Goal: Task Accomplishment & Management: Manage account settings

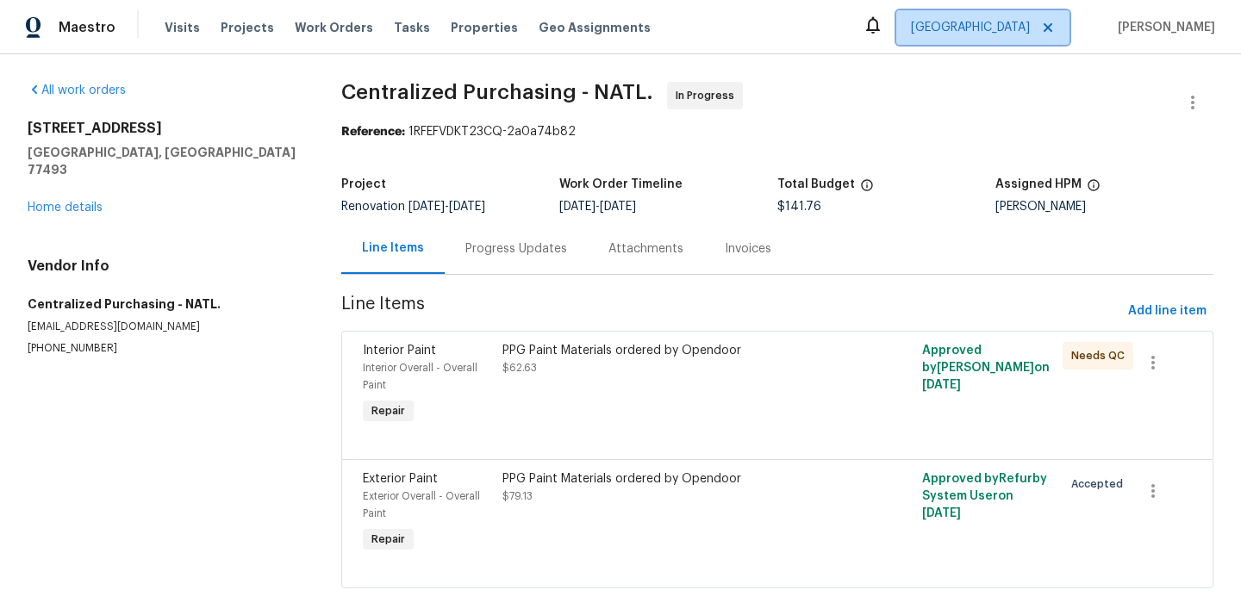
click at [1021, 13] on span "[GEOGRAPHIC_DATA]" at bounding box center [982, 27] width 173 height 34
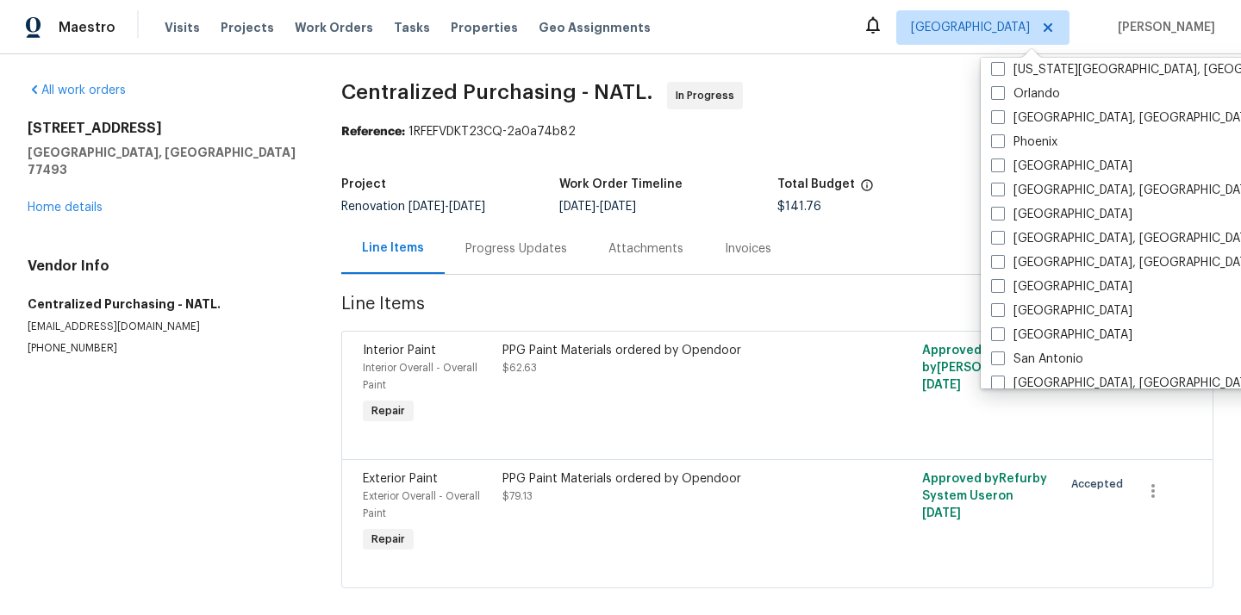
scroll to position [946, 0]
click at [1030, 96] on label "Orlando" at bounding box center [1025, 95] width 69 height 17
click at [1002, 96] on input "Orlando" at bounding box center [996, 92] width 11 height 11
checkbox input "true"
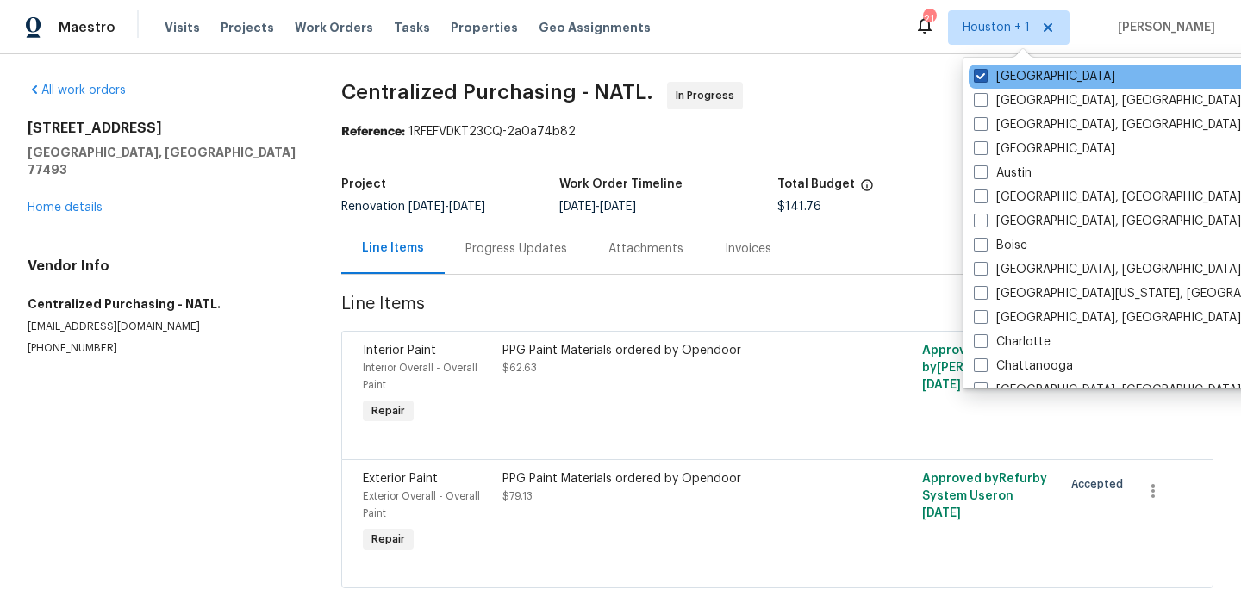
click at [1006, 77] on label "[GEOGRAPHIC_DATA]" at bounding box center [1044, 76] width 141 height 17
click at [985, 77] on input "[GEOGRAPHIC_DATA]" at bounding box center [979, 73] width 11 height 11
checkbox input "false"
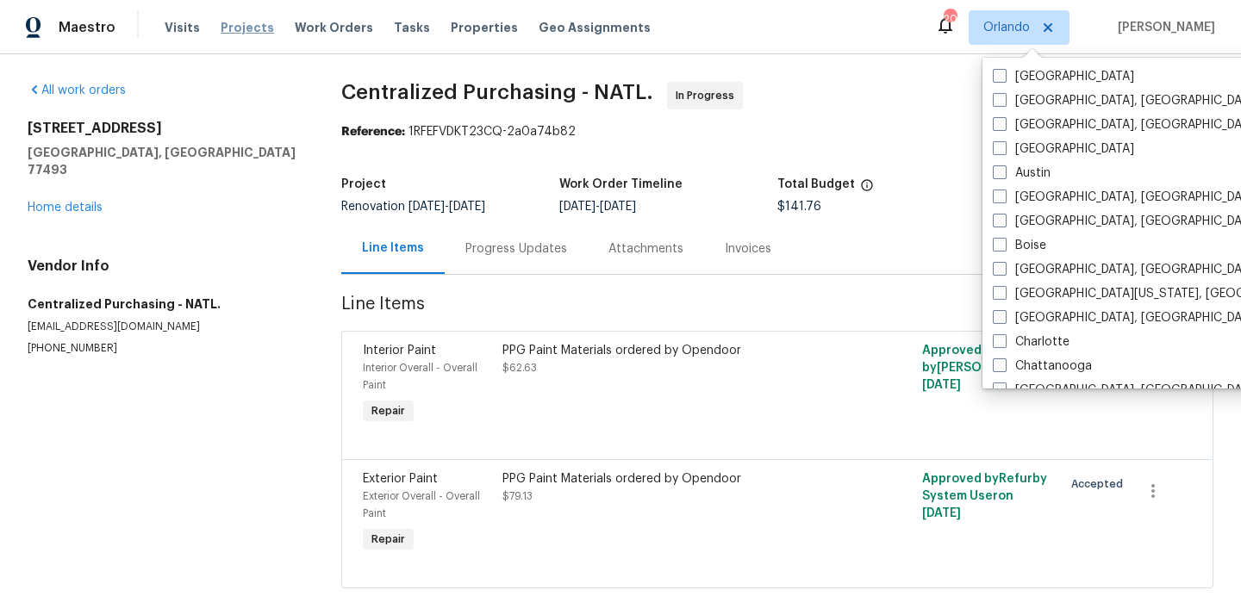
click at [227, 31] on span "Projects" at bounding box center [247, 27] width 53 height 17
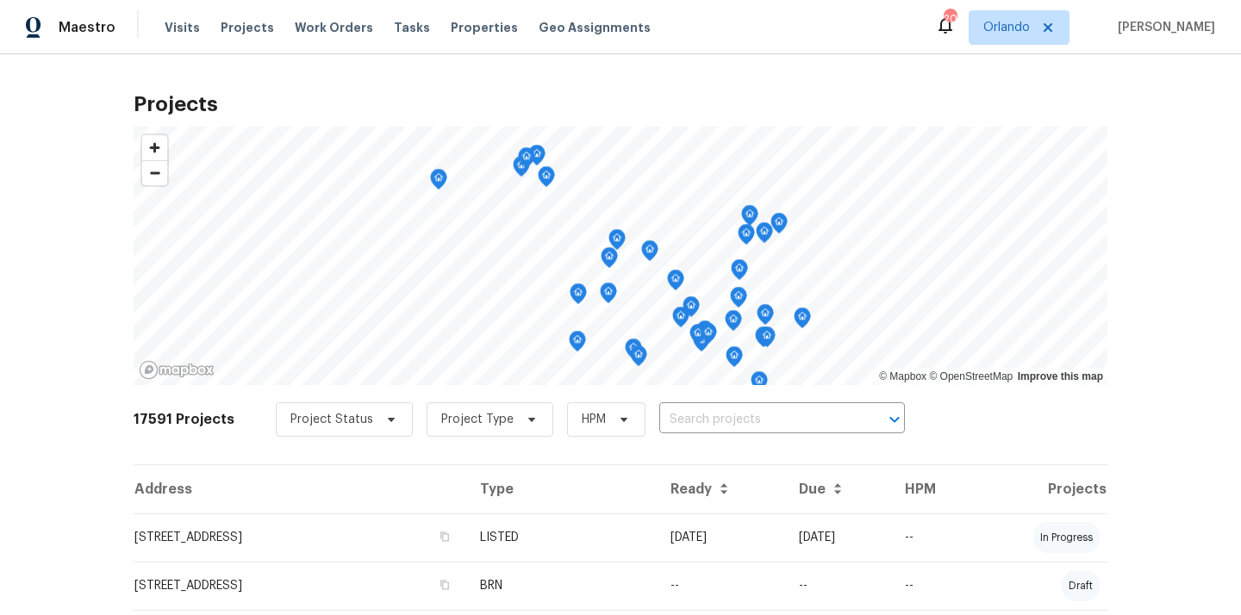
click at [725, 402] on div "Project Status Project Type HPM ​" at bounding box center [590, 419] width 629 height 34
click at [716, 420] on input "text" at bounding box center [757, 420] width 197 height 27
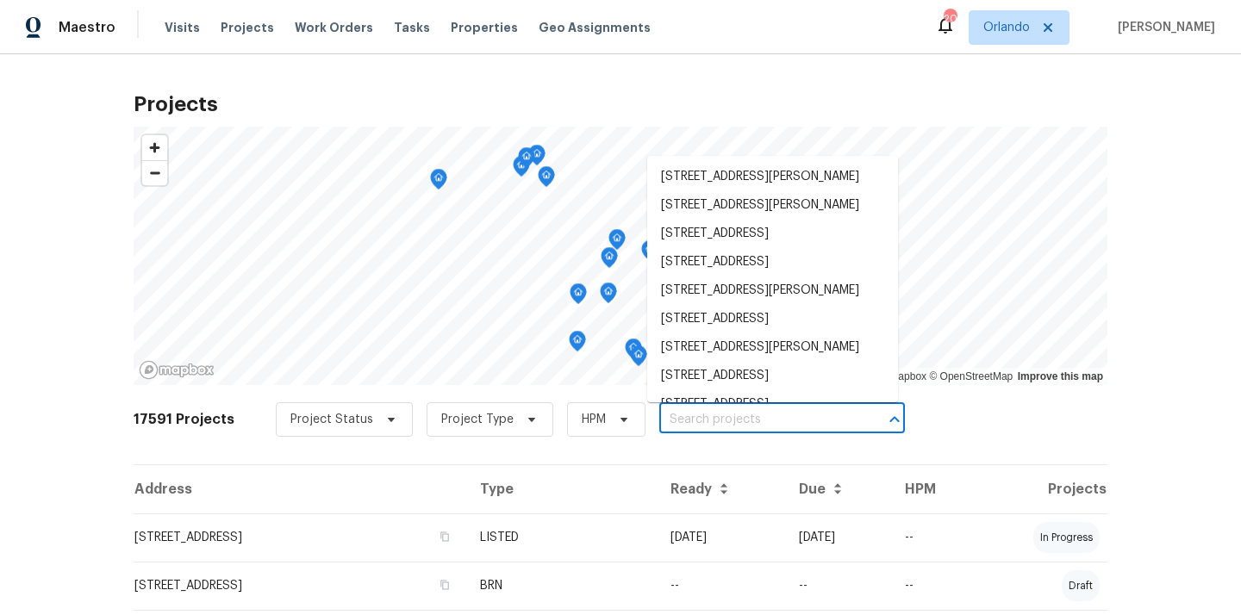
paste input "2315 Hidden Lake"
type input "2315 Hidden Lake"
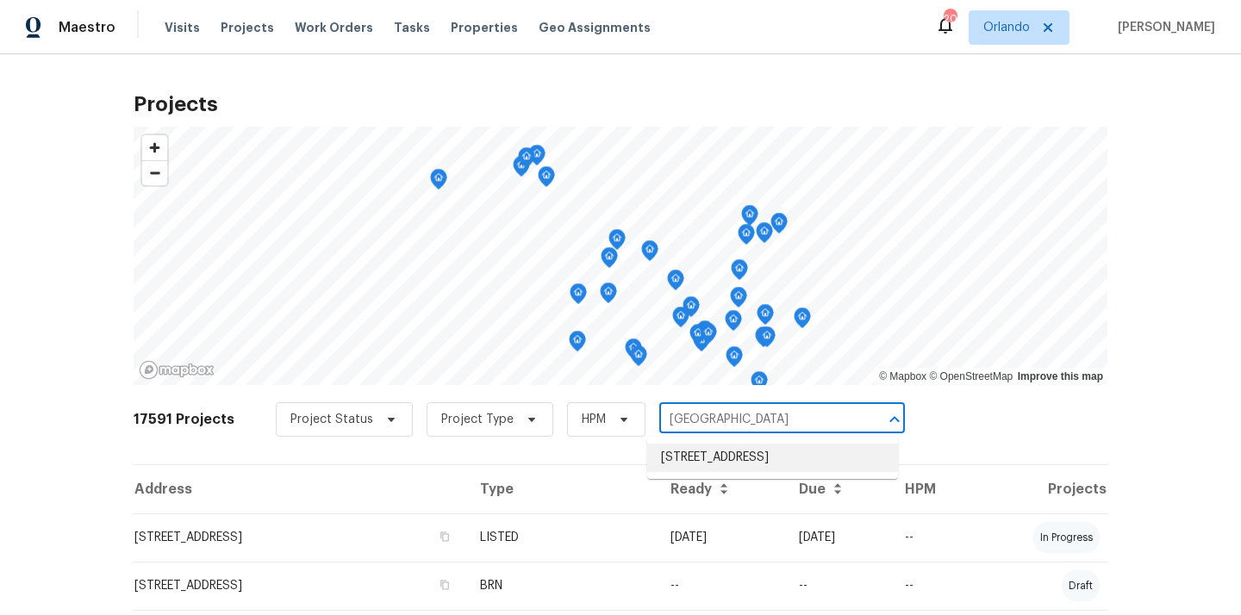
click at [709, 463] on li "2315 Hidden Lake St, Kissimmee, FL 34741" at bounding box center [772, 458] width 251 height 28
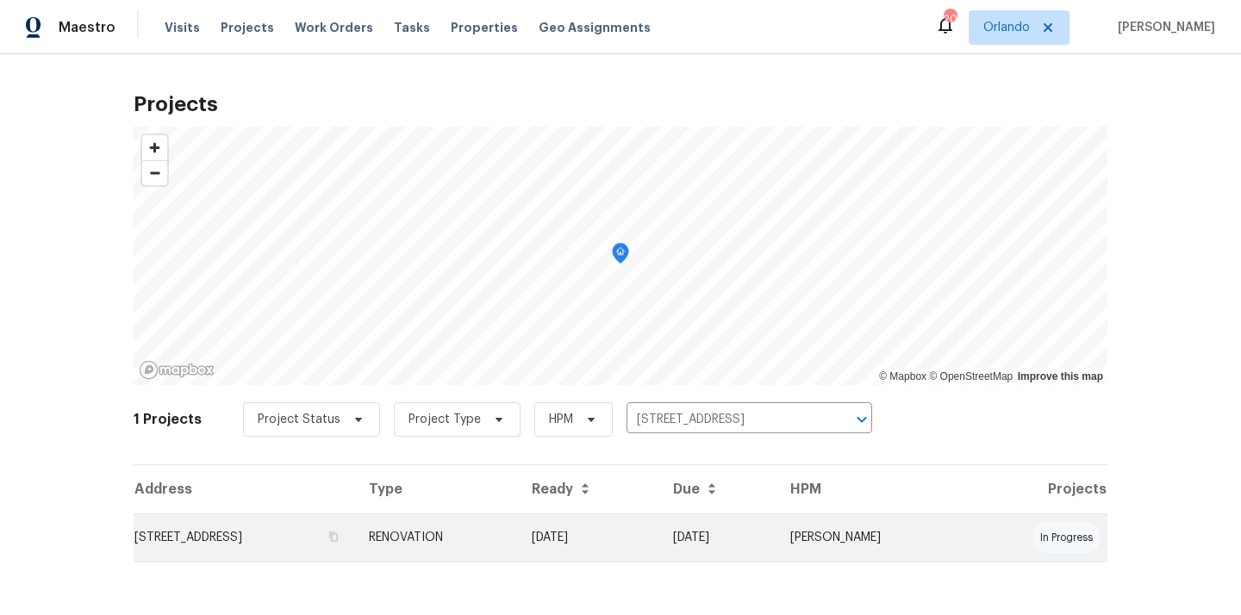
click at [518, 521] on td "RENOVATION" at bounding box center [436, 538] width 163 height 48
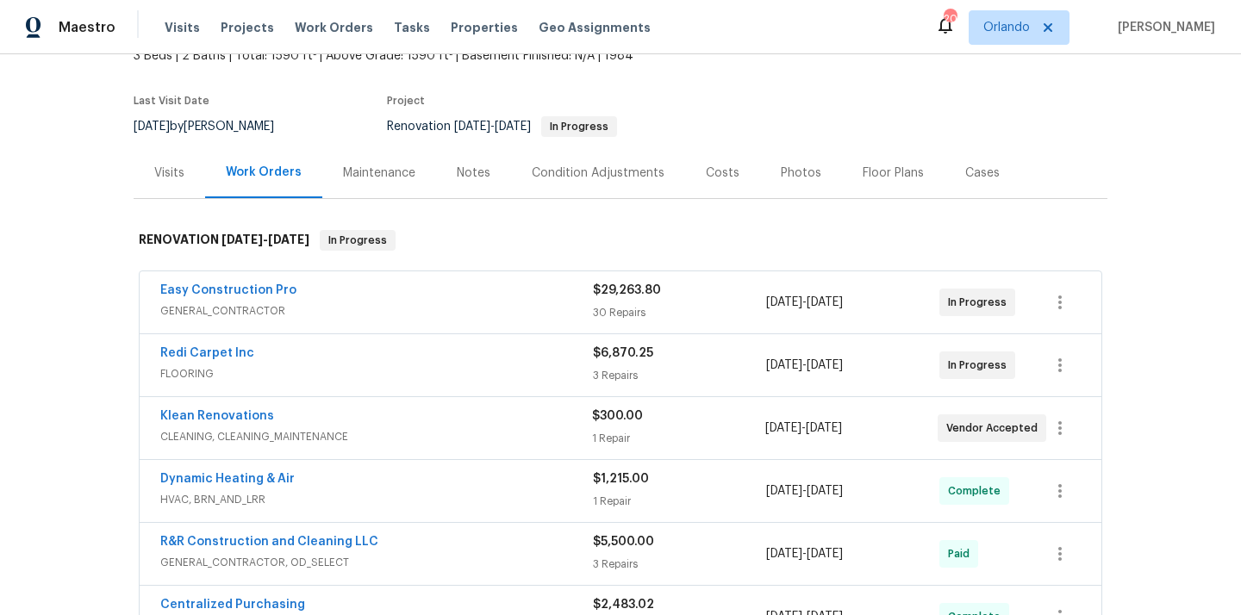
scroll to position [116, 0]
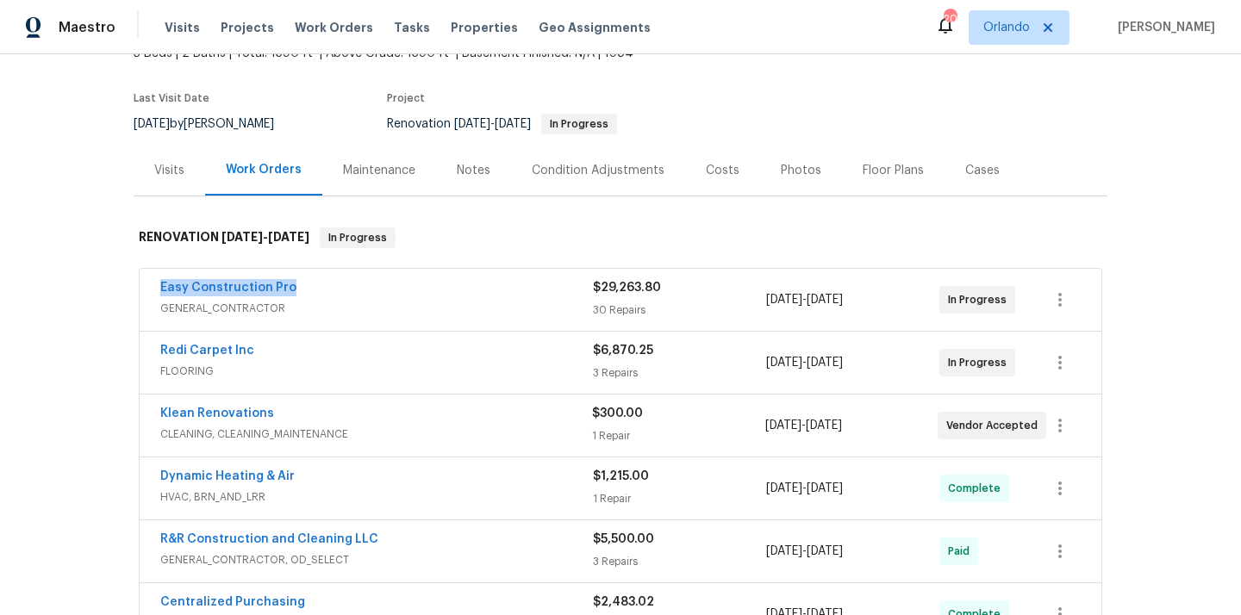
drag, startPoint x: 303, startPoint y: 283, endPoint x: 153, endPoint y: 280, distance: 150.8
click at [153, 279] on div "Easy Construction Pro GENERAL_CONTRACTOR $29,263.80 30 Repairs 9/1/2025 - 9/22/…" at bounding box center [621, 300] width 962 height 62
copy link "Easy Construction Pro"
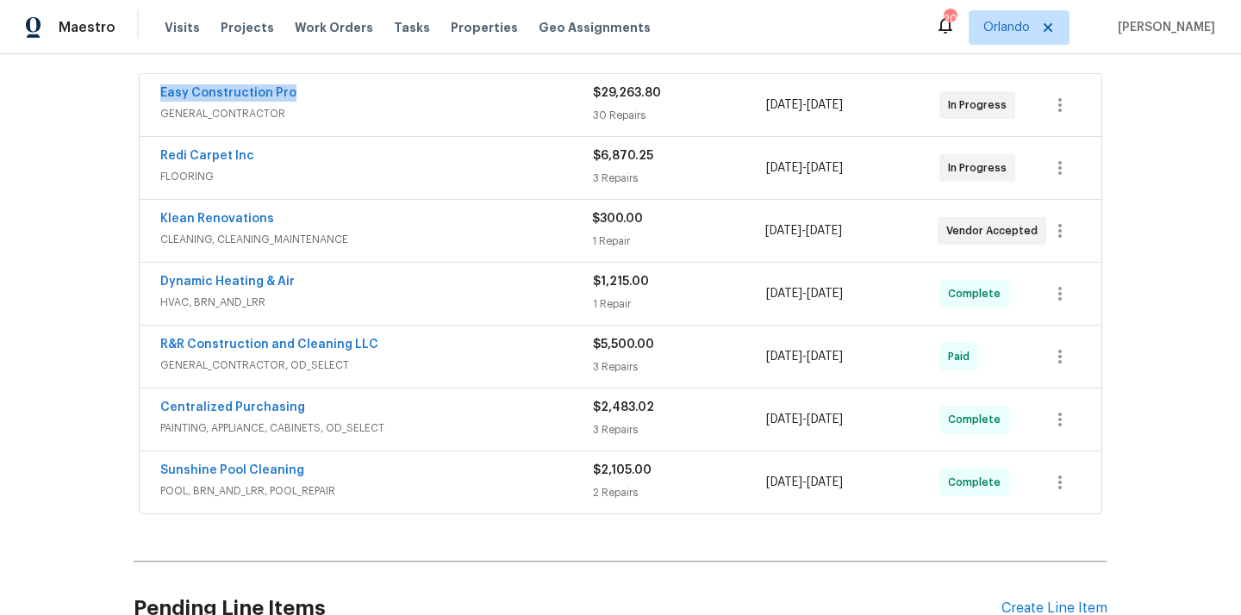
scroll to position [479, 0]
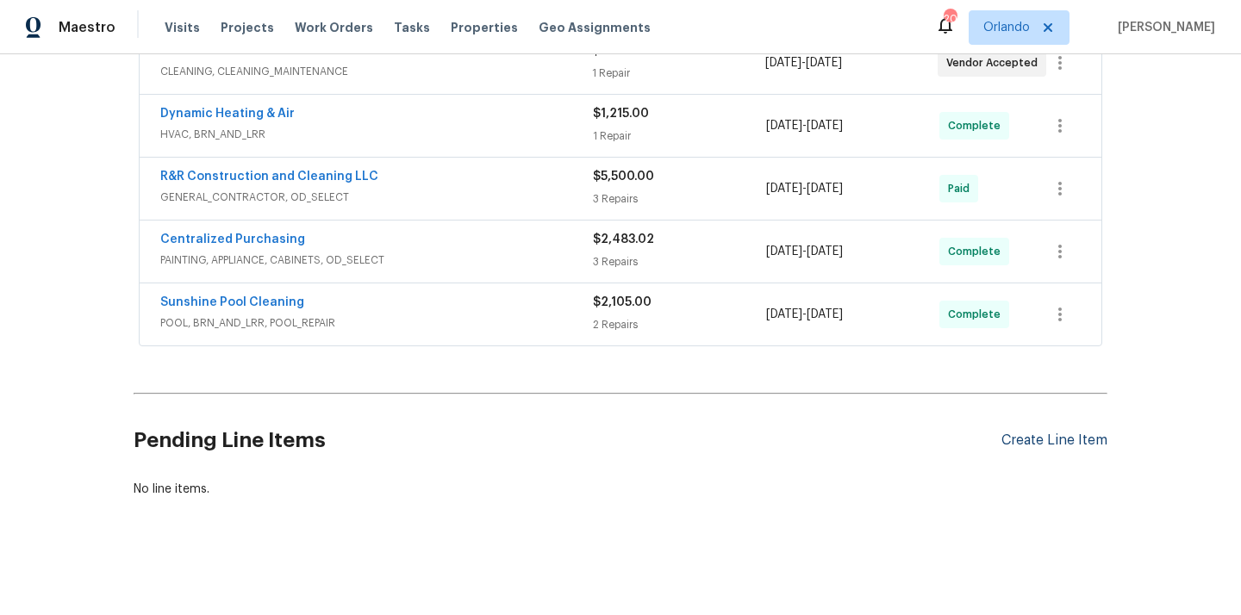
click at [1023, 439] on div "Create Line Item" at bounding box center [1054, 441] width 106 height 16
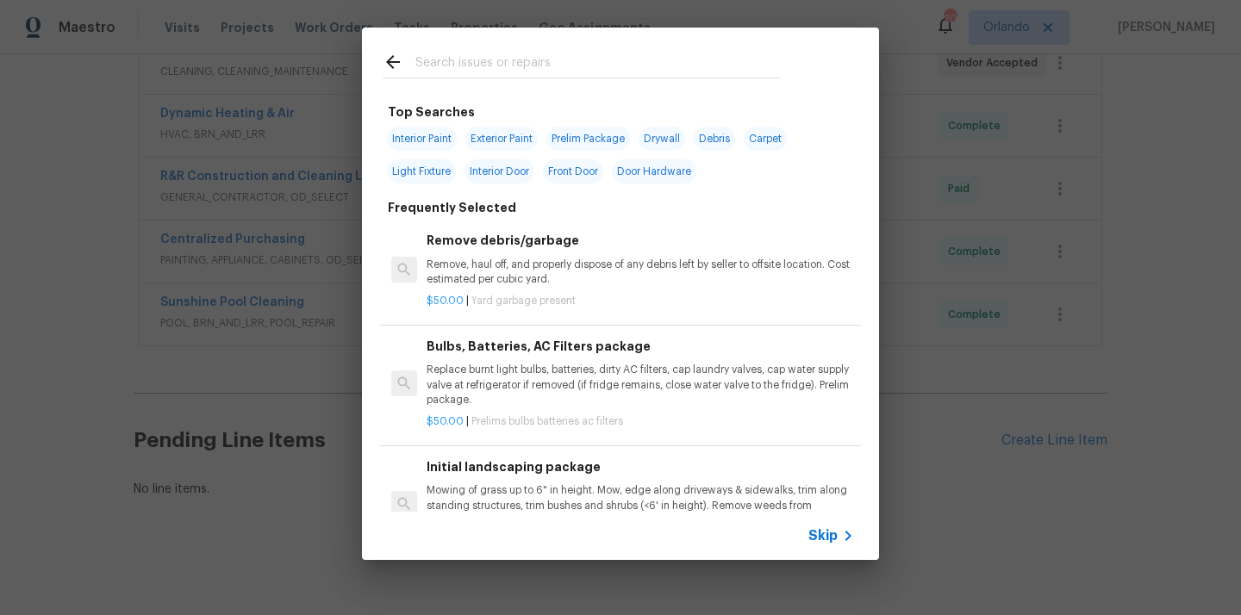
click at [688, 83] on div at bounding box center [581, 62] width 439 height 68
click at [677, 76] on input "text" at bounding box center [597, 65] width 365 height 26
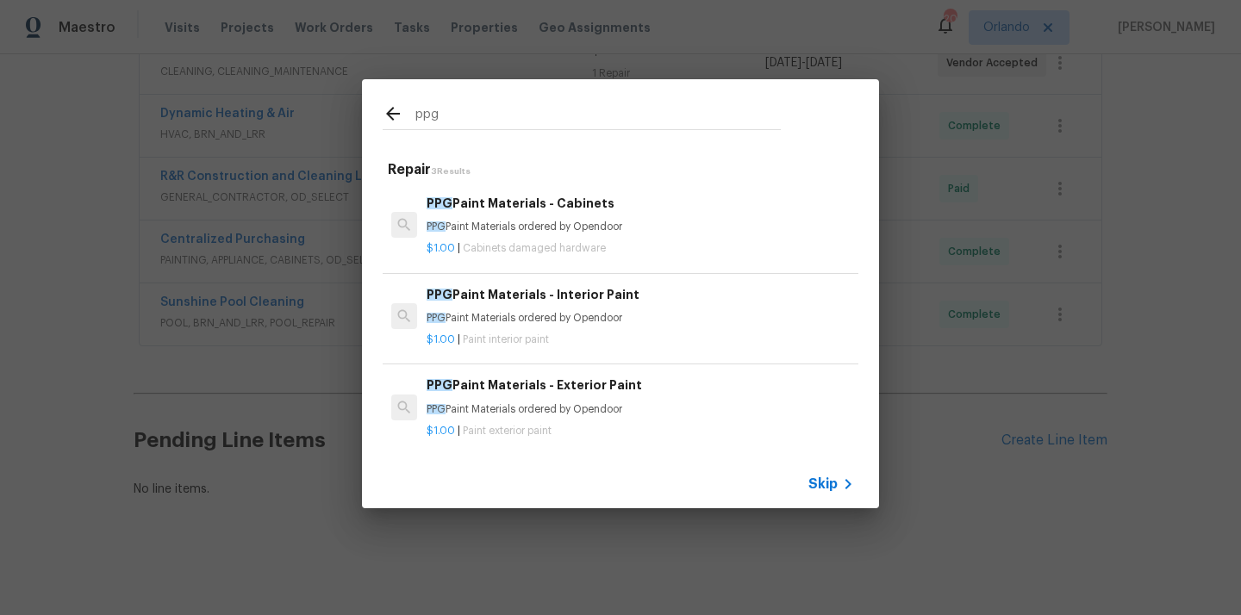
type input "ppg"
click at [610, 299] on h6 "PPG Paint Materials - Interior Paint" at bounding box center [639, 294] width 427 height 19
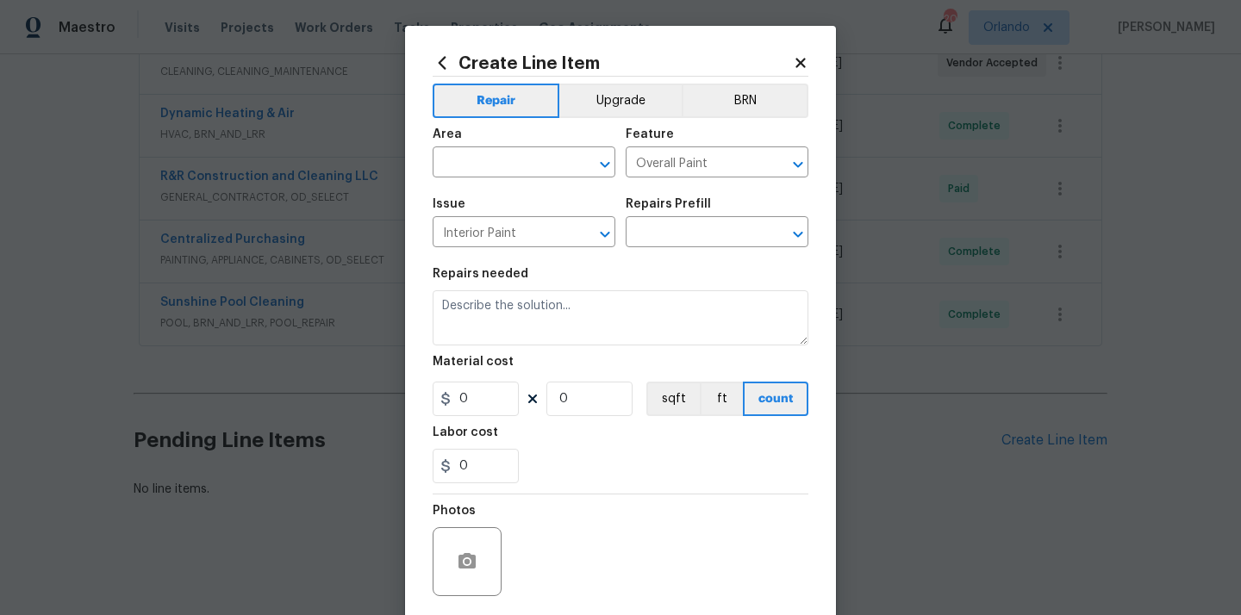
type input "PPG Paint Materials - Interior Paint $1.00"
type textarea "PPG Paint Materials ordered by Opendoor"
type input "1"
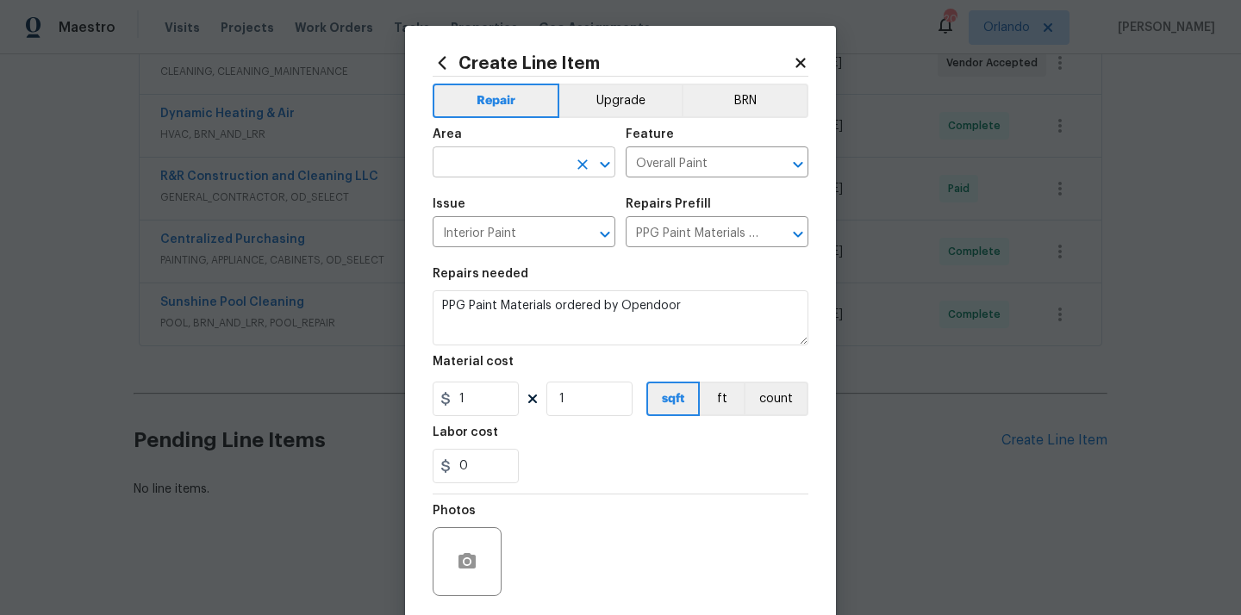
click at [520, 168] on input "text" at bounding box center [500, 164] width 134 height 27
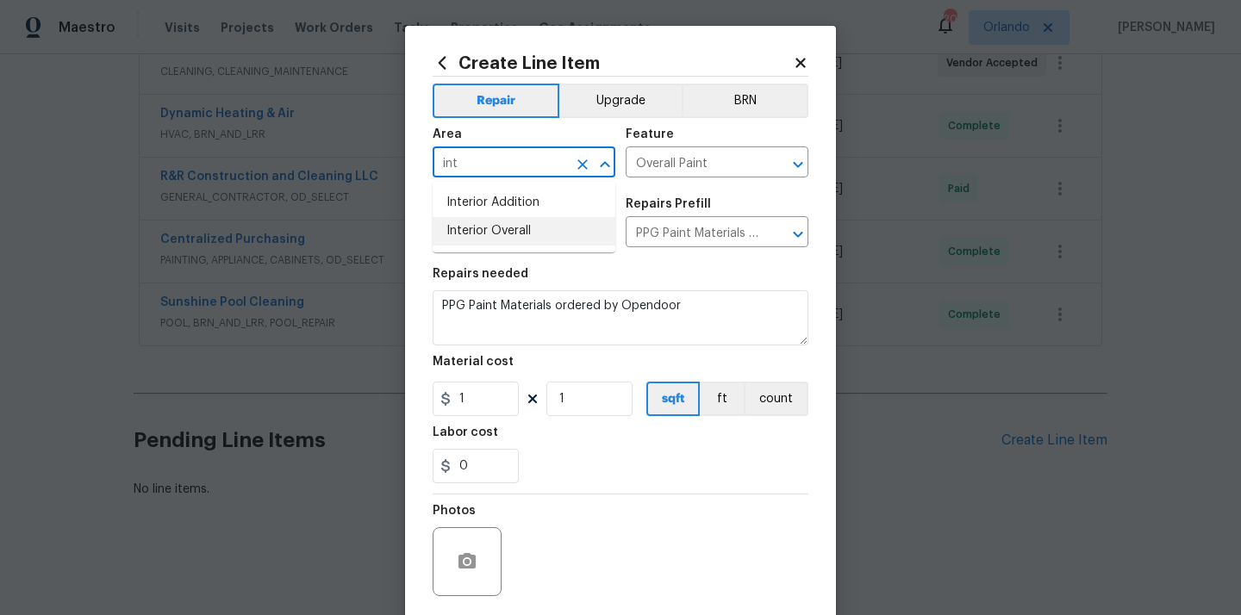
click at [507, 232] on li "Interior Overall" at bounding box center [524, 231] width 183 height 28
type input "Interior Overall"
drag, startPoint x: 476, startPoint y: 407, endPoint x: 426, endPoint y: 404, distance: 50.0
click at [433, 405] on input "1" at bounding box center [476, 399] width 86 height 34
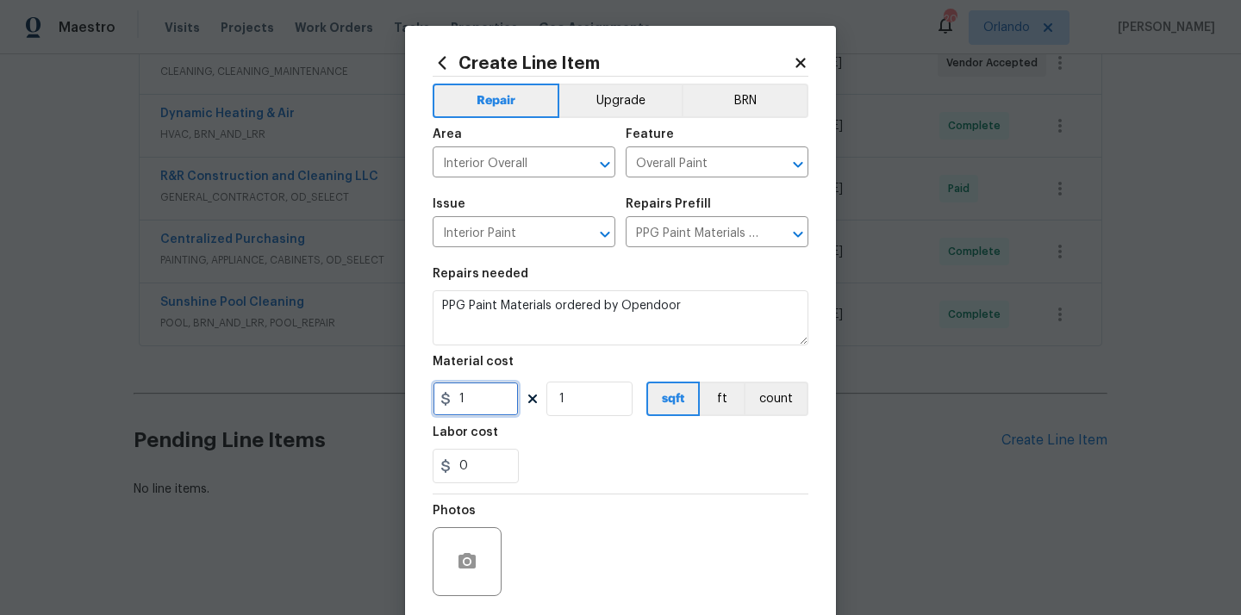
paste input "69.3"
type input "69.31"
click at [534, 441] on div "Labor cost" at bounding box center [621, 437] width 376 height 22
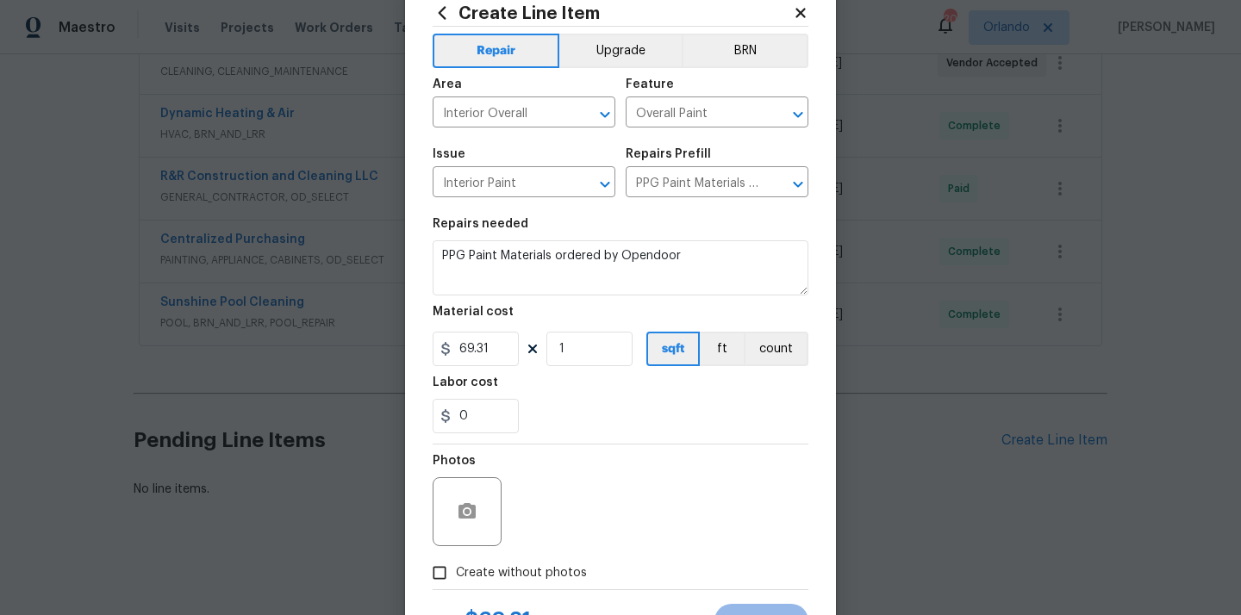
scroll to position [80, 0]
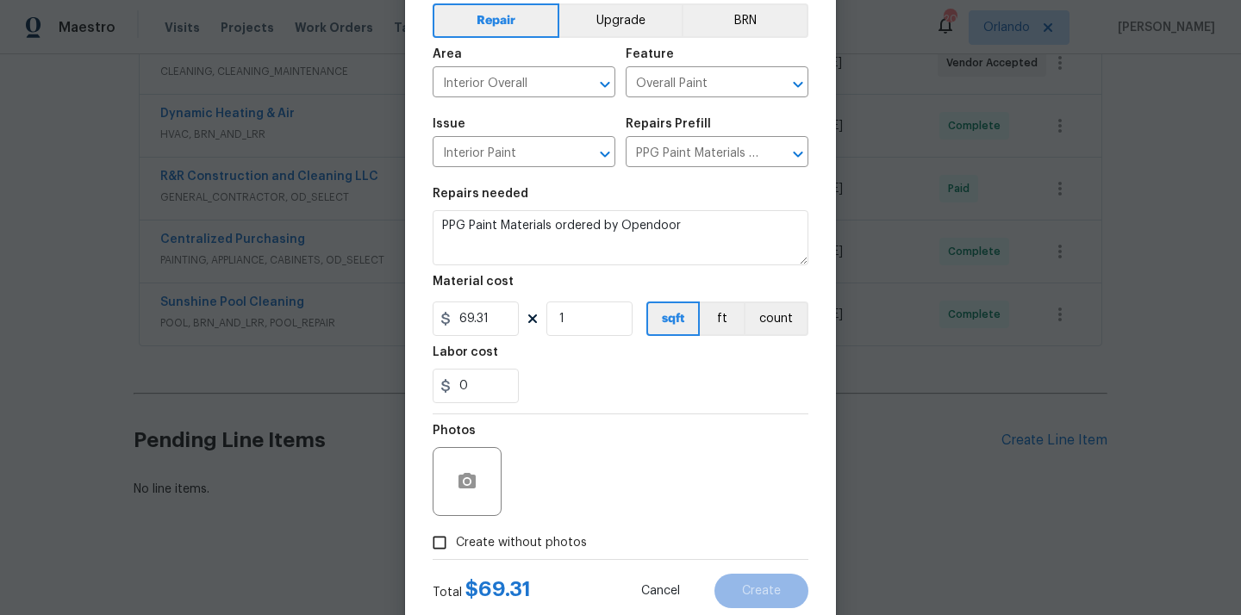
click at [529, 538] on span "Create without photos" at bounding box center [521, 543] width 131 height 18
click at [456, 538] on input "Create without photos" at bounding box center [439, 542] width 33 height 33
checkbox input "true"
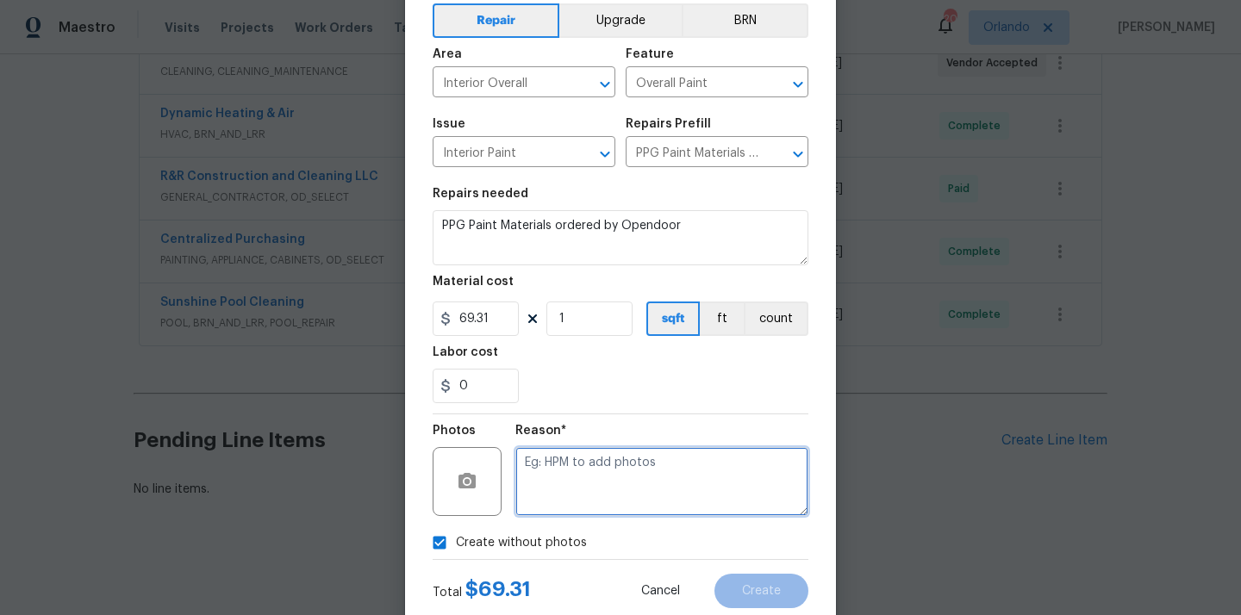
click at [591, 480] on textarea at bounding box center [661, 481] width 293 height 69
type textarea "N/A"
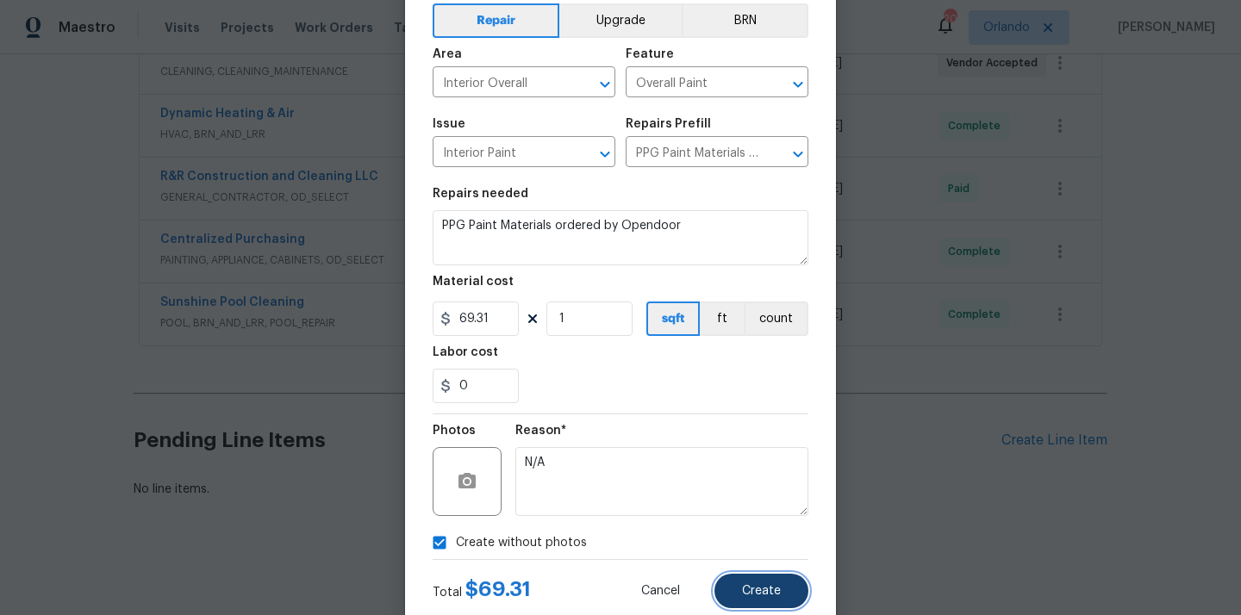
click at [765, 593] on span "Create" at bounding box center [761, 591] width 39 height 13
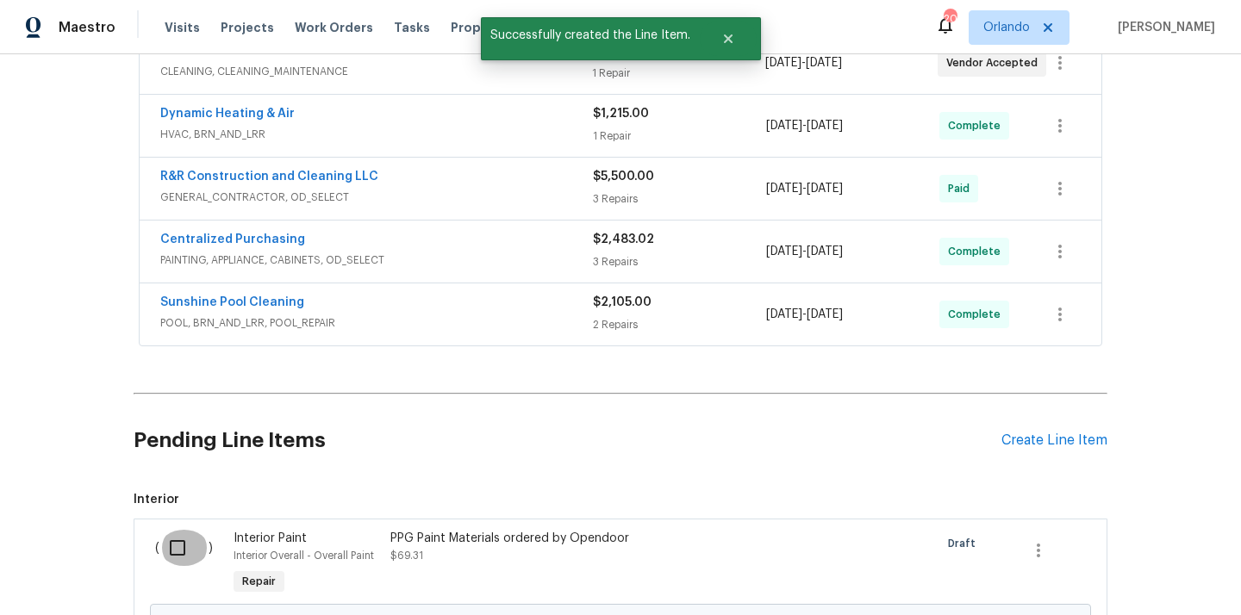
click at [196, 535] on input "checkbox" at bounding box center [183, 548] width 49 height 36
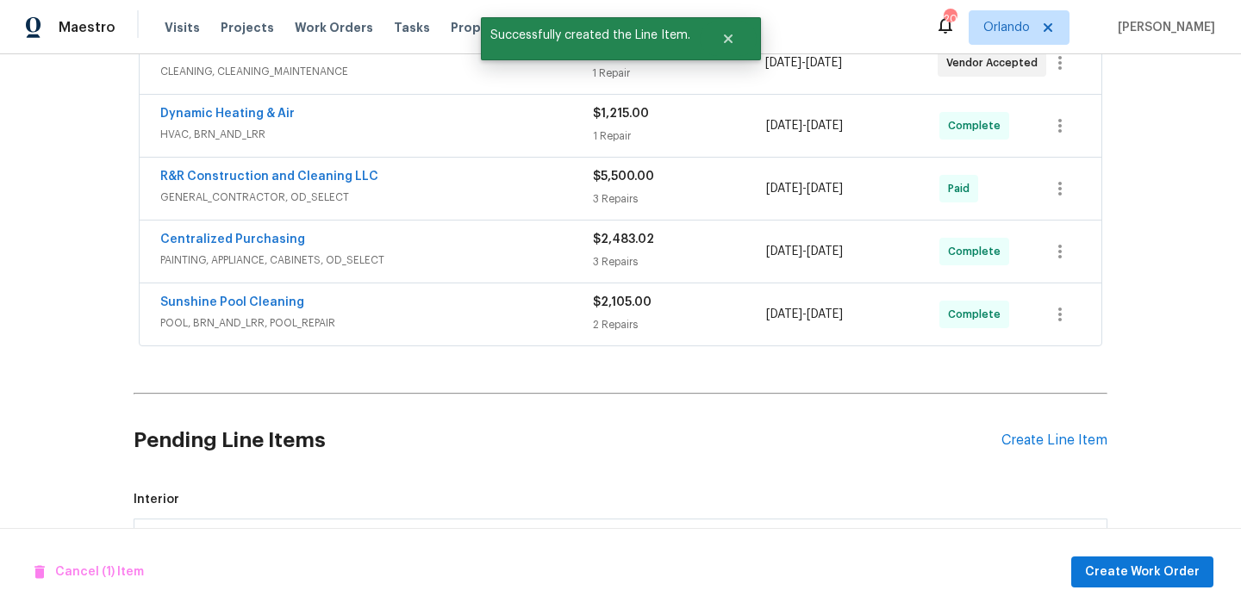
scroll to position [675, 0]
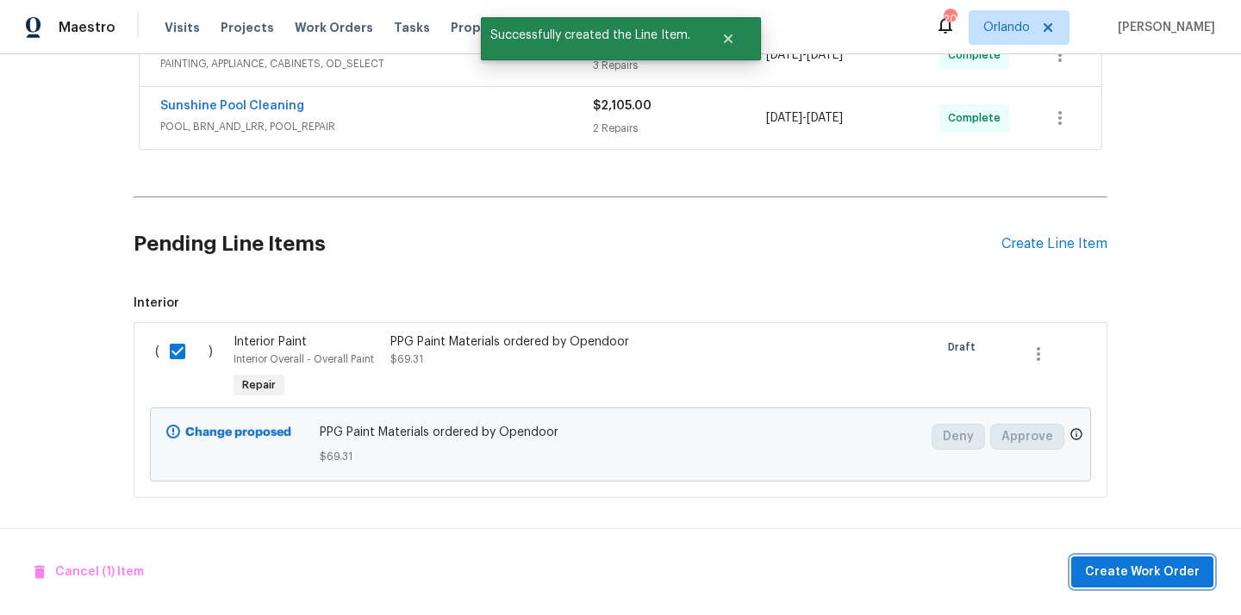
click at [1130, 571] on span "Create Work Order" at bounding box center [1142, 573] width 115 height 22
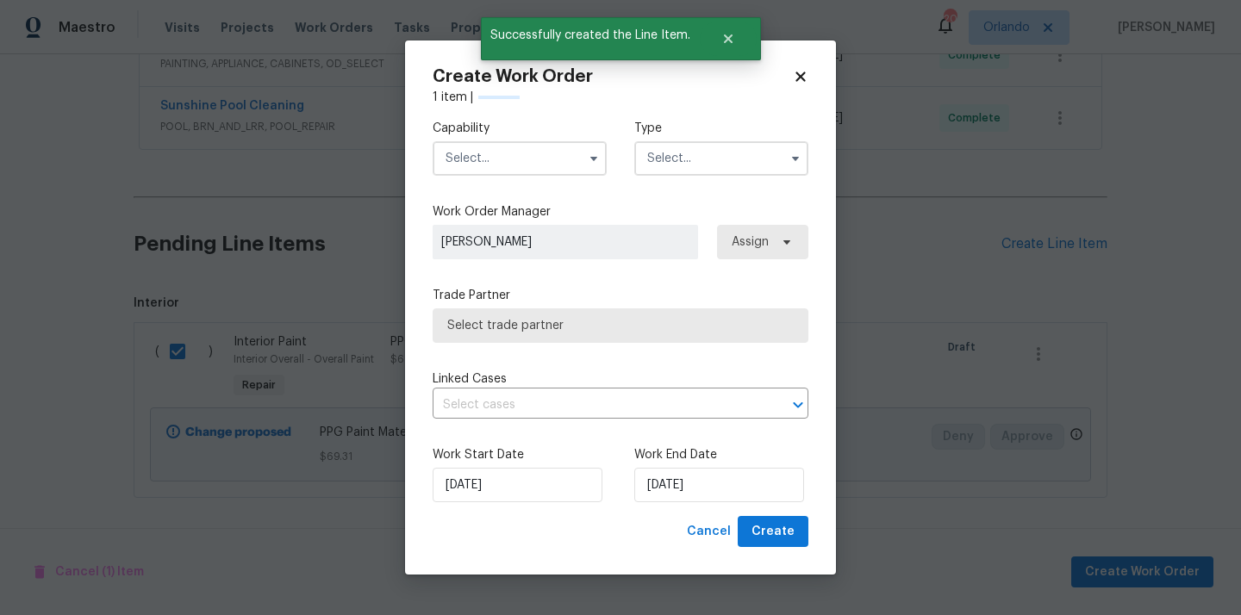
checkbox input "false"
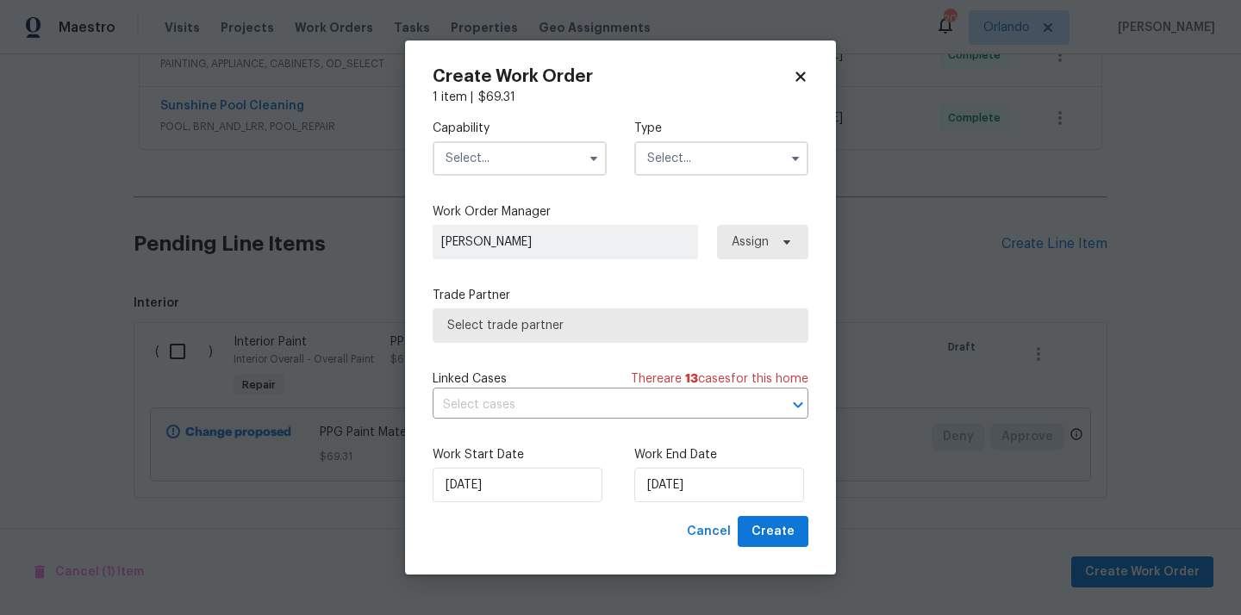
click at [539, 153] on input "text" at bounding box center [520, 158] width 174 height 34
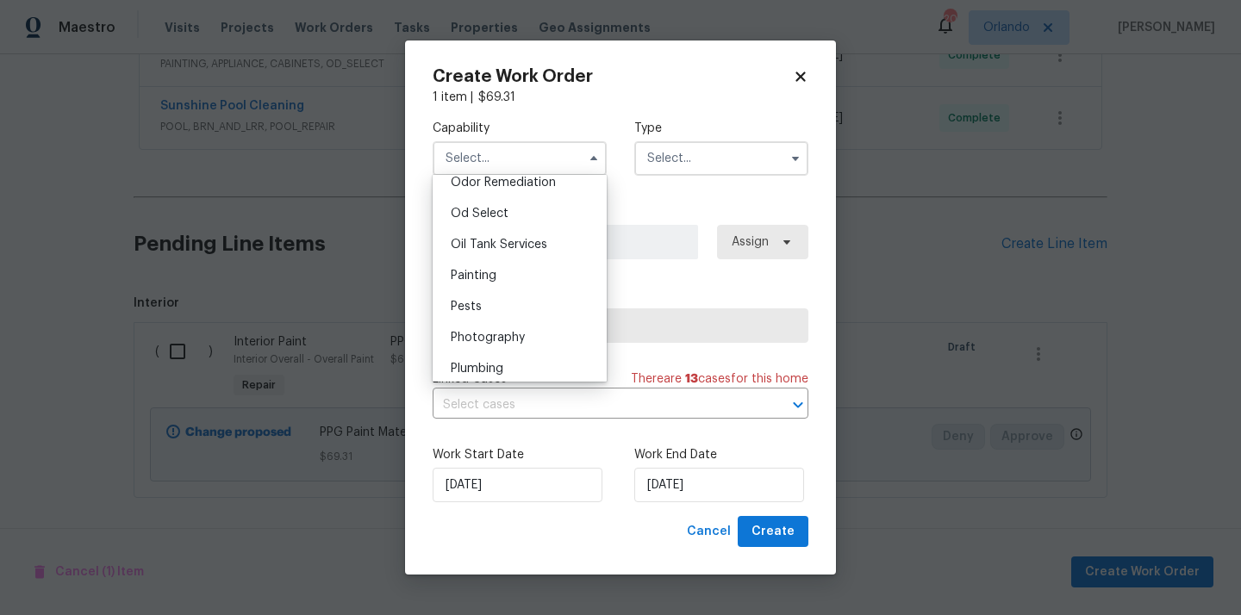
scroll to position [1368, 0]
click at [526, 281] on div "Painting" at bounding box center [519, 273] width 165 height 31
type input "Painting"
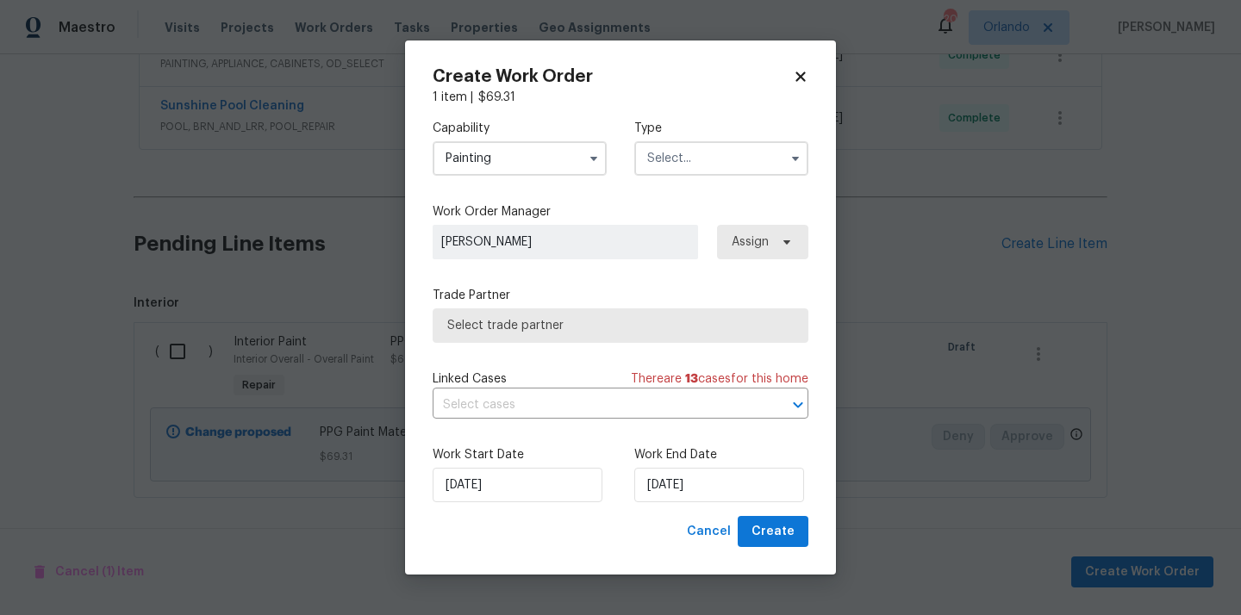
click at [715, 160] on input "text" at bounding box center [721, 158] width 174 height 34
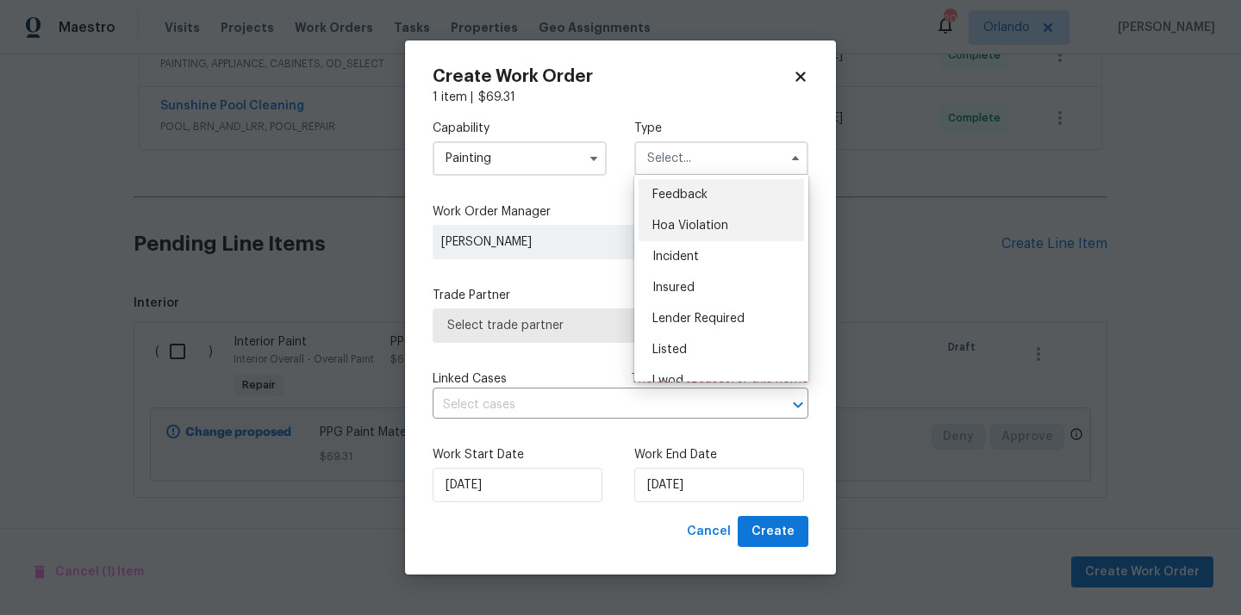
scroll to position [205, 0]
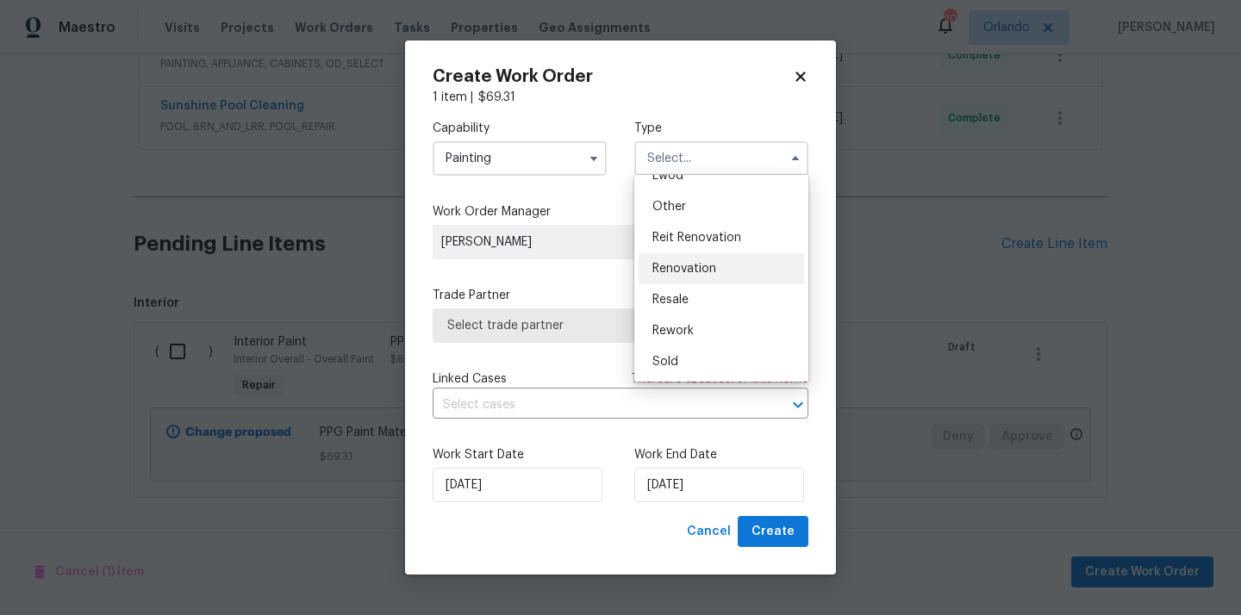
click at [700, 258] on div "Renovation" at bounding box center [720, 268] width 165 height 31
type input "Renovation"
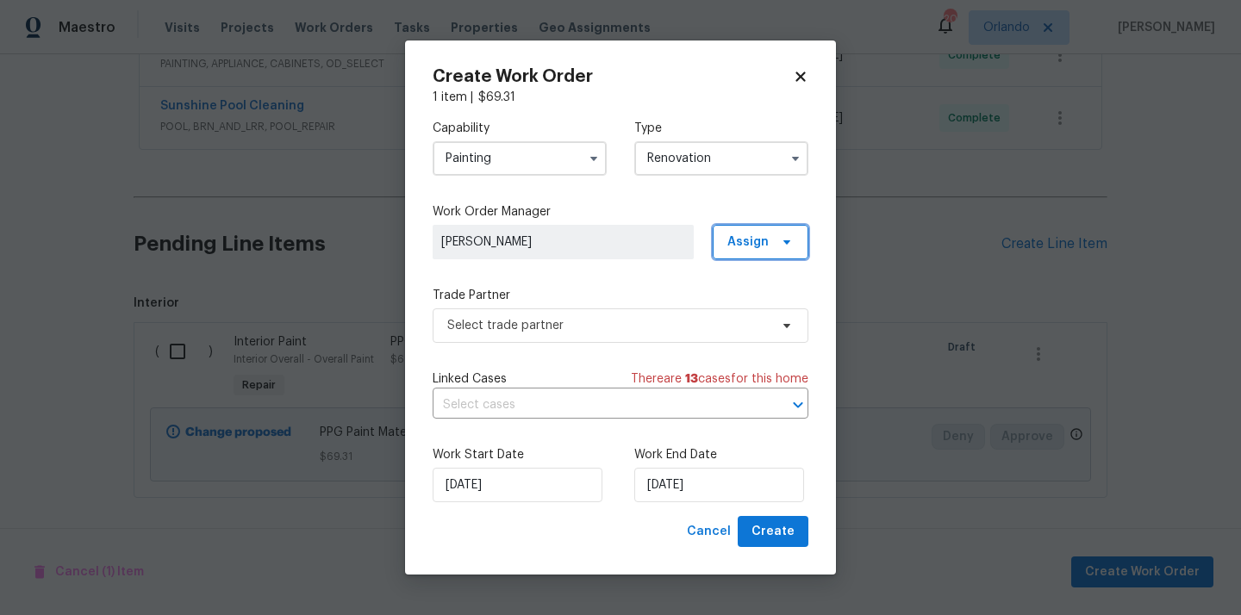
click at [728, 241] on span "Assign" at bounding box center [761, 242] width 96 height 34
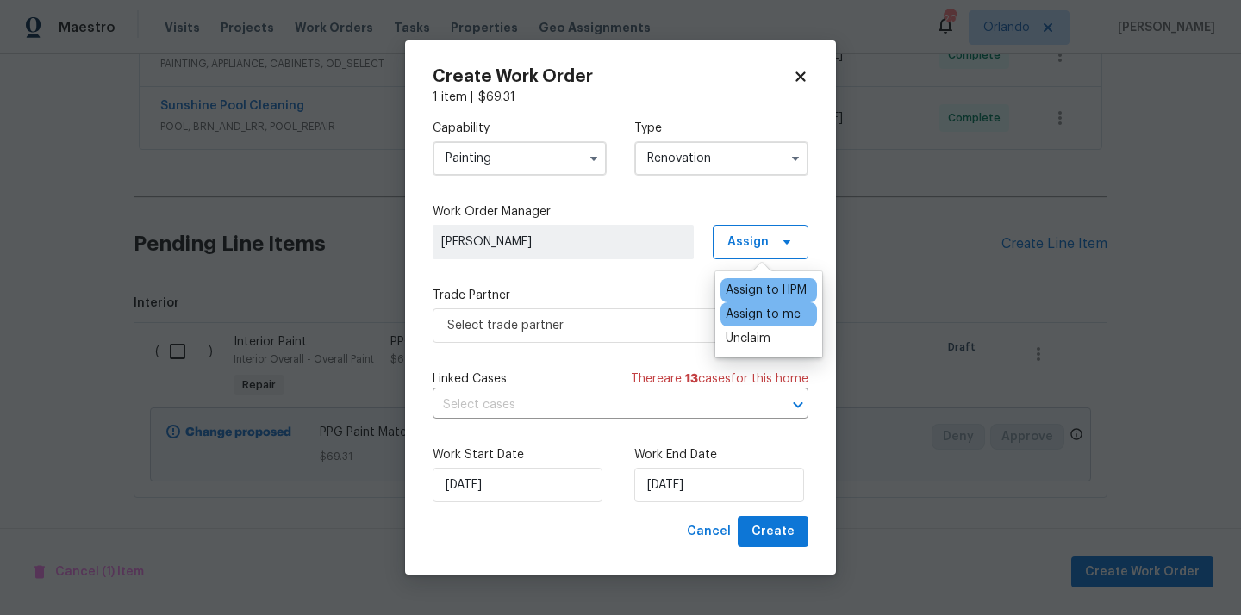
click at [742, 309] on div "Assign to me" at bounding box center [762, 314] width 75 height 17
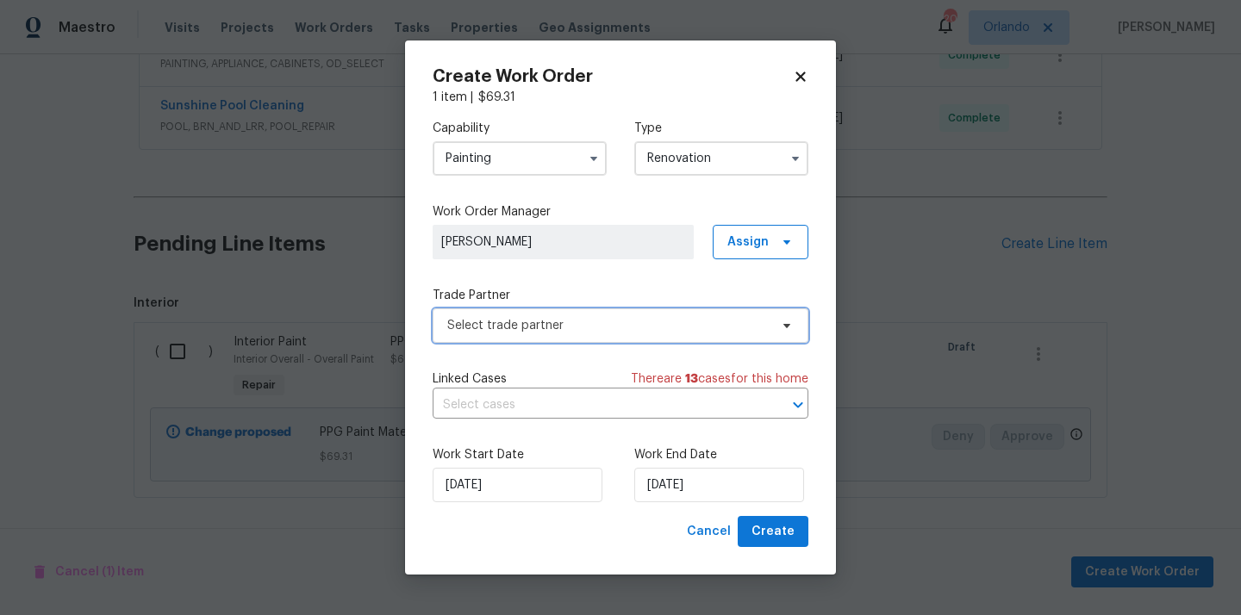
click at [630, 321] on span "Select trade partner" at bounding box center [607, 325] width 321 height 17
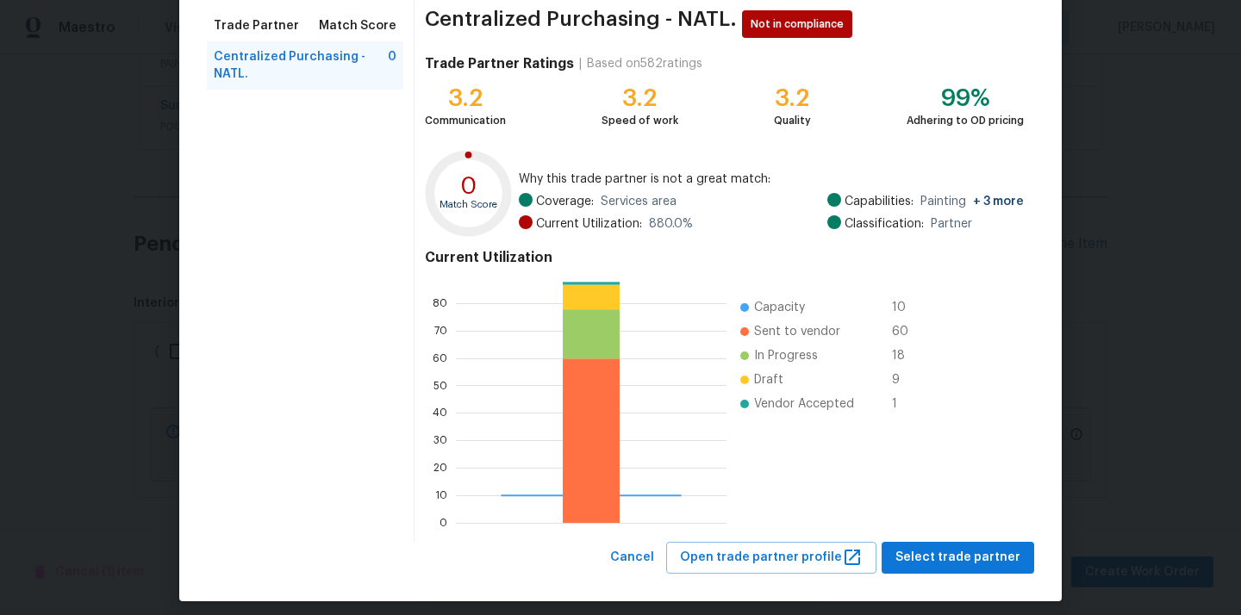
scroll to position [145, 0]
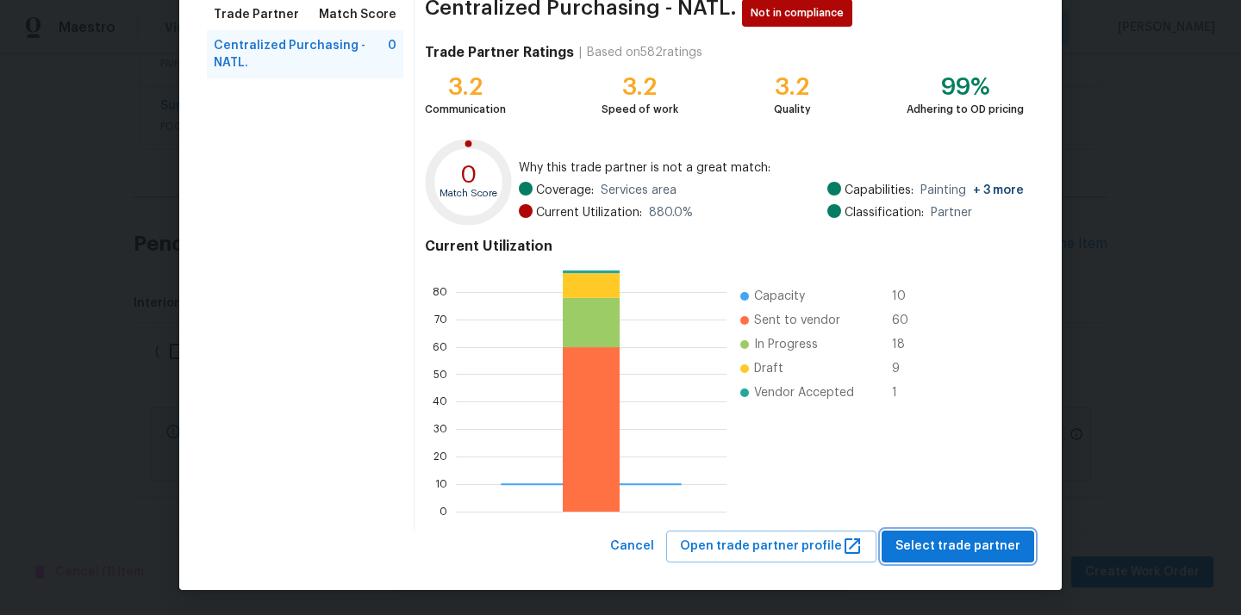
click at [956, 545] on span "Select trade partner" at bounding box center [957, 547] width 125 height 22
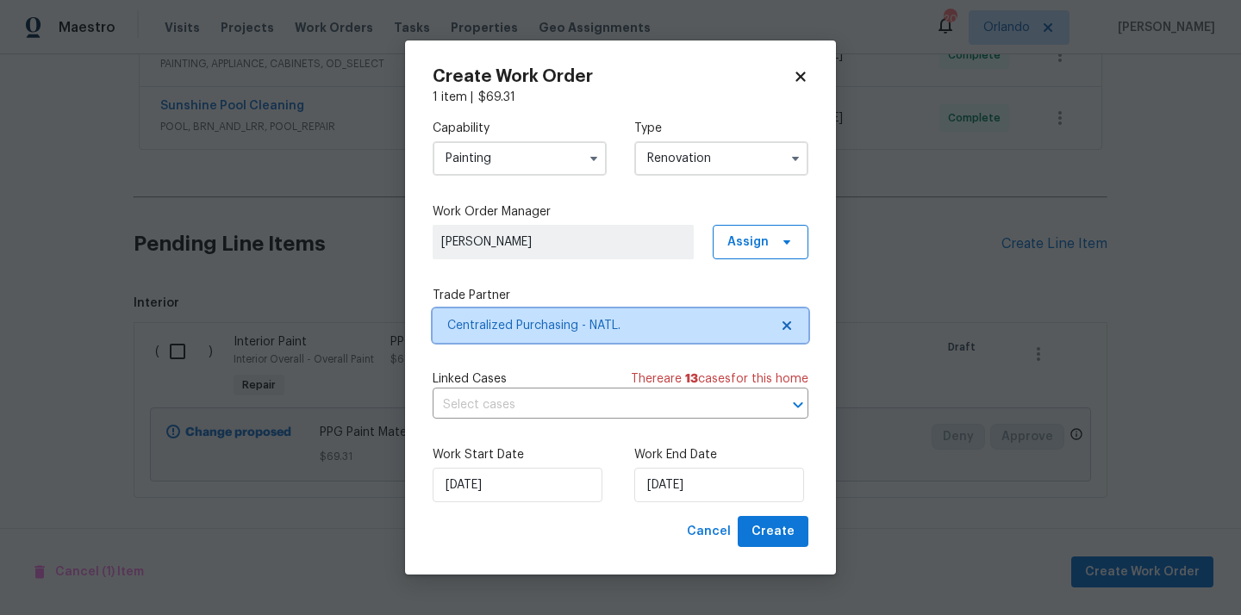
scroll to position [0, 0]
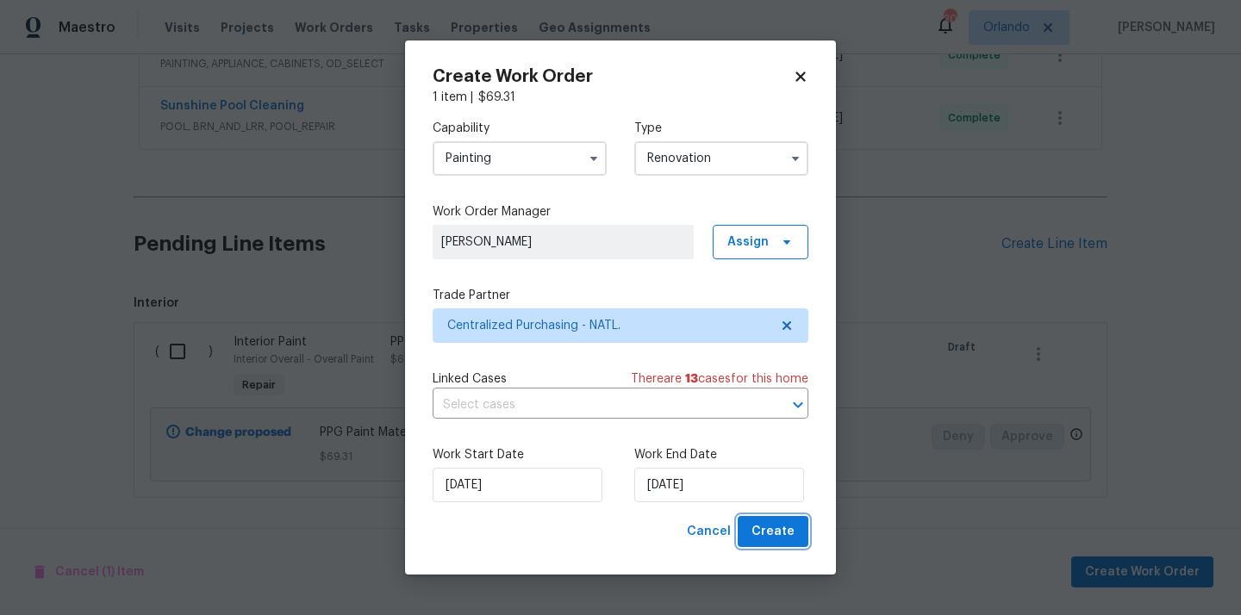
click at [764, 536] on span "Create" at bounding box center [772, 532] width 43 height 22
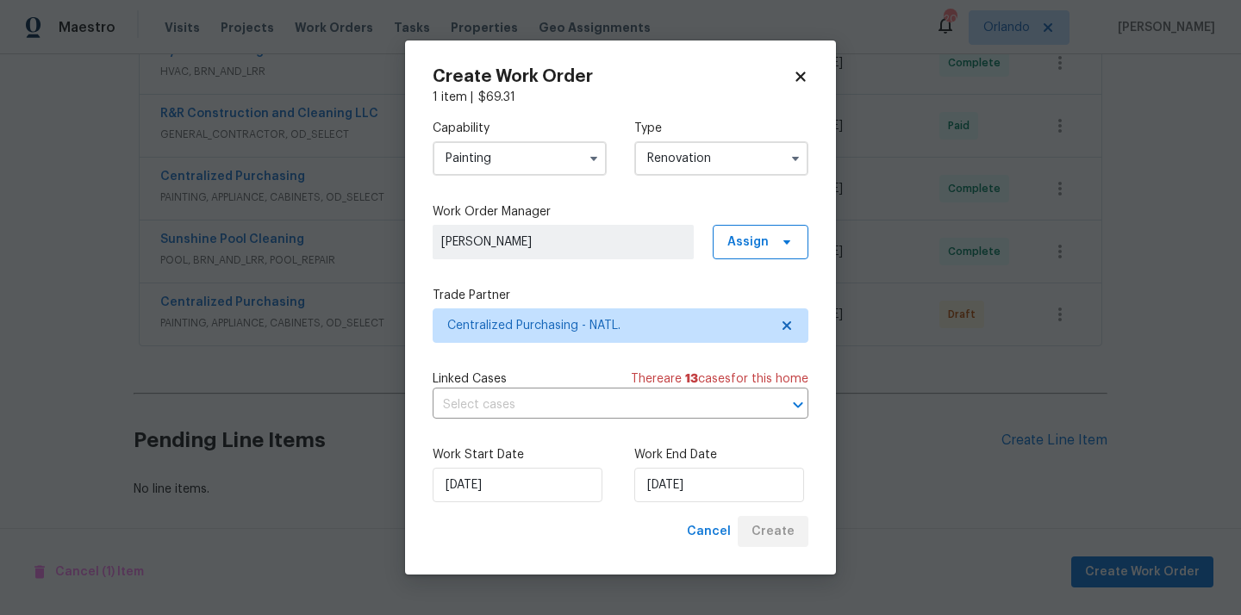
scroll to position [542, 0]
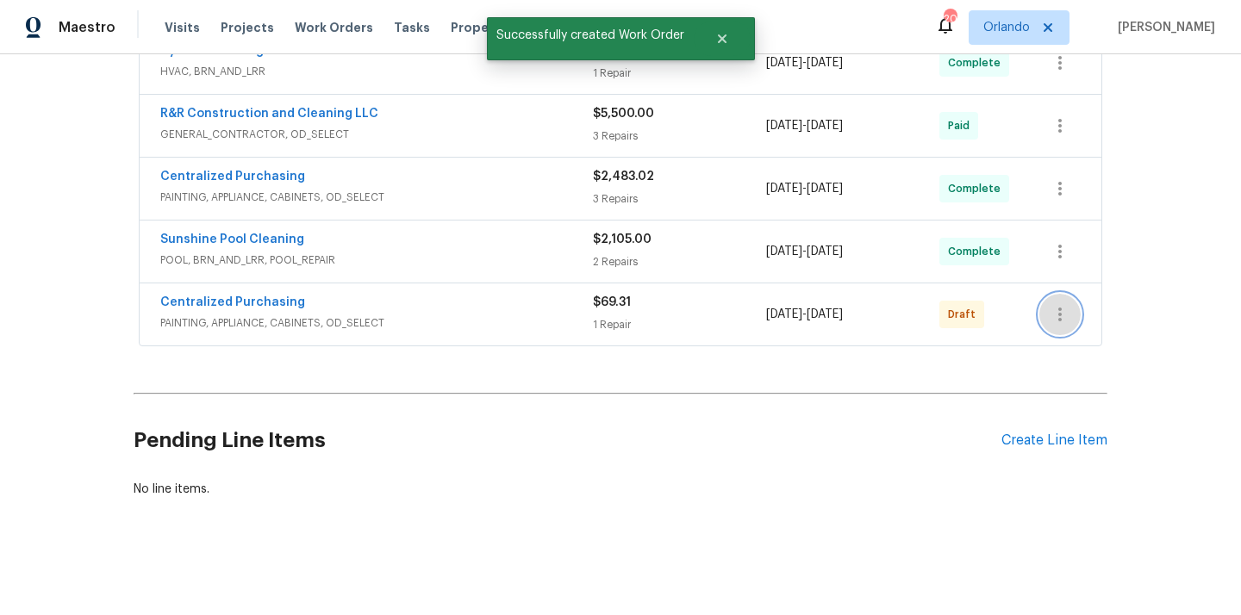
click at [1049, 315] on icon "button" at bounding box center [1059, 314] width 21 height 21
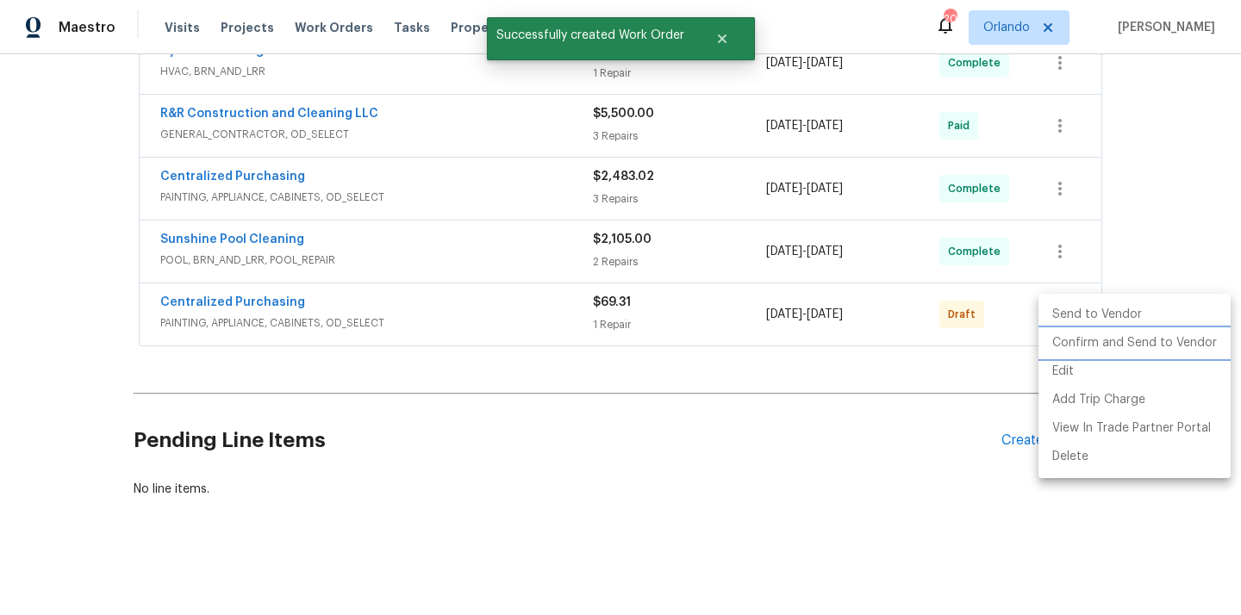
click at [1062, 343] on li "Confirm and Send to Vendor" at bounding box center [1134, 343] width 192 height 28
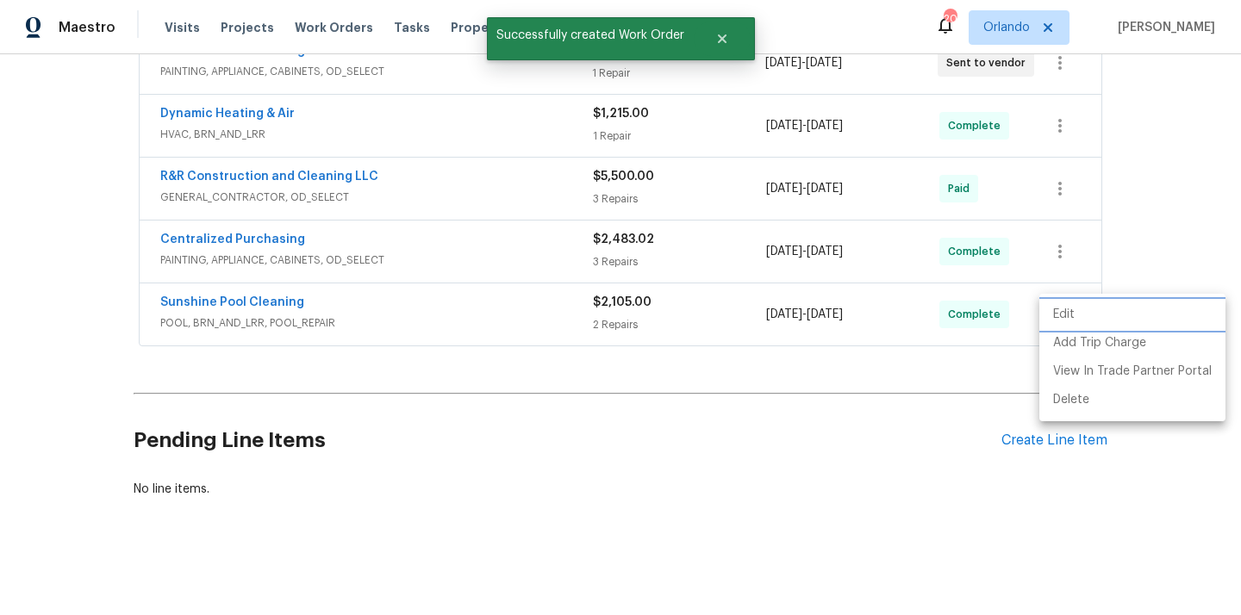
scroll to position [290, 0]
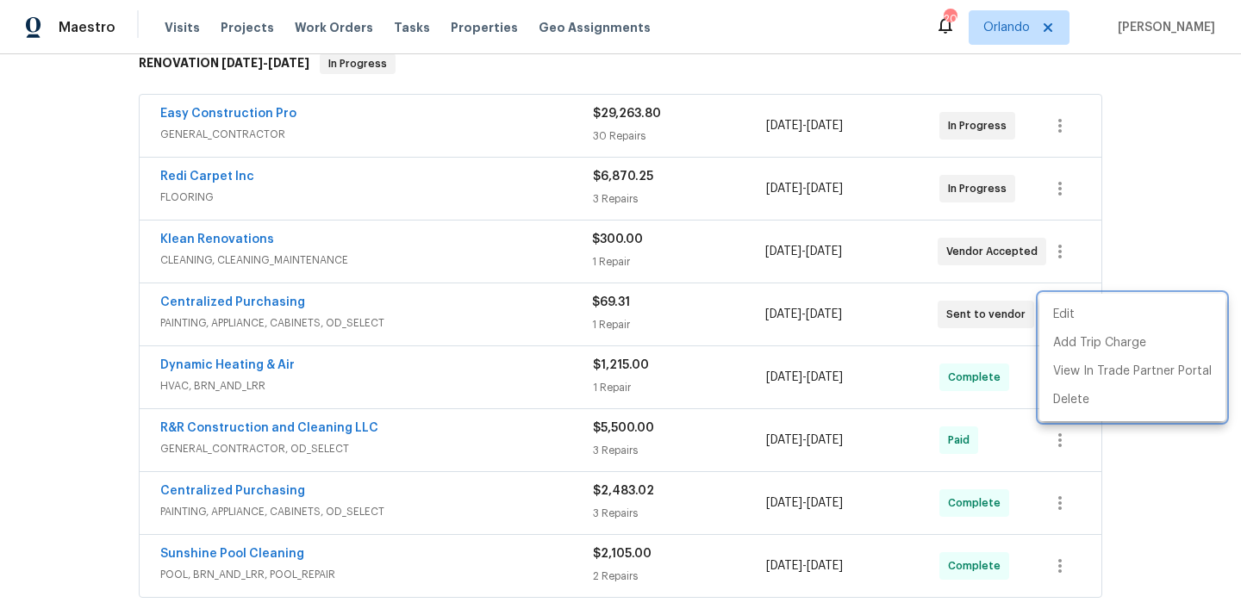
click at [317, 277] on div at bounding box center [620, 307] width 1241 height 615
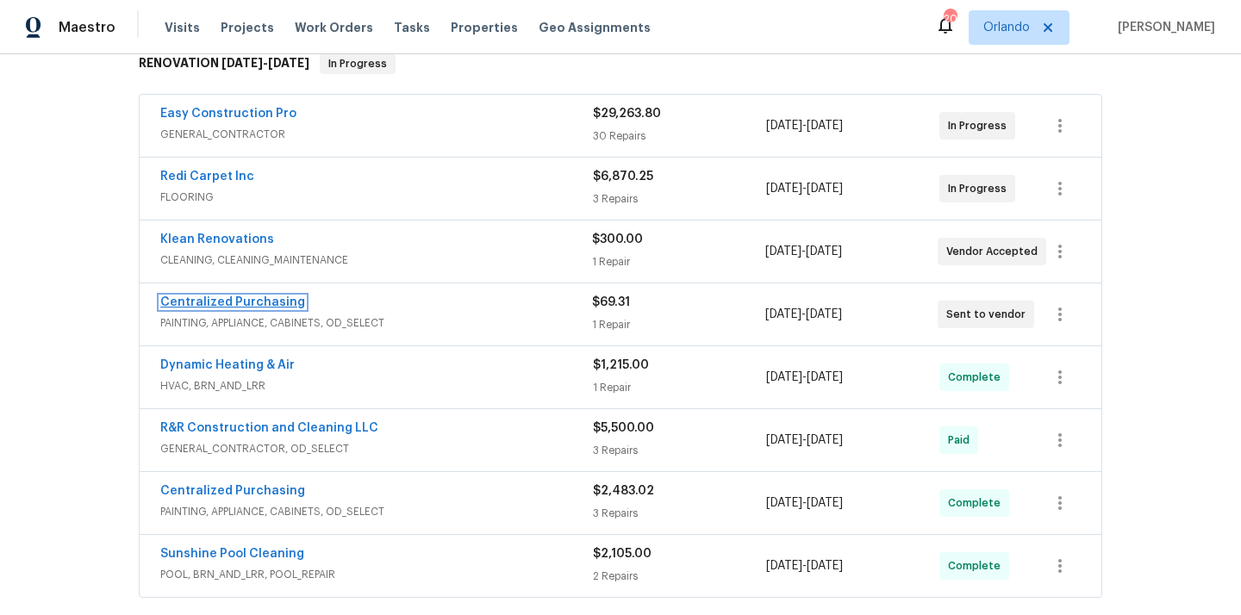
click at [262, 302] on link "Centralized Purchasing" at bounding box center [232, 302] width 145 height 12
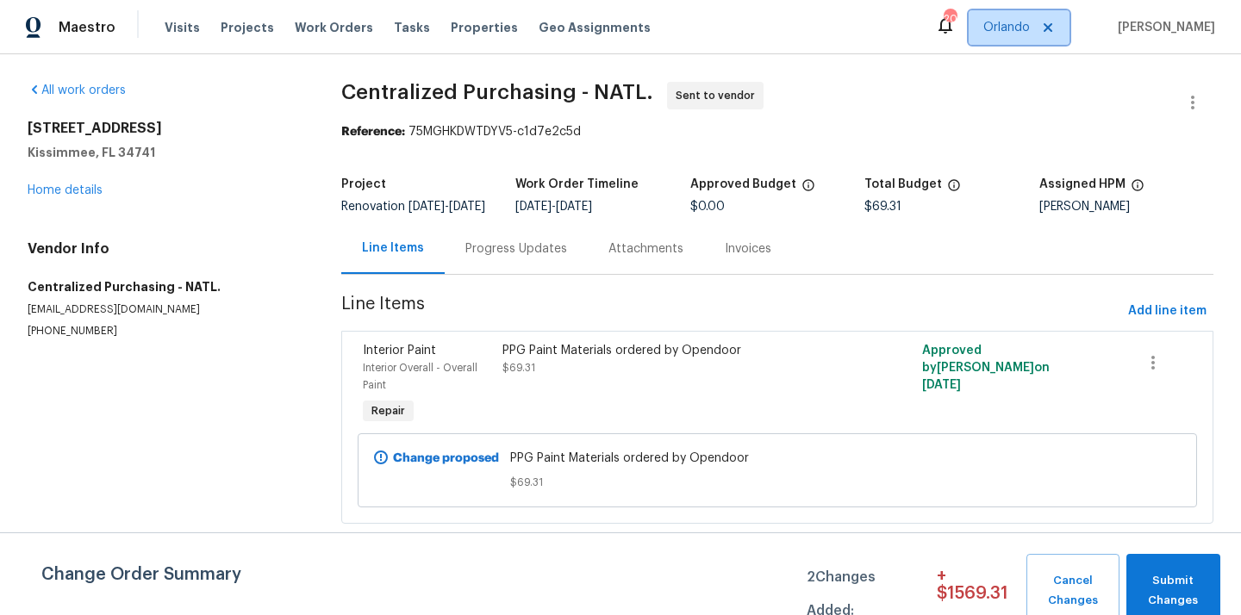
click at [1033, 15] on span "Orlando" at bounding box center [1018, 27] width 101 height 34
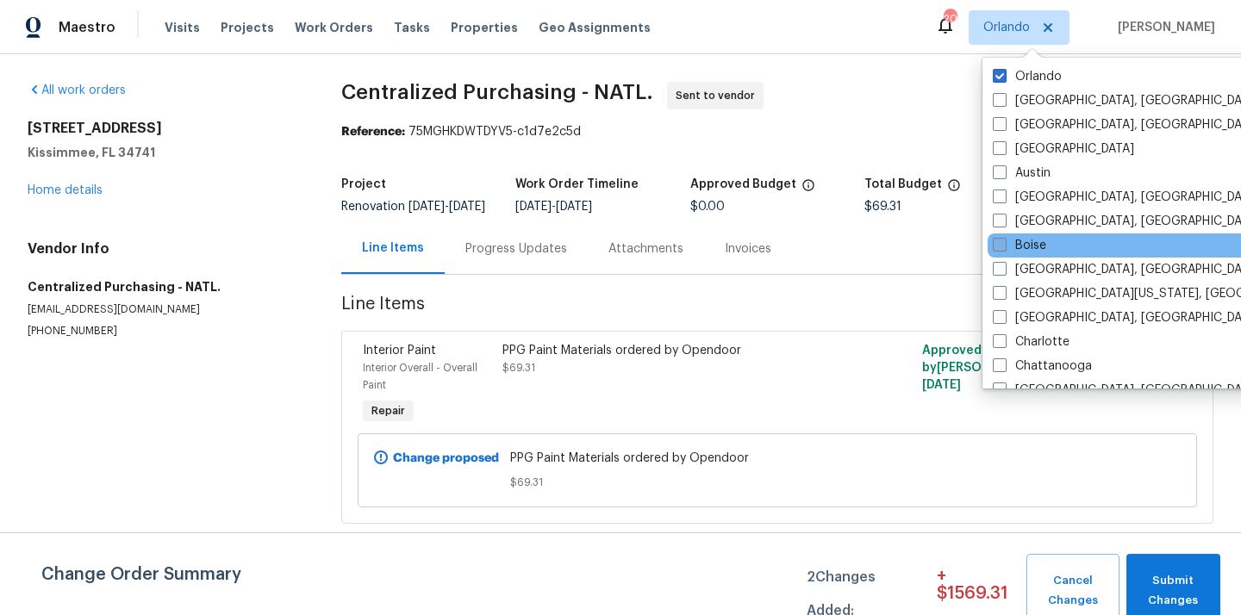
scroll to position [15, 0]
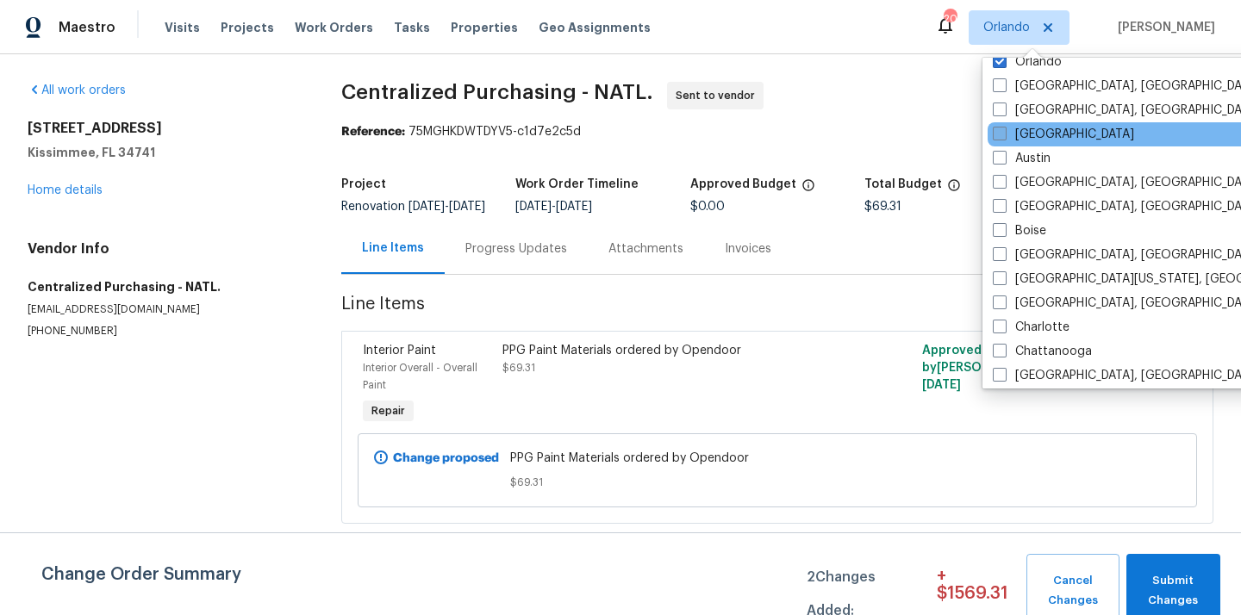
click at [1030, 134] on label "Atlanta" at bounding box center [1063, 134] width 141 height 17
click at [1004, 134] on input "Atlanta" at bounding box center [998, 131] width 11 height 11
checkbox input "true"
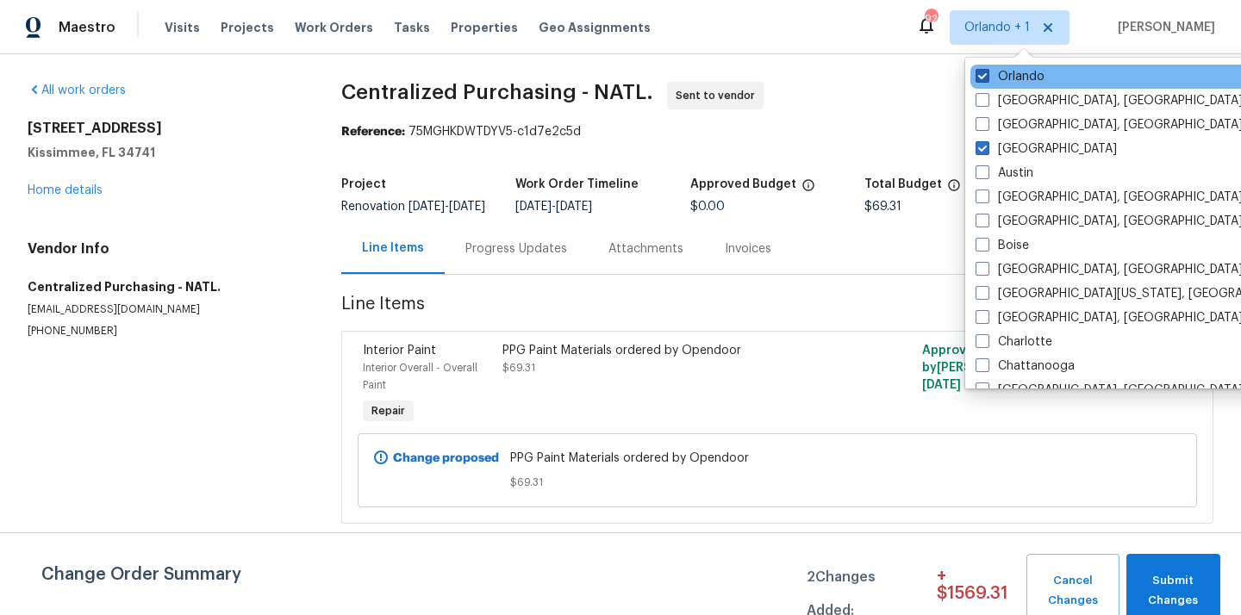
click at [1009, 75] on label "Orlando" at bounding box center [1009, 76] width 69 height 17
click at [987, 75] on input "Orlando" at bounding box center [980, 73] width 11 height 11
checkbox input "false"
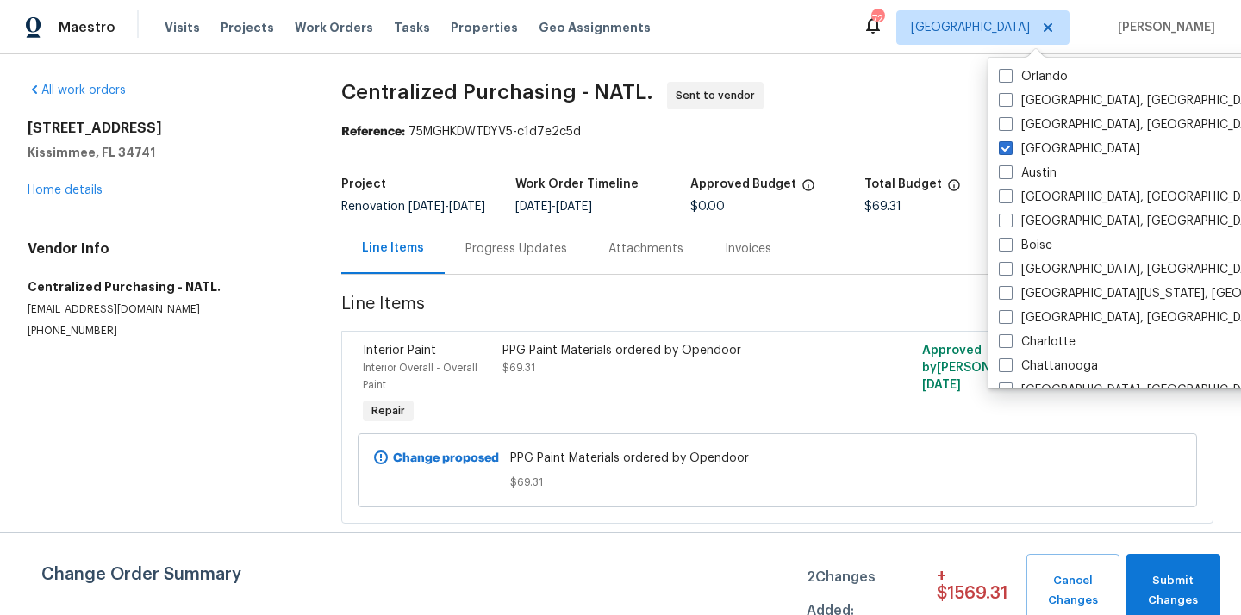
click at [227, 38] on div "Visits Projects Work Orders Tasks Properties Geo Assignments" at bounding box center [418, 27] width 507 height 34
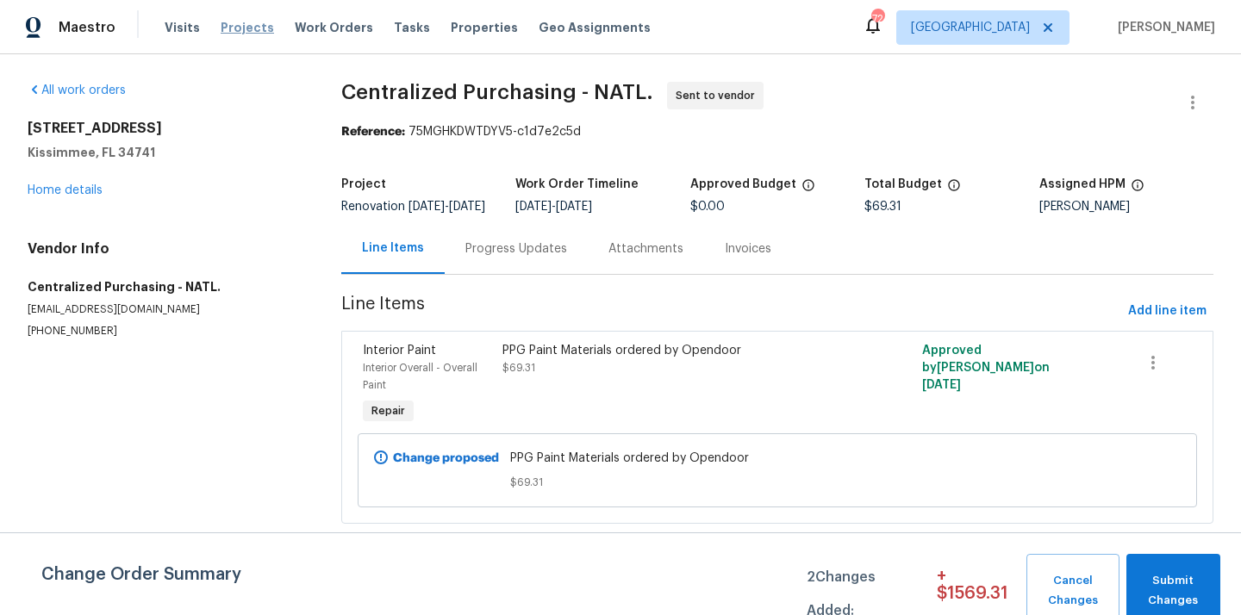
click at [227, 31] on span "Projects" at bounding box center [247, 27] width 53 height 17
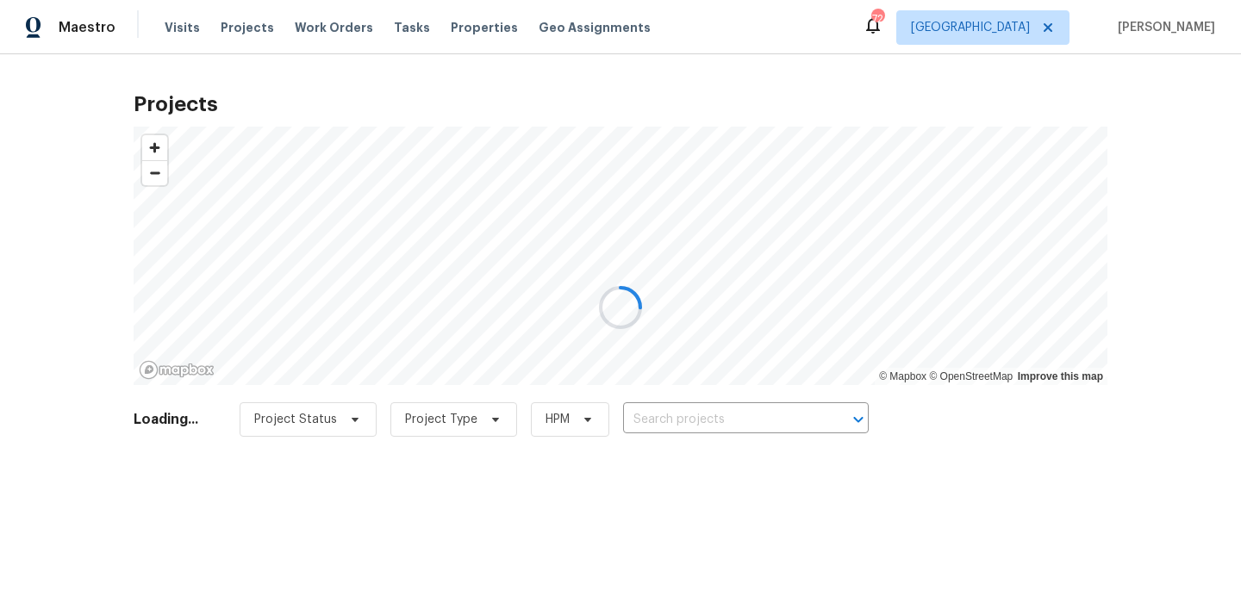
click at [675, 407] on div at bounding box center [620, 307] width 1241 height 615
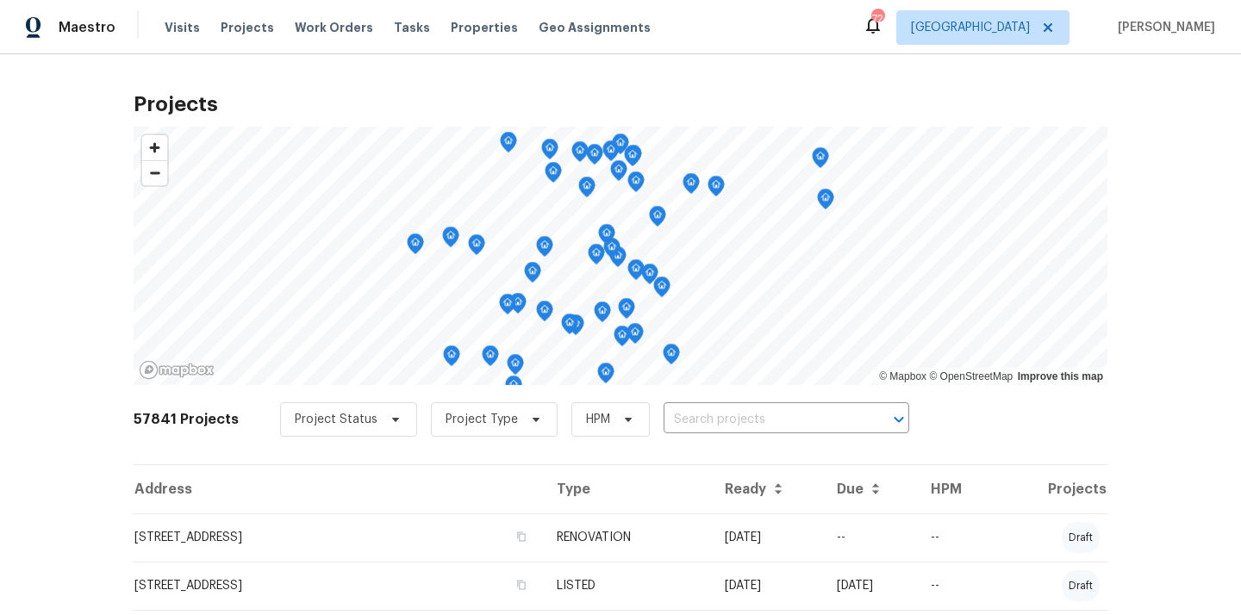
click at [674, 414] on input "text" at bounding box center [761, 420] width 197 height 27
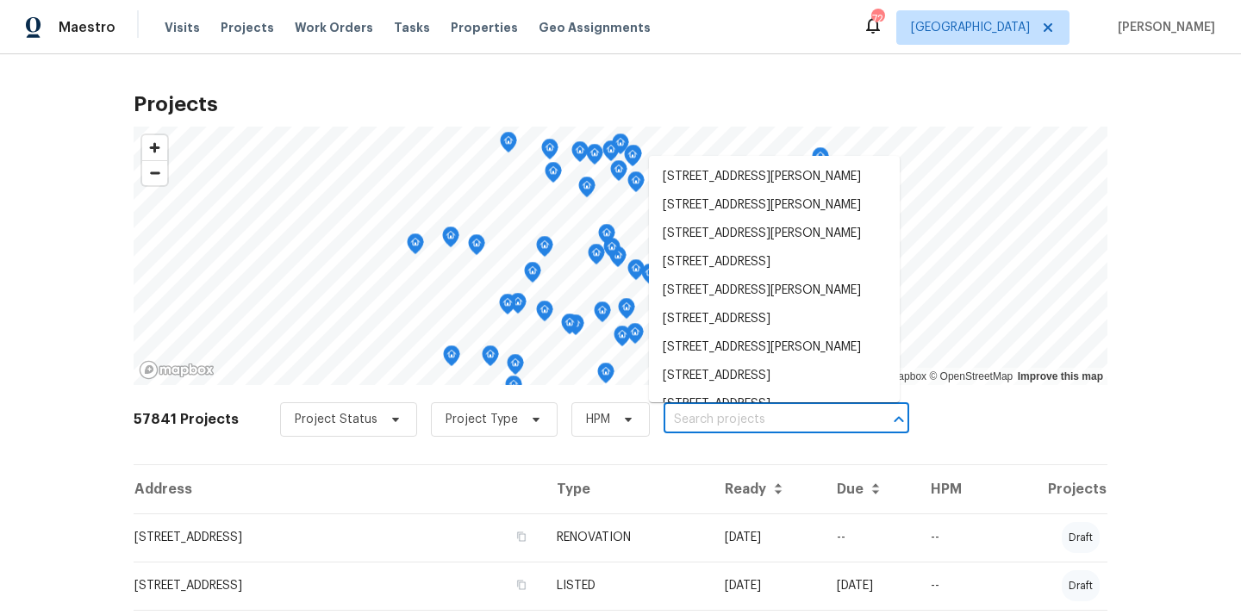
paste input "2048 Appaloosa Way, Conyers, GA 30012"
type input "2048 Appaloosa Way, Conyers, GA 30012"
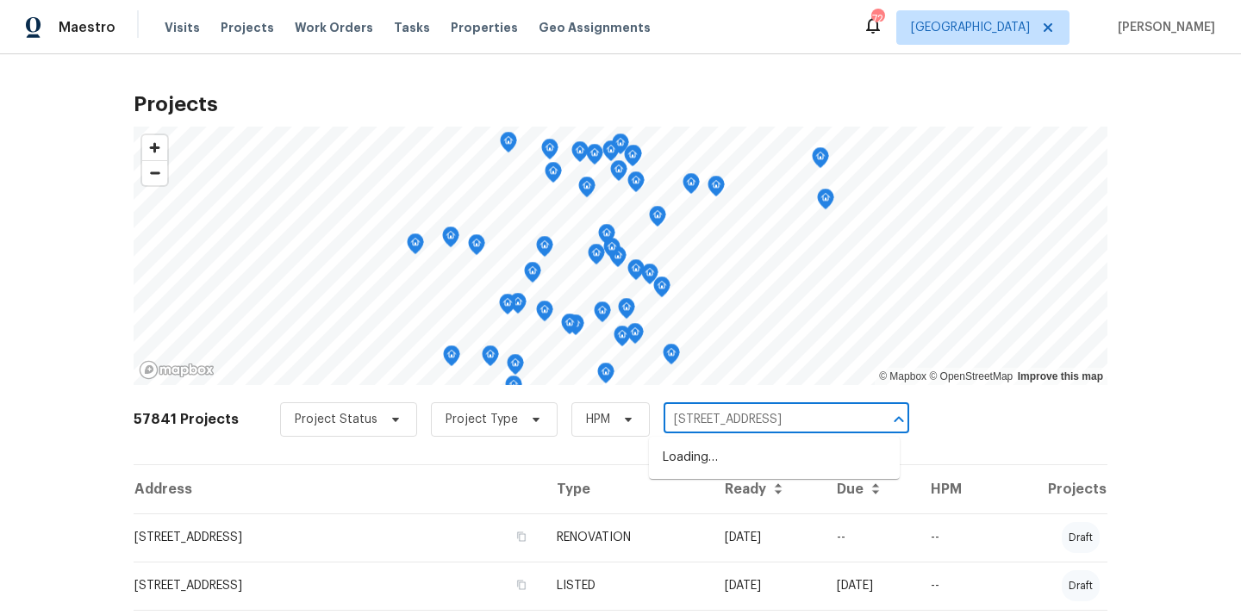
scroll to position [0, 41]
click at [688, 458] on li "2048 Appaloosa Way, Conyers, GA 30012" at bounding box center [774, 458] width 251 height 28
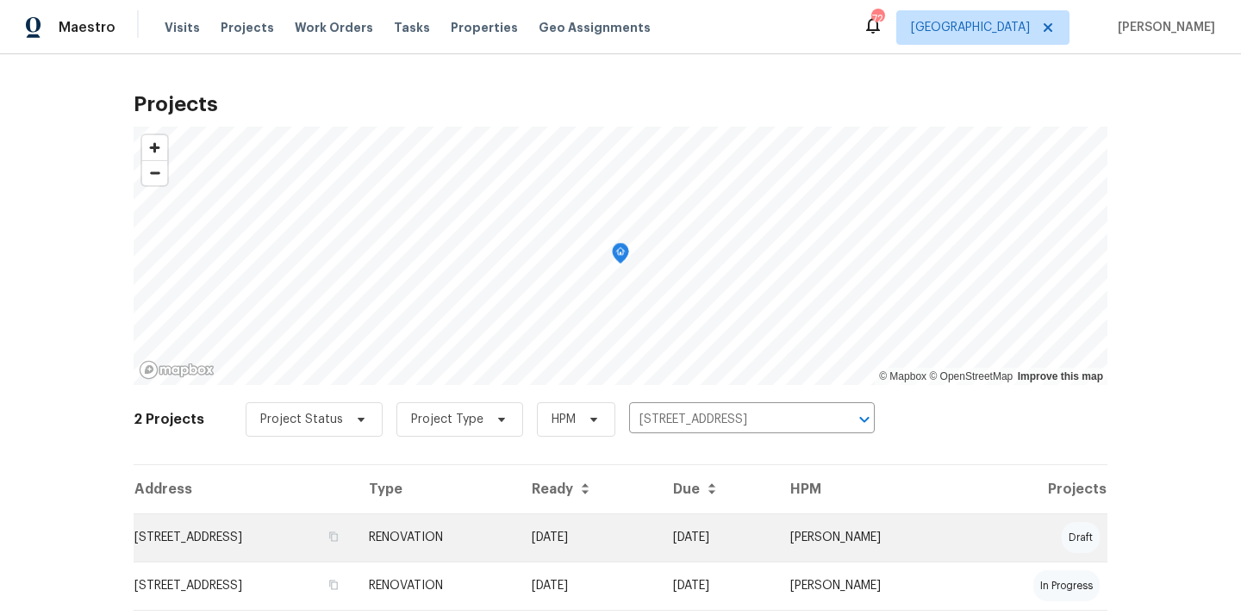
click at [355, 529] on td "2048 Appaloosa Way, Conyers, GA 30012" at bounding box center [244, 538] width 221 height 48
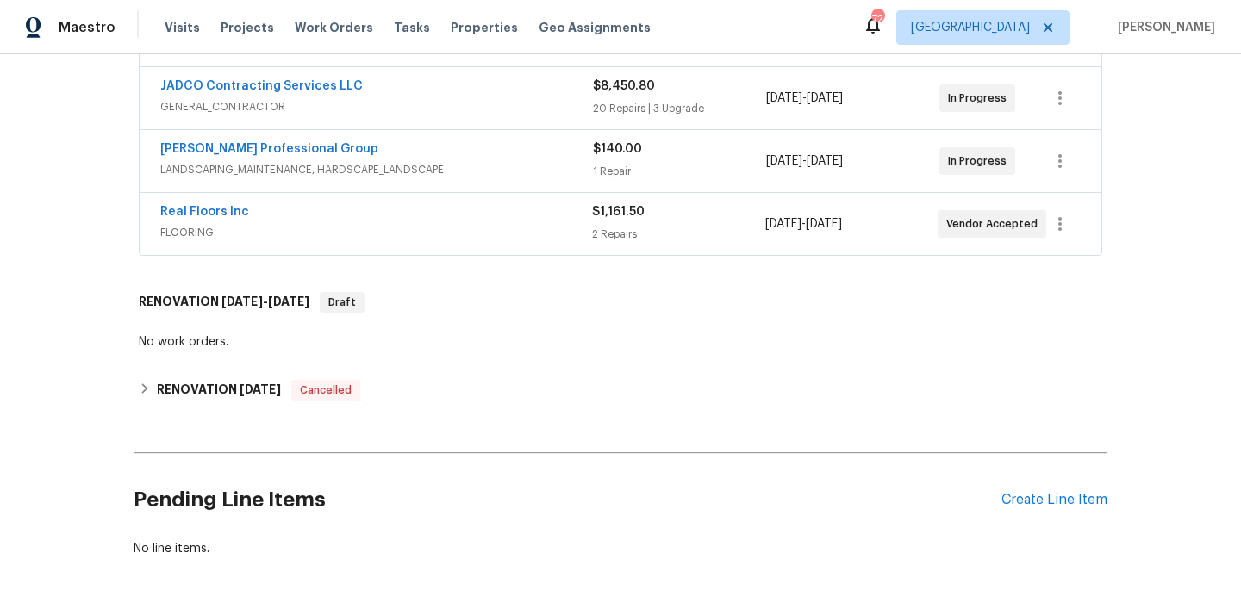
scroll to position [440, 0]
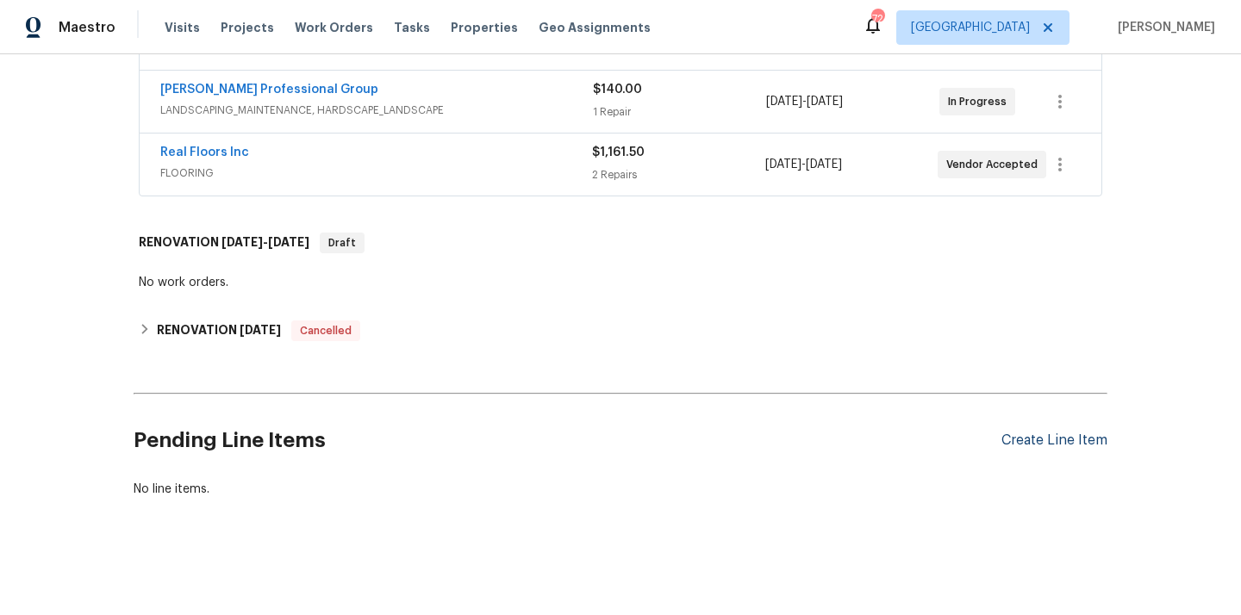
click at [1062, 441] on div "Create Line Item" at bounding box center [1054, 441] width 106 height 16
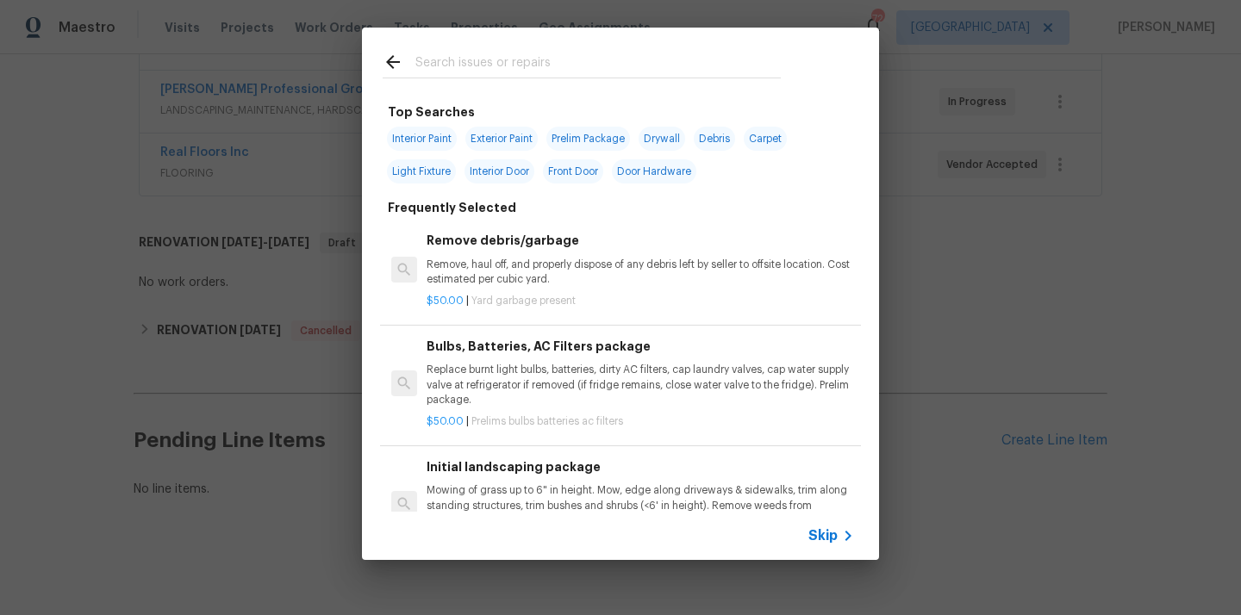
click at [679, 65] on input "text" at bounding box center [597, 65] width 365 height 26
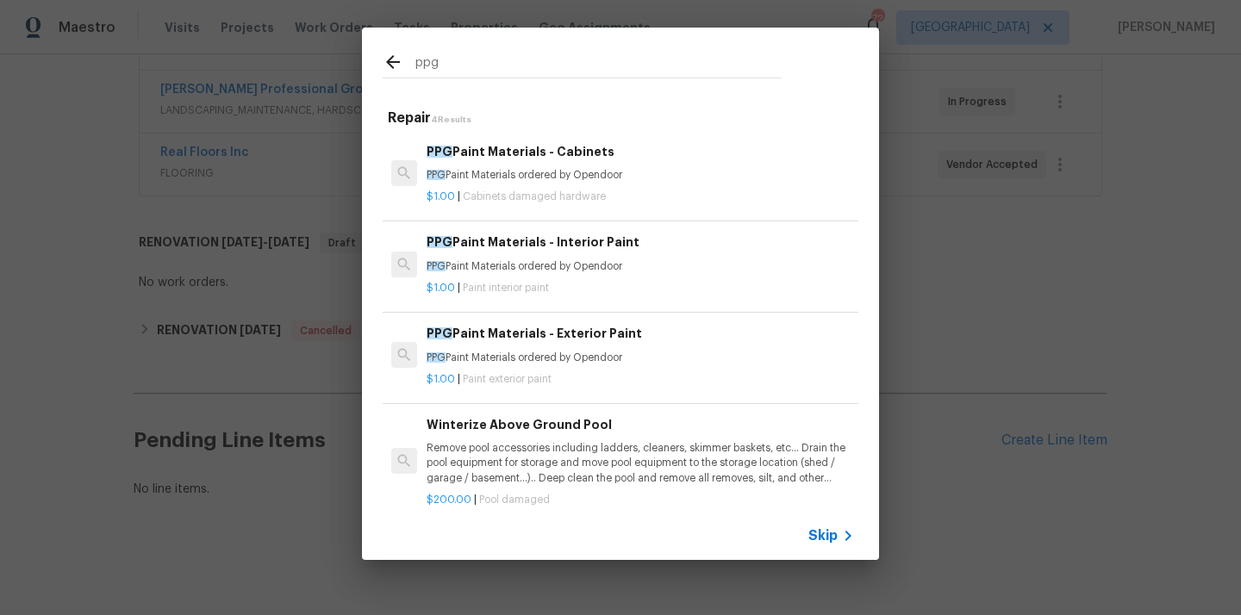
type input "ppg"
click at [605, 192] on p "$1.00 | Cabinets damaged hardware" at bounding box center [639, 197] width 427 height 15
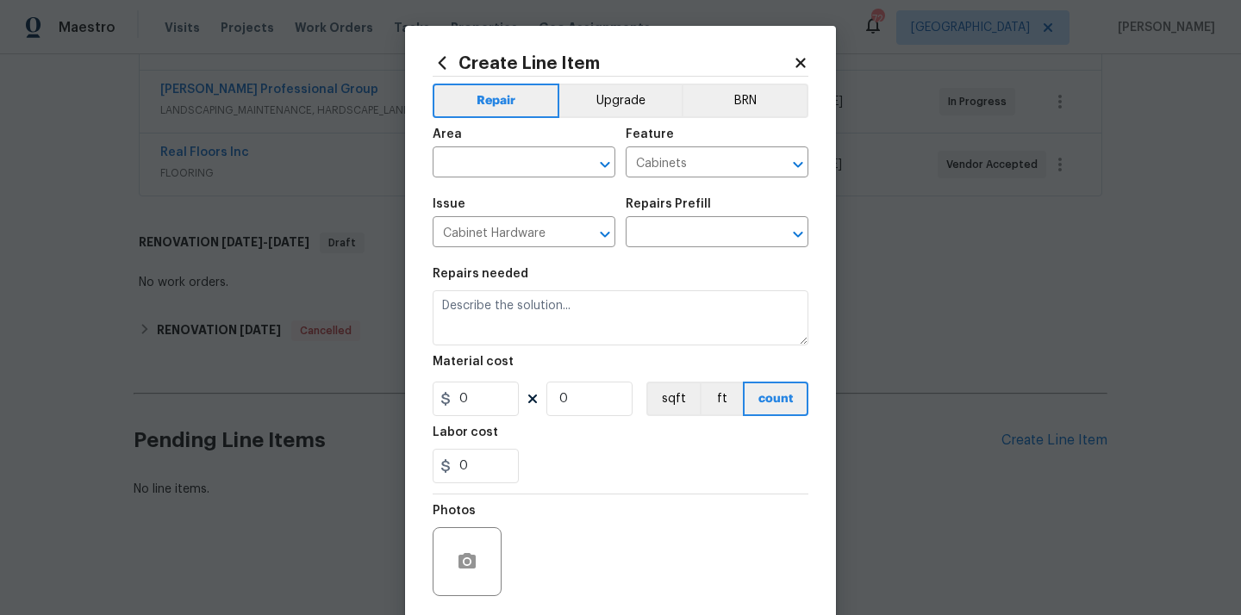
type input "PPG Paint Materials - Cabinets $1.00"
type textarea "PPG Paint Materials ordered by Opendoor"
type input "1"
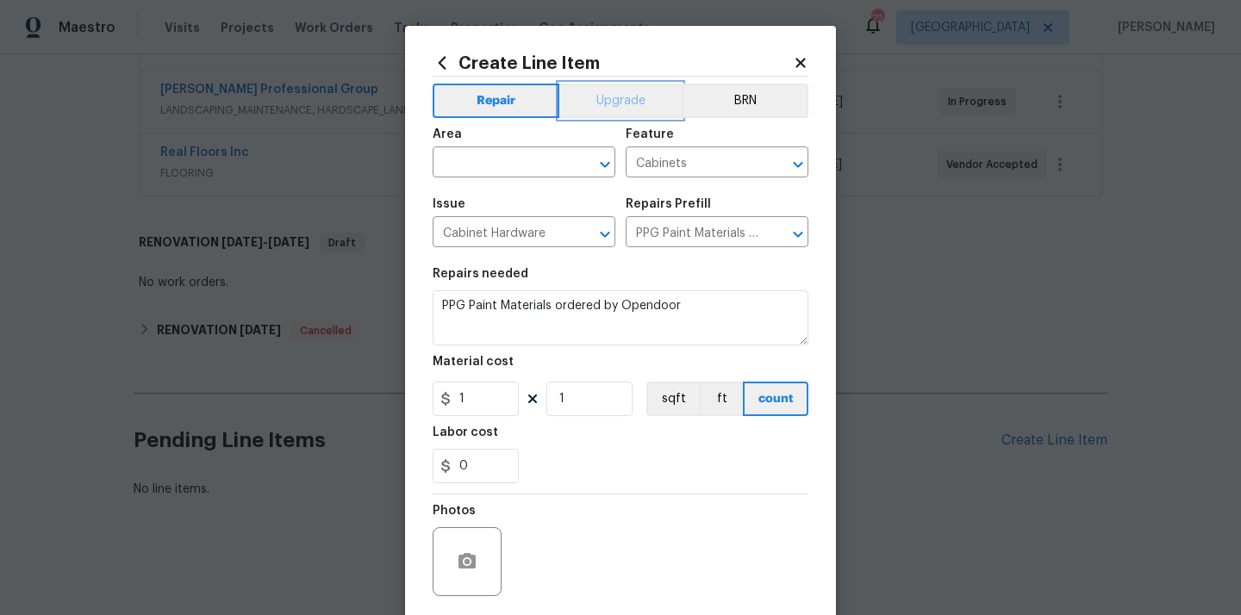
click at [605, 92] on button "Upgrade" at bounding box center [620, 101] width 123 height 34
click at [514, 160] on input "text" at bounding box center [500, 164] width 134 height 27
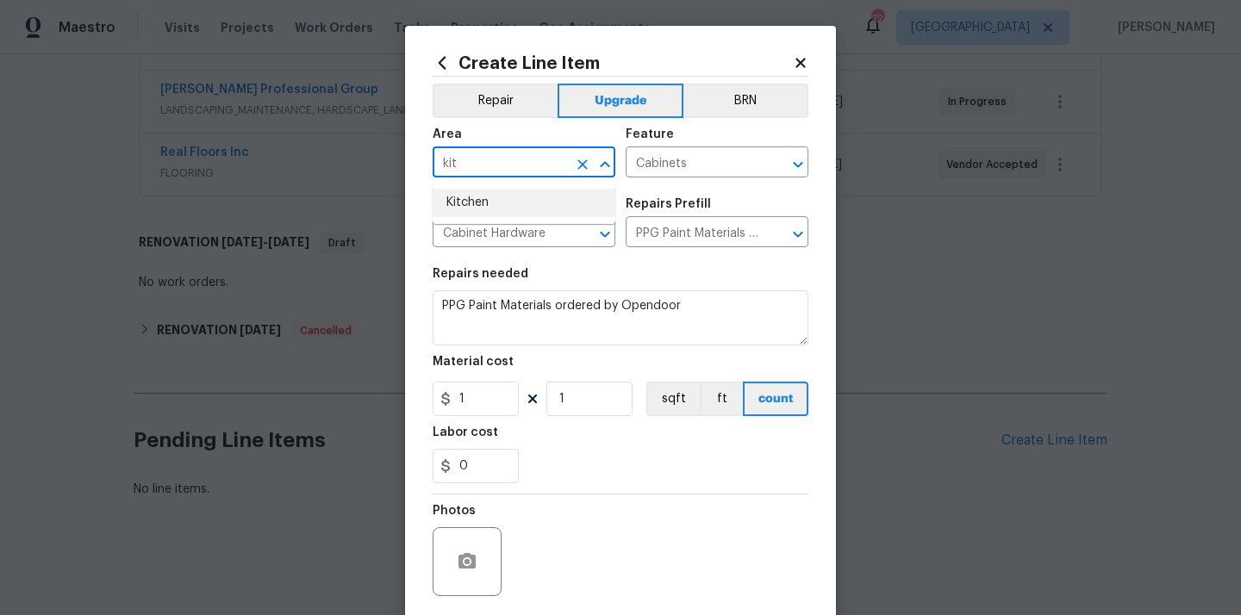
click at [489, 196] on li "Kitchen" at bounding box center [524, 203] width 183 height 28
type input "Kitchen"
drag, startPoint x: 473, startPoint y: 399, endPoint x: 426, endPoint y: 399, distance: 46.5
click at [458, 399] on input "1" at bounding box center [476, 399] width 86 height 34
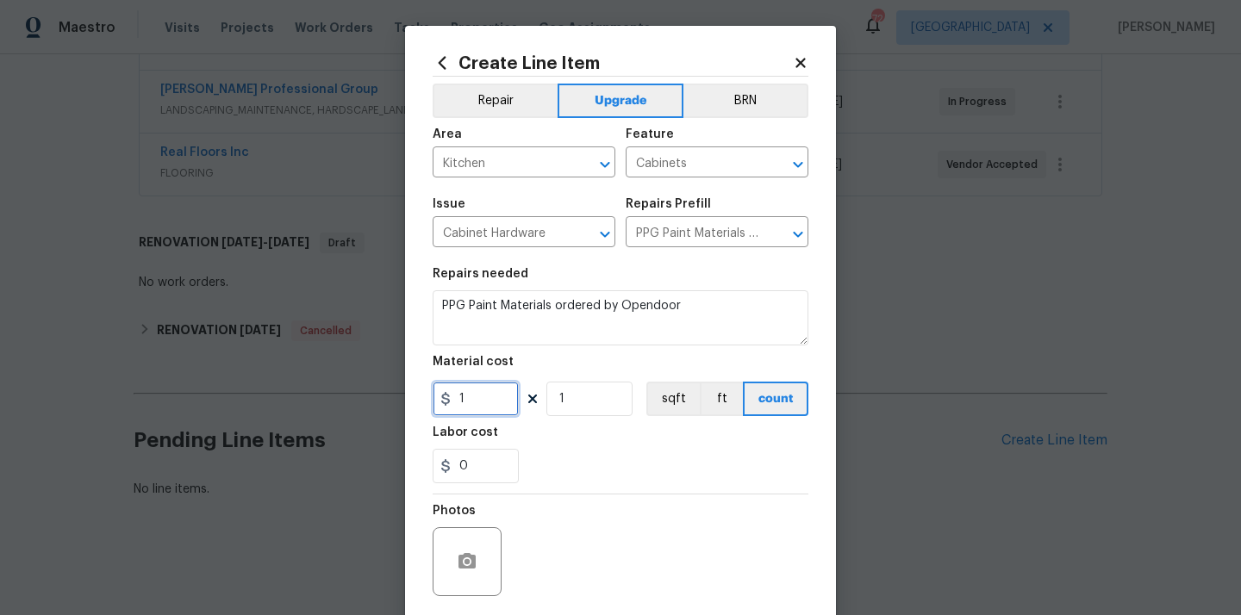
paste input "426.58"
type input "426.58"
click at [545, 467] on div "0" at bounding box center [621, 466] width 376 height 34
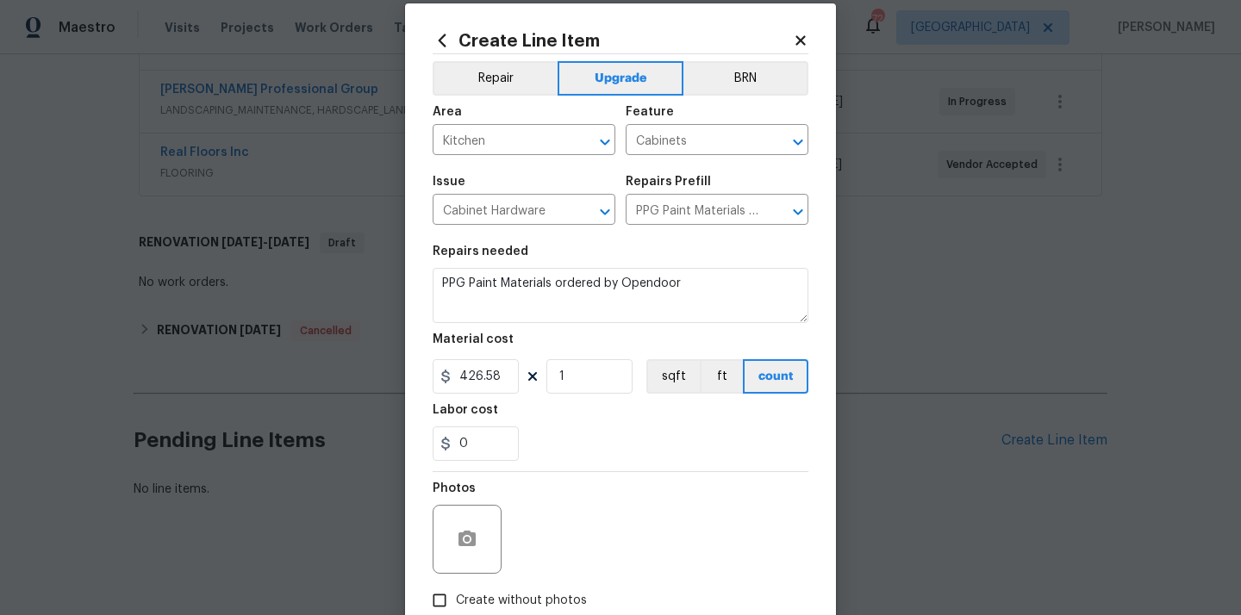
scroll to position [44, 0]
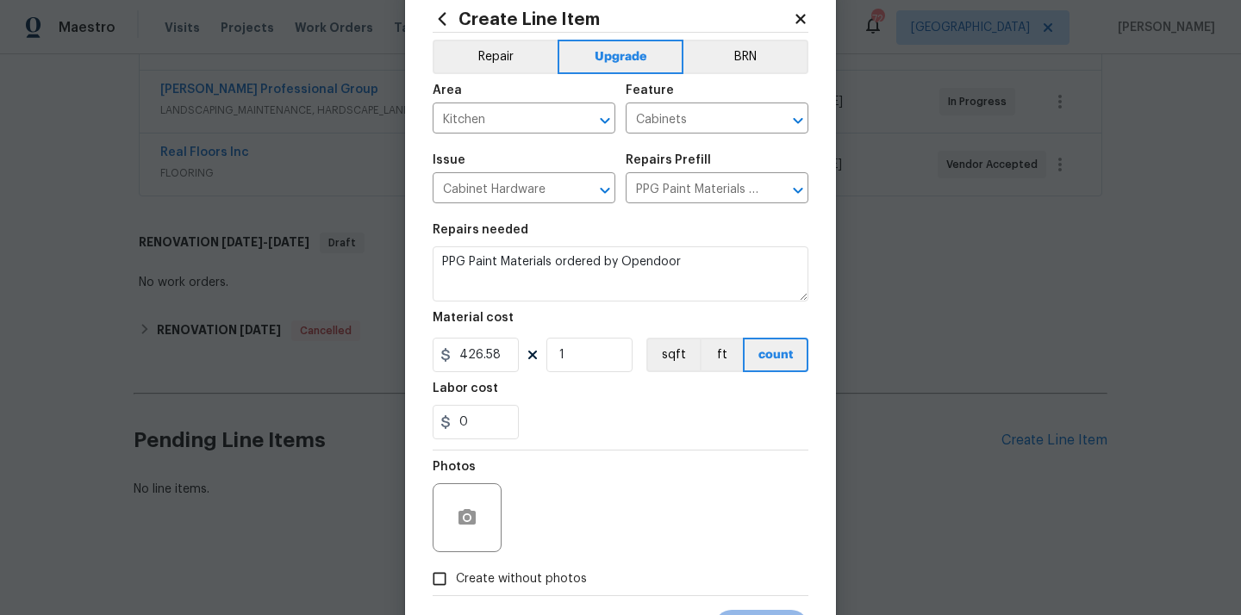
click at [520, 561] on div "Photos" at bounding box center [621, 507] width 376 height 112
click at [516, 577] on span "Create without photos" at bounding box center [521, 579] width 131 height 18
click at [456, 577] on input "Create without photos" at bounding box center [439, 579] width 33 height 33
checkbox input "true"
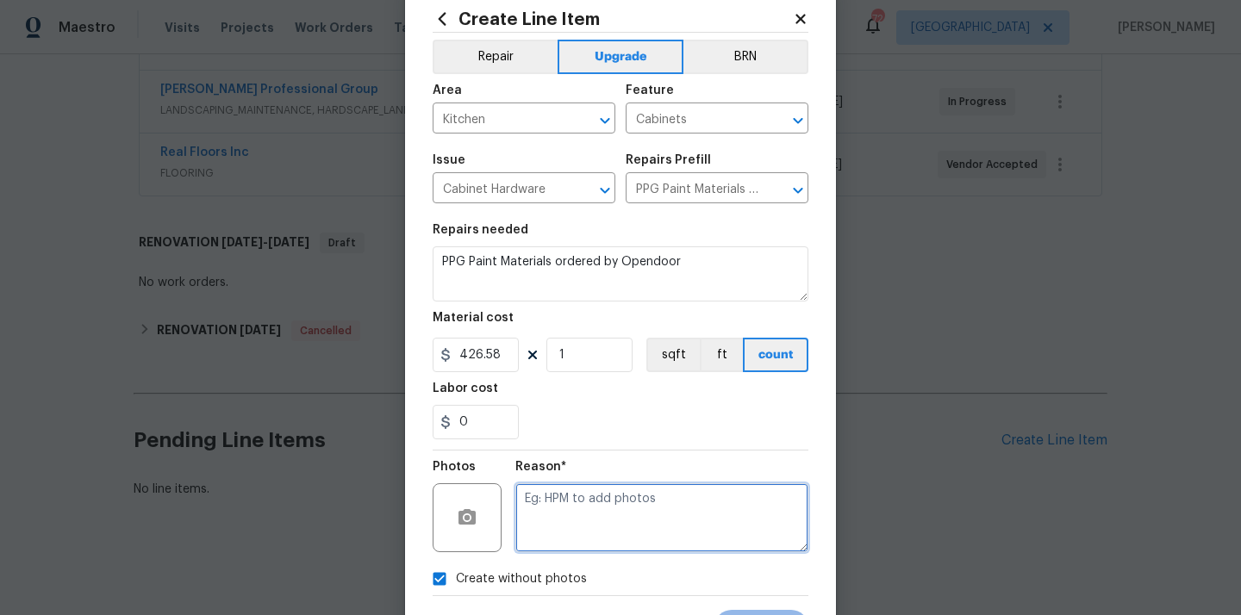
click at [550, 536] on textarea at bounding box center [661, 517] width 293 height 69
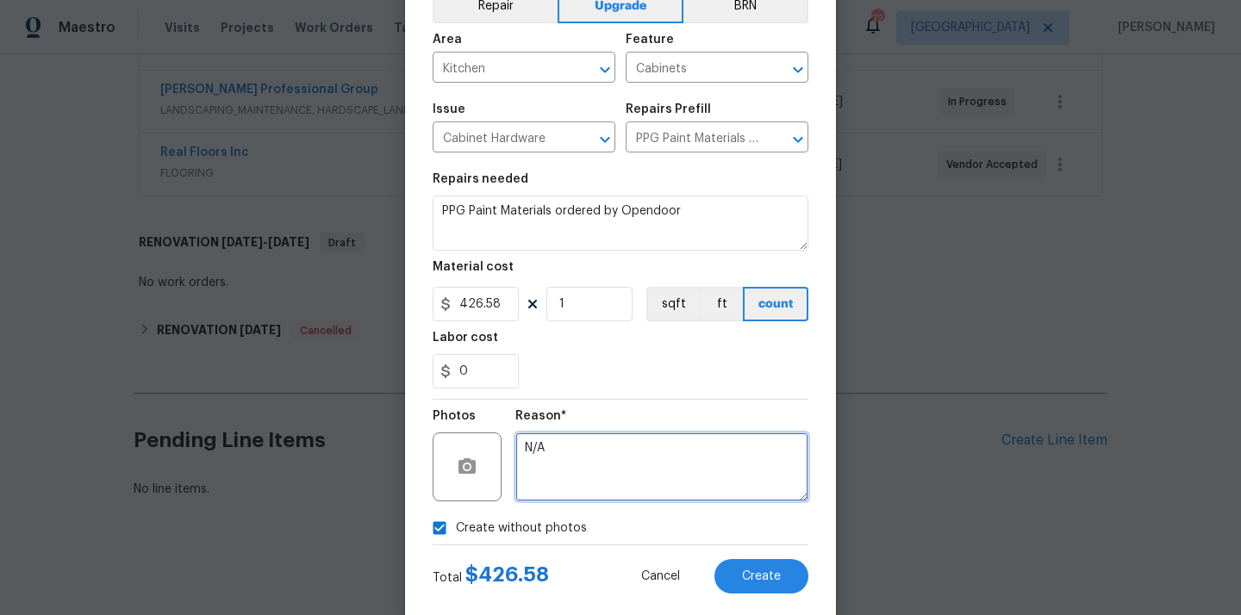
scroll to position [128, 0]
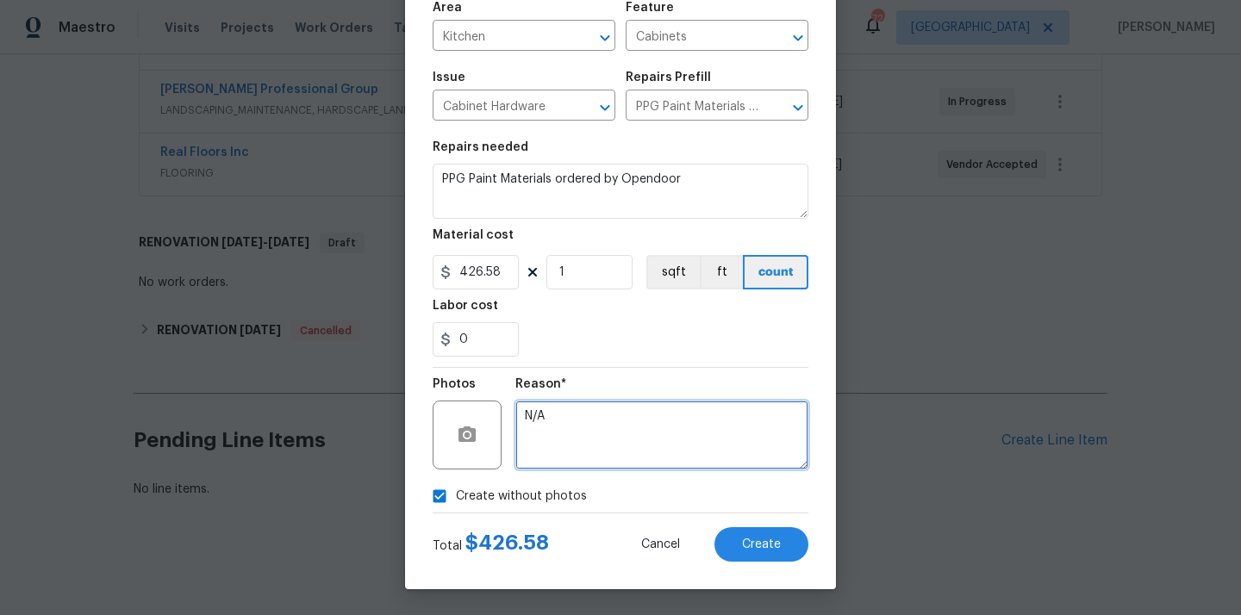
type textarea "N/A"
click at [753, 566] on div "Create Line Item Repair Upgrade BRN Area Kitchen ​ Feature Cabinets ​ Issue Cab…" at bounding box center [620, 244] width 431 height 690
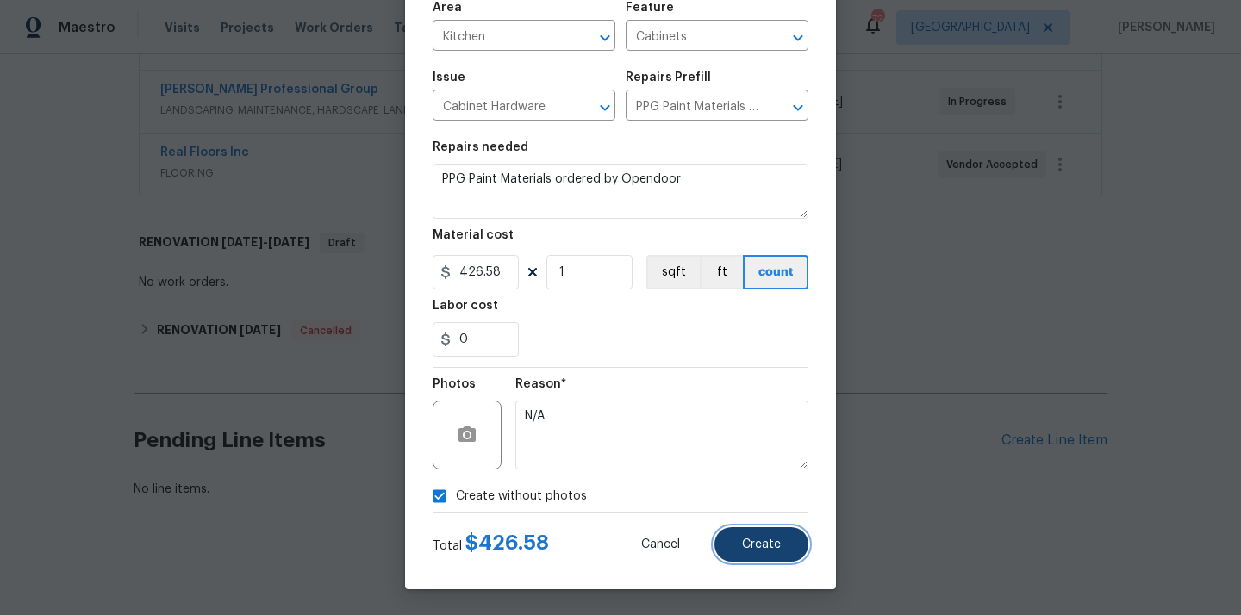
click at [753, 548] on span "Create" at bounding box center [761, 544] width 39 height 13
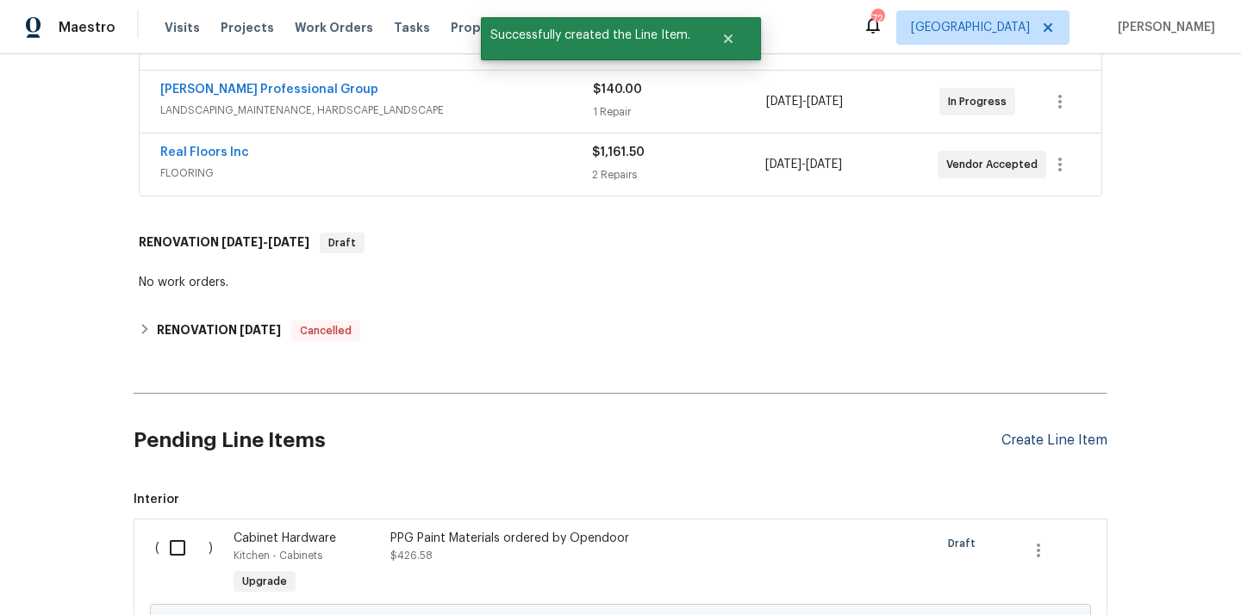
click at [1036, 445] on div "Create Line Item" at bounding box center [1054, 441] width 106 height 16
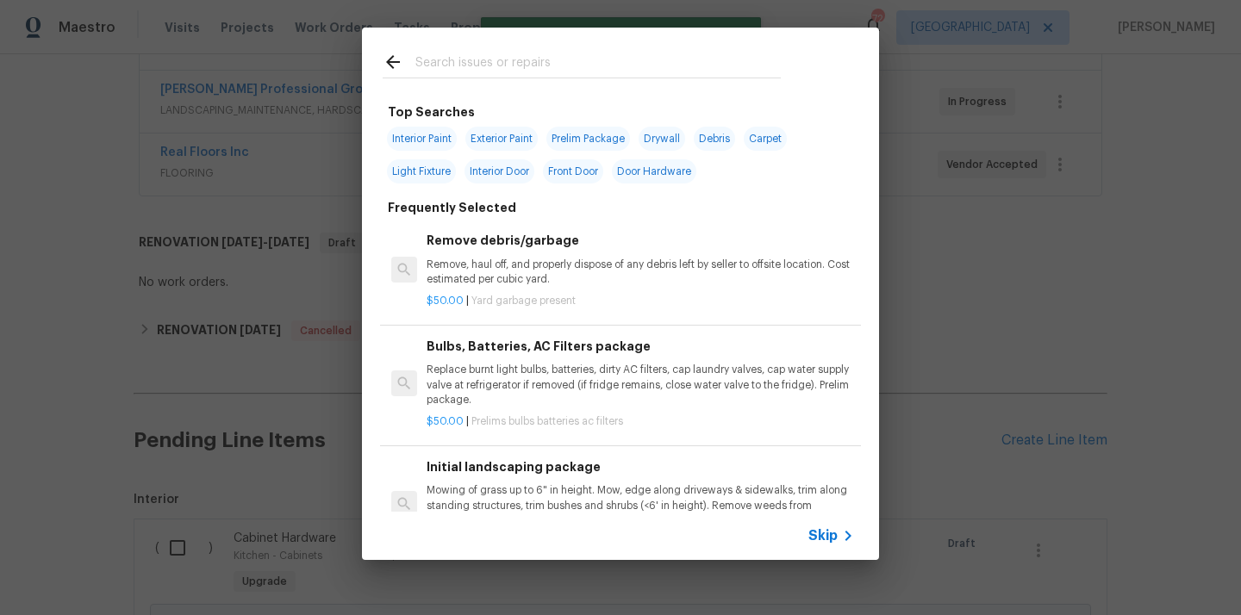
click at [603, 59] on input "text" at bounding box center [597, 65] width 365 height 26
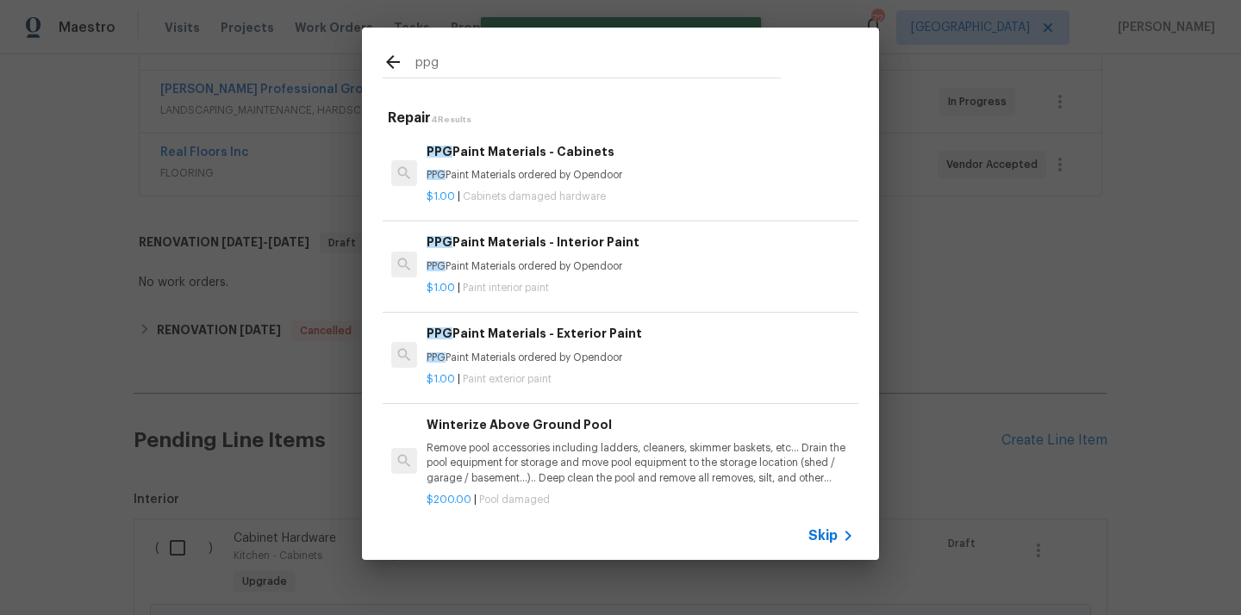
type input "ppg"
click at [567, 266] on p "PPG Paint Materials ordered by Opendoor" at bounding box center [639, 266] width 427 height 15
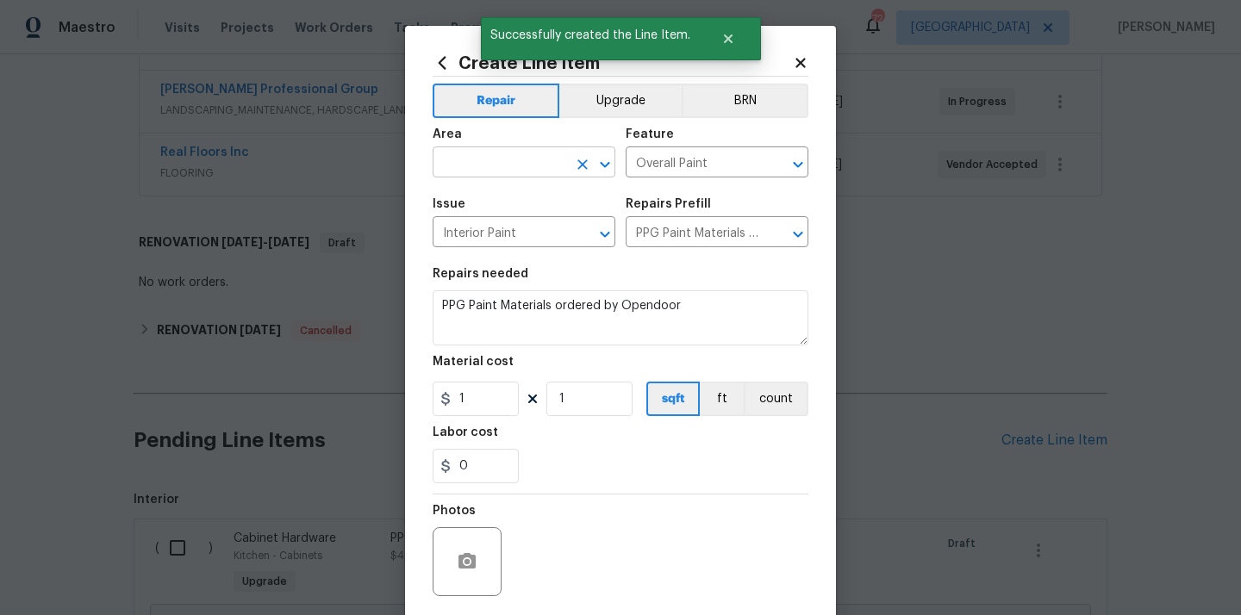
click at [543, 152] on input "text" at bounding box center [500, 164] width 134 height 27
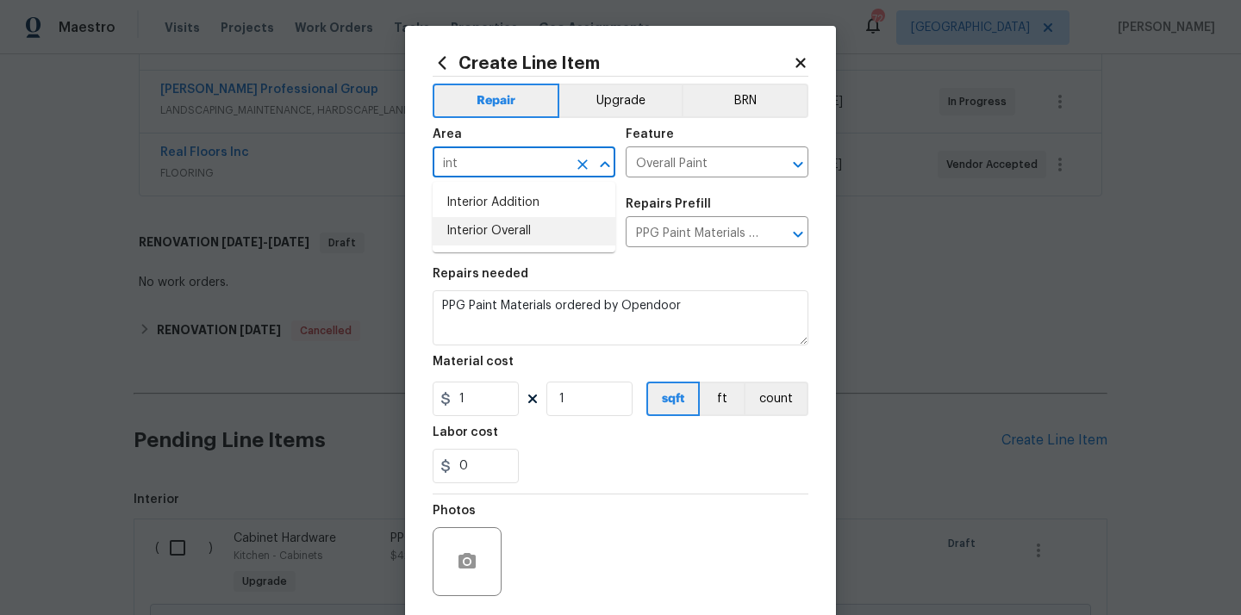
click at [505, 240] on li "Interior Overall" at bounding box center [524, 231] width 183 height 28
type input "Interior Overall"
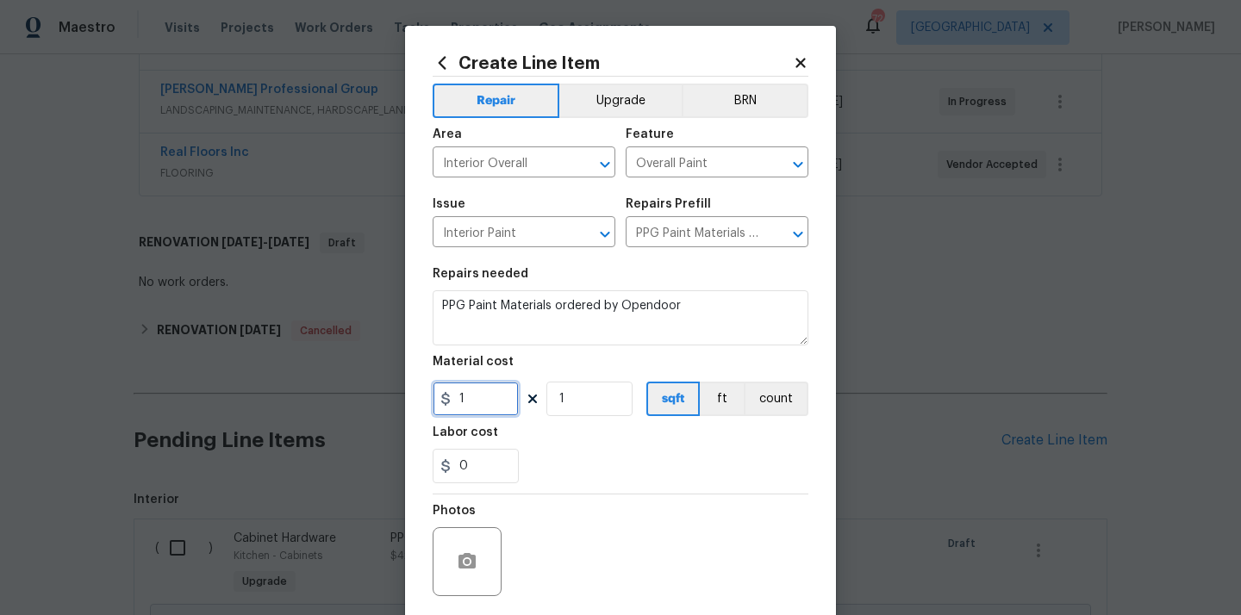
drag, startPoint x: 480, startPoint y: 402, endPoint x: 420, endPoint y: 402, distance: 60.3
click at [420, 402] on div "Create Line Item Repair Upgrade BRN Area Interior Overall ​ Feature Overall Pai…" at bounding box center [620, 371] width 431 height 690
paste input "825.53"
type input "825.53"
click at [598, 454] on div "0" at bounding box center [621, 466] width 376 height 34
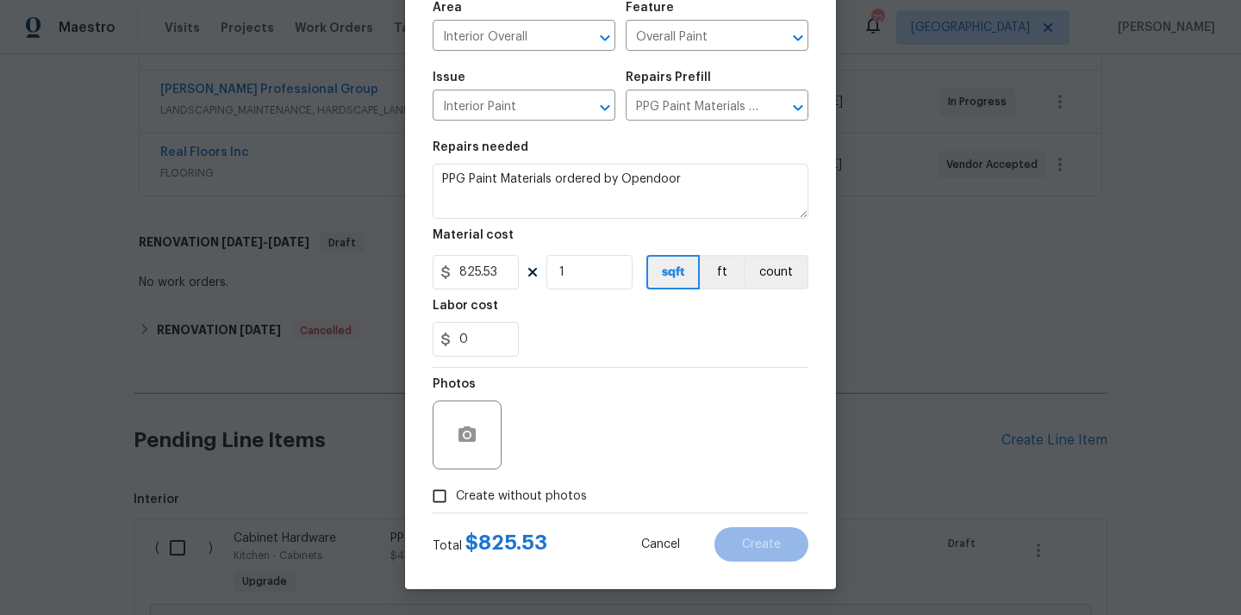
click at [563, 489] on span "Create without photos" at bounding box center [521, 497] width 131 height 18
click at [456, 489] on input "Create without photos" at bounding box center [439, 496] width 33 height 33
checkbox input "true"
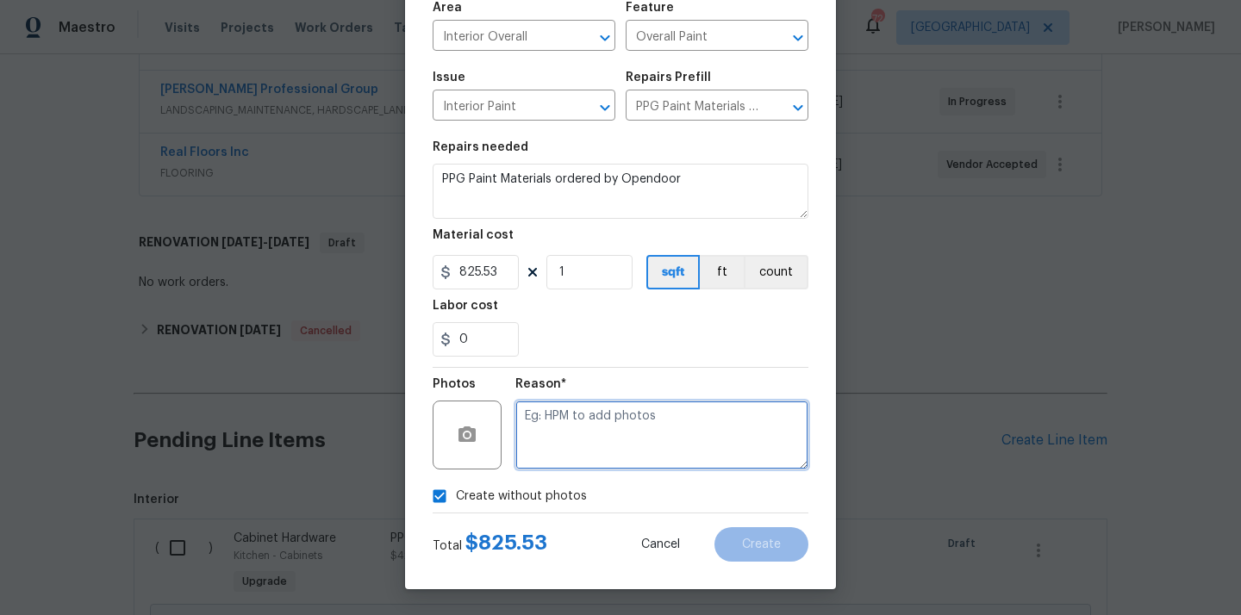
click at [584, 435] on textarea at bounding box center [661, 435] width 293 height 69
type textarea "N/A"
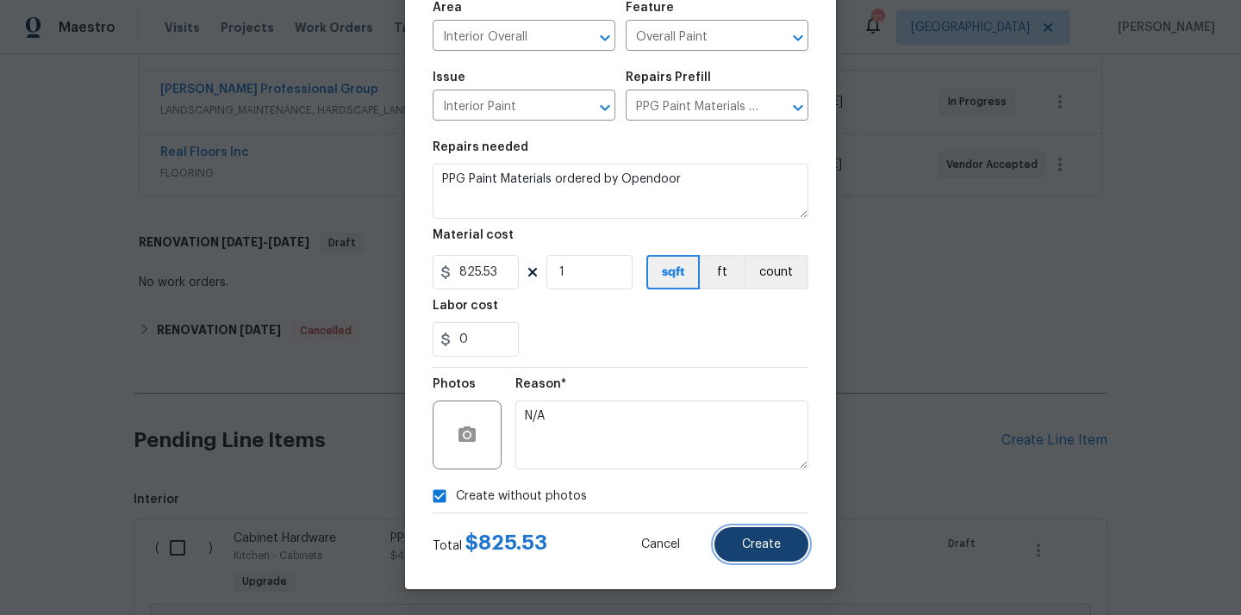
click at [774, 534] on button "Create" at bounding box center [761, 544] width 94 height 34
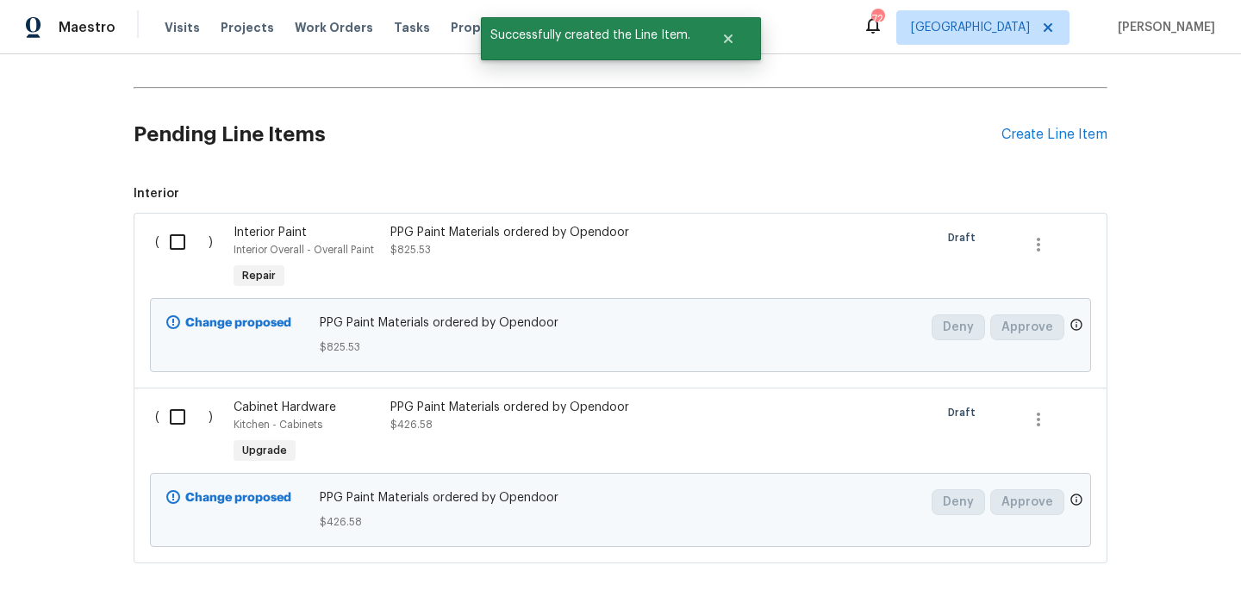
scroll to position [778, 0]
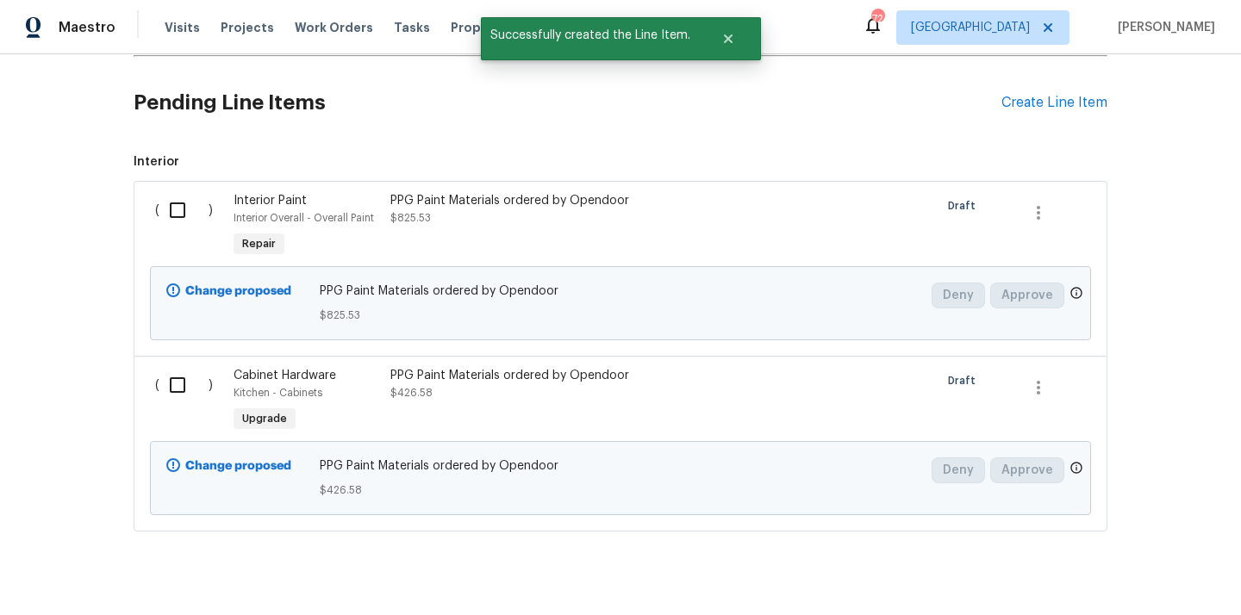
click at [190, 212] on input "checkbox" at bounding box center [183, 210] width 49 height 36
checkbox input "true"
click at [194, 369] on input "checkbox" at bounding box center [183, 385] width 49 height 36
checkbox input "true"
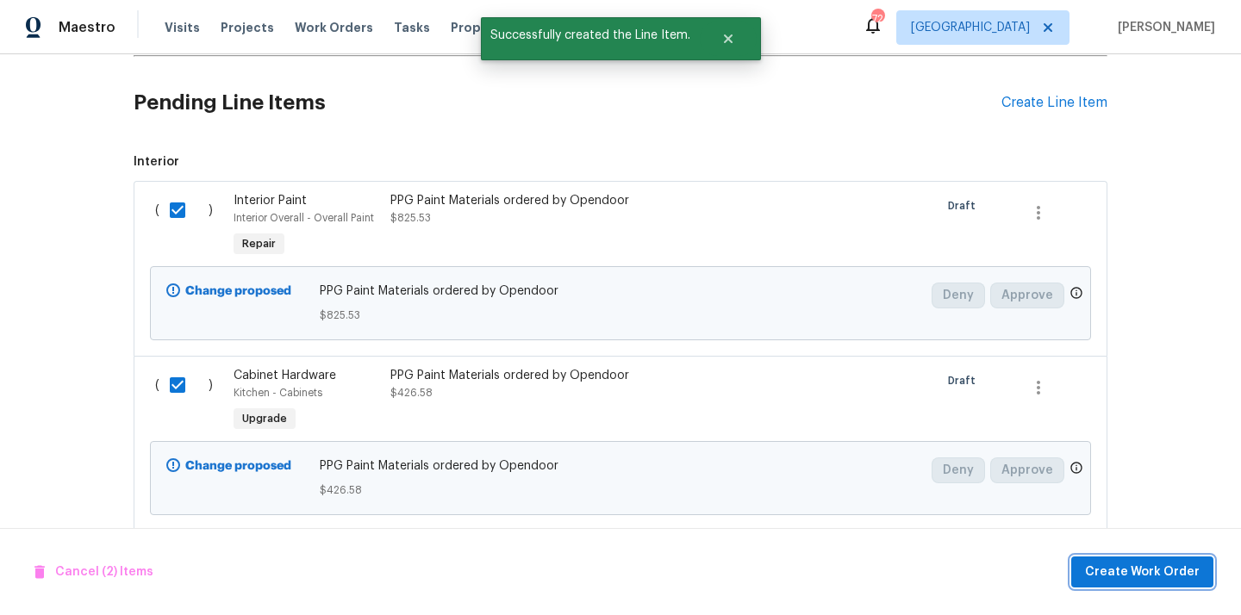
click at [1111, 572] on span "Create Work Order" at bounding box center [1142, 573] width 115 height 22
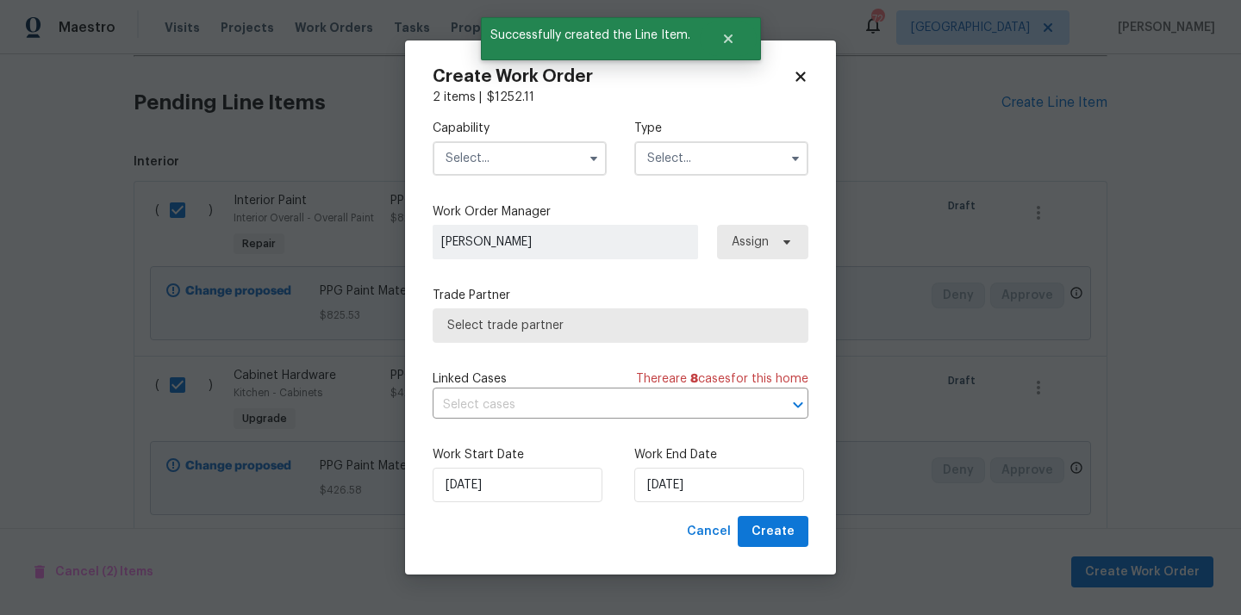
click at [523, 146] on input "text" at bounding box center [520, 158] width 174 height 34
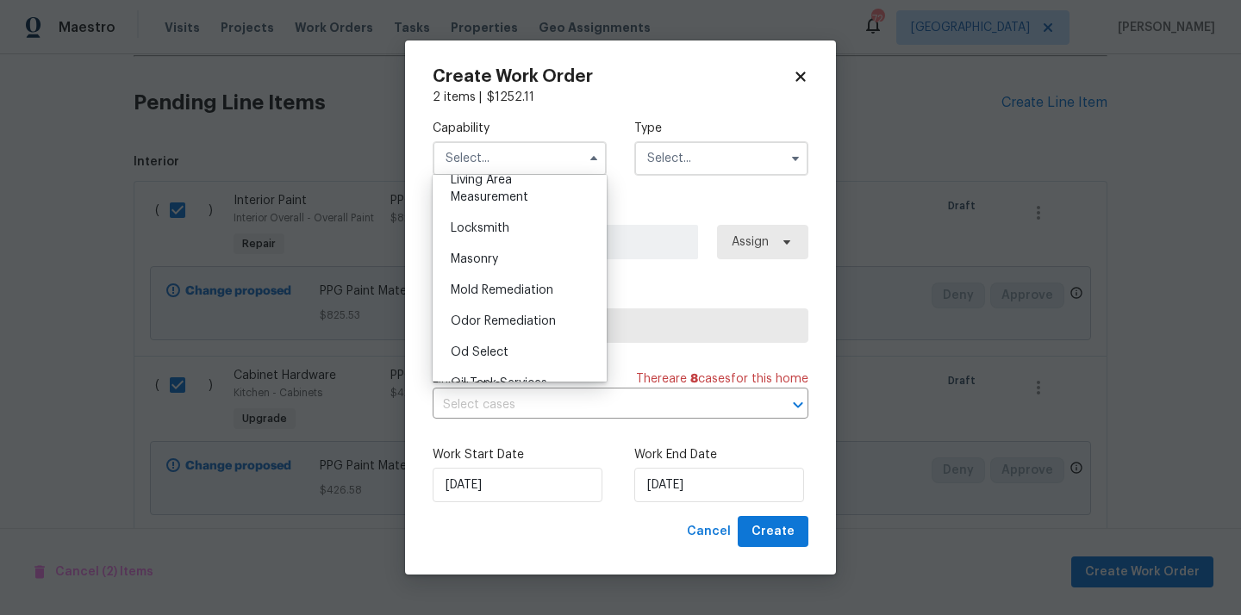
scroll to position [1307, 0]
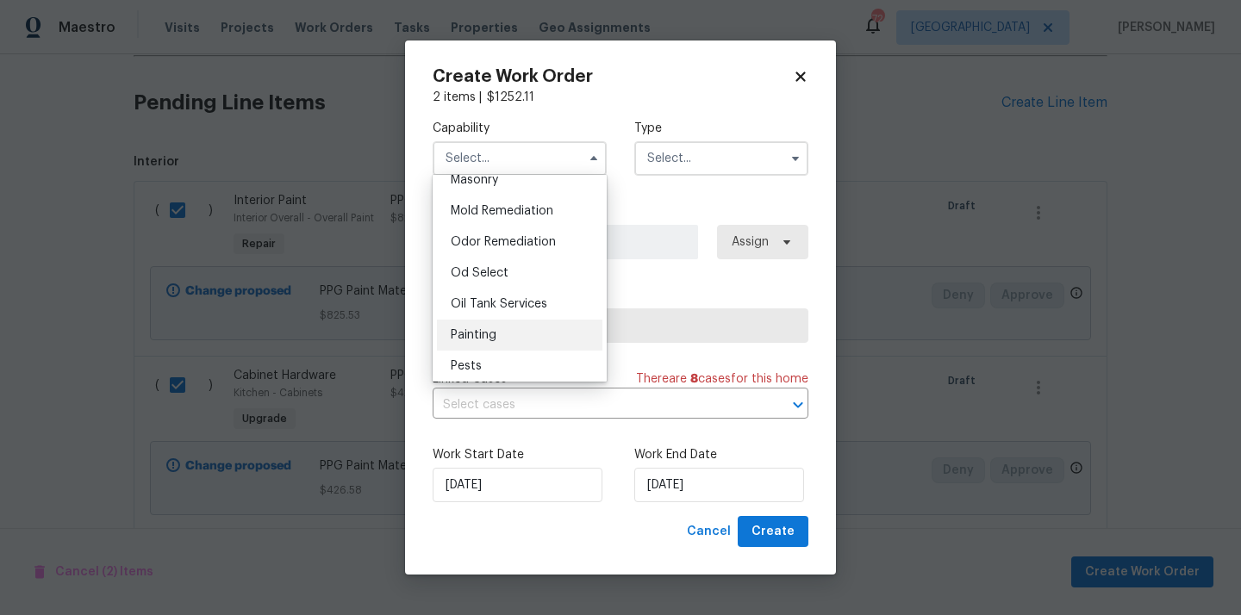
click at [508, 328] on div "Painting" at bounding box center [519, 335] width 165 height 31
type input "Painting"
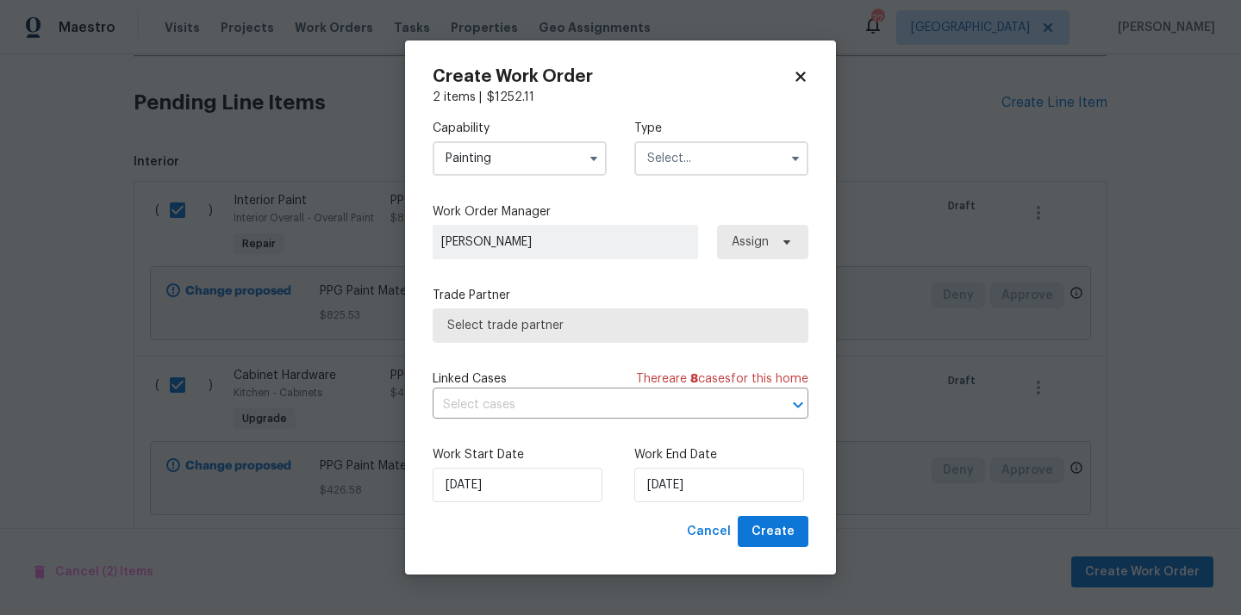
click at [718, 118] on div "Capability Painting Type" at bounding box center [621, 148] width 376 height 84
click at [701, 151] on input "text" at bounding box center [721, 158] width 174 height 34
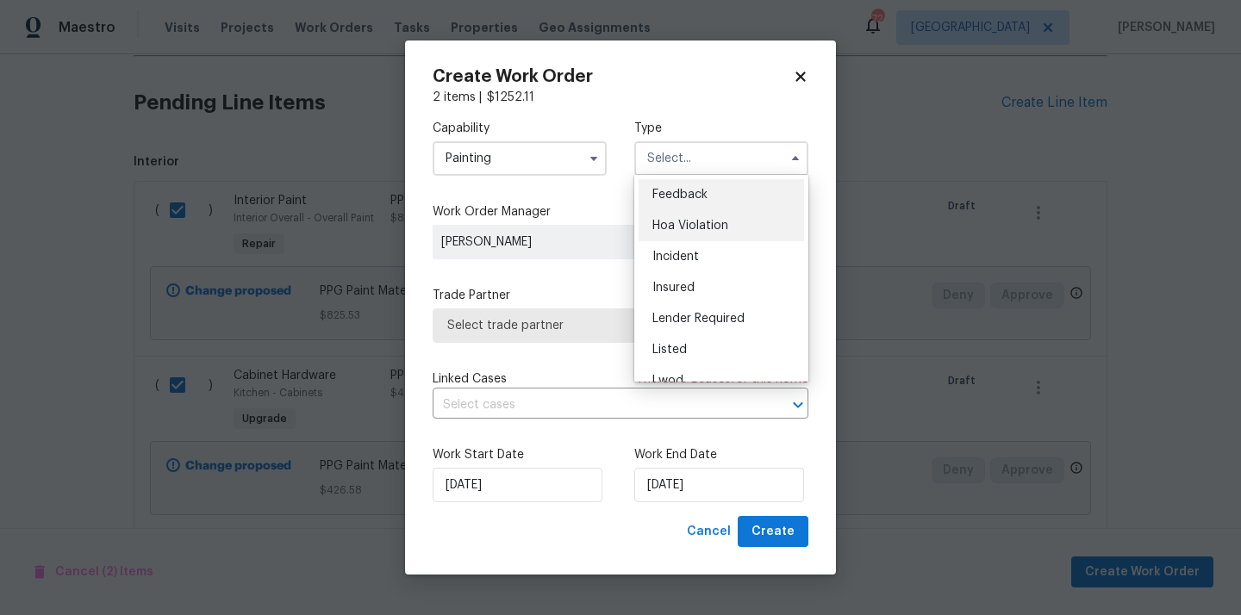
scroll to position [205, 0]
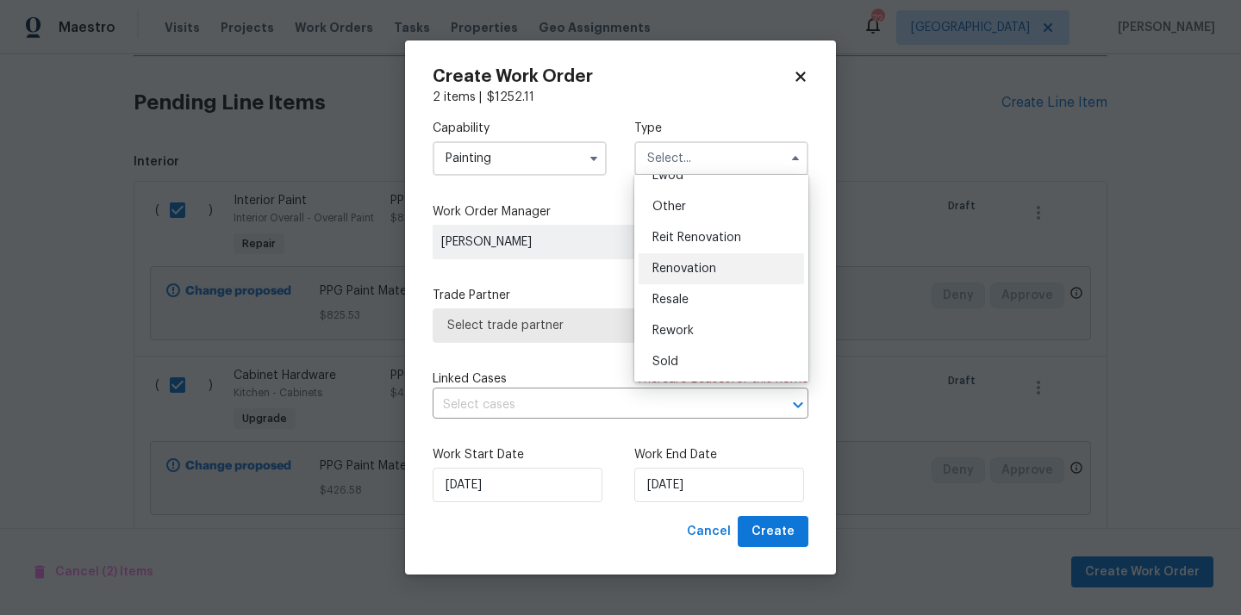
click at [706, 270] on span "Renovation" at bounding box center [684, 269] width 64 height 12
type input "Renovation"
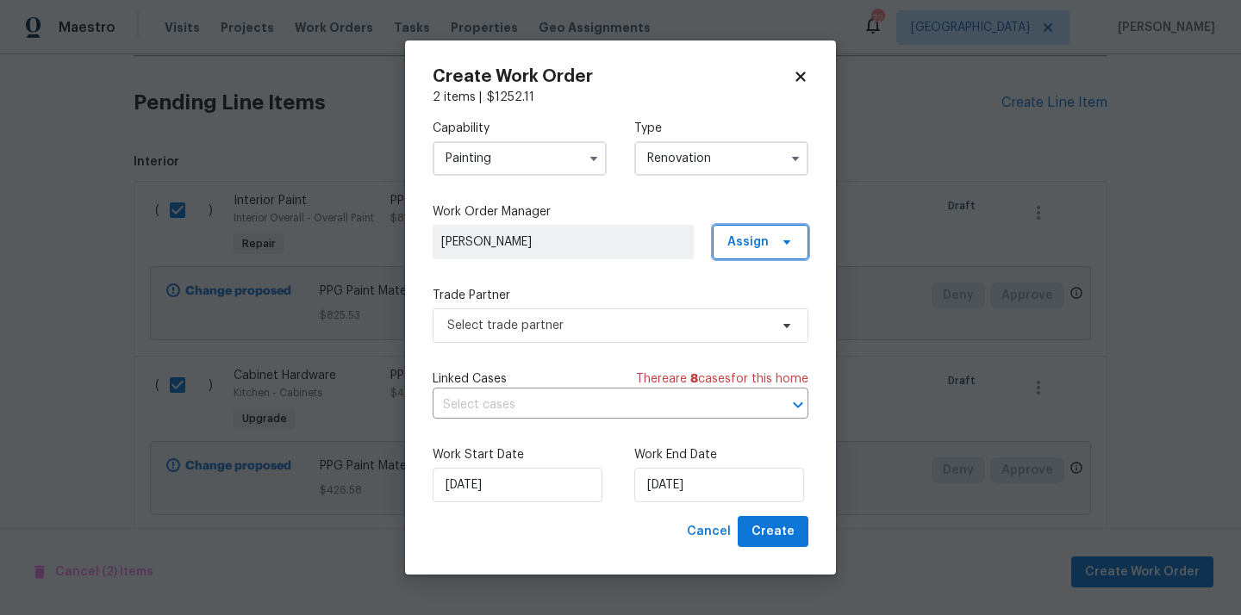
click at [750, 251] on span "Assign" at bounding box center [761, 242] width 96 height 34
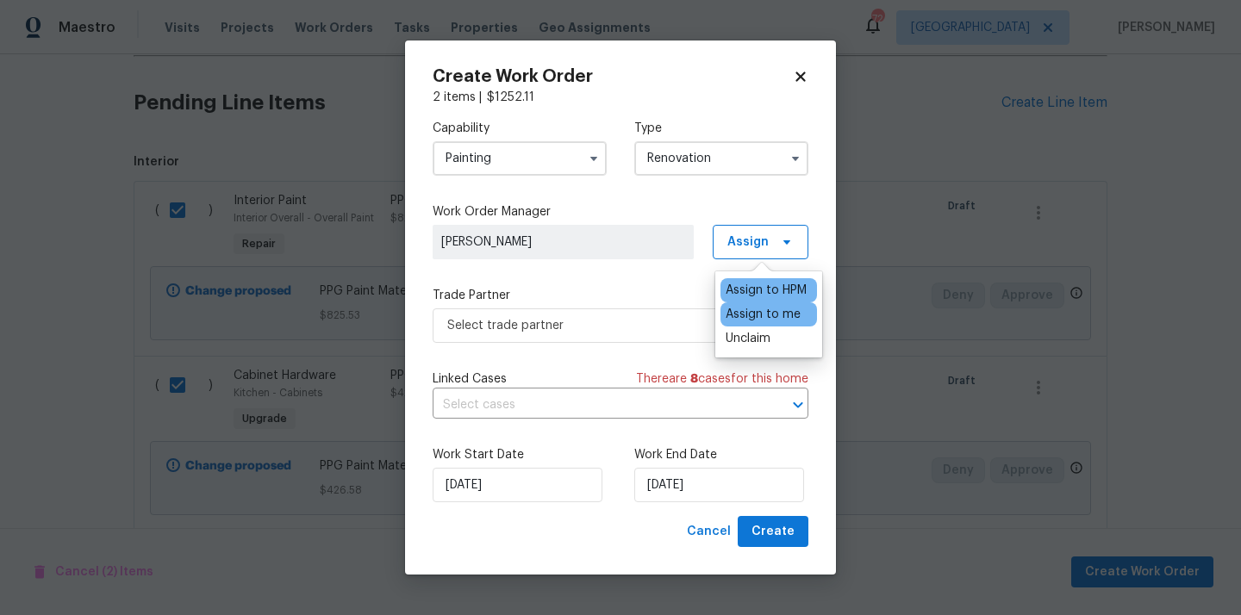
click at [746, 318] on div "Assign to me" at bounding box center [762, 314] width 75 height 17
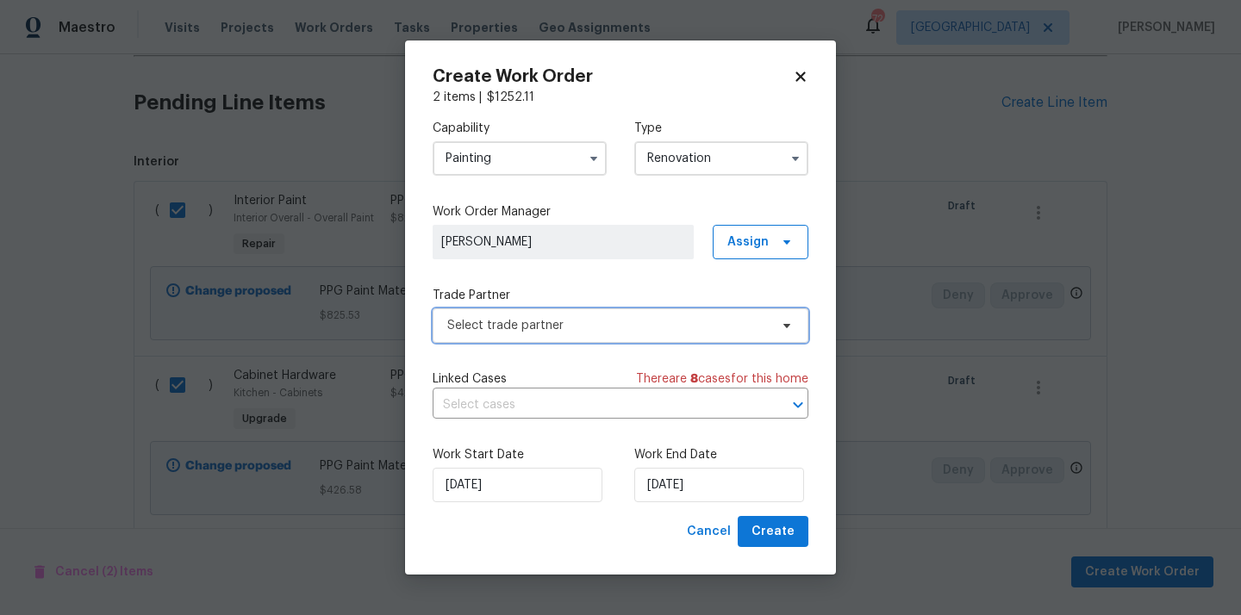
click at [616, 321] on span "Select trade partner" at bounding box center [607, 325] width 321 height 17
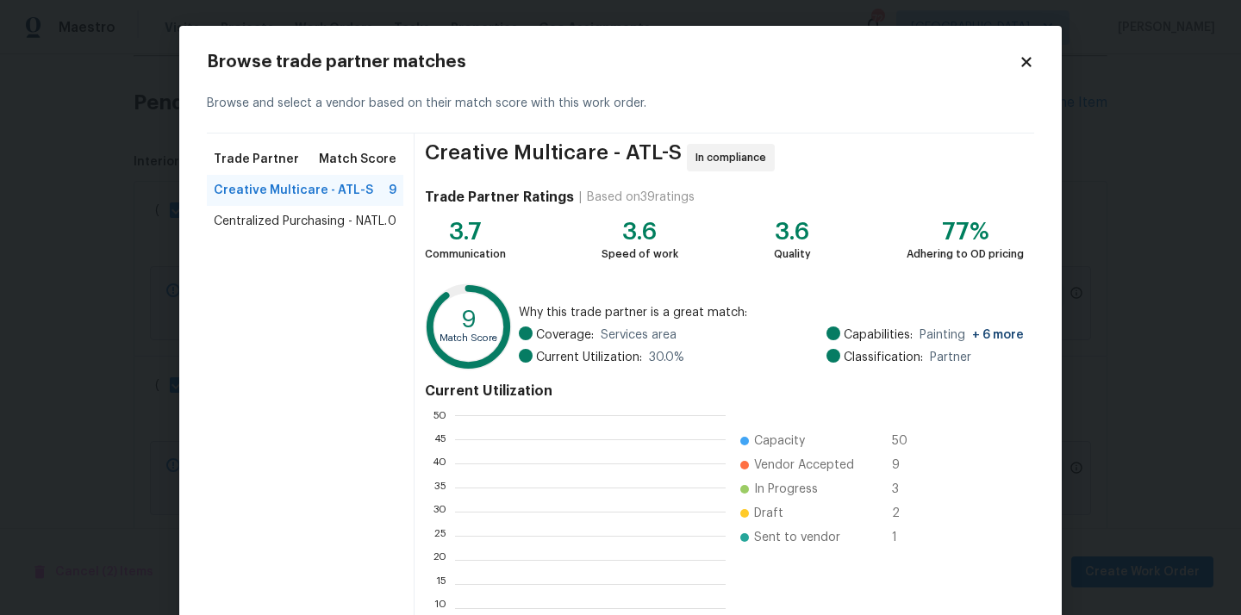
scroll to position [241, 271]
click at [320, 221] on span "Centralized Purchasing - NATL." at bounding box center [300, 221] width 173 height 17
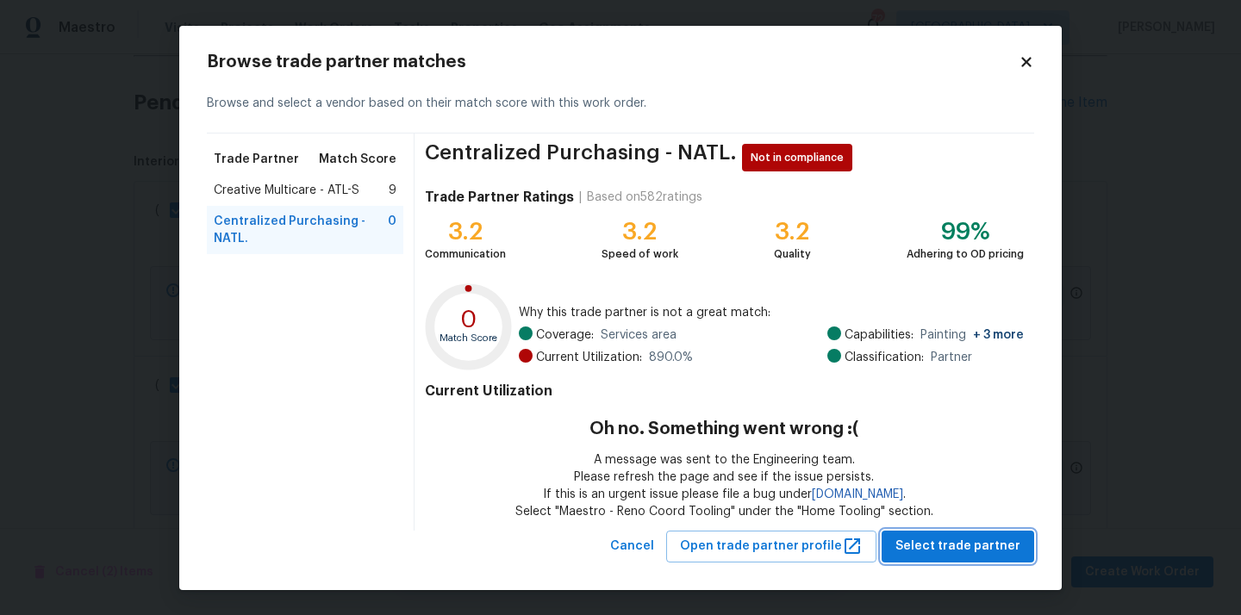
click at [965, 545] on span "Select trade partner" at bounding box center [957, 547] width 125 height 22
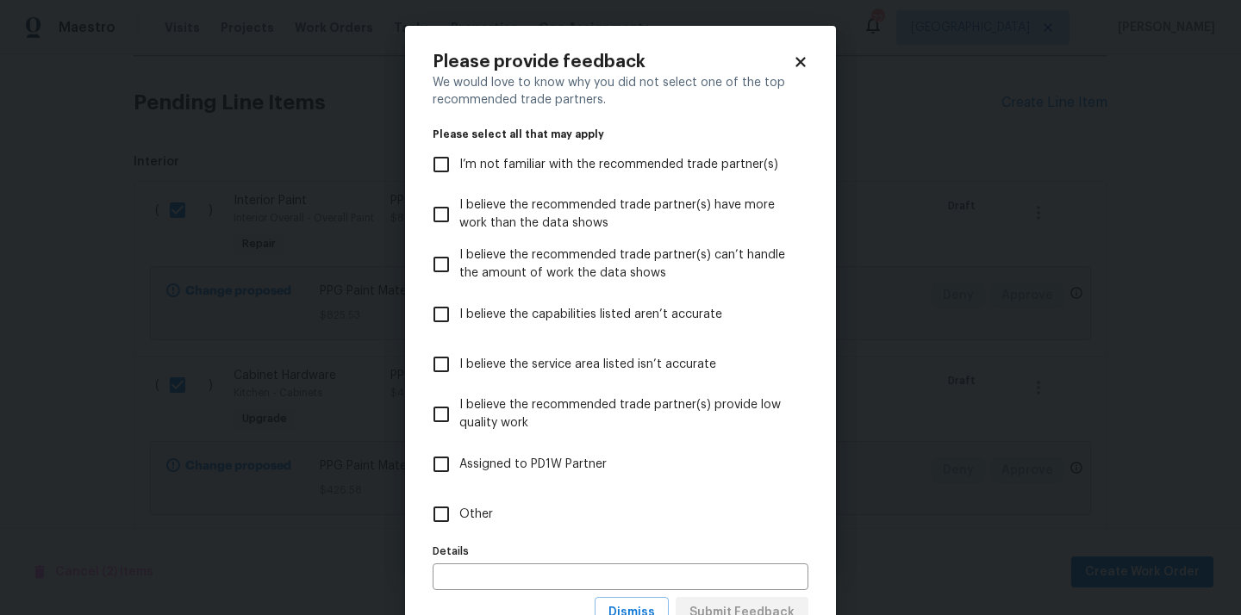
click at [648, 479] on label "Assigned to PD1W Partner" at bounding box center [608, 464] width 371 height 50
click at [459, 479] on input "Assigned to PD1W Partner" at bounding box center [441, 464] width 36 height 36
checkbox input "true"
click at [636, 521] on label "Other" at bounding box center [608, 514] width 371 height 50
click at [459, 521] on input "Other" at bounding box center [441, 514] width 36 height 36
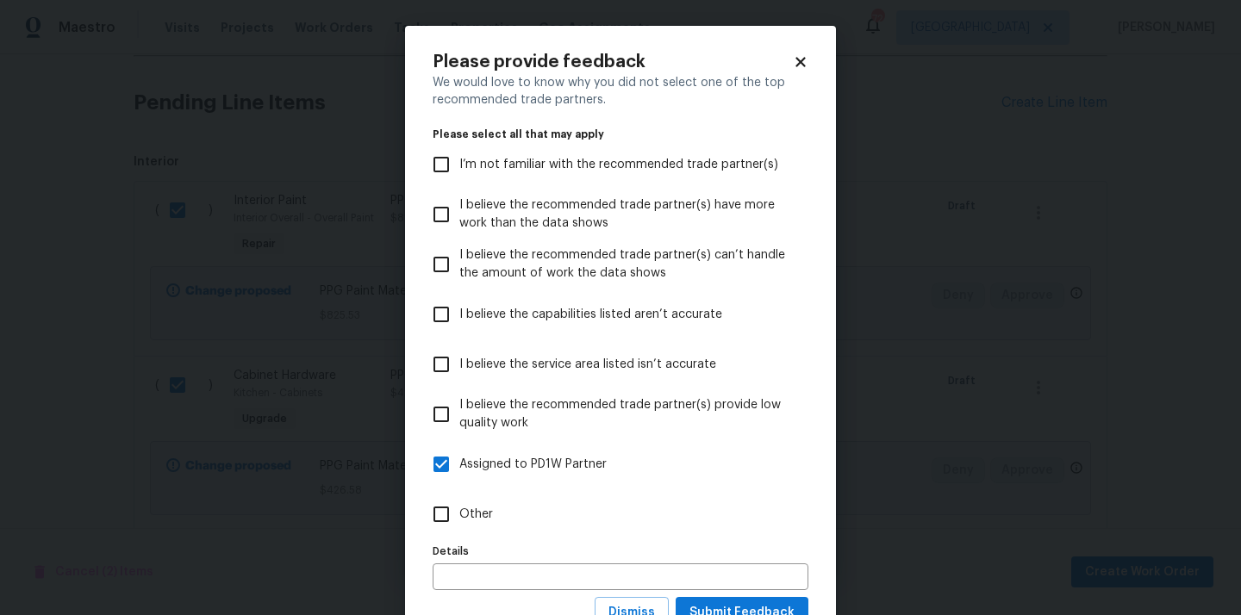
checkbox input "true"
click at [630, 464] on label "Assigned to PD1W Partner" at bounding box center [608, 464] width 371 height 50
click at [459, 464] on input "Assigned to PD1W Partner" at bounding box center [441, 464] width 36 height 36
checkbox input "false"
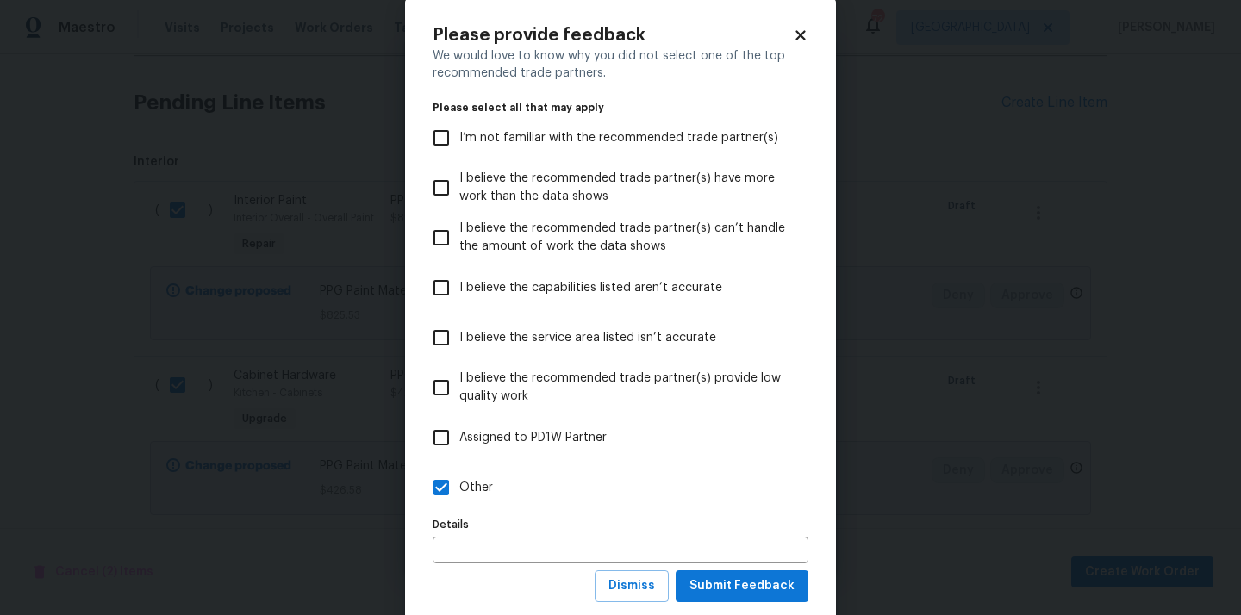
scroll to position [67, 0]
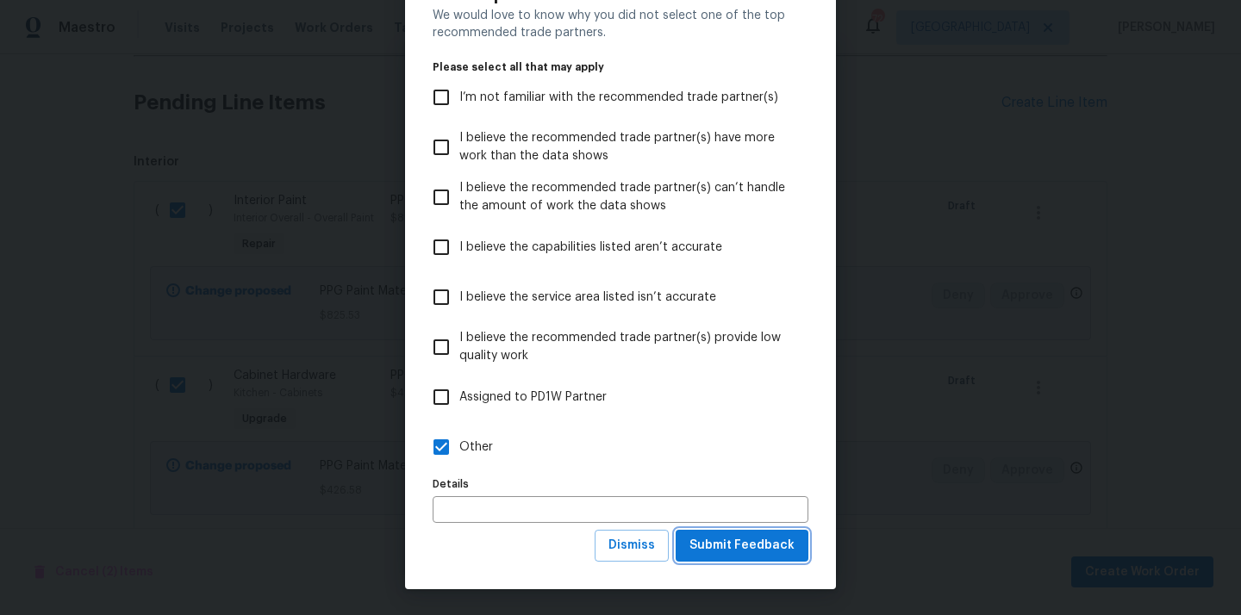
click at [749, 538] on span "Submit Feedback" at bounding box center [741, 546] width 105 height 22
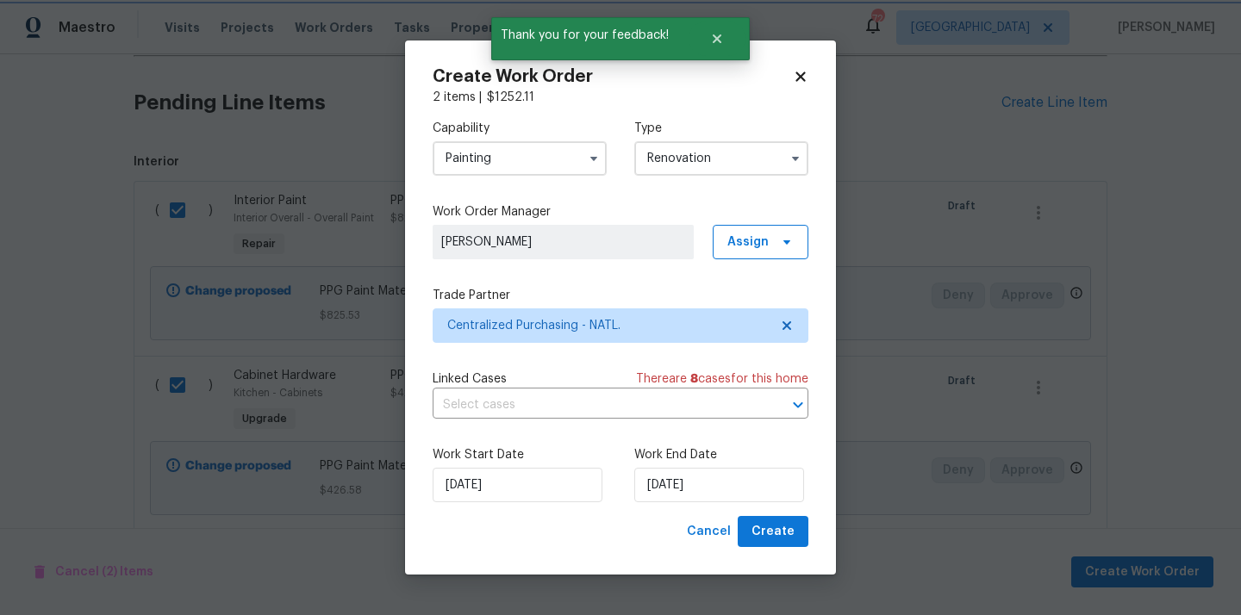
scroll to position [0, 0]
click at [769, 531] on span "Create" at bounding box center [772, 532] width 43 height 22
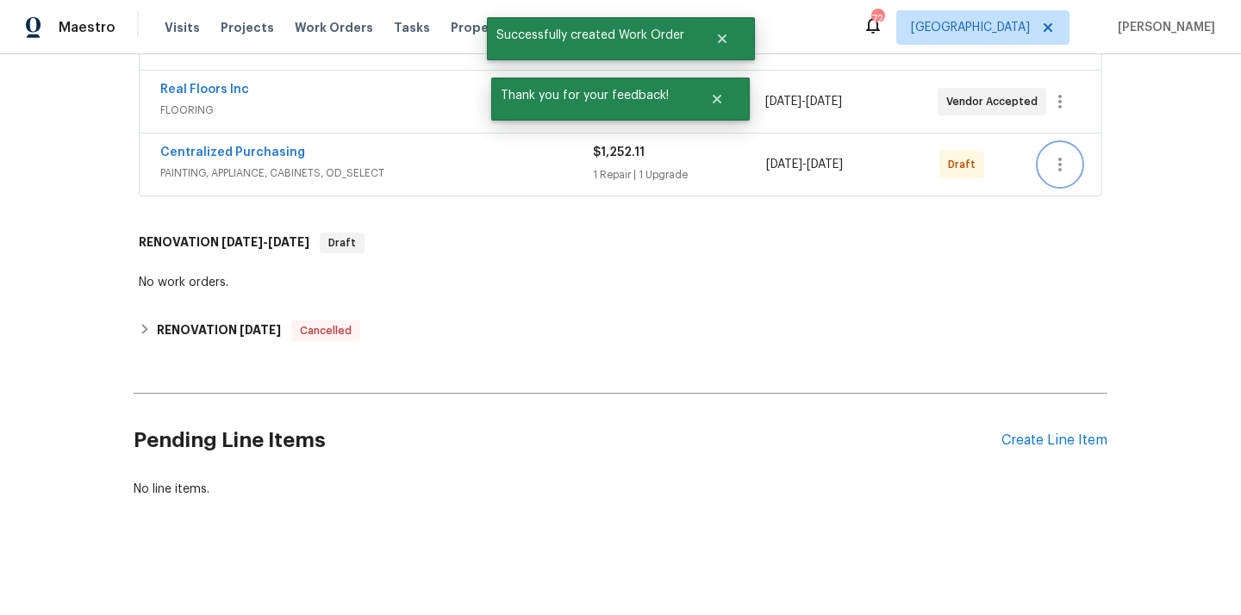
click at [1057, 164] on icon "button" at bounding box center [1059, 164] width 21 height 21
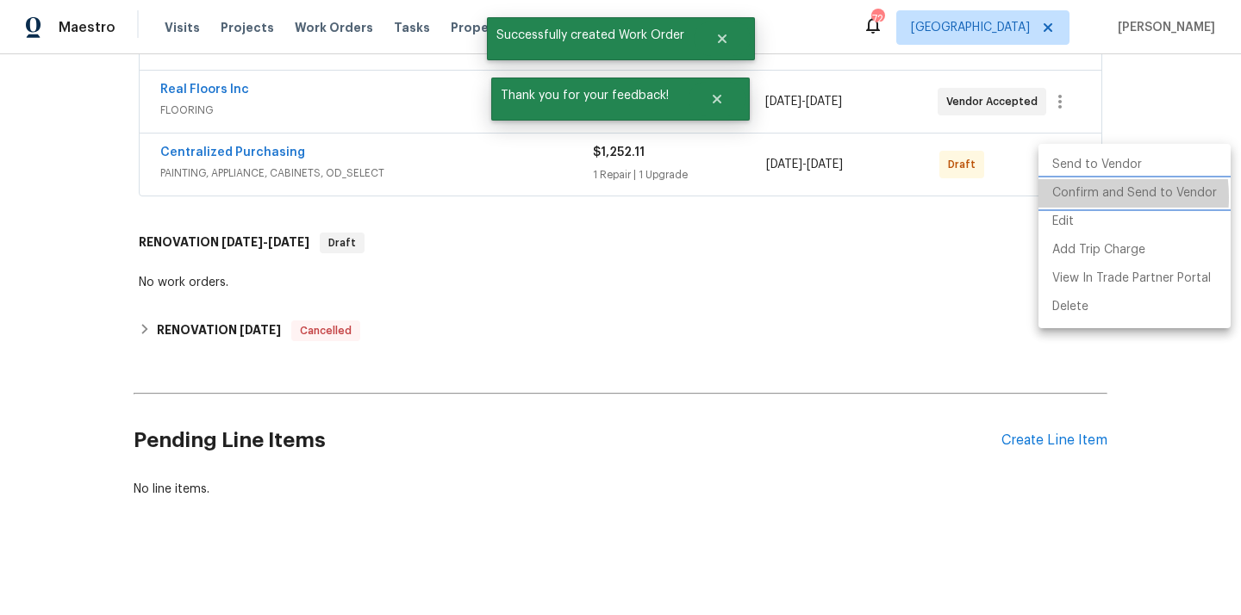
click at [1068, 196] on li "Confirm and Send to Vendor" at bounding box center [1134, 193] width 192 height 28
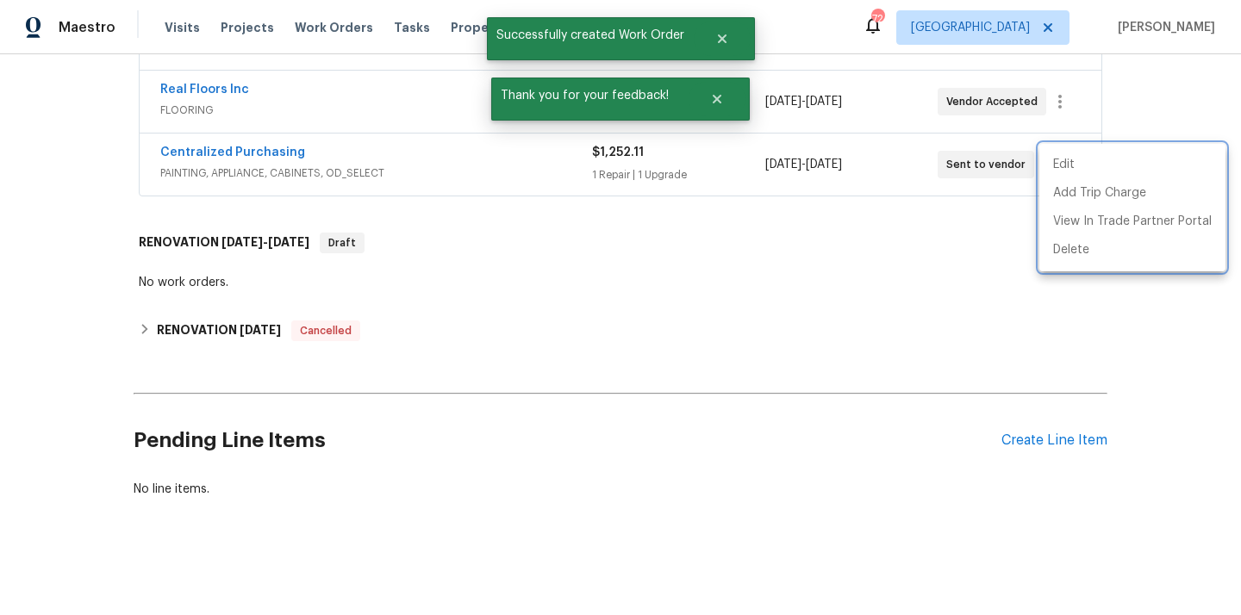
click at [238, 151] on div at bounding box center [620, 307] width 1241 height 615
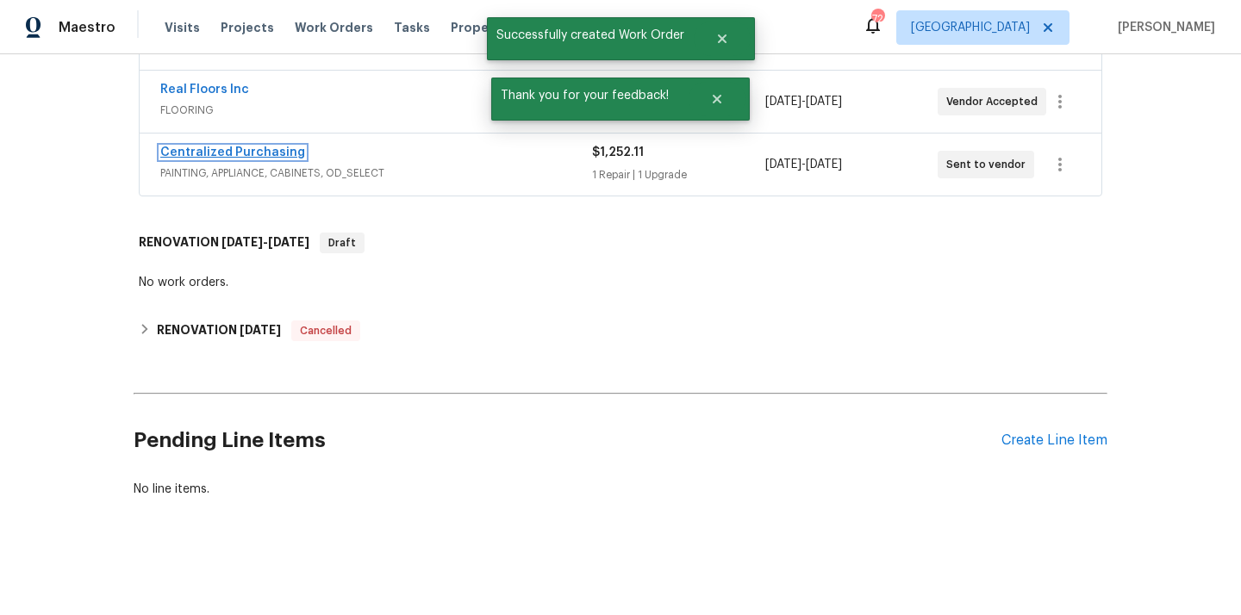
click at [233, 153] on link "Centralized Purchasing" at bounding box center [232, 152] width 145 height 12
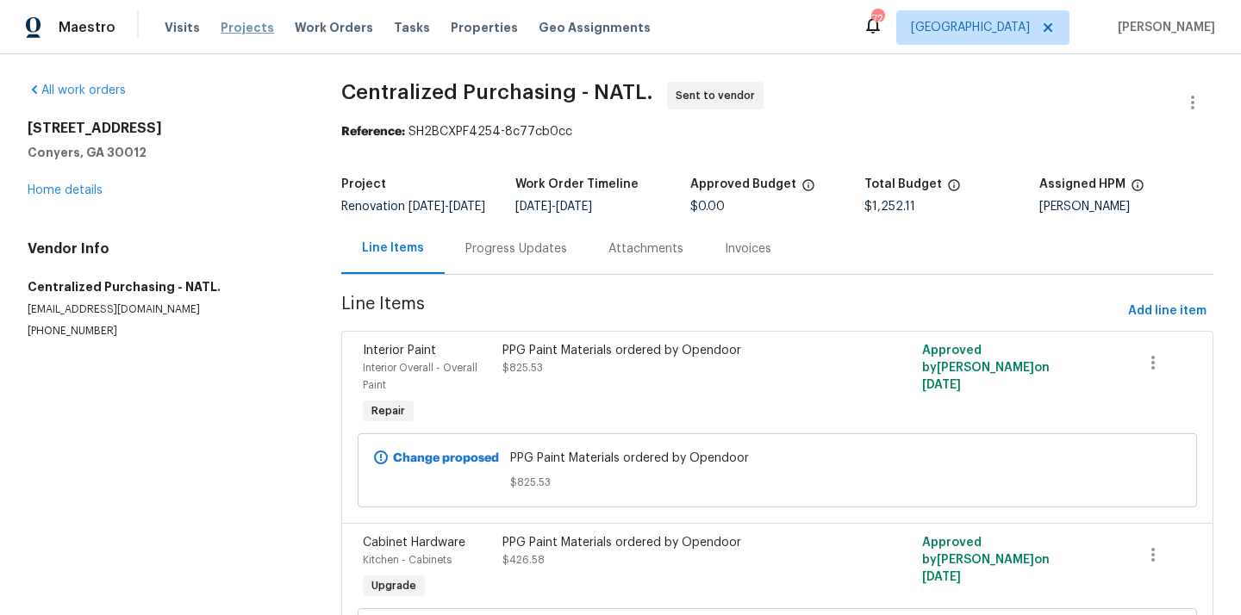
click at [245, 34] on span "Projects" at bounding box center [247, 27] width 53 height 17
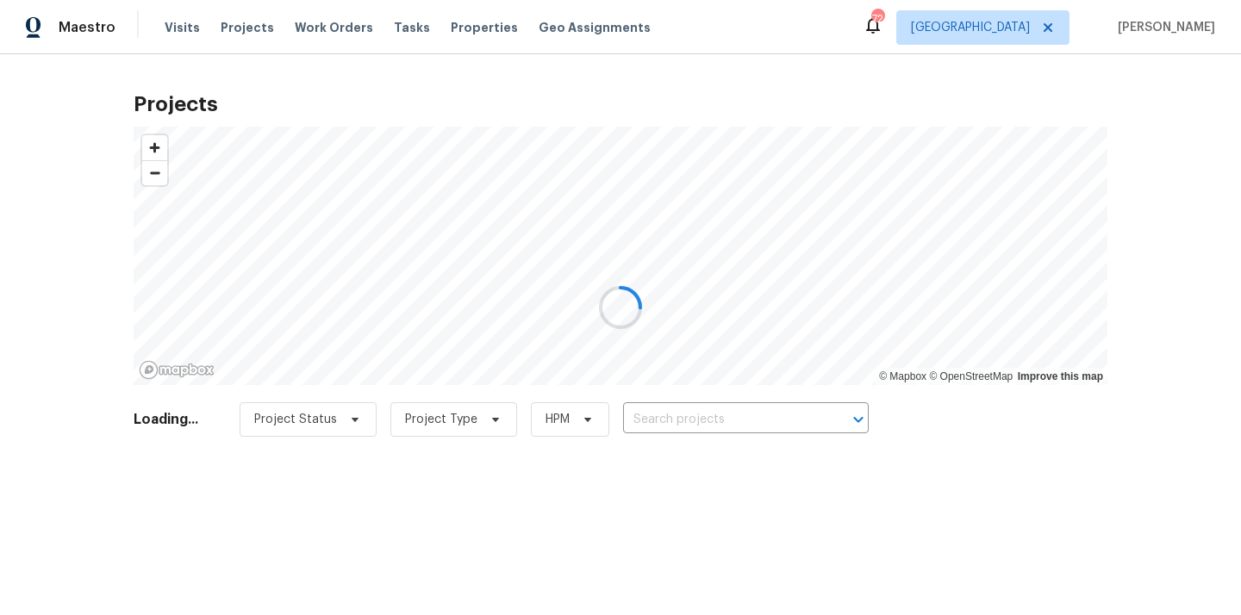
click at [768, 412] on div at bounding box center [620, 307] width 1241 height 615
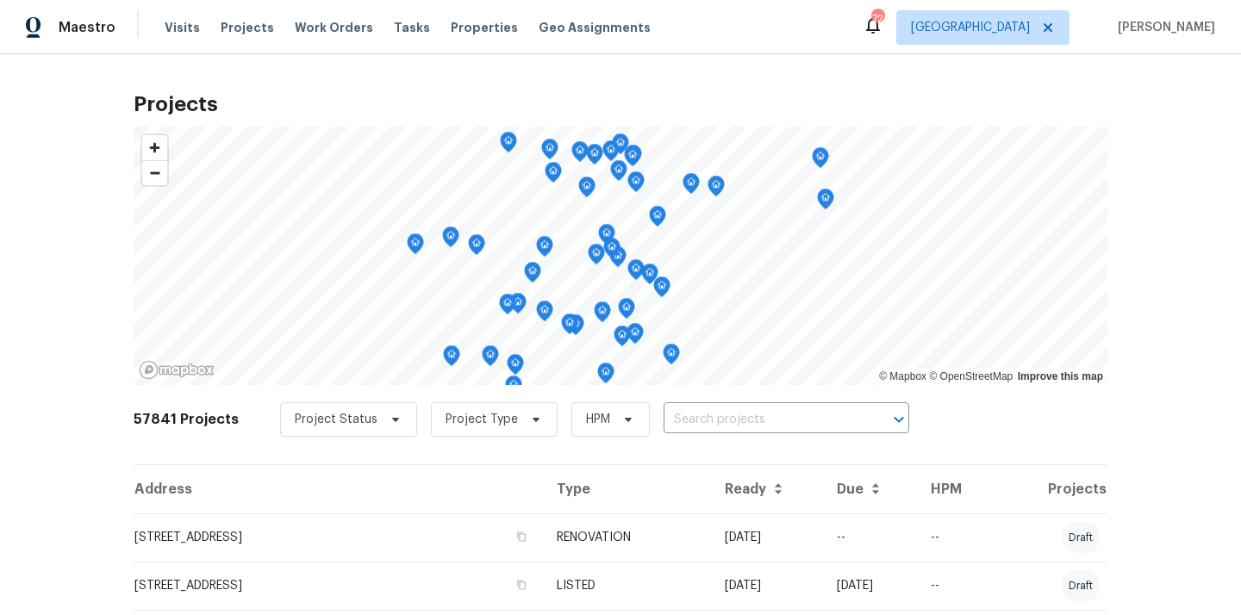
click at [768, 412] on input "text" at bounding box center [761, 420] width 197 height 27
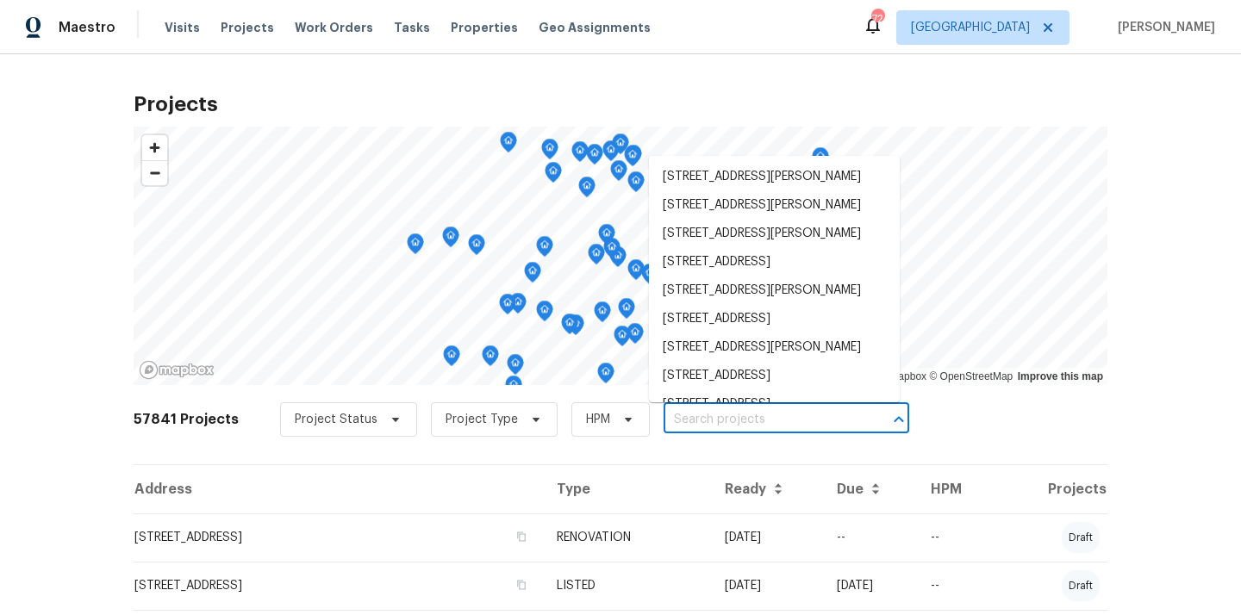
paste input "1955 Hillspring Ln, Lithonia, GA 30058"
type input "1955 Hillspring Ln, Lithonia, GA 30058"
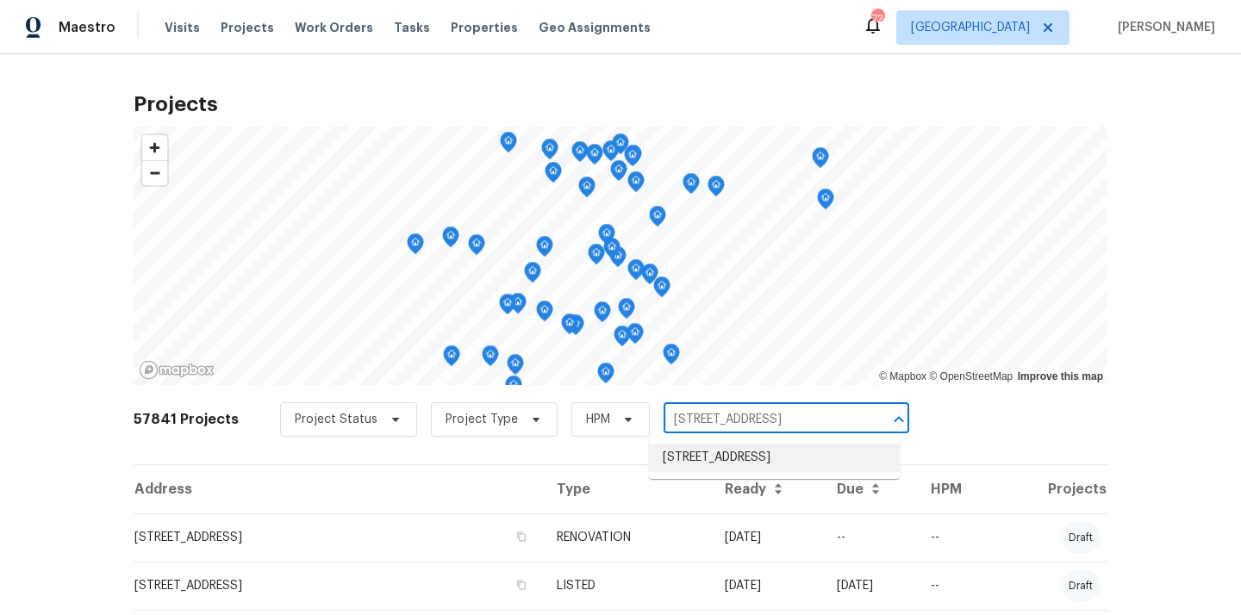
click at [763, 457] on li "1955 Hillspring Ln, Lithonia, GA 30058" at bounding box center [774, 458] width 251 height 28
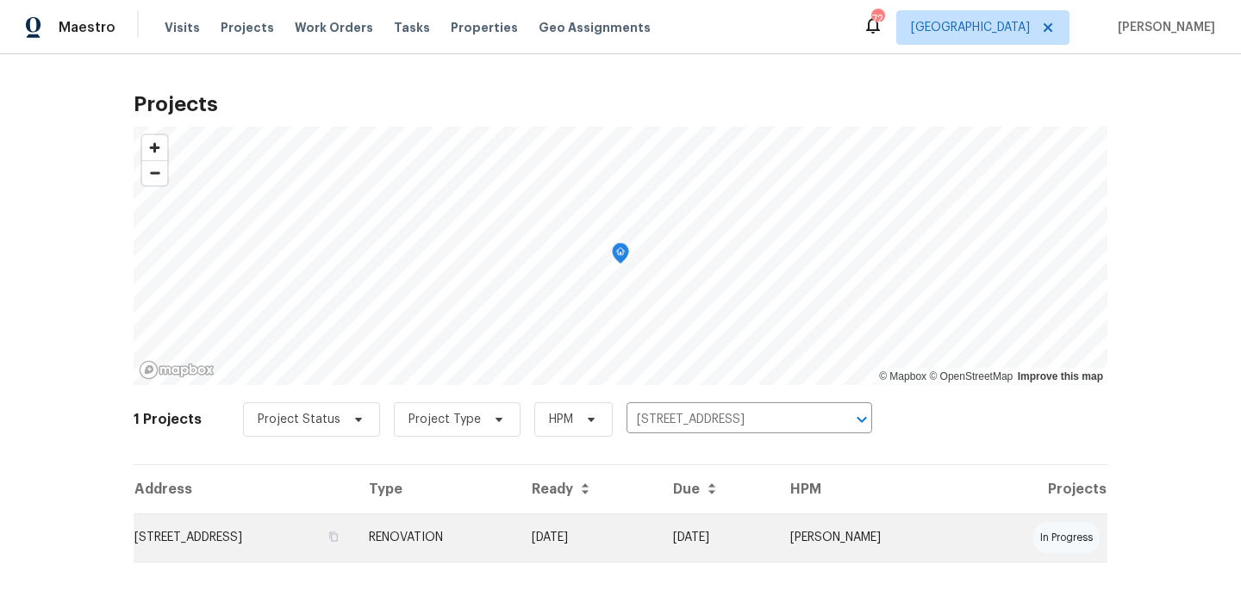
click at [659, 520] on td "09/18/25" at bounding box center [588, 538] width 141 height 48
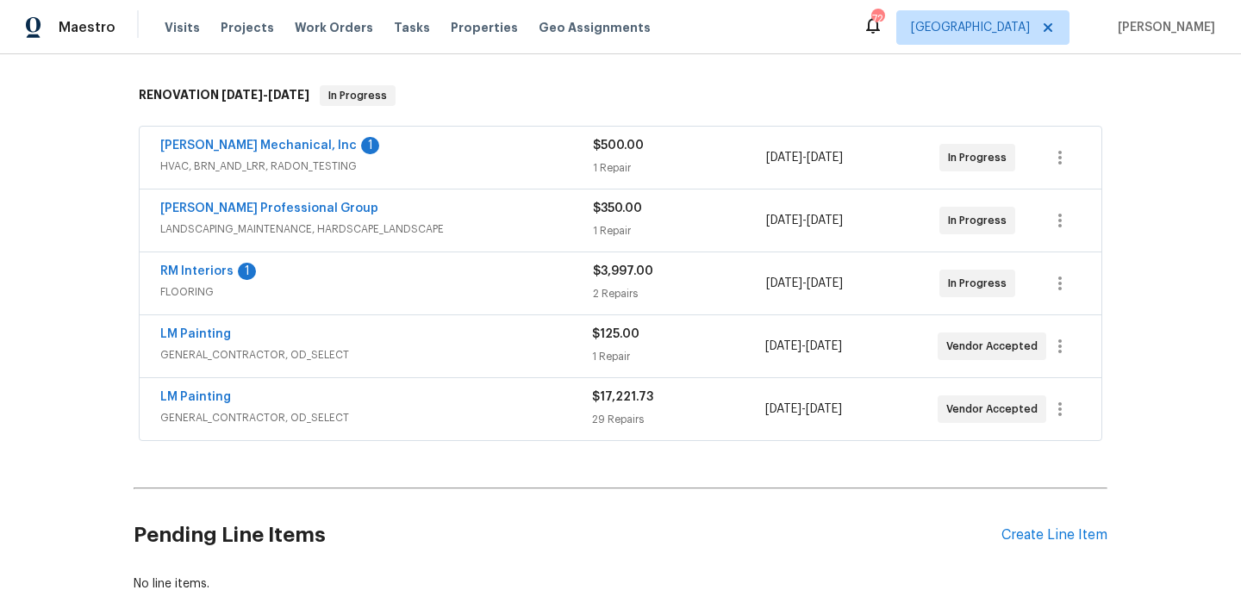
scroll to position [290, 0]
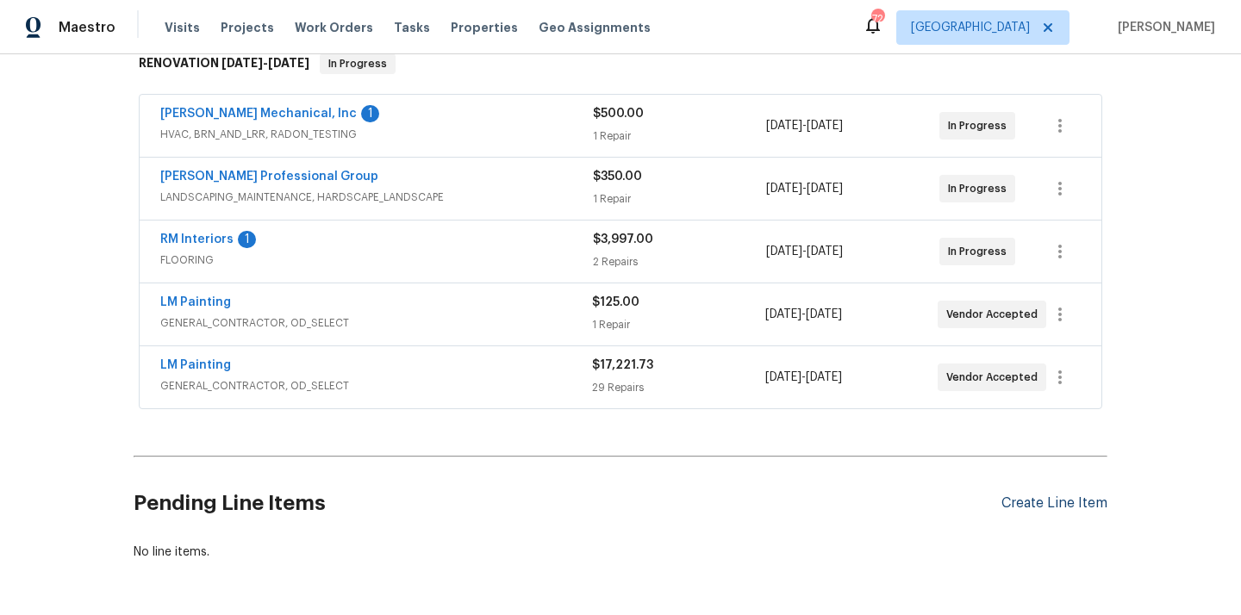
click at [1024, 505] on div "Create Line Item" at bounding box center [1054, 503] width 106 height 16
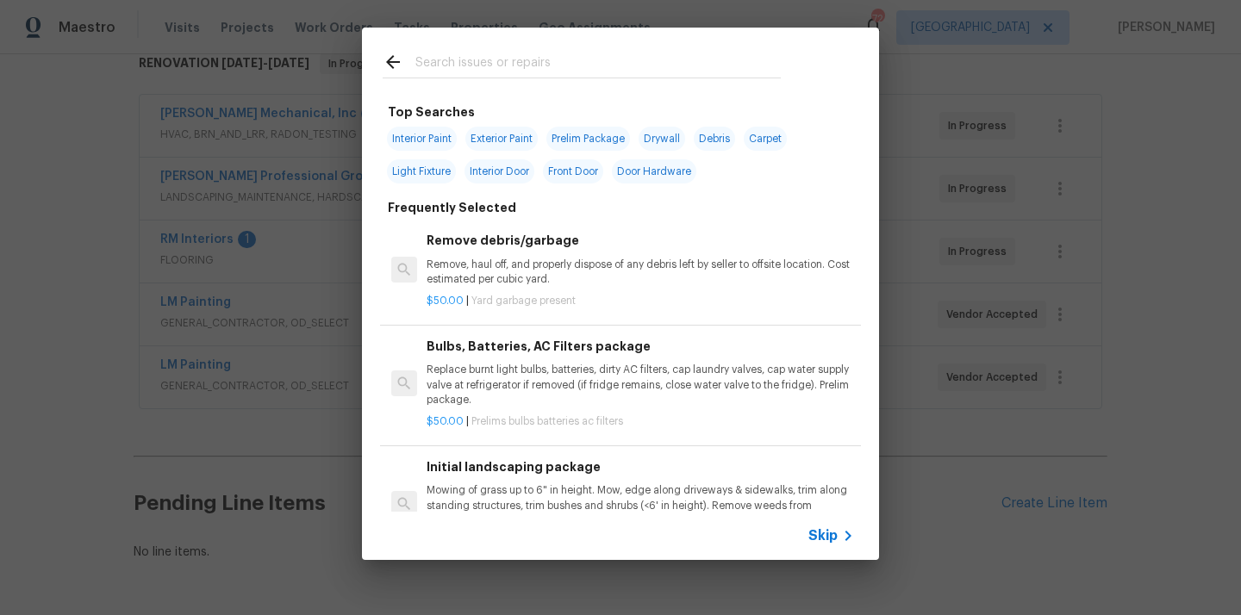
click at [650, 77] on input "text" at bounding box center [597, 65] width 365 height 26
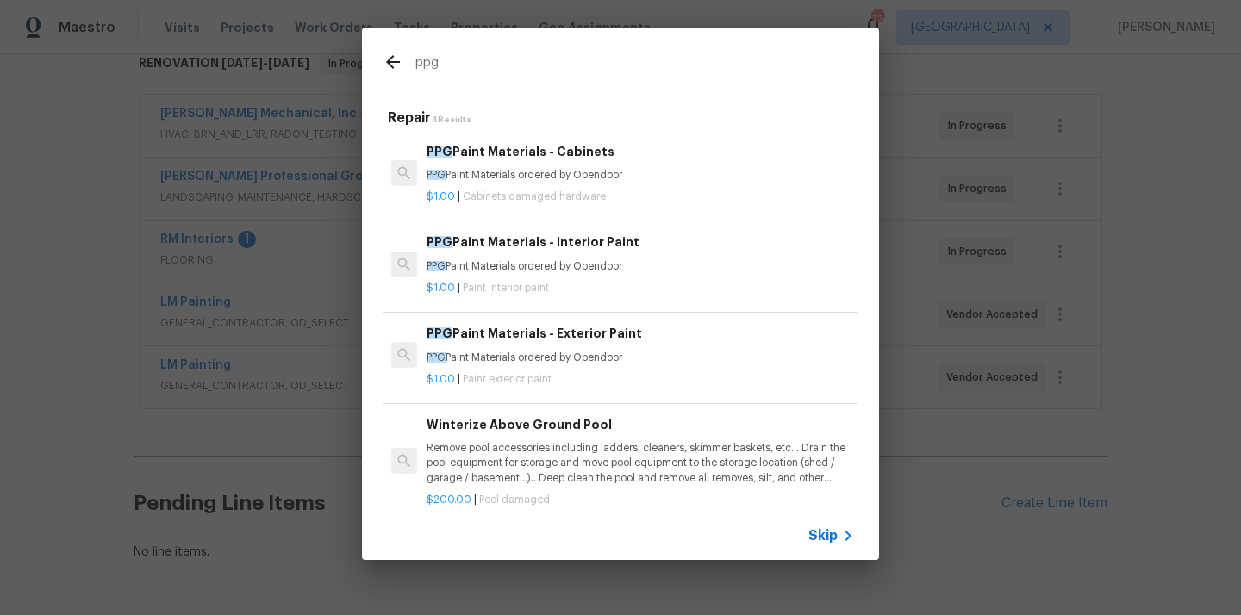
type input "ppg"
click at [613, 158] on h6 "PPG Paint Materials - Cabinets" at bounding box center [639, 151] width 427 height 19
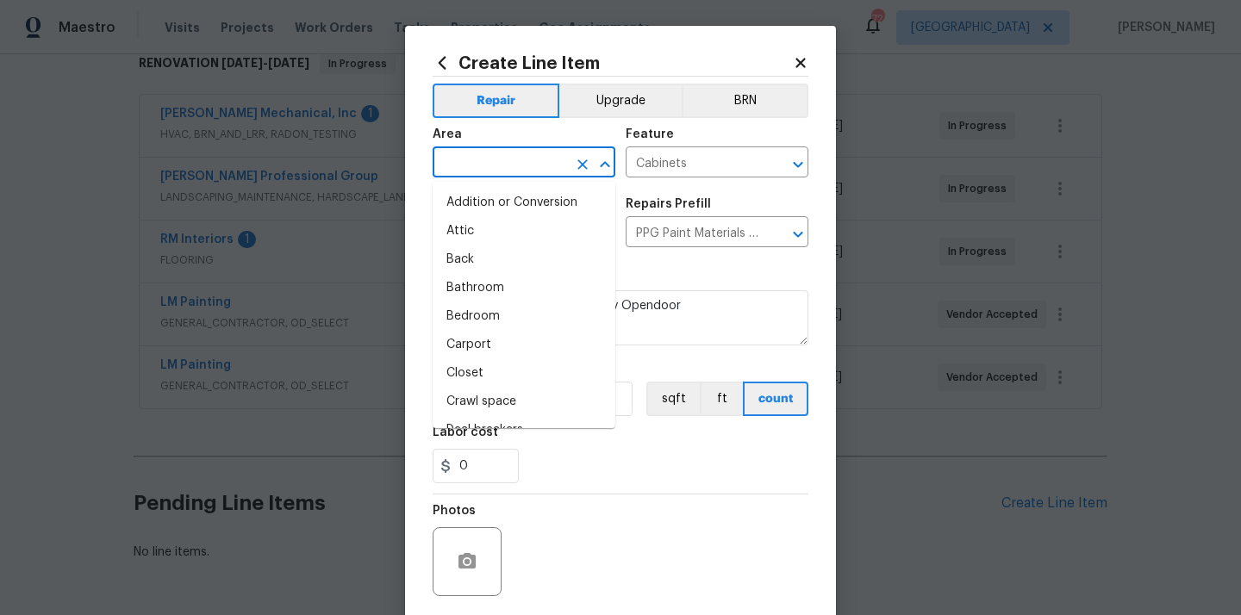
click at [523, 177] on input "text" at bounding box center [500, 164] width 134 height 27
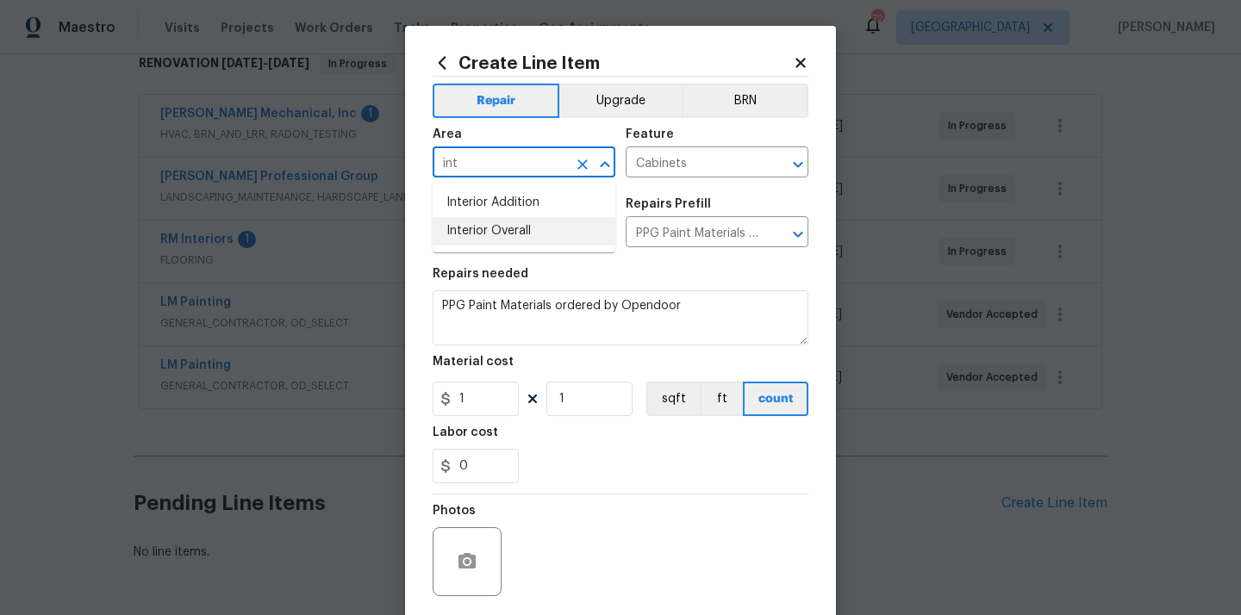
click at [501, 225] on li "Interior Overall" at bounding box center [524, 231] width 183 height 28
type input "Interior Overall"
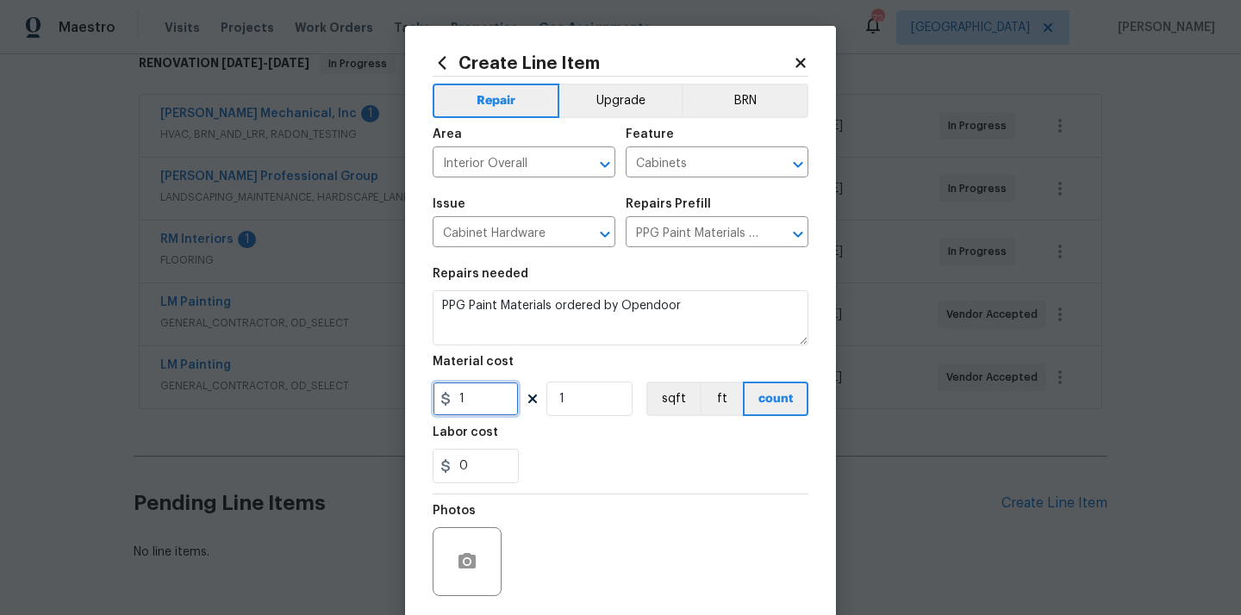
drag, startPoint x: 482, startPoint y: 397, endPoint x: 432, endPoint y: 396, distance: 50.0
click at [435, 397] on input "1" at bounding box center [476, 399] width 86 height 34
paste input "597.2"
type input "597.21"
click at [575, 451] on div "0" at bounding box center [621, 466] width 376 height 34
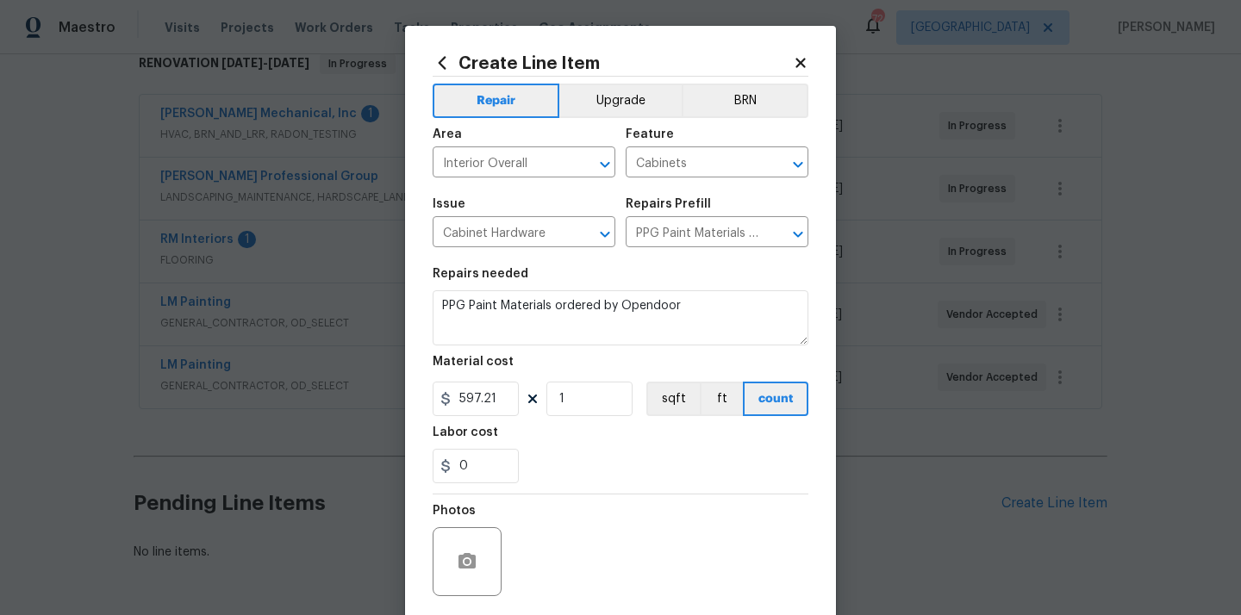
scroll to position [128, 0]
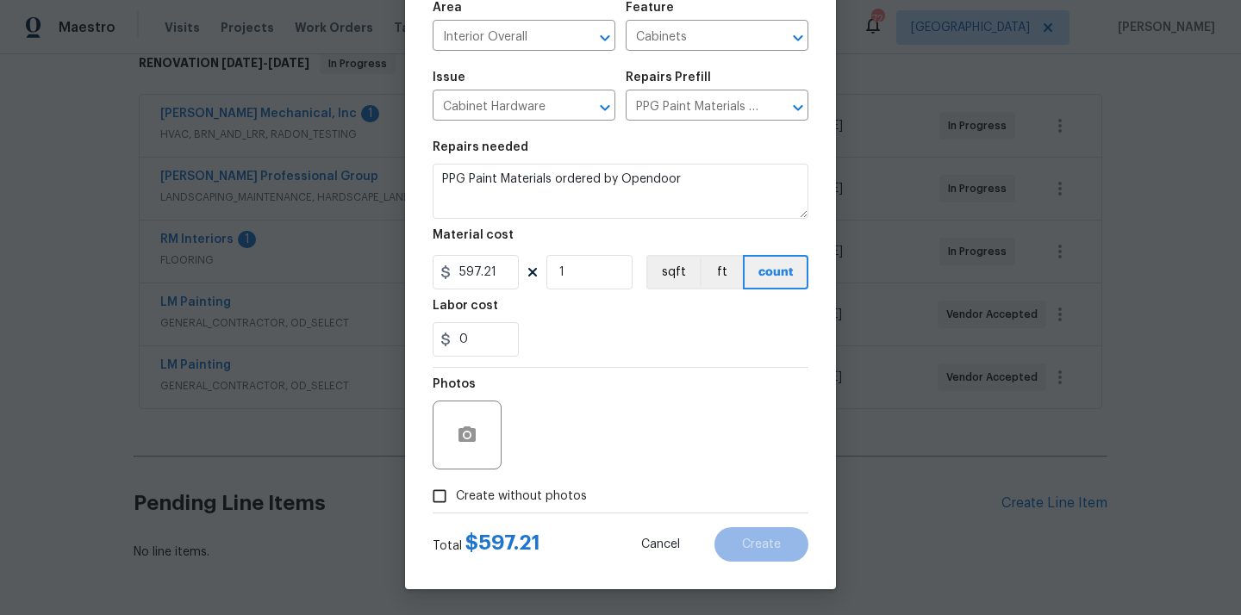
click at [548, 499] on span "Create without photos" at bounding box center [521, 497] width 131 height 18
click at [456, 499] on input "Create without photos" at bounding box center [439, 496] width 33 height 33
checkbox input "true"
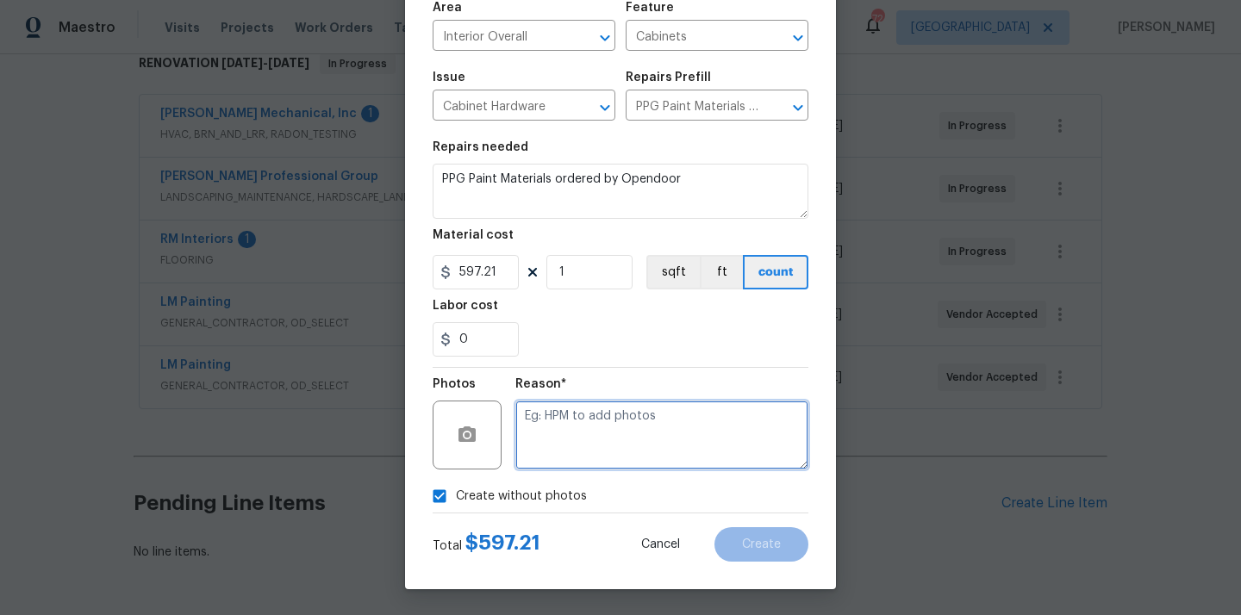
click at [601, 412] on textarea at bounding box center [661, 435] width 293 height 69
type textarea "N/A"
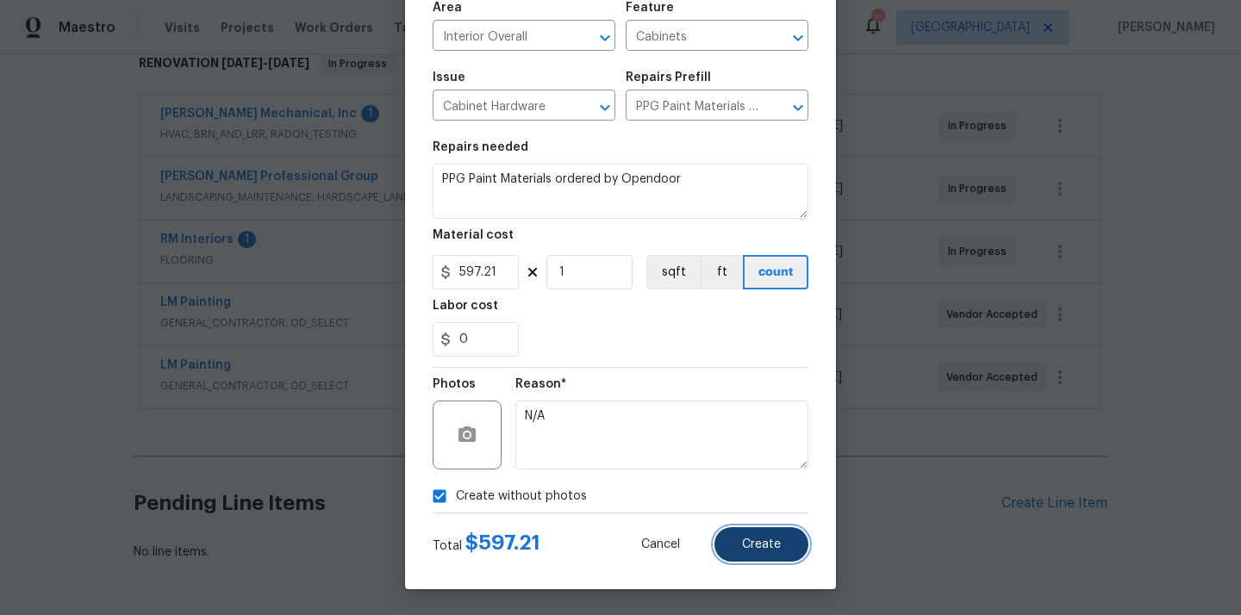
click at [758, 545] on span "Create" at bounding box center [761, 544] width 39 height 13
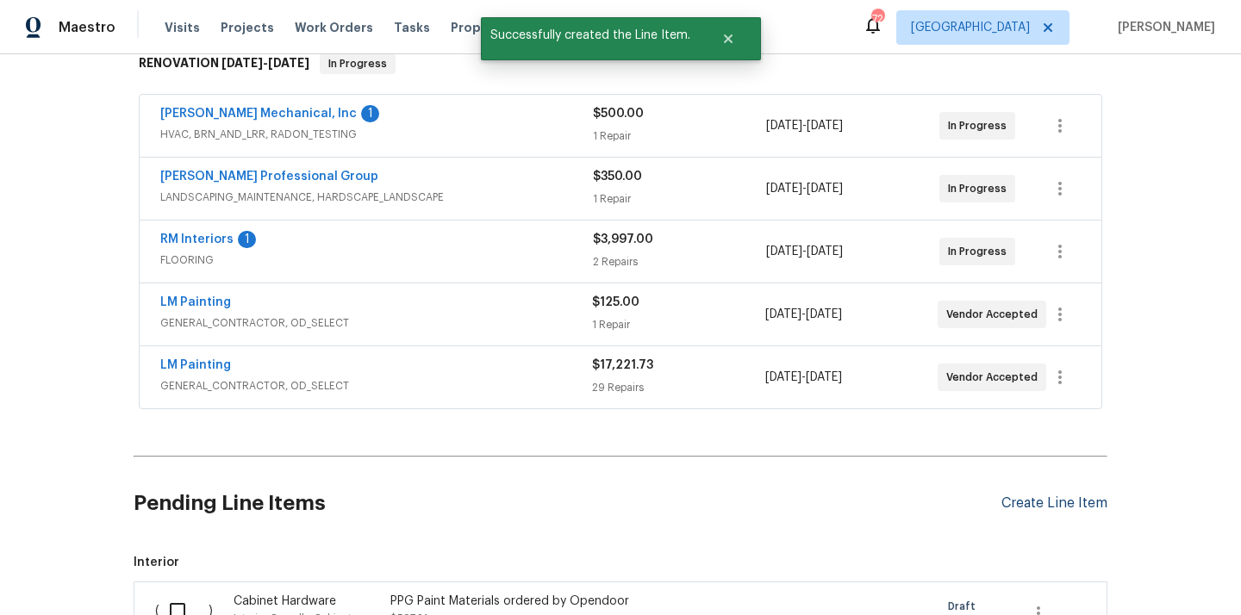
click at [1007, 504] on div "Create Line Item" at bounding box center [1054, 503] width 106 height 16
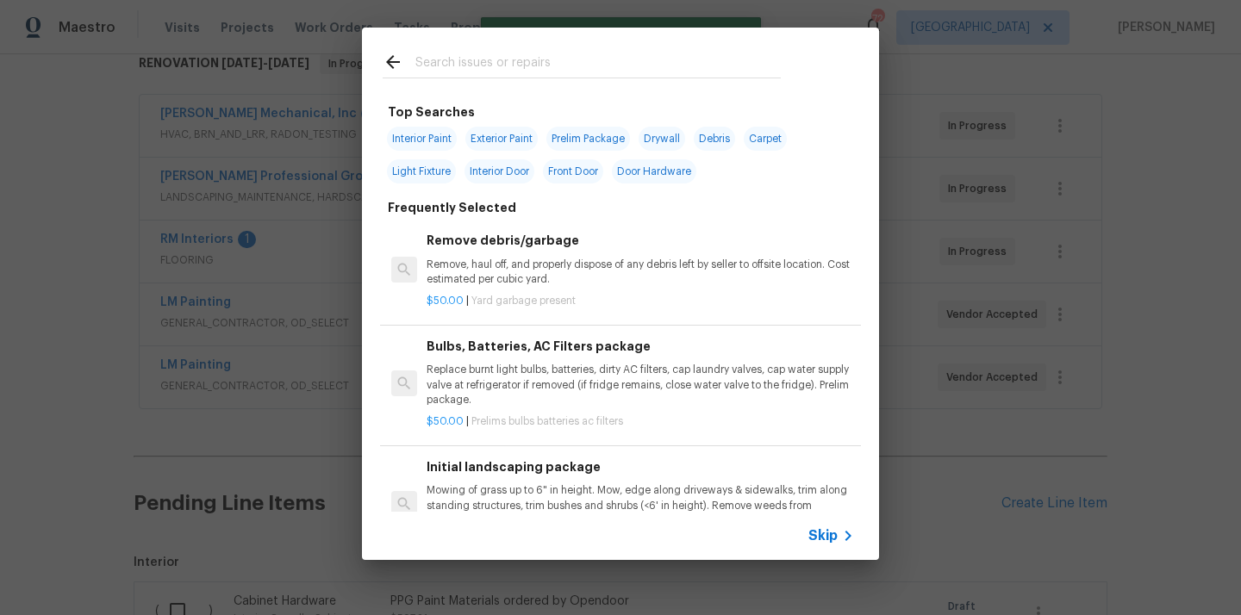
click at [658, 63] on input "text" at bounding box center [597, 65] width 365 height 26
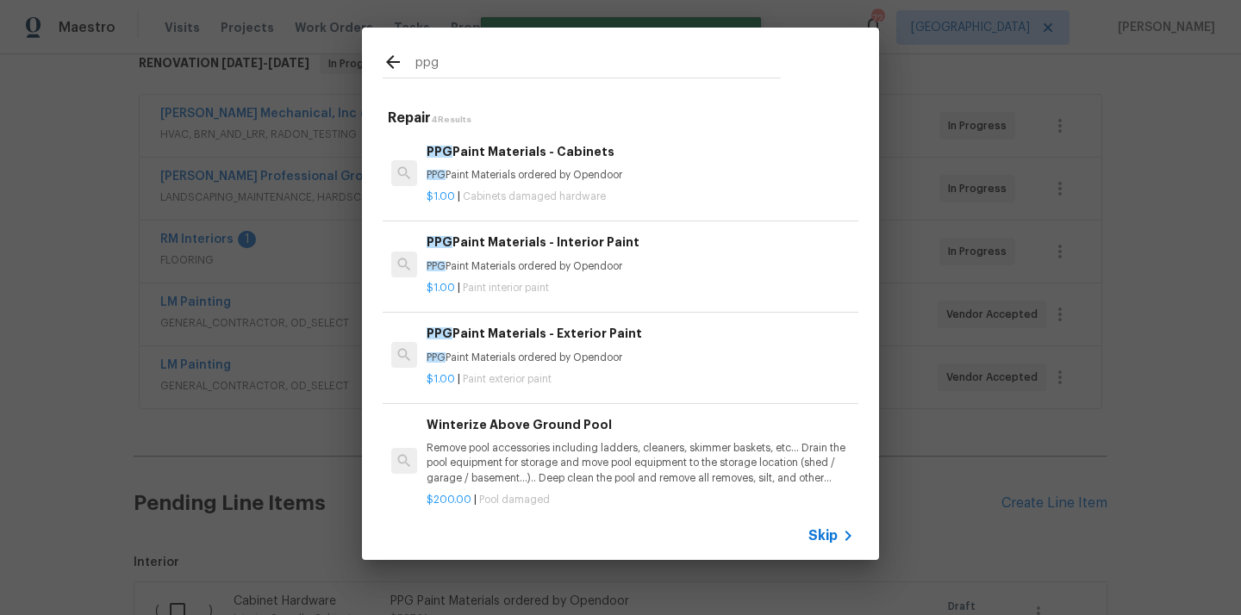
type input "ppg"
click at [607, 292] on p "$1.00 | Paint interior paint" at bounding box center [639, 288] width 427 height 15
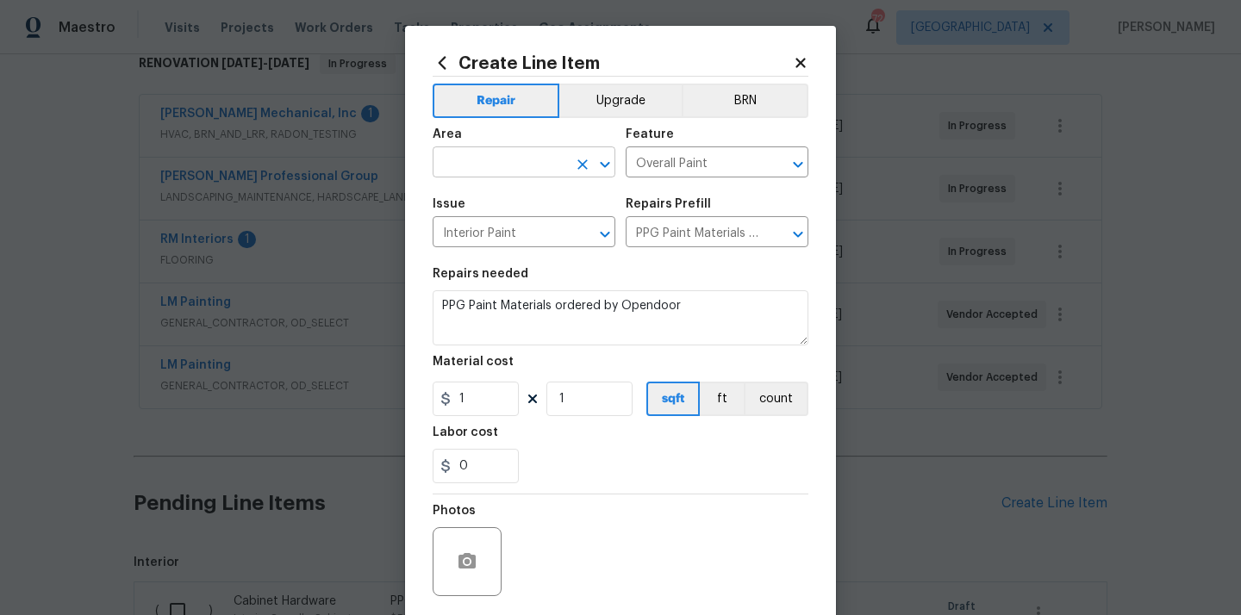
click at [542, 166] on input "text" at bounding box center [500, 164] width 134 height 27
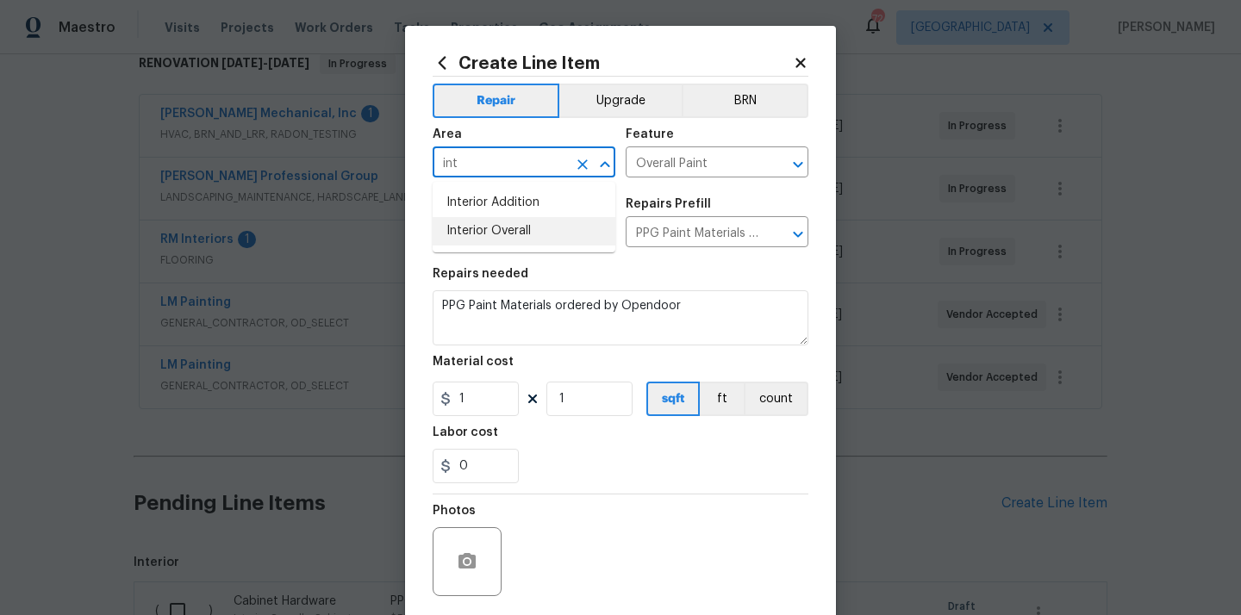
click at [537, 233] on li "Interior Overall" at bounding box center [524, 231] width 183 height 28
type input "Interior Overall"
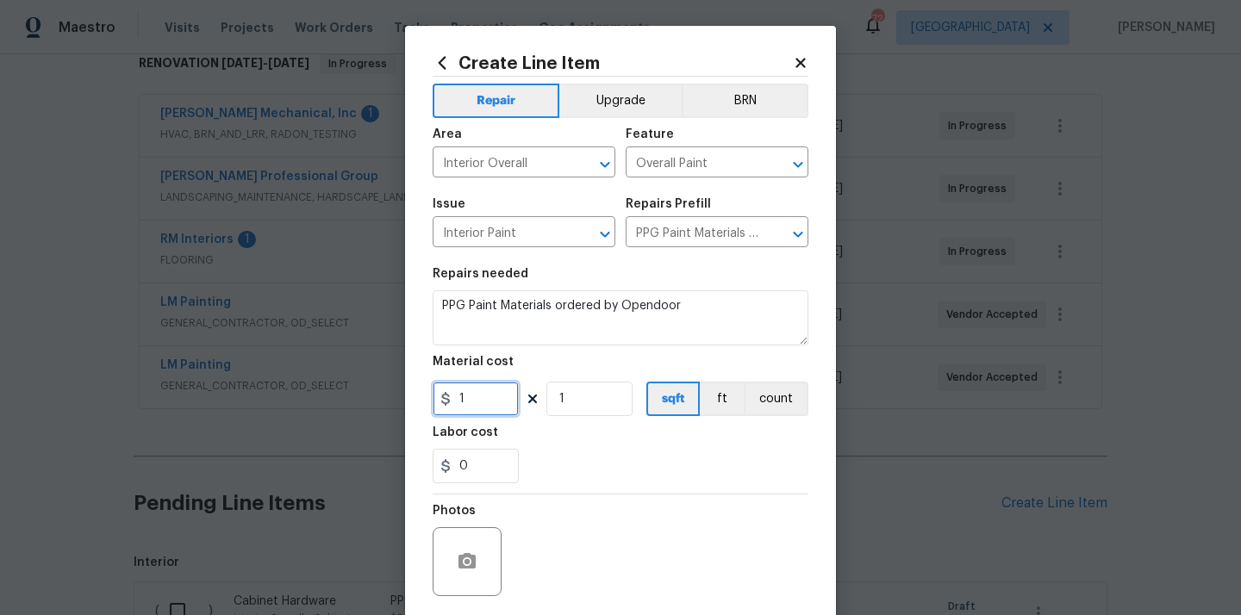
drag, startPoint x: 476, startPoint y: 403, endPoint x: 433, endPoint y: 401, distance: 42.3
click at [438, 402] on div "1" at bounding box center [476, 399] width 86 height 34
paste input "635.1"
type input "1635.1"
click at [576, 443] on div "Labor cost" at bounding box center [621, 437] width 376 height 22
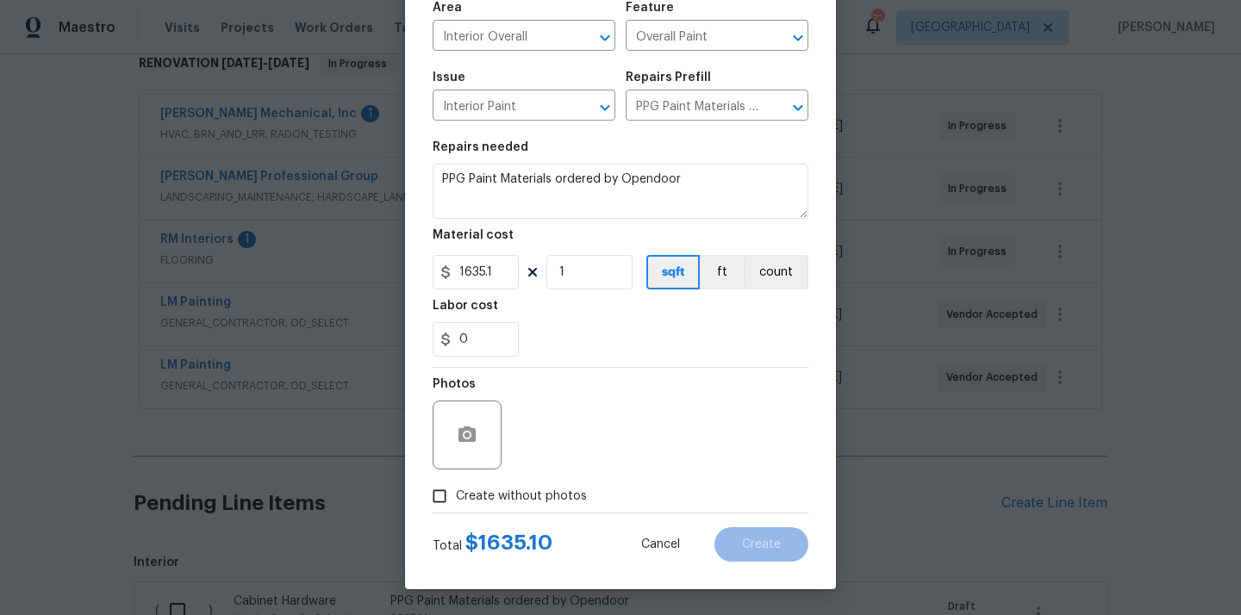
click at [561, 489] on span "Create without photos" at bounding box center [521, 497] width 131 height 18
click at [456, 489] on input "Create without photos" at bounding box center [439, 496] width 33 height 33
checkbox input "true"
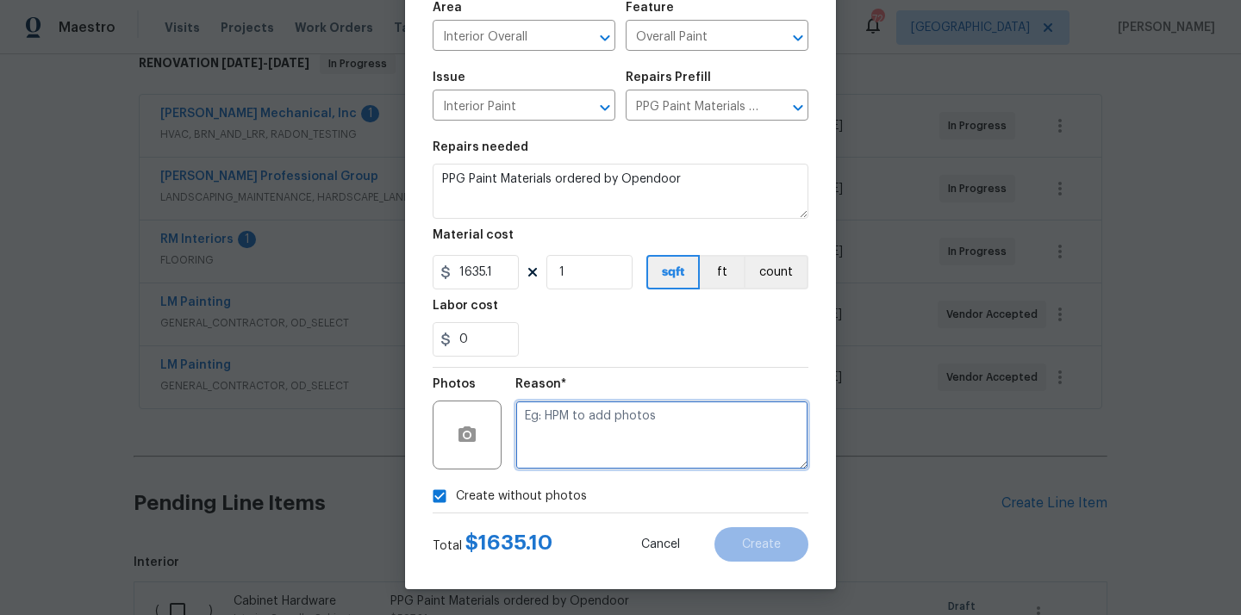
click at [596, 430] on textarea at bounding box center [661, 435] width 293 height 69
type textarea "N/A"
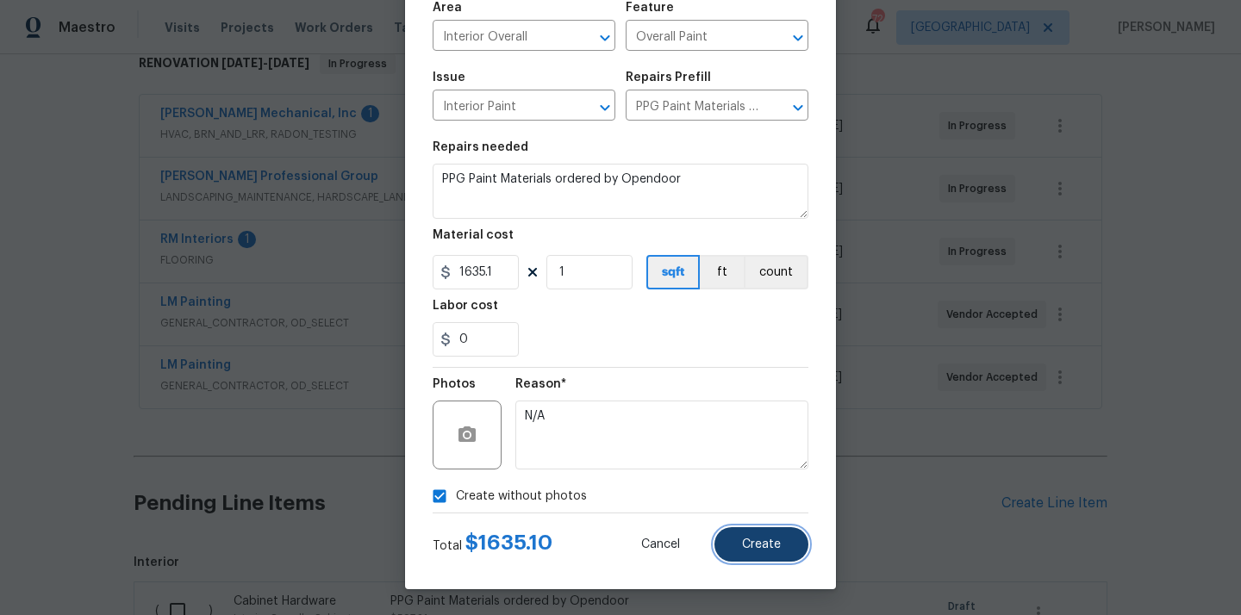
click at [775, 537] on button "Create" at bounding box center [761, 544] width 94 height 34
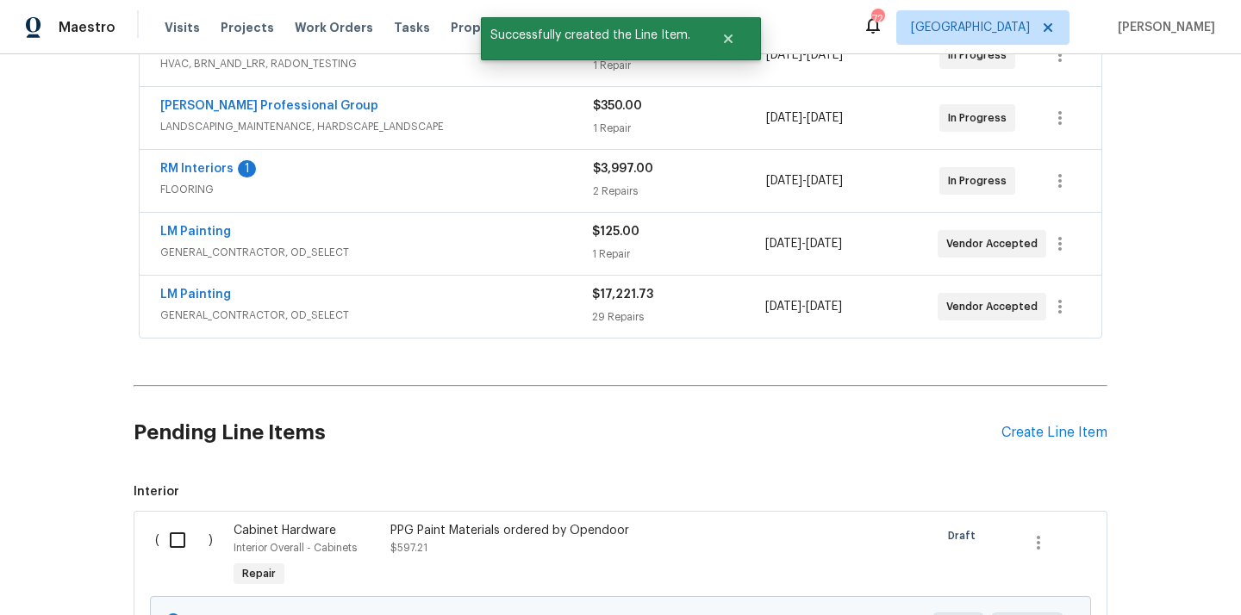
scroll to position [449, 0]
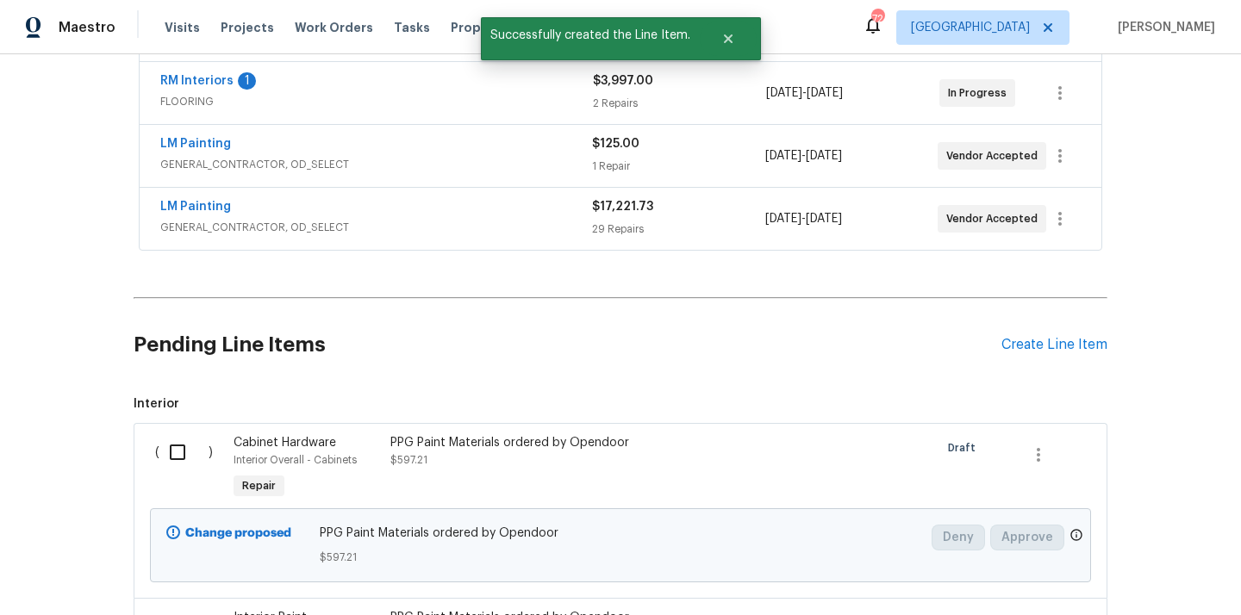
click at [173, 450] on input "checkbox" at bounding box center [183, 452] width 49 height 36
checkbox input "true"
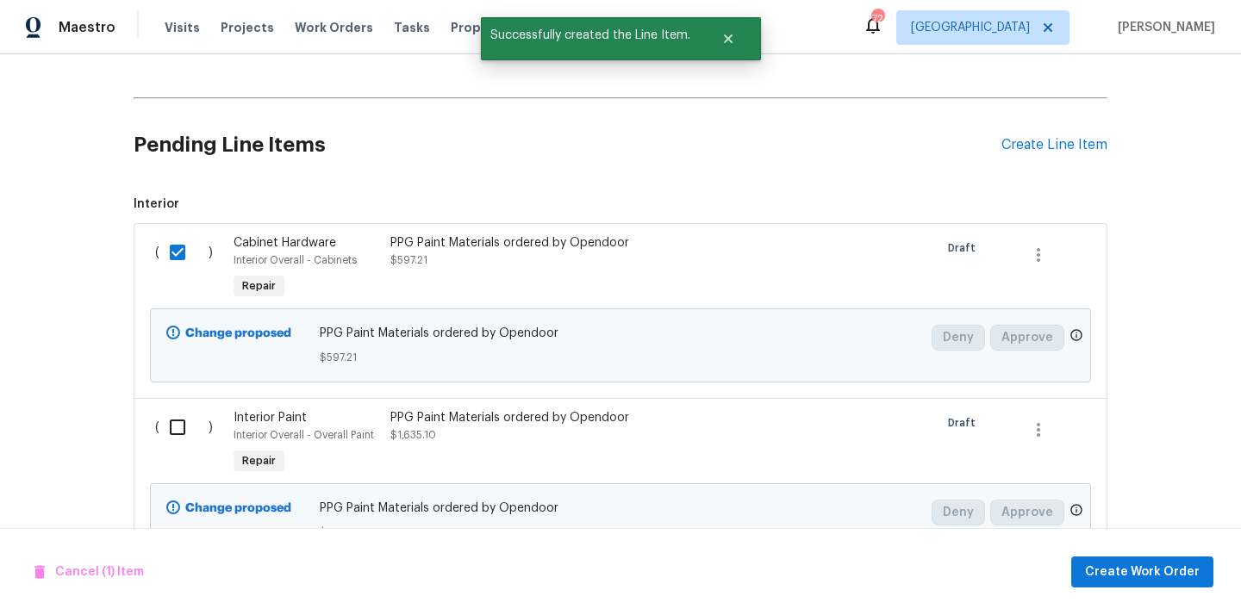
scroll to position [725, 0]
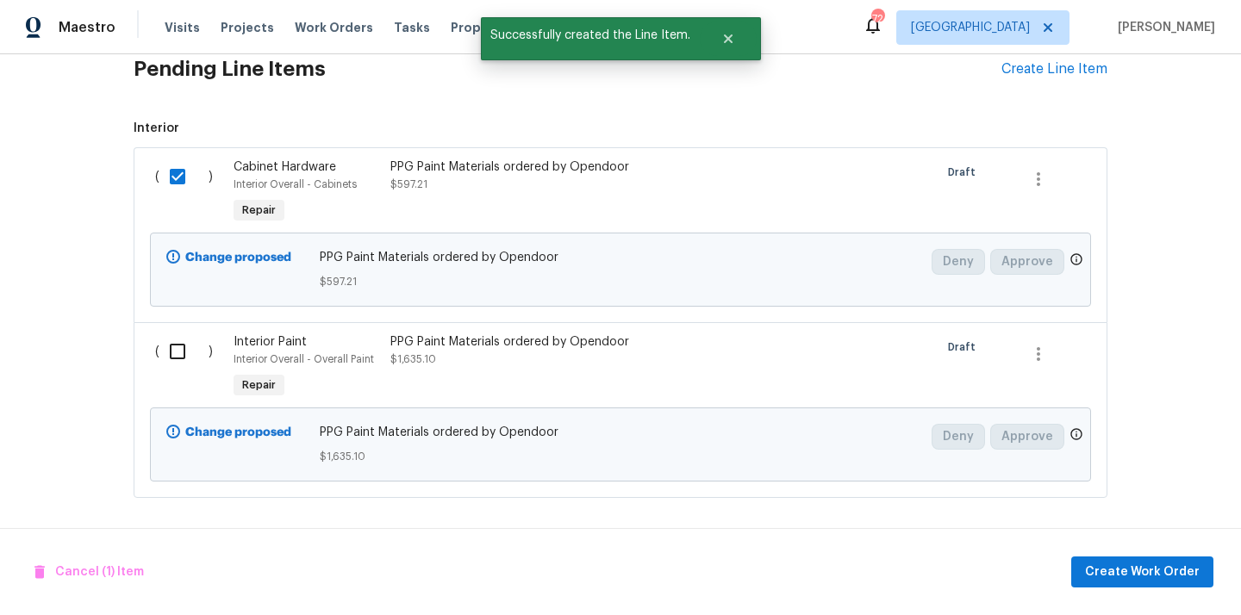
click at [181, 362] on input "checkbox" at bounding box center [183, 351] width 49 height 36
checkbox input "true"
click at [1143, 567] on span "Create Work Order" at bounding box center [1142, 573] width 115 height 22
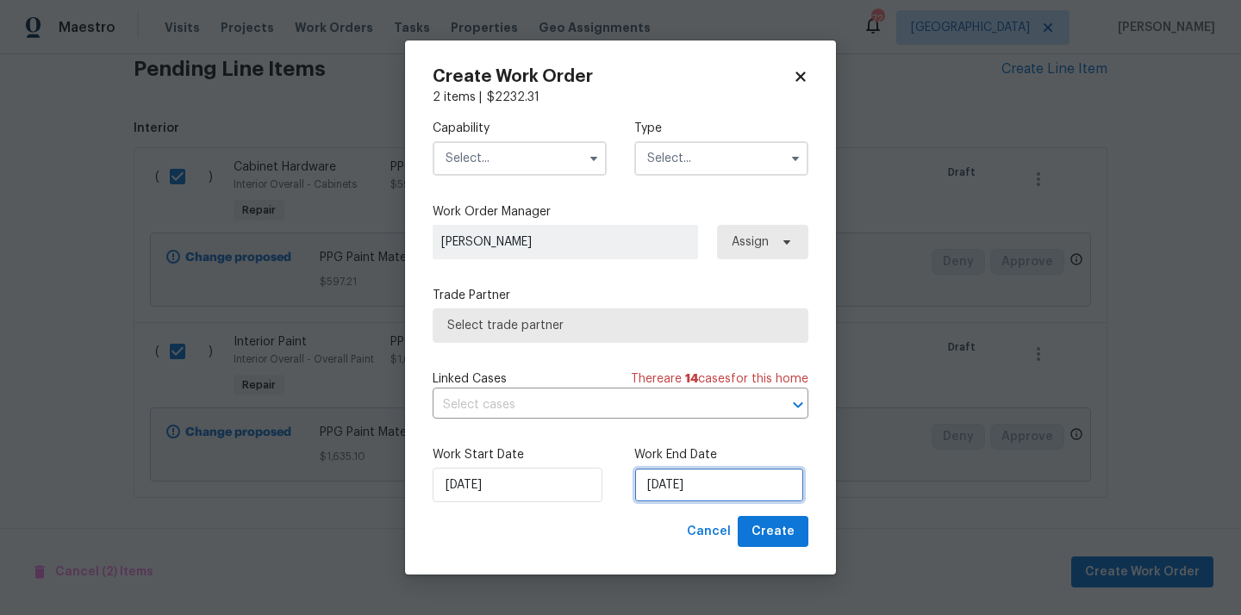
click at [736, 487] on input "9/19/2025" at bounding box center [719, 485] width 170 height 34
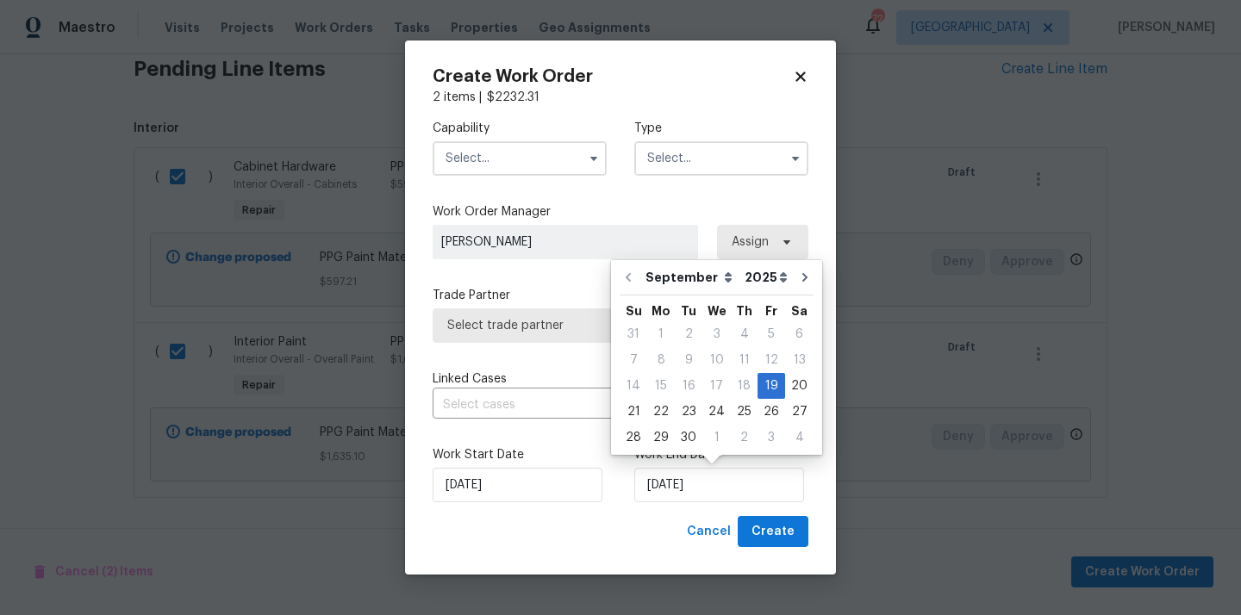
click at [559, 160] on input "text" at bounding box center [520, 158] width 174 height 34
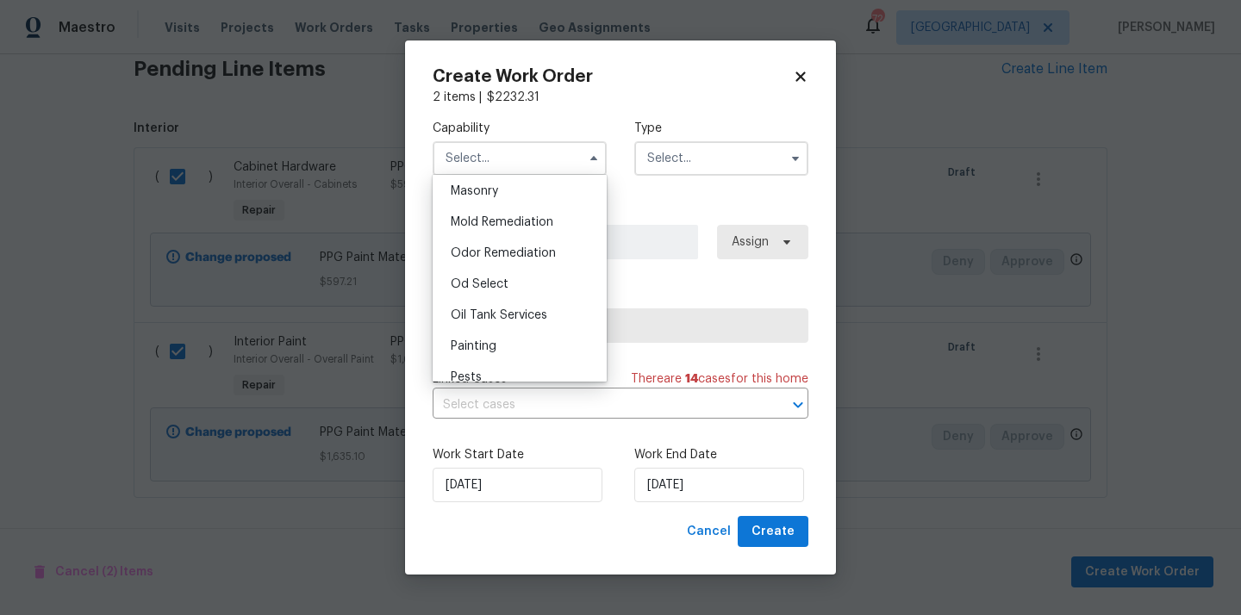
scroll to position [1335, 0]
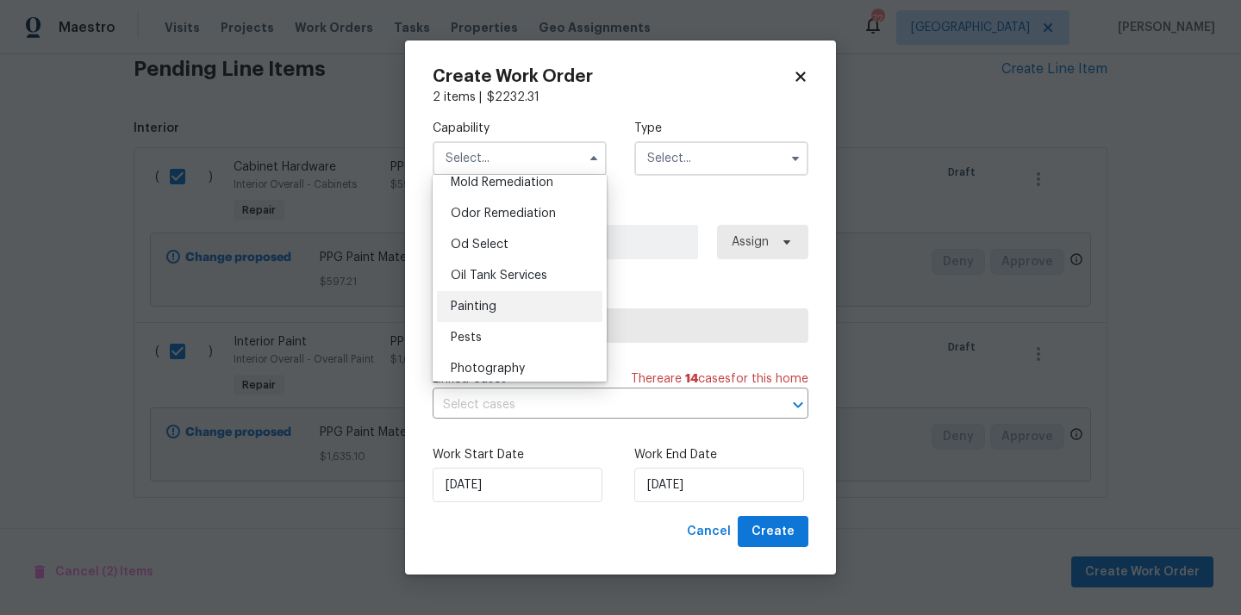
click at [521, 300] on div "Painting" at bounding box center [519, 306] width 165 height 31
type input "Painting"
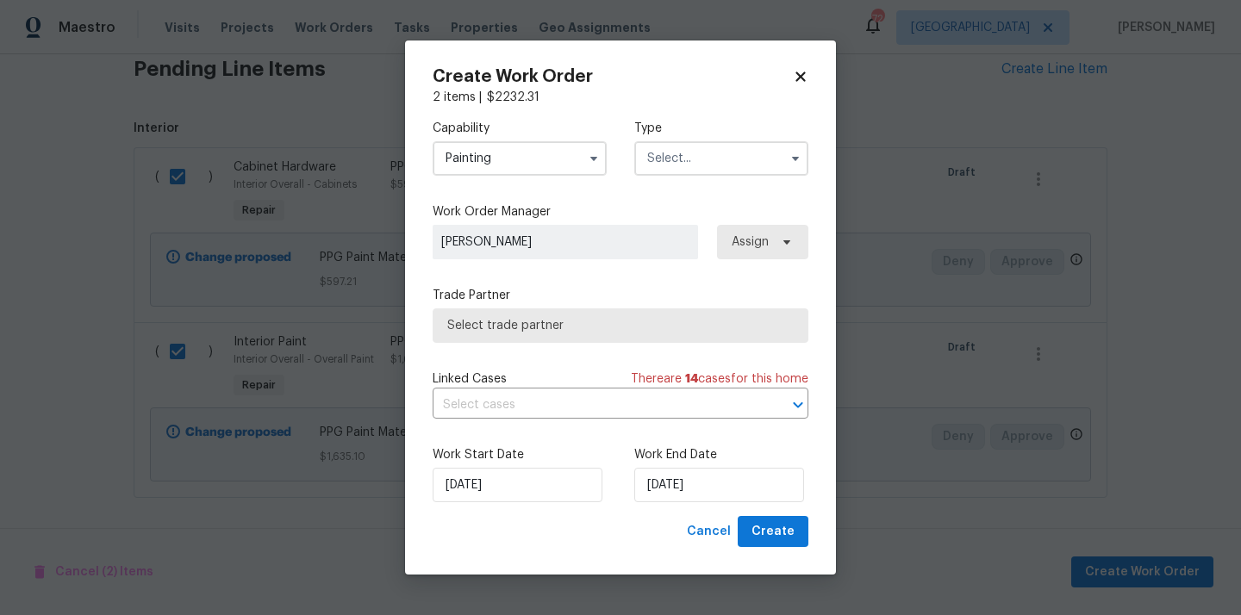
click at [694, 154] on input "text" at bounding box center [721, 158] width 174 height 34
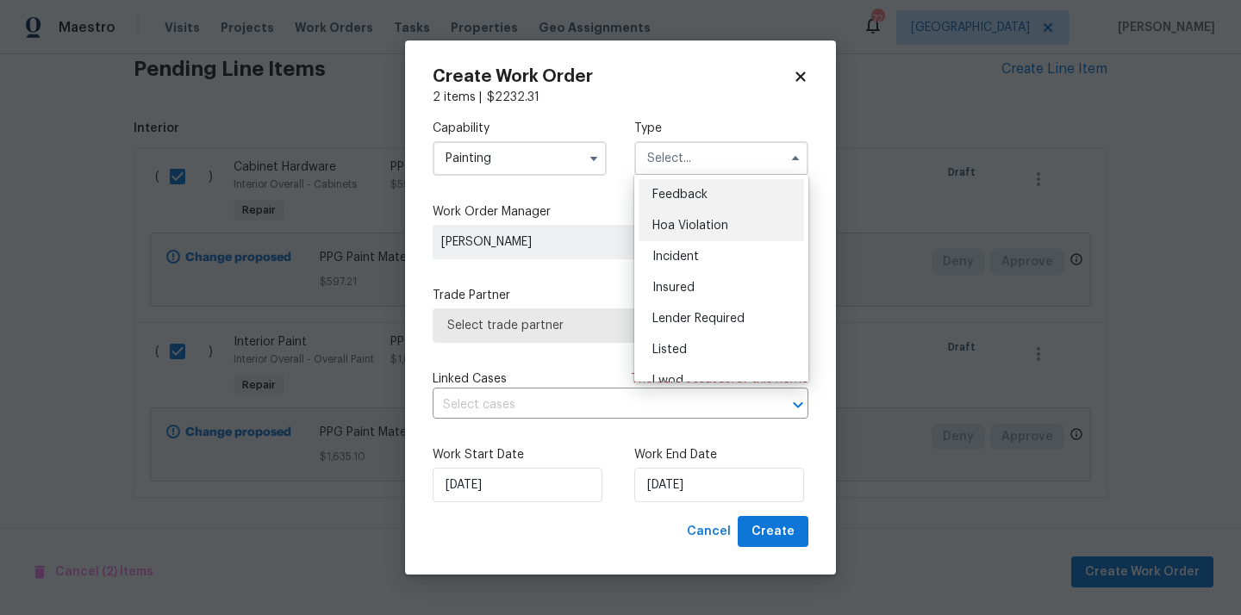
scroll to position [205, 0]
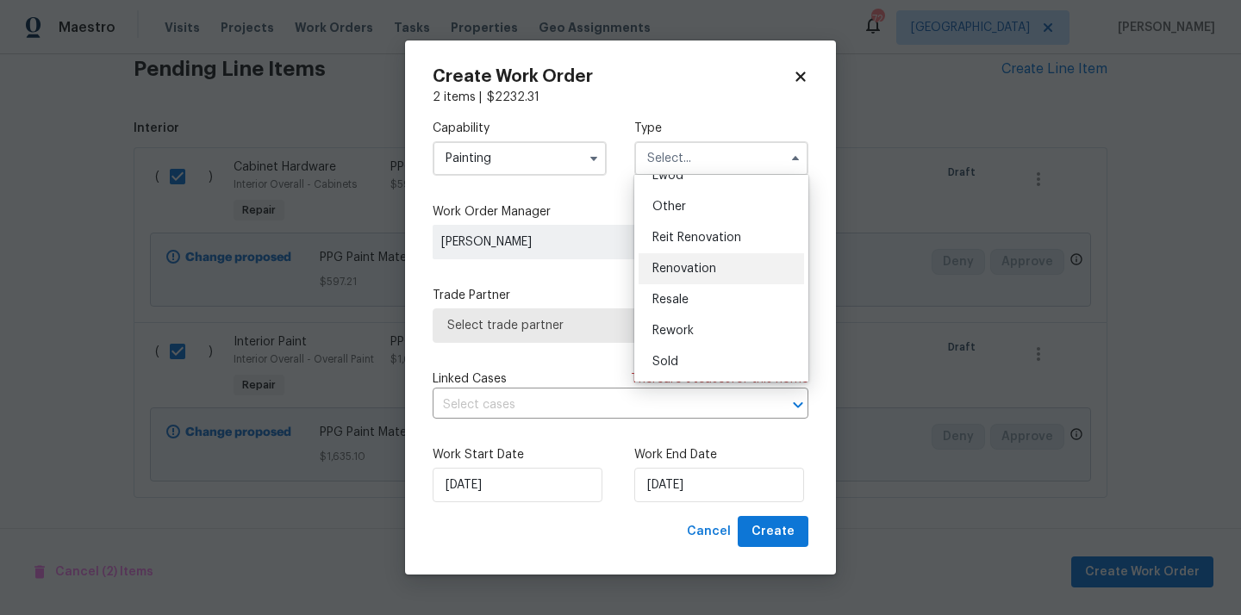
click at [699, 263] on span "Renovation" at bounding box center [684, 269] width 64 height 12
type input "Renovation"
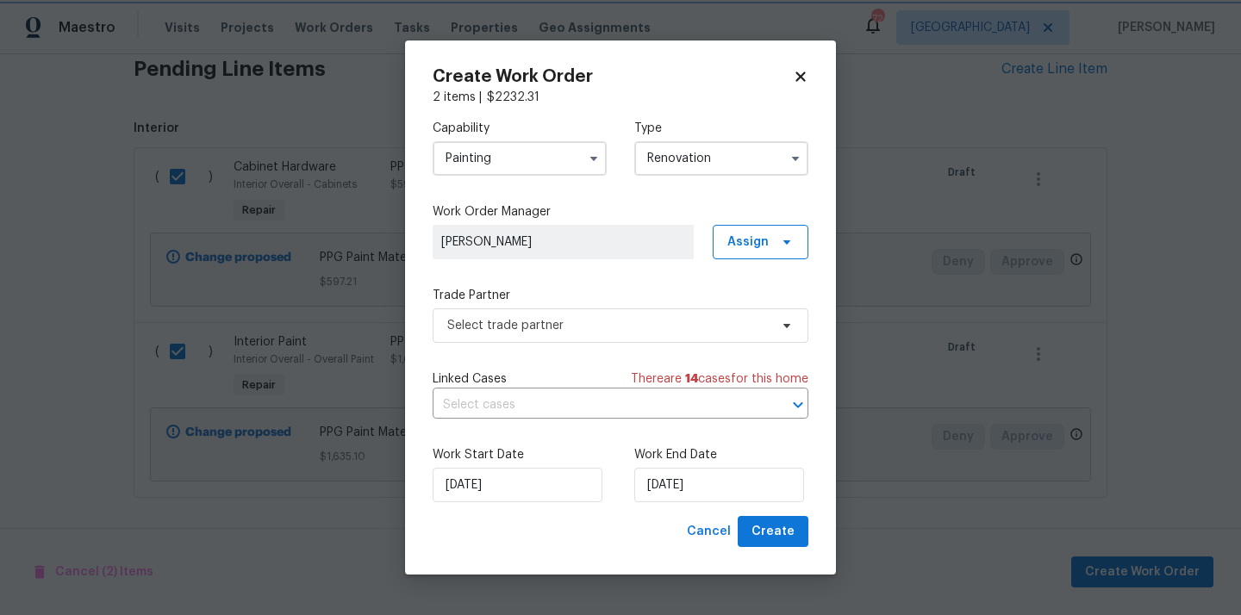
scroll to position [0, 0]
click at [760, 227] on span "Assign" at bounding box center [761, 242] width 96 height 34
click at [756, 312] on div "Assign to me" at bounding box center [762, 314] width 75 height 17
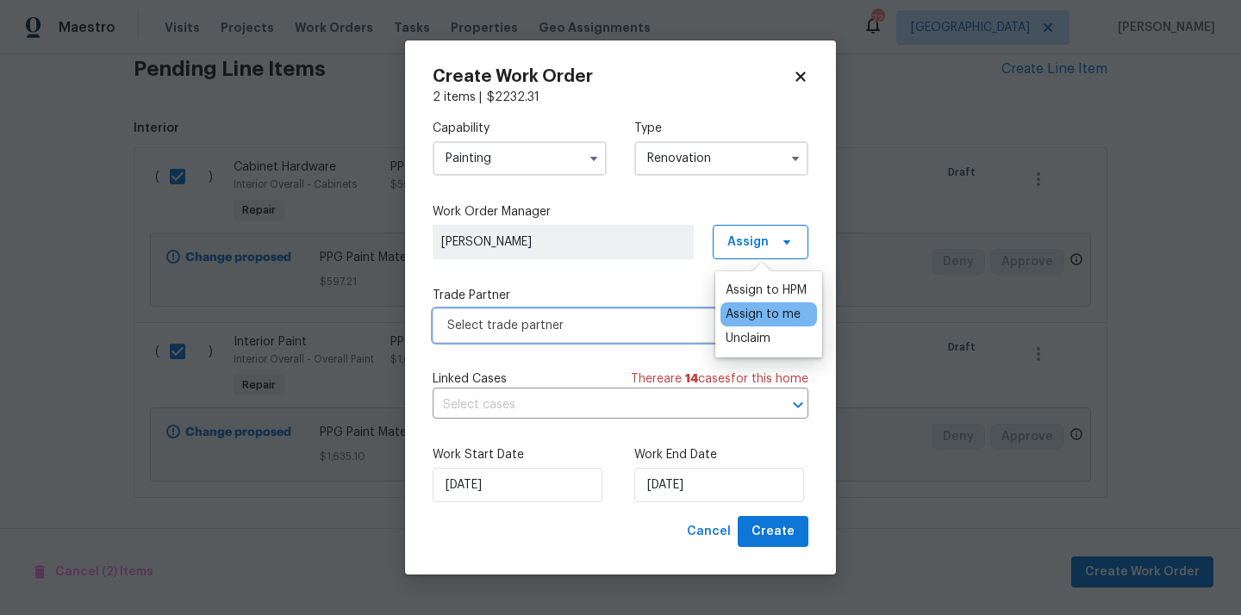
click at [614, 322] on span "Select trade partner" at bounding box center [607, 325] width 321 height 17
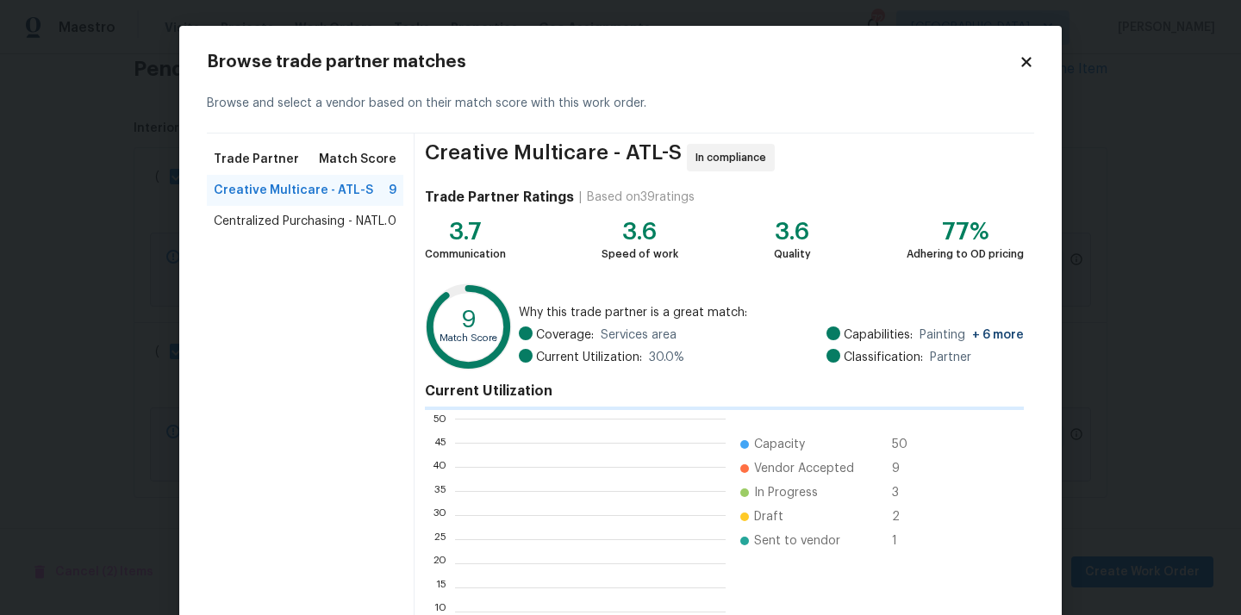
scroll to position [241, 271]
click at [295, 226] on span "Centralized Purchasing - NATL." at bounding box center [300, 221] width 173 height 17
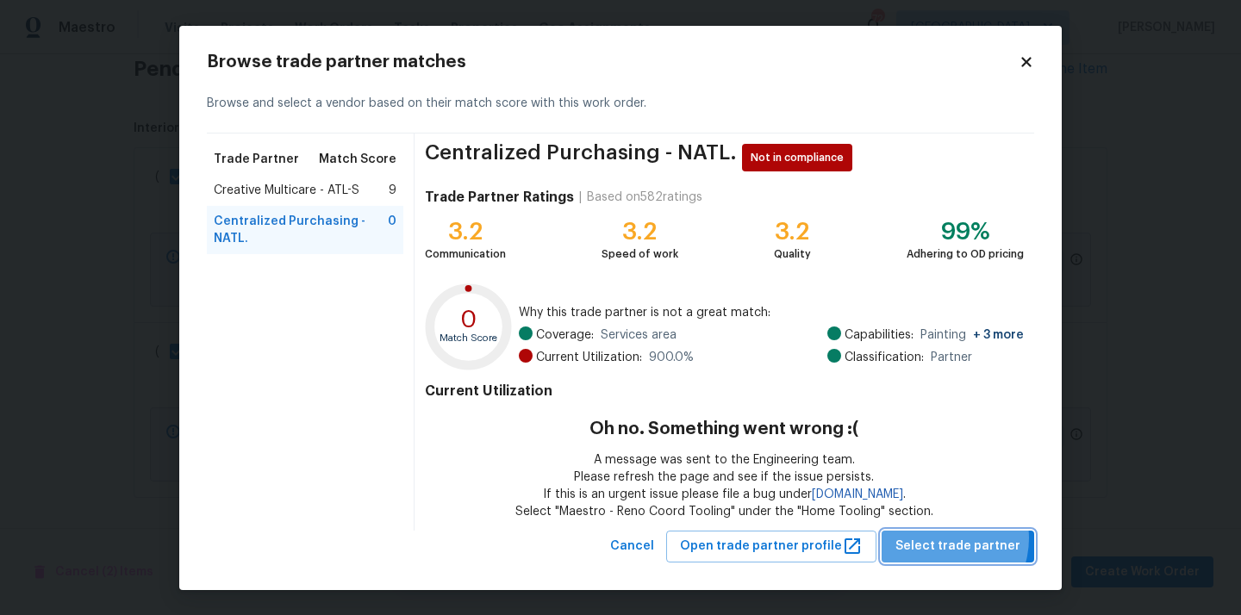
click at [946, 538] on span "Select trade partner" at bounding box center [957, 547] width 125 height 22
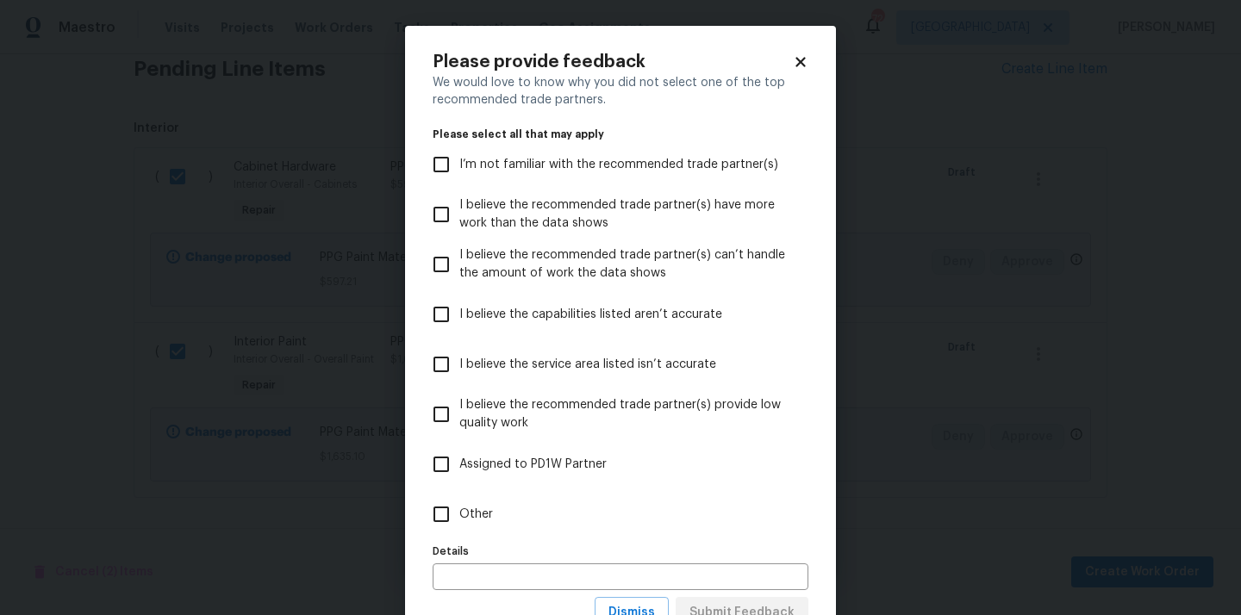
click at [715, 513] on label "Other" at bounding box center [608, 514] width 371 height 50
click at [459, 513] on input "Other" at bounding box center [441, 514] width 36 height 36
checkbox input "true"
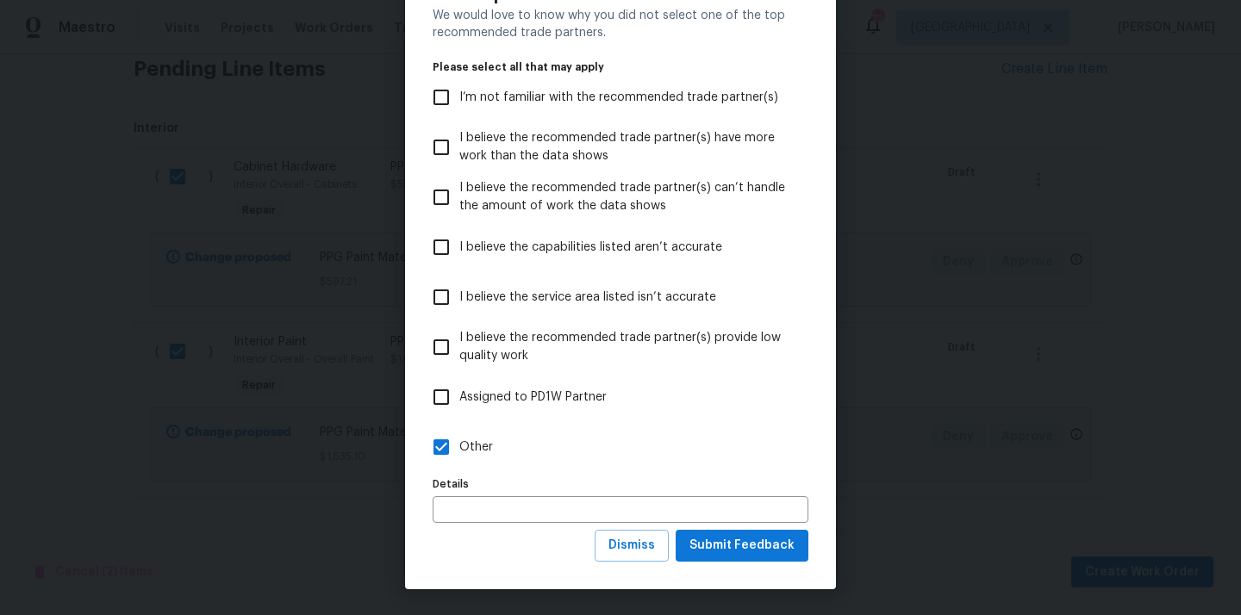
click at [725, 527] on div "We would love to know why you did not select one of the top recommended trade p…" at bounding box center [621, 268] width 376 height 523
click at [727, 538] on span "Submit Feedback" at bounding box center [741, 546] width 105 height 22
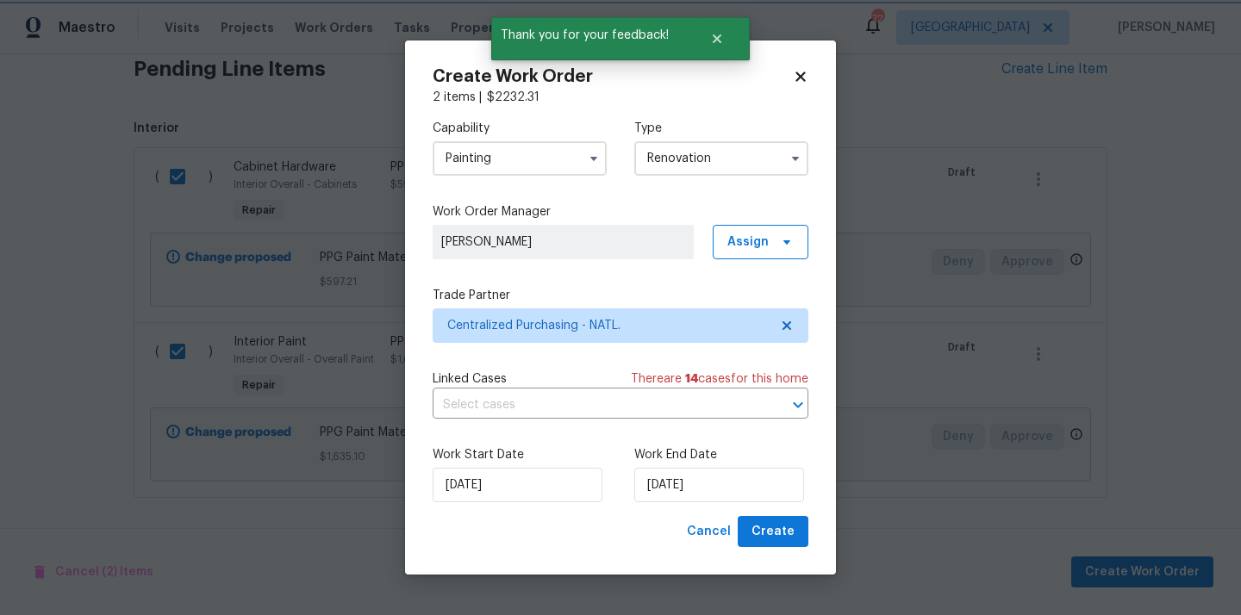
scroll to position [0, 0]
click at [776, 533] on span "Create" at bounding box center [772, 532] width 43 height 22
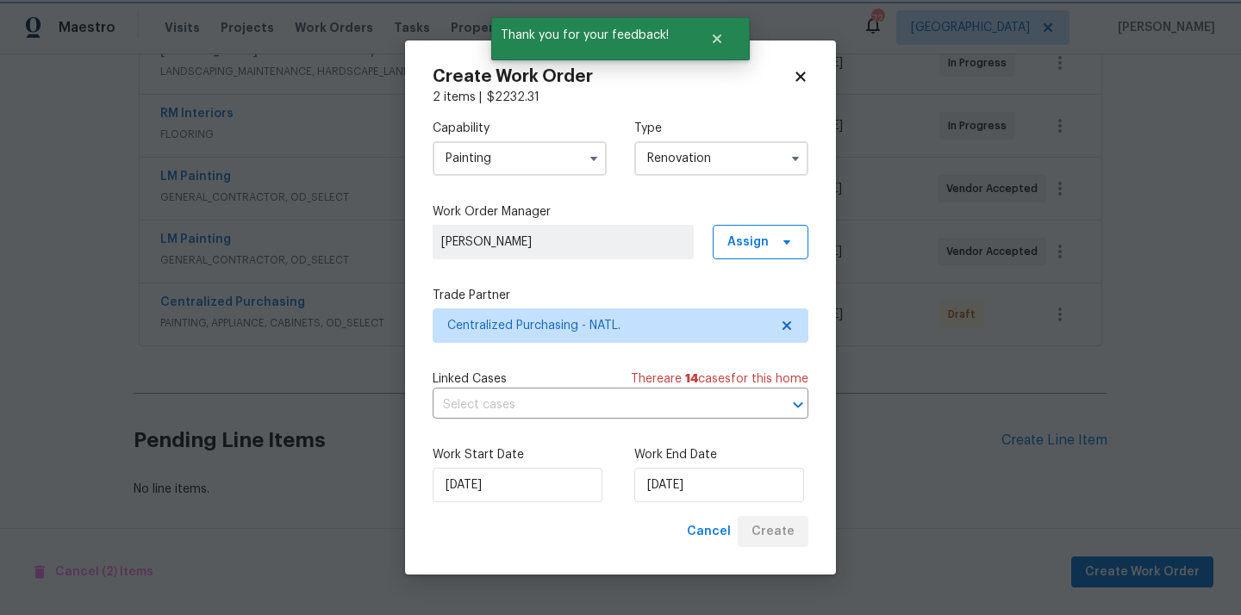
scroll to position [416, 0]
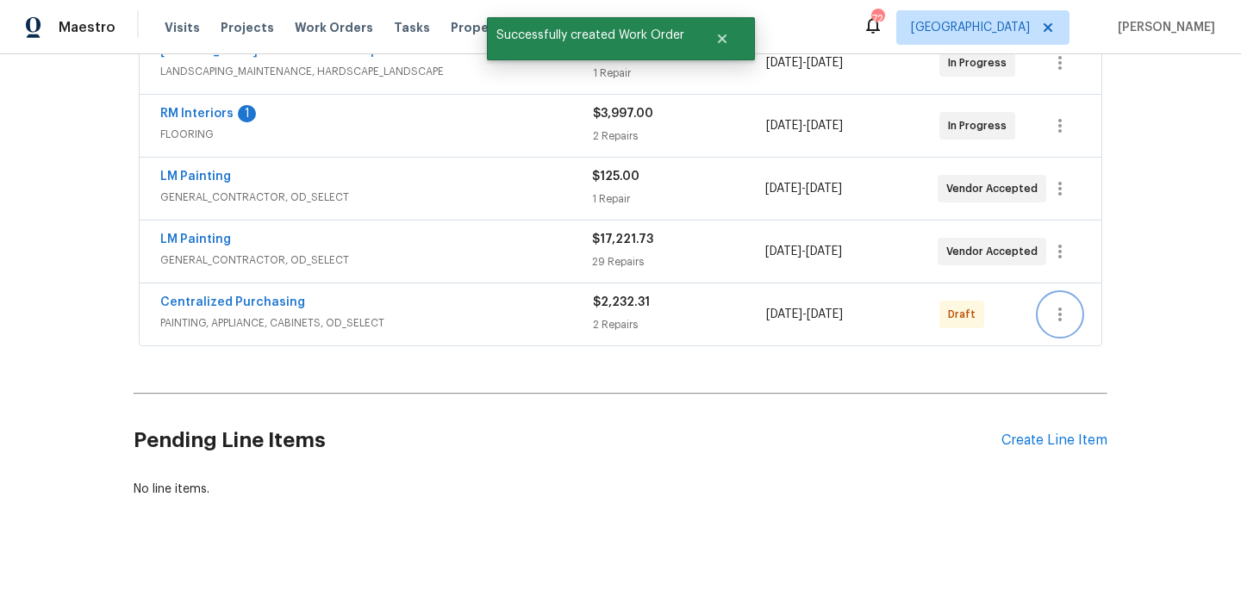
click at [1069, 306] on icon "button" at bounding box center [1059, 314] width 21 height 21
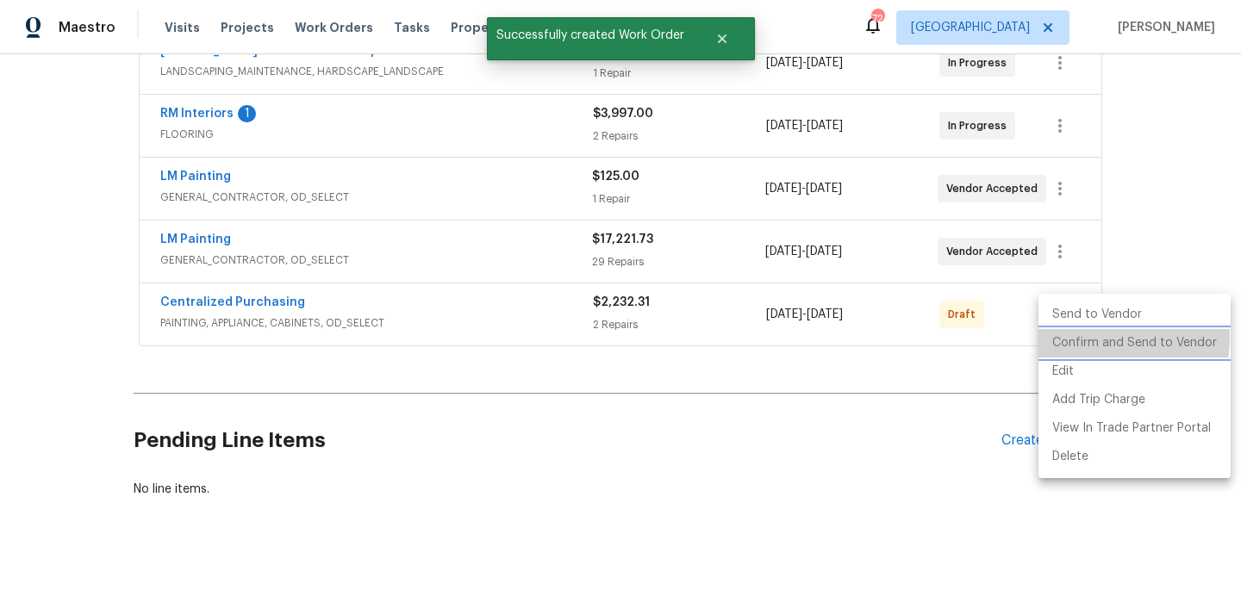
click at [1067, 337] on li "Confirm and Send to Vendor" at bounding box center [1134, 343] width 192 height 28
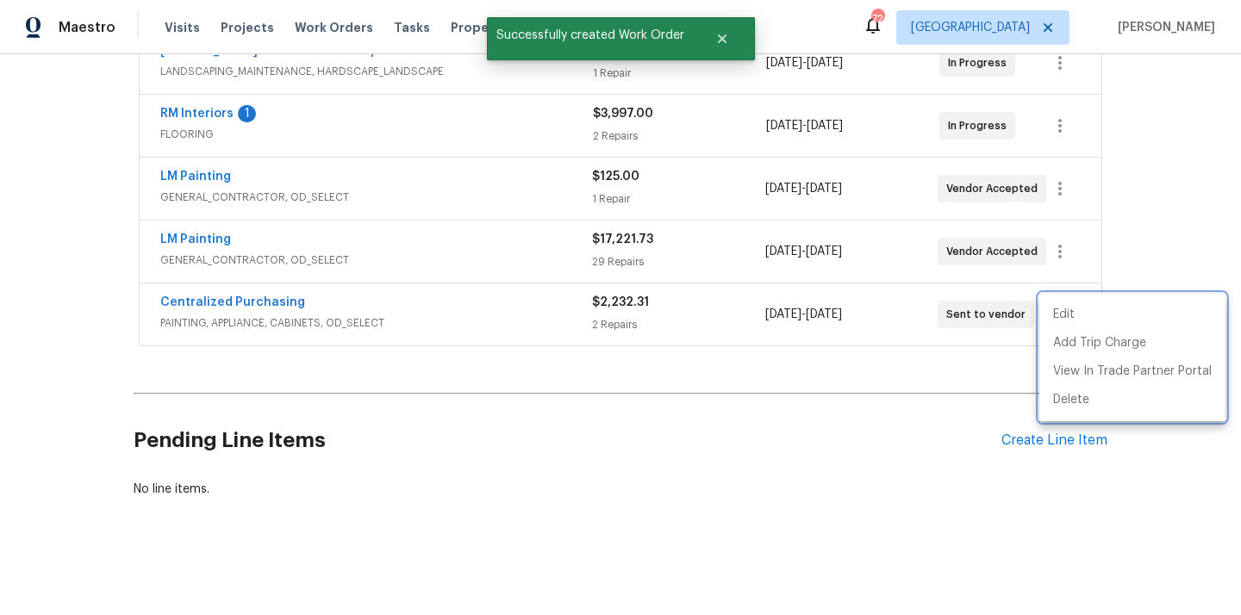
click at [476, 303] on div at bounding box center [620, 307] width 1241 height 615
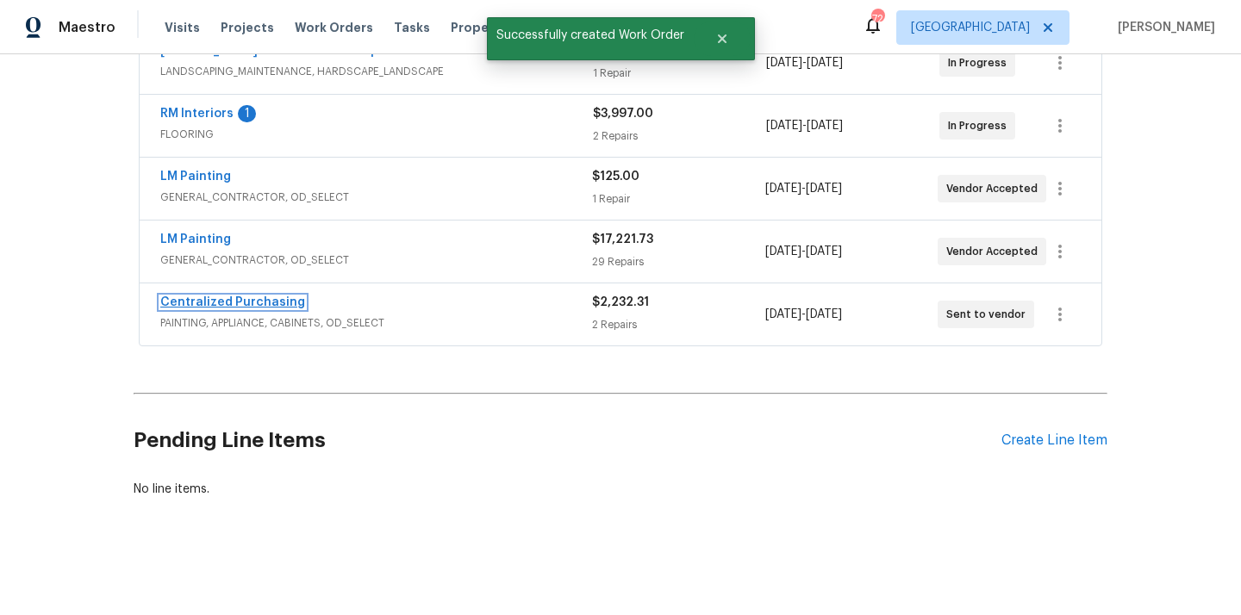
click at [252, 300] on link "Centralized Purchasing" at bounding box center [232, 302] width 145 height 12
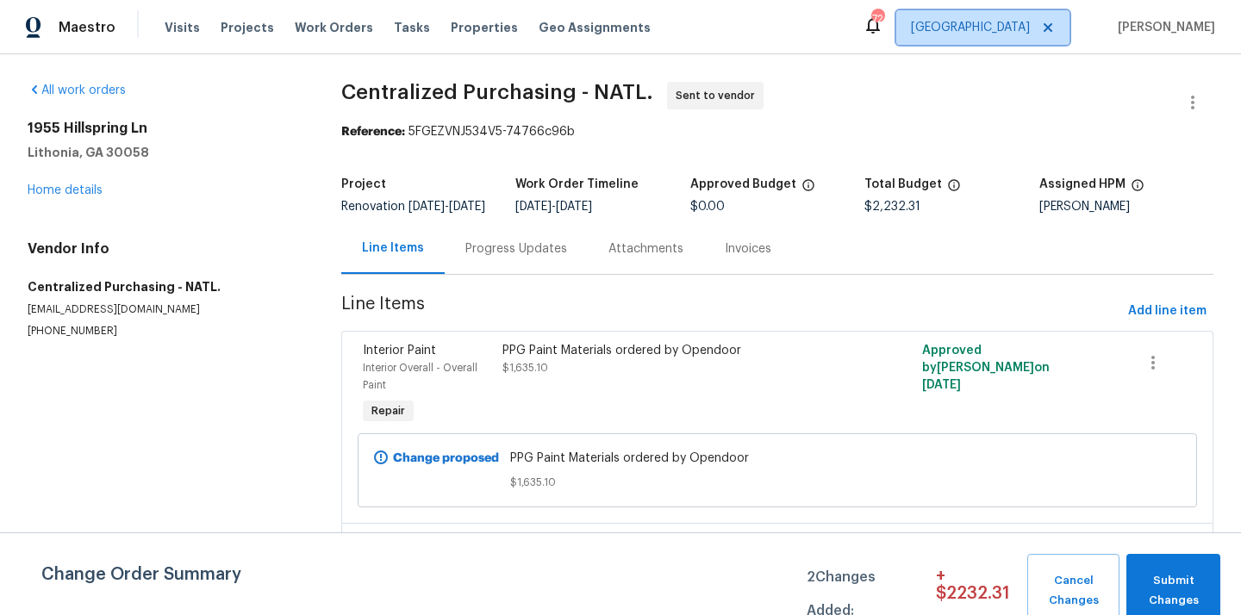
click at [1017, 34] on span "Atlanta" at bounding box center [970, 27] width 119 height 17
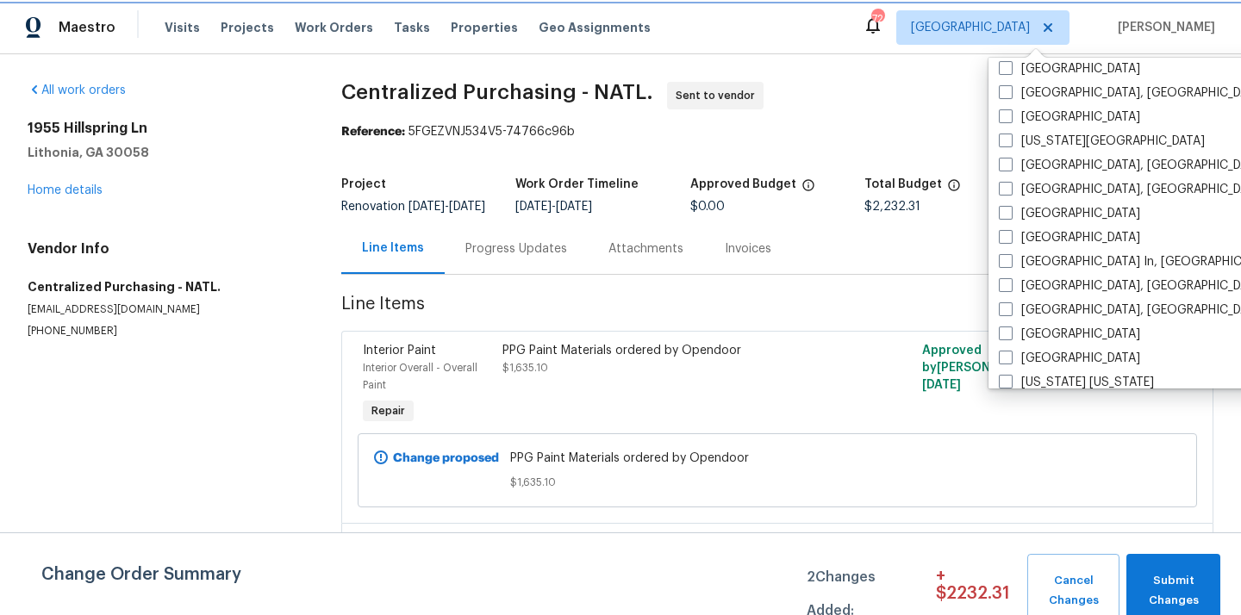
scroll to position [571, 0]
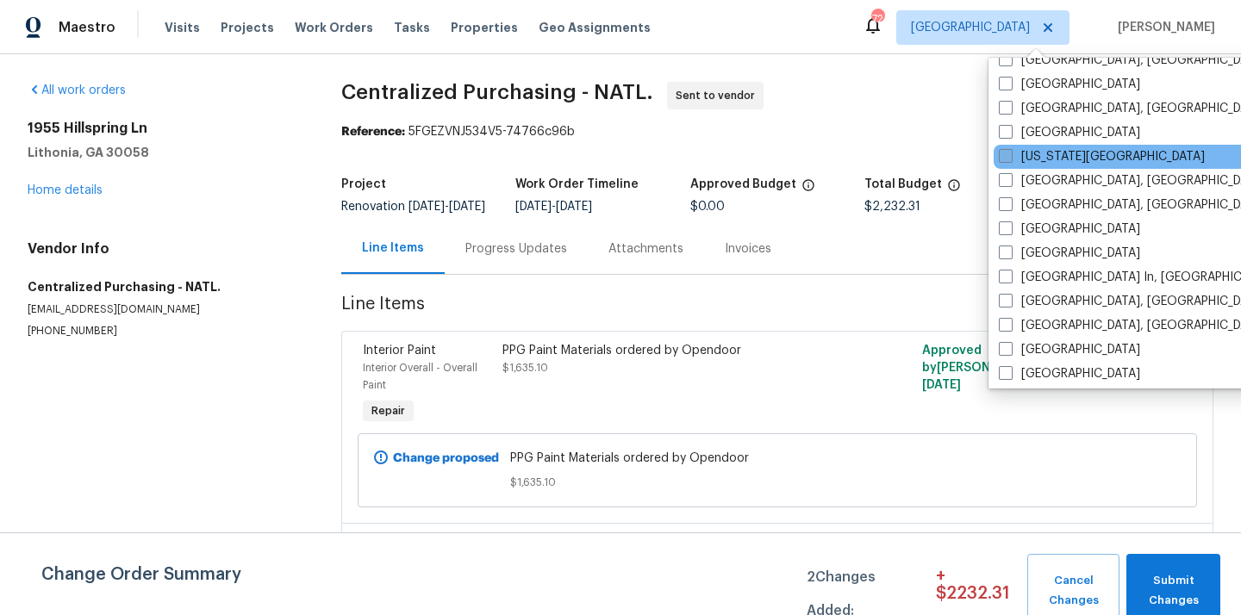
click at [1043, 155] on label "Kansas City" at bounding box center [1102, 156] width 206 height 17
click at [1010, 155] on input "Kansas City" at bounding box center [1004, 153] width 11 height 11
checkbox input "true"
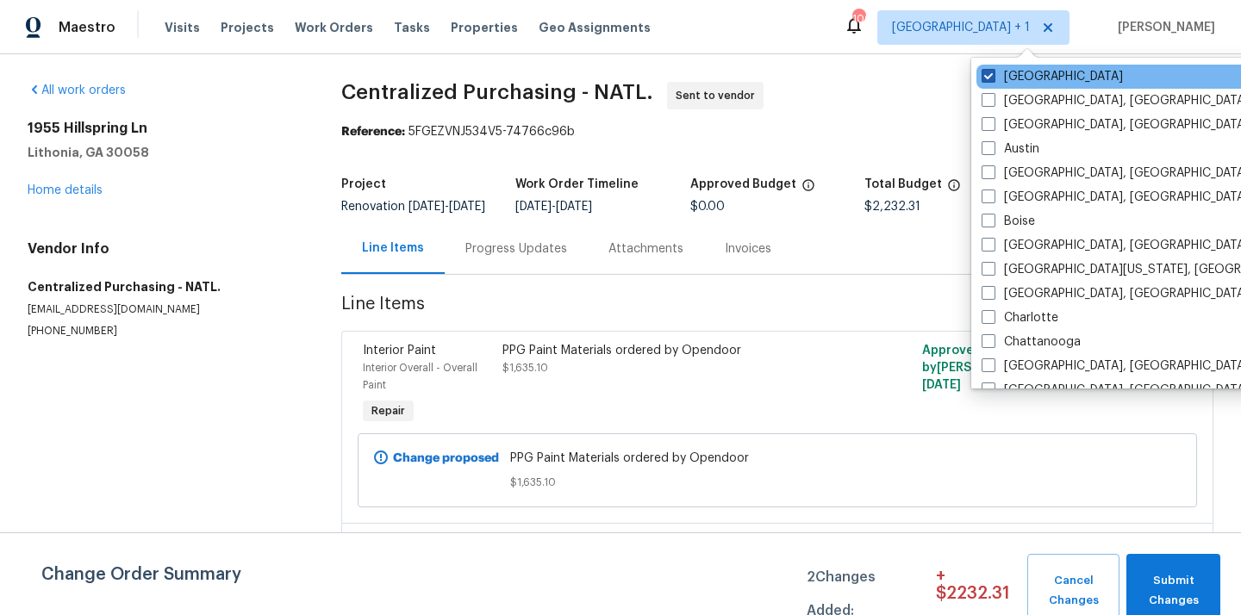
click at [1005, 75] on label "Atlanta" at bounding box center [1051, 76] width 141 height 17
click at [993, 75] on input "Atlanta" at bounding box center [986, 73] width 11 height 11
checkbox input "false"
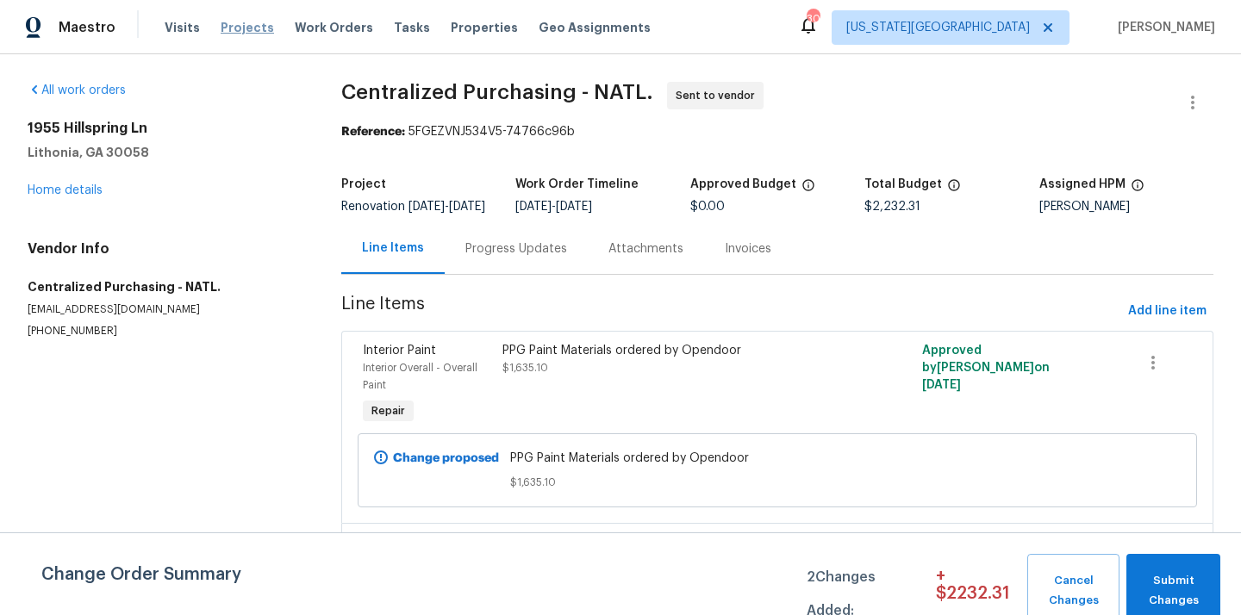
click at [230, 25] on span "Projects" at bounding box center [247, 27] width 53 height 17
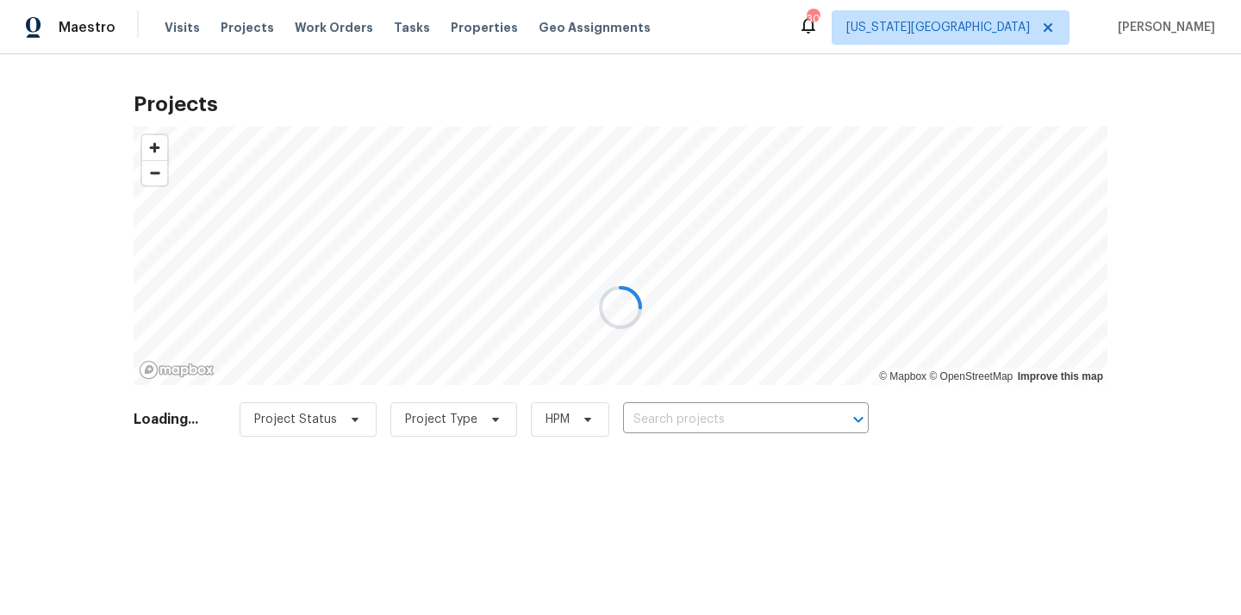
click at [712, 426] on div at bounding box center [620, 307] width 1241 height 615
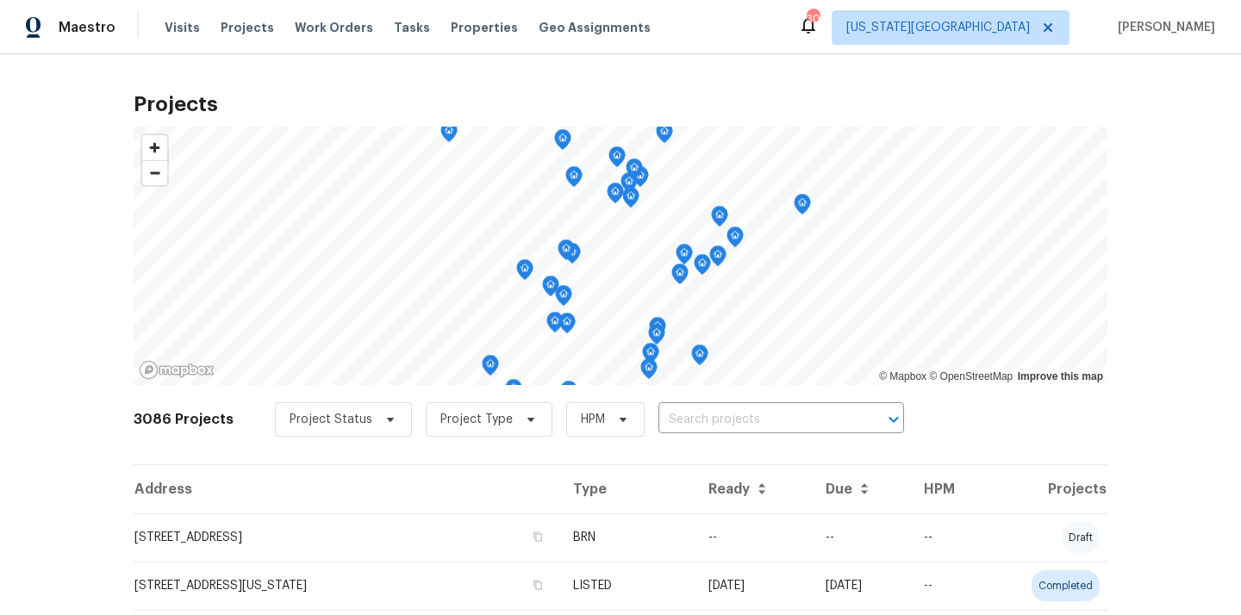
click at [712, 426] on input "text" at bounding box center [756, 420] width 197 height 27
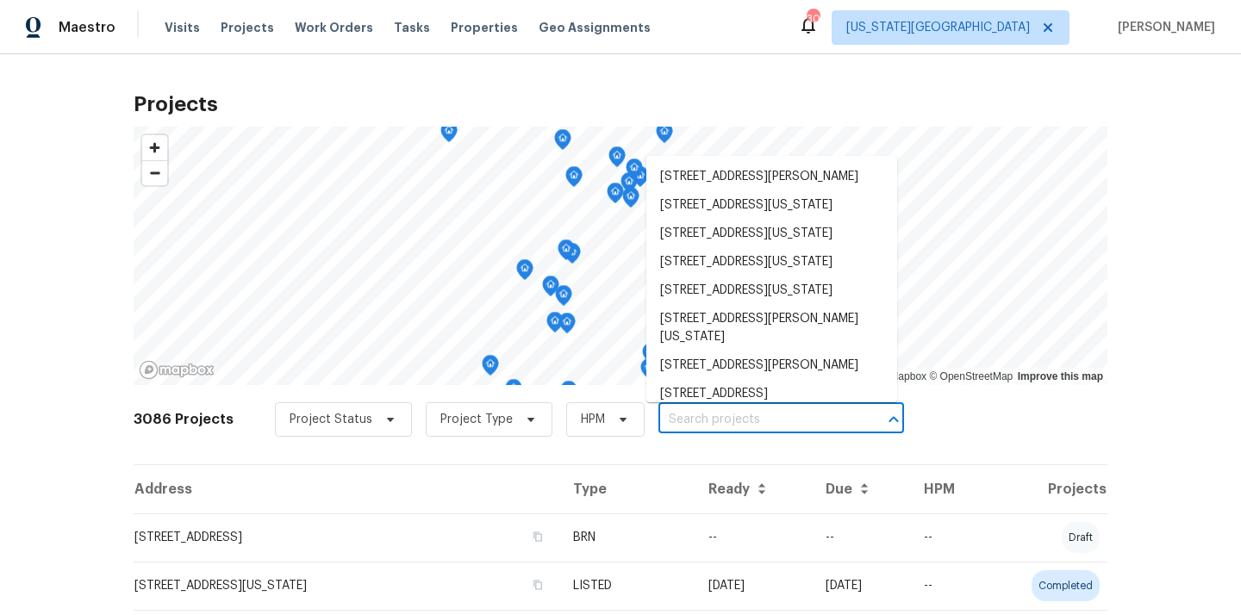
paste input "623 N 62nd Pl, Kansas City, KS 66102"
type input "623 N 62nd Pl, Kansas City, KS 66102"
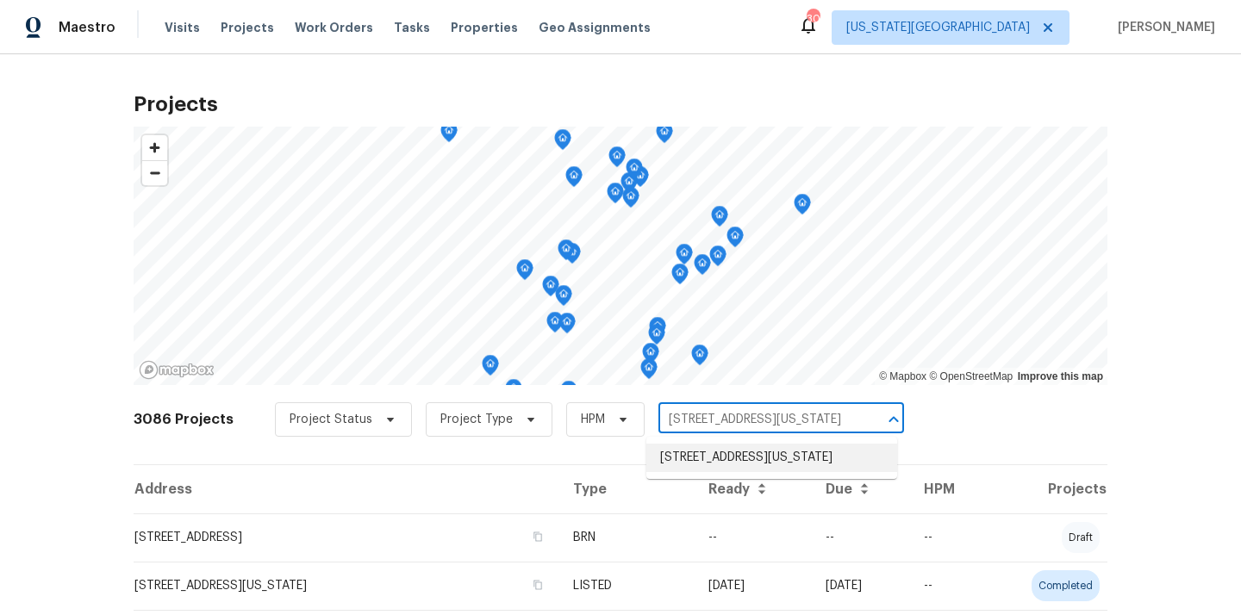
click at [702, 453] on li "623 N 62nd Pl, Kansas City, KS 66102" at bounding box center [771, 458] width 251 height 28
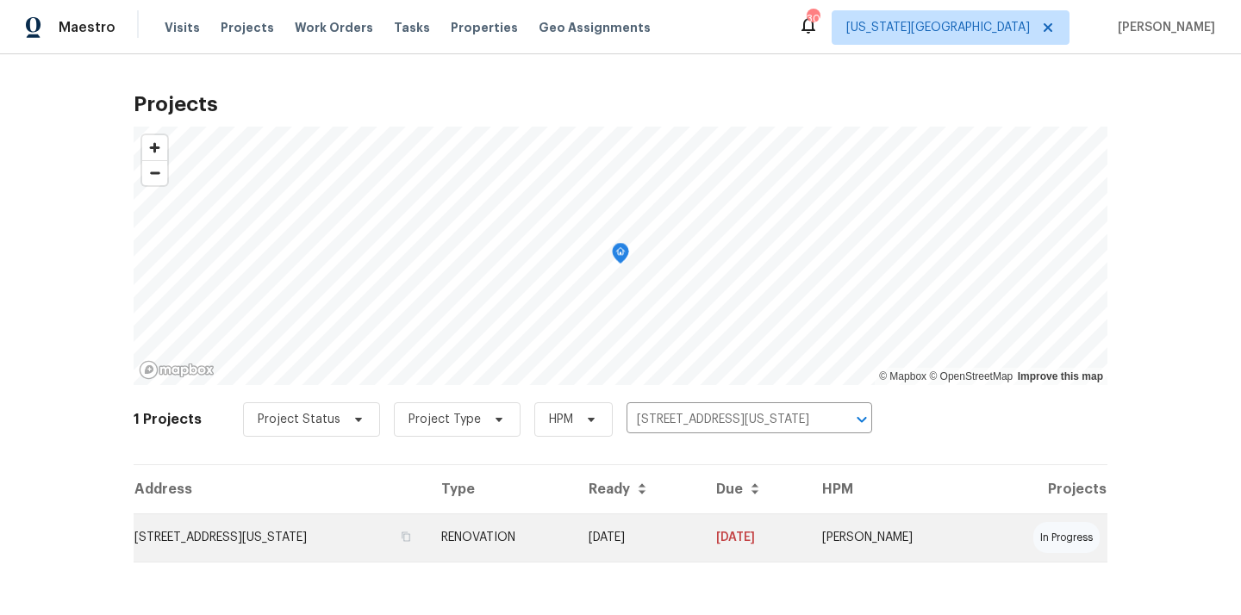
click at [557, 514] on td "RENOVATION" at bounding box center [500, 538] width 147 height 48
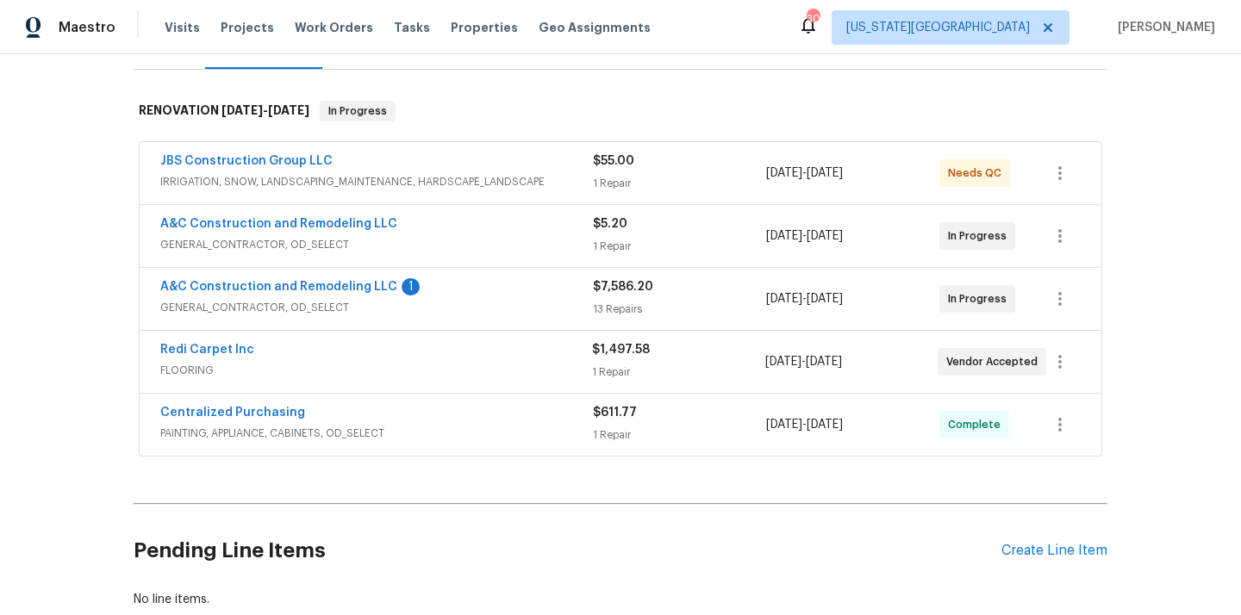
scroll to position [295, 0]
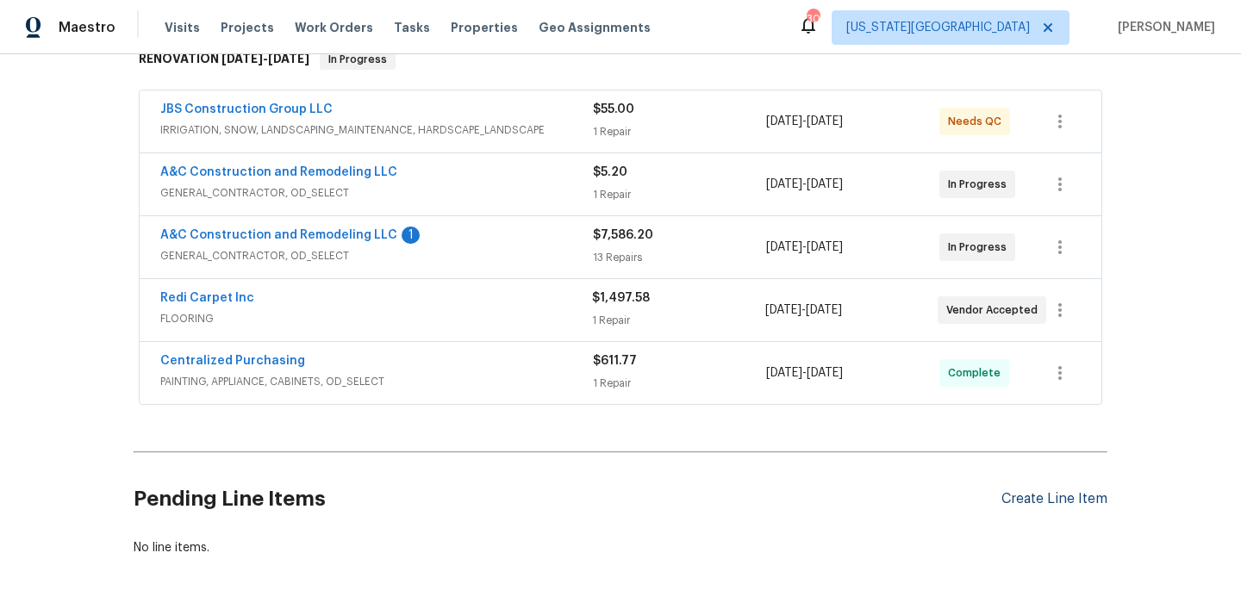
click at [1040, 497] on div "Create Line Item" at bounding box center [1054, 499] width 106 height 16
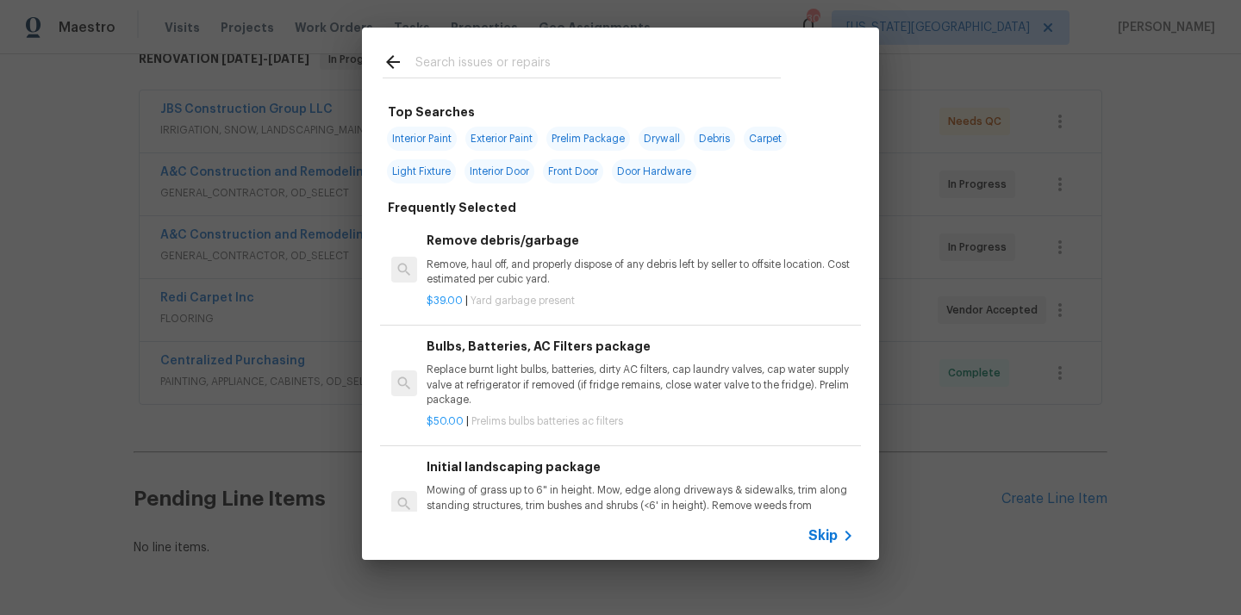
click at [657, 68] on input "text" at bounding box center [597, 65] width 365 height 26
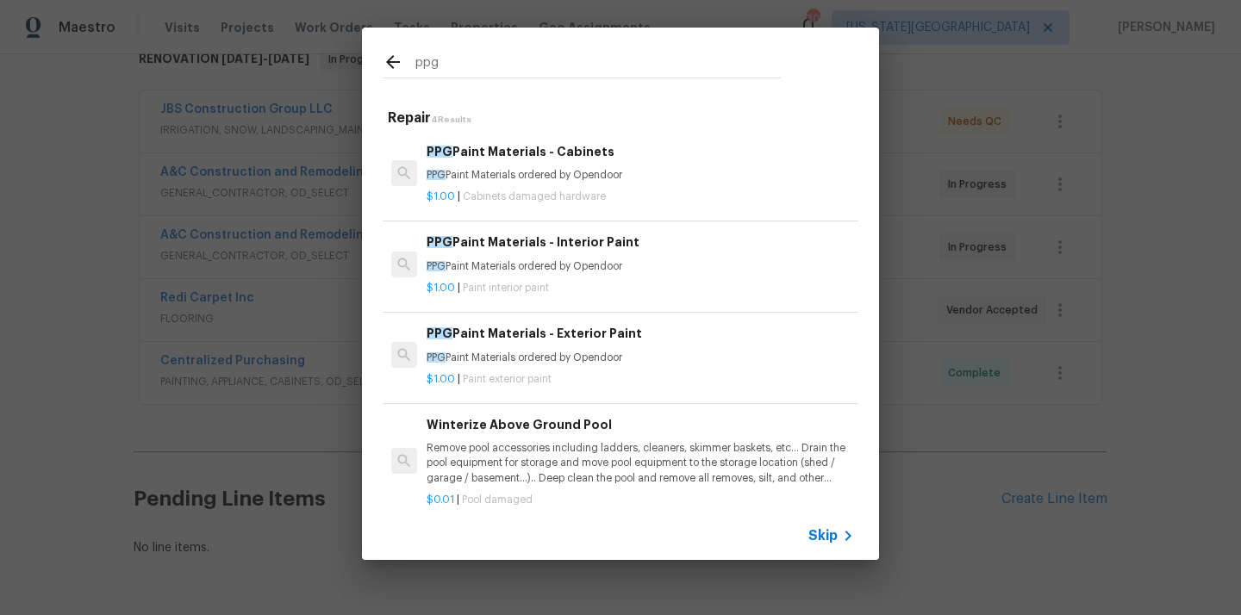
type input "ppg"
click at [526, 353] on p "PPG Paint Materials ordered by Opendoor" at bounding box center [639, 358] width 427 height 15
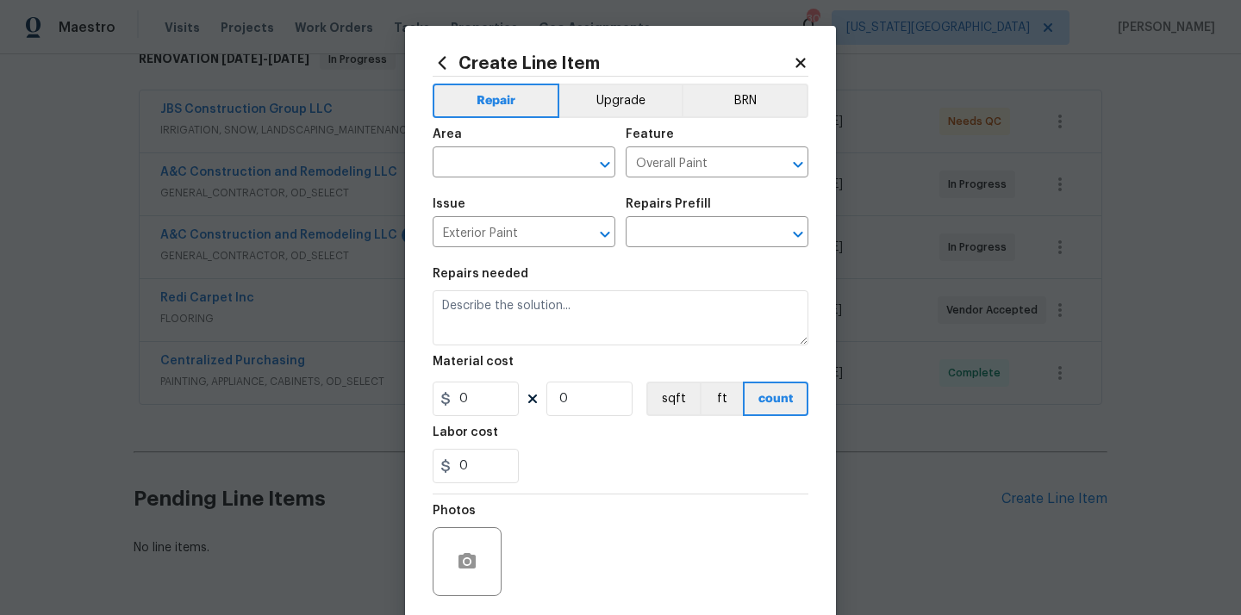
type textarea "PPG Paint Materials ordered by Opendoor"
type input "1"
type input "PPG Paint Materials - Exterior Paint $1.00"
type input "1"
click at [543, 166] on input "text" at bounding box center [500, 164] width 134 height 27
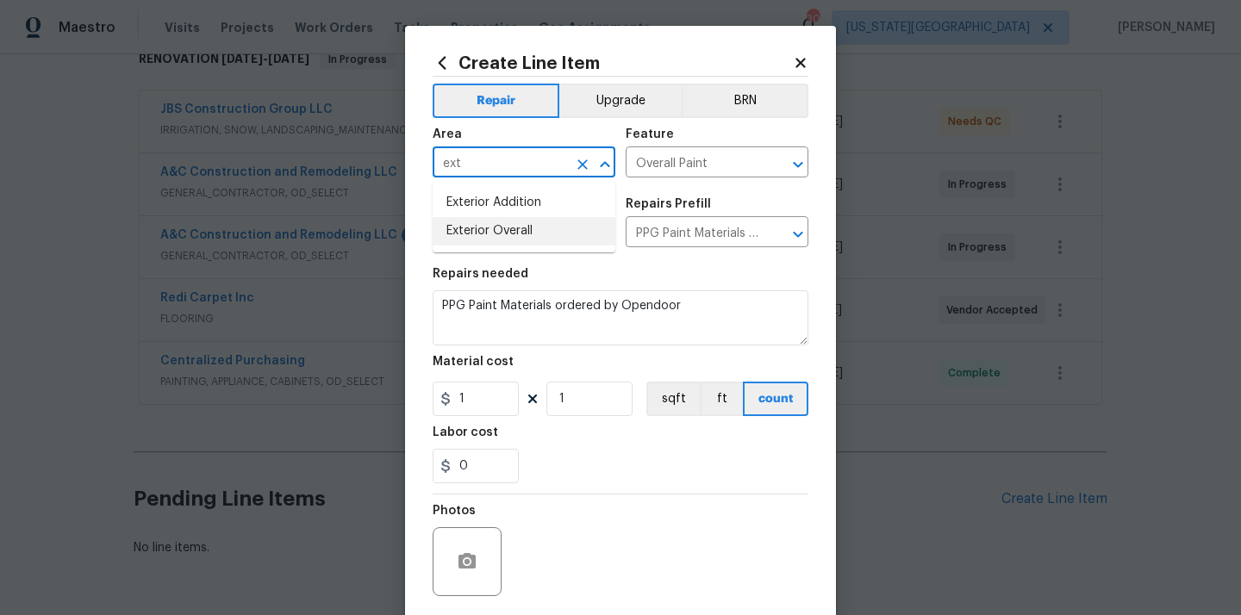
click at [518, 225] on li "Exterior Overall" at bounding box center [524, 231] width 183 height 28
type input "Exterior Overall"
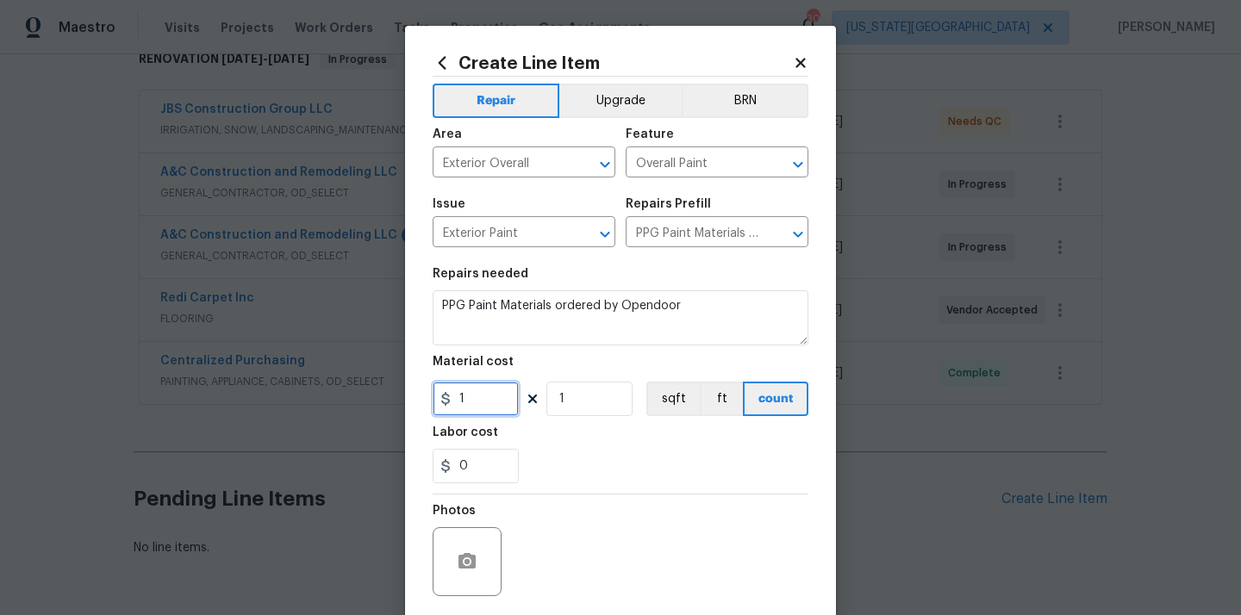
drag, startPoint x: 477, startPoint y: 400, endPoint x: 398, endPoint y: 400, distance: 79.3
click at [398, 400] on div "Create Line Item Repair Upgrade BRN Area Exterior Overall ​ Feature Overall Pai…" at bounding box center [620, 307] width 1241 height 615
paste input "589.62"
type input "589.62"
click at [550, 451] on div "0" at bounding box center [621, 466] width 376 height 34
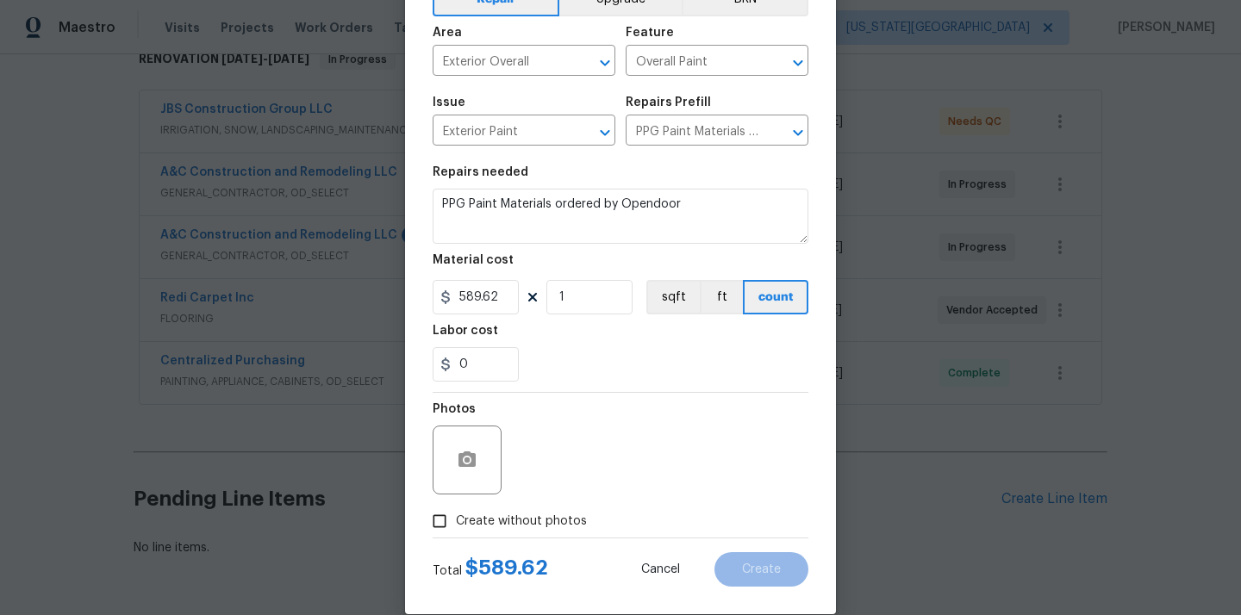
scroll to position [128, 0]
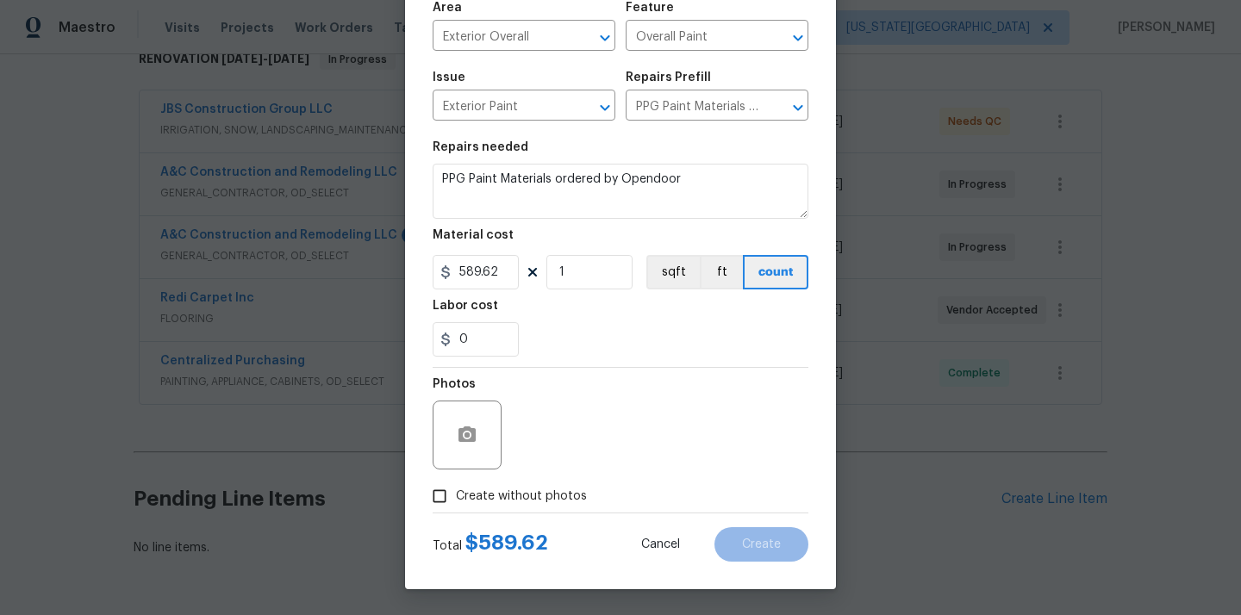
click at [521, 493] on span "Create without photos" at bounding box center [521, 497] width 131 height 18
click at [456, 493] on input "Create without photos" at bounding box center [439, 496] width 33 height 33
checkbox input "true"
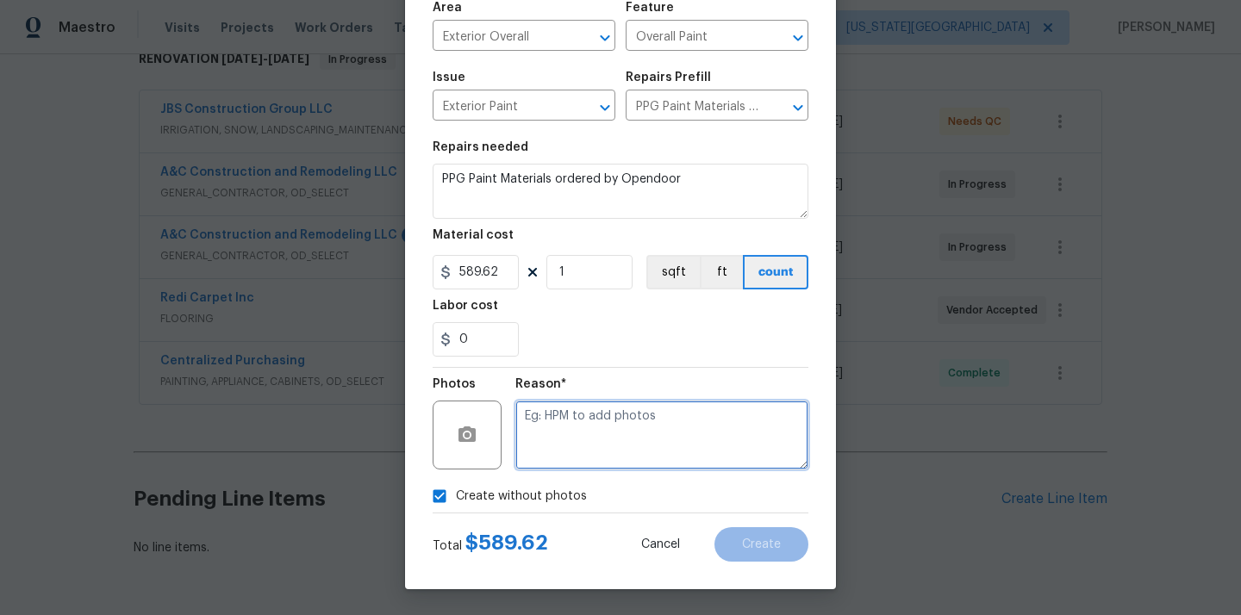
click at [555, 455] on textarea at bounding box center [661, 435] width 293 height 69
type textarea "N/A"
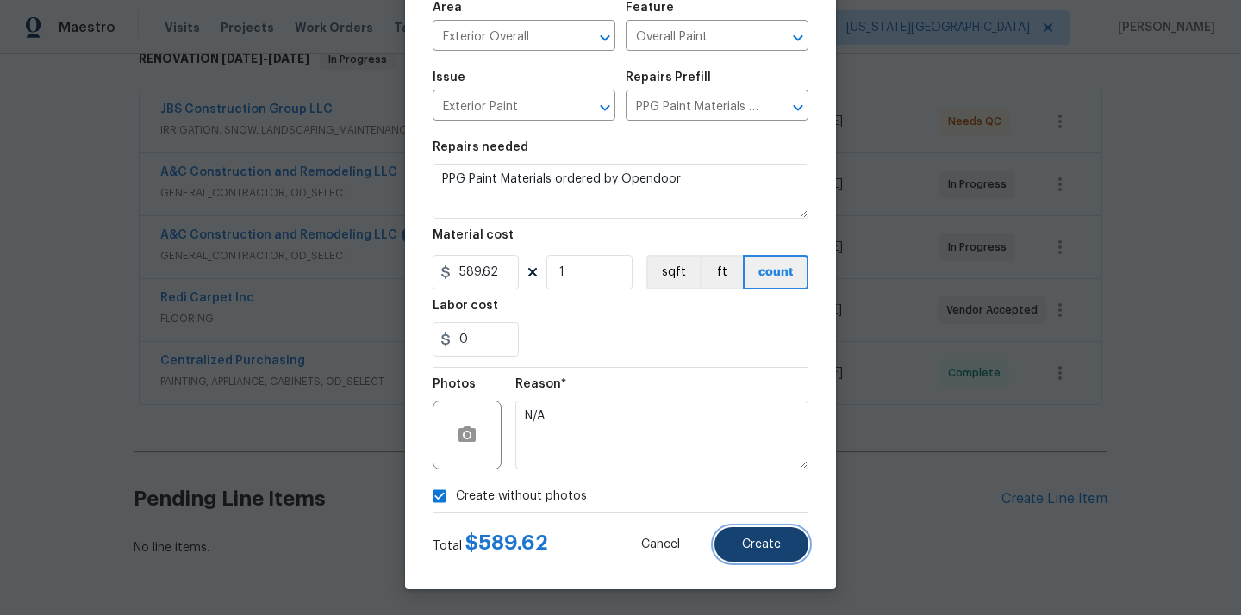
click at [745, 551] on span "Create" at bounding box center [761, 544] width 39 height 13
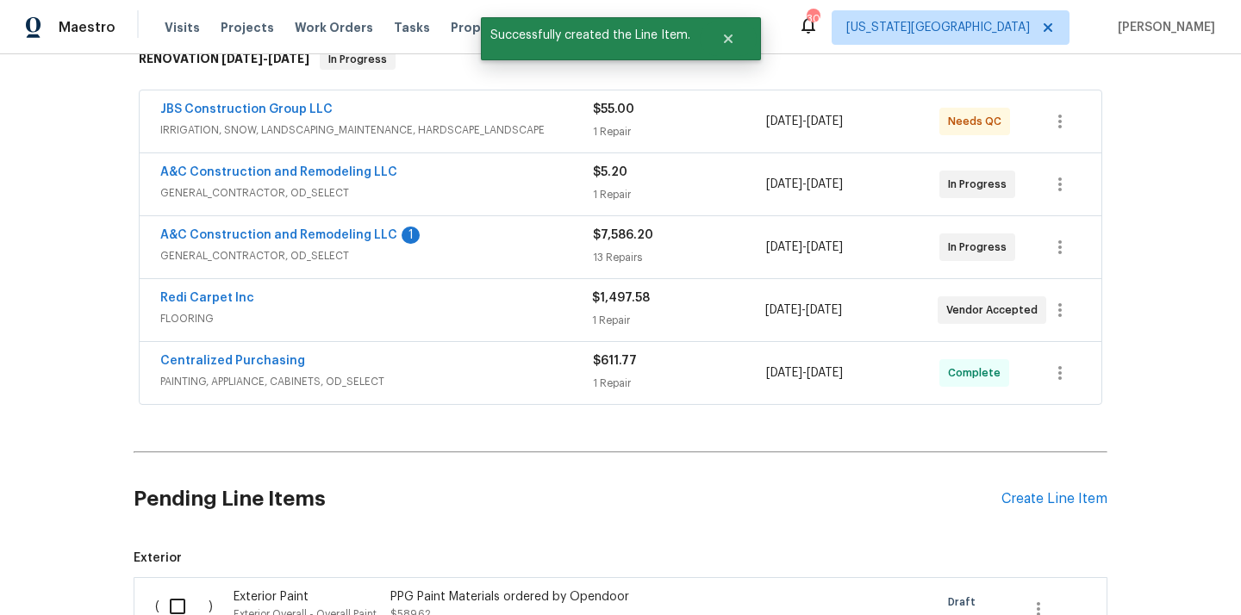
scroll to position [422, 0]
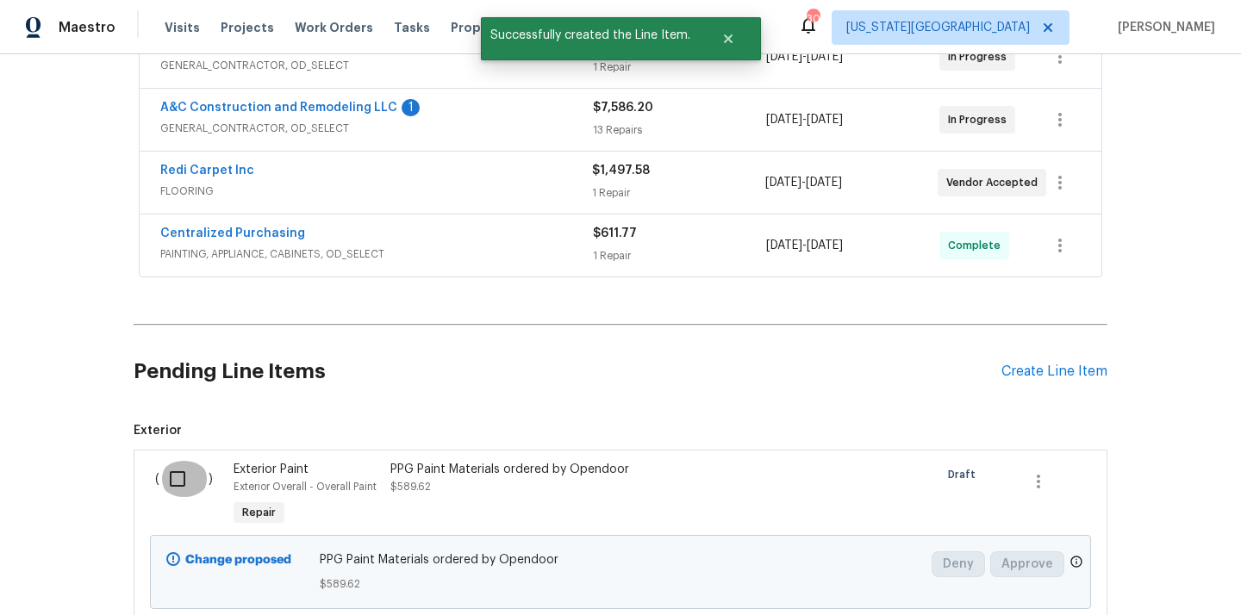
click at [177, 479] on input "checkbox" at bounding box center [183, 479] width 49 height 36
checkbox input "true"
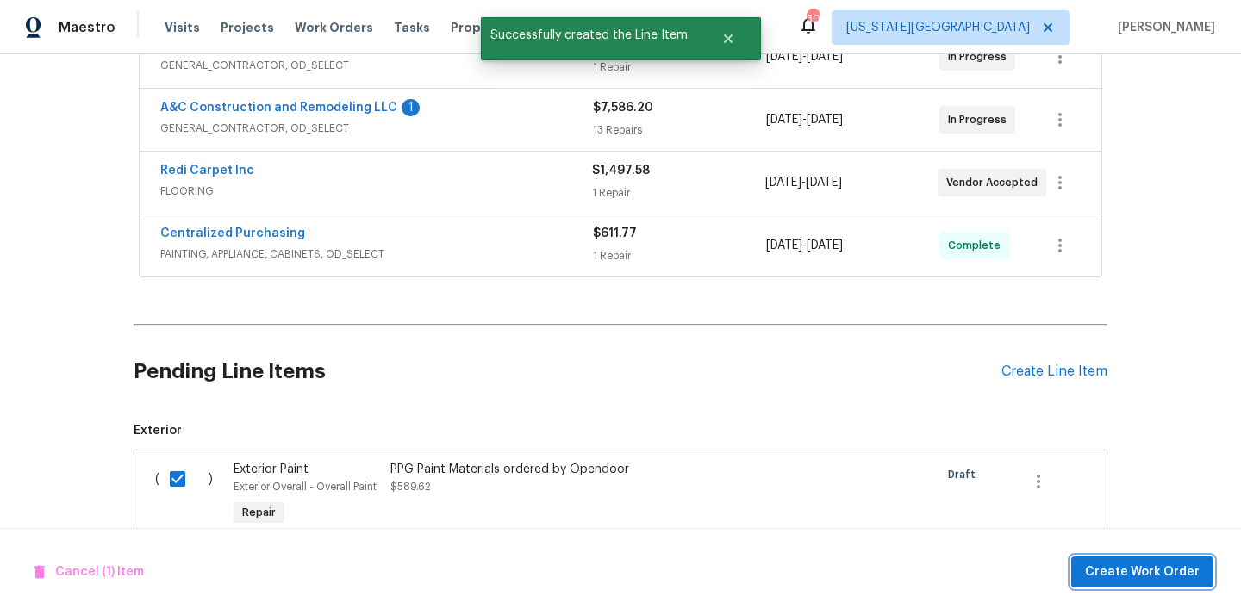
click at [1112, 574] on span "Create Work Order" at bounding box center [1142, 573] width 115 height 22
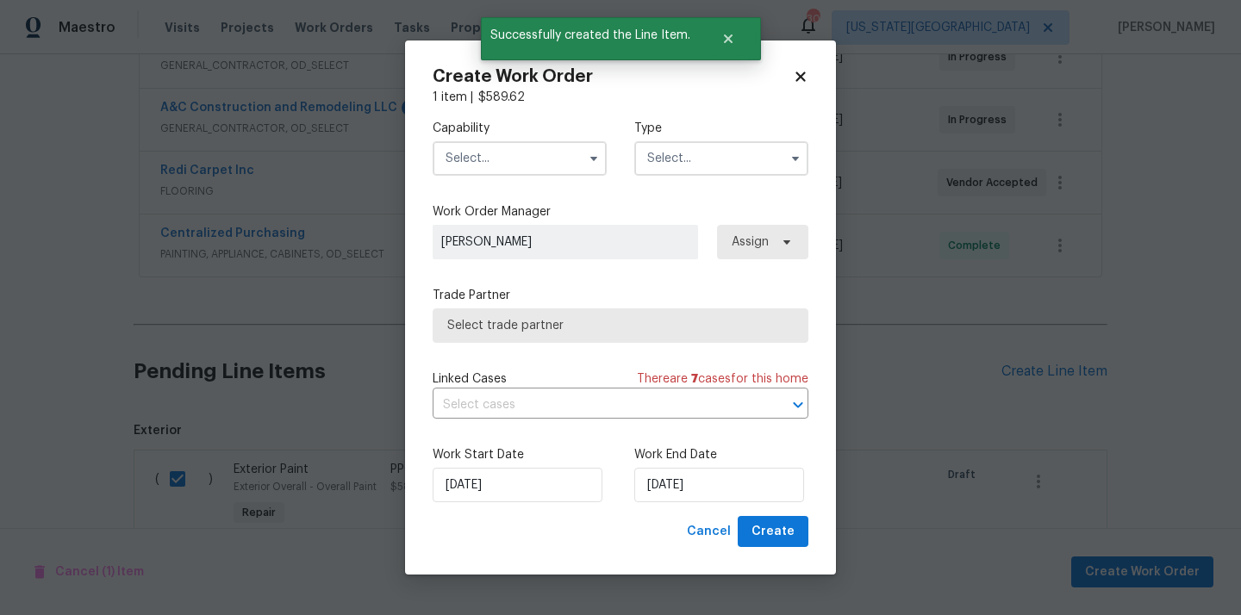
click at [549, 164] on input "text" at bounding box center [520, 158] width 174 height 34
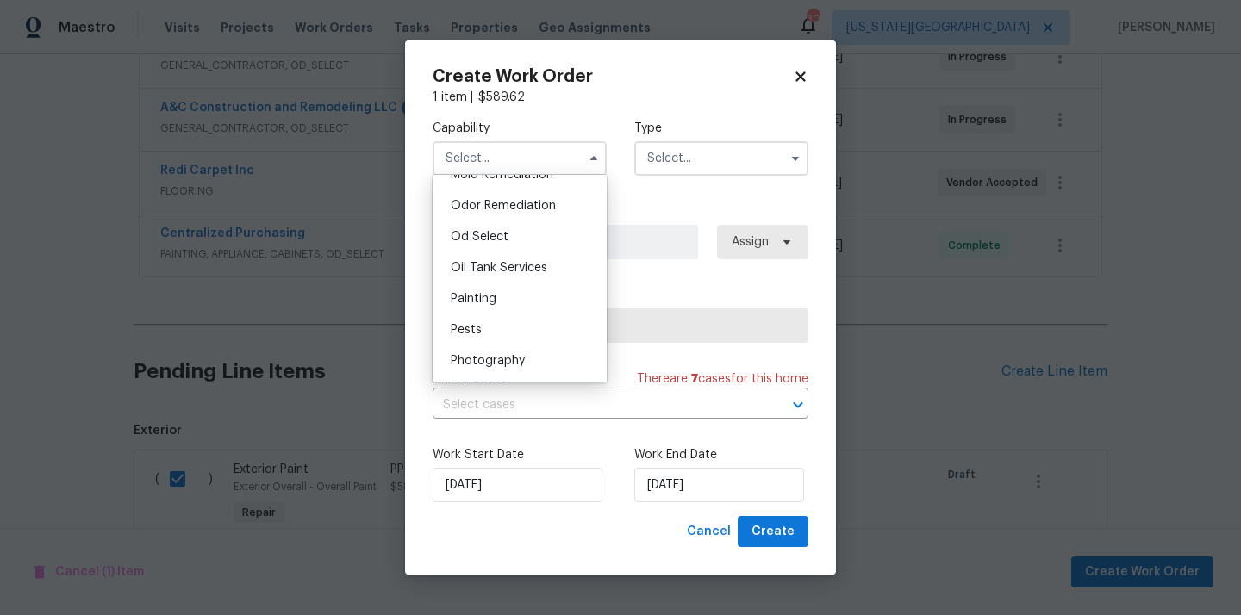
scroll to position [1299, 0]
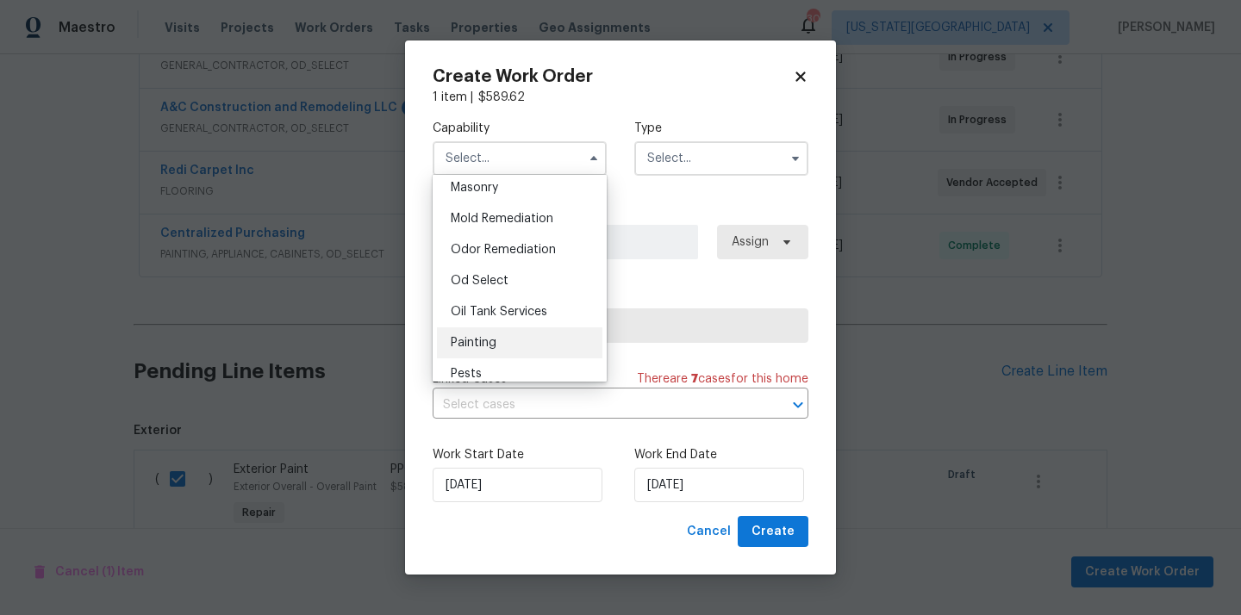
click at [526, 335] on div "Painting" at bounding box center [519, 342] width 165 height 31
type input "Painting"
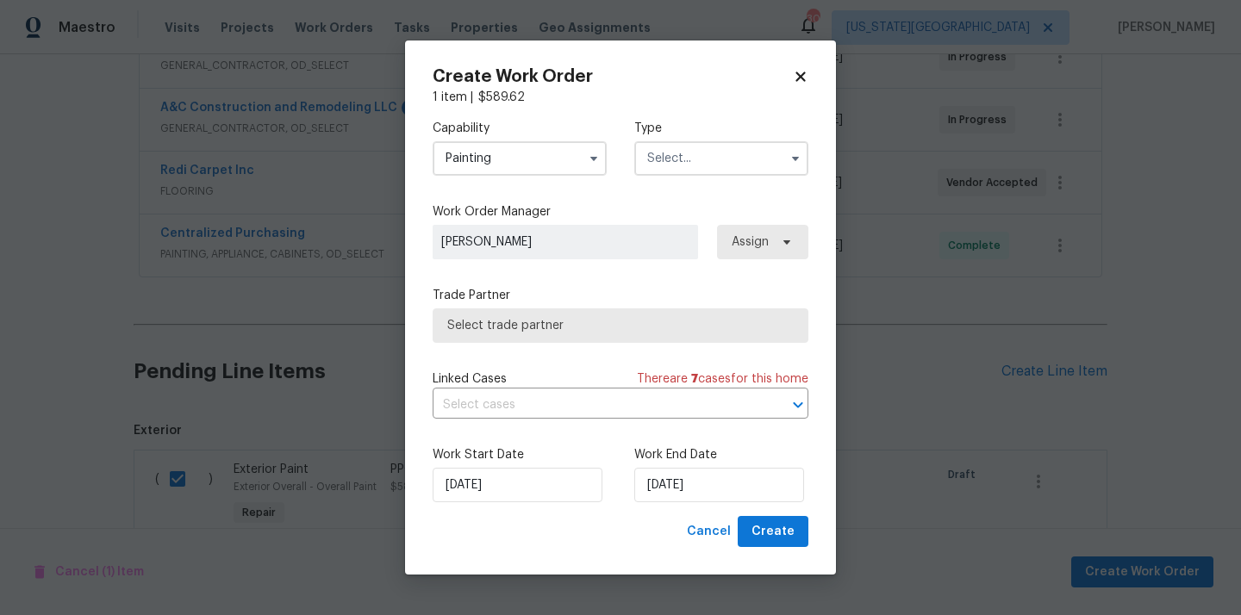
click at [707, 168] on input "text" at bounding box center [721, 158] width 174 height 34
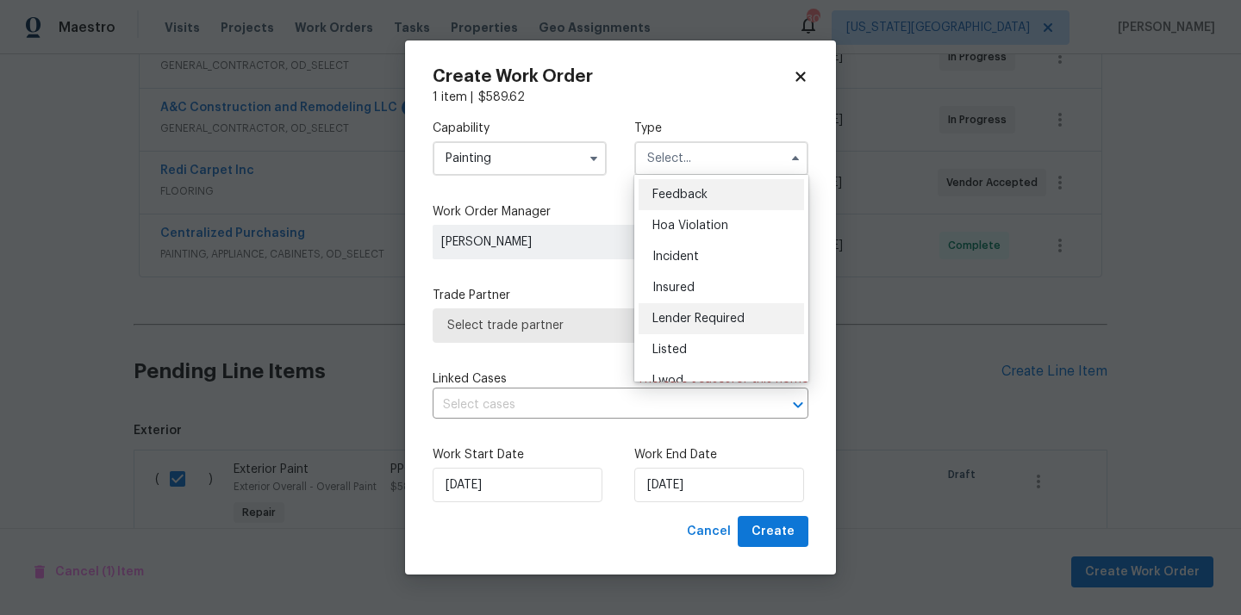
scroll to position [205, 0]
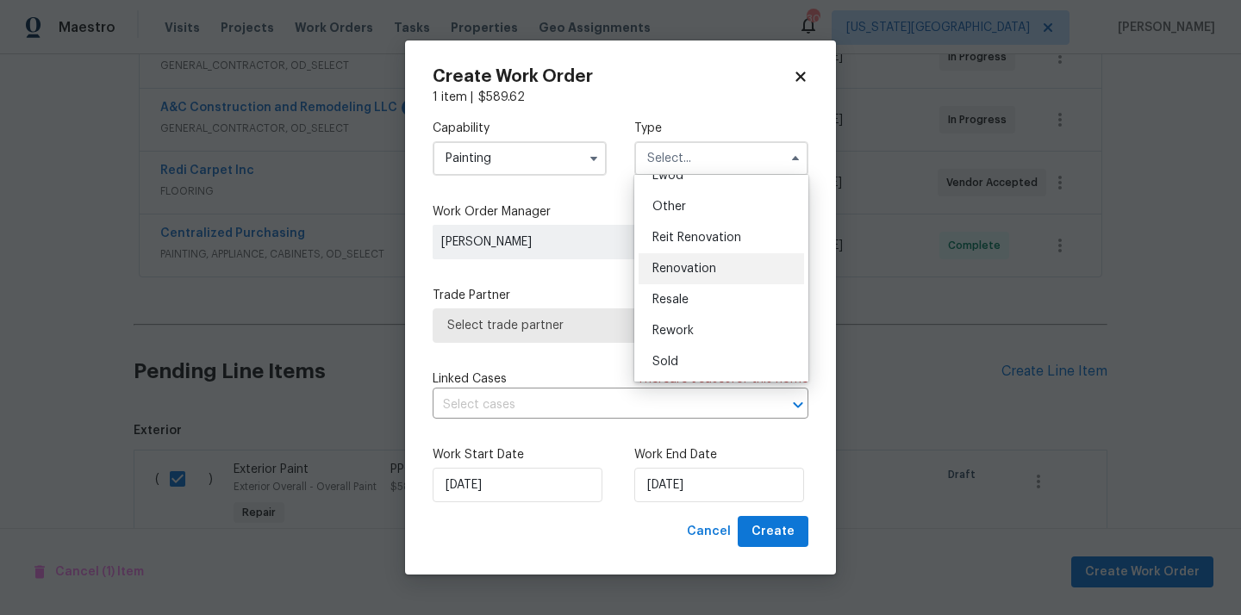
click at [720, 283] on div "Renovation" at bounding box center [720, 268] width 165 height 31
type input "Renovation"
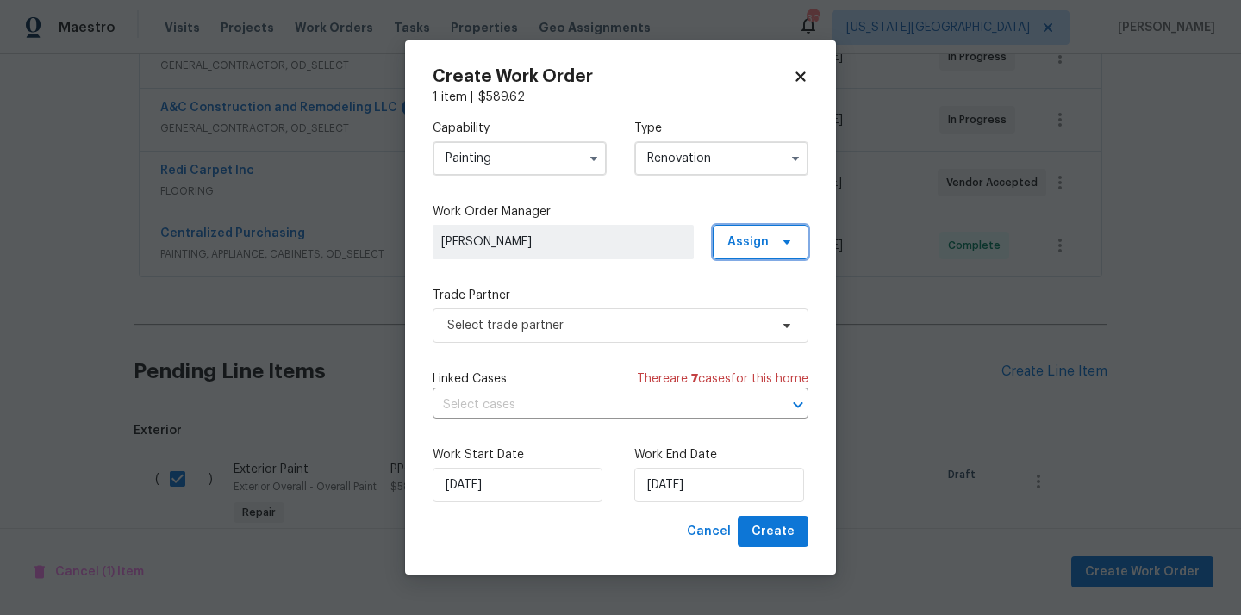
click at [783, 240] on icon at bounding box center [786, 242] width 7 height 4
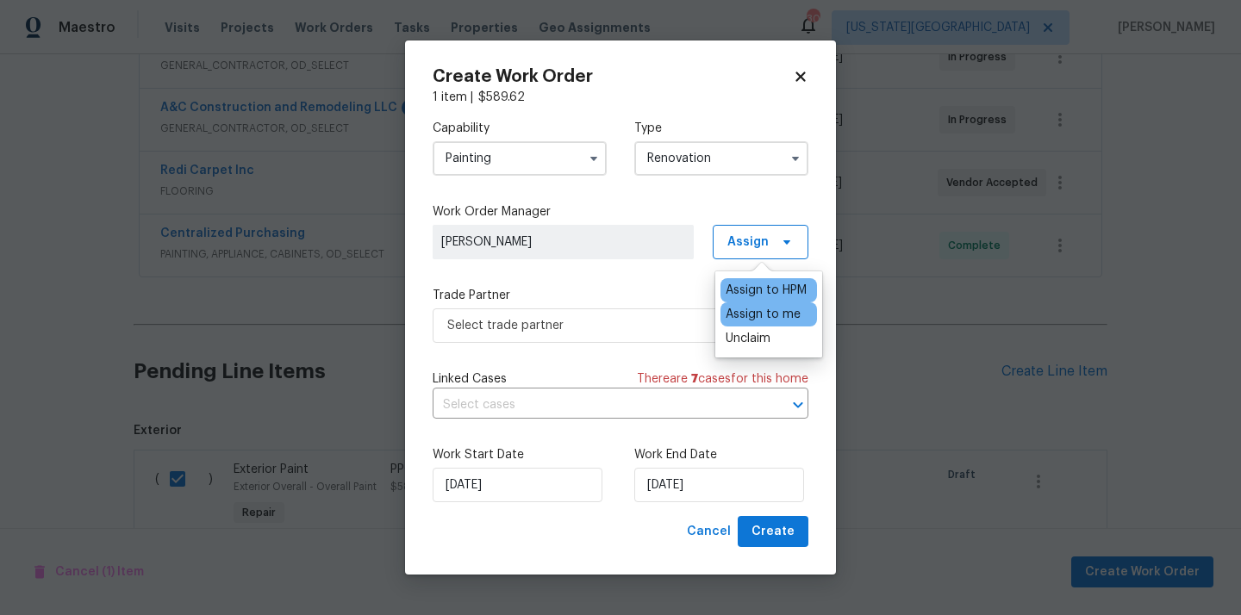
click at [768, 308] on div "Assign to me" at bounding box center [762, 314] width 75 height 17
click at [592, 308] on span "Select trade partner" at bounding box center [621, 325] width 376 height 34
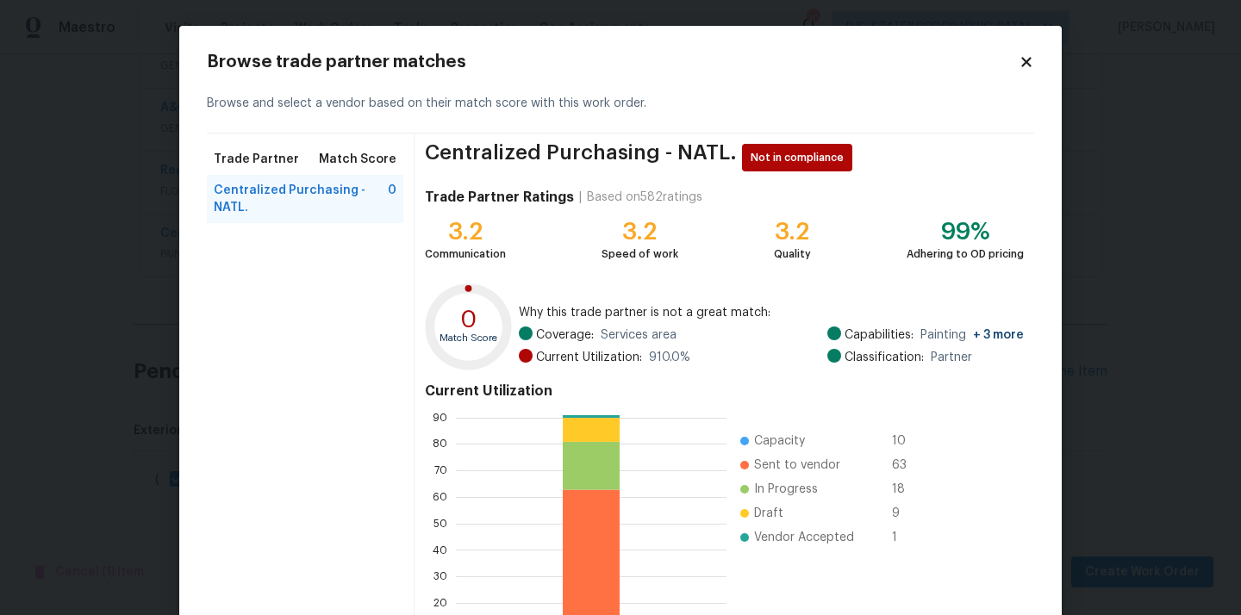
scroll to position [145, 0]
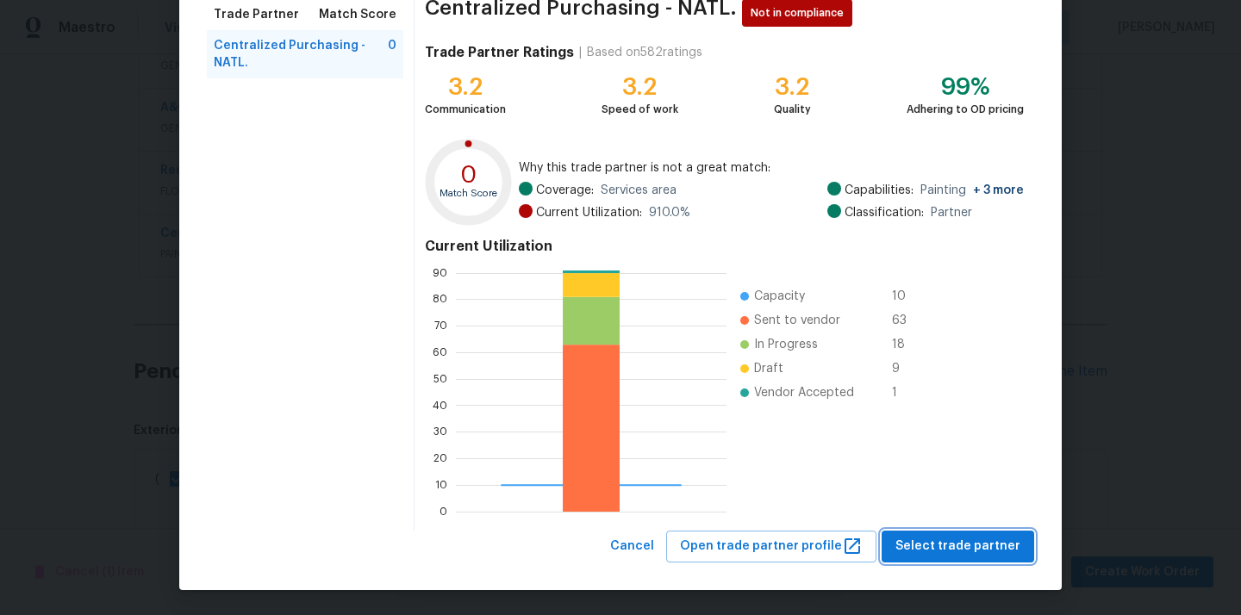
click at [952, 549] on span "Select trade partner" at bounding box center [957, 547] width 125 height 22
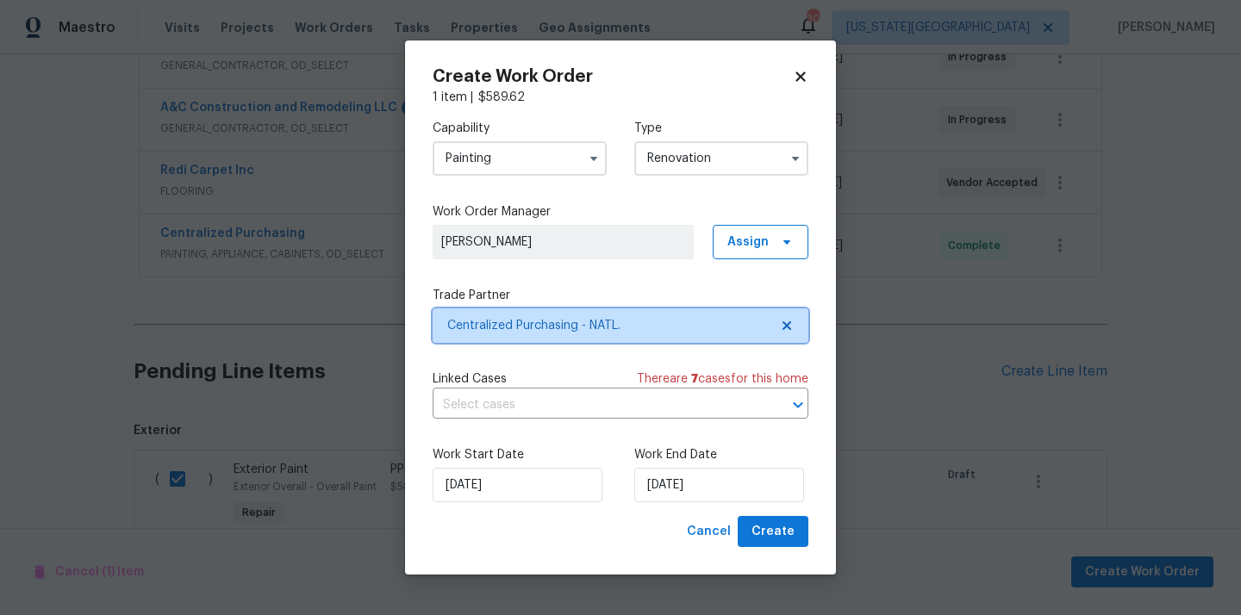
scroll to position [0, 0]
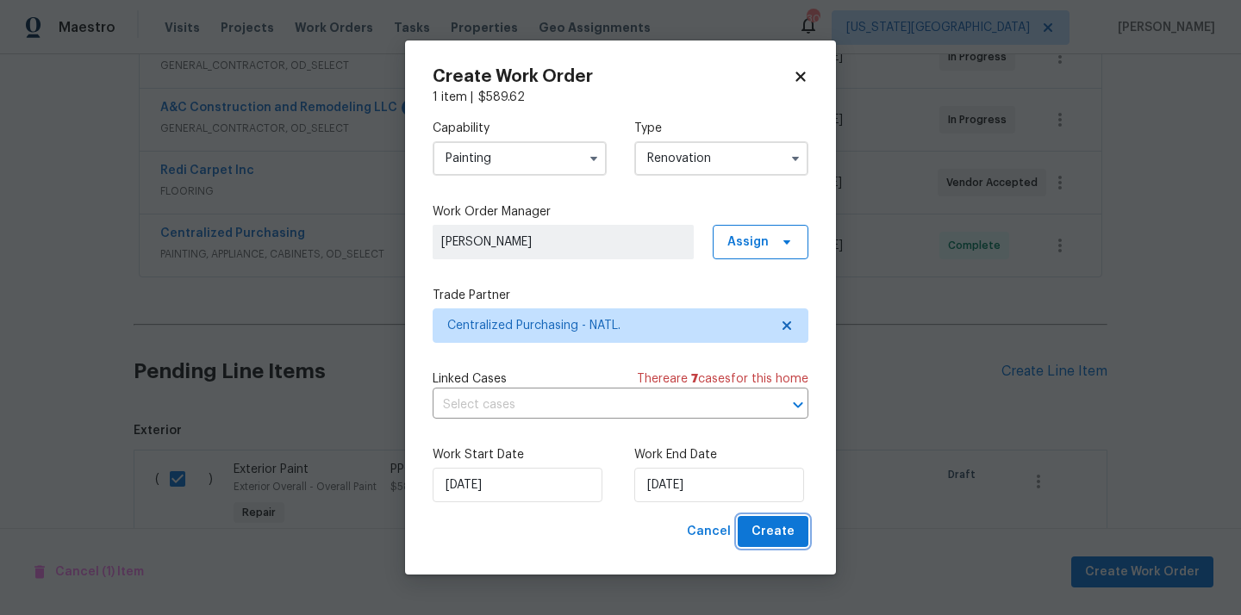
click at [763, 527] on span "Create" at bounding box center [772, 532] width 43 height 22
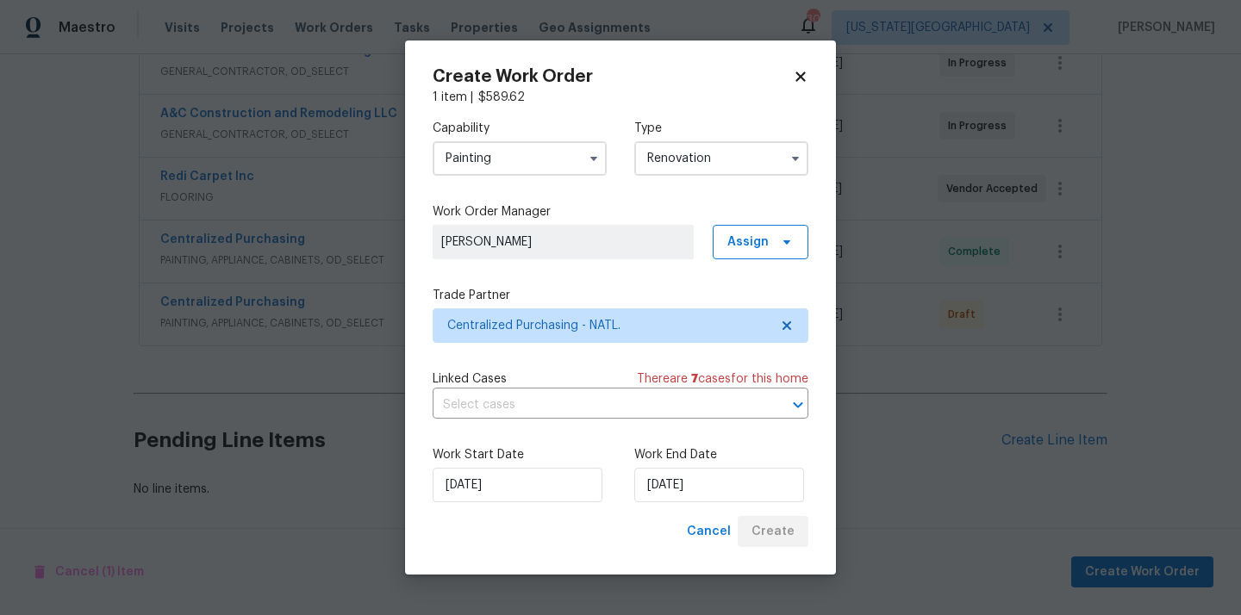
scroll to position [416, 0]
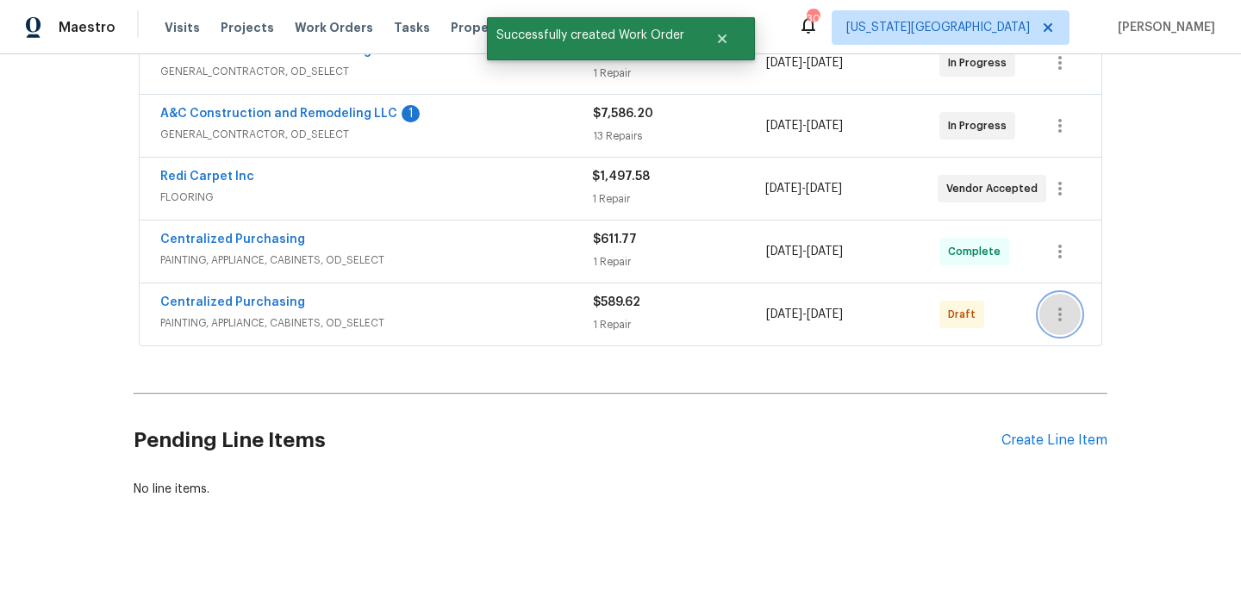
click at [1057, 309] on icon "button" at bounding box center [1059, 314] width 21 height 21
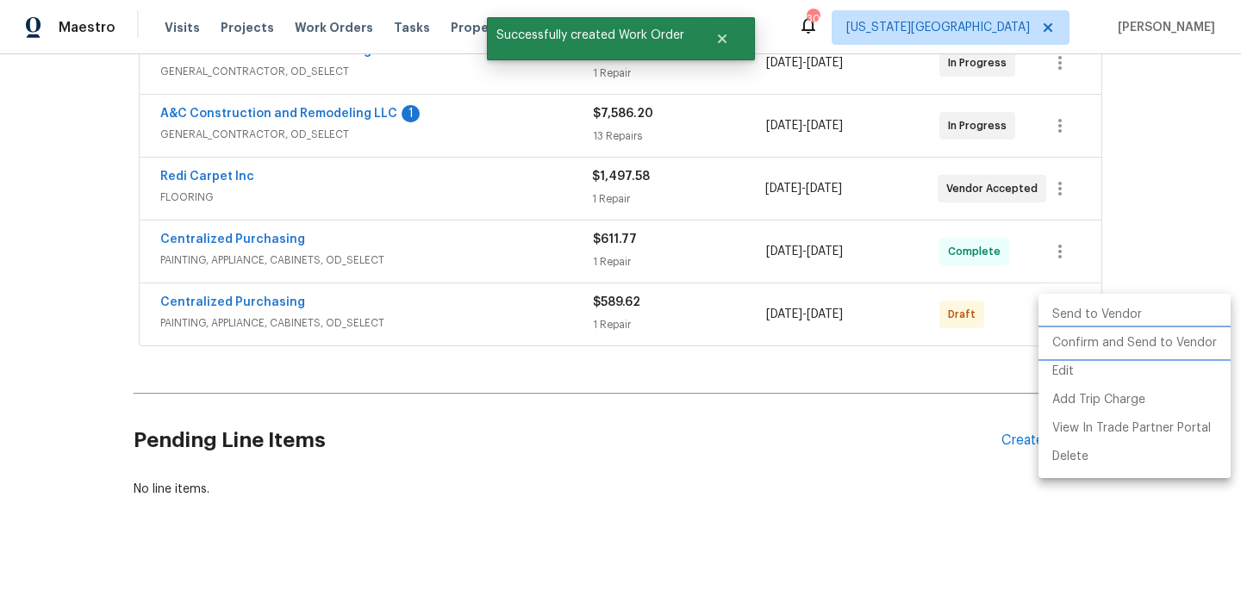
click at [1069, 338] on li "Confirm and Send to Vendor" at bounding box center [1134, 343] width 192 height 28
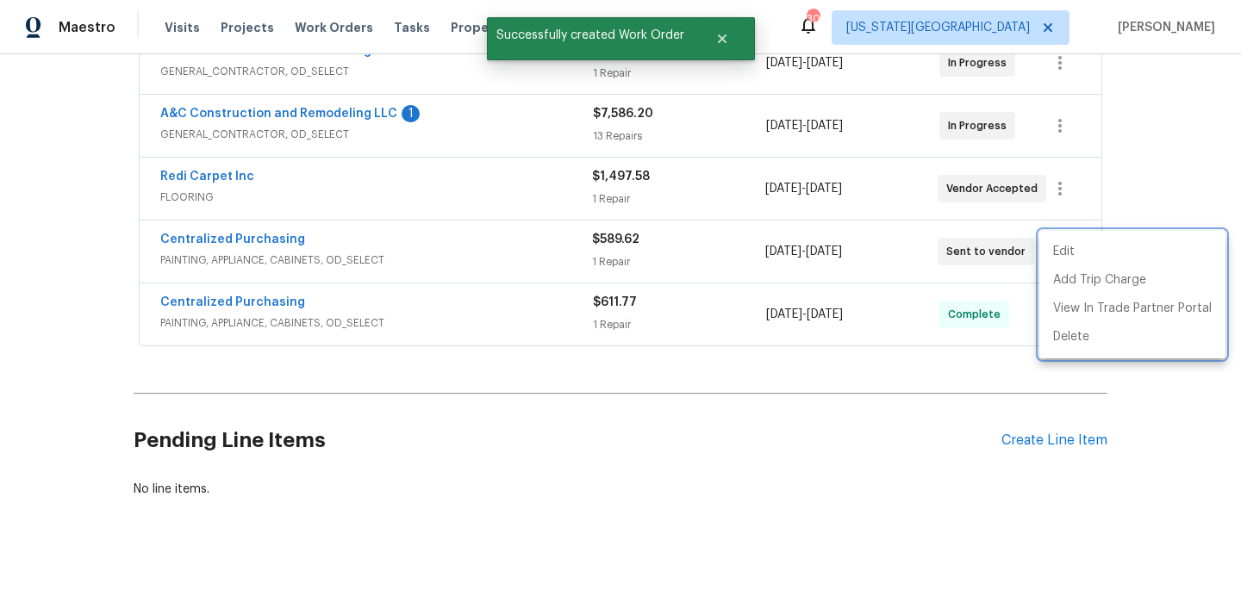
click at [321, 250] on div at bounding box center [620, 307] width 1241 height 615
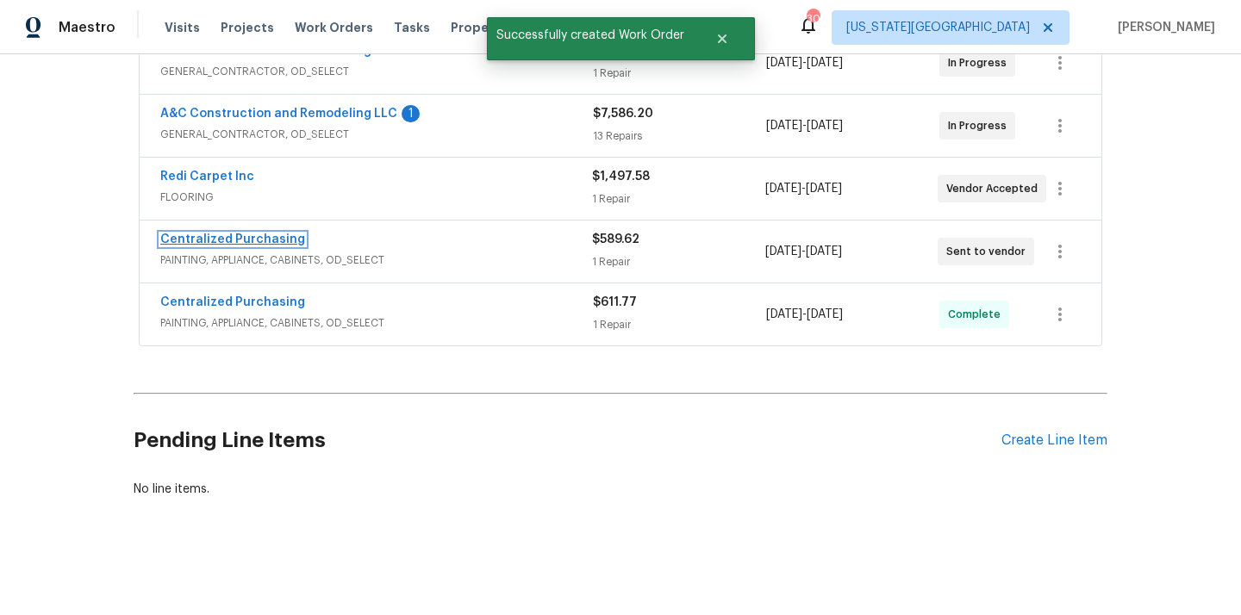
click at [250, 241] on link "Centralized Purchasing" at bounding box center [232, 239] width 145 height 12
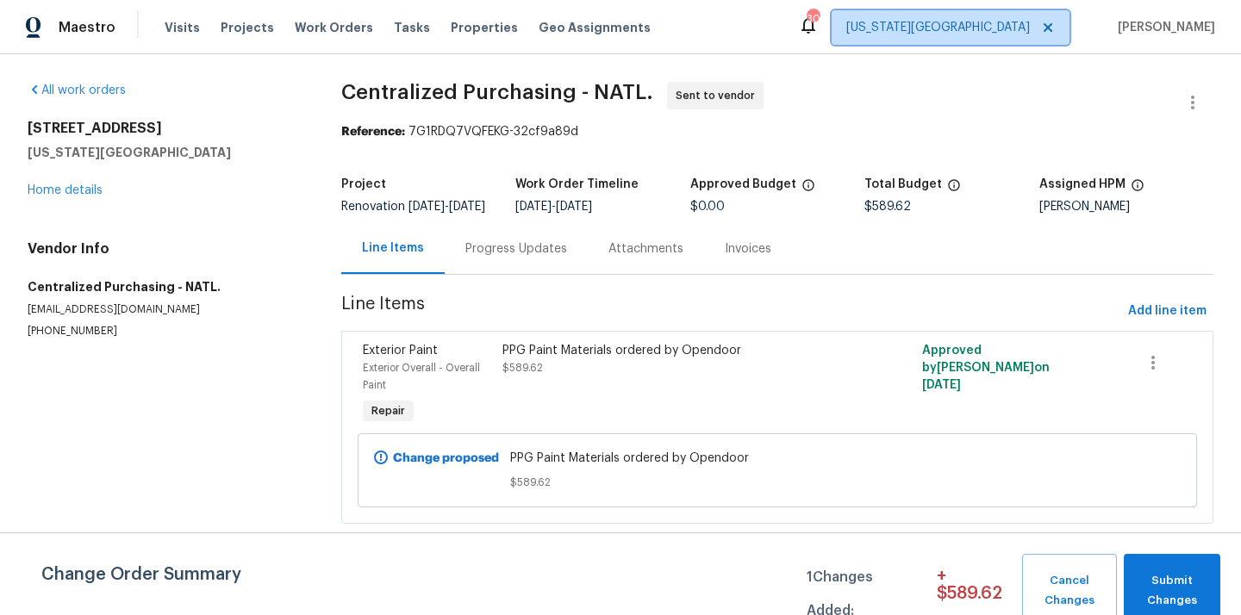
click at [1022, 30] on span "Kansas City" at bounding box center [938, 27] width 184 height 17
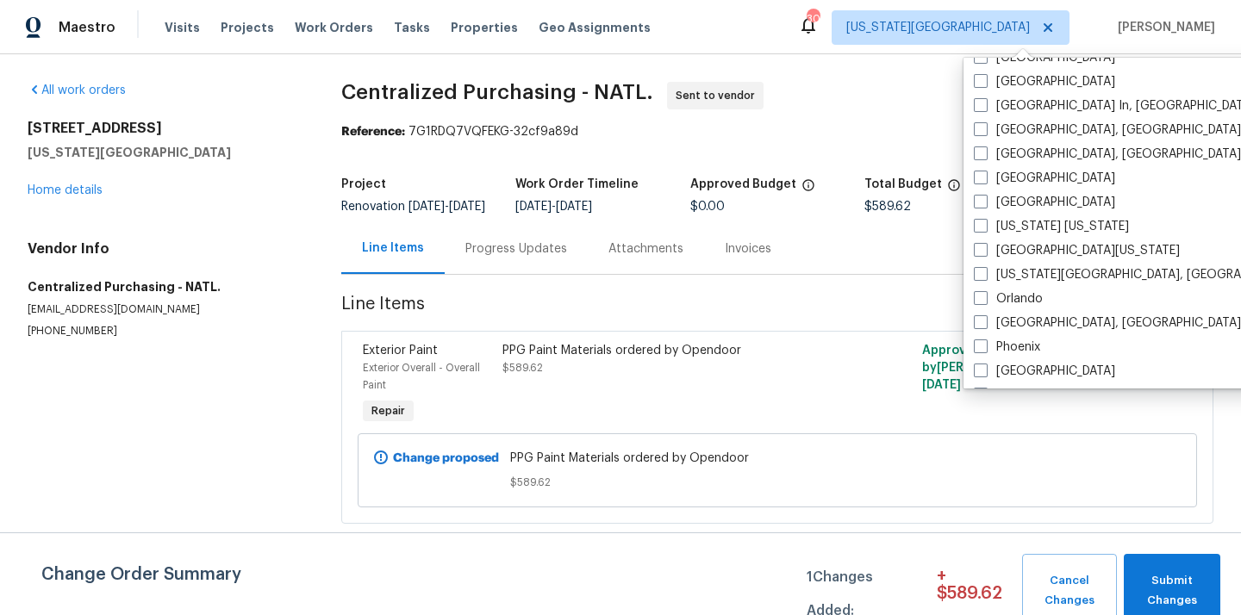
scroll to position [1155, 0]
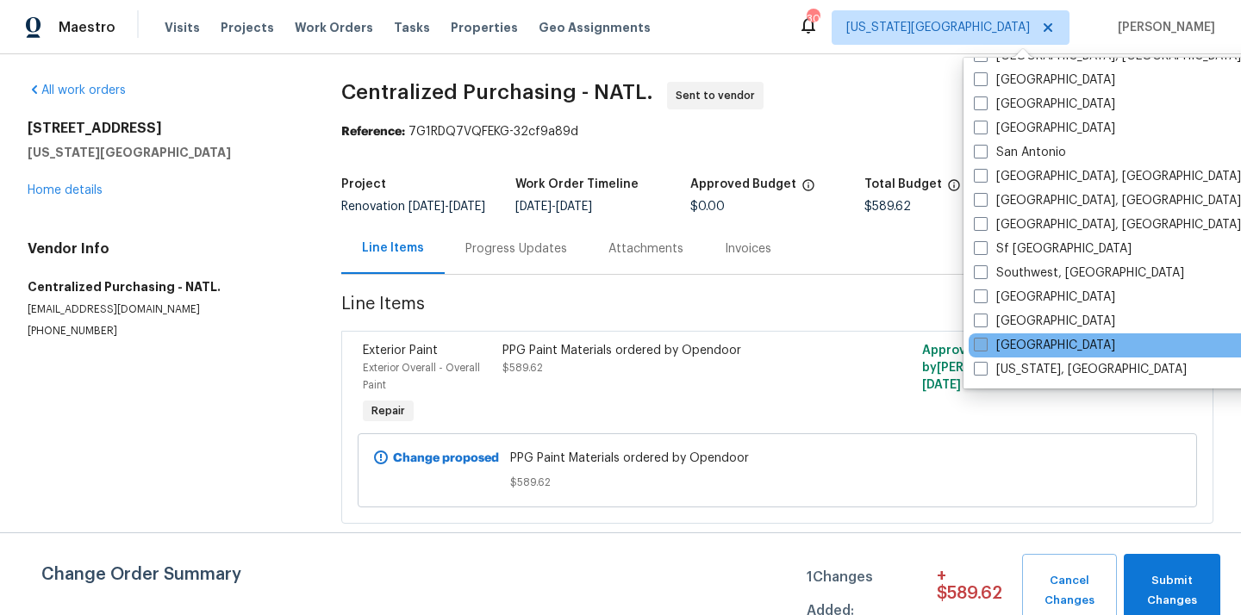
click at [1021, 347] on label "Tucson" at bounding box center [1044, 345] width 141 height 17
click at [985, 347] on input "Tucson" at bounding box center [979, 342] width 11 height 11
checkbox input "true"
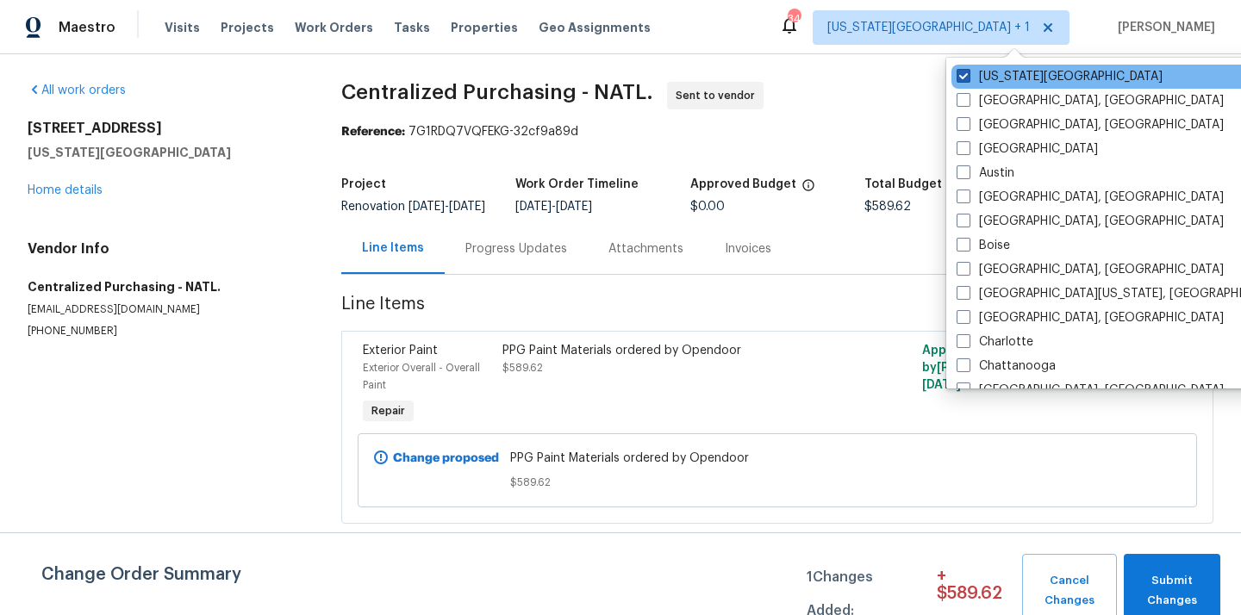
click at [987, 76] on label "Kansas City" at bounding box center [1059, 76] width 206 height 17
click at [968, 76] on input "Kansas City" at bounding box center [961, 73] width 11 height 11
checkbox input "false"
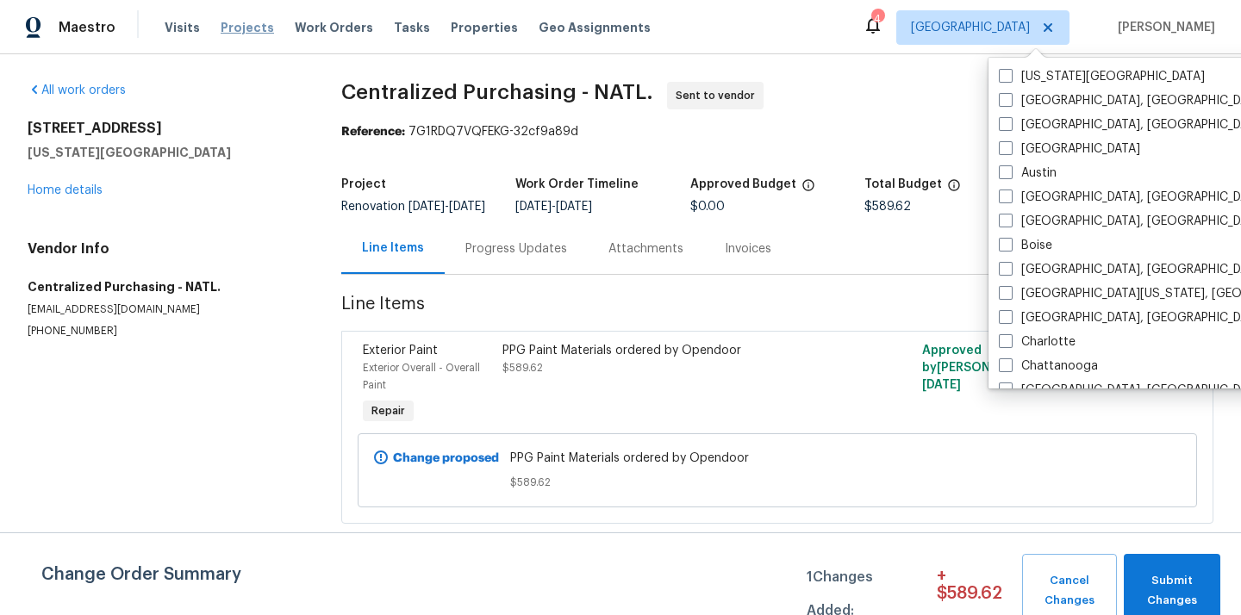
click at [240, 30] on span "Projects" at bounding box center [247, 27] width 53 height 17
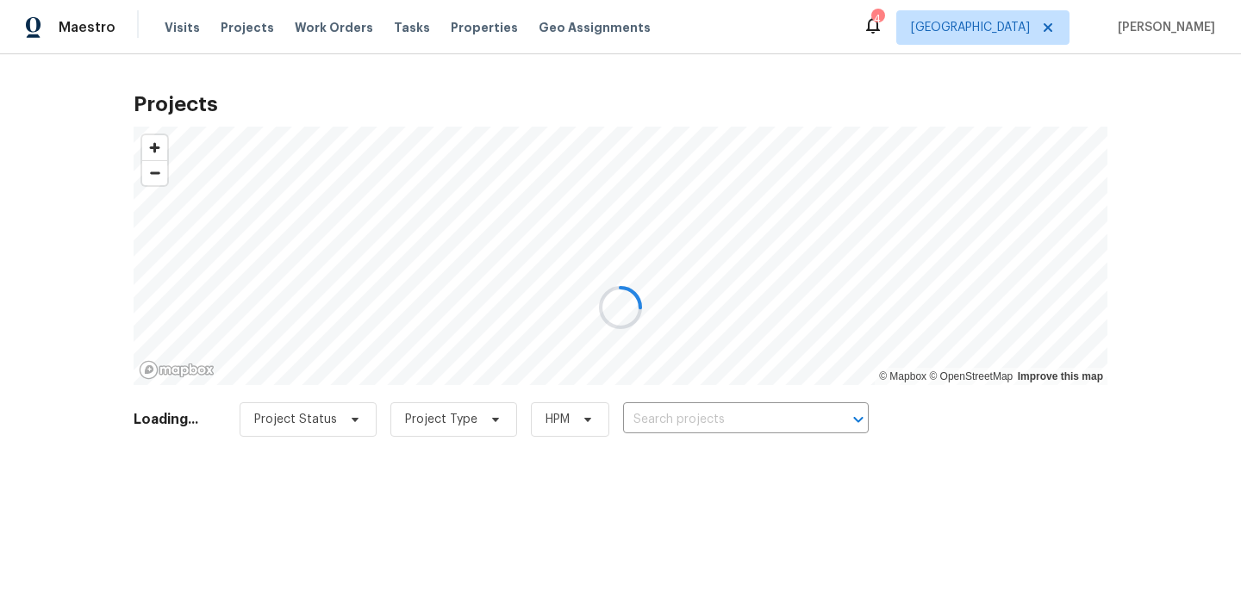
click at [740, 416] on div at bounding box center [620, 307] width 1241 height 615
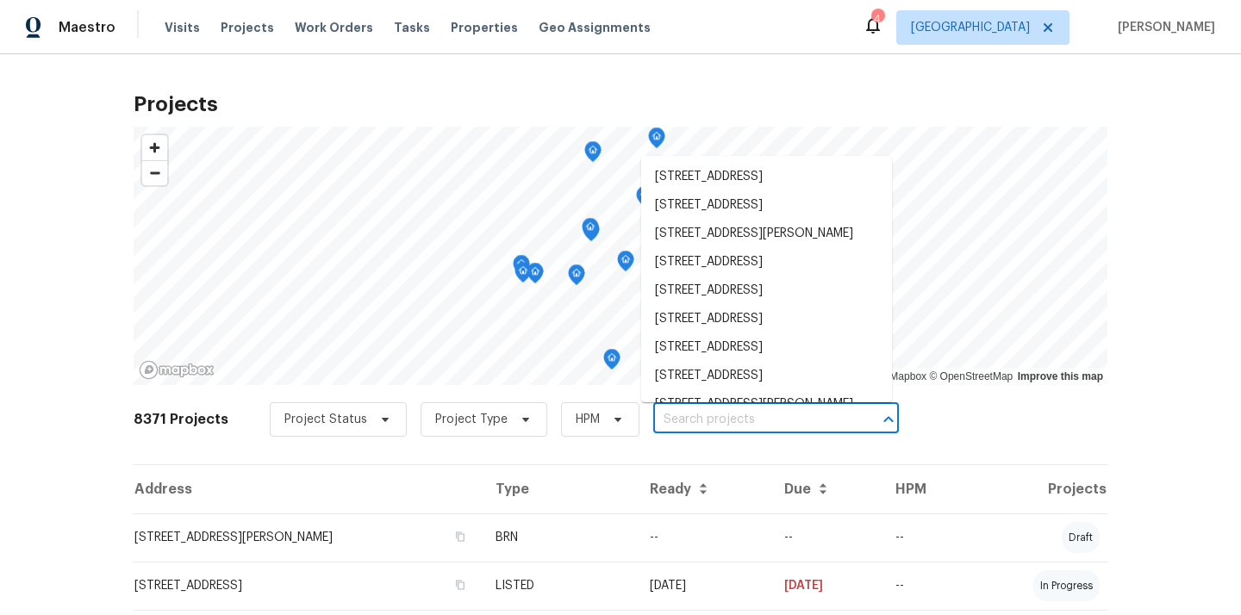
click at [740, 416] on input "text" at bounding box center [751, 420] width 197 height 27
paste input "2348"
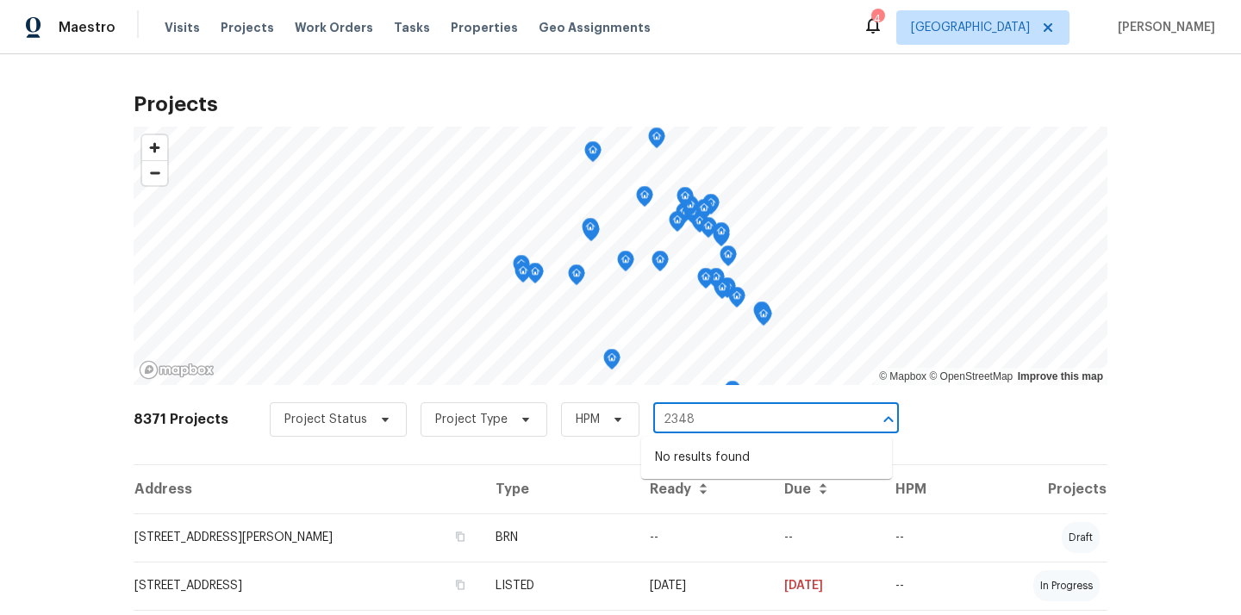
type input "2348"
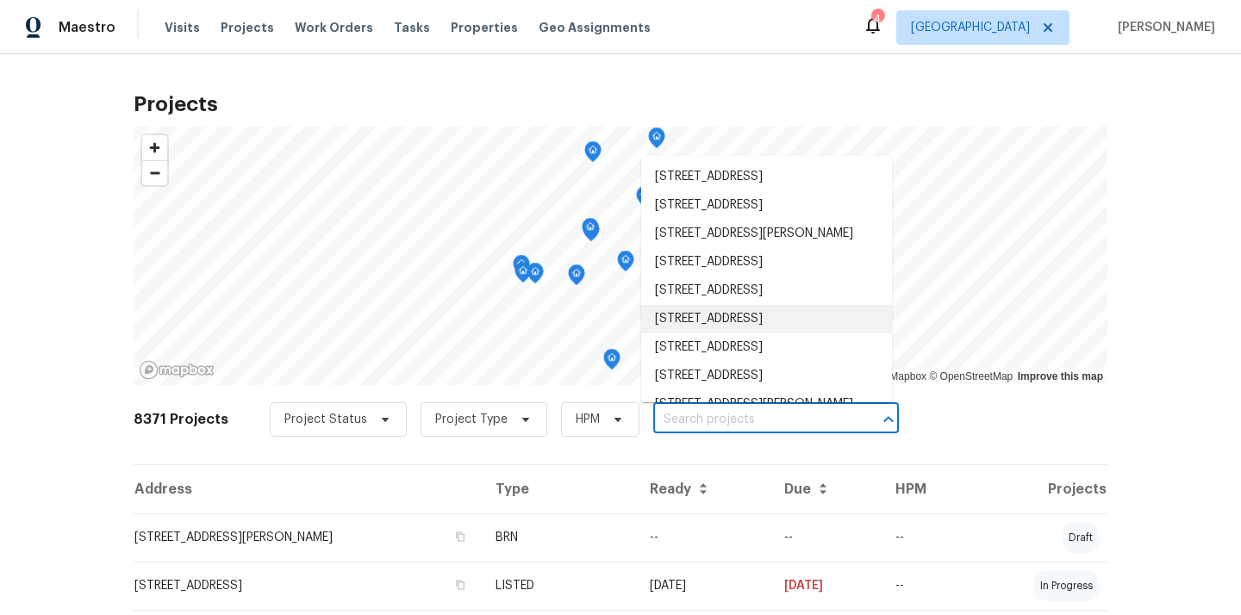
paste input "8558 E Ruby Dr, Tucson, AZ 85730"
type input "8558 E Ruby Dr, Tucson, AZ 85730"
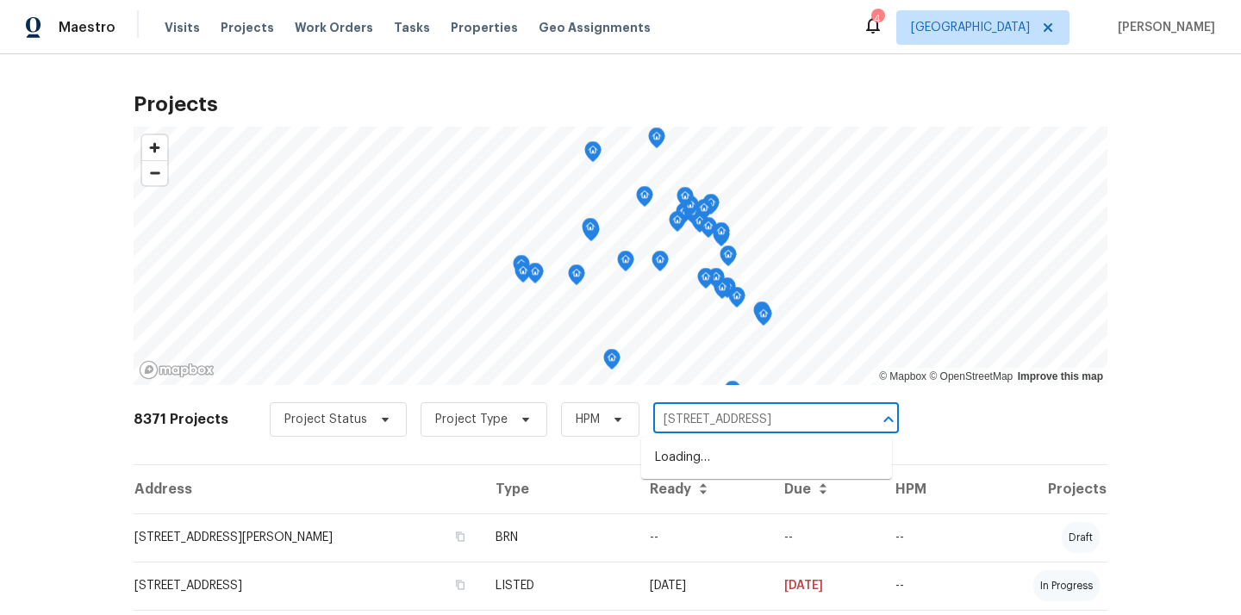
scroll to position [0, 1]
click at [712, 459] on li "8558 E Ruby Dr, Tucson, AZ 85730" at bounding box center [766, 458] width 251 height 28
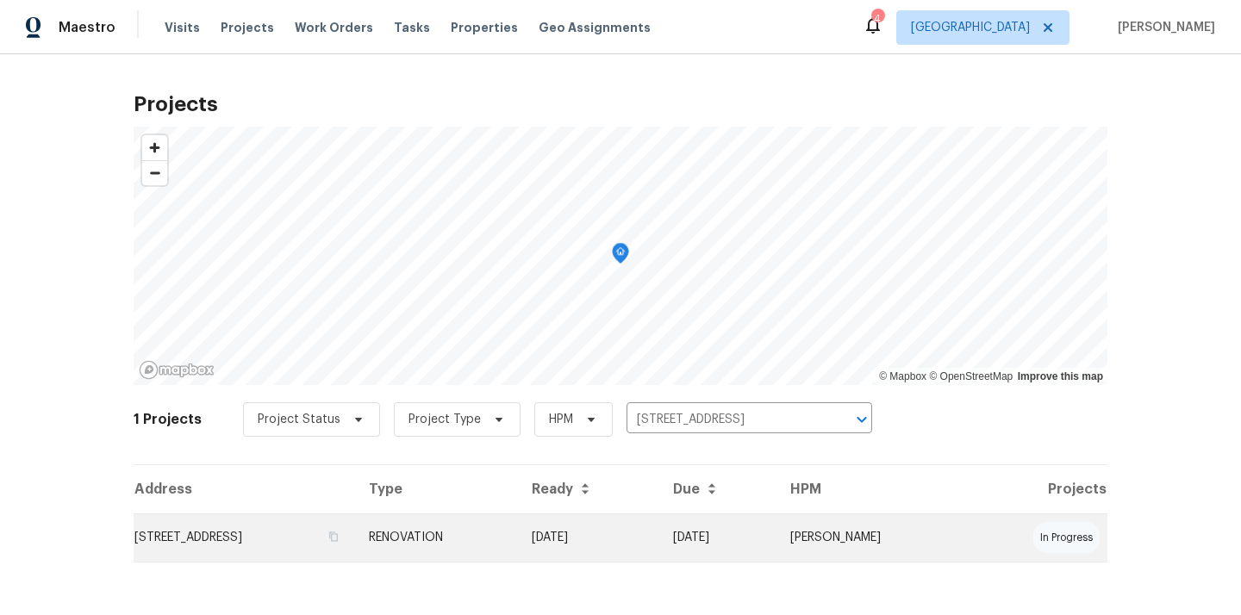
click at [355, 540] on td "8558 E Ruby Dr, Tucson, AZ 85730" at bounding box center [244, 538] width 221 height 48
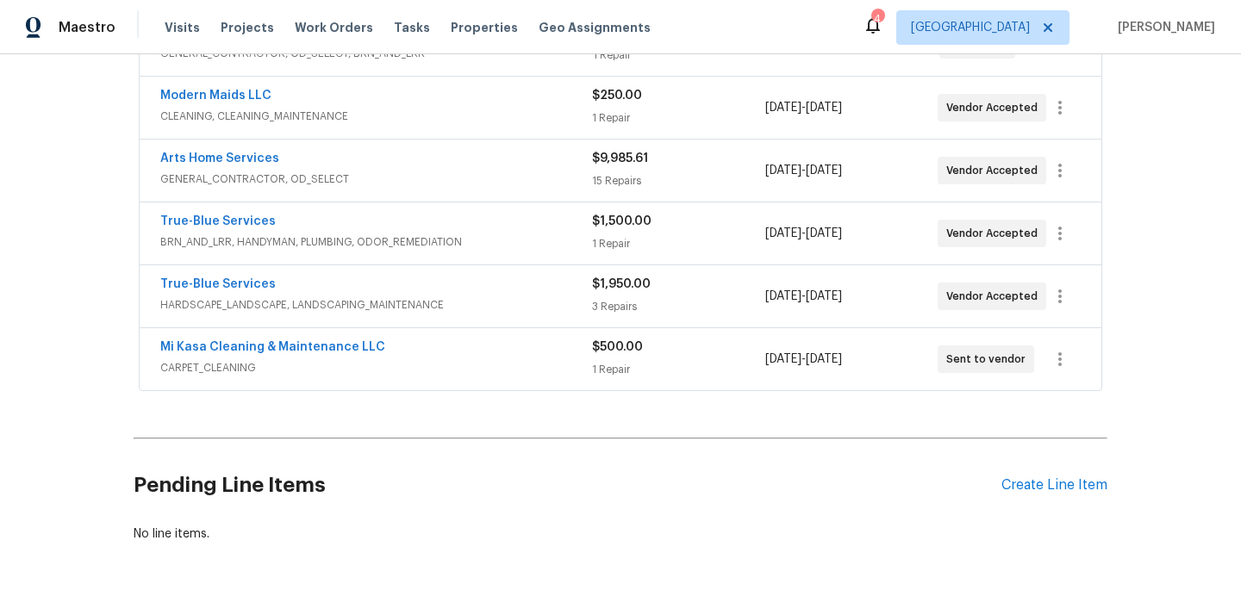
scroll to position [416, 0]
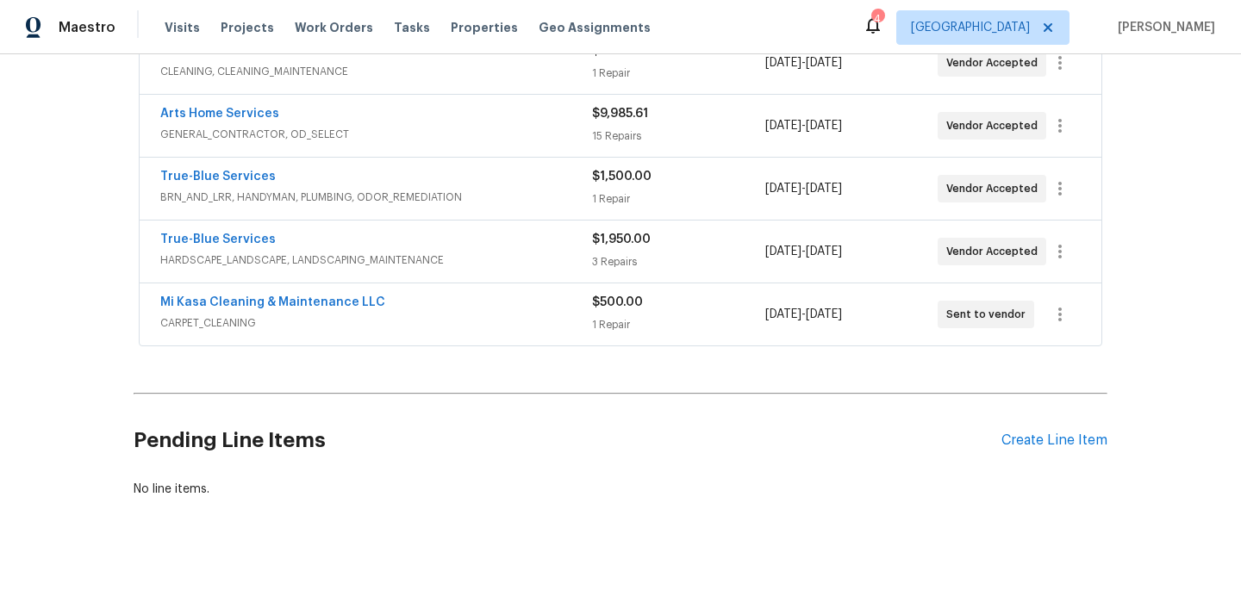
click at [1033, 431] on div "Pending Line Items Create Line Item" at bounding box center [621, 441] width 974 height 80
click at [1024, 441] on div "Create Line Item" at bounding box center [1054, 441] width 106 height 16
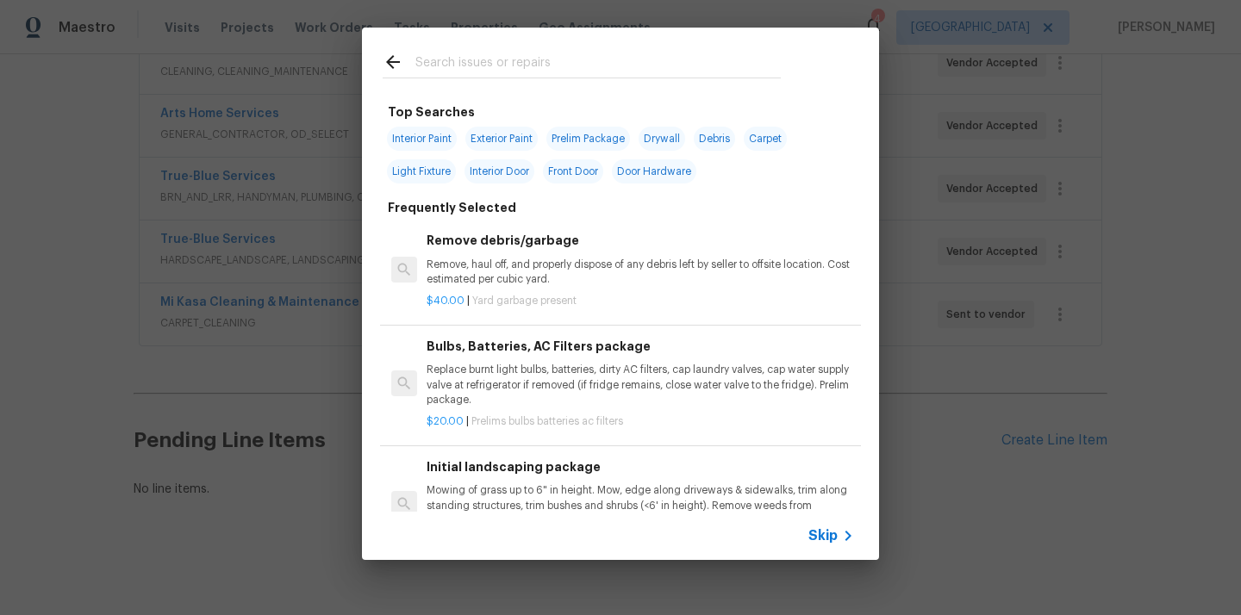
click at [563, 77] on input "text" at bounding box center [597, 65] width 365 height 26
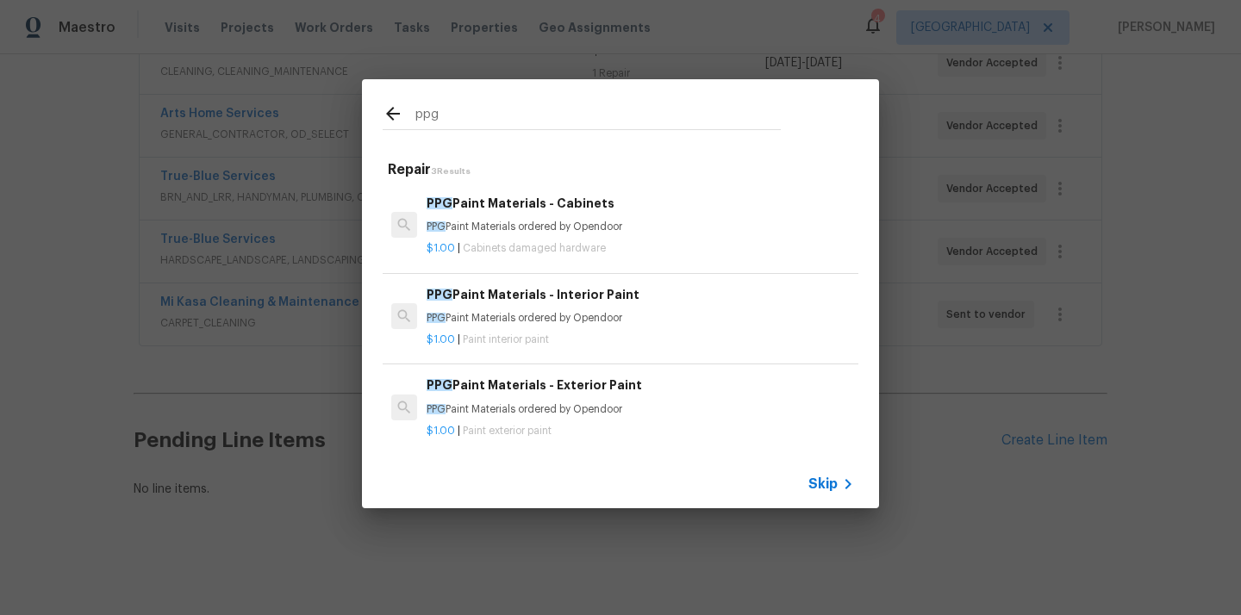
type input "ppg"
click at [523, 219] on div "PPG Paint Materials - Cabinets PPG Paint Materials ordered by Opendoor" at bounding box center [639, 214] width 427 height 41
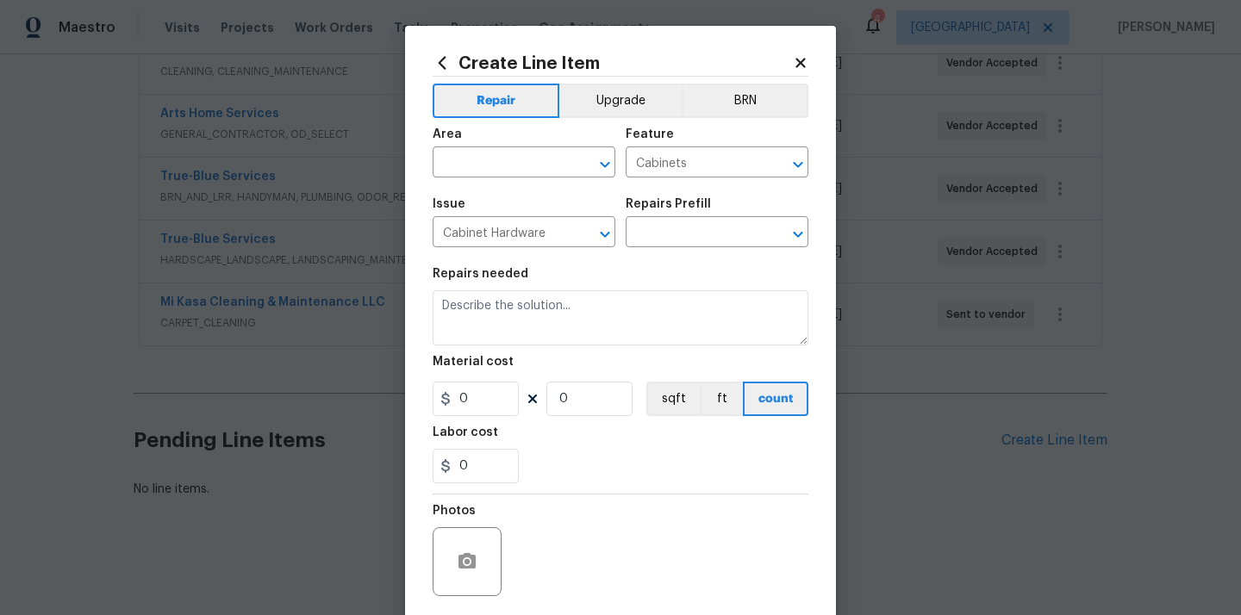
type input "PPG Paint Materials - Cabinets $1.00"
type textarea "PPG Paint Materials ordered by Opendoor"
type input "1"
click at [448, 62] on icon at bounding box center [442, 62] width 19 height 19
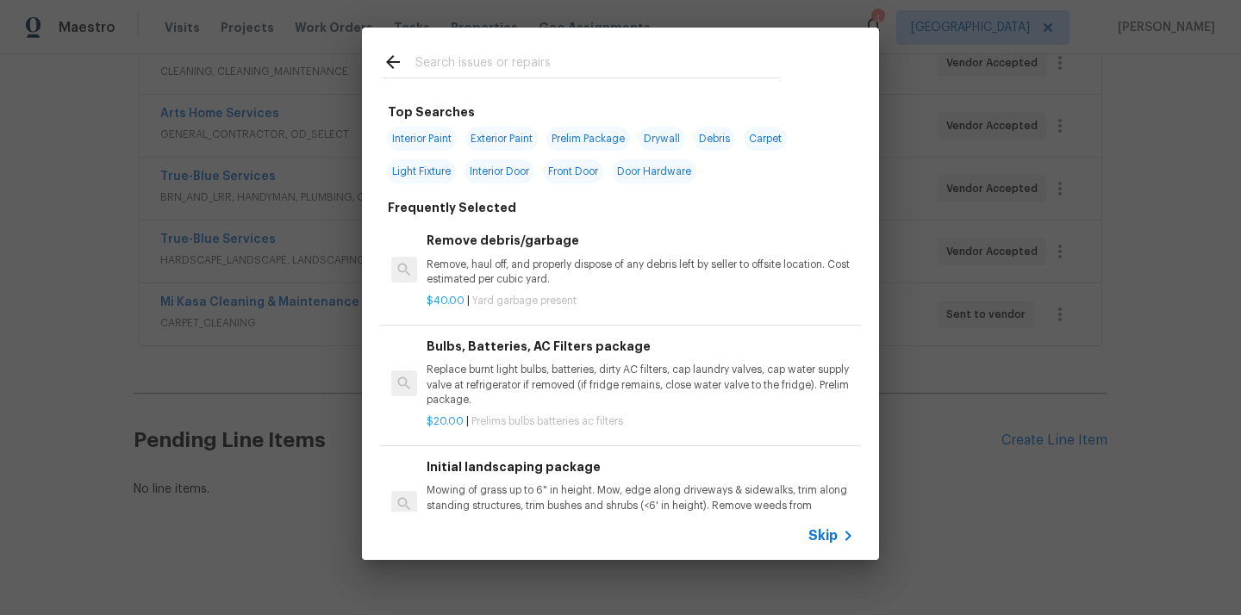
click at [517, 73] on input "text" at bounding box center [597, 65] width 365 height 26
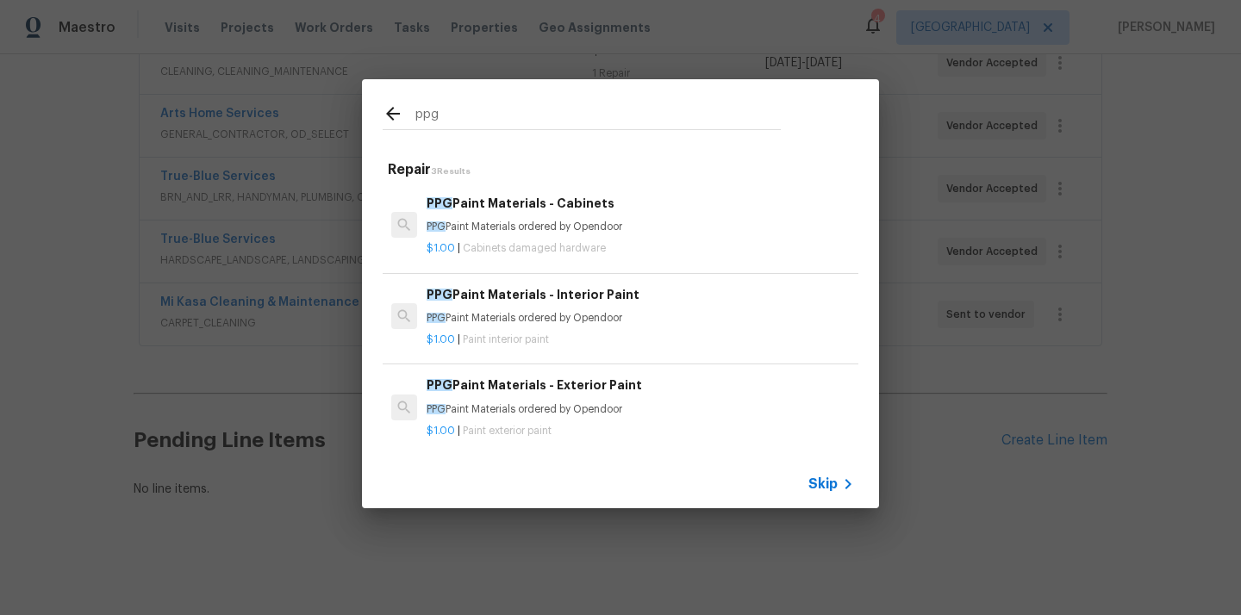
type input "ppg"
click at [507, 392] on h6 "PPG Paint Materials - Exterior Paint" at bounding box center [639, 385] width 427 height 19
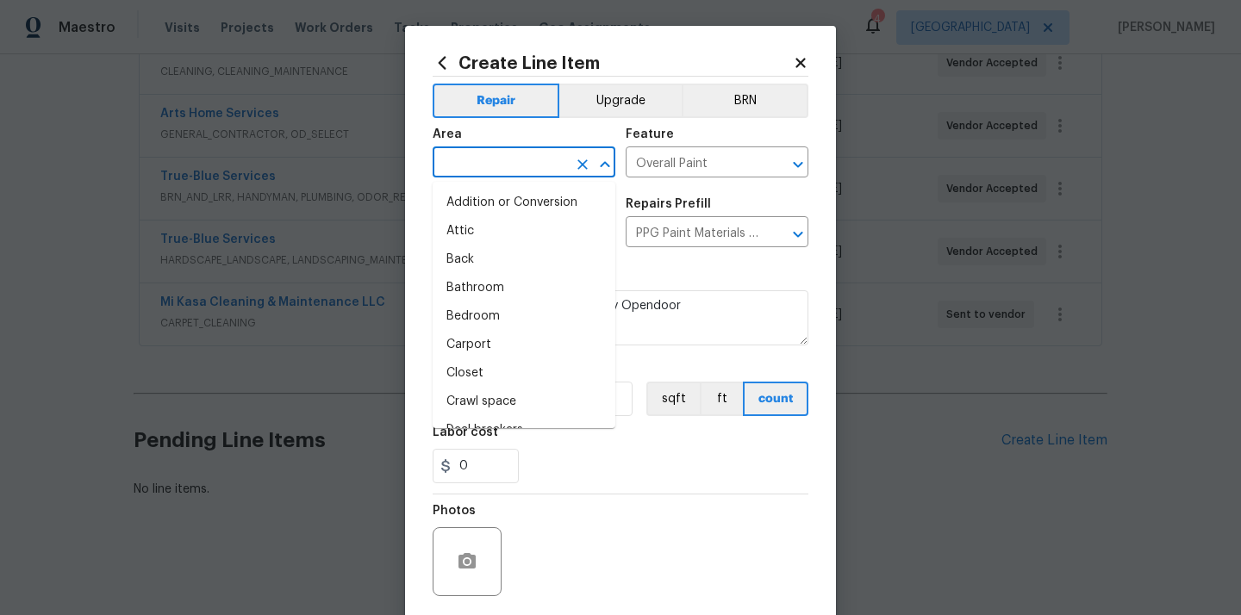
click at [545, 156] on input "text" at bounding box center [500, 164] width 134 height 27
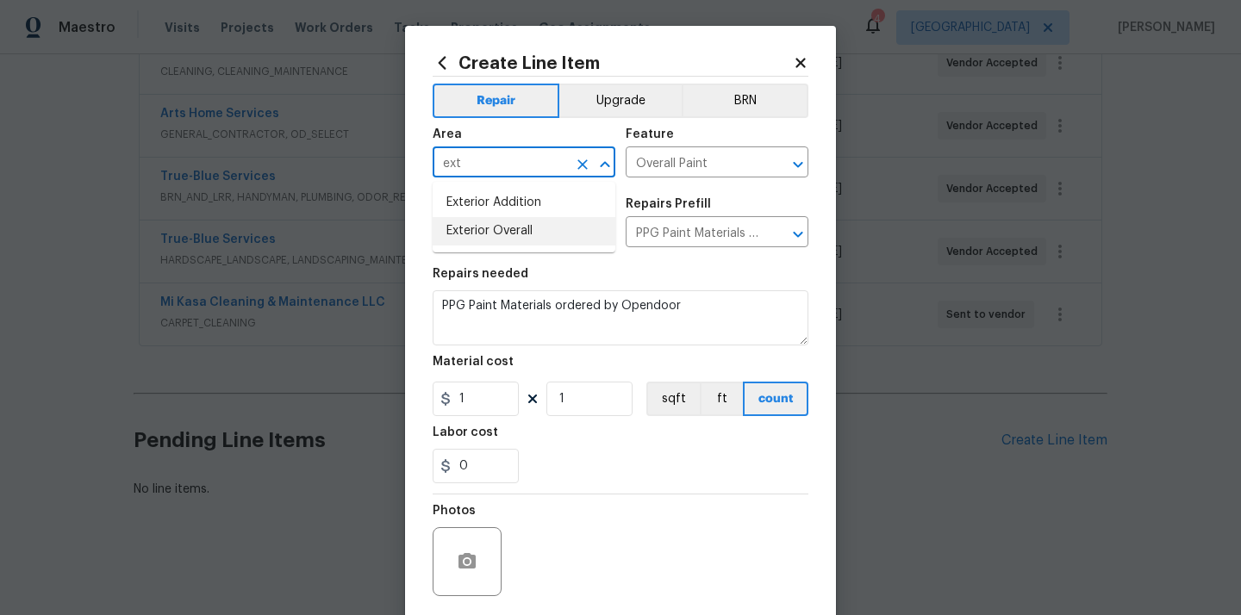
click at [514, 221] on li "Exterior Overall" at bounding box center [524, 231] width 183 height 28
type input "Exterior Overall"
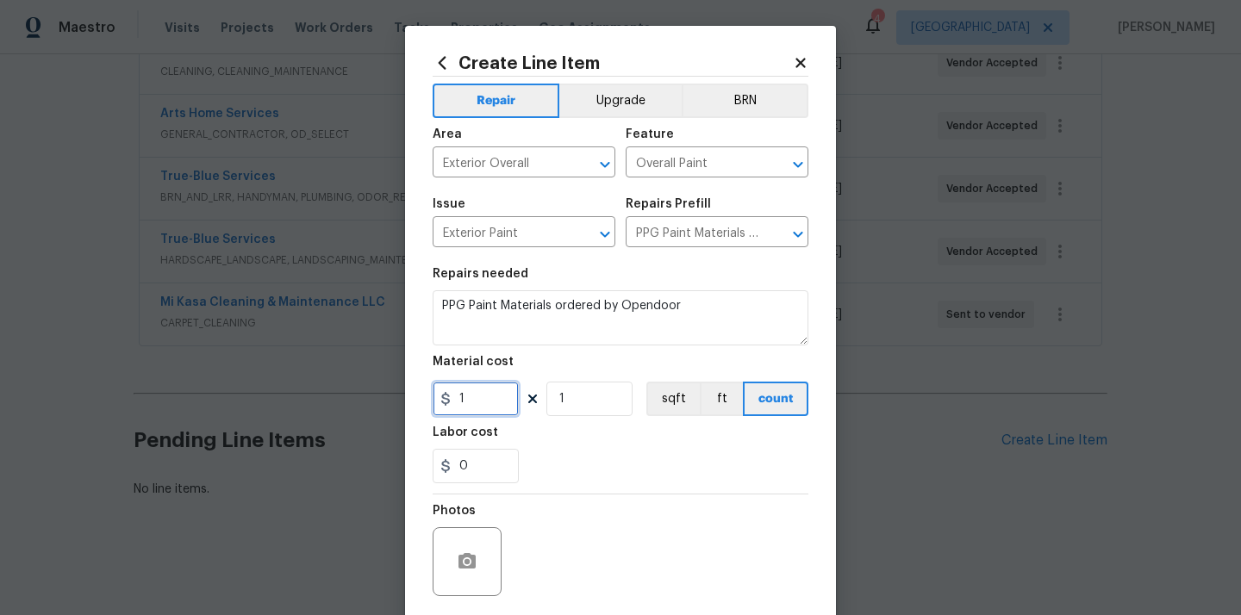
drag, startPoint x: 469, startPoint y: 402, endPoint x: 419, endPoint y: 401, distance: 50.0
click at [419, 401] on div "Create Line Item Repair Upgrade BRN Area Exterior Overall ​ Feature Overall Pai…" at bounding box center [620, 371] width 431 height 690
paste input "627.46"
type input "627.46"
click at [558, 449] on div "0" at bounding box center [621, 466] width 376 height 34
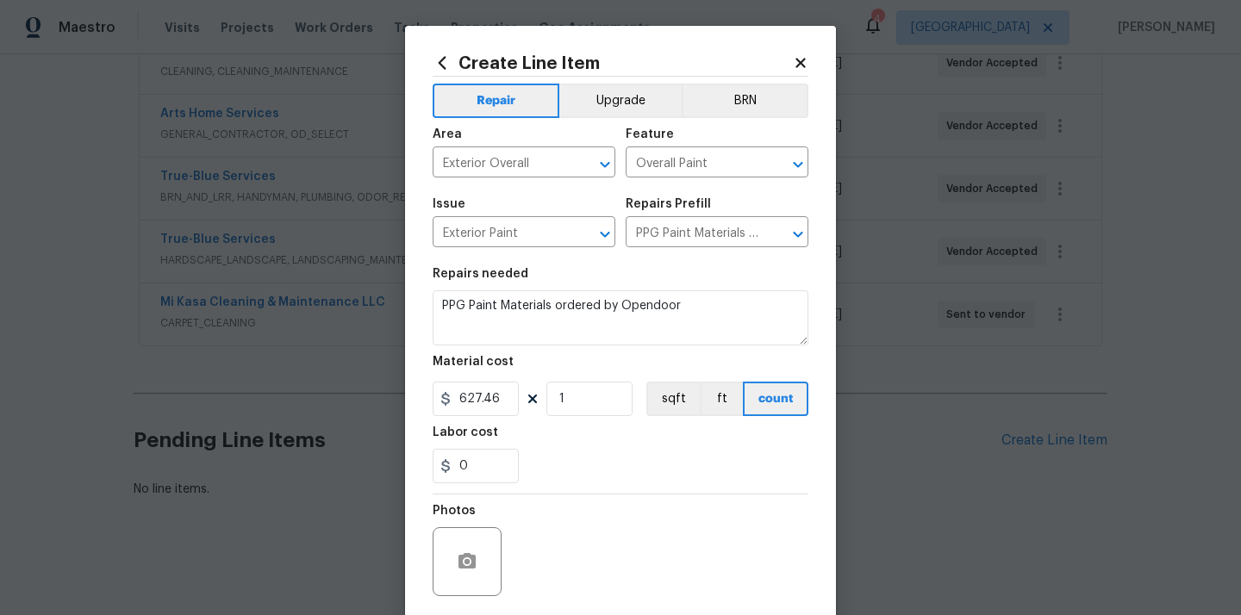
scroll to position [128, 0]
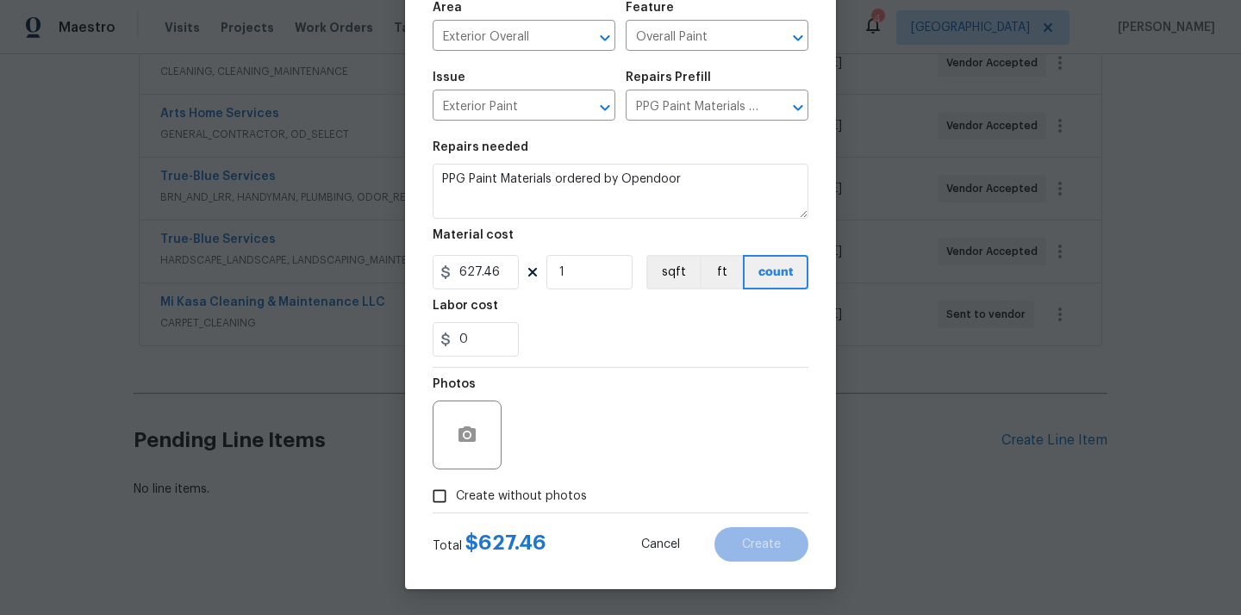
click at [538, 518] on div "Total $ 627.46 Cancel Create" at bounding box center [621, 538] width 376 height 48
click at [544, 495] on span "Create without photos" at bounding box center [521, 497] width 131 height 18
click at [456, 495] on input "Create without photos" at bounding box center [439, 496] width 33 height 33
checkbox input "true"
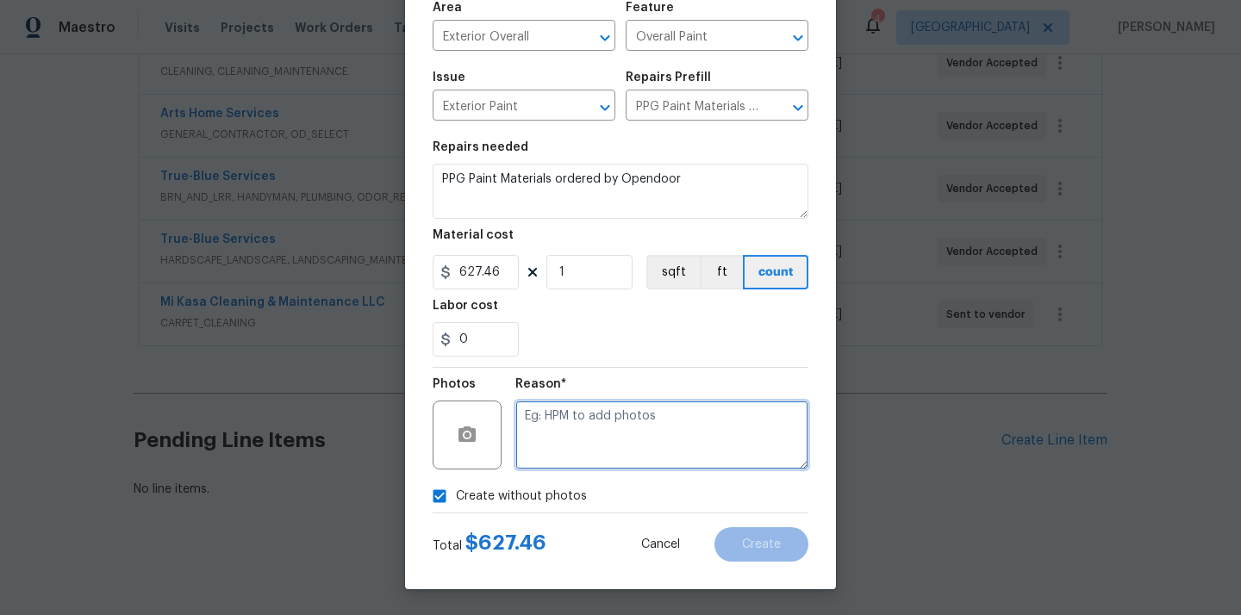
click at [578, 462] on textarea at bounding box center [661, 435] width 293 height 69
type textarea "N/A"
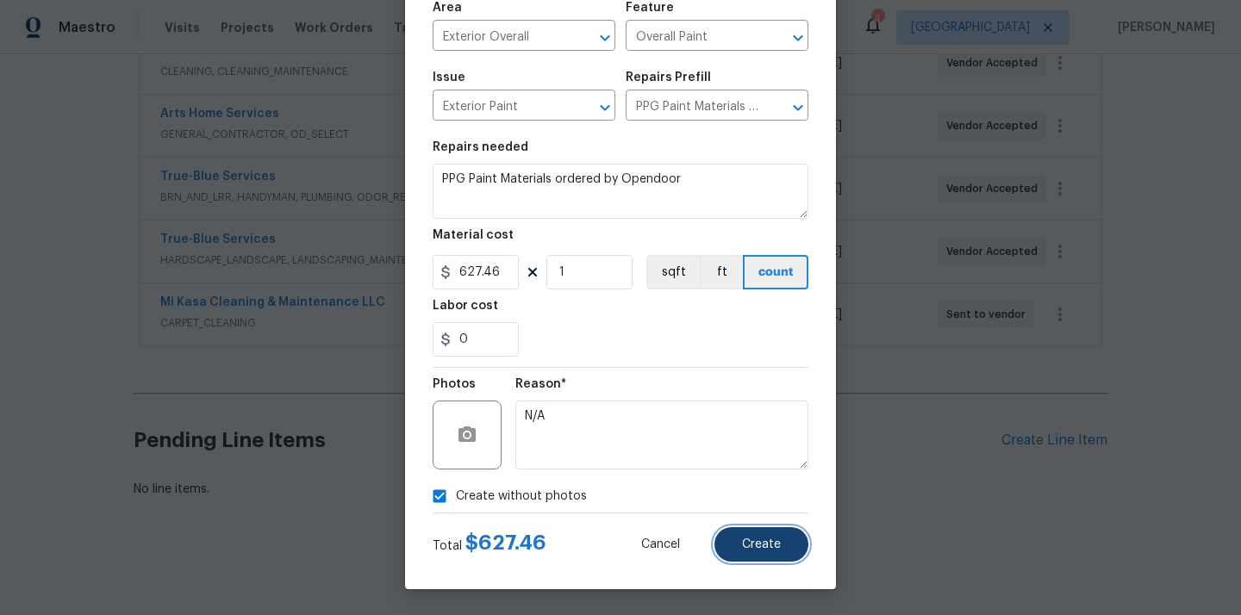
click at [735, 544] on button "Create" at bounding box center [761, 544] width 94 height 34
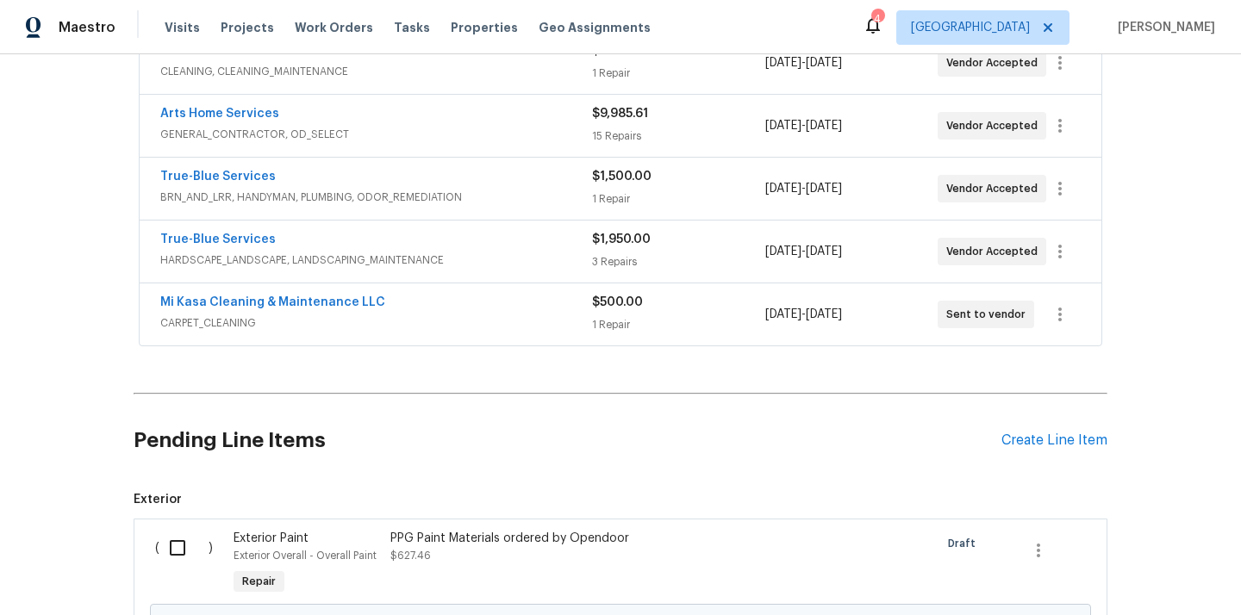
click at [1035, 451] on div "Pending Line Items Create Line Item" at bounding box center [621, 441] width 974 height 80
click at [1035, 445] on div "Create Line Item" at bounding box center [1054, 441] width 106 height 16
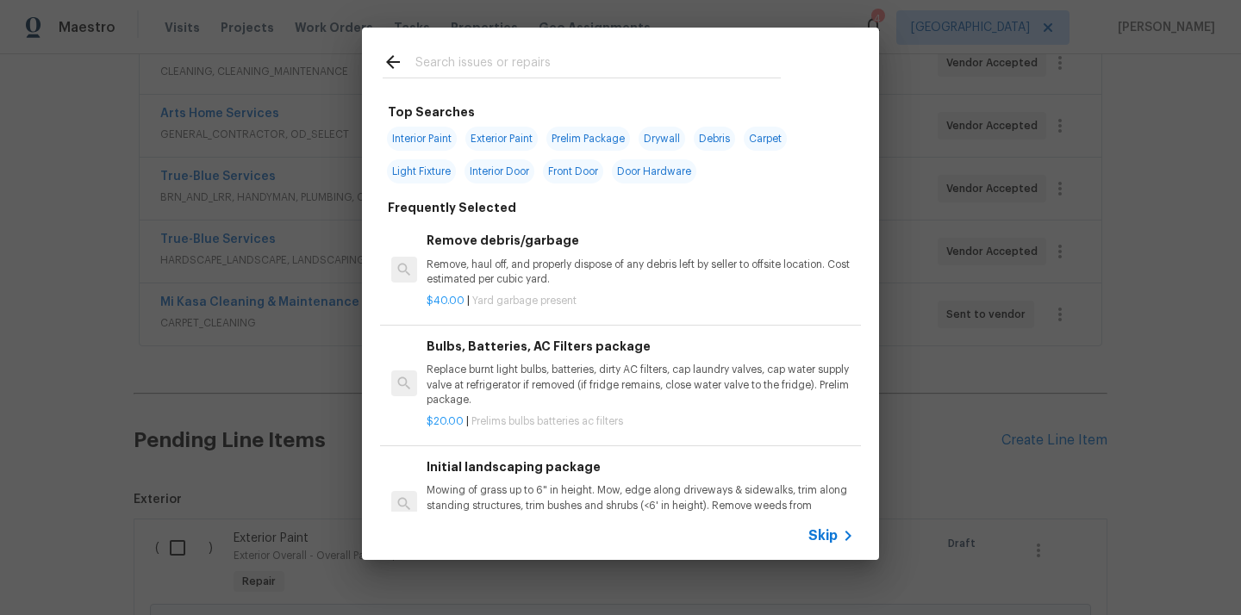
click at [557, 56] on input "text" at bounding box center [597, 65] width 365 height 26
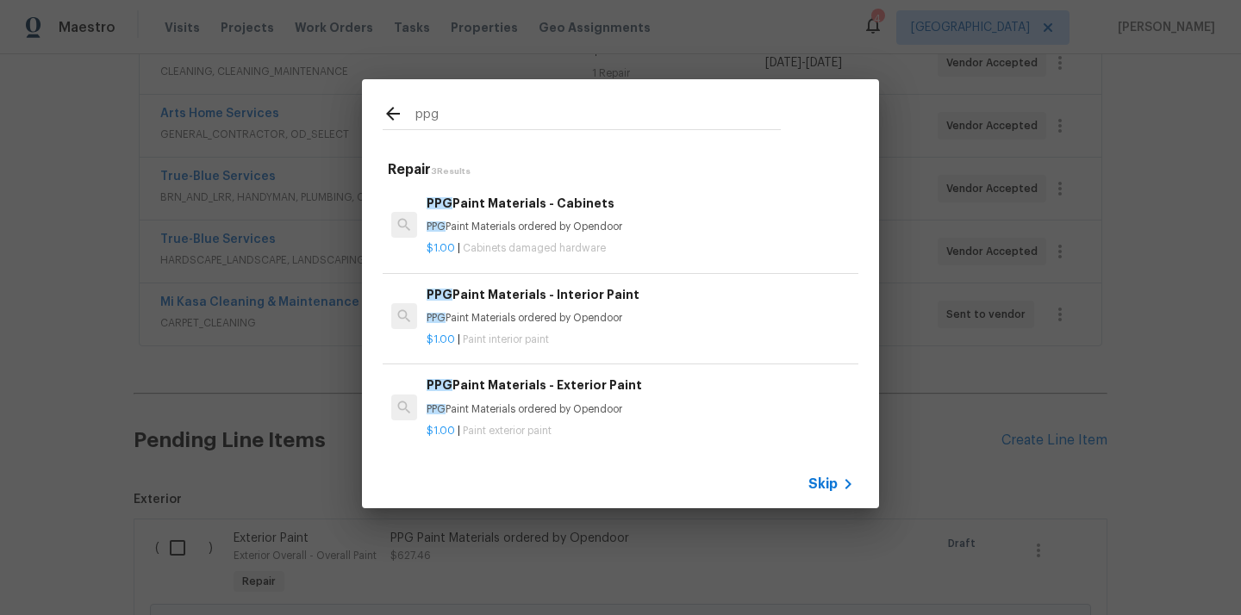
type input "ppg"
click at [542, 318] on p "PPG Paint Materials ordered by Opendoor" at bounding box center [639, 318] width 427 height 15
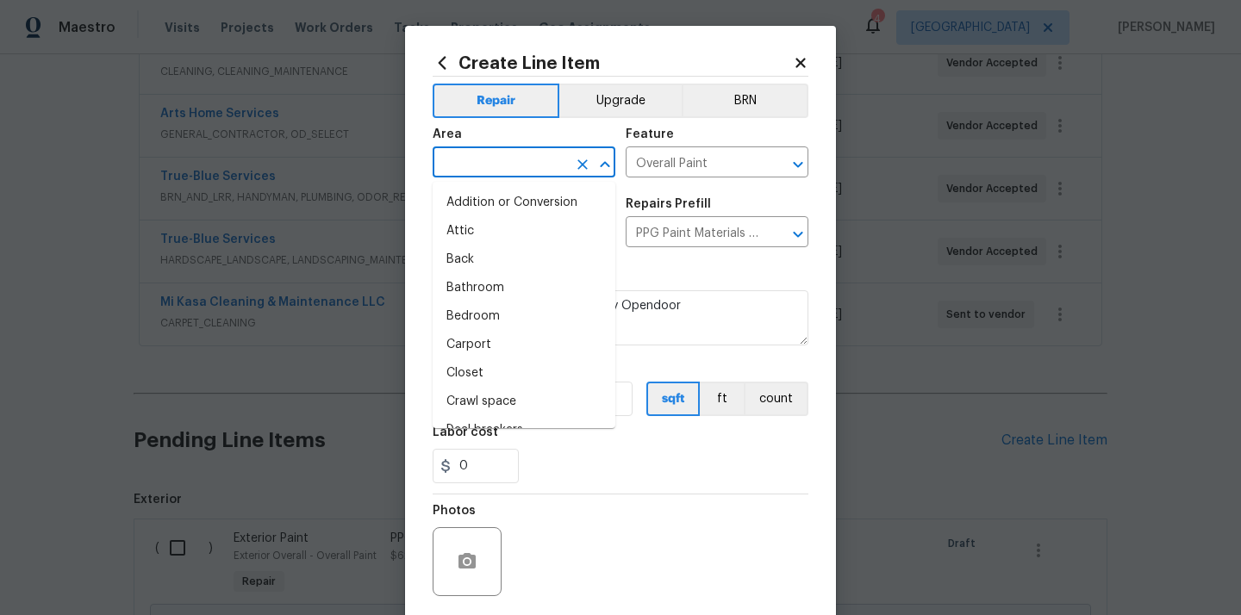
click at [541, 159] on input "text" at bounding box center [500, 164] width 134 height 27
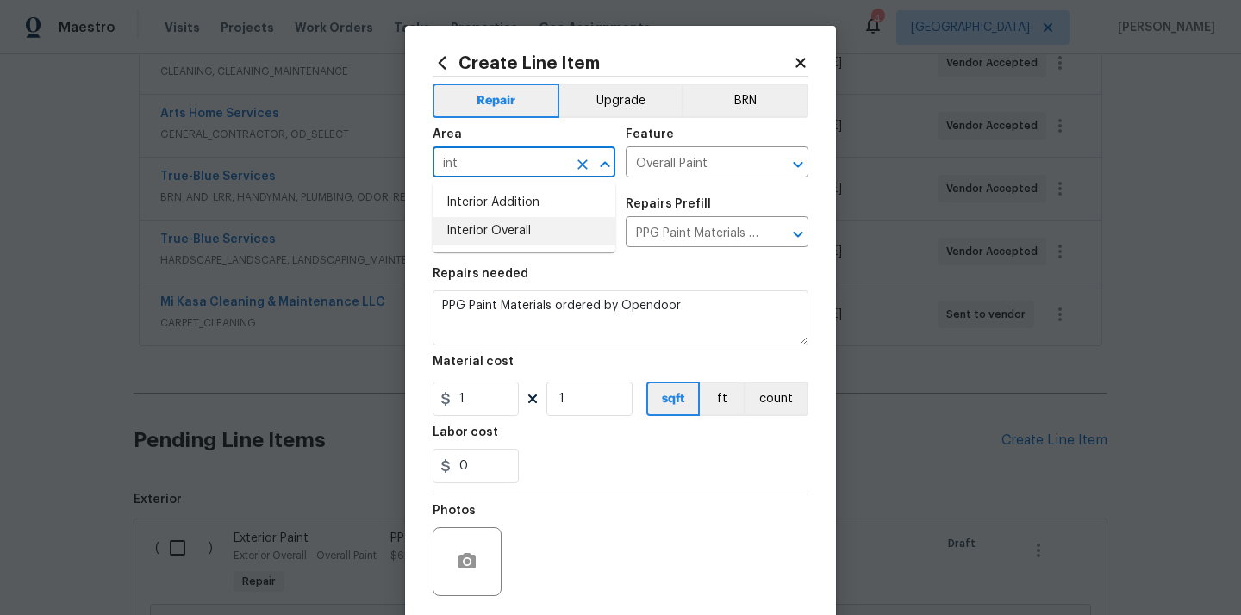
click at [547, 232] on li "Interior Overall" at bounding box center [524, 231] width 183 height 28
type input "Interior Overall"
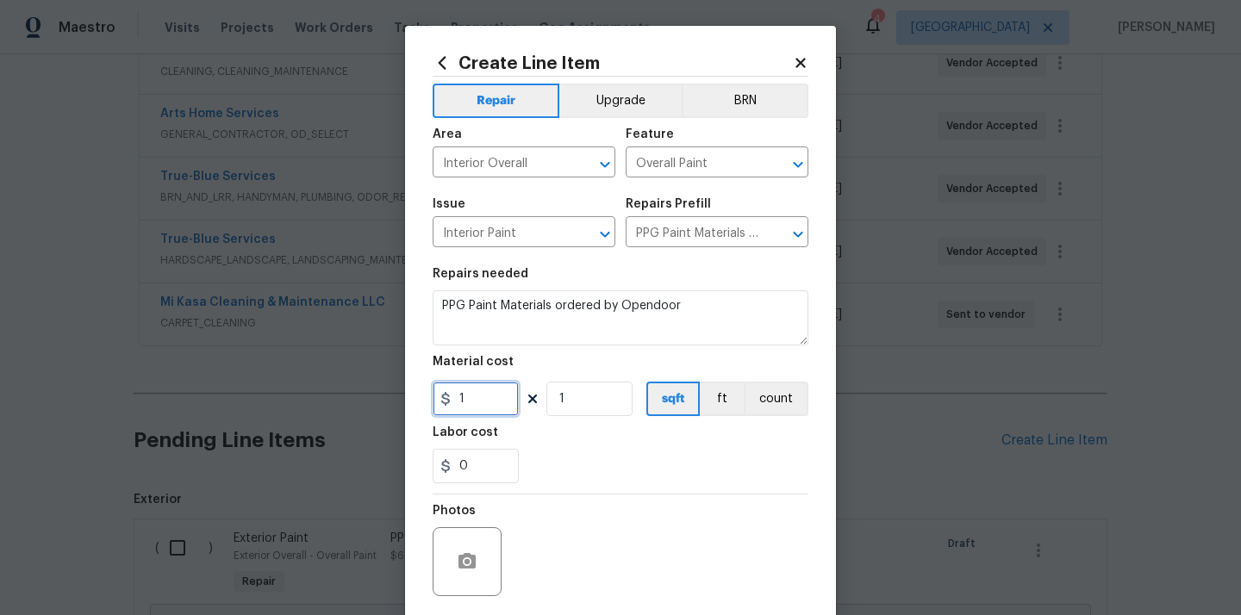
drag, startPoint x: 465, startPoint y: 405, endPoint x: 416, endPoint y: 404, distance: 49.1
click at [427, 405] on div "Create Line Item Repair Upgrade BRN Area Interior Overall ​ Feature Overall Pai…" at bounding box center [620, 371] width 431 height 690
paste input "119.57"
type input "1119.57"
click at [557, 451] on div "0" at bounding box center [621, 466] width 376 height 34
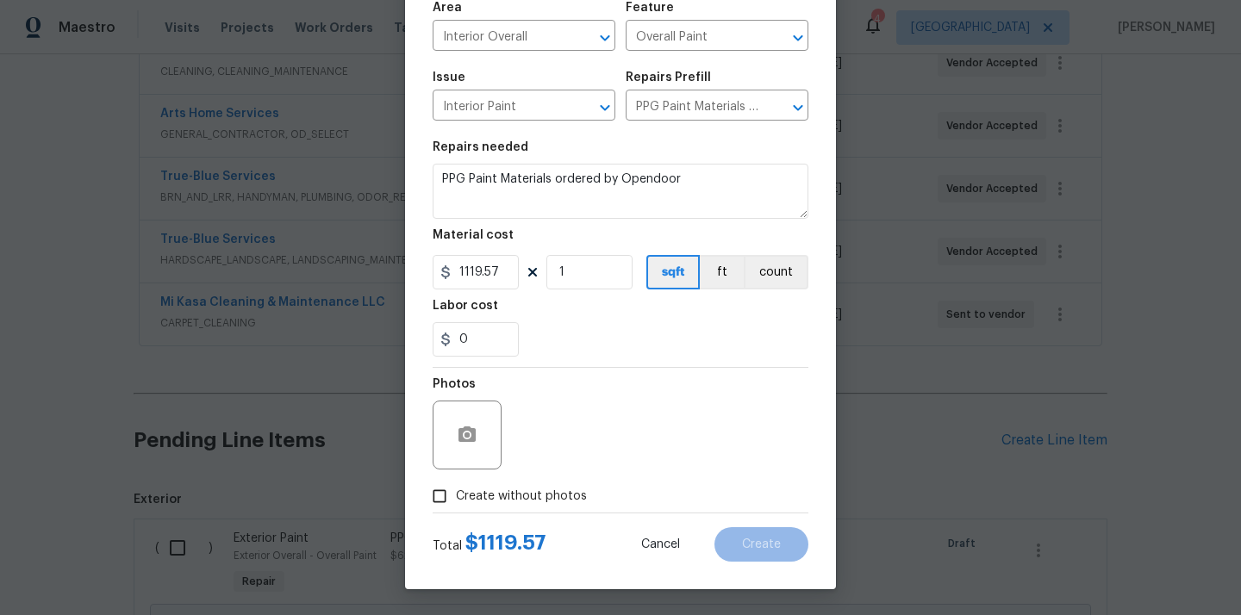
click at [540, 495] on span "Create without photos" at bounding box center [521, 497] width 131 height 18
click at [456, 495] on input "Create without photos" at bounding box center [439, 496] width 33 height 33
checkbox input "true"
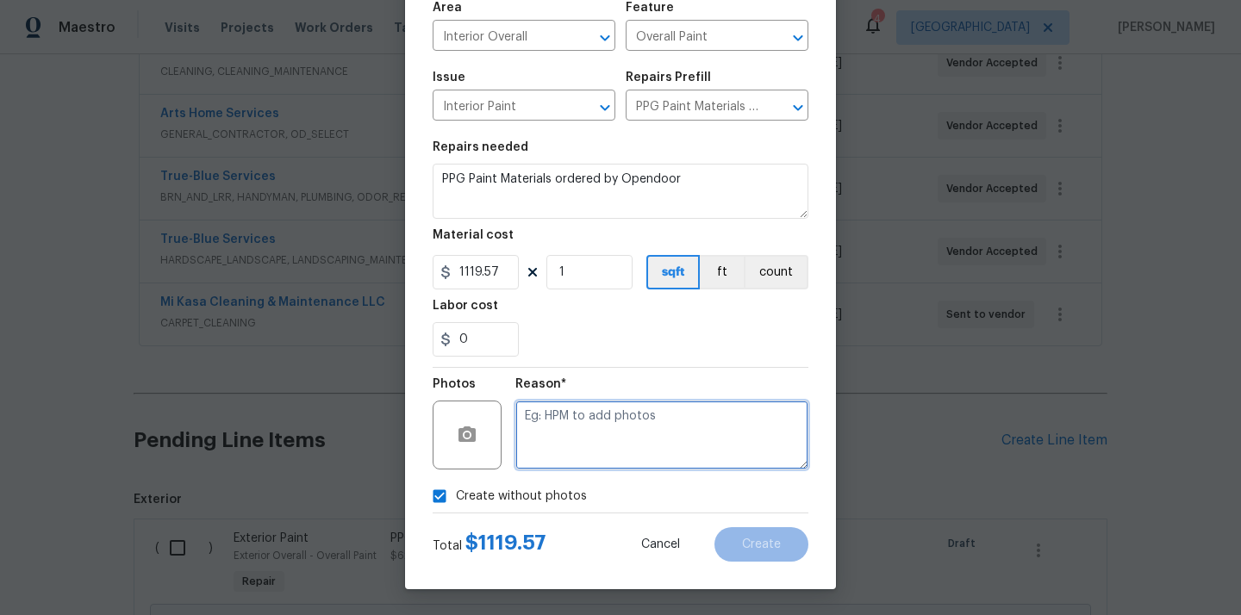
click at [580, 428] on textarea at bounding box center [661, 435] width 293 height 69
type textarea "N/A"
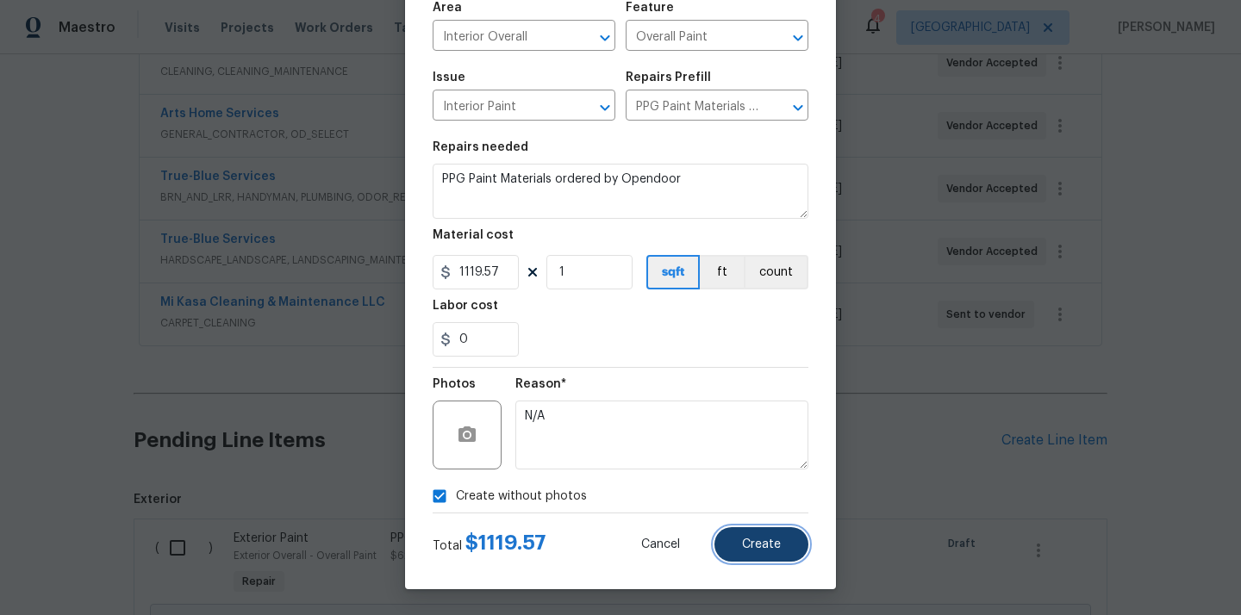
click at [731, 532] on button "Create" at bounding box center [761, 544] width 94 height 34
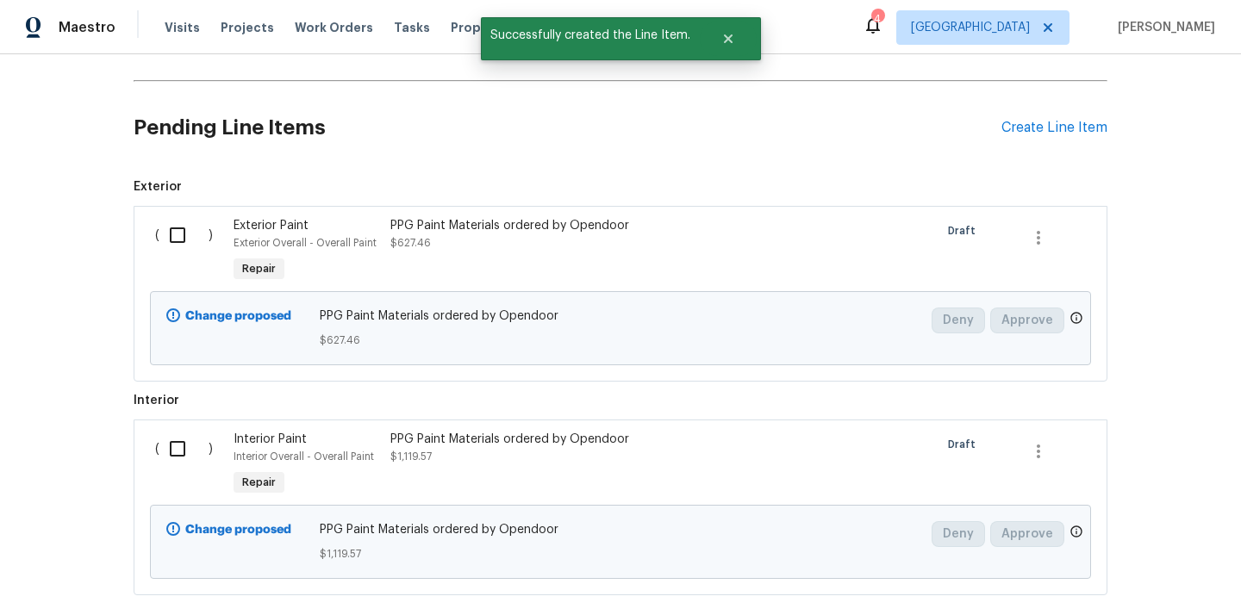
scroll to position [781, 0]
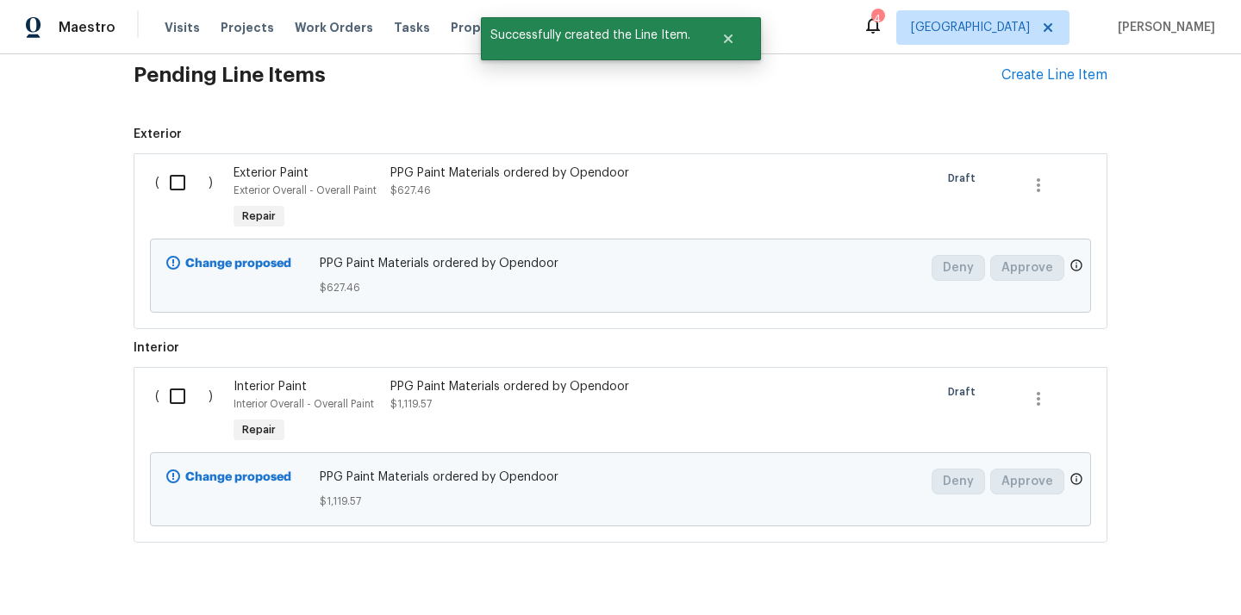
click at [185, 184] on input "checkbox" at bounding box center [183, 183] width 49 height 36
checkbox input "true"
click at [170, 402] on input "checkbox" at bounding box center [183, 396] width 49 height 36
checkbox input "true"
click at [1093, 563] on span "Create Work Order" at bounding box center [1142, 573] width 115 height 22
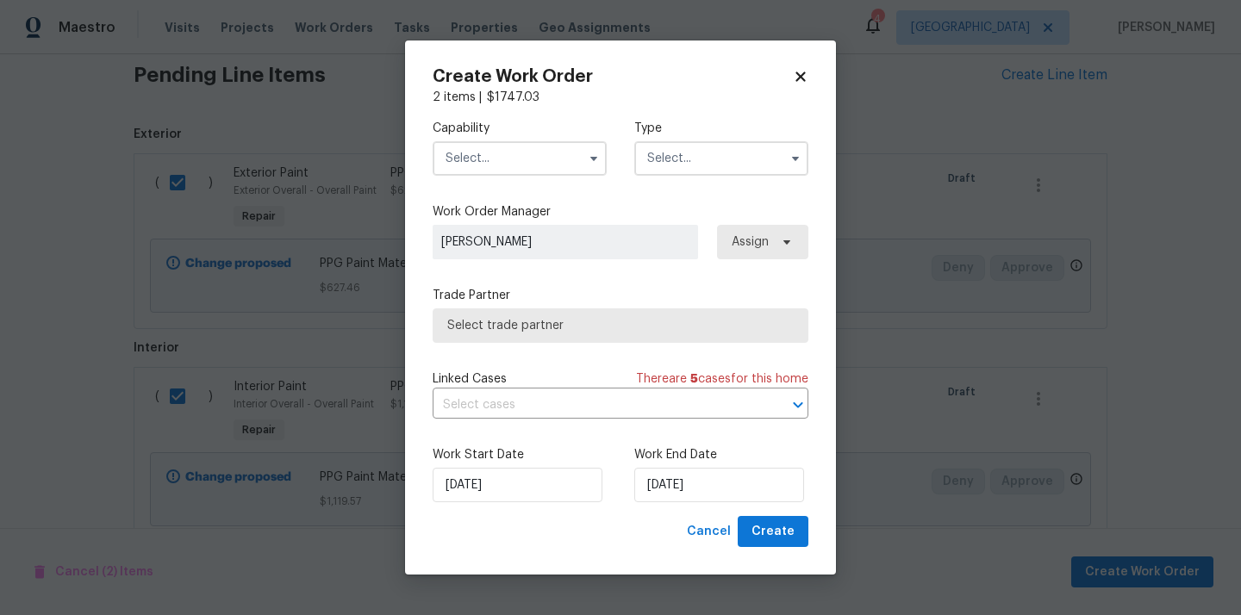
click at [463, 163] on input "text" at bounding box center [520, 158] width 174 height 34
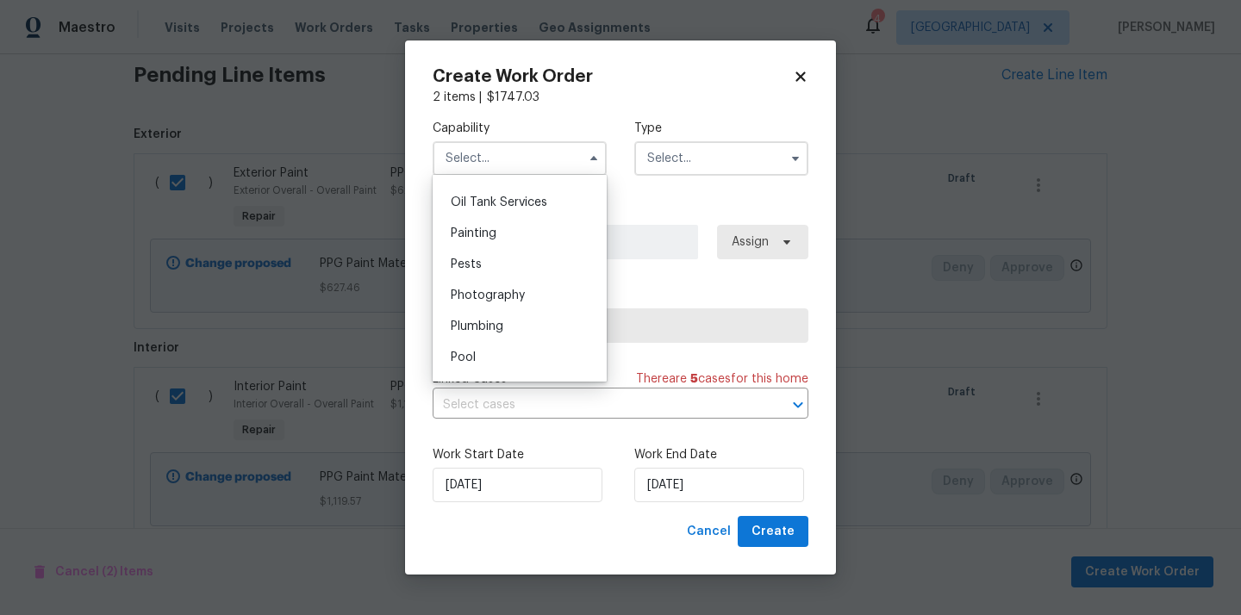
scroll to position [1389, 0]
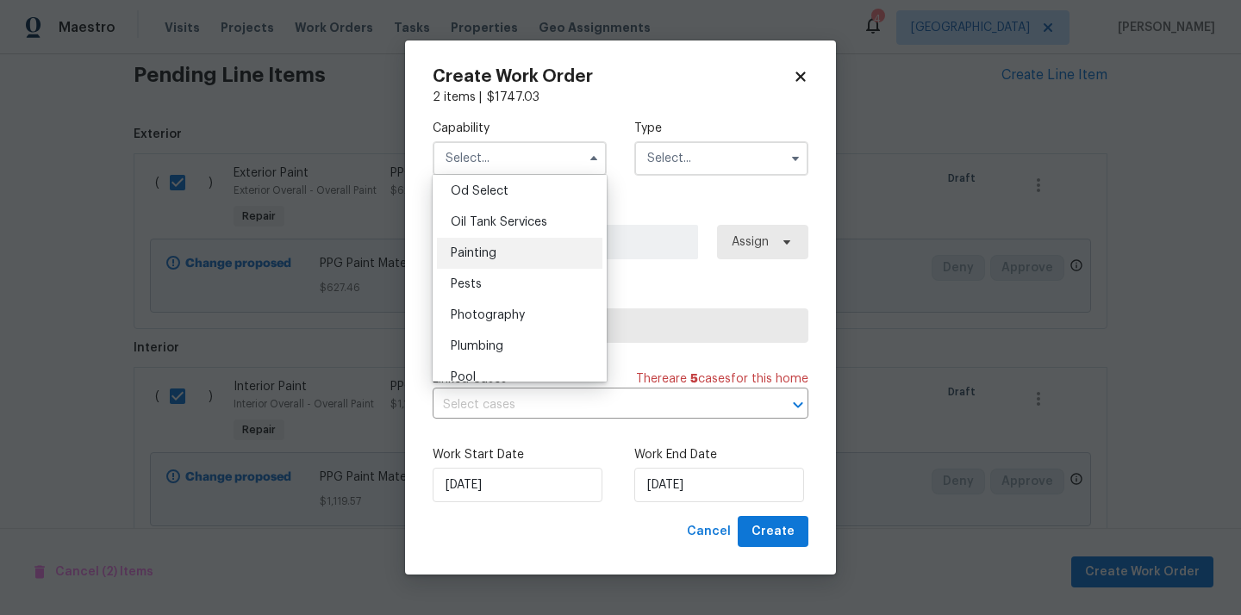
click at [495, 258] on span "Painting" at bounding box center [474, 253] width 46 height 12
type input "Painting"
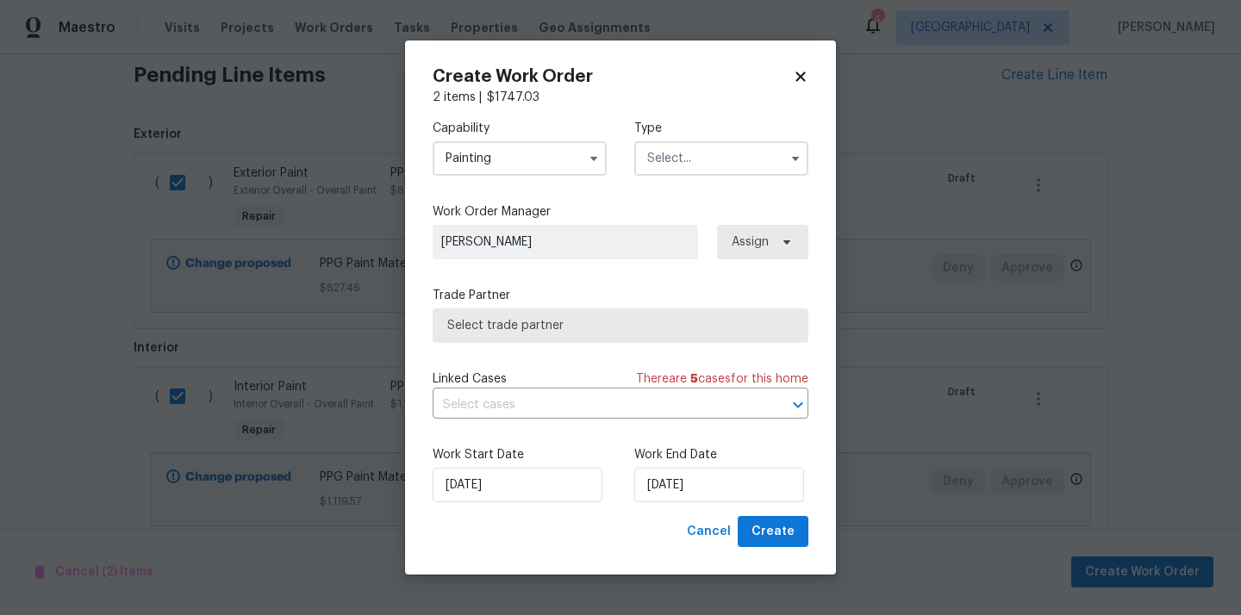
click at [731, 148] on input "text" at bounding box center [721, 158] width 174 height 34
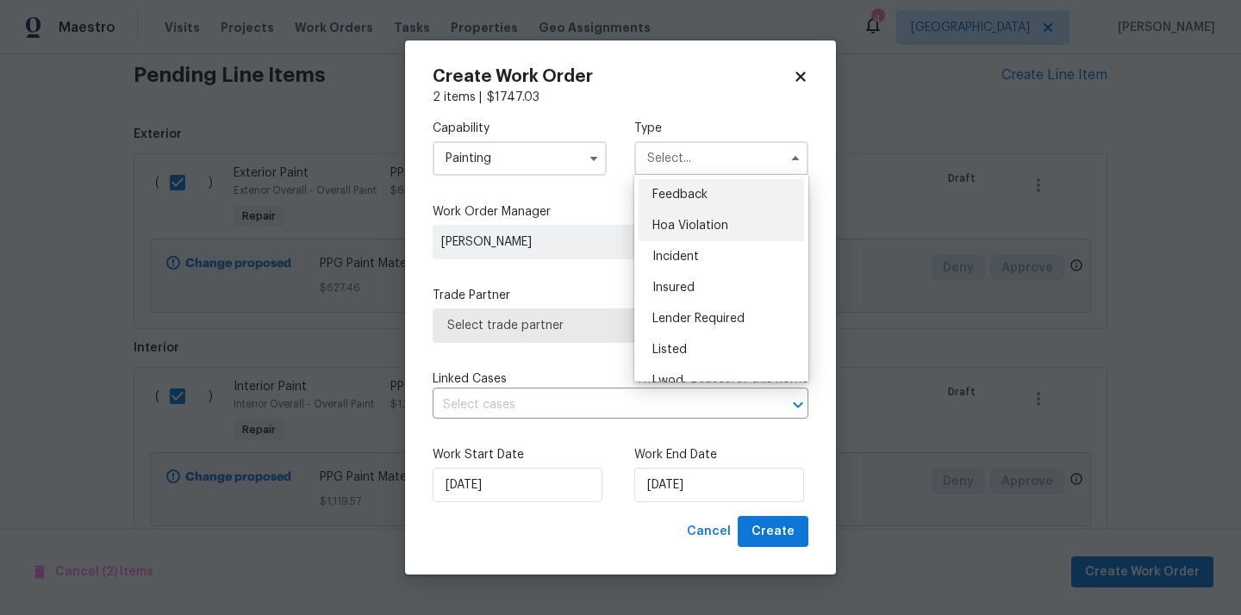
scroll to position [205, 0]
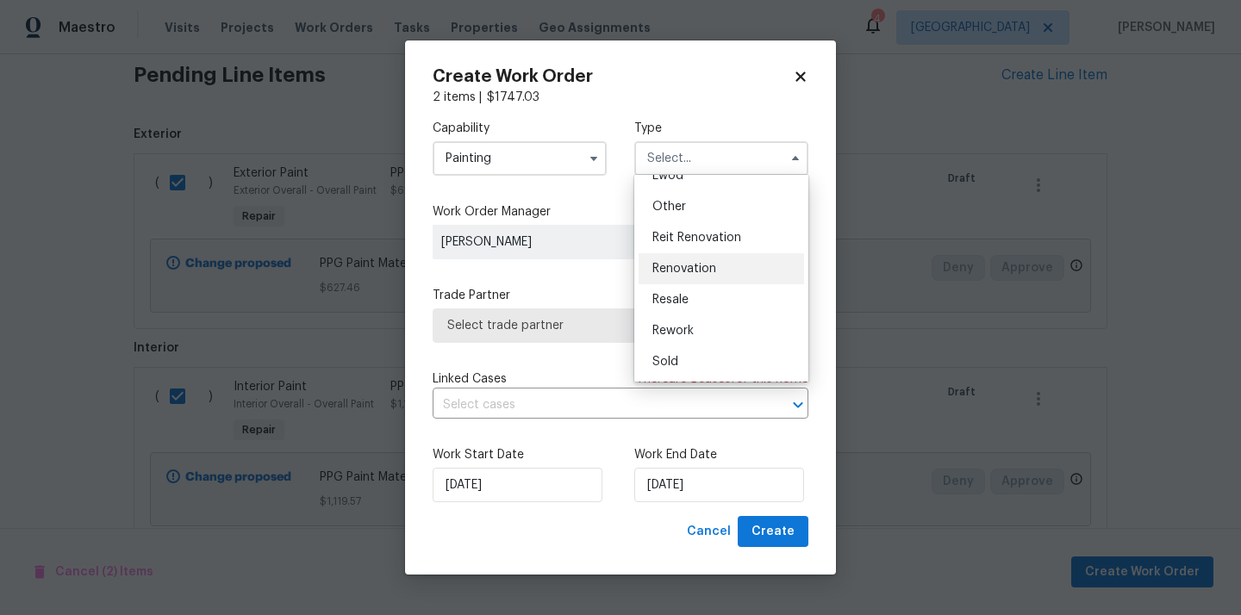
click at [717, 270] on div "Renovation" at bounding box center [720, 268] width 165 height 31
type input "Renovation"
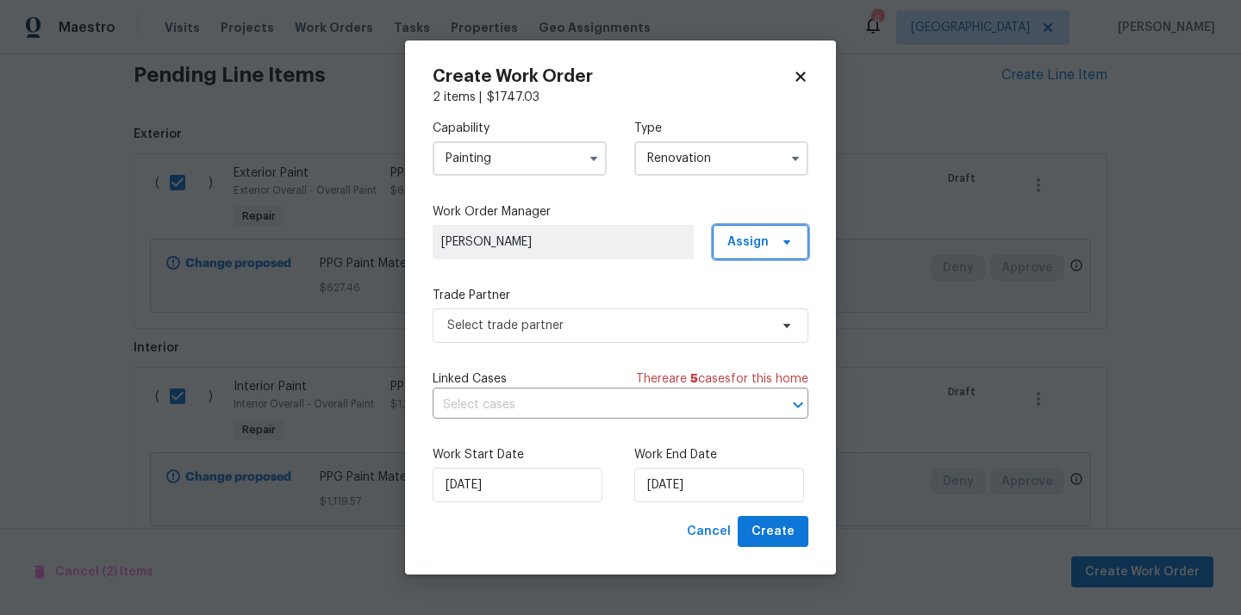
click at [753, 244] on span "Assign" at bounding box center [747, 241] width 41 height 17
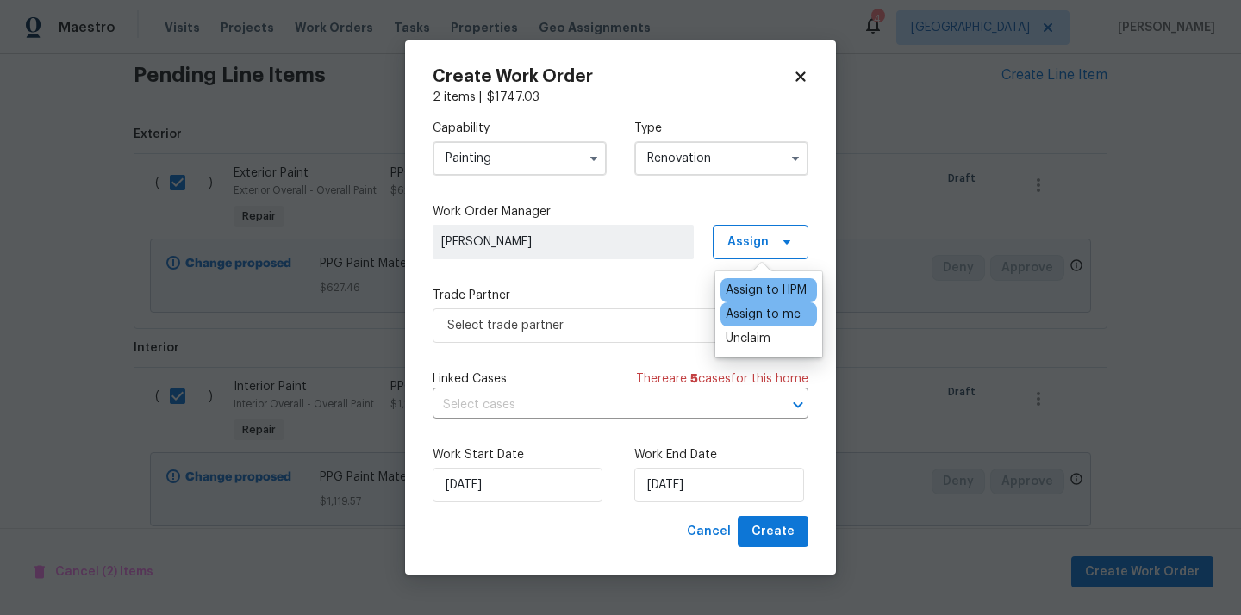
click at [746, 313] on div "Assign to me" at bounding box center [762, 314] width 75 height 17
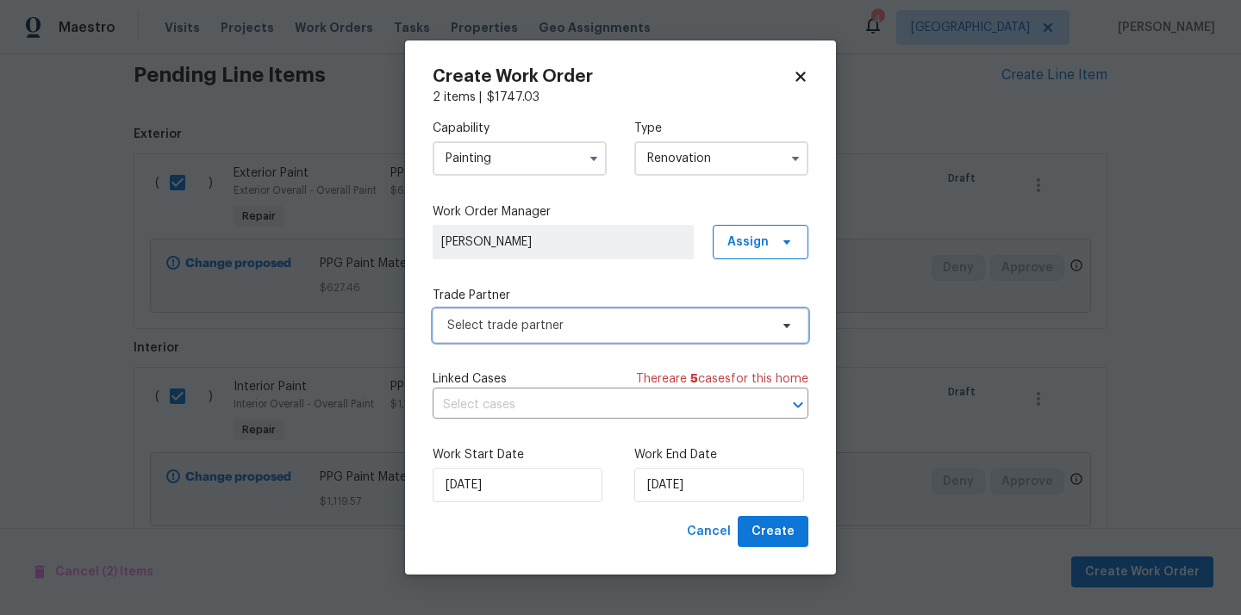
click at [644, 315] on span "Select trade partner" at bounding box center [621, 325] width 376 height 34
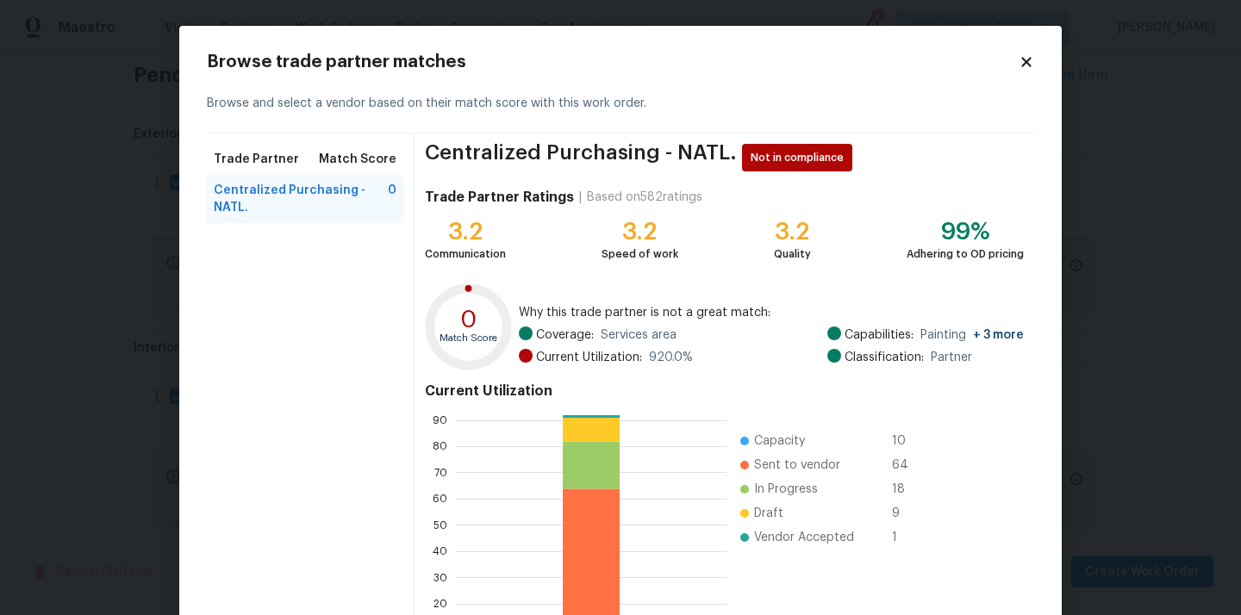
scroll to position [145, 0]
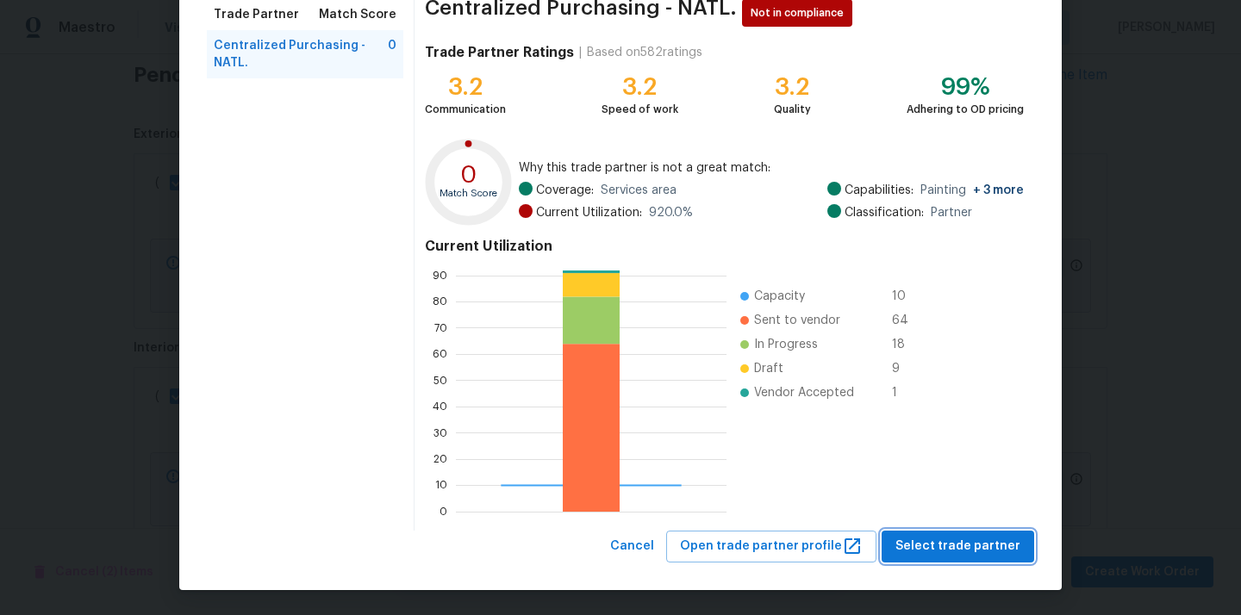
click at [945, 538] on span "Select trade partner" at bounding box center [957, 547] width 125 height 22
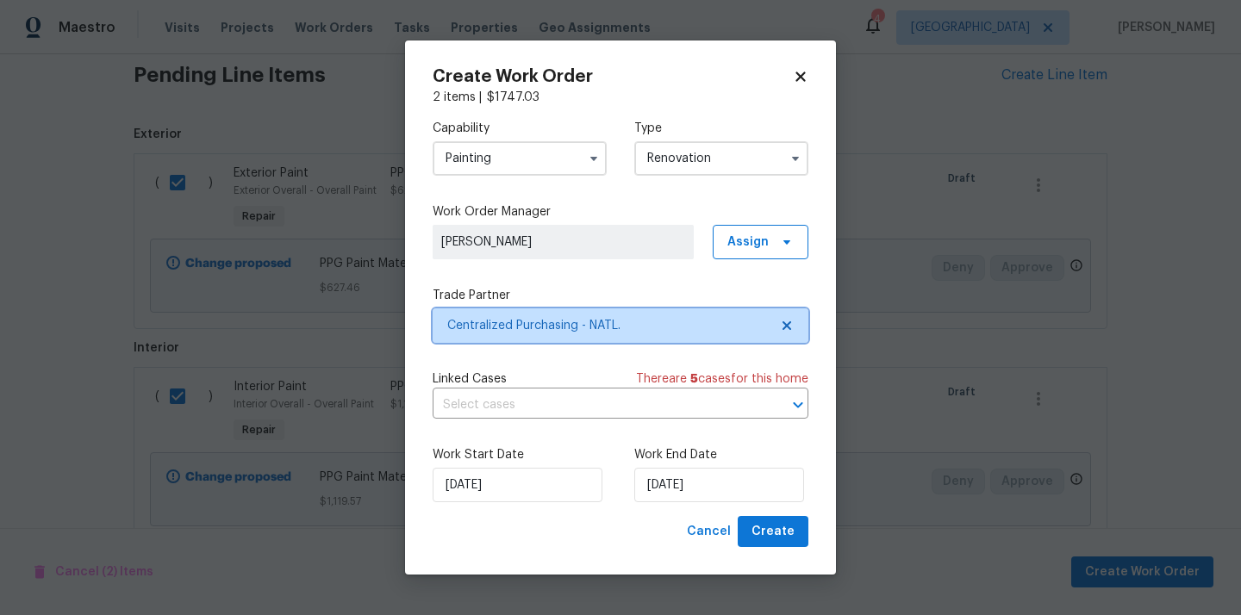
scroll to position [0, 0]
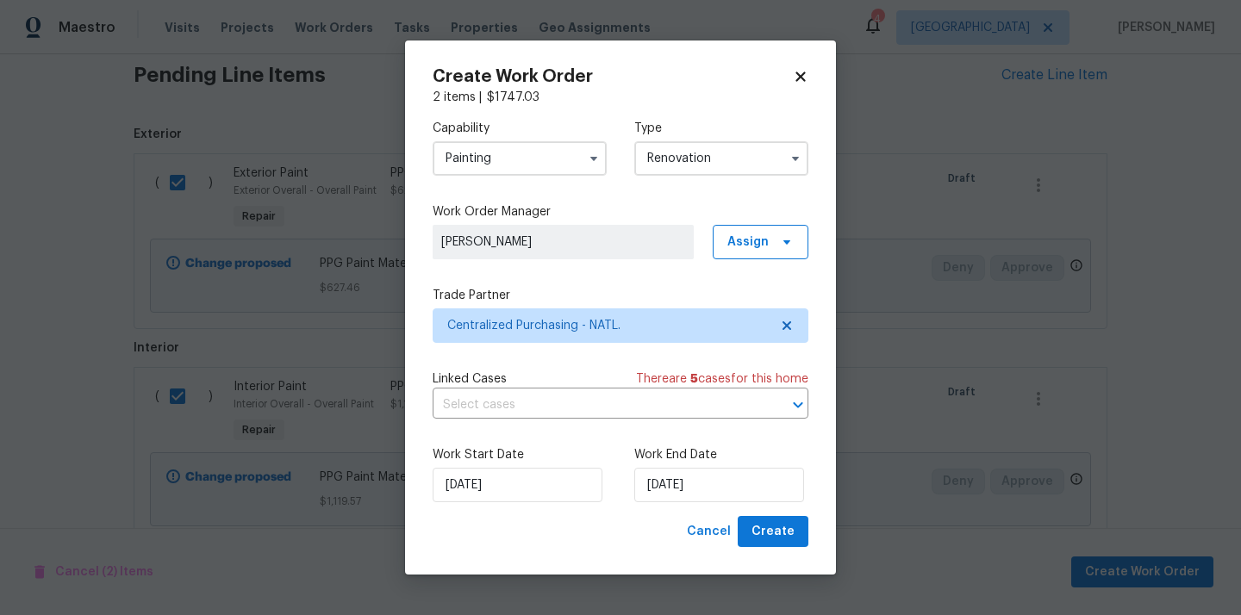
click at [780, 511] on div "Work Start Date 9/19/2025 Work End Date 9/19/2025" at bounding box center [621, 475] width 376 height 84
click at [769, 524] on span "Create" at bounding box center [772, 532] width 43 height 22
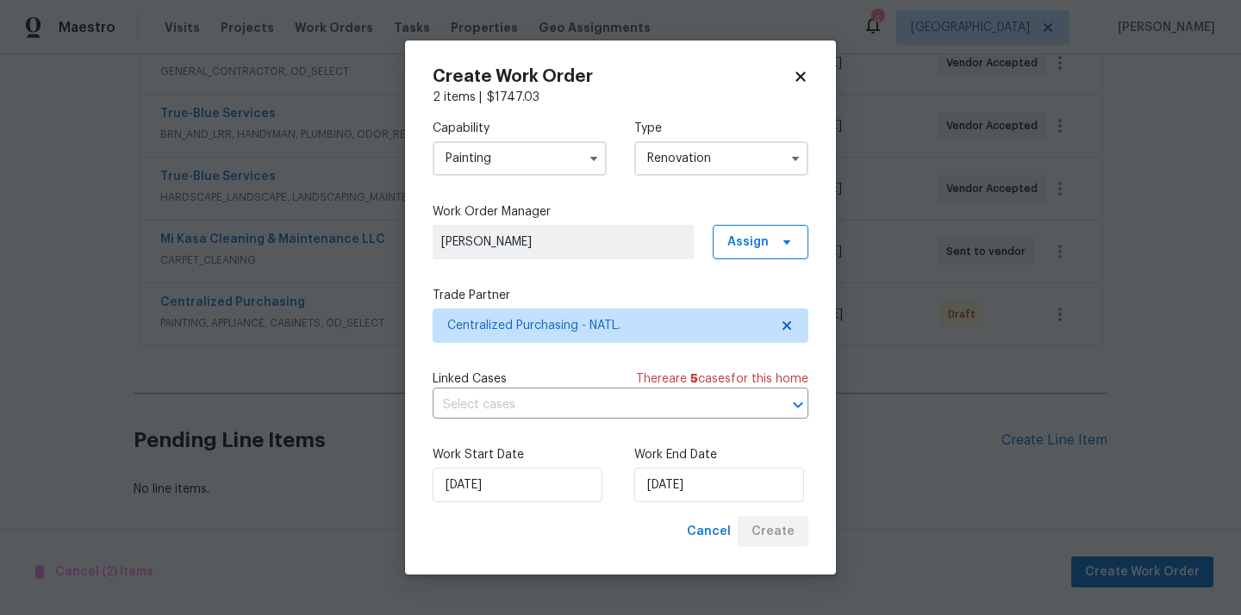
scroll to position [479, 0]
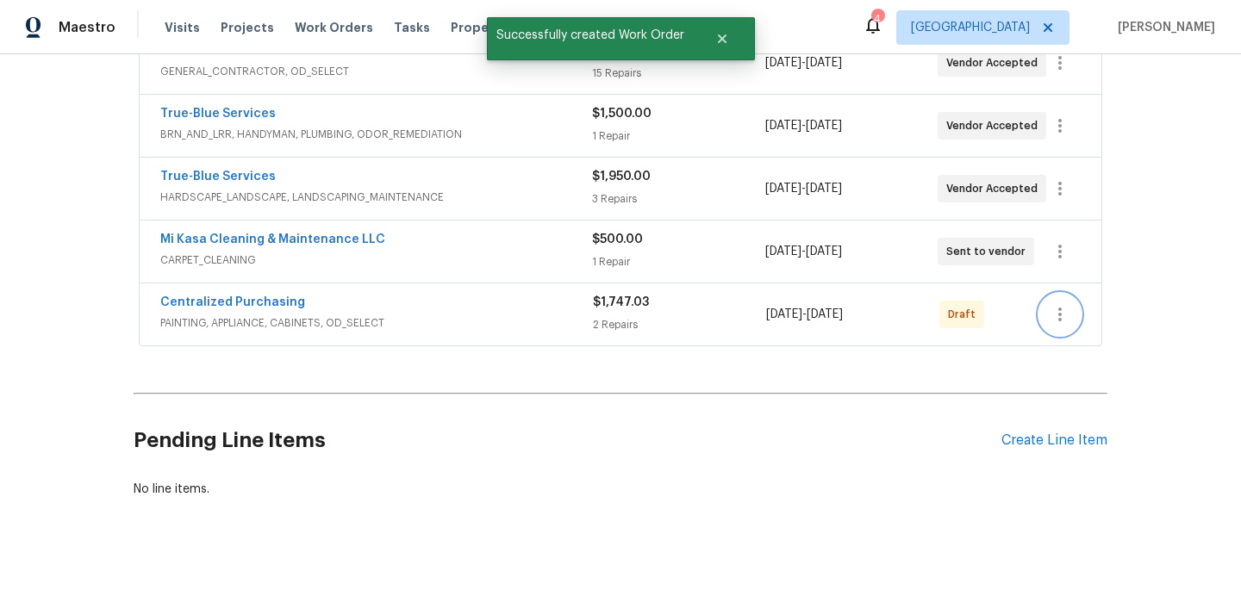
click at [1057, 312] on icon "button" at bounding box center [1059, 314] width 21 height 21
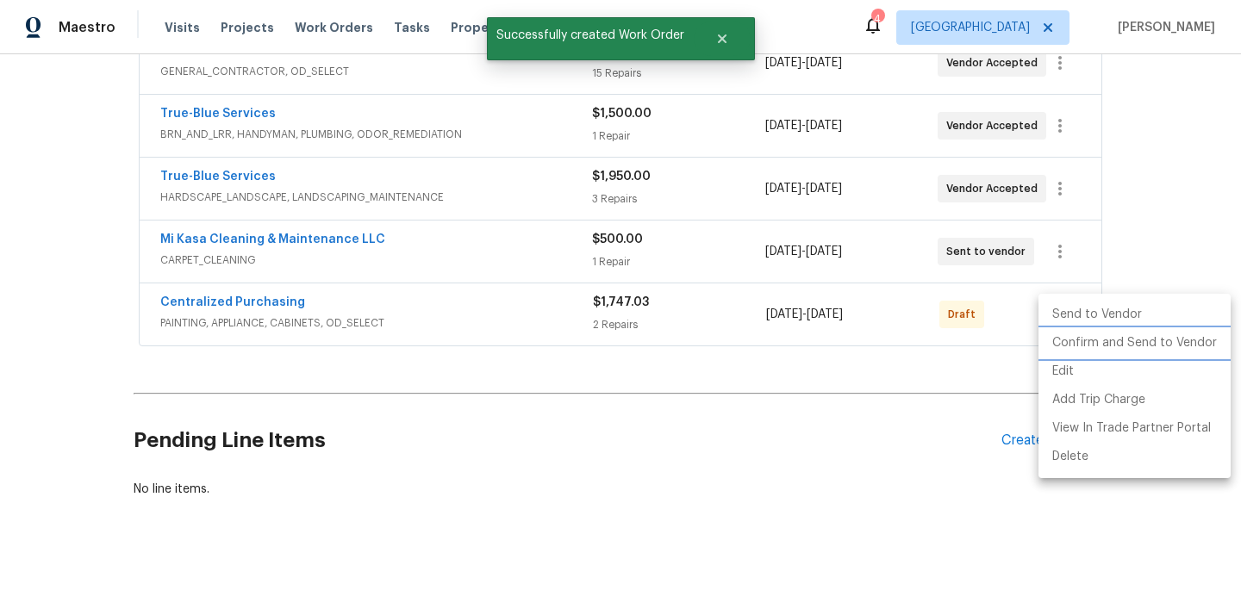
click at [1059, 339] on li "Confirm and Send to Vendor" at bounding box center [1134, 343] width 192 height 28
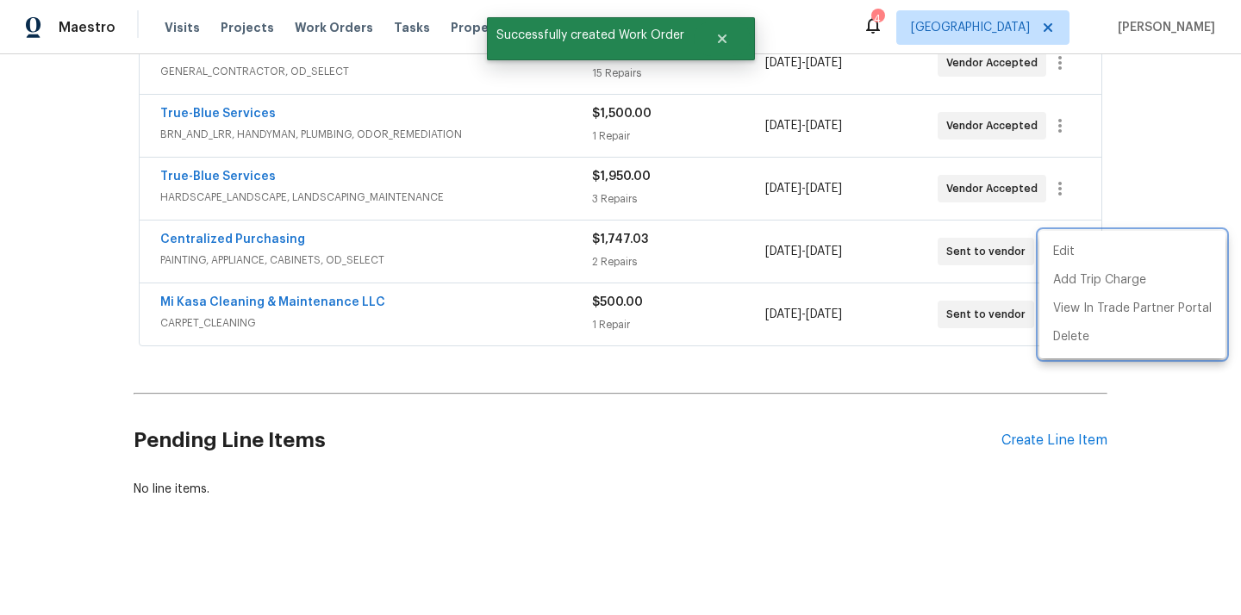
click at [370, 231] on div at bounding box center [620, 307] width 1241 height 615
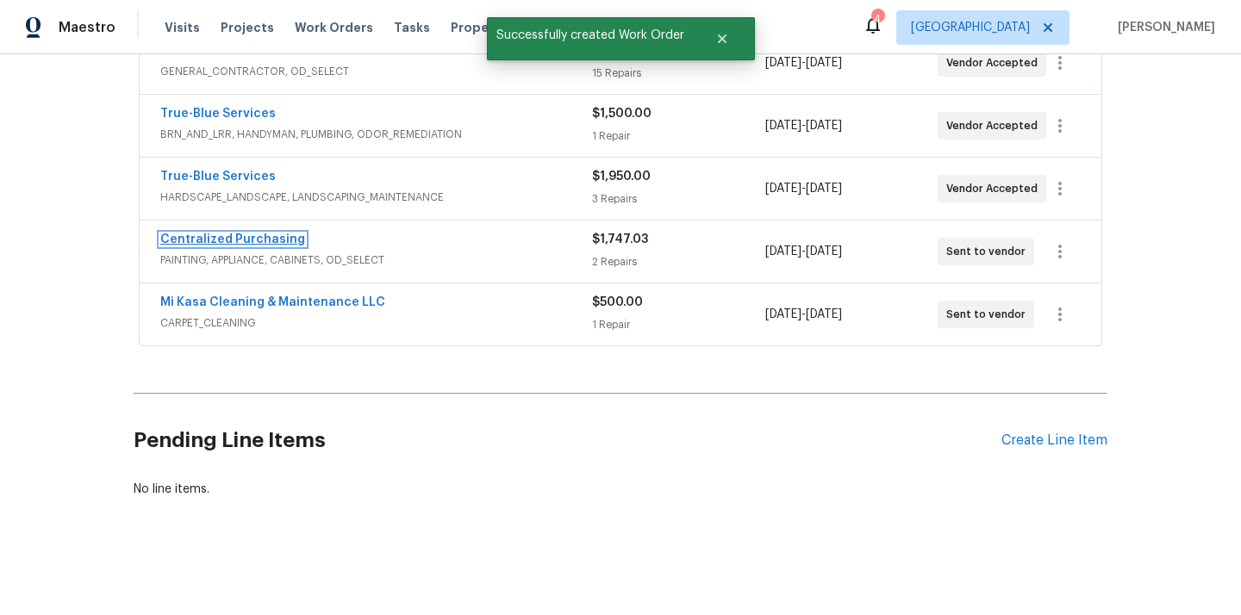
click at [258, 238] on link "Centralized Purchasing" at bounding box center [232, 239] width 145 height 12
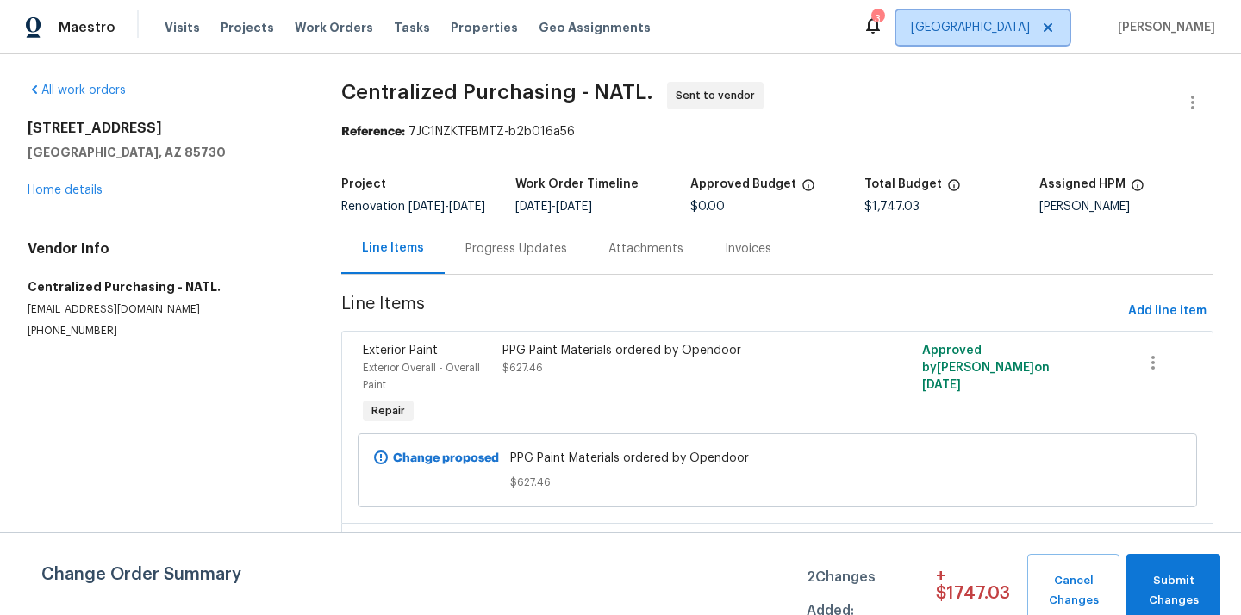
click at [1004, 24] on span "Tucson" at bounding box center [970, 27] width 119 height 17
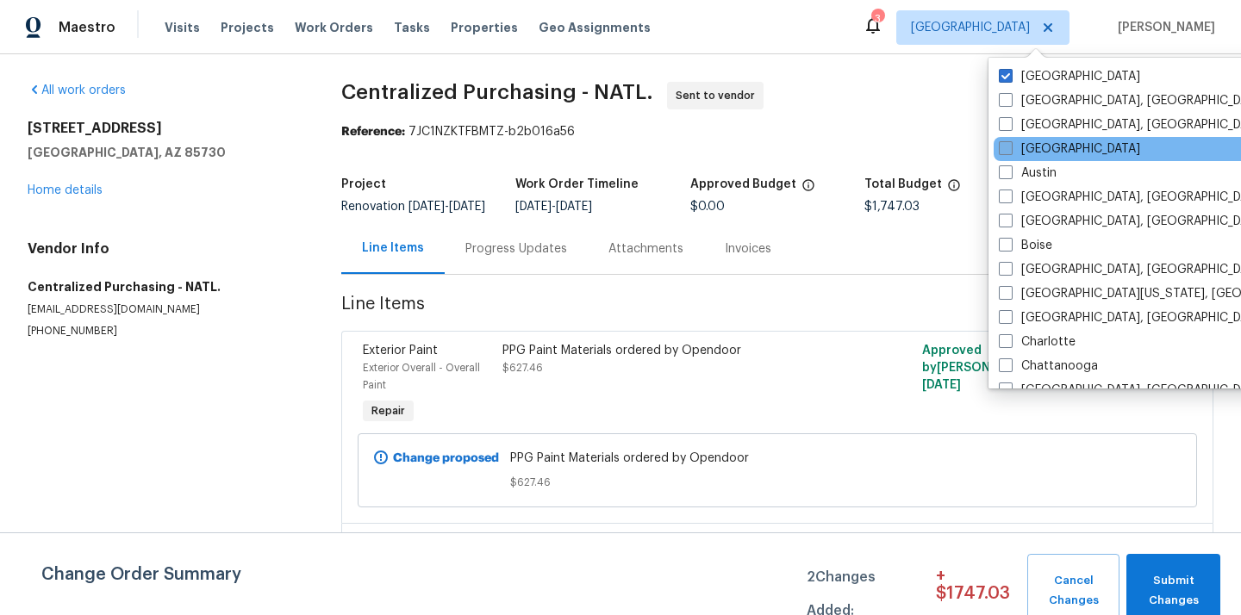
click at [1027, 147] on label "Atlanta" at bounding box center [1069, 148] width 141 height 17
click at [1010, 147] on input "Atlanta" at bounding box center [1004, 145] width 11 height 11
checkbox input "true"
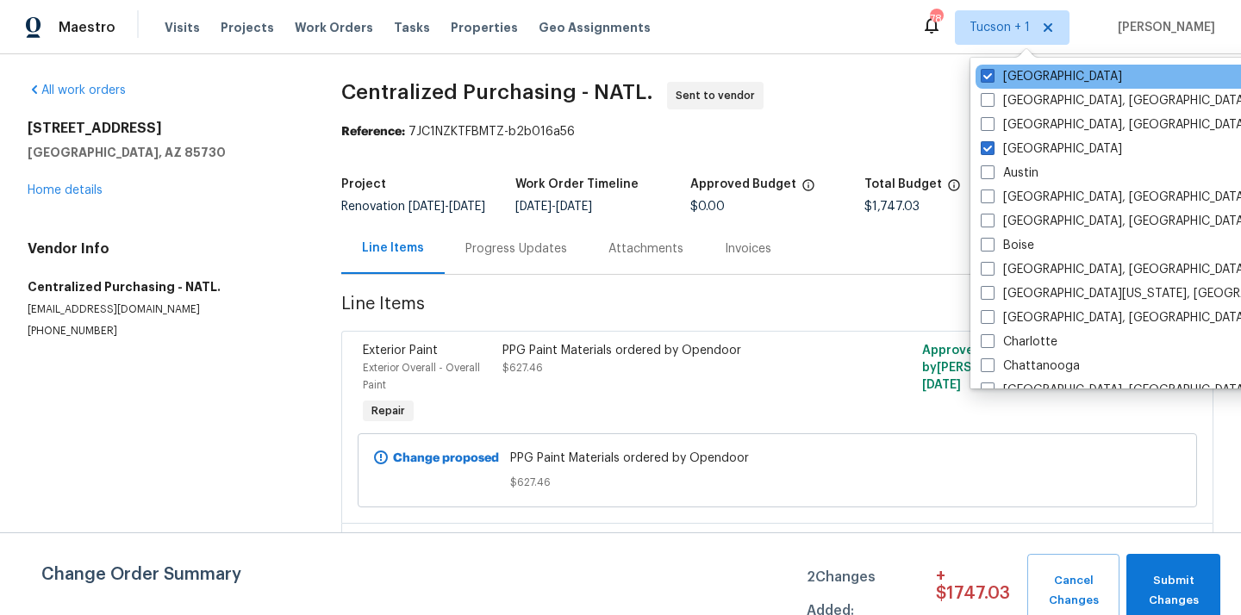
click at [1018, 65] on div "Tucson" at bounding box center [1148, 77] width 347 height 24
click at [1009, 77] on label "Tucson" at bounding box center [1050, 76] width 141 height 17
click at [992, 77] on input "Tucson" at bounding box center [985, 73] width 11 height 11
checkbox input "false"
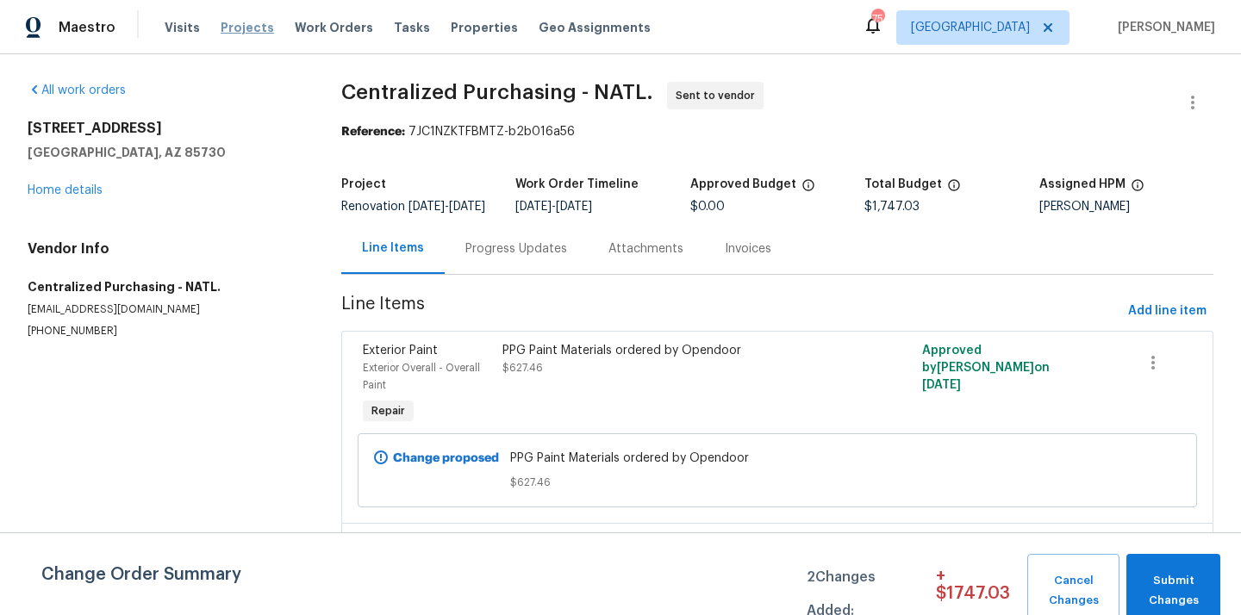
click at [221, 25] on span "Projects" at bounding box center [247, 27] width 53 height 17
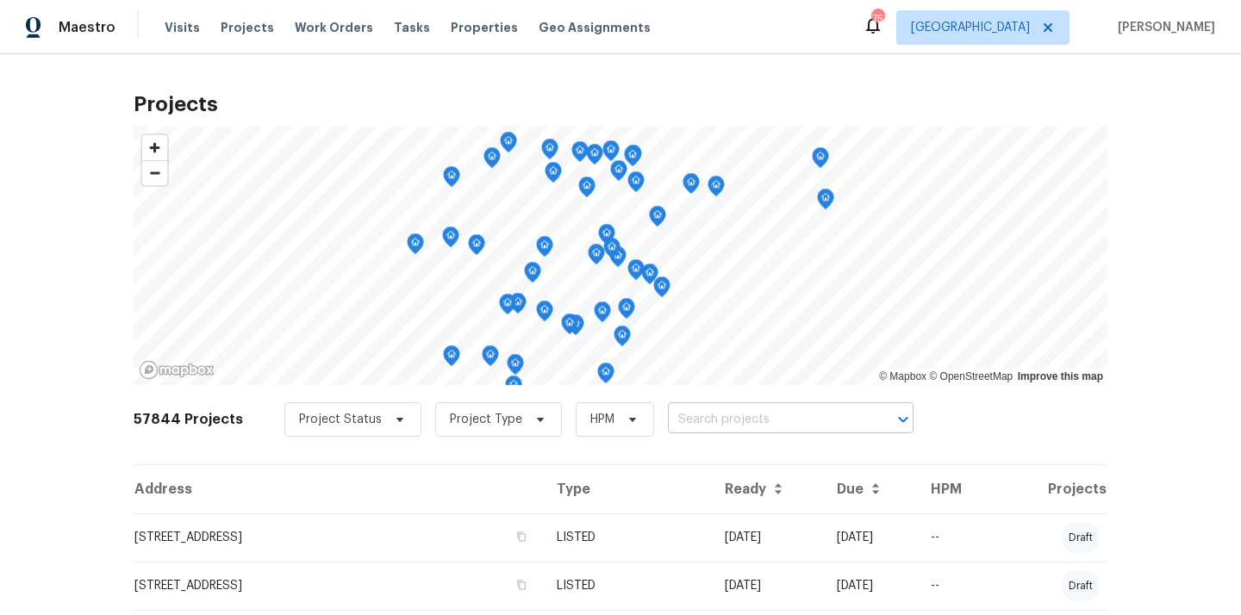
click at [754, 414] on input "text" at bounding box center [766, 420] width 197 height 27
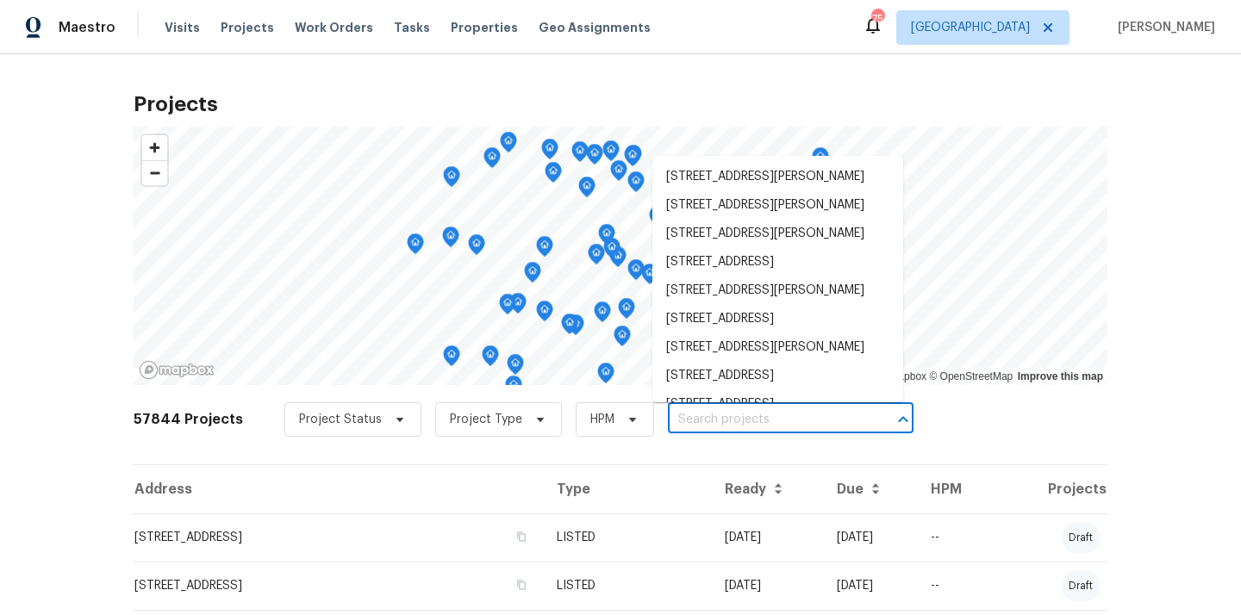
paste input "61 Jeanette St, Dallas, GA 30157"
type input "61 Jeanette St, Dallas, GA 30157"
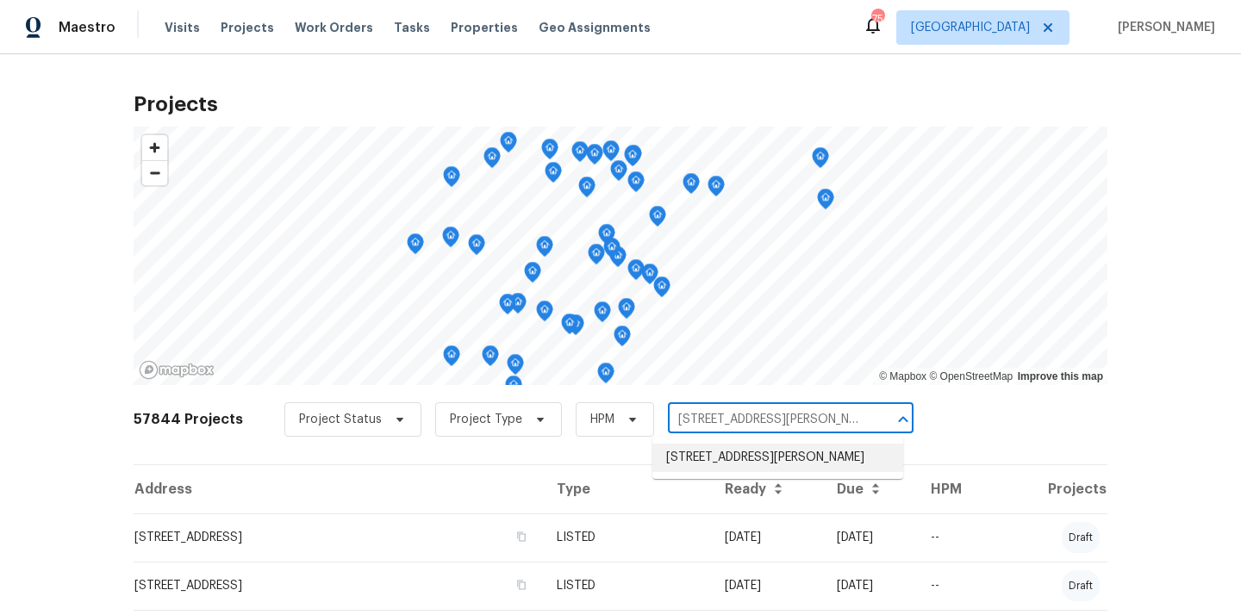
click at [737, 445] on li "61 Jeanette St, Dallas, GA 30157" at bounding box center [777, 458] width 251 height 28
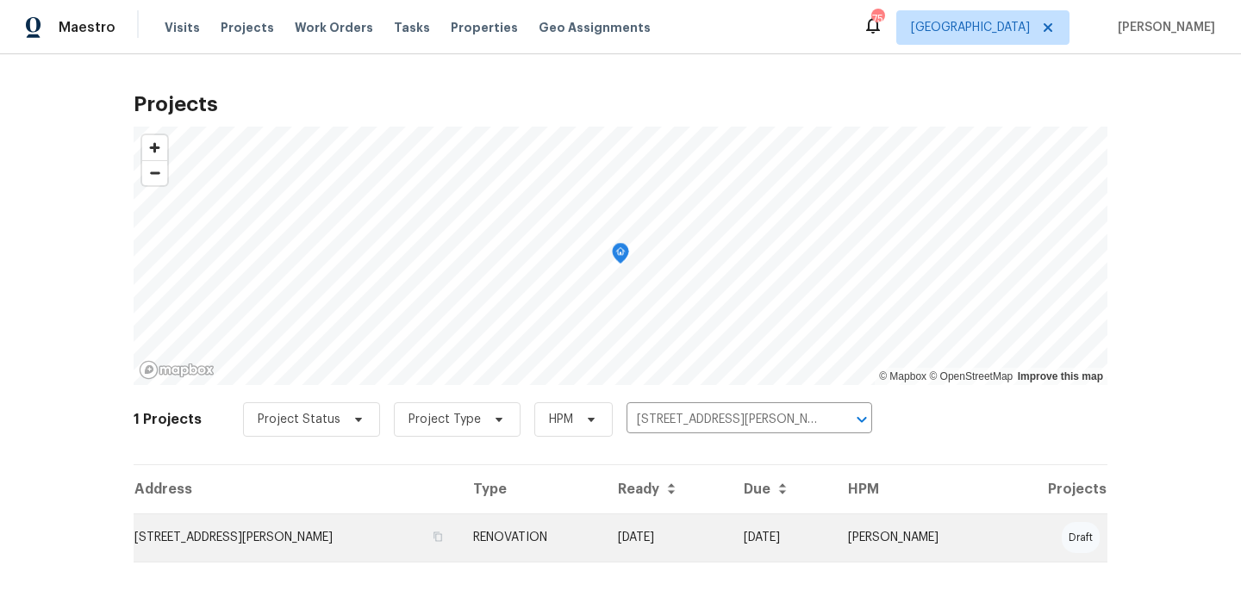
click at [318, 546] on td "61 Jeanette St, Dallas, GA 30157" at bounding box center [297, 538] width 326 height 48
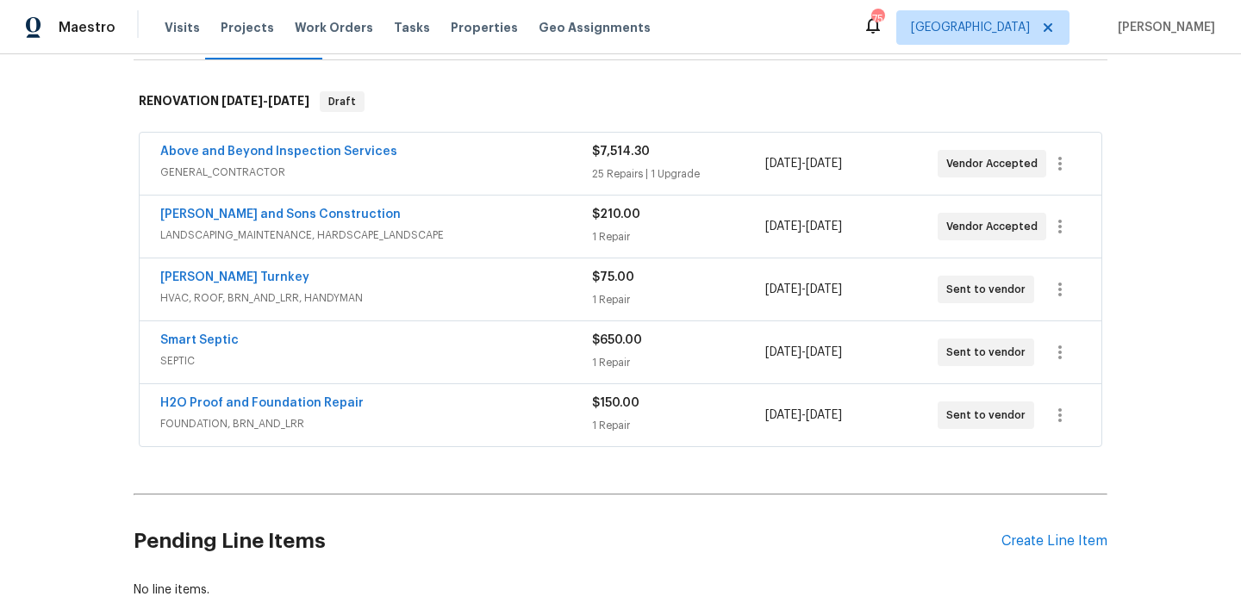
scroll to position [279, 0]
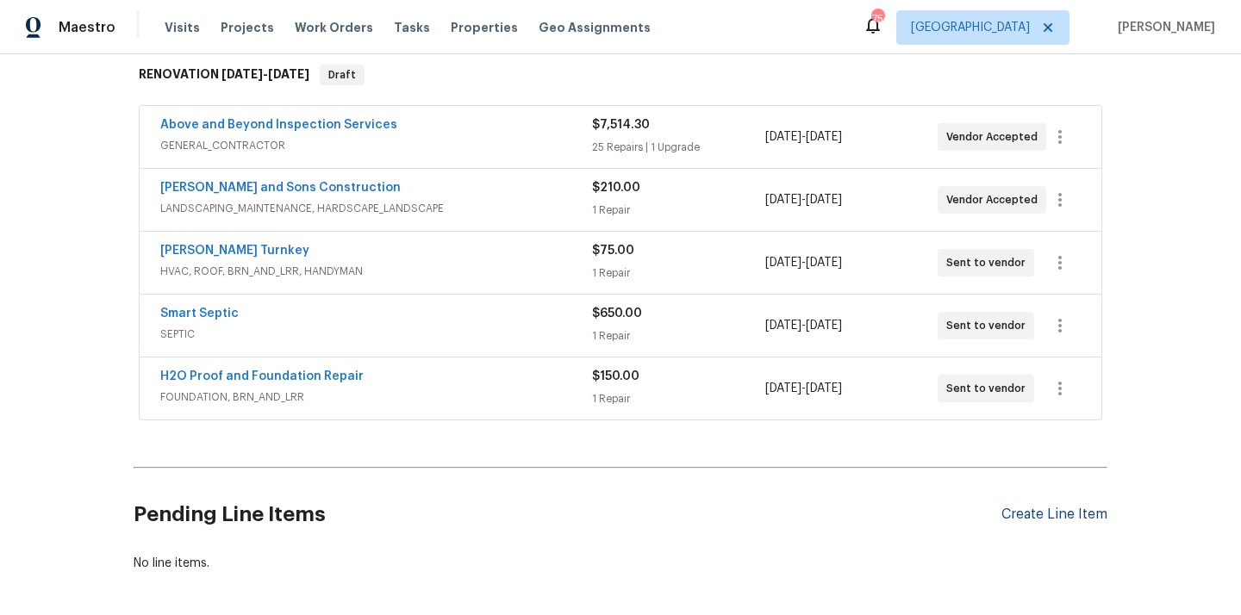
click at [1027, 508] on div "Create Line Item" at bounding box center [1054, 515] width 106 height 16
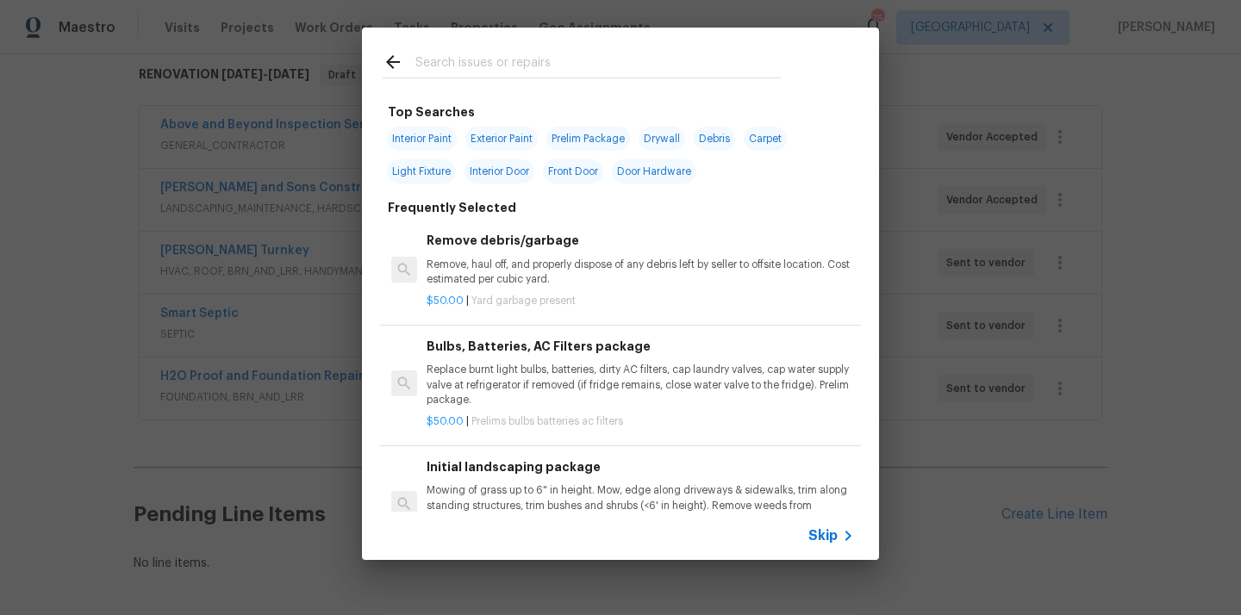
click at [664, 63] on input "text" at bounding box center [597, 65] width 365 height 26
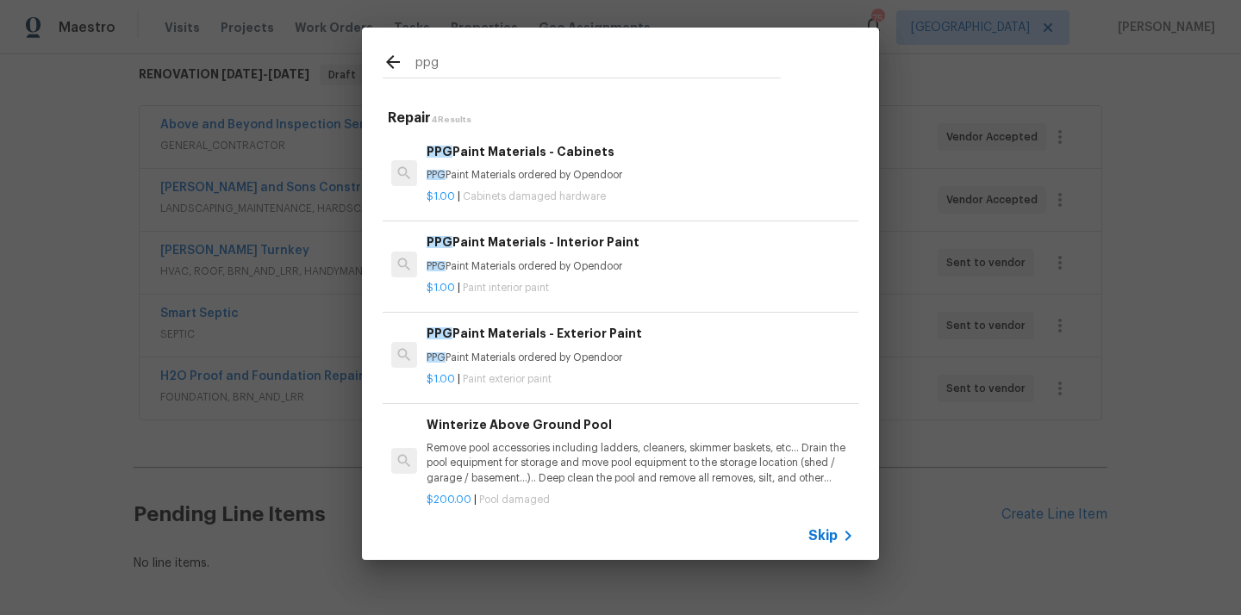
type input "ppg"
click at [959, 171] on div "ppg Repair 4 Results PPG Paint Materials - Cabinets PPG Paint Materials ordered…" at bounding box center [620, 294] width 1241 height 588
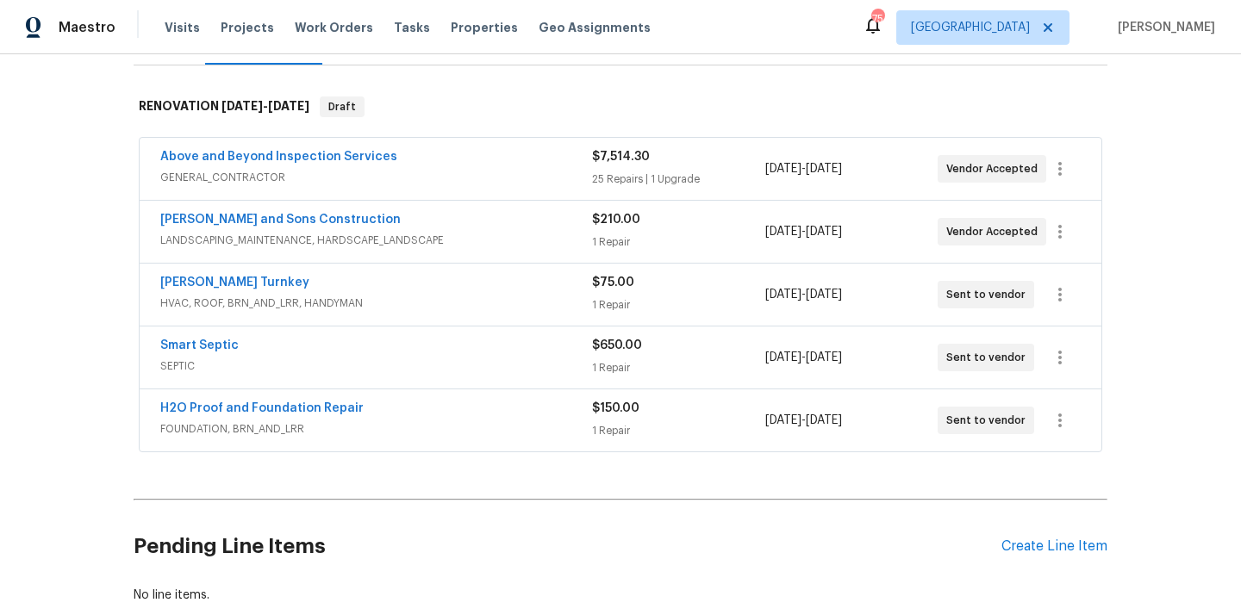
scroll to position [353, 0]
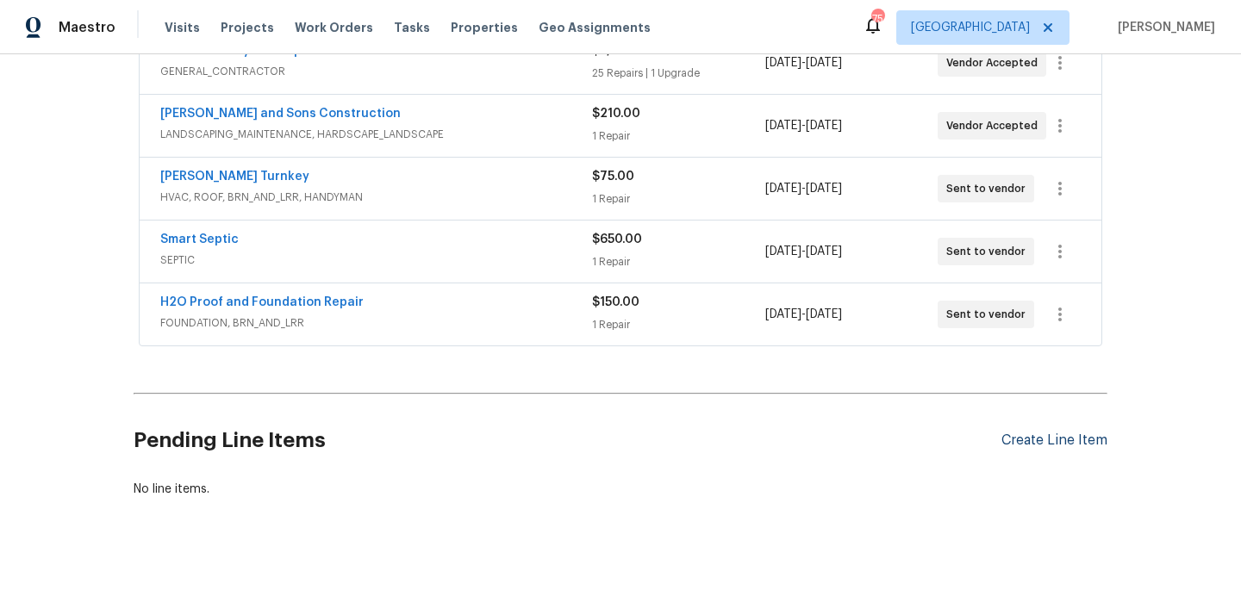
click at [1044, 439] on div "Create Line Item" at bounding box center [1054, 441] width 106 height 16
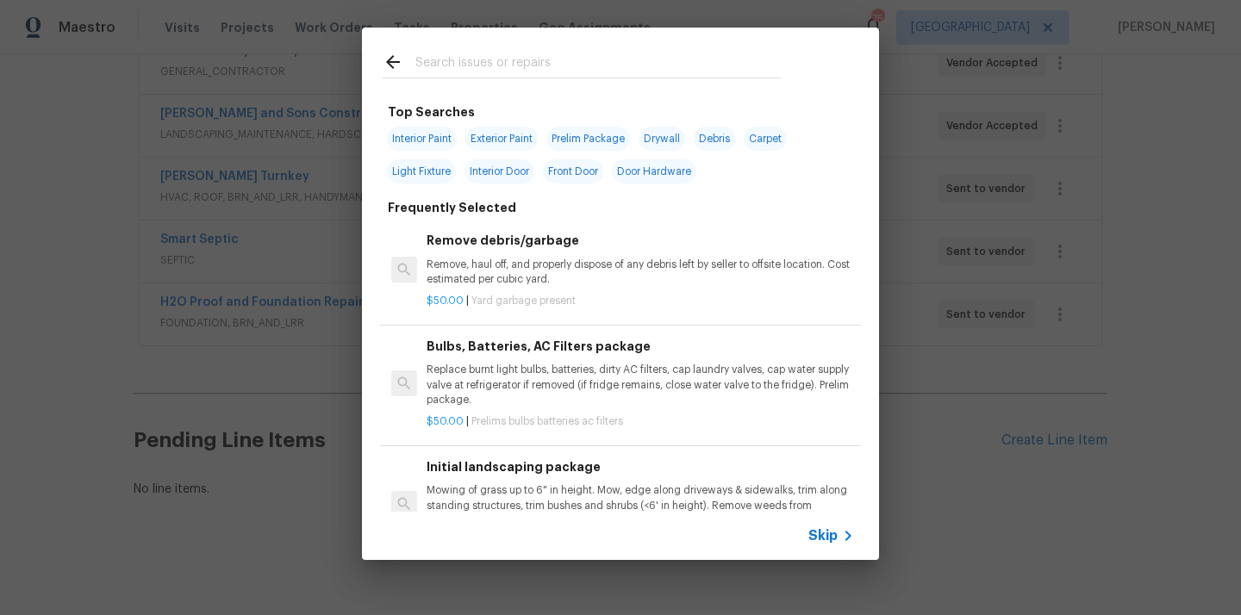
click at [683, 71] on input "text" at bounding box center [597, 65] width 365 height 26
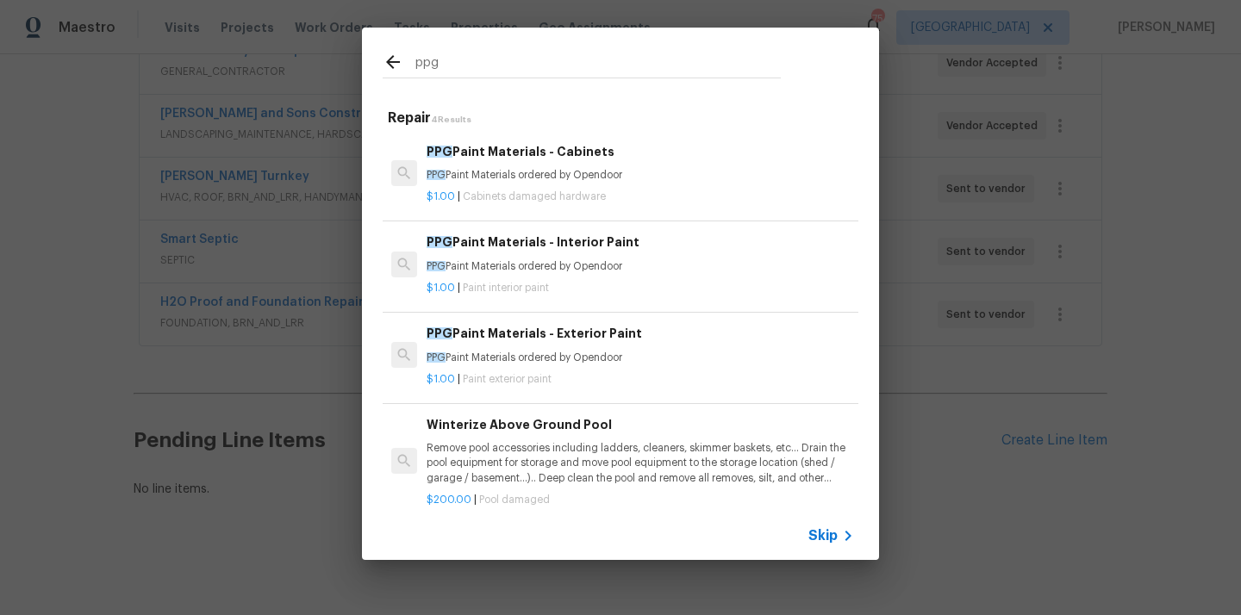
type input "ppg"
click at [586, 283] on p "$1.00 | Paint interior paint" at bounding box center [639, 288] width 427 height 15
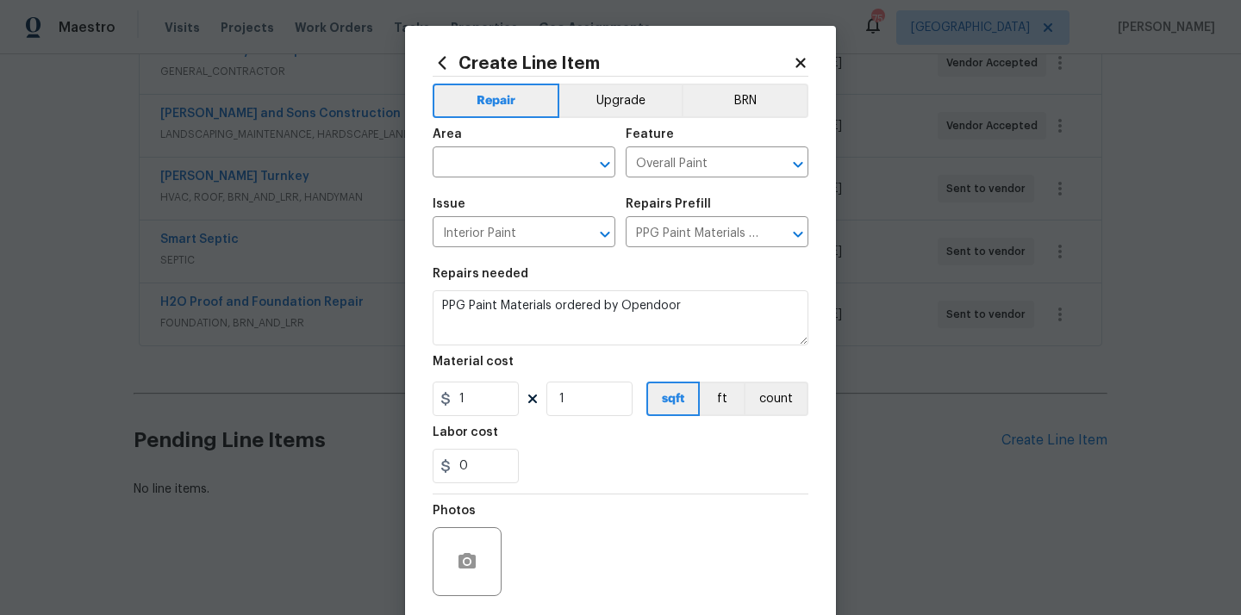
click at [537, 180] on span "Area ​" at bounding box center [524, 153] width 183 height 70
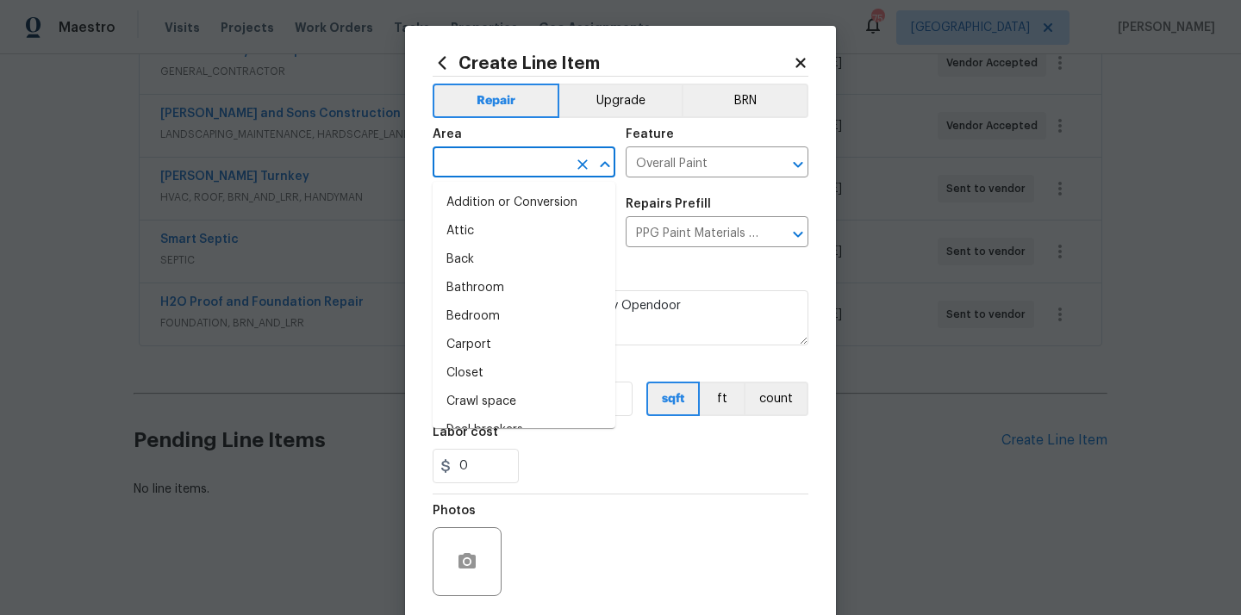
click at [531, 160] on input "text" at bounding box center [500, 164] width 134 height 27
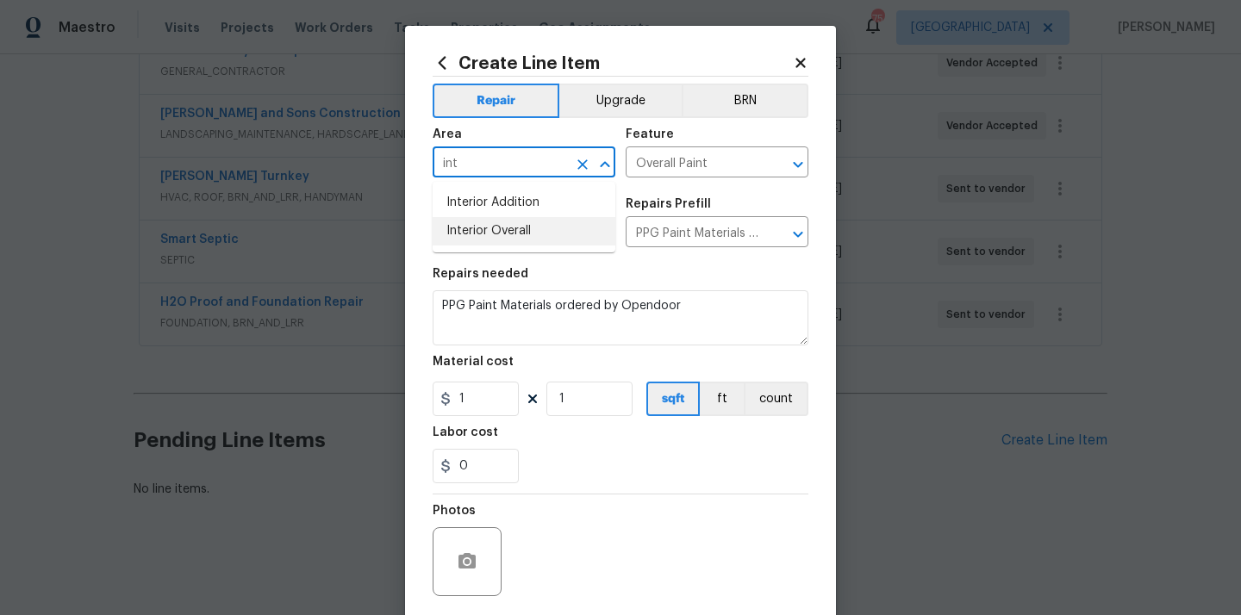
click at [532, 241] on li "Interior Overall" at bounding box center [524, 231] width 183 height 28
type input "Interior Overall"
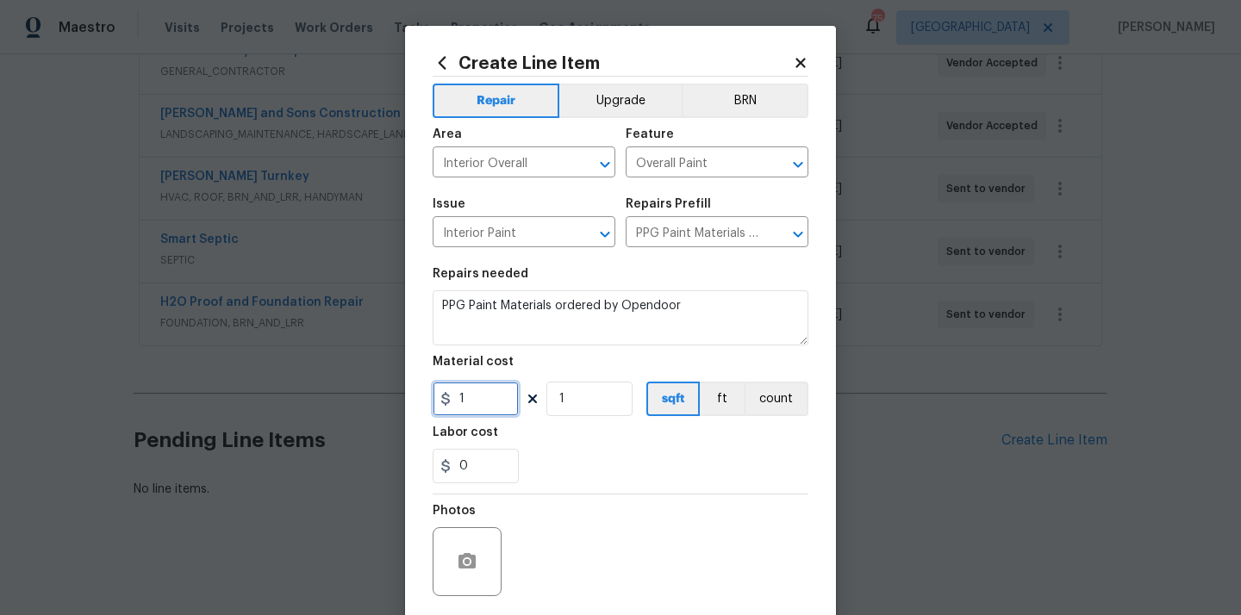
drag, startPoint x: 473, startPoint y: 408, endPoint x: 401, endPoint y: 408, distance: 72.4
click at [402, 408] on div "Create Line Item Repair Upgrade BRN Area Interior Overall ​ Feature Overall Pai…" at bounding box center [620, 307] width 1241 height 615
paste input "000.16"
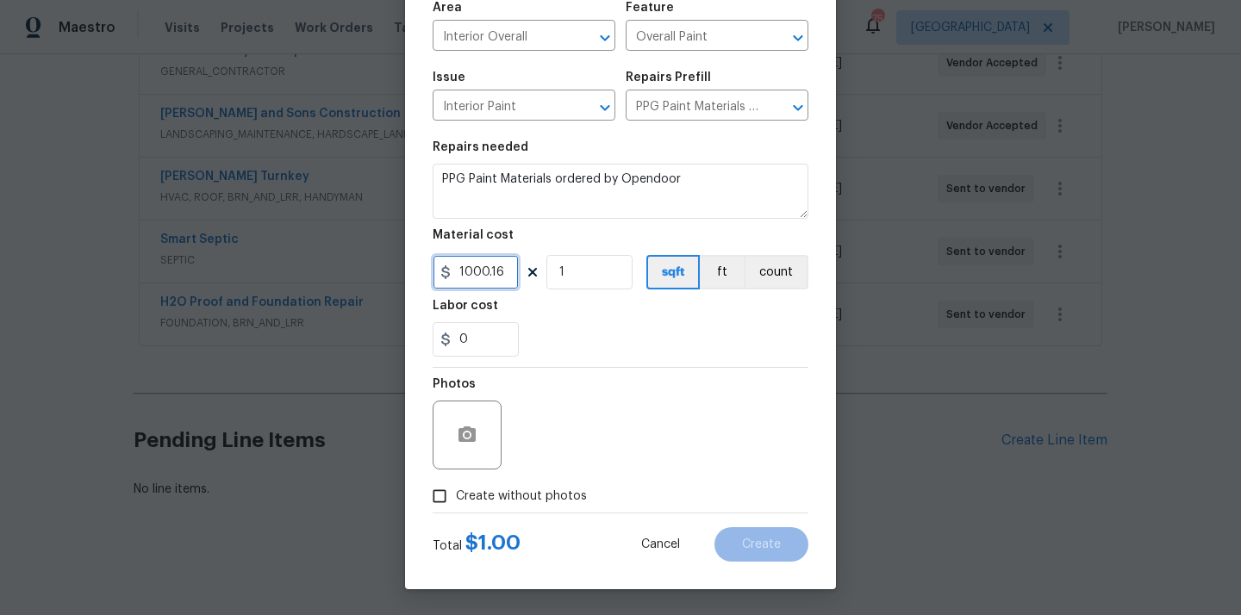
type input "1000.16"
click at [548, 501] on span "Create without photos" at bounding box center [521, 497] width 131 height 18
click at [456, 501] on input "Create without photos" at bounding box center [439, 496] width 33 height 33
checkbox input "true"
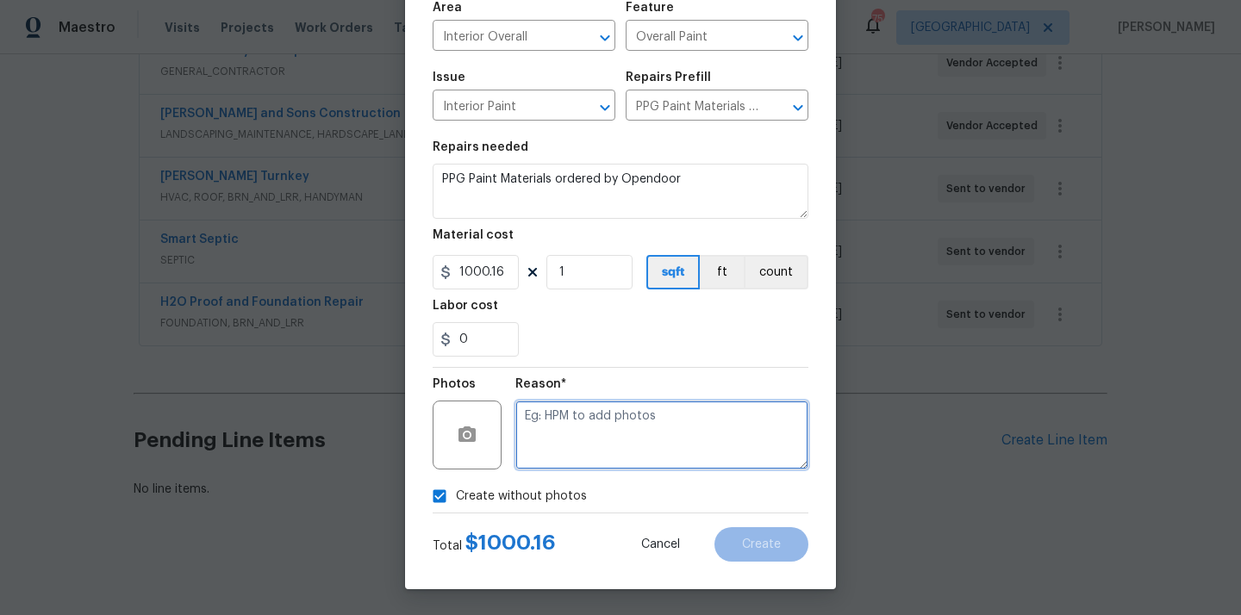
click at [576, 447] on textarea at bounding box center [661, 435] width 293 height 69
type textarea "N/A"
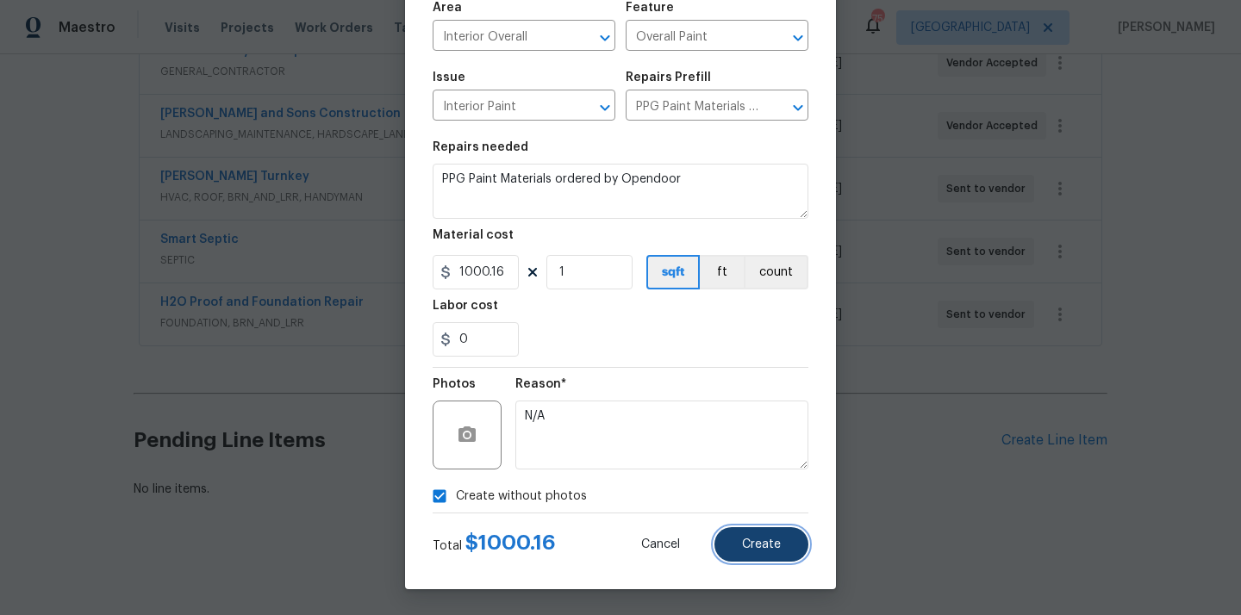
click at [750, 547] on span "Create" at bounding box center [761, 544] width 39 height 13
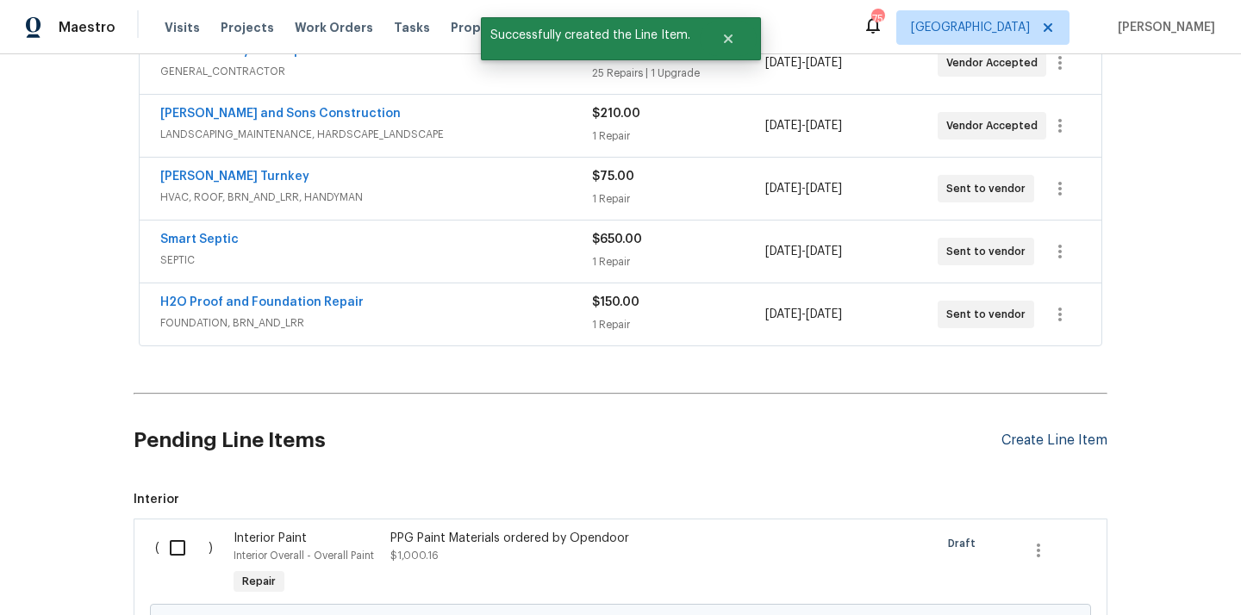
click at [1066, 443] on div "Create Line Item" at bounding box center [1054, 441] width 106 height 16
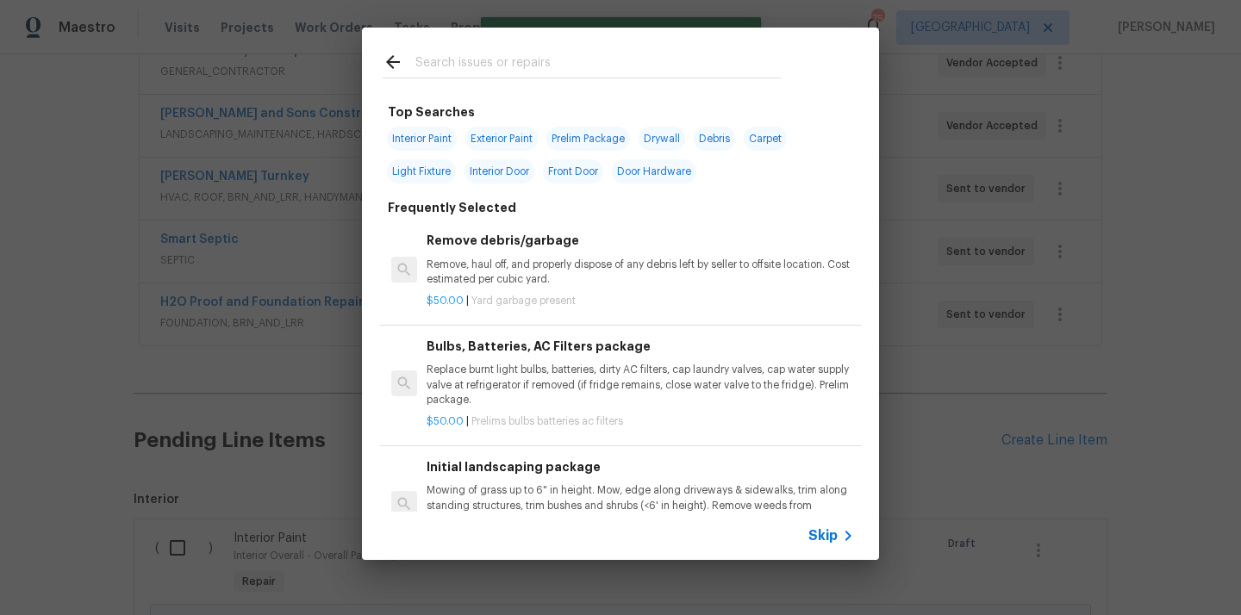
click at [601, 61] on input "text" at bounding box center [597, 65] width 365 height 26
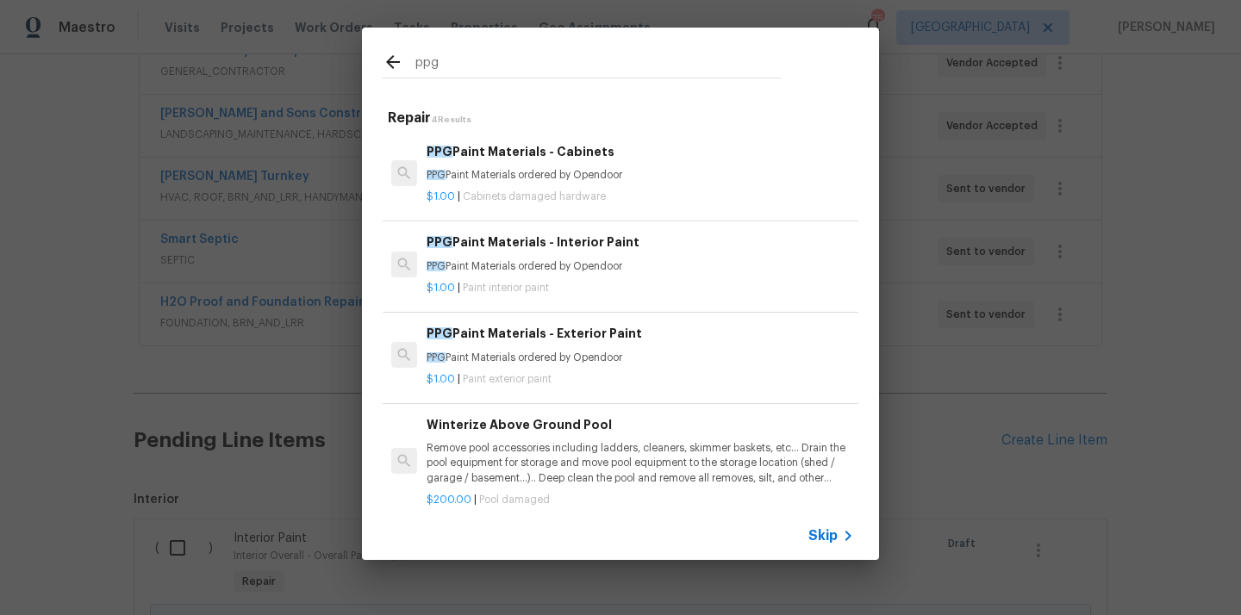
type input "ppg"
click at [556, 350] on div "PPG Paint Materials - Exterior Paint PPG Paint Materials ordered by Opendoor" at bounding box center [639, 344] width 427 height 41
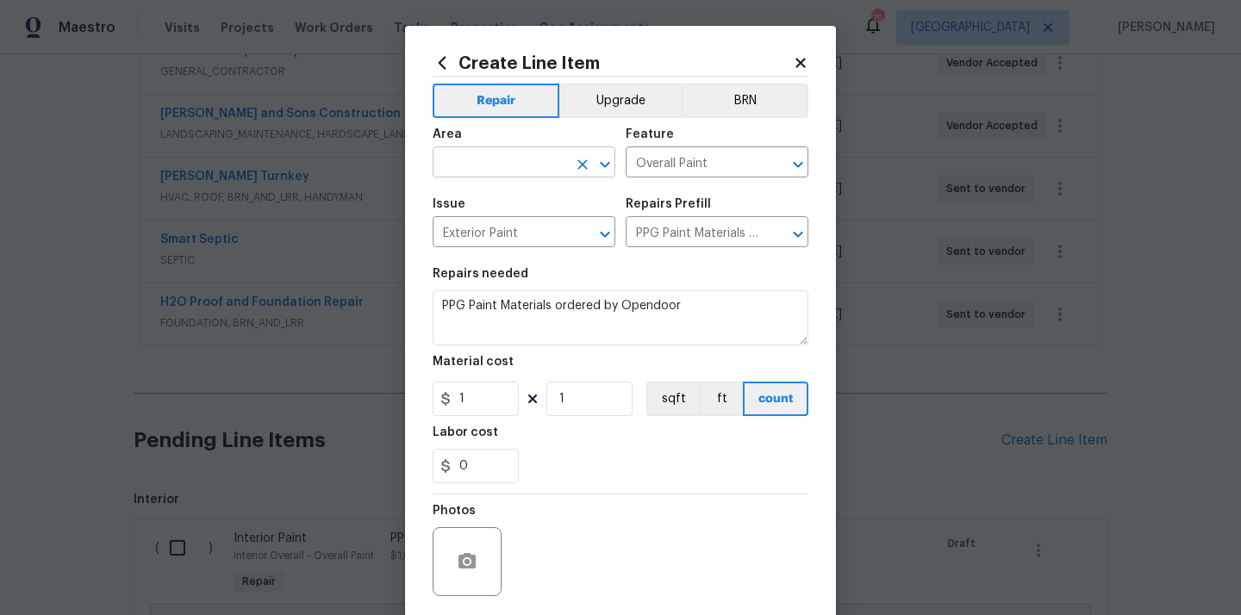
click at [516, 172] on input "text" at bounding box center [500, 164] width 134 height 27
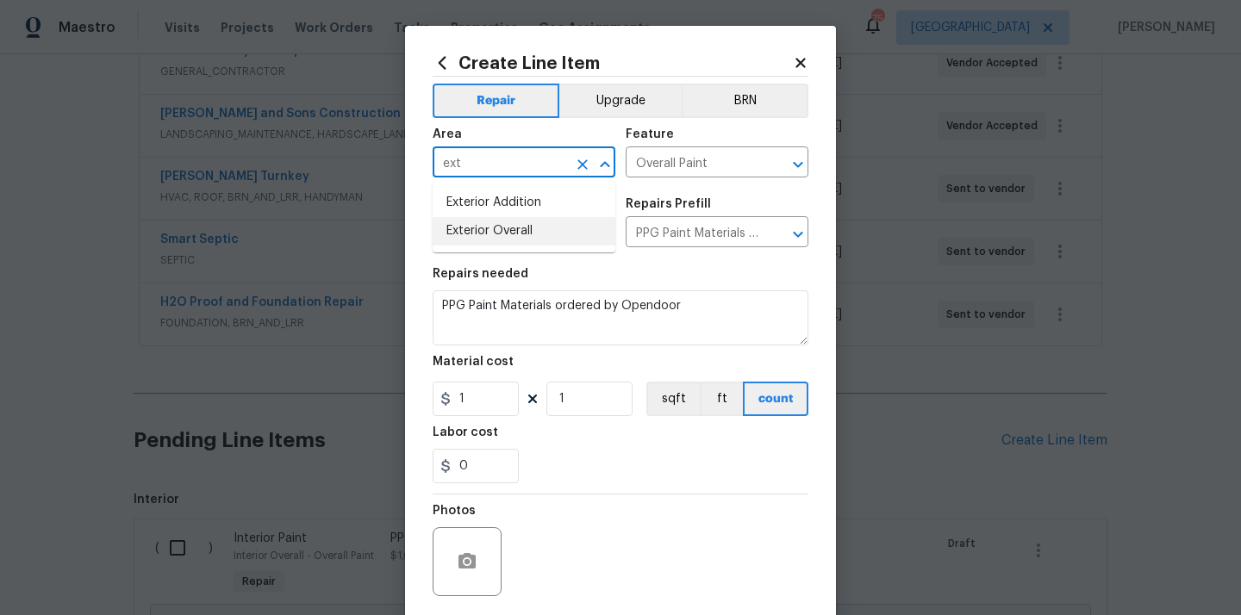
click at [495, 229] on li "Exterior Overall" at bounding box center [524, 231] width 183 height 28
type input "Exterior Overall"
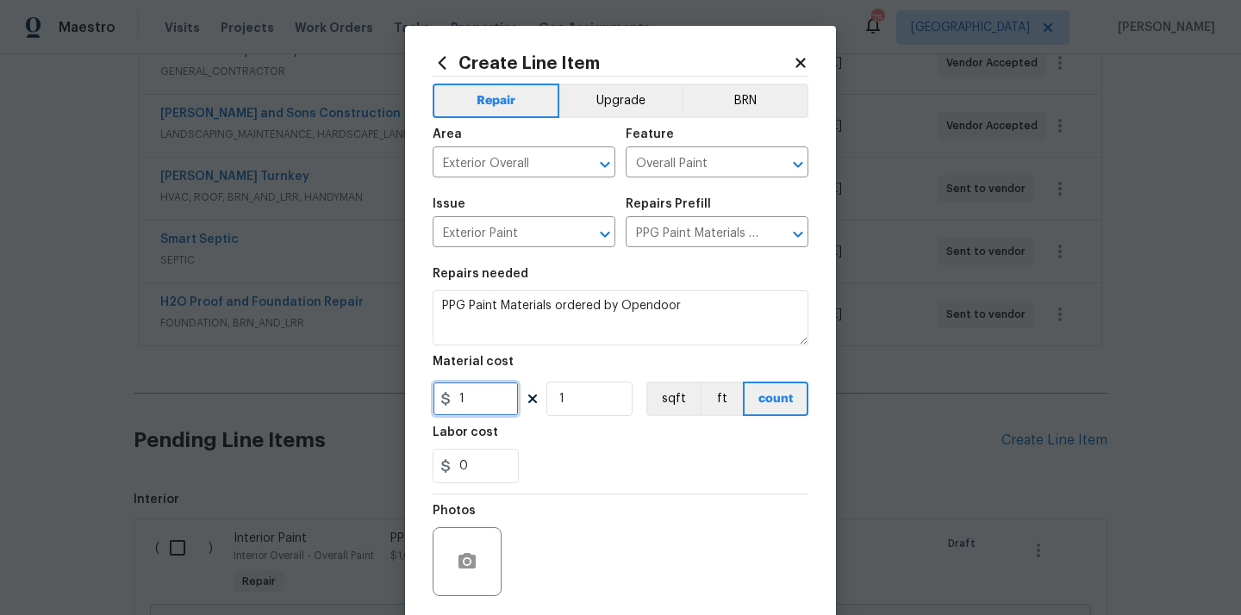
drag, startPoint x: 474, startPoint y: 399, endPoint x: 423, endPoint y: 399, distance: 50.8
click at [430, 399] on div "Create Line Item Repair Upgrade BRN Area Exterior Overall ​ Feature Overall Pai…" at bounding box center [620, 371] width 431 height 690
paste input "285.26"
type input "285.26"
click at [553, 448] on div "Labor cost" at bounding box center [621, 437] width 376 height 22
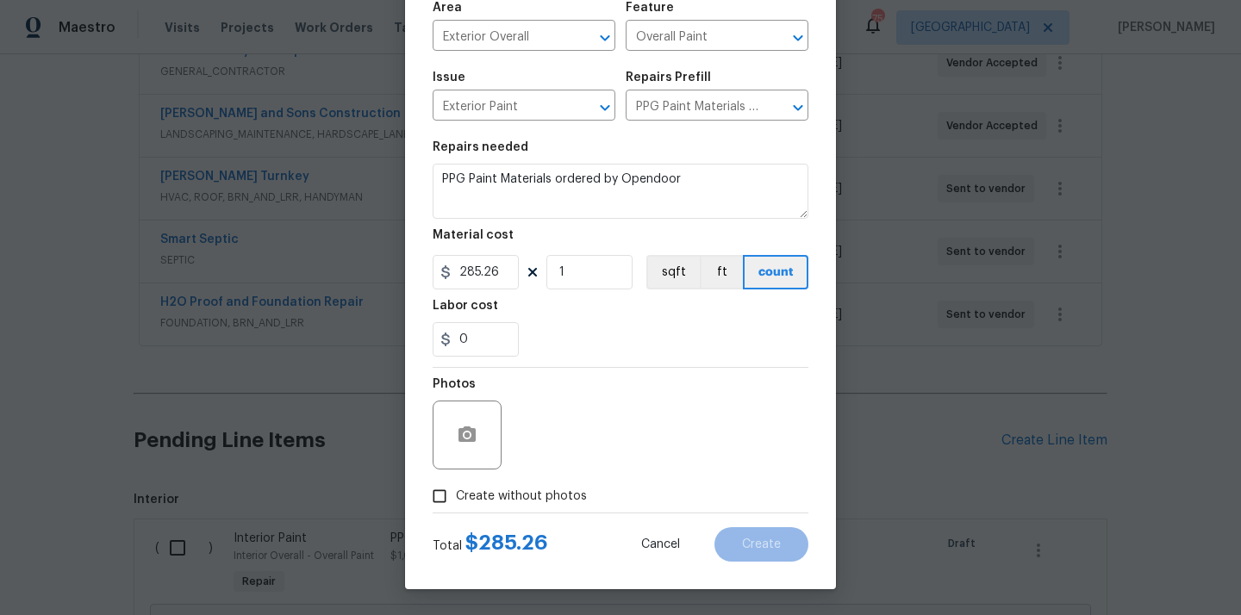
click at [538, 484] on label "Create without photos" at bounding box center [505, 496] width 164 height 33
click at [456, 484] on input "Create without photos" at bounding box center [439, 496] width 33 height 33
checkbox input "true"
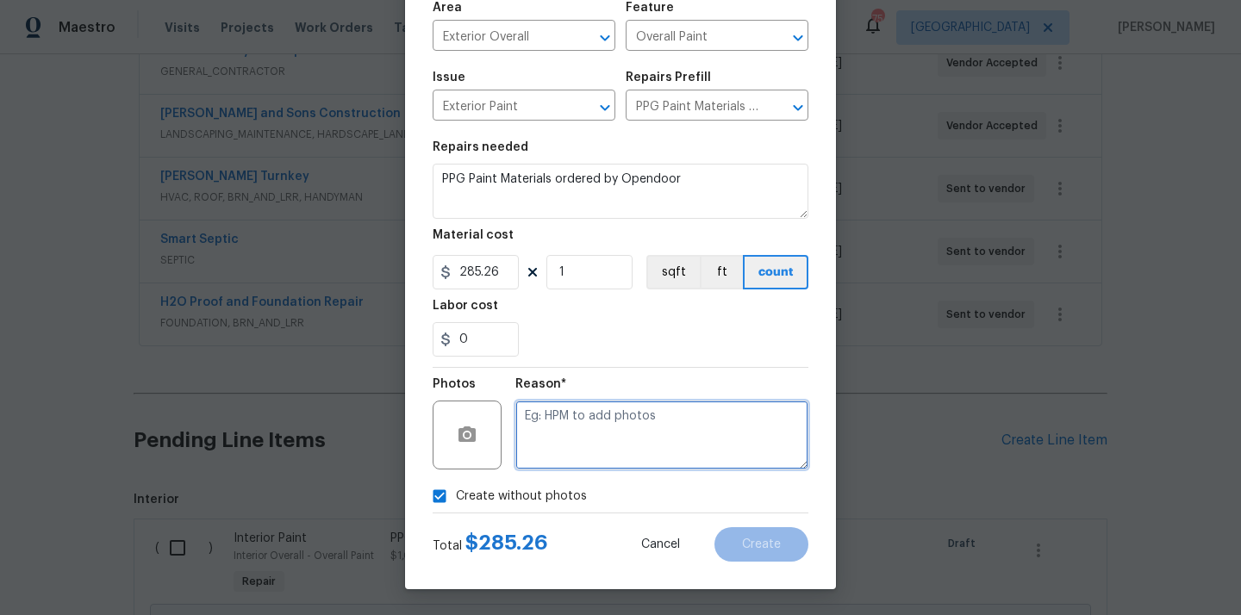
click at [587, 420] on textarea at bounding box center [661, 435] width 293 height 69
type textarea "N/A"
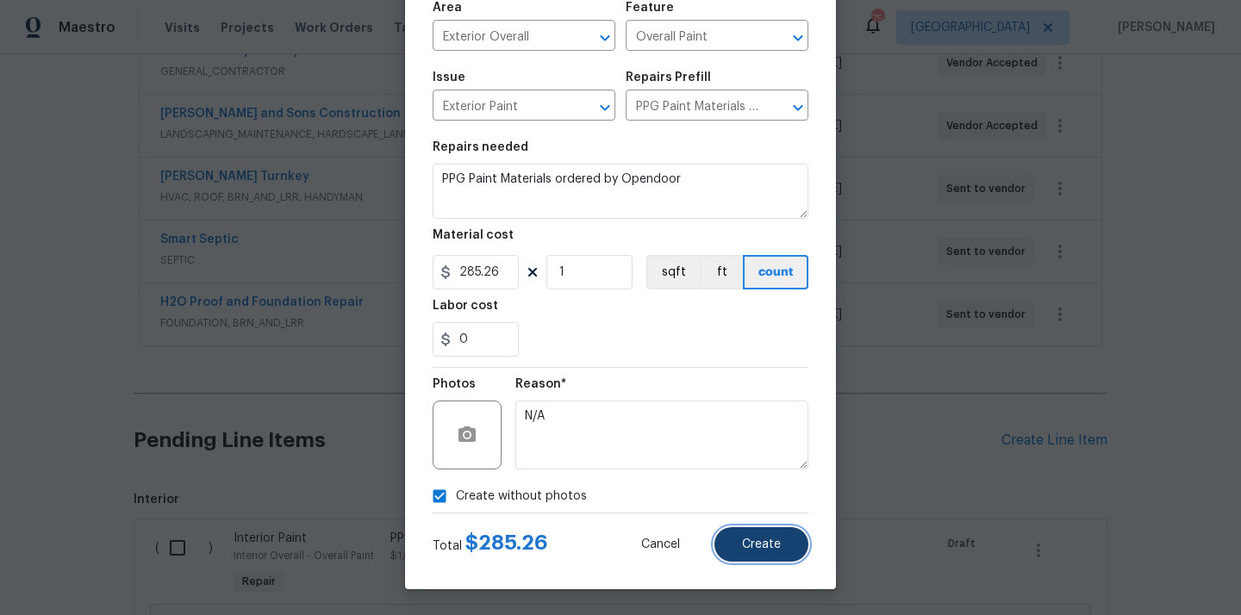
click at [769, 550] on span "Create" at bounding box center [761, 544] width 39 height 13
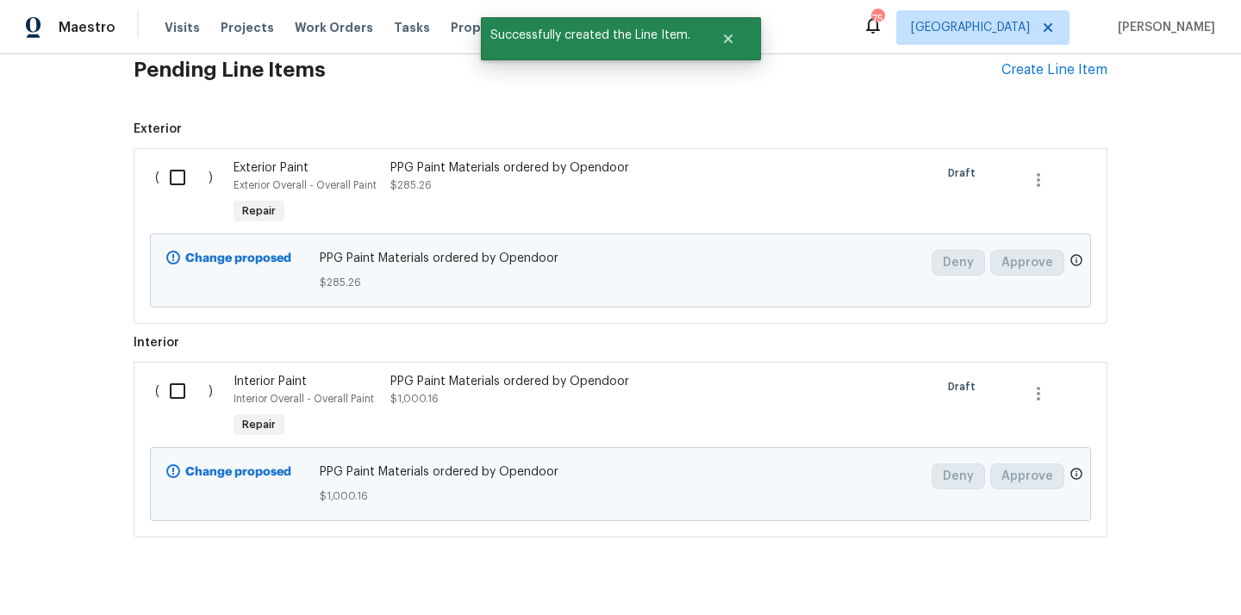
scroll to position [750, 0]
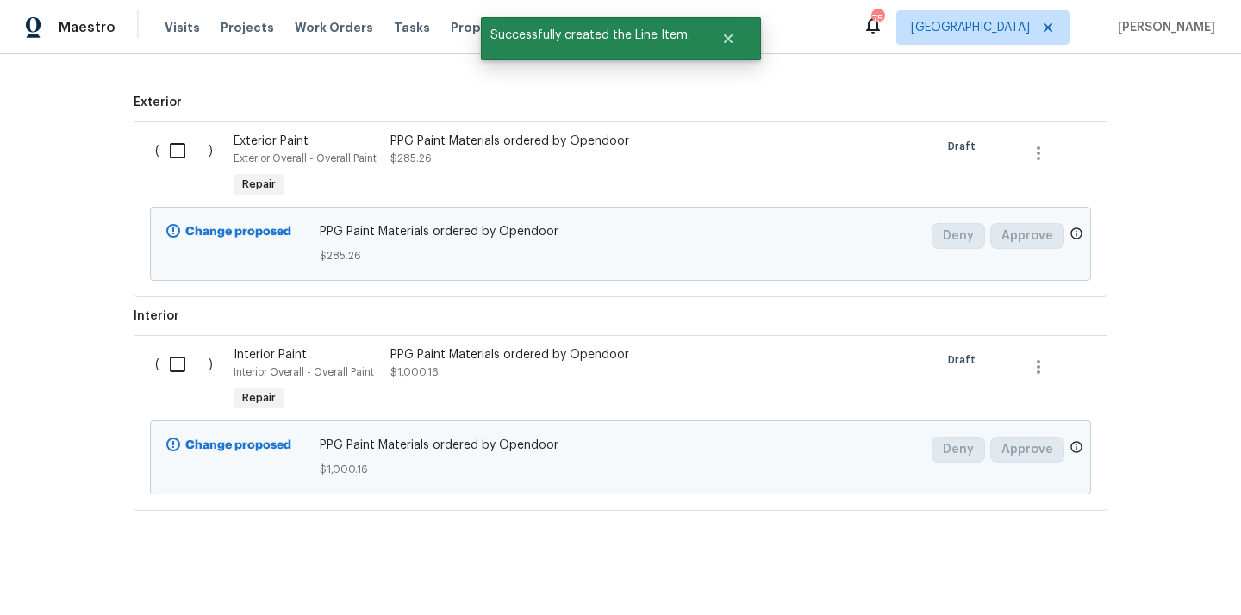
click at [183, 171] on div "( )" at bounding box center [189, 167] width 78 height 79
click at [181, 154] on input "checkbox" at bounding box center [183, 151] width 49 height 36
checkbox input "true"
click at [184, 359] on input "checkbox" at bounding box center [183, 364] width 49 height 36
checkbox input "true"
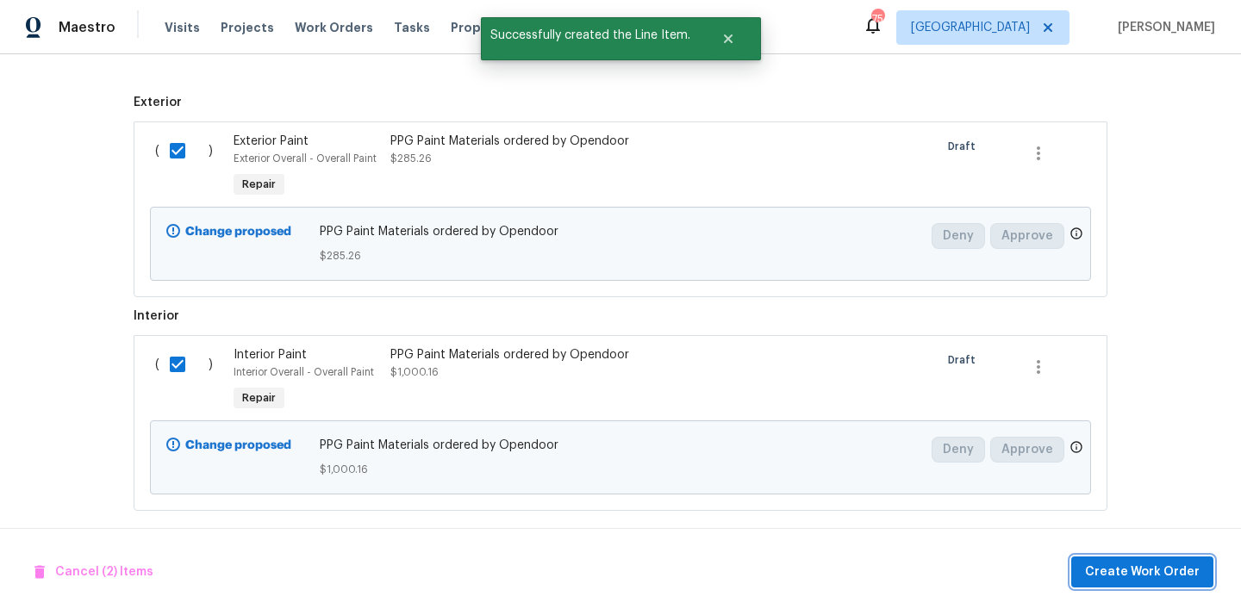
click at [1136, 583] on button "Create Work Order" at bounding box center [1142, 573] width 142 height 32
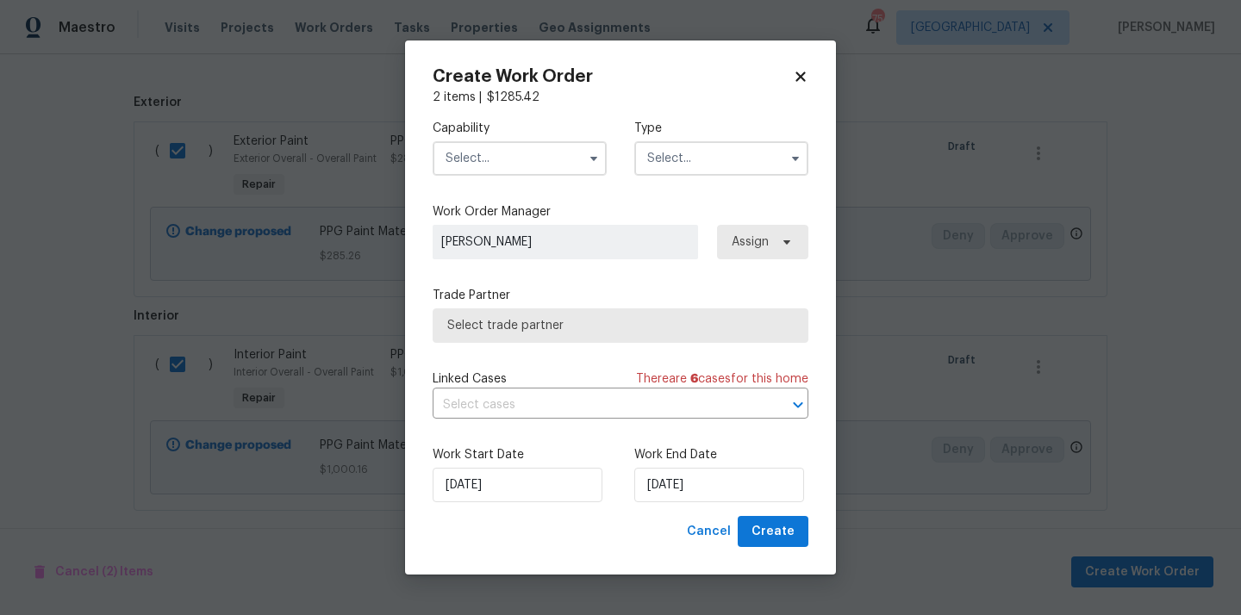
click at [544, 156] on input "text" at bounding box center [520, 158] width 174 height 34
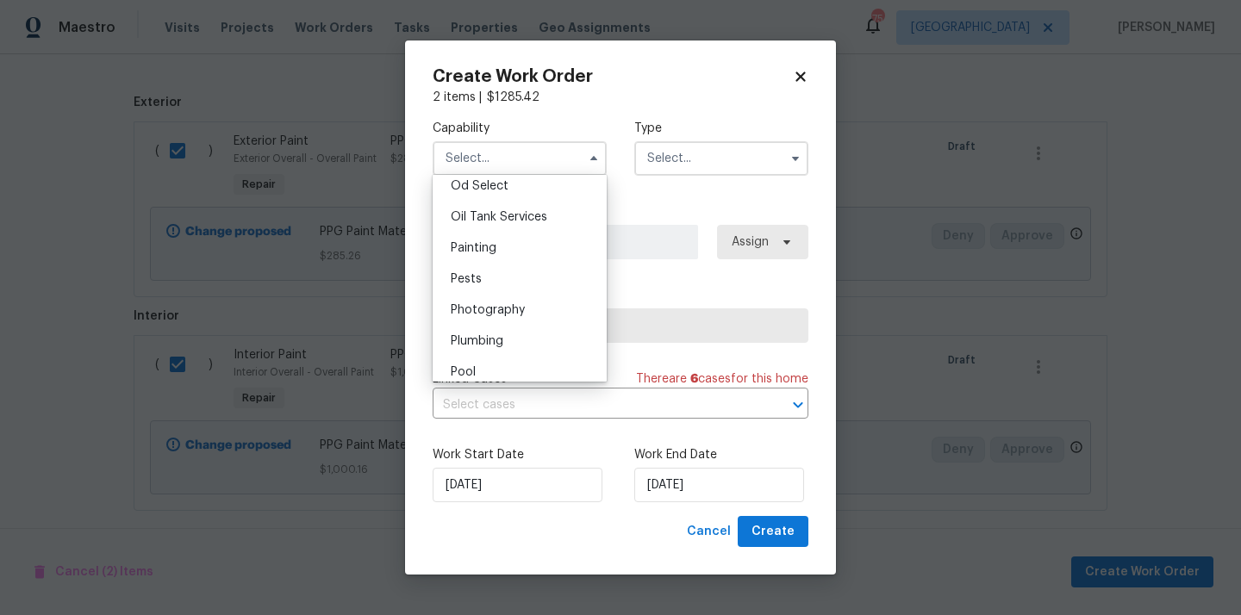
scroll to position [1396, 0]
click at [526, 225] on div "Oil Tank Services" at bounding box center [519, 215] width 165 height 31
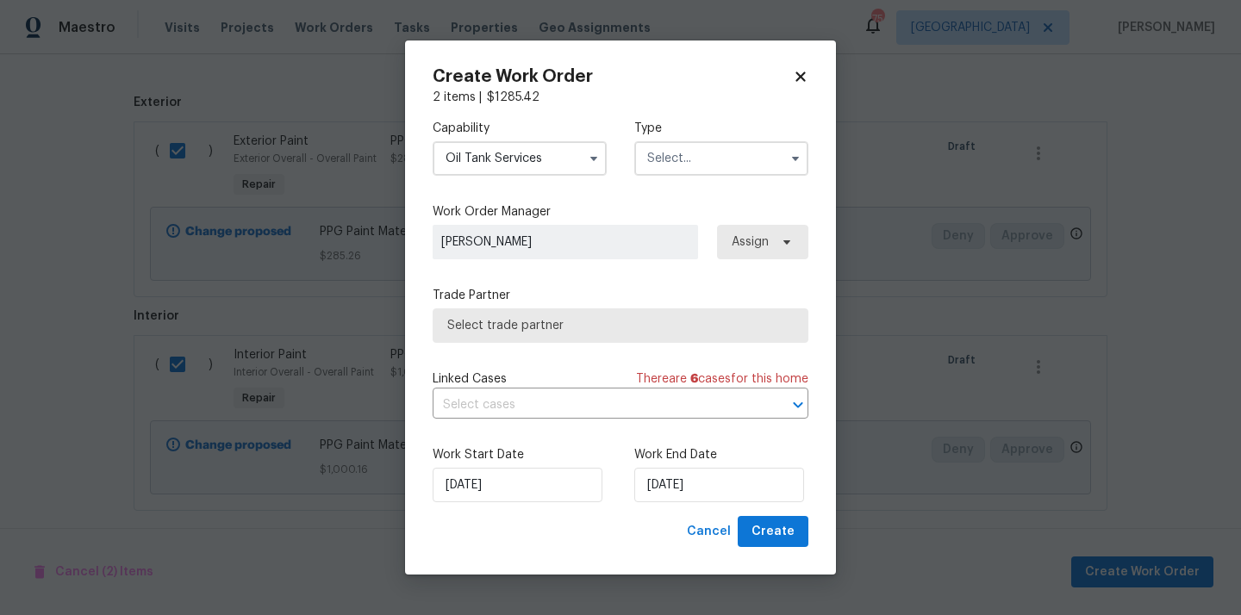
click at [526, 148] on input "Oil Tank Services" at bounding box center [520, 158] width 174 height 34
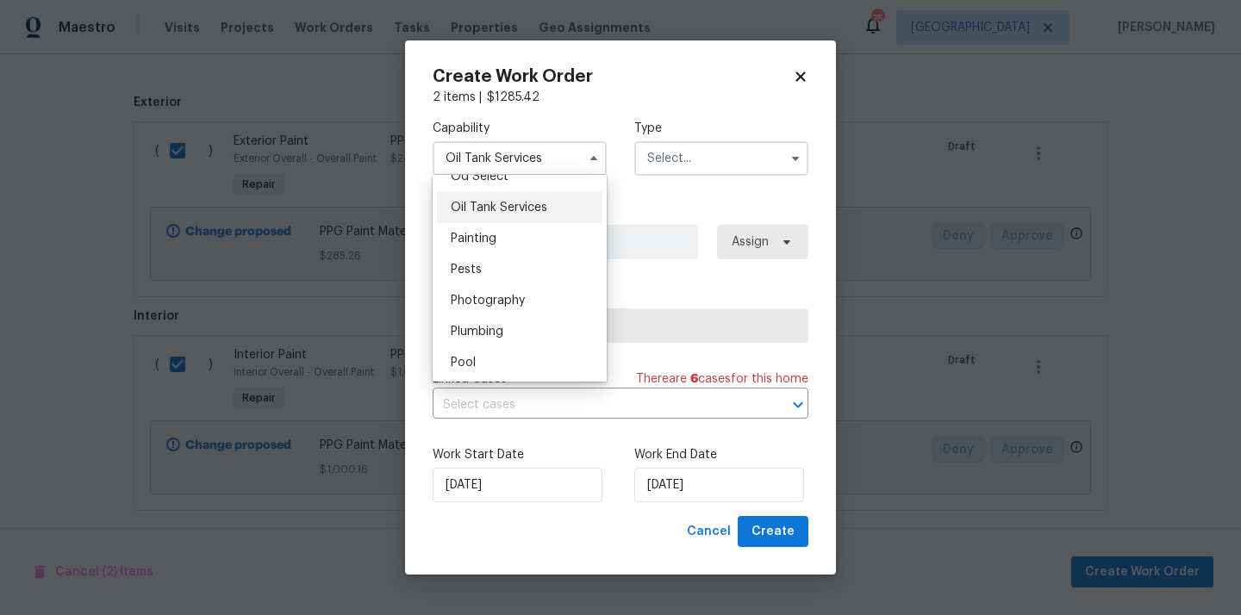
scroll to position [1387, 0]
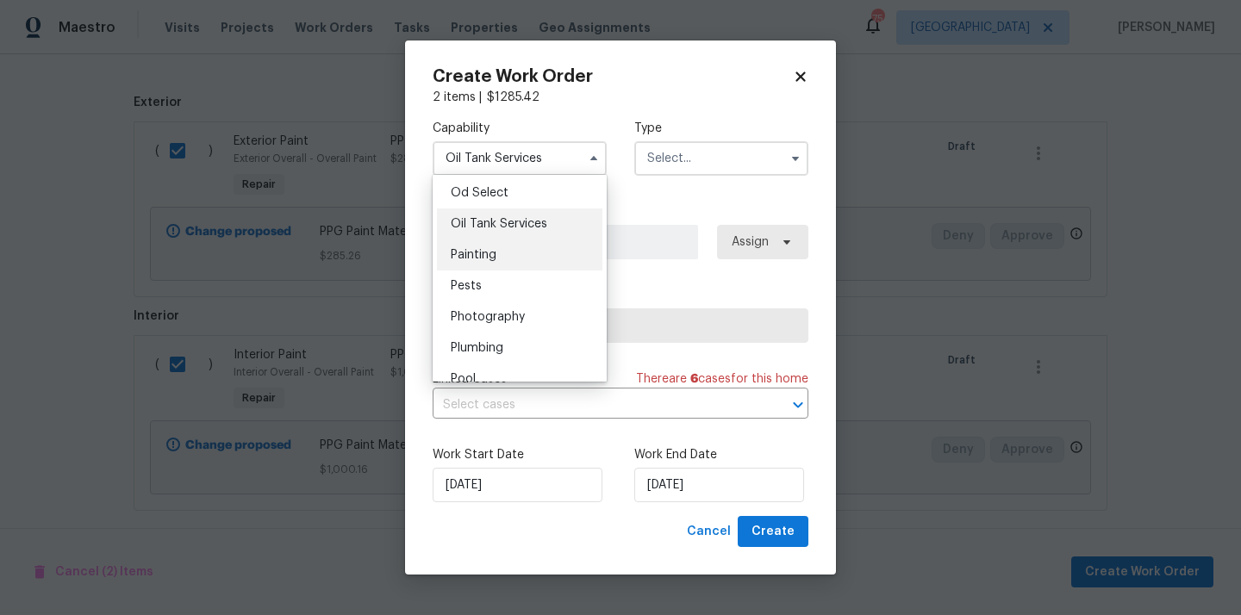
click at [526, 258] on div "Painting" at bounding box center [519, 255] width 165 height 31
type input "Painting"
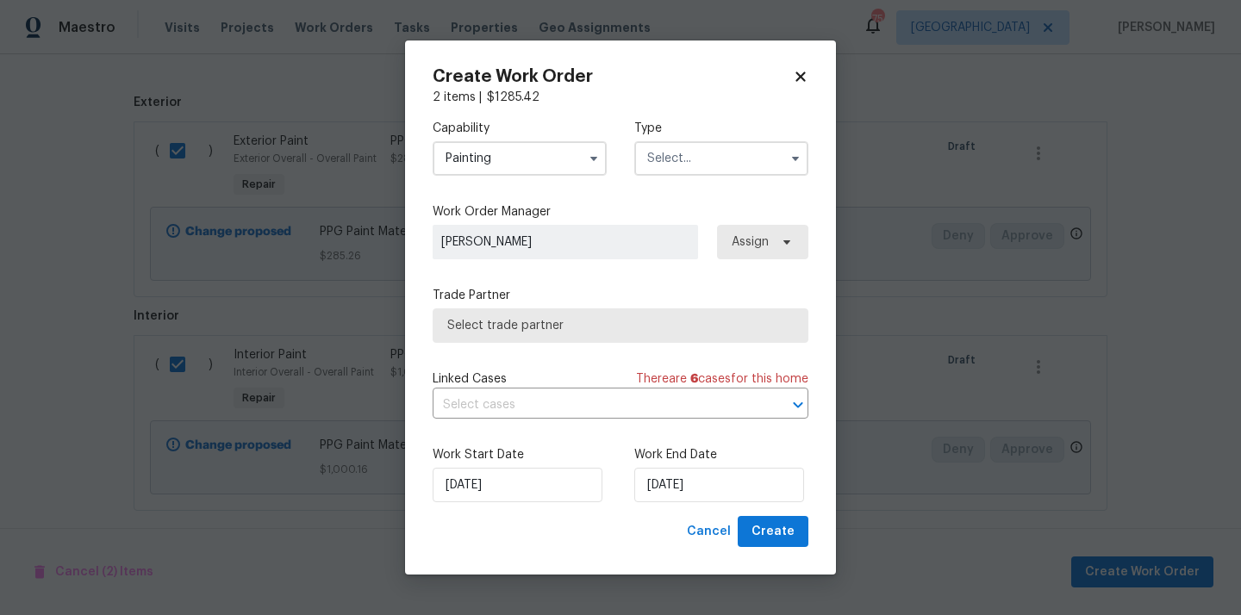
click at [730, 169] on input "text" at bounding box center [721, 158] width 174 height 34
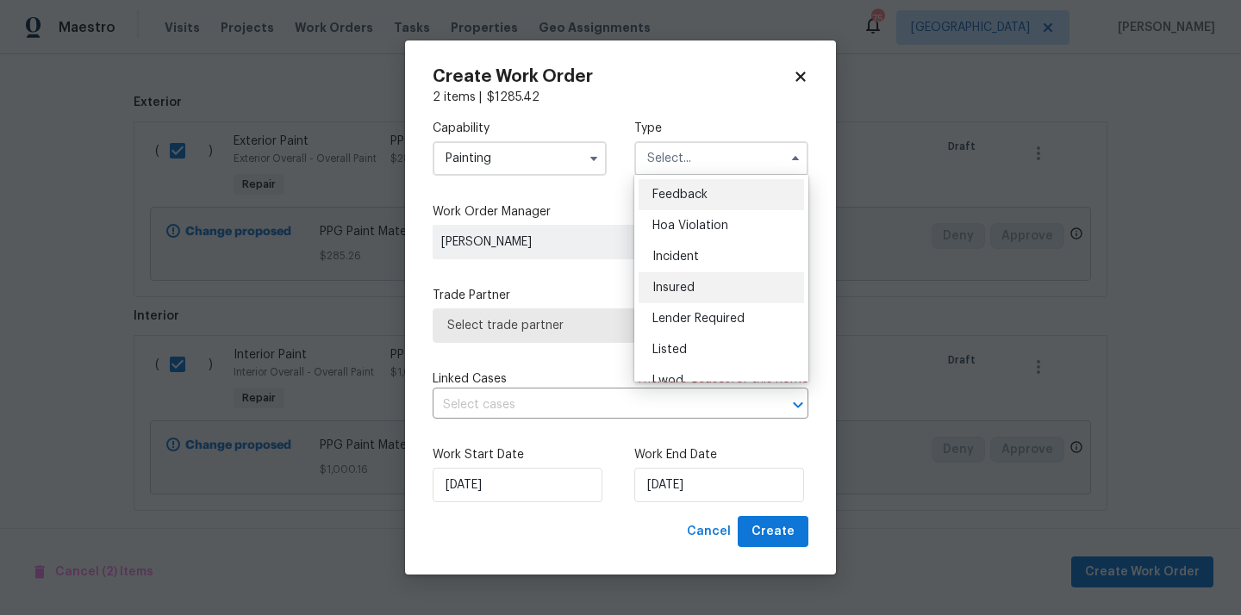
scroll to position [205, 0]
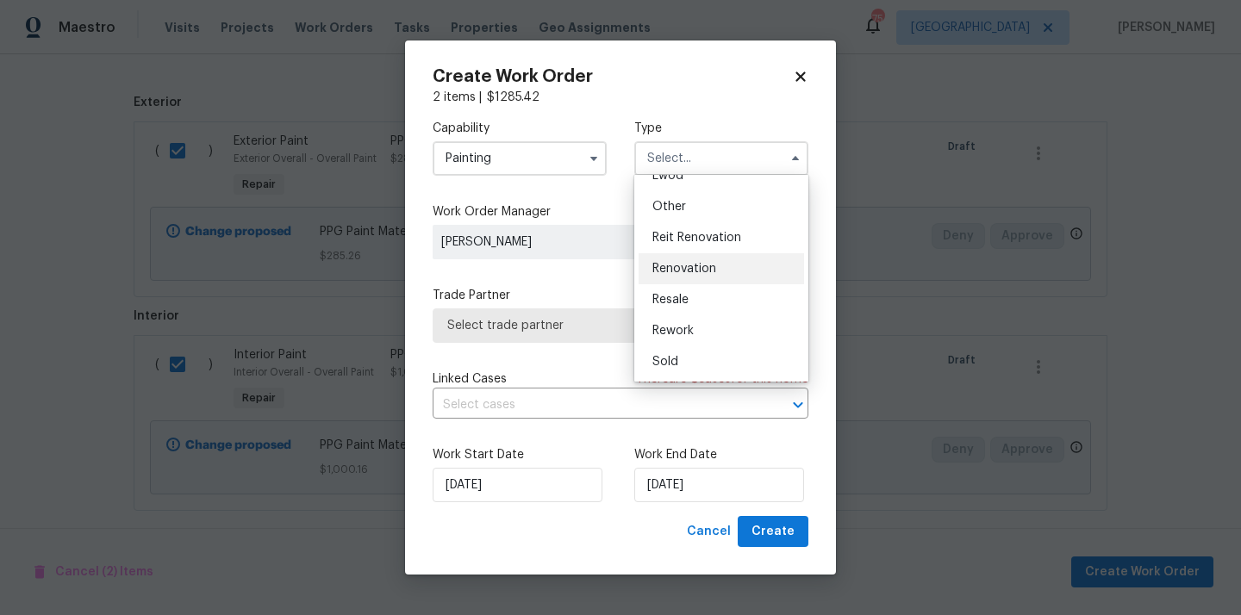
click at [709, 261] on div "Renovation" at bounding box center [720, 268] width 165 height 31
type input "Renovation"
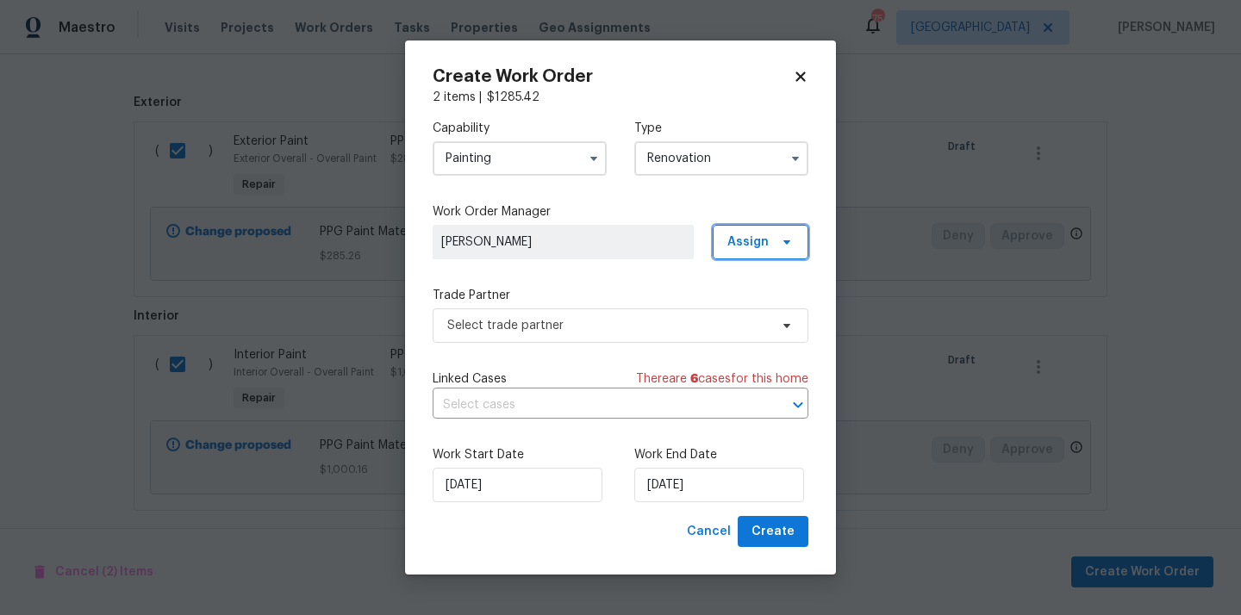
click at [766, 254] on span "Assign" at bounding box center [761, 242] width 96 height 34
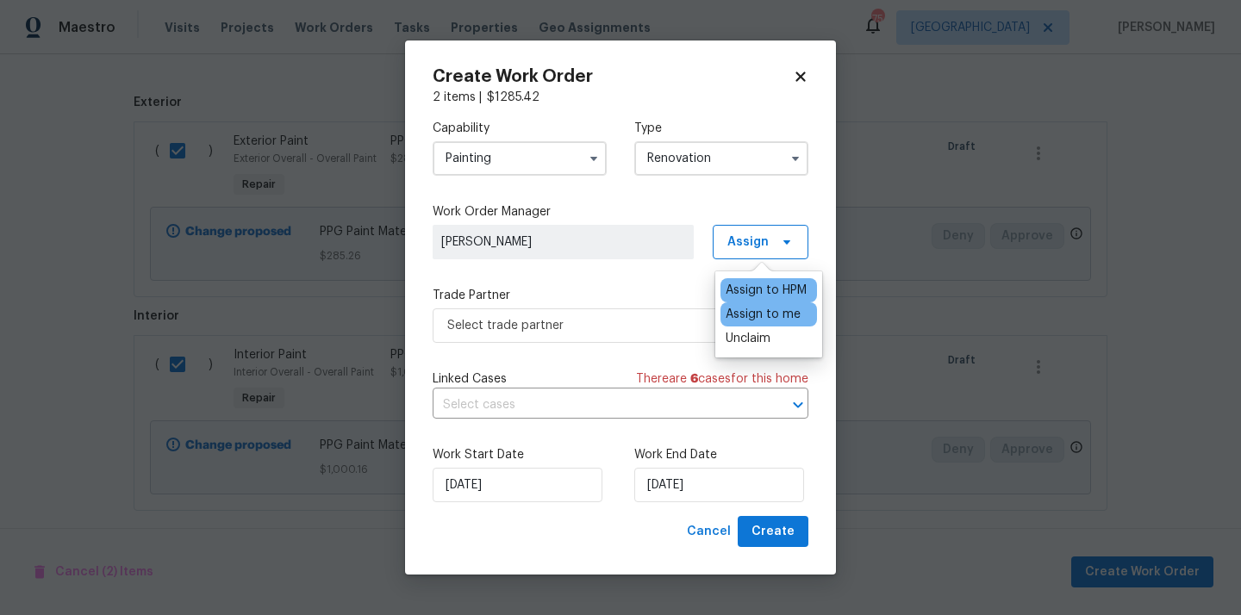
click at [756, 319] on div "Assign to me" at bounding box center [762, 314] width 75 height 17
click at [635, 324] on span "Select trade partner" at bounding box center [607, 325] width 321 height 17
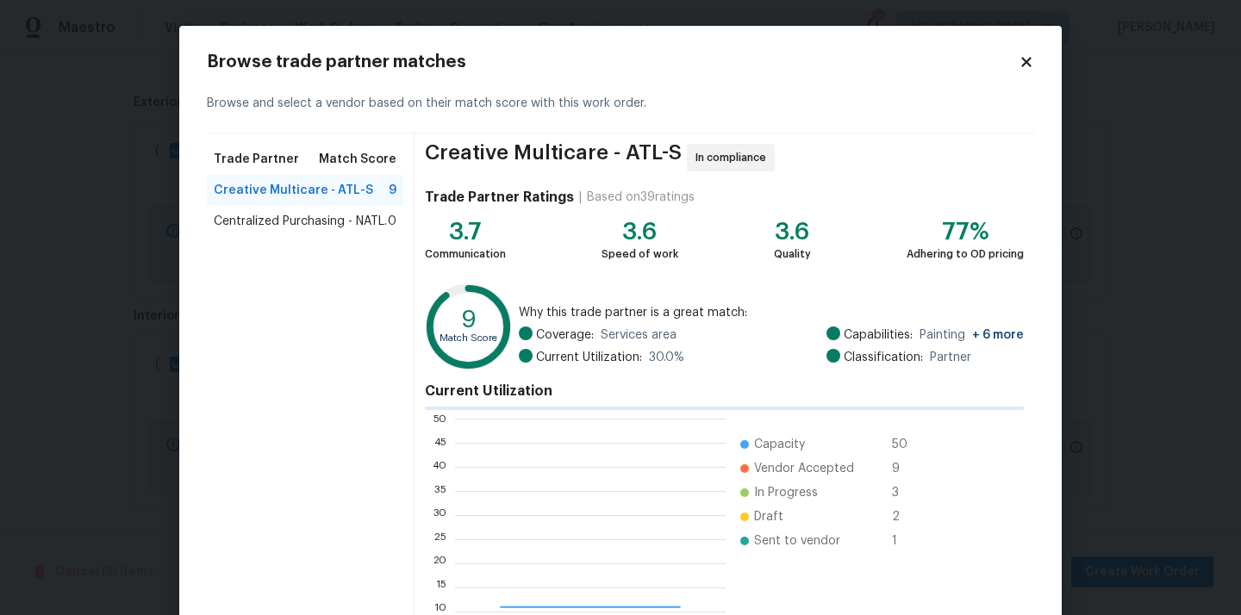
scroll to position [241, 271]
click at [361, 233] on div "Centralized Purchasing - NATL. 0" at bounding box center [305, 221] width 196 height 31
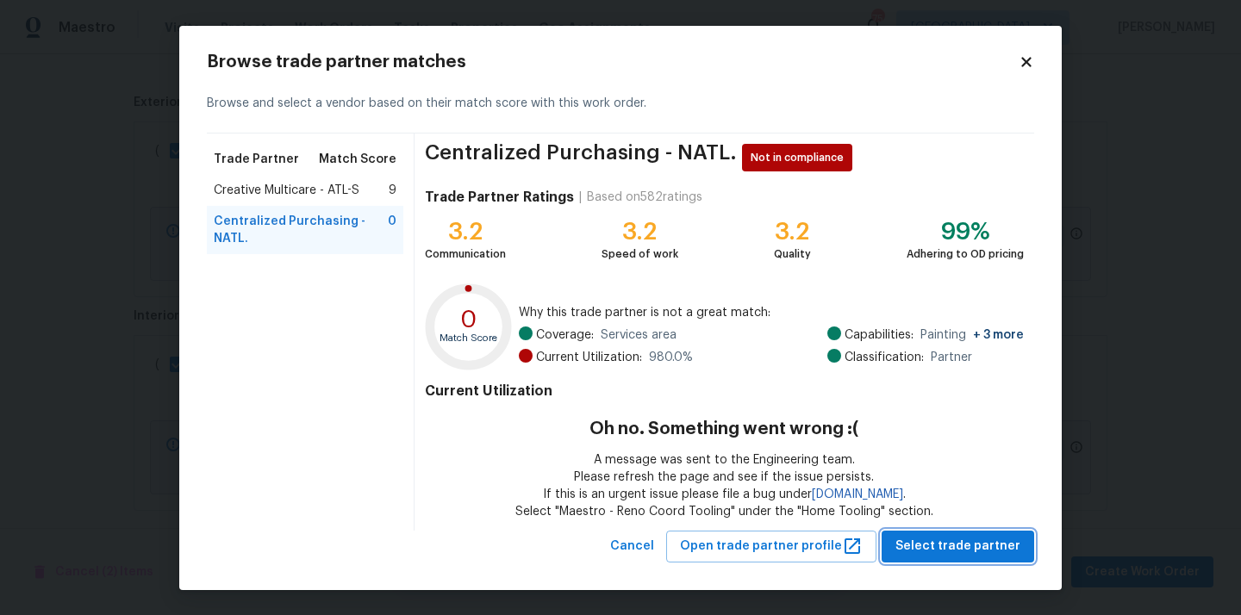
click at [949, 540] on span "Select trade partner" at bounding box center [957, 547] width 125 height 22
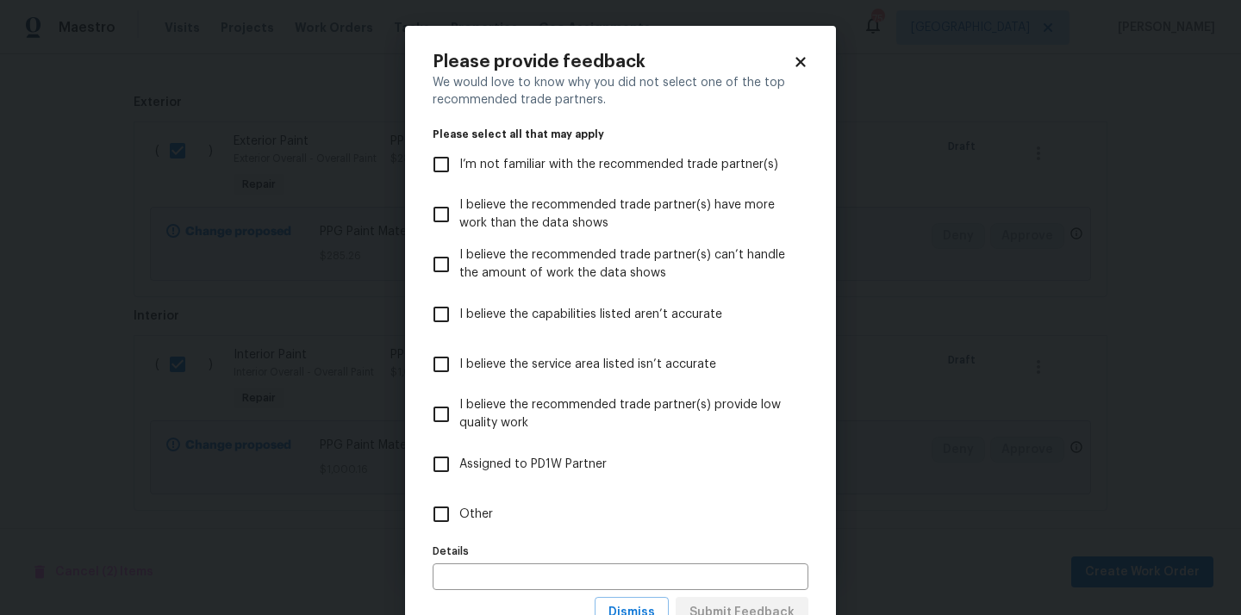
click at [735, 514] on label "Other" at bounding box center [608, 514] width 371 height 50
click at [459, 514] on input "Other" at bounding box center [441, 514] width 36 height 36
checkbox input "true"
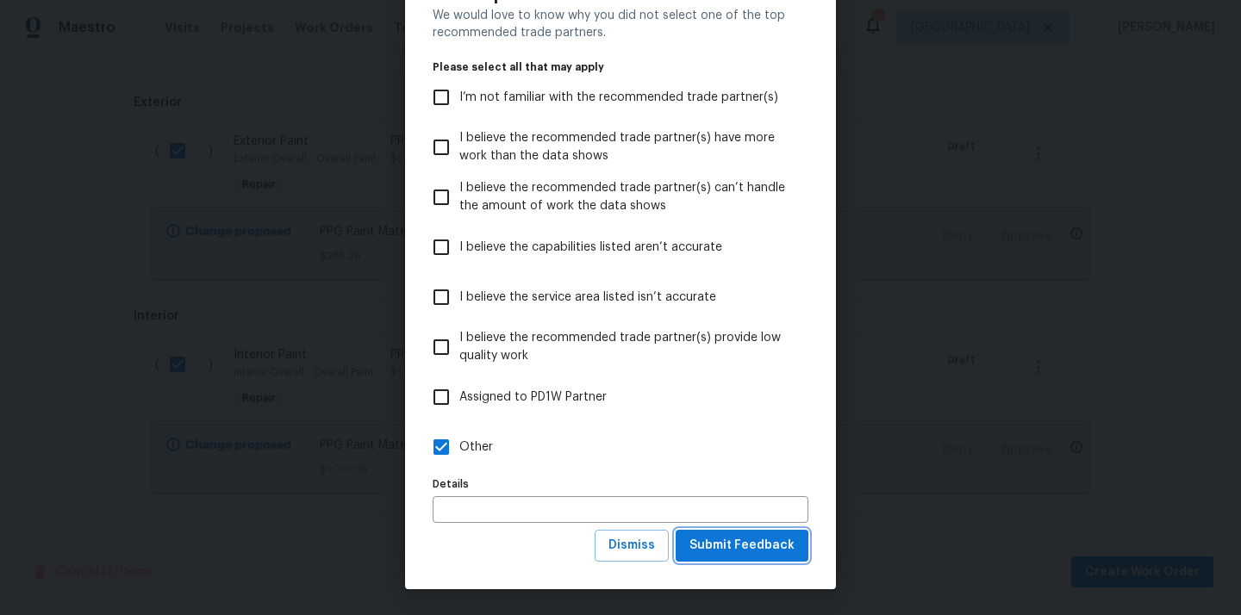
click at [732, 545] on span "Submit Feedback" at bounding box center [741, 546] width 105 height 22
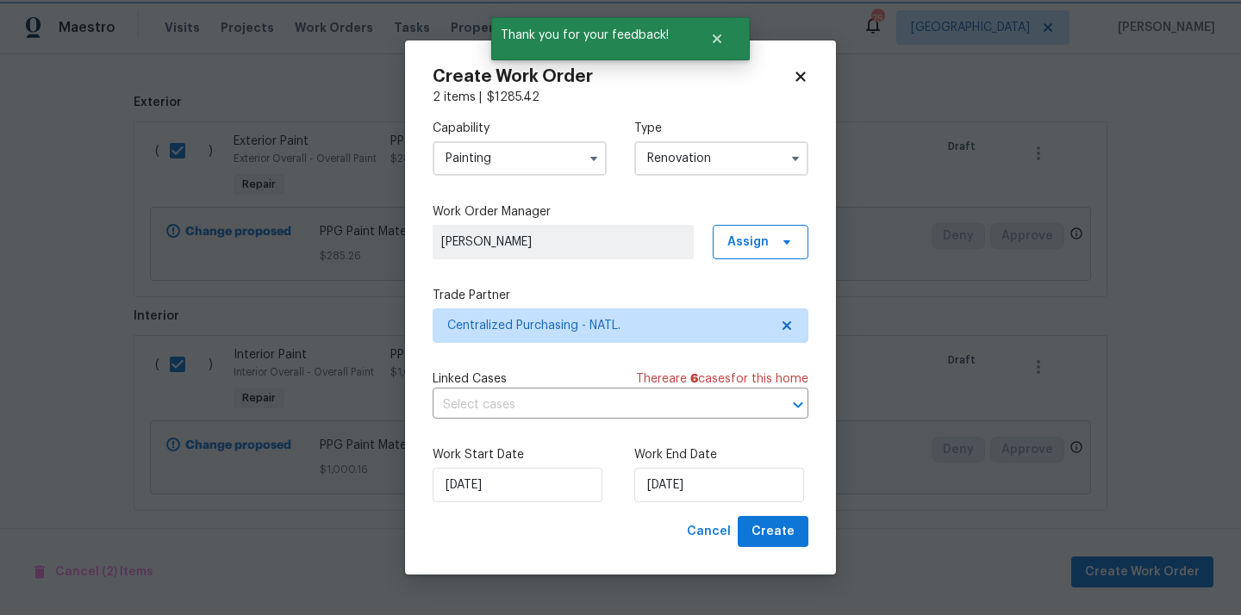
scroll to position [0, 0]
click at [781, 542] on span "Create" at bounding box center [772, 532] width 43 height 22
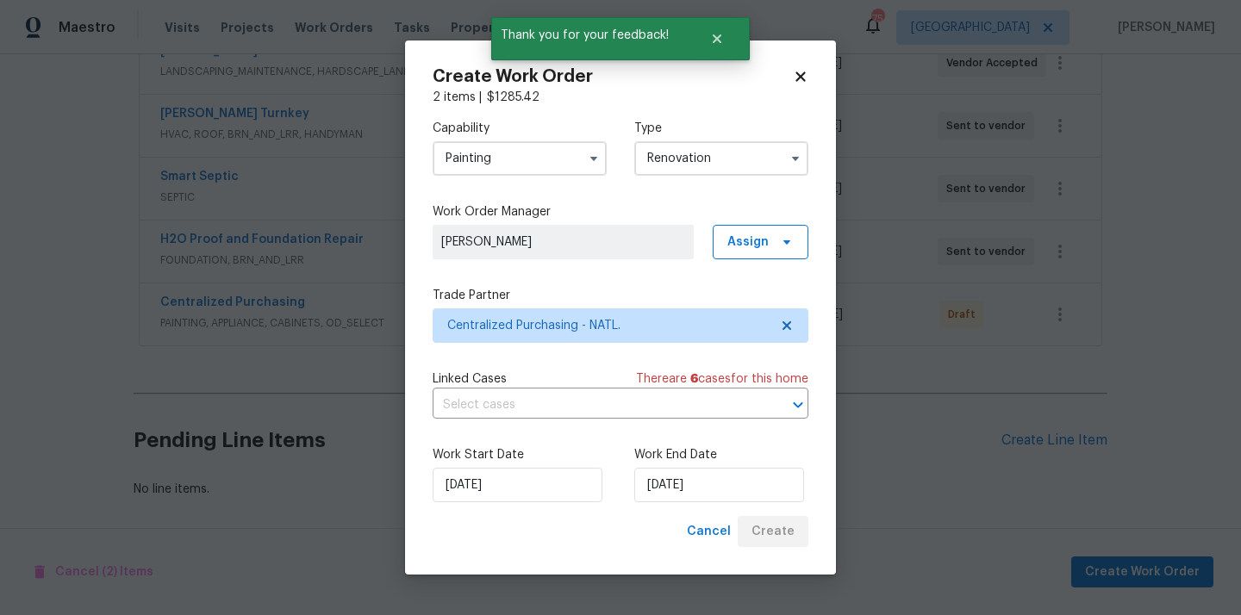
scroll to position [416, 0]
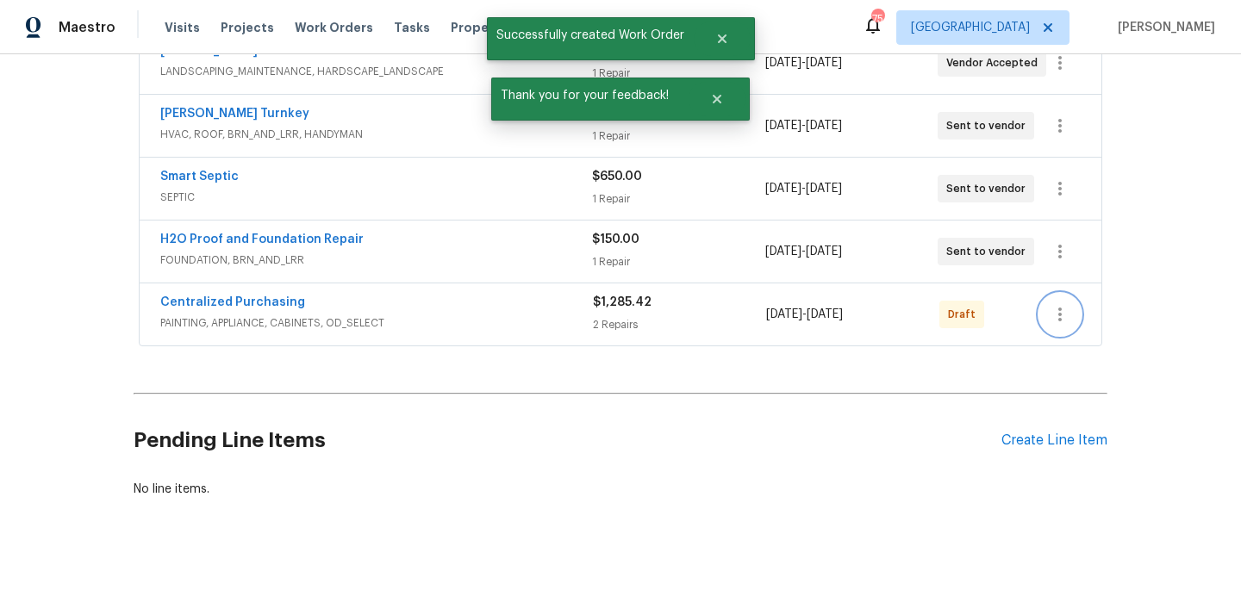
click at [1056, 300] on button "button" at bounding box center [1059, 314] width 41 height 41
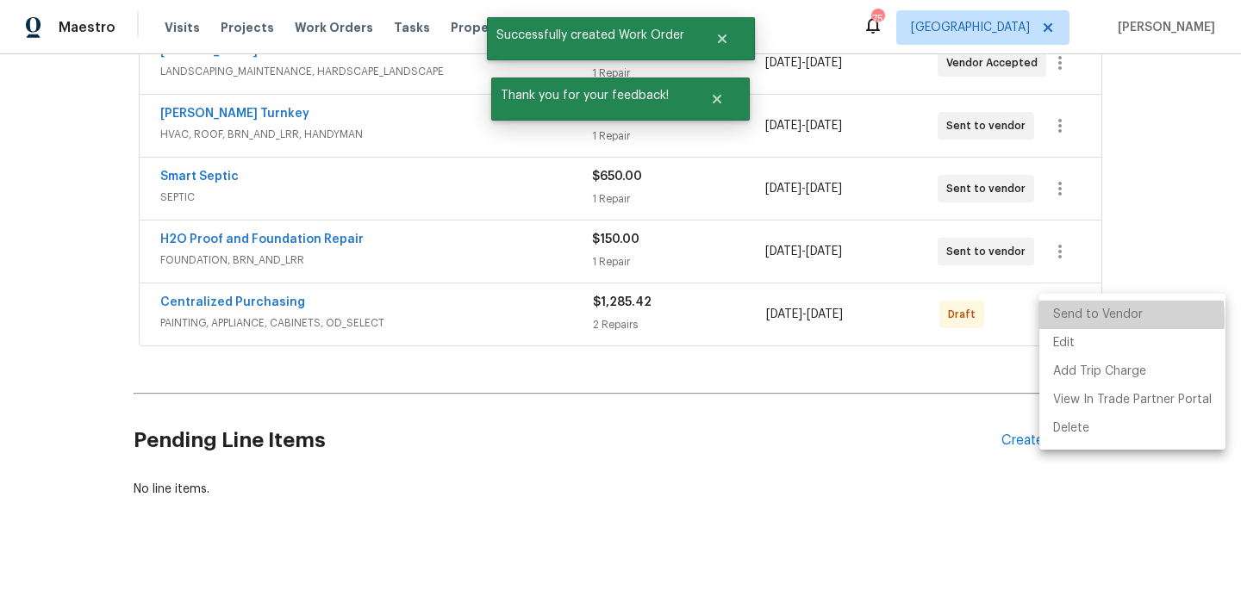
click at [1067, 319] on li "Send to Vendor" at bounding box center [1132, 315] width 186 height 28
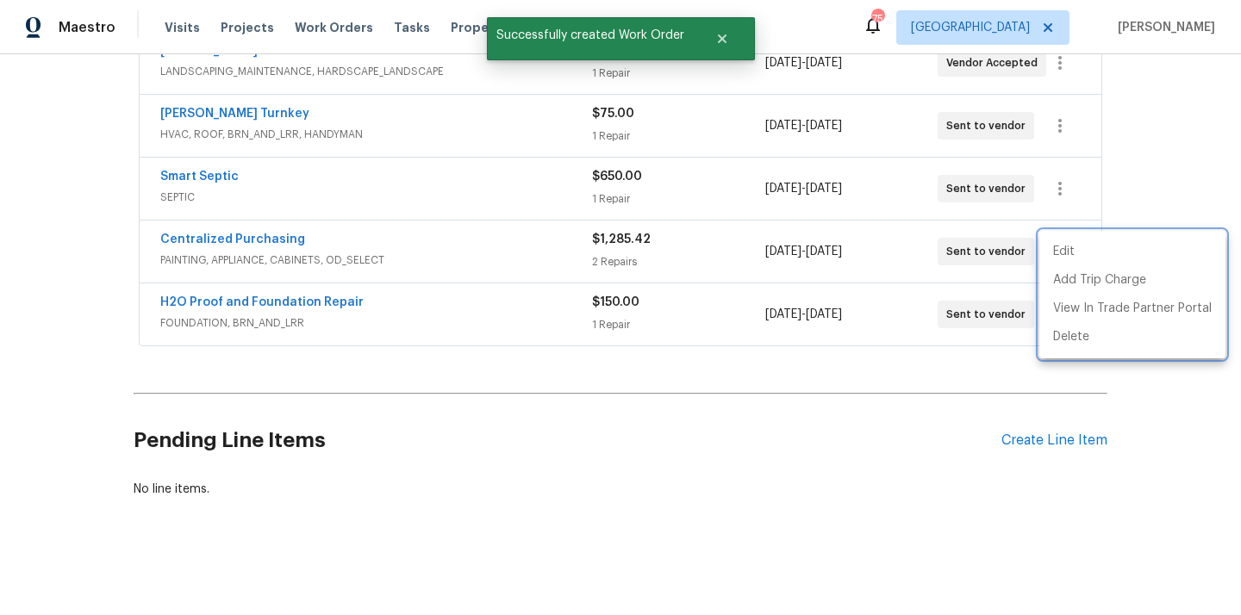
click at [504, 312] on div at bounding box center [620, 307] width 1241 height 615
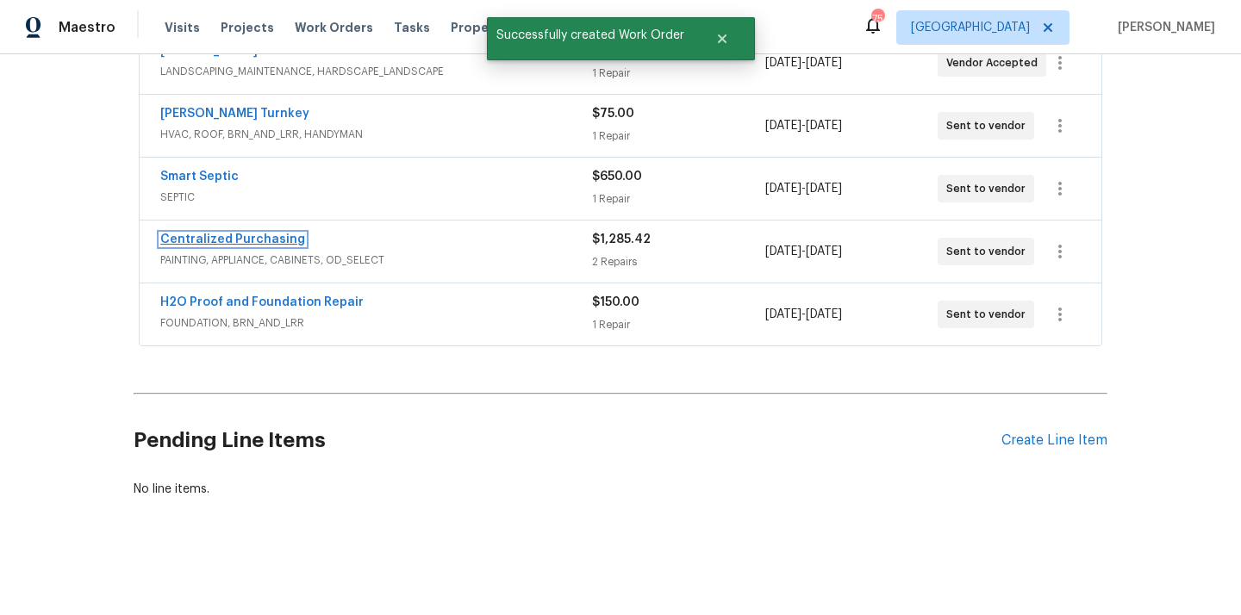
click at [251, 240] on link "Centralized Purchasing" at bounding box center [232, 239] width 145 height 12
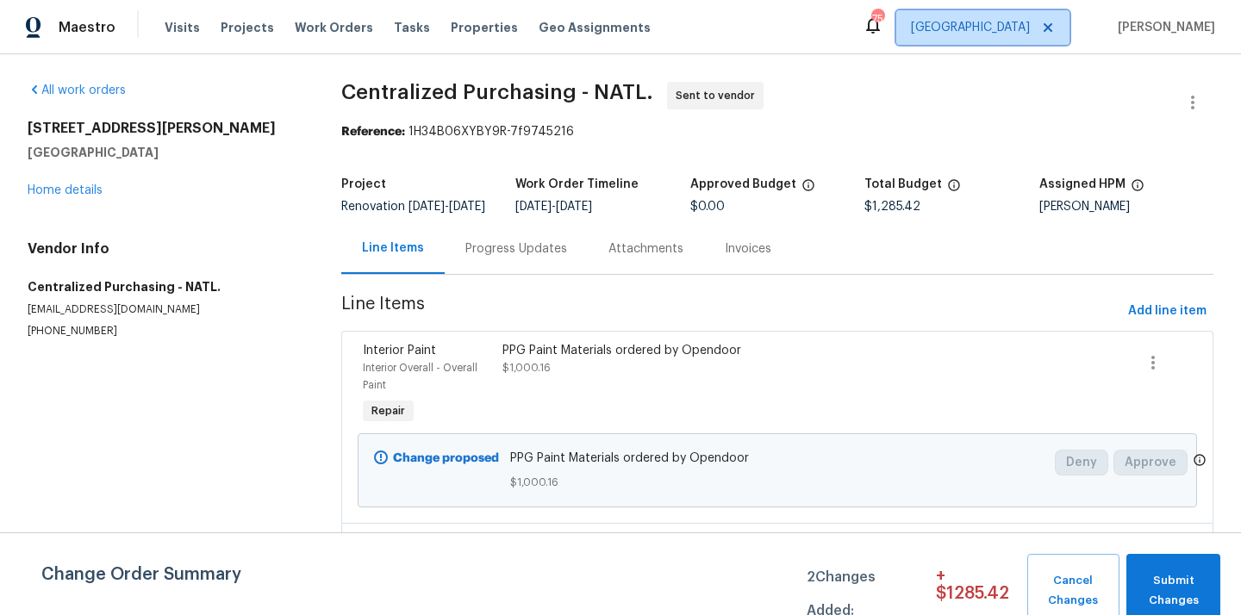
click at [1030, 35] on span "Atlanta" at bounding box center [970, 27] width 119 height 17
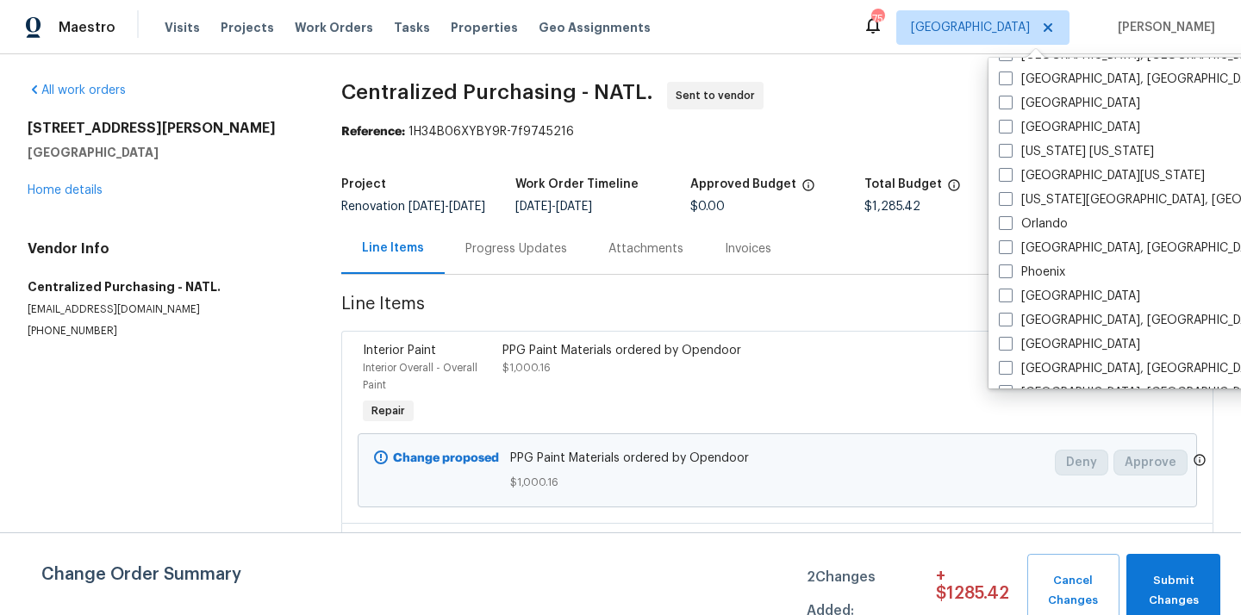
scroll to position [818, 0]
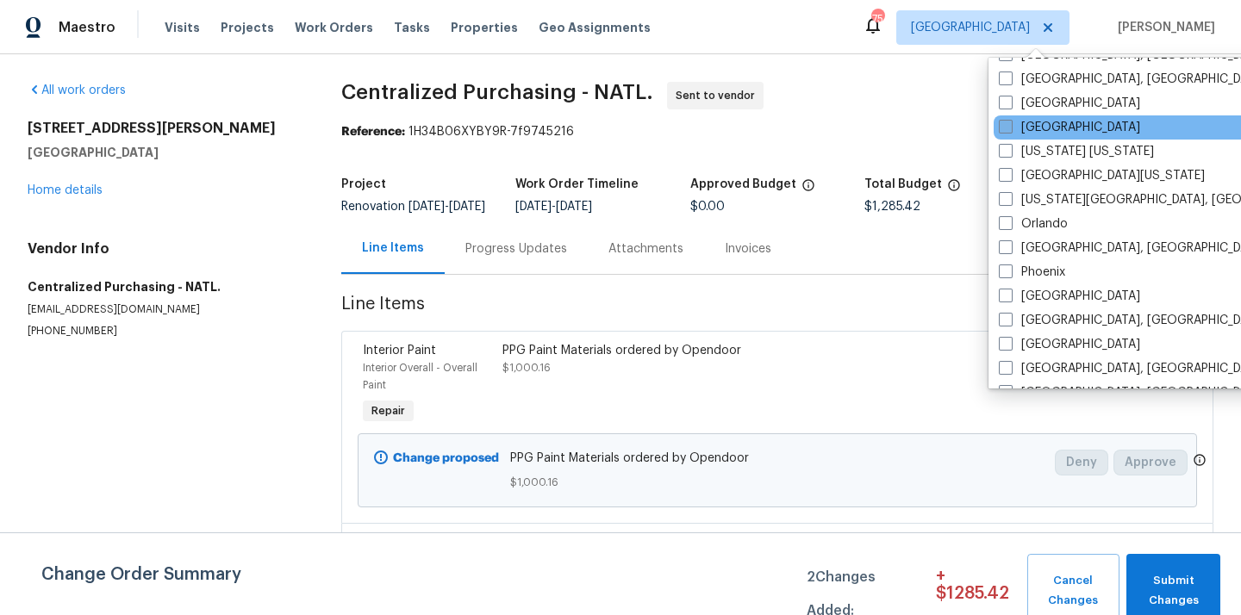
click at [1039, 123] on label "Nashville" at bounding box center [1069, 127] width 141 height 17
click at [1010, 123] on input "Nashville" at bounding box center [1004, 124] width 11 height 11
checkbox input "true"
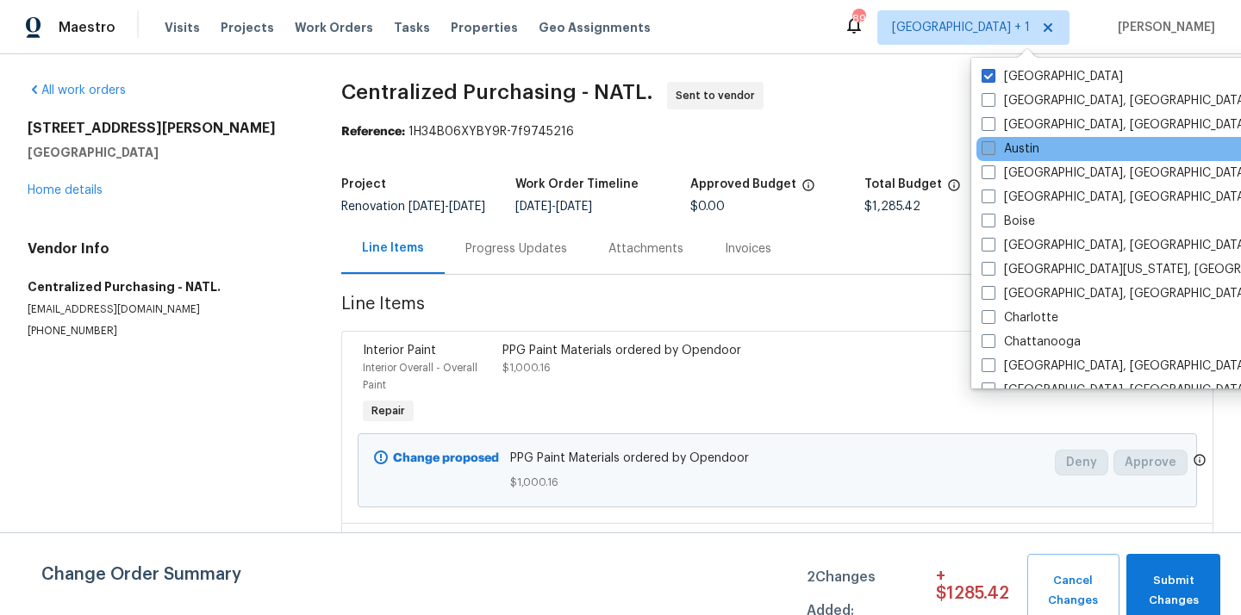
click at [1028, 78] on label "Atlanta" at bounding box center [1051, 76] width 141 height 17
click at [993, 78] on input "Atlanta" at bounding box center [986, 73] width 11 height 11
checkbox input "false"
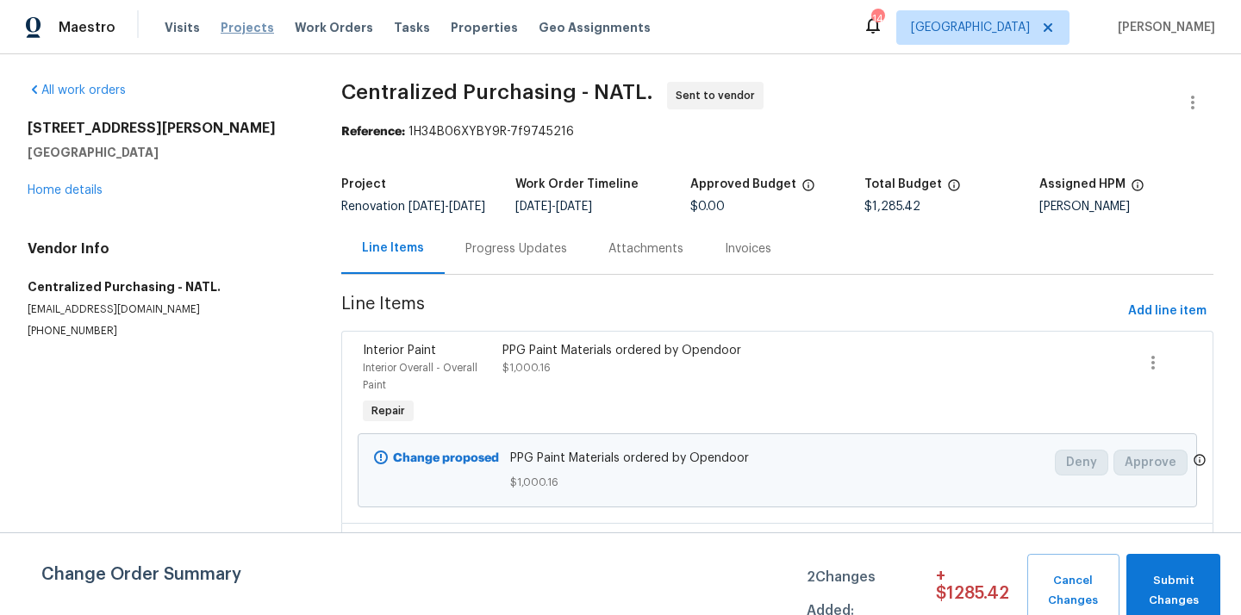
click at [237, 31] on span "Projects" at bounding box center [247, 27] width 53 height 17
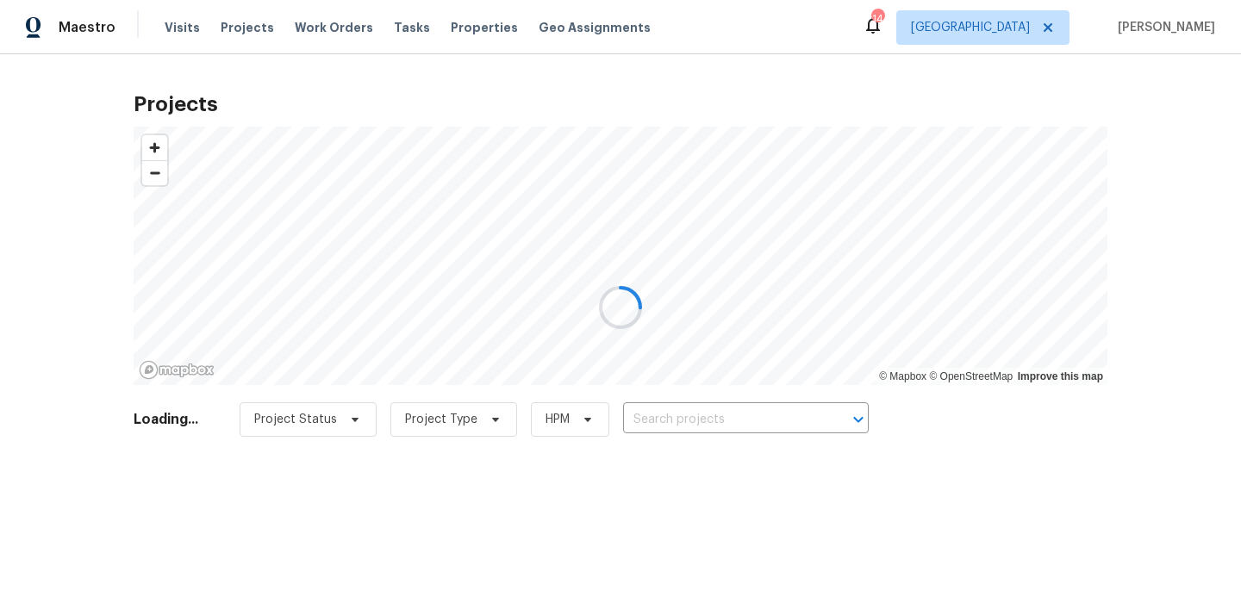
click at [678, 435] on div at bounding box center [620, 307] width 1241 height 615
click at [681, 426] on div at bounding box center [620, 307] width 1241 height 615
click at [700, 418] on div at bounding box center [620, 307] width 1241 height 615
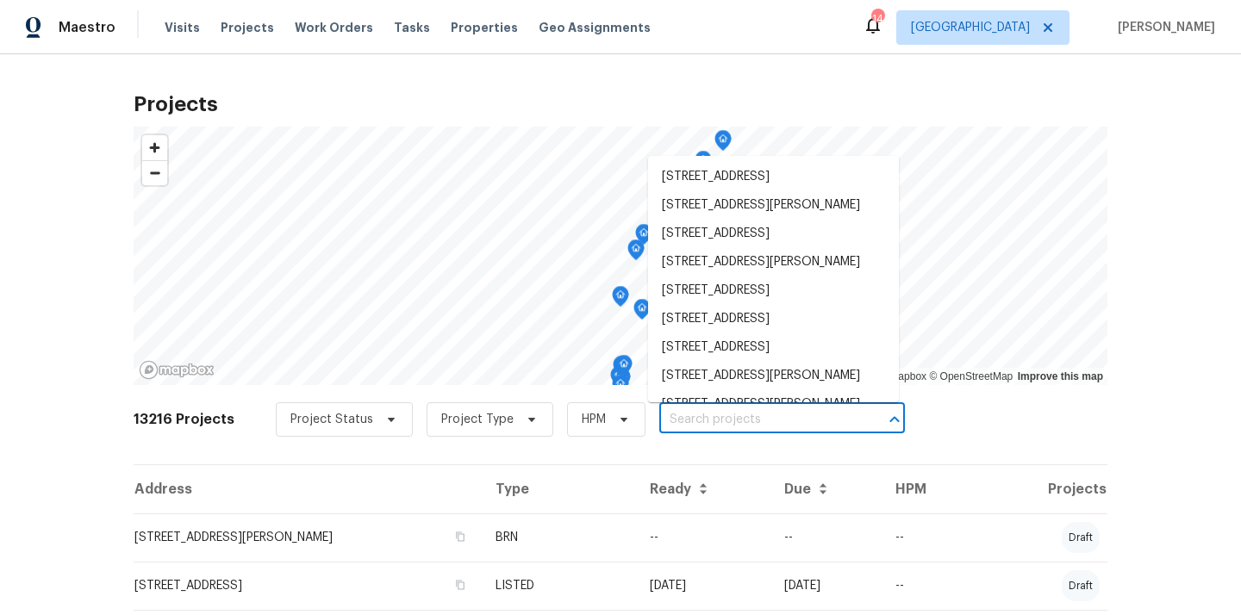
click at [700, 418] on input "text" at bounding box center [757, 420] width 197 height 27
paste input "1201 Elisha Ct, La Vergne, TN 37086"
type input "1201 Elisha Ct, La Vergne, TN 37086"
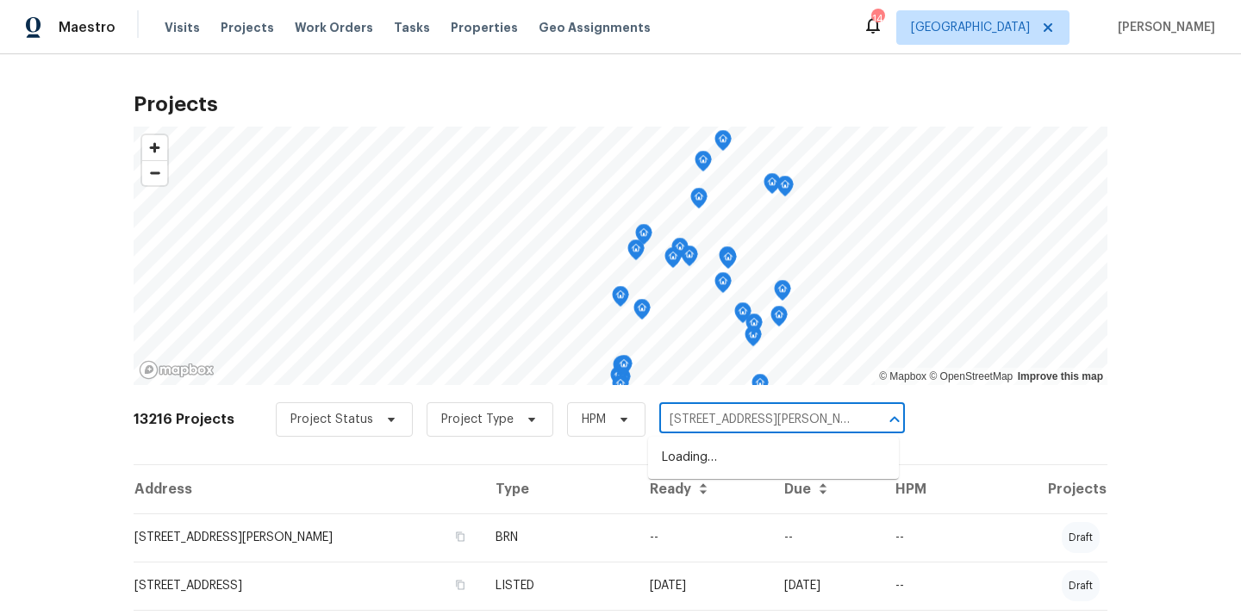
scroll to position [0, 9]
click at [690, 455] on li "1201 Elisha Ct, La Vergne, TN 37086" at bounding box center [773, 458] width 251 height 28
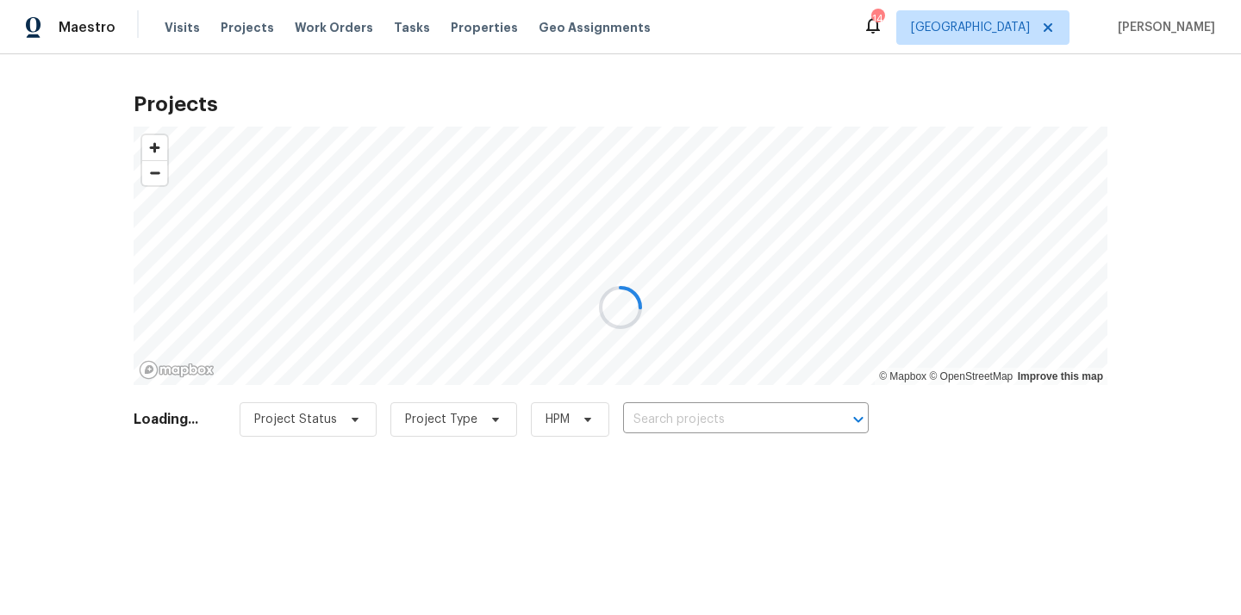
type input "1201 Elisha Ct, La Vergne, TN 37086"
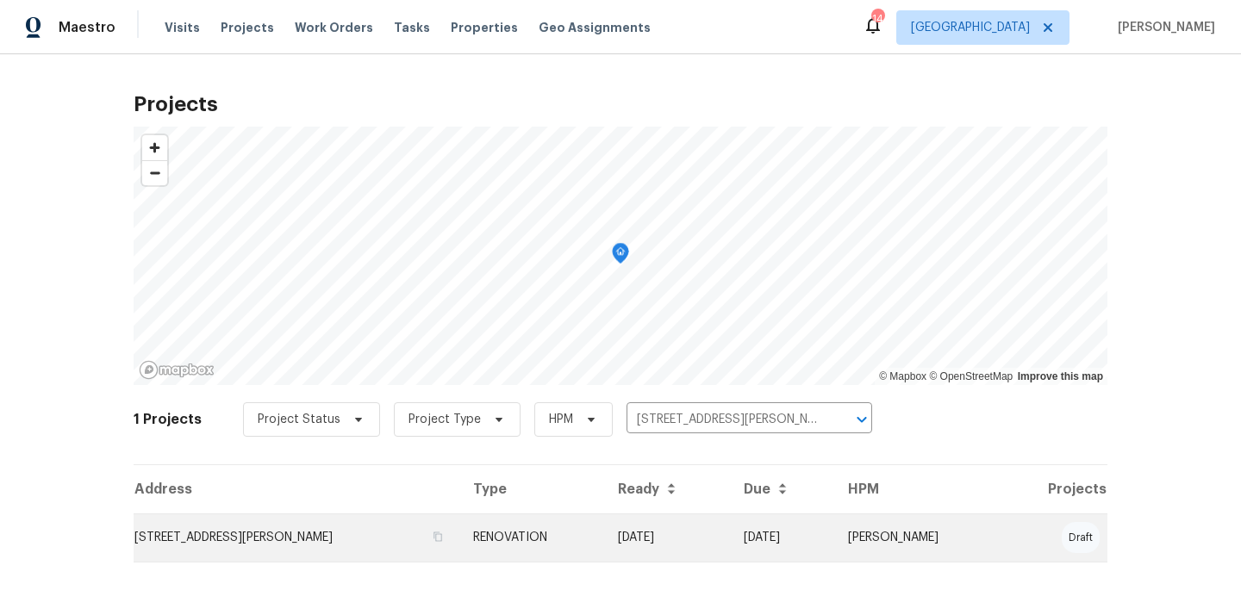
click at [431, 525] on td "1201 Elisha Ct, La Vergne, TN 37086" at bounding box center [297, 538] width 326 height 48
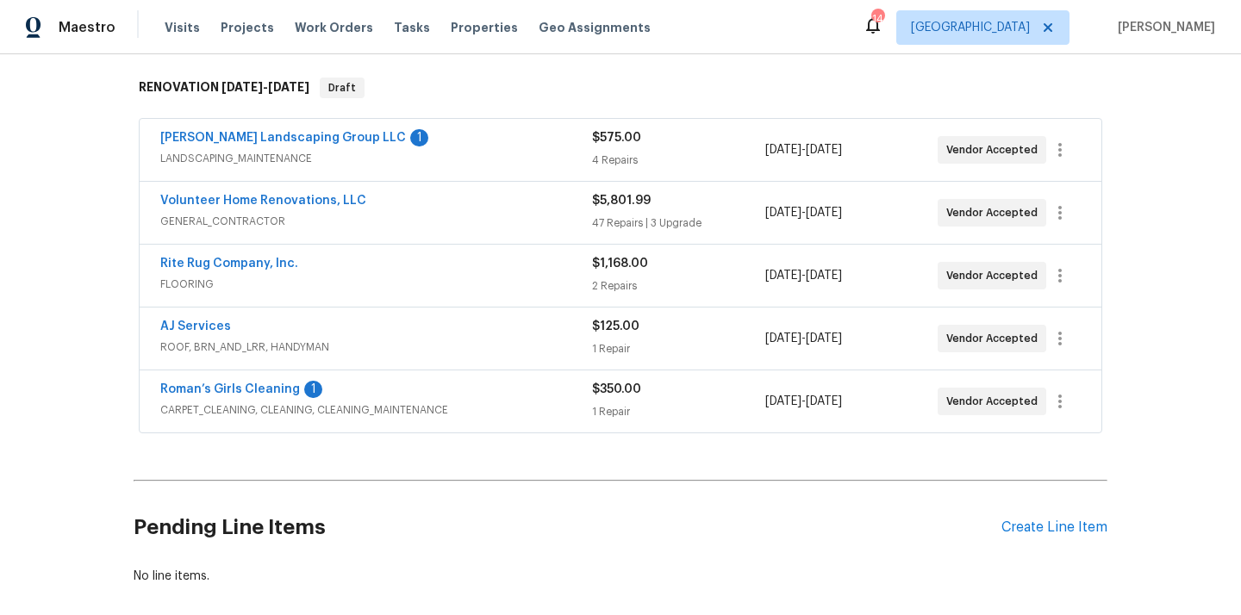
scroll to position [353, 0]
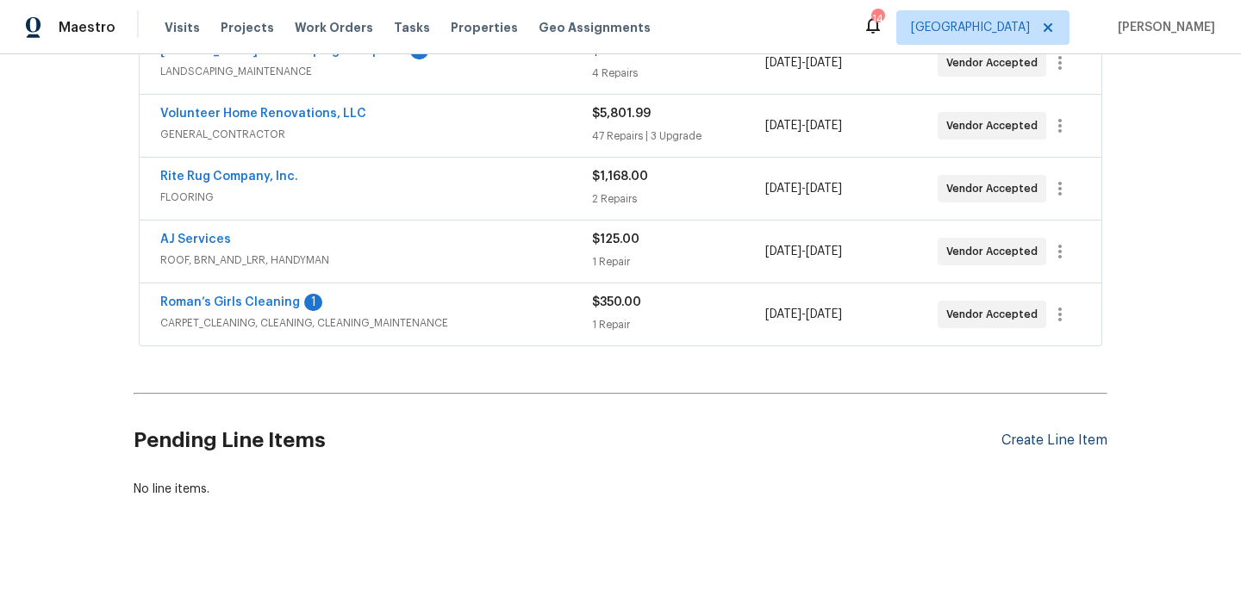
click at [1039, 444] on div "Create Line Item" at bounding box center [1054, 441] width 106 height 16
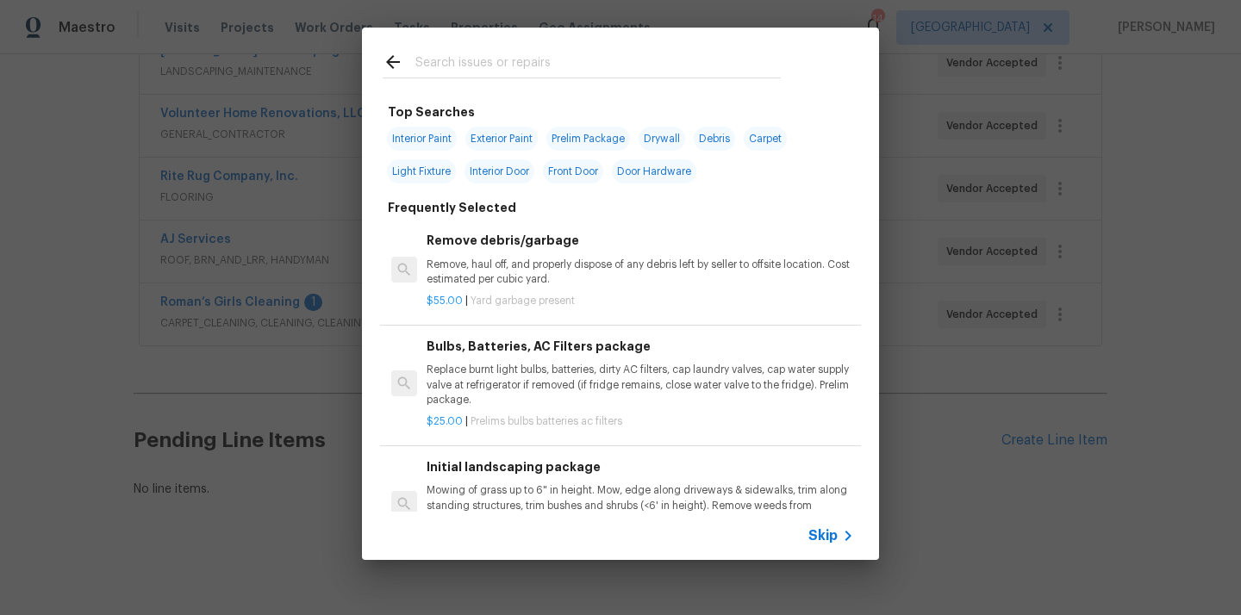
click at [666, 65] on input "text" at bounding box center [597, 65] width 365 height 26
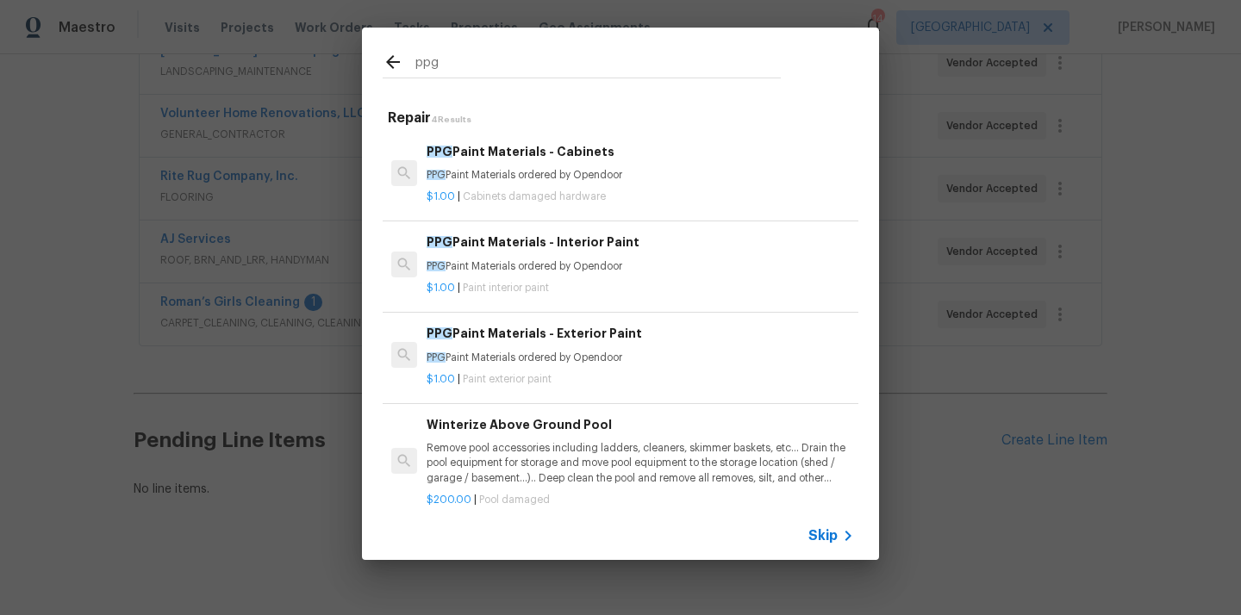
type input "ppg"
click at [570, 261] on p "PPG Paint Materials ordered by Opendoor" at bounding box center [639, 266] width 427 height 15
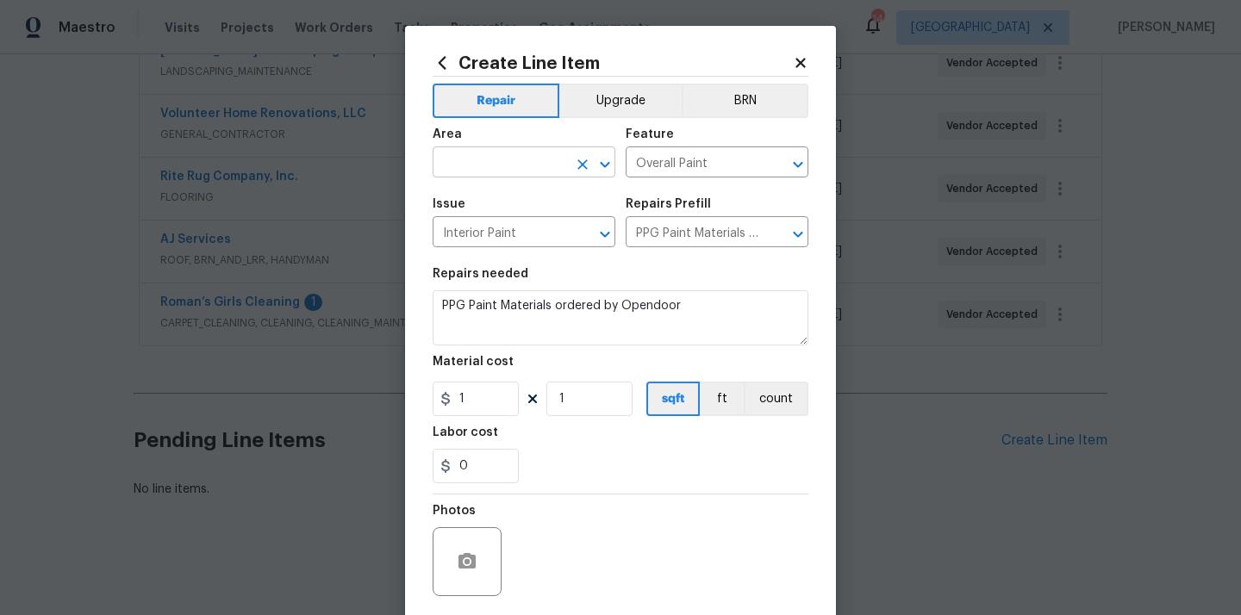
click at [526, 159] on input "text" at bounding box center [500, 164] width 134 height 27
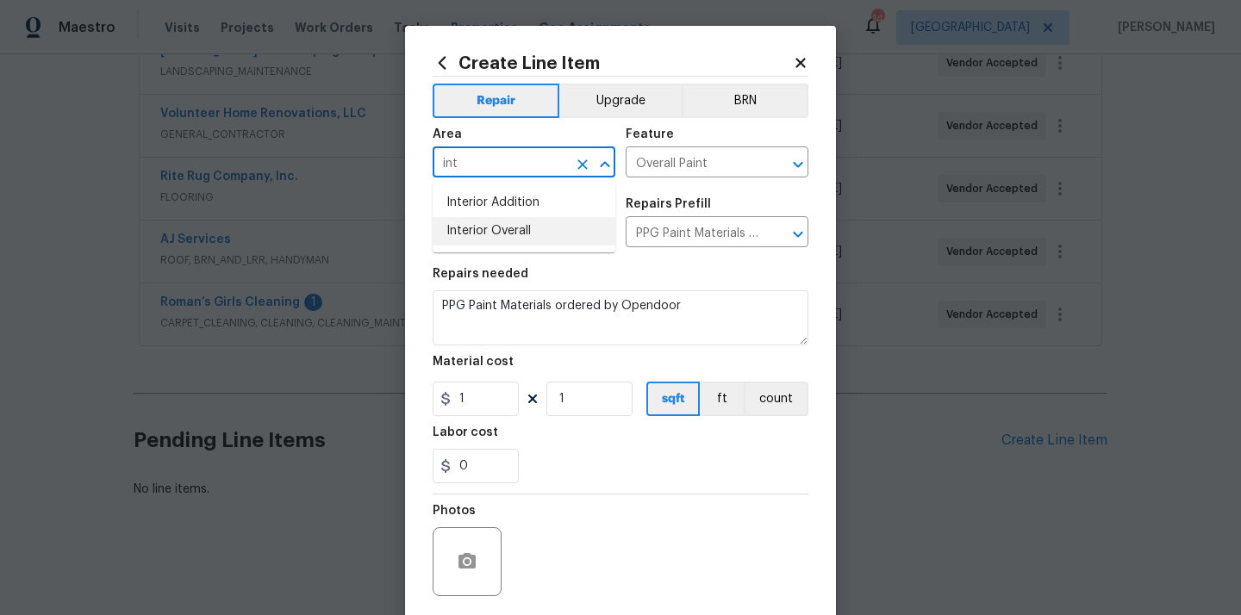
click at [517, 233] on li "Interior Overall" at bounding box center [524, 231] width 183 height 28
type input "Interior Overall"
drag, startPoint x: 473, startPoint y: 394, endPoint x: 422, endPoint y: 397, distance: 51.0
click at [425, 397] on div "Create Line Item Repair Upgrade BRN Area Interior Overall ​ Feature Overall Pai…" at bounding box center [620, 371] width 431 height 690
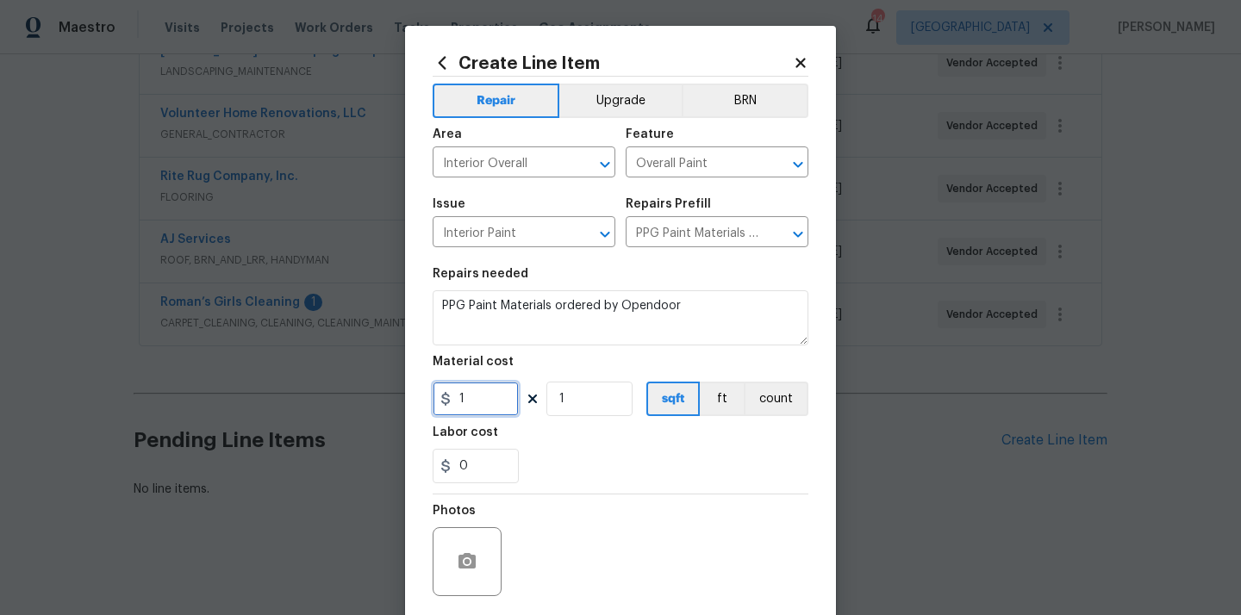
paste input "565.47"
type input "565.47"
click at [610, 451] on div "0" at bounding box center [621, 466] width 376 height 34
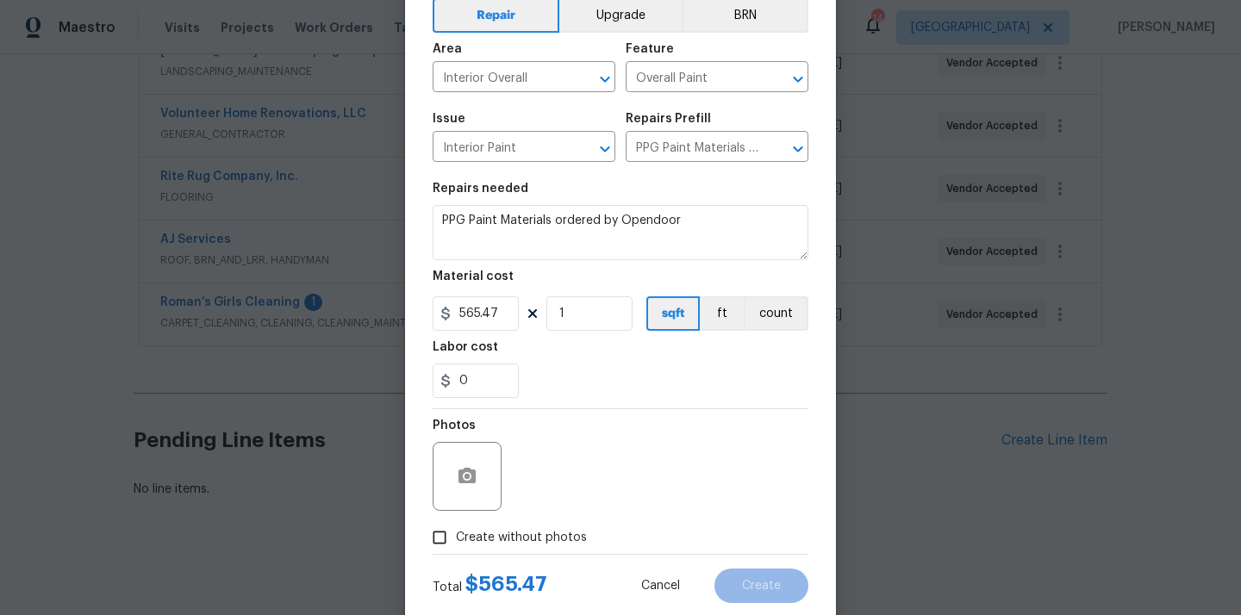
scroll to position [128, 0]
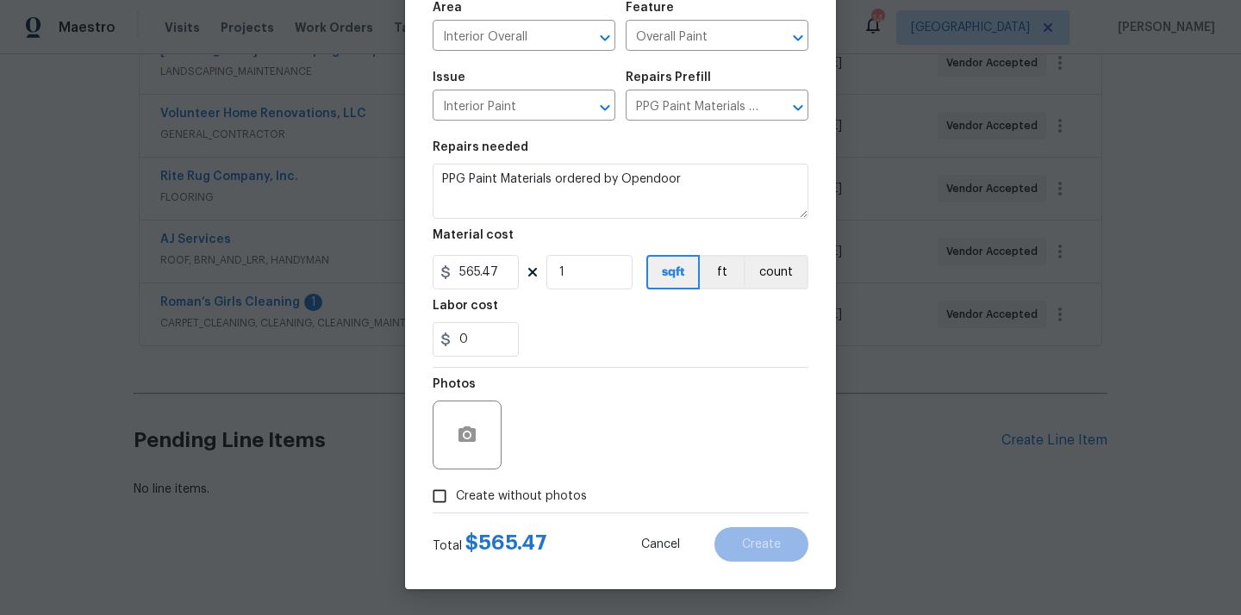
click at [551, 506] on label "Create without photos" at bounding box center [505, 496] width 164 height 33
click at [456, 506] on input "Create without photos" at bounding box center [439, 496] width 33 height 33
checkbox input "true"
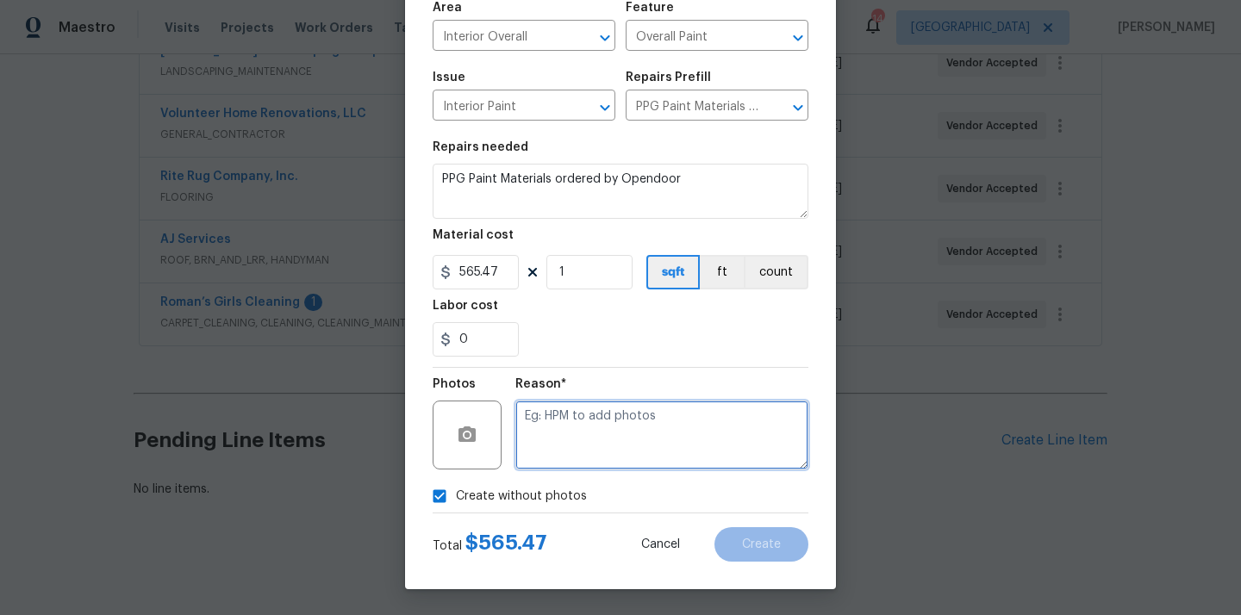
click at [568, 444] on textarea at bounding box center [661, 435] width 293 height 69
type textarea "N/A"
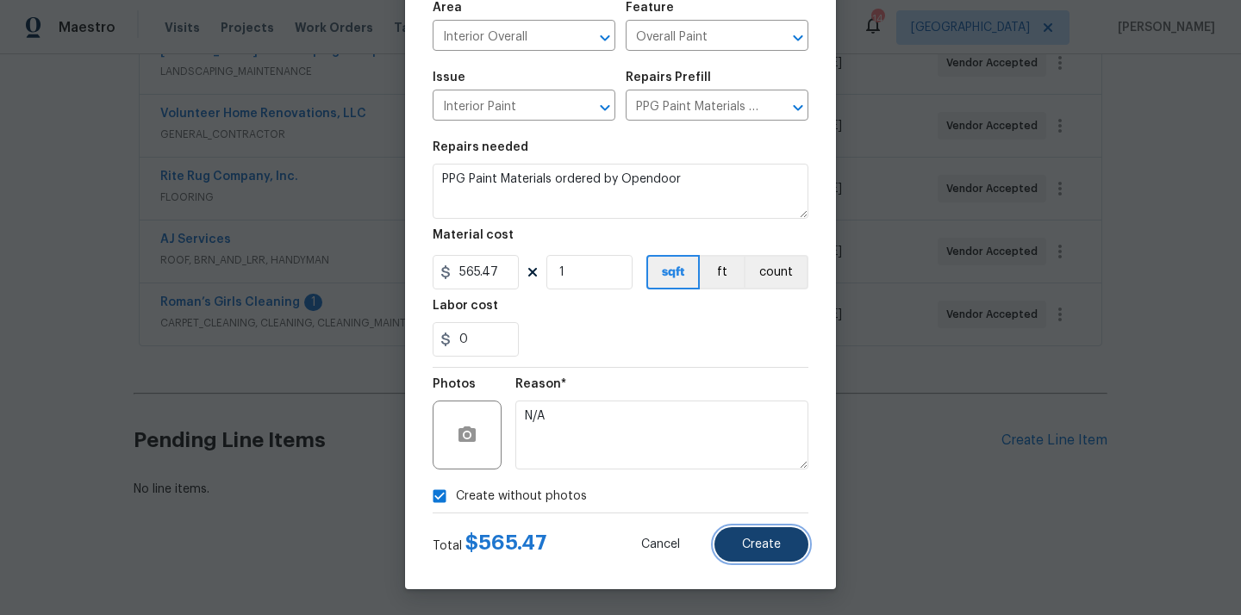
click at [775, 545] on span "Create" at bounding box center [761, 544] width 39 height 13
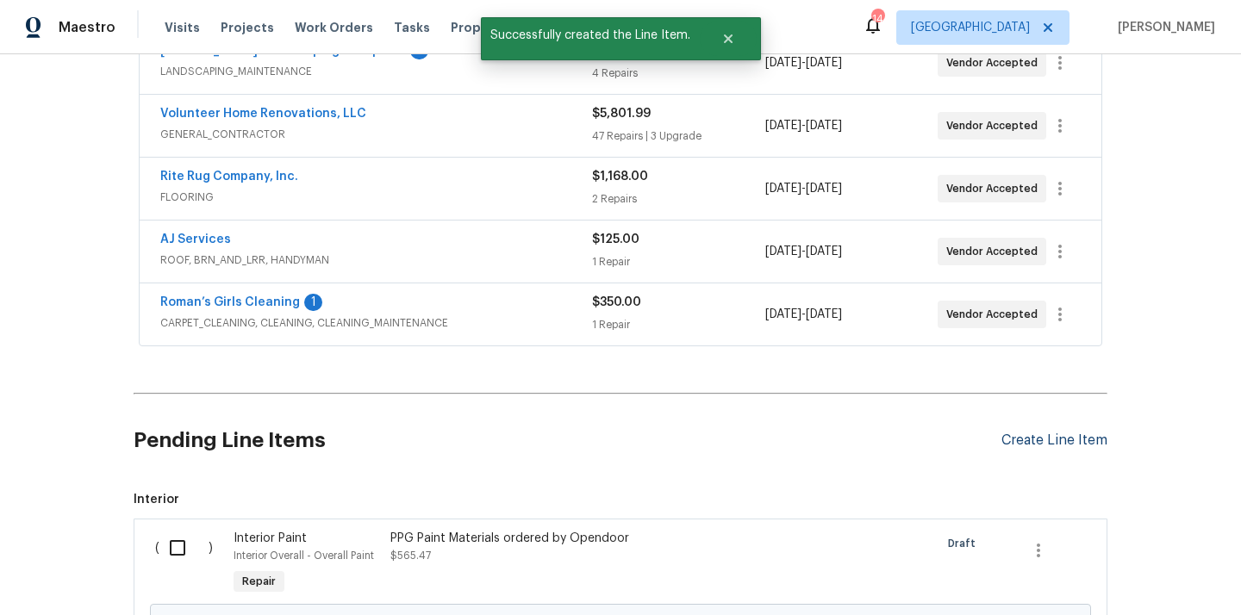
click at [1017, 441] on div "Create Line Item" at bounding box center [1054, 441] width 106 height 16
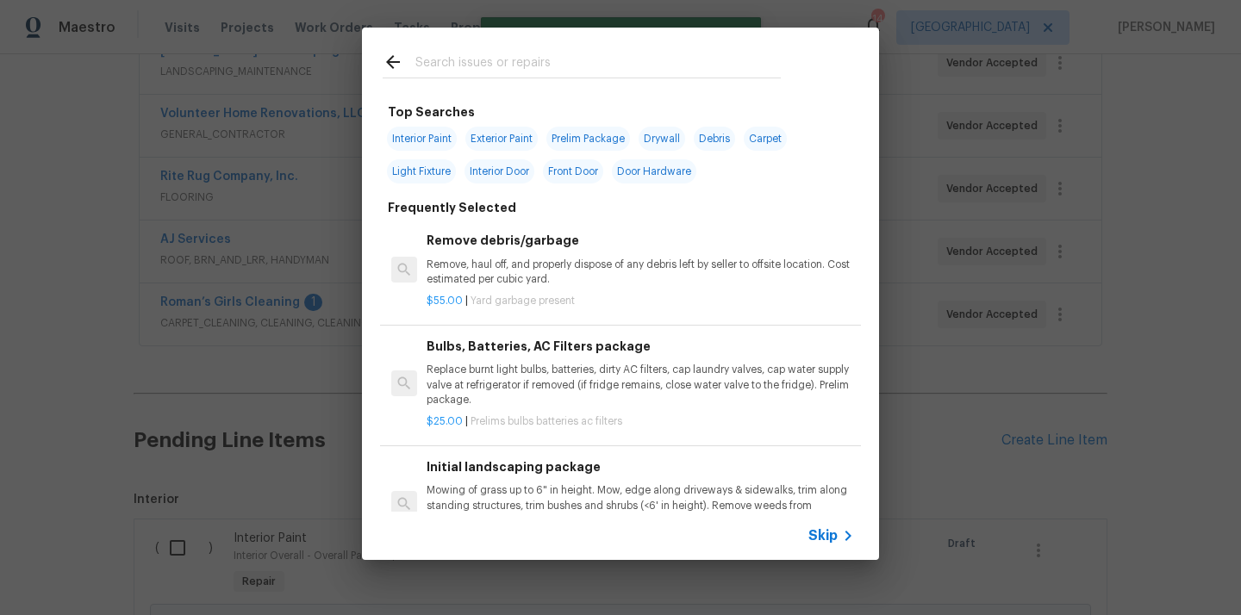
click at [570, 52] on input "text" at bounding box center [597, 65] width 365 height 26
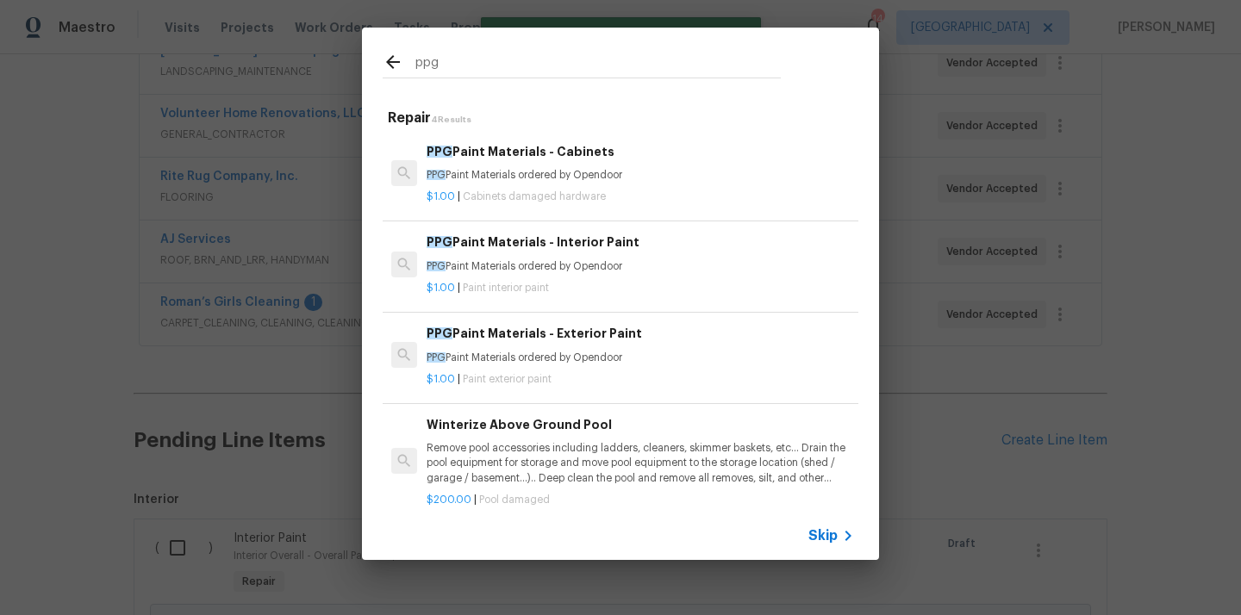
type input "ppg"
click at [570, 345] on div "PPG Paint Materials - Exterior Paint PPG Paint Materials ordered by Opendoor" at bounding box center [639, 344] width 427 height 41
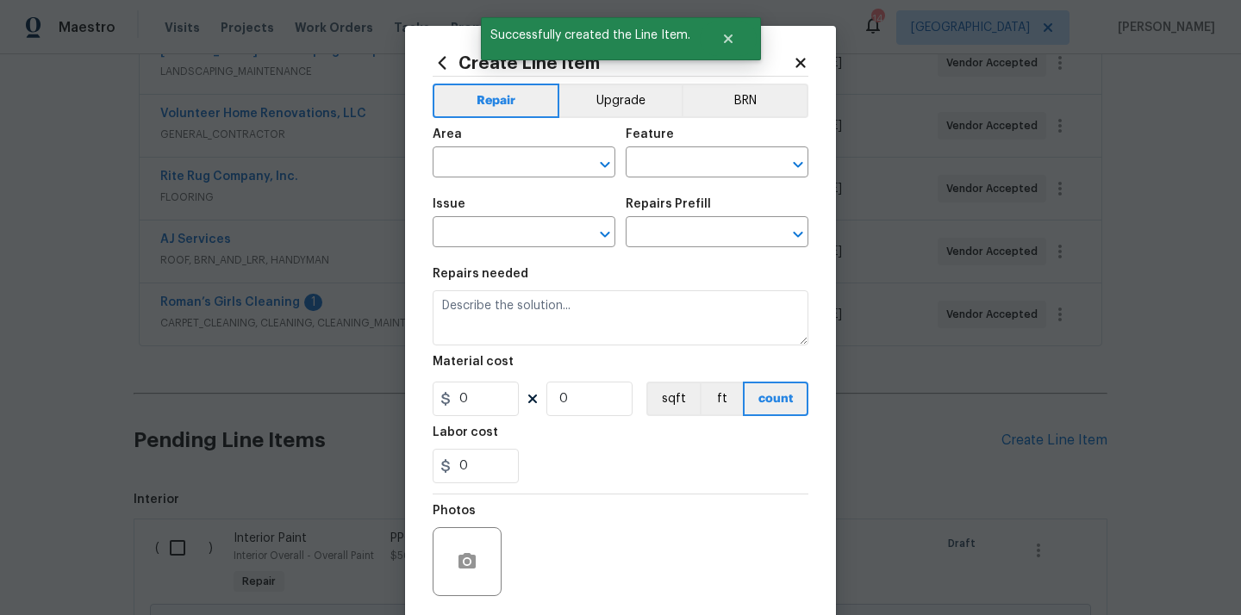
type input "Overall Paint"
type input "Exterior Paint"
type input "PPG Paint Materials - Exterior Paint $1.00"
type textarea "PPG Paint Materials ordered by Opendoor"
type input "1"
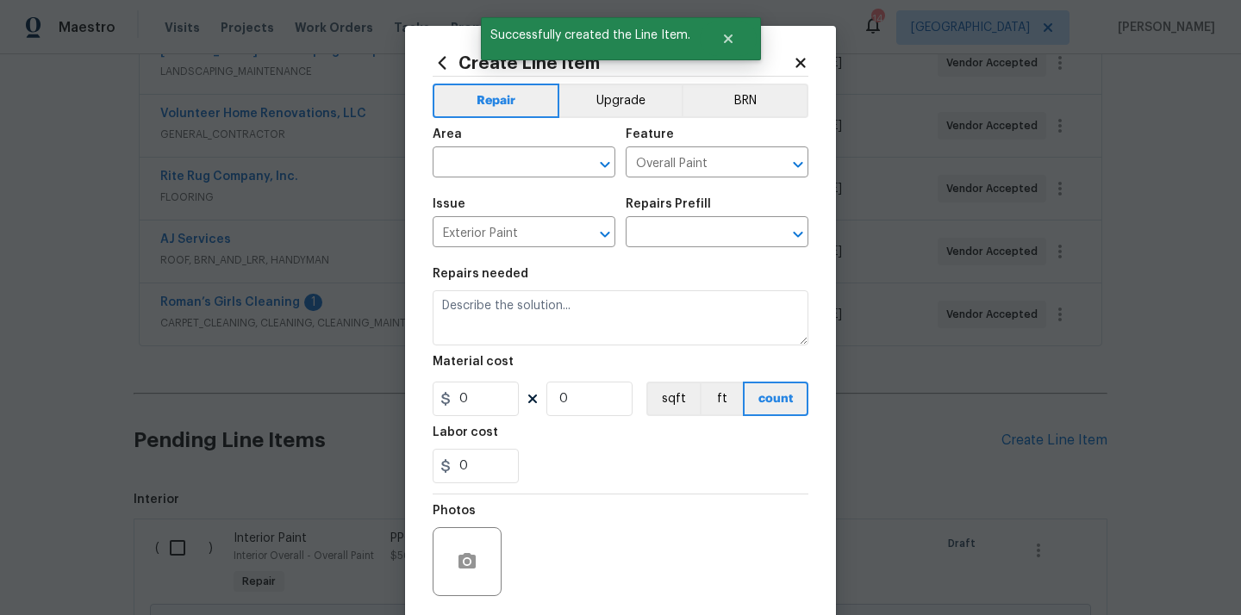
type input "1"
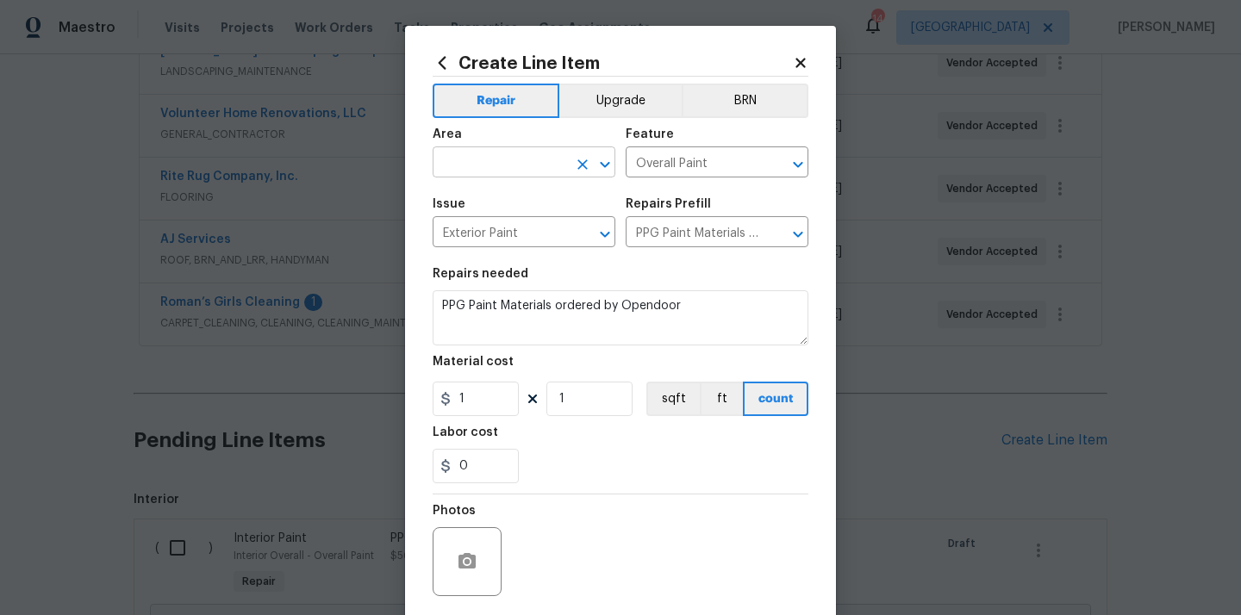
click at [507, 173] on input "text" at bounding box center [500, 164] width 134 height 27
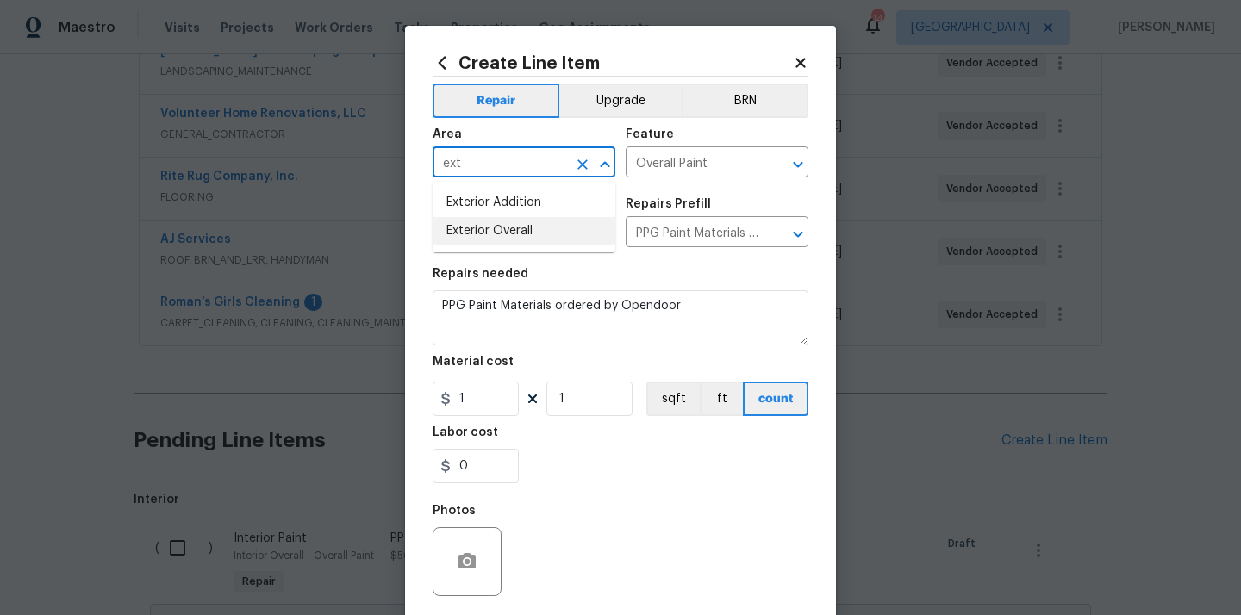
click at [495, 226] on li "Exterior Overall" at bounding box center [524, 231] width 183 height 28
type input "Exterior Overall"
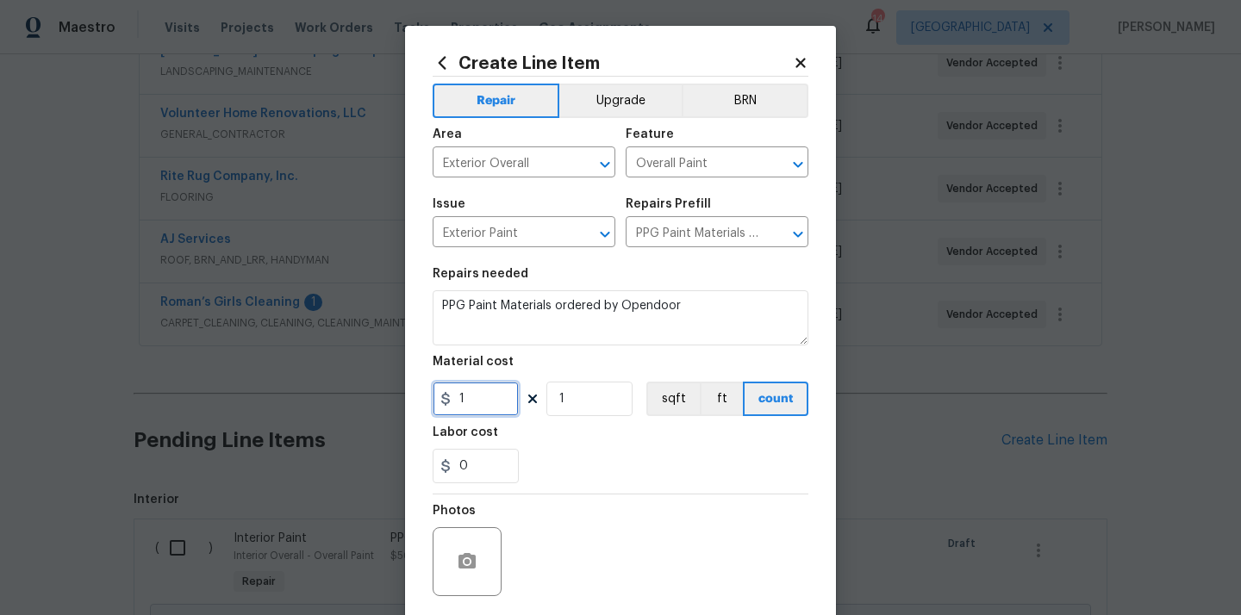
drag, startPoint x: 467, startPoint y: 411, endPoint x: 420, endPoint y: 411, distance: 46.5
click at [422, 411] on div "Create Line Item Repair Upgrade BRN Area Exterior Overall ​ Feature Overall Pai…" at bounding box center [620, 371] width 431 height 690
paste input "95.92"
type input "95.92"
click at [605, 467] on div "0" at bounding box center [621, 466] width 376 height 34
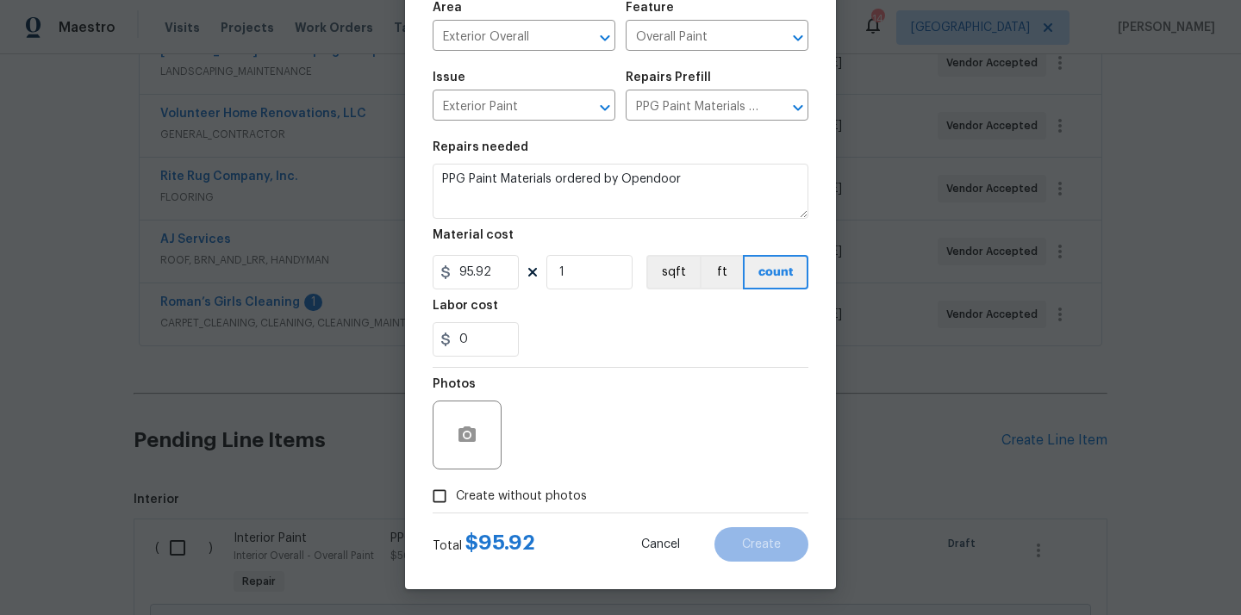
click at [574, 494] on span "Create without photos" at bounding box center [521, 497] width 131 height 18
click at [456, 494] on input "Create without photos" at bounding box center [439, 496] width 33 height 33
checkbox input "true"
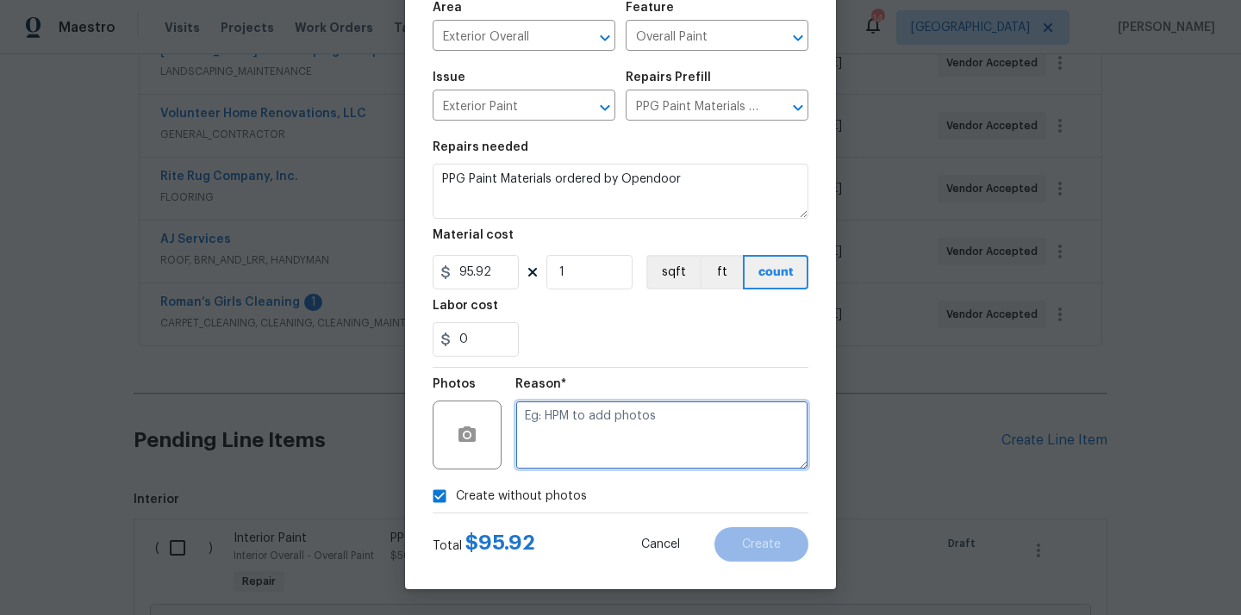
click at [601, 433] on textarea at bounding box center [661, 435] width 293 height 69
type textarea "N/A"
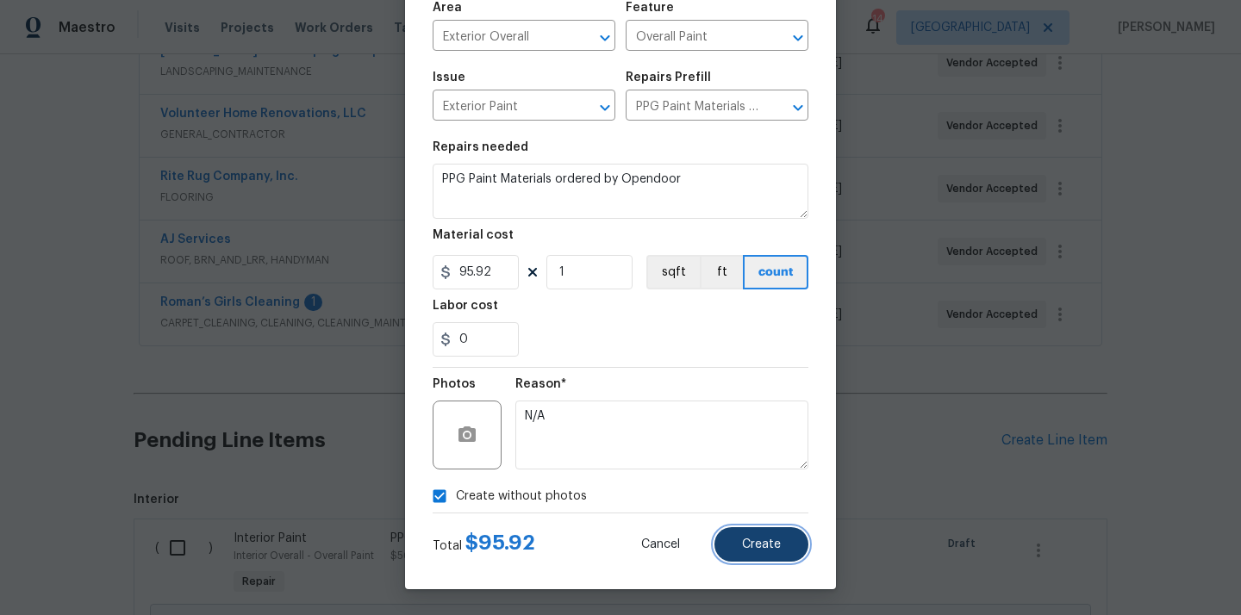
click at [799, 557] on button "Create" at bounding box center [761, 544] width 94 height 34
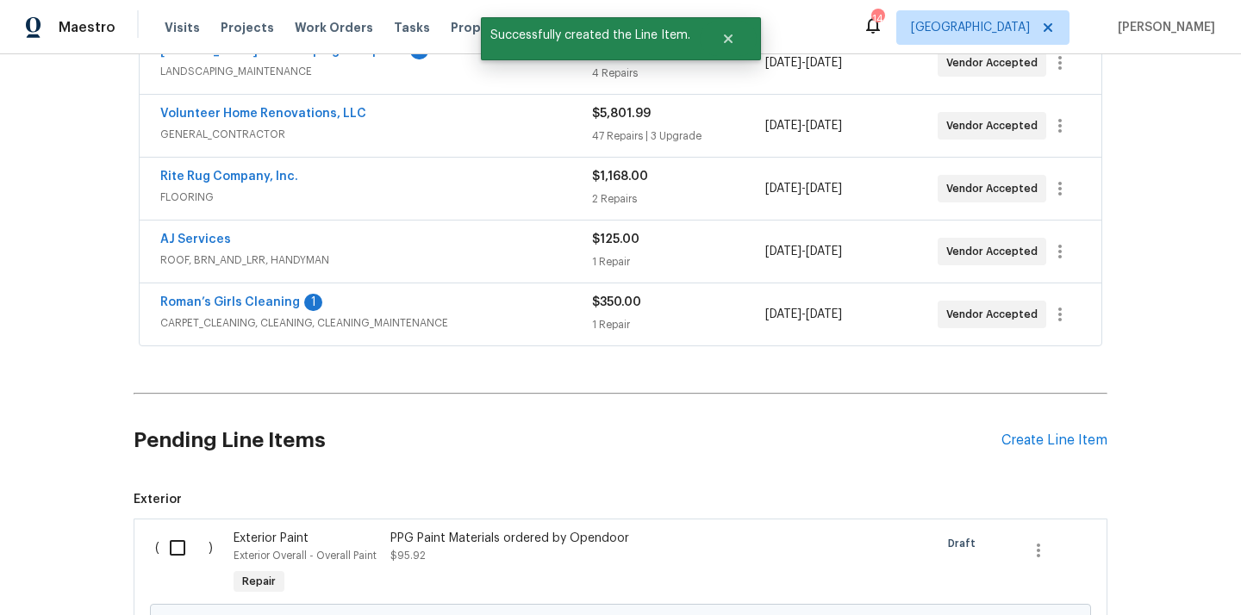
scroll to position [764, 0]
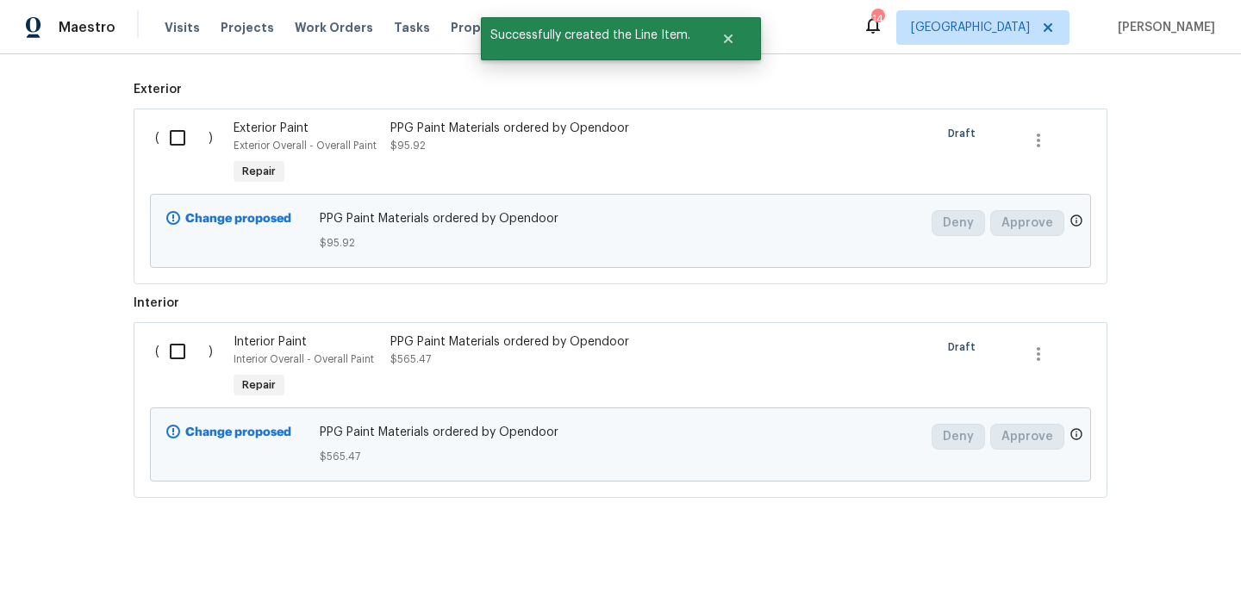
click at [182, 126] on input "checkbox" at bounding box center [183, 138] width 49 height 36
checkbox input "true"
click at [170, 345] on input "checkbox" at bounding box center [183, 351] width 49 height 36
checkbox input "true"
click at [1105, 570] on span "Create Work Order" at bounding box center [1142, 573] width 115 height 22
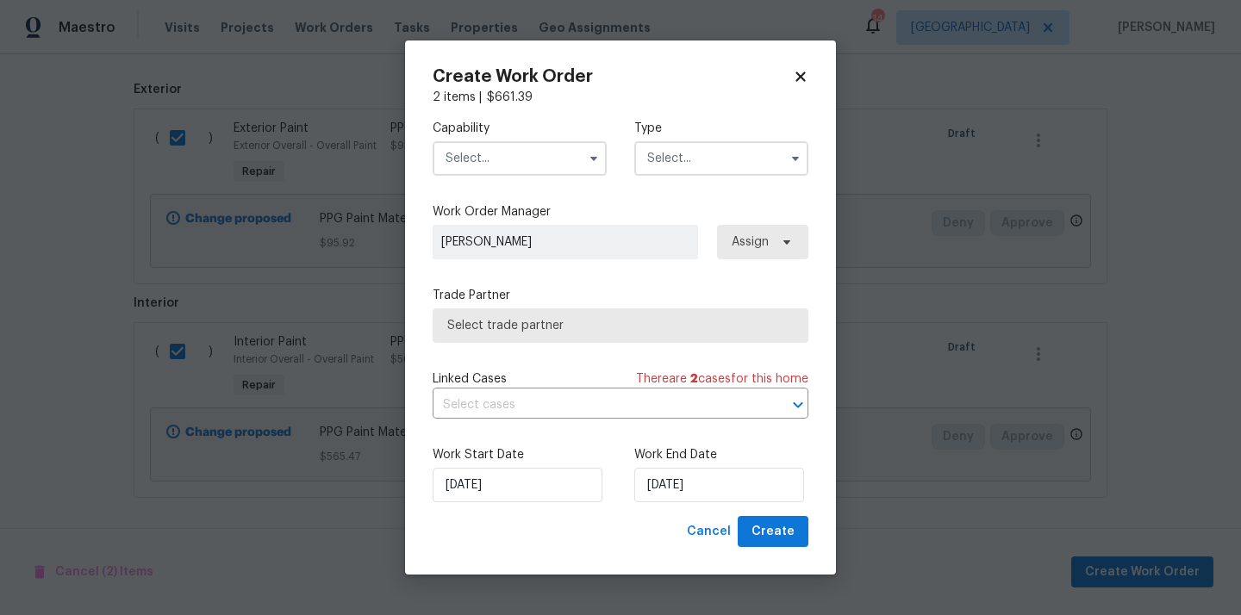
click at [470, 166] on input "text" at bounding box center [520, 158] width 174 height 34
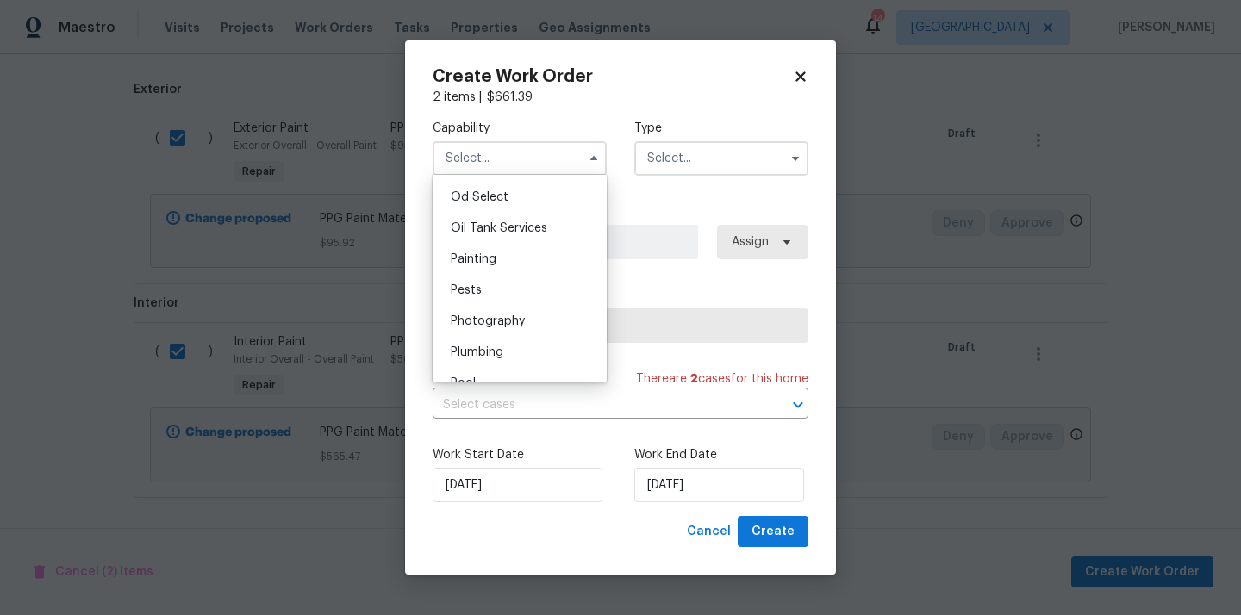
scroll to position [1377, 0]
click at [517, 267] on div "Painting" at bounding box center [519, 265] width 165 height 31
type input "Painting"
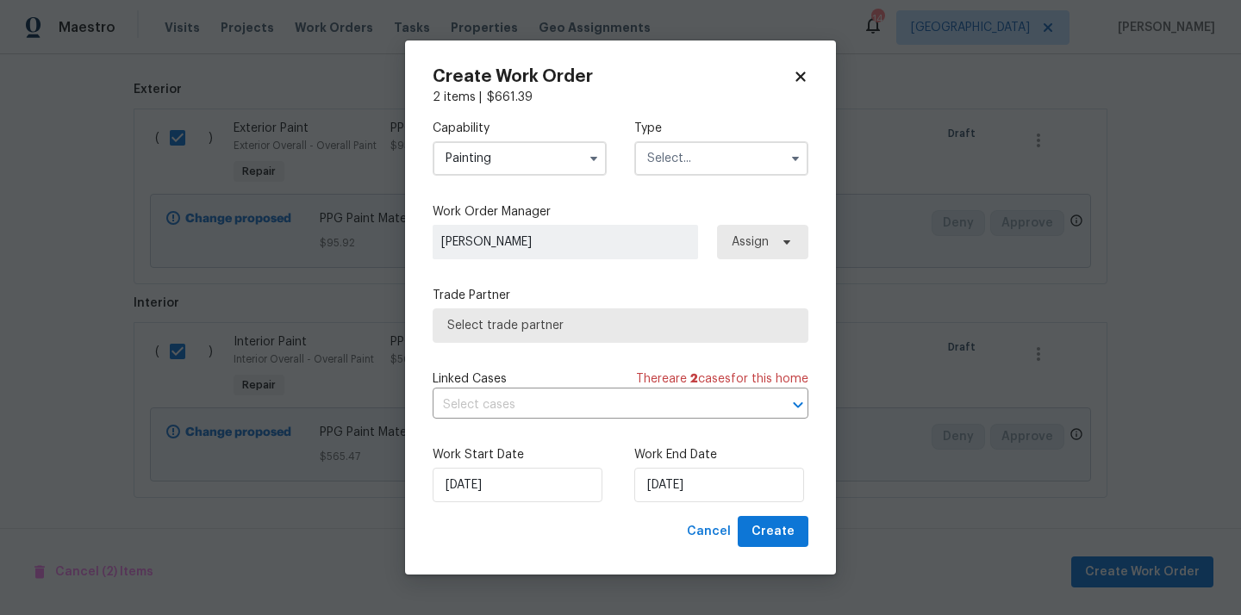
click at [750, 157] on input "text" at bounding box center [721, 158] width 174 height 34
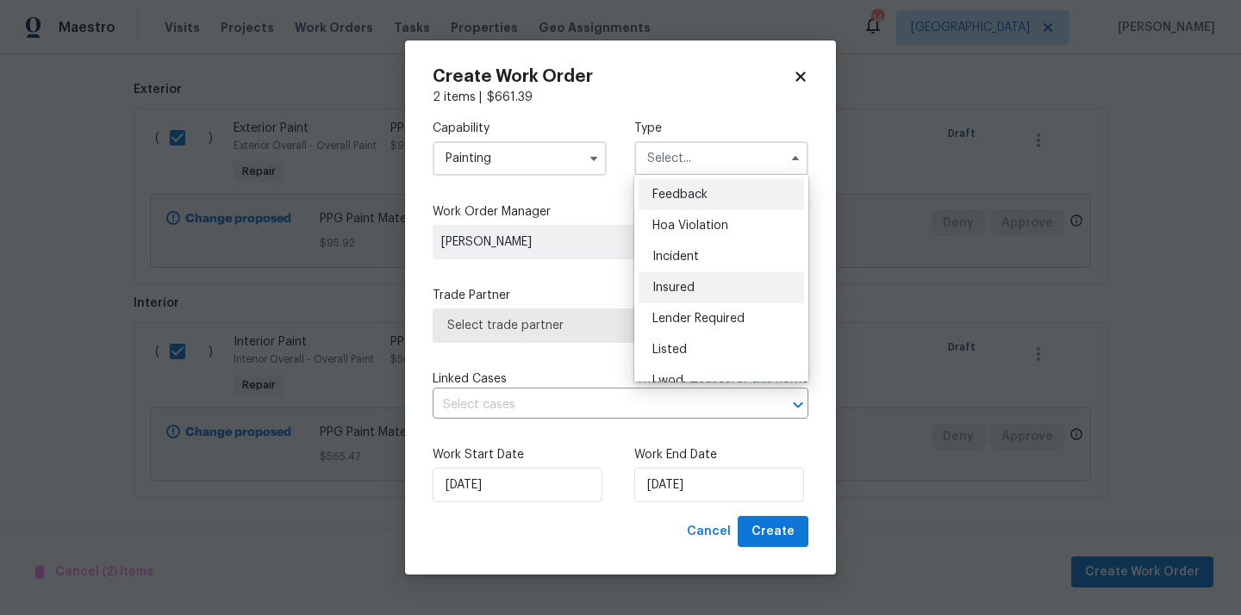
scroll to position [205, 0]
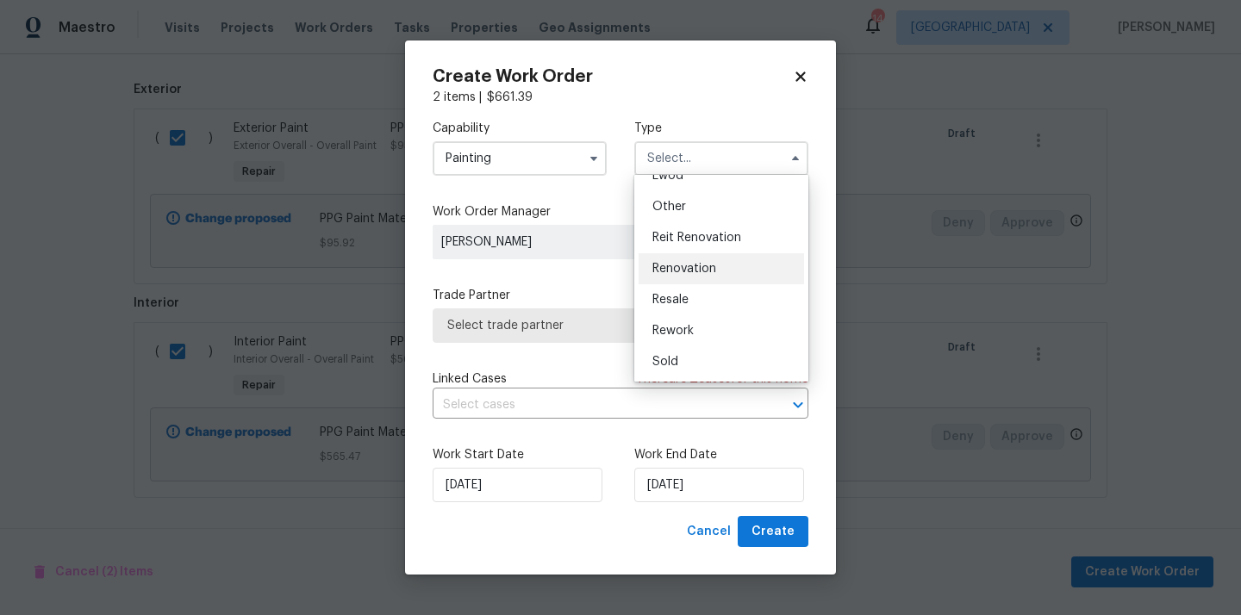
click at [714, 258] on div "Renovation" at bounding box center [720, 268] width 165 height 31
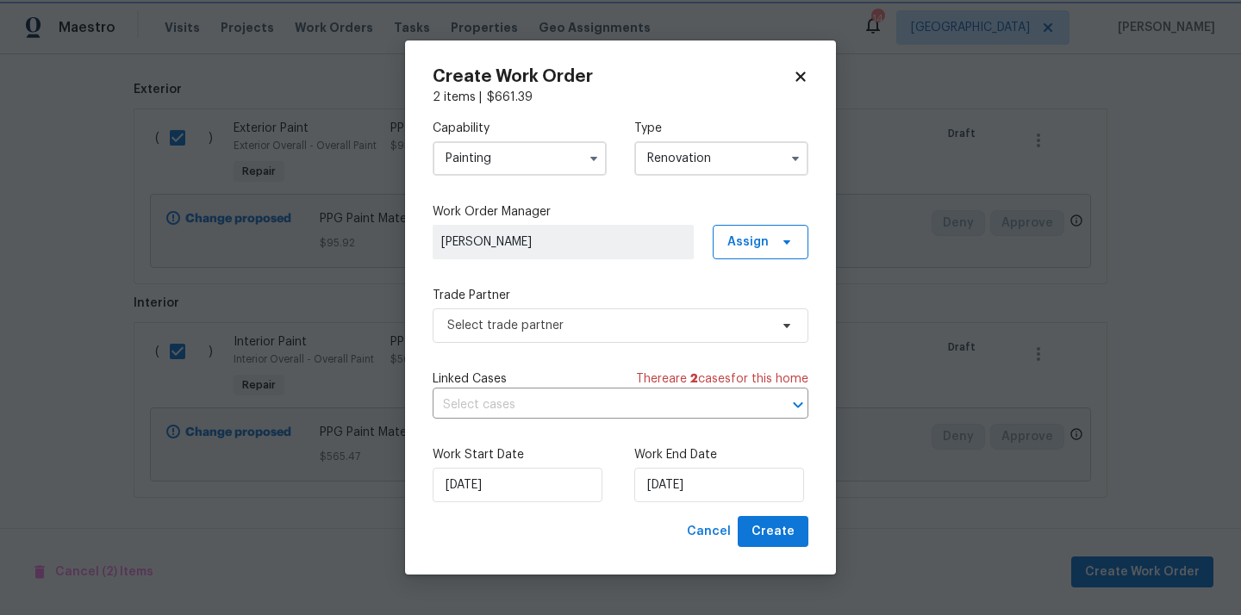
type input "Renovation"
click at [771, 227] on span "Assign" at bounding box center [761, 242] width 96 height 34
click at [749, 317] on div "Assign to me" at bounding box center [762, 314] width 75 height 17
click at [603, 318] on span "Select trade partner" at bounding box center [607, 325] width 321 height 17
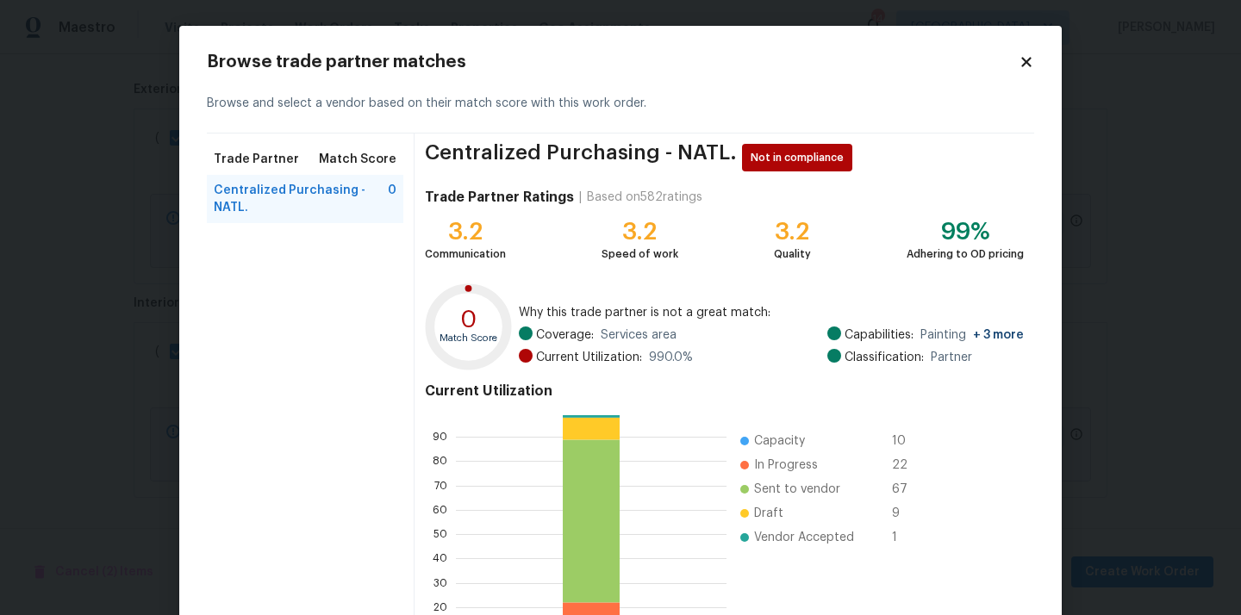
scroll to position [145, 0]
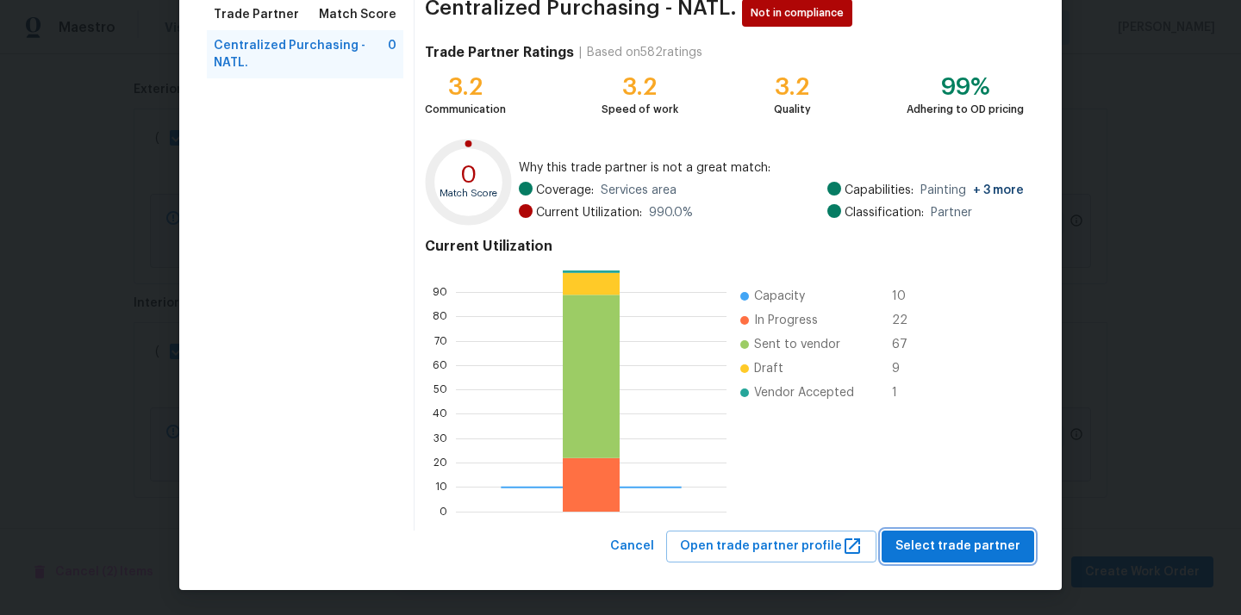
click at [965, 559] on button "Select trade partner" at bounding box center [957, 547] width 153 height 32
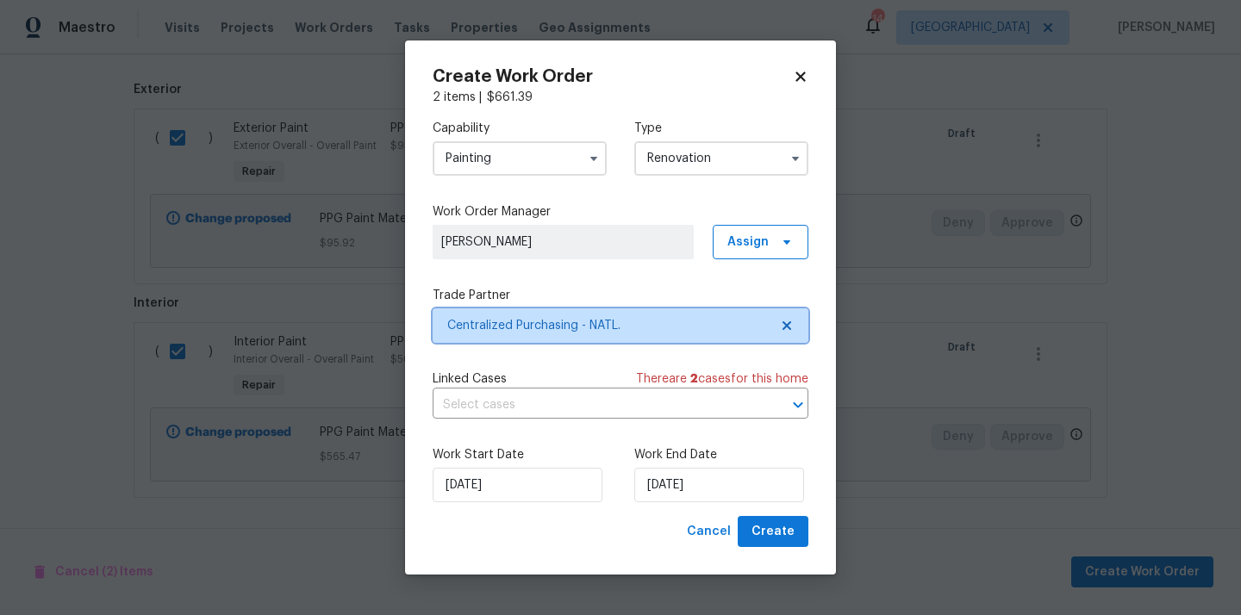
scroll to position [0, 0]
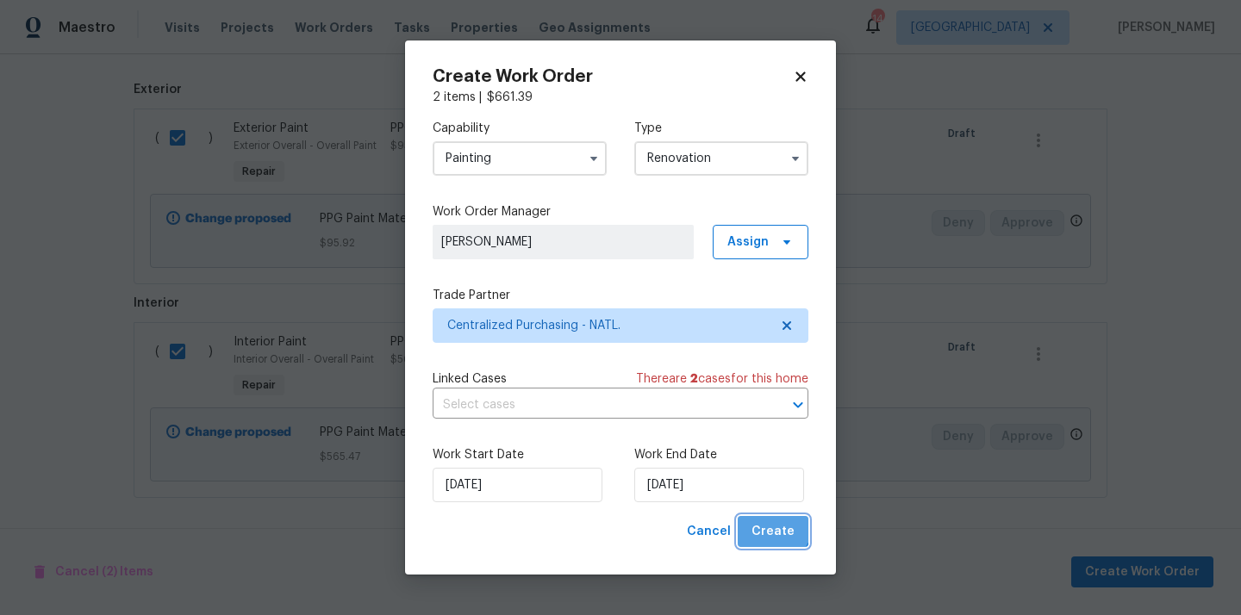
click at [775, 526] on span "Create" at bounding box center [772, 532] width 43 height 22
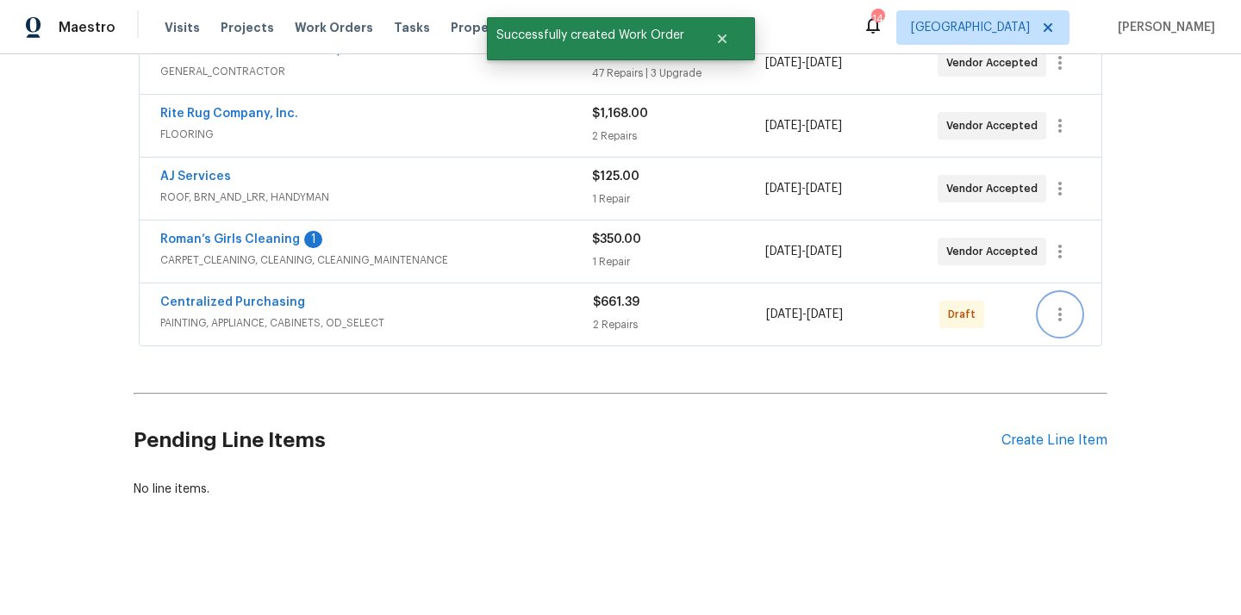
click at [1050, 314] on icon "button" at bounding box center [1059, 314] width 21 height 21
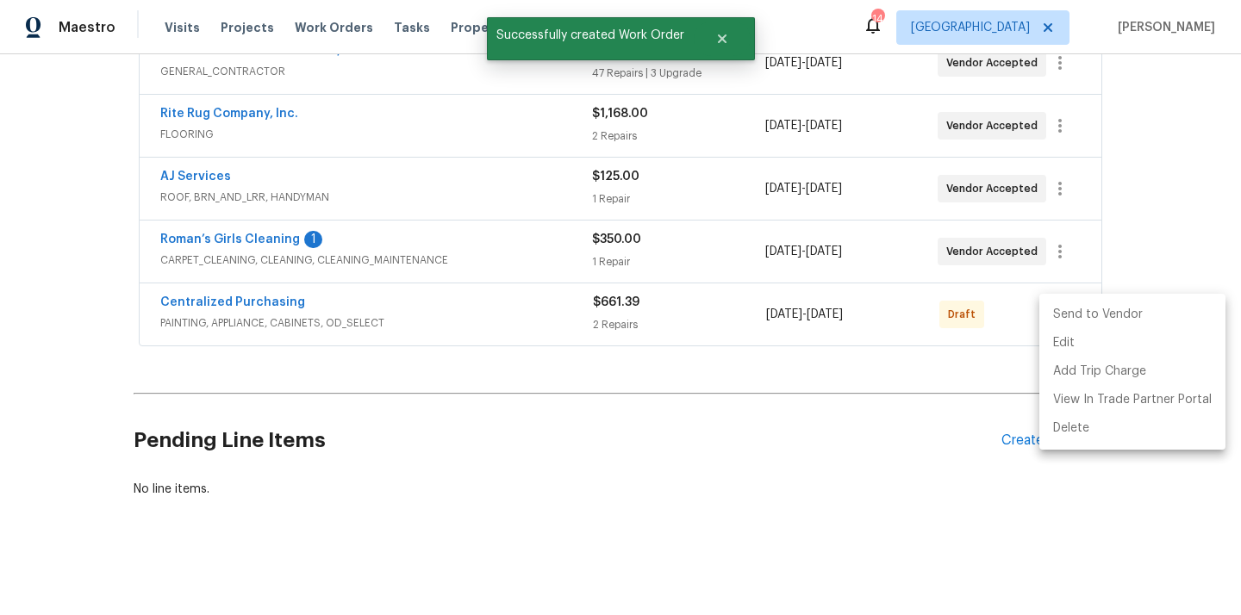
click at [1056, 317] on li "Send to Vendor" at bounding box center [1132, 315] width 186 height 28
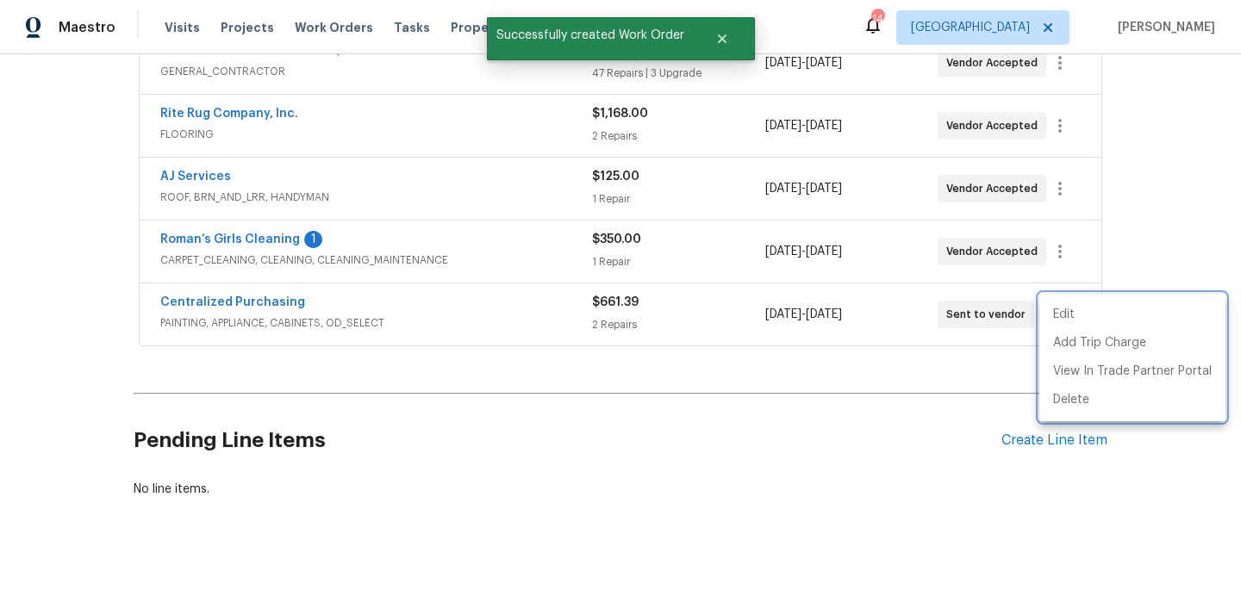
click at [260, 302] on div at bounding box center [620, 307] width 1241 height 615
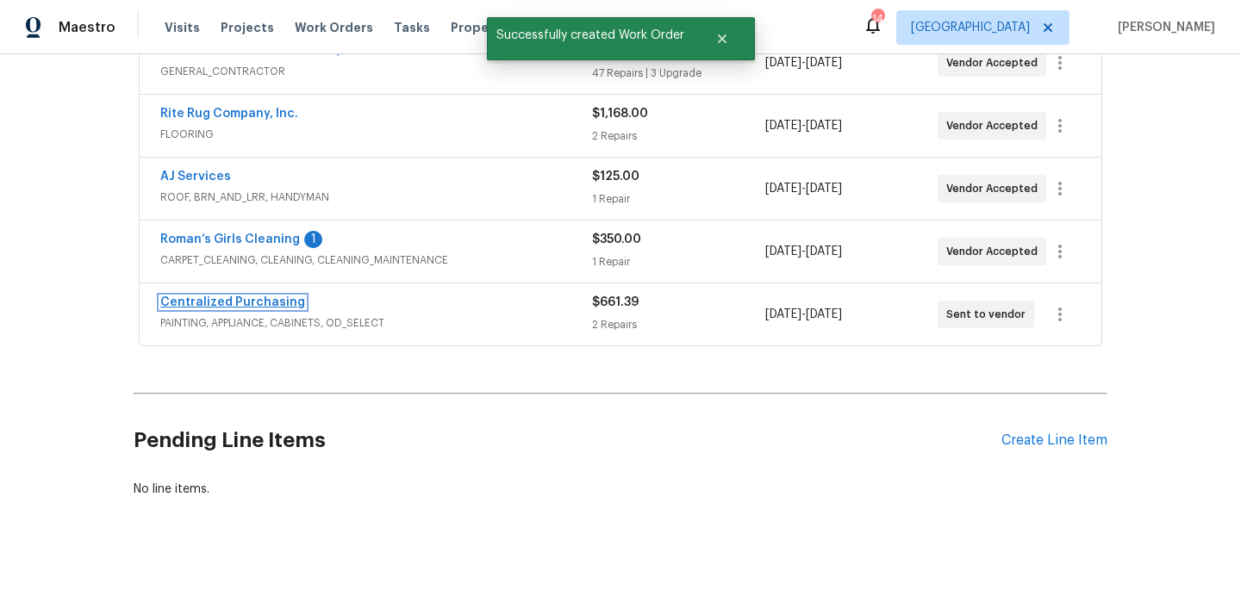
click at [258, 302] on link "Centralized Purchasing" at bounding box center [232, 302] width 145 height 12
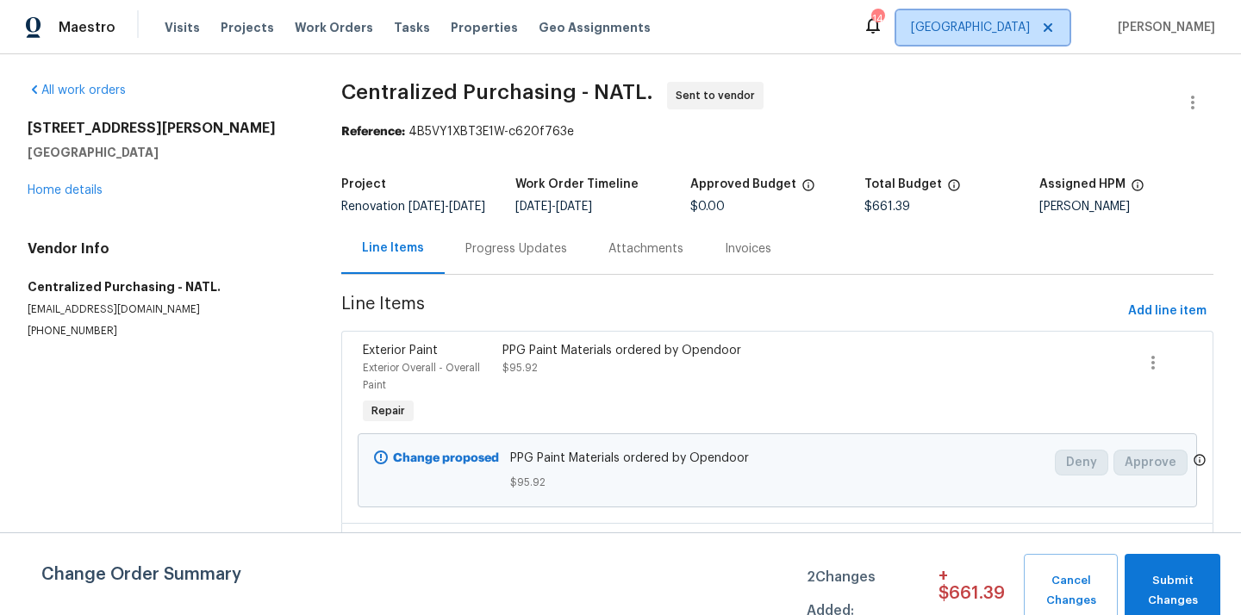
click at [1015, 19] on span "Nashville" at bounding box center [970, 27] width 119 height 17
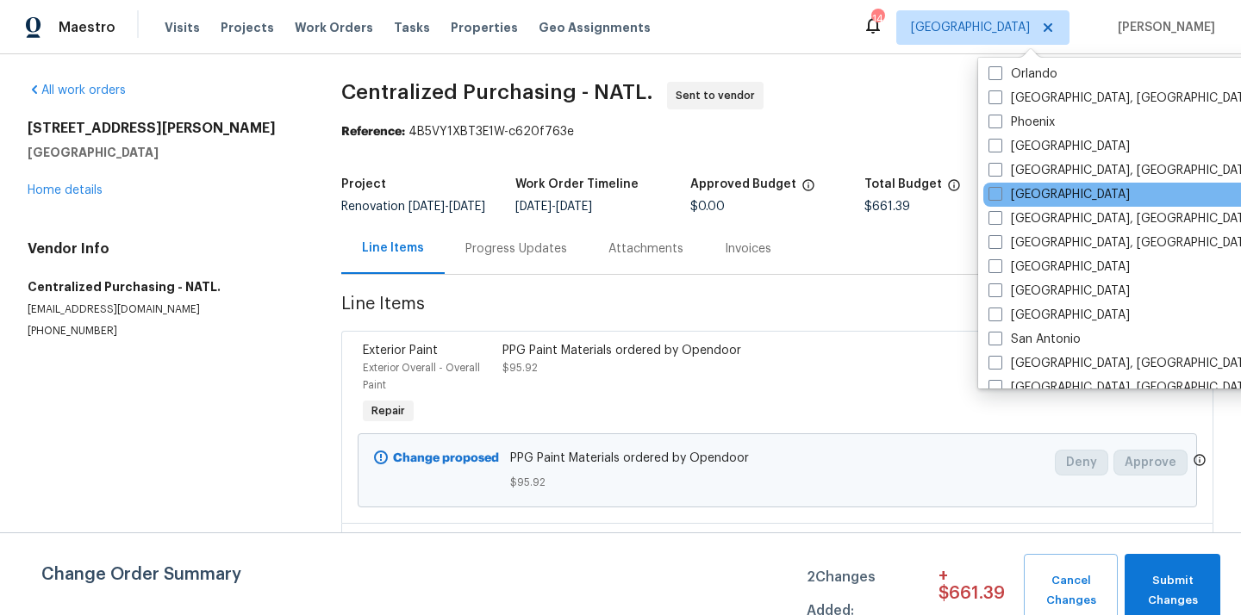
click at [1021, 203] on div "Raleigh" at bounding box center [1156, 195] width 347 height 24
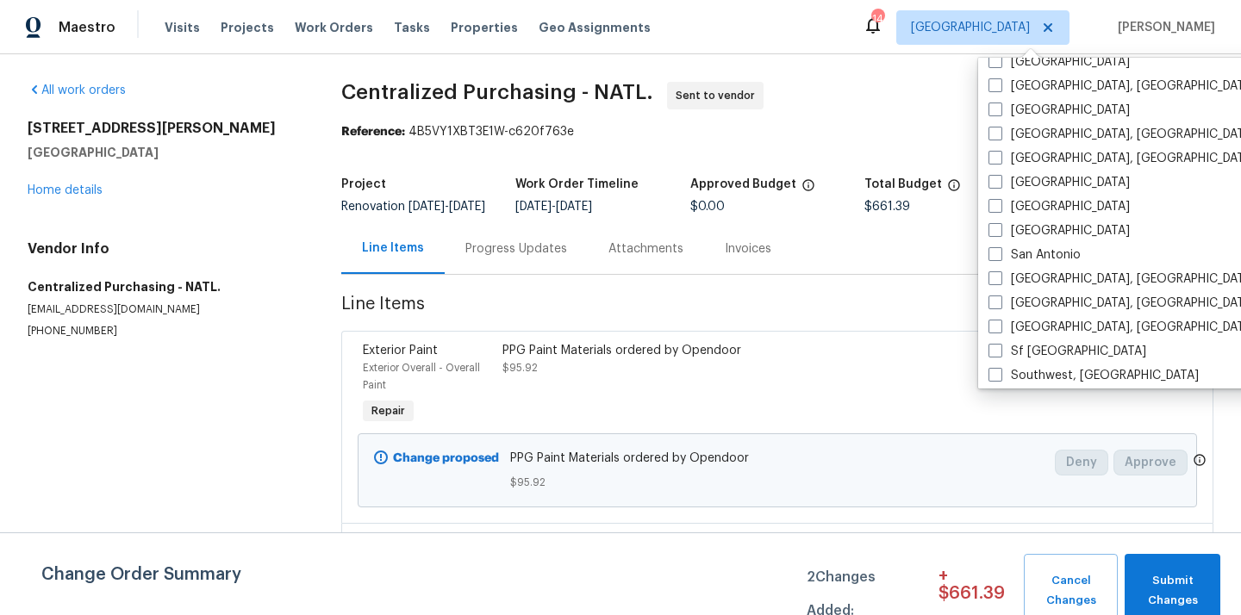
scroll to position [1005, 0]
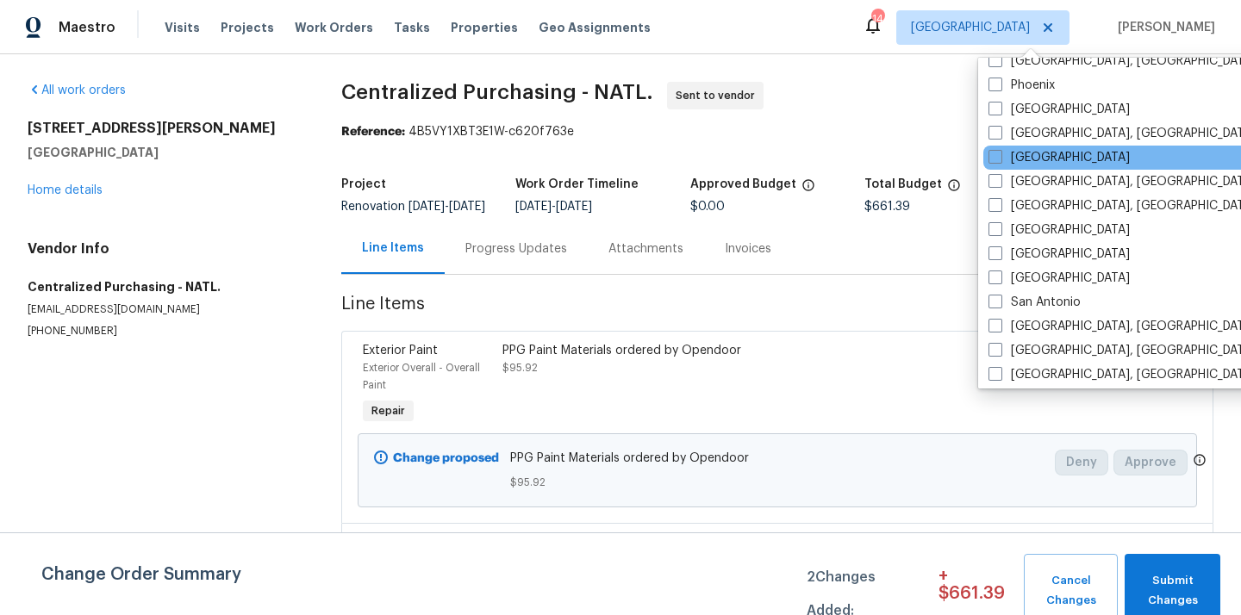
click at [1011, 148] on div "Raleigh" at bounding box center [1156, 158] width 347 height 24
click at [1009, 153] on label "Raleigh" at bounding box center [1058, 157] width 141 height 17
click at [999, 153] on input "Raleigh" at bounding box center [993, 154] width 11 height 11
checkbox input "true"
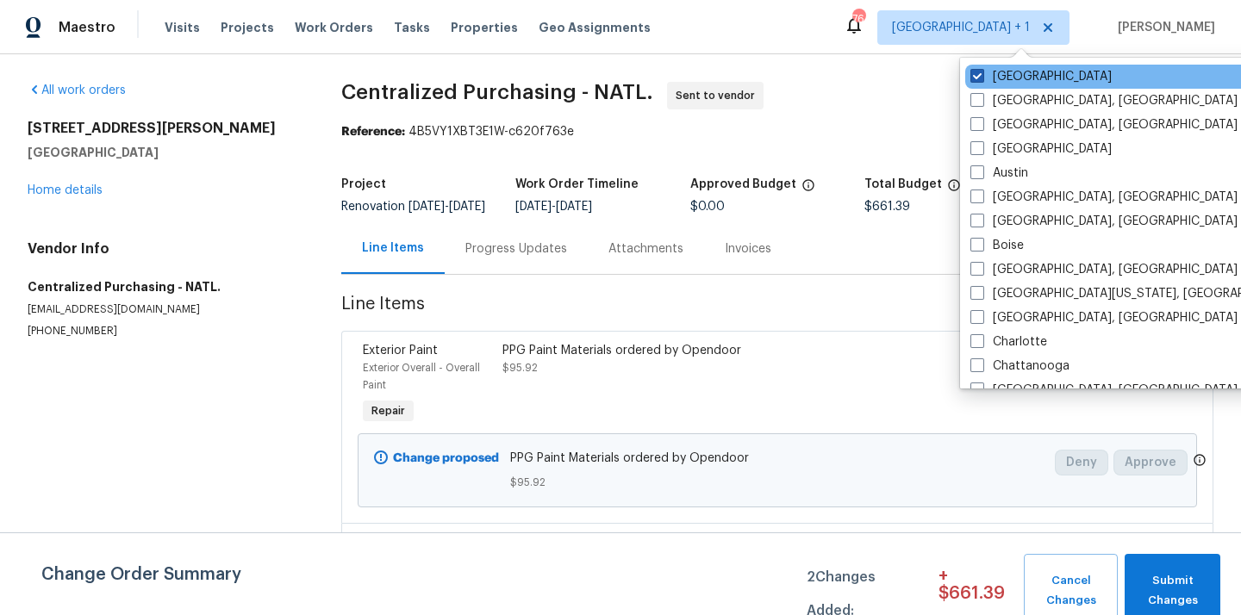
click at [1005, 78] on label "Nashville" at bounding box center [1040, 76] width 141 height 17
click at [981, 78] on input "Nashville" at bounding box center [975, 73] width 11 height 11
checkbox input "false"
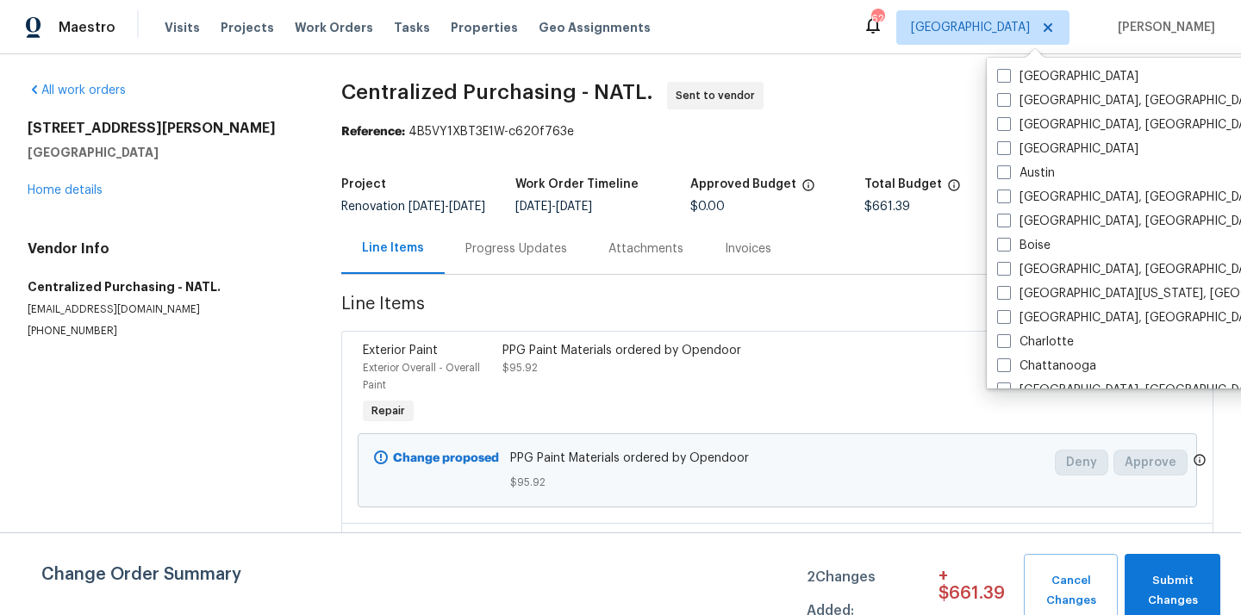
click at [229, 36] on div "Visits Projects Work Orders Tasks Properties Geo Assignments" at bounding box center [418, 27] width 507 height 34
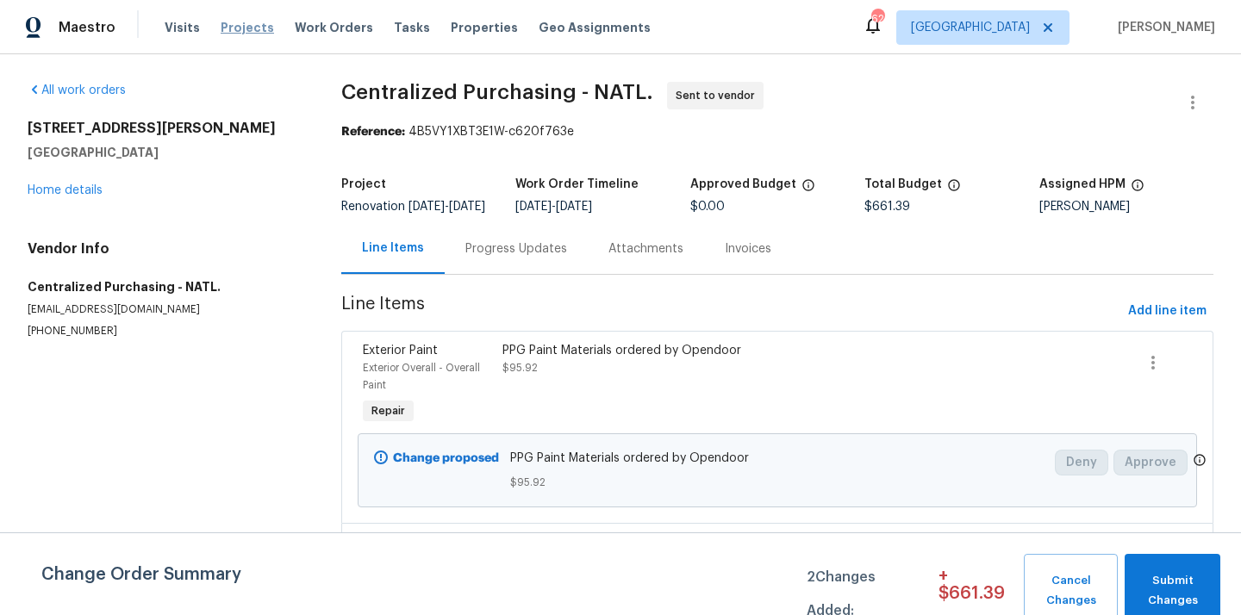
click at [231, 26] on span "Projects" at bounding box center [247, 27] width 53 height 17
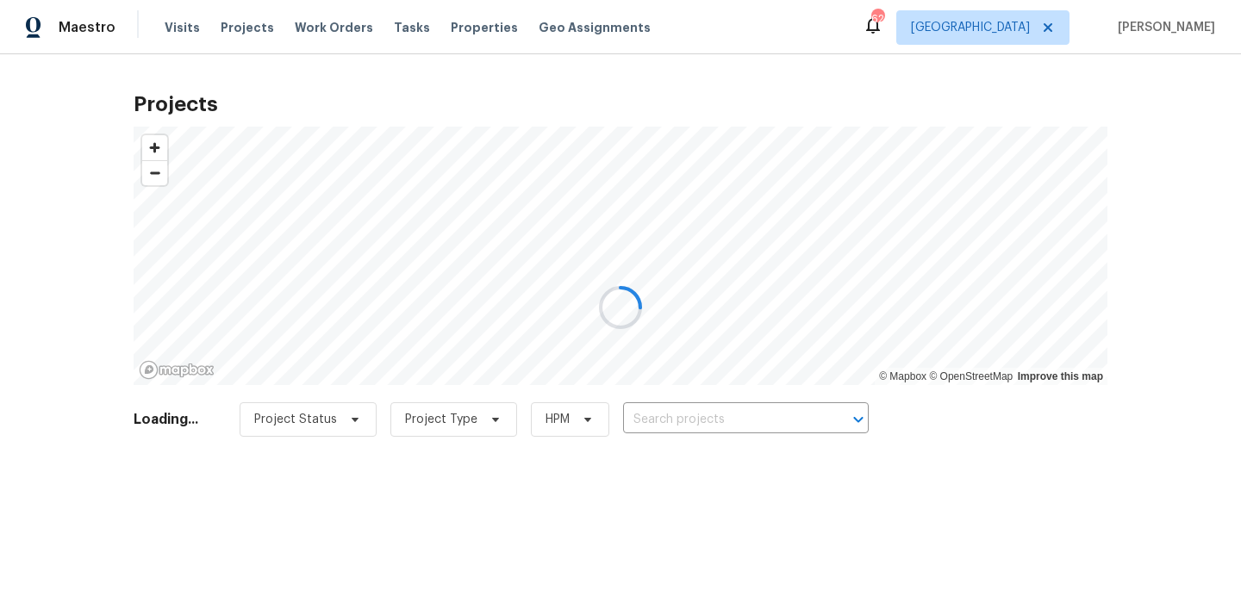
click at [790, 416] on div at bounding box center [620, 307] width 1241 height 615
click at [750, 418] on div at bounding box center [620, 307] width 1241 height 615
click at [742, 416] on div at bounding box center [620, 307] width 1241 height 615
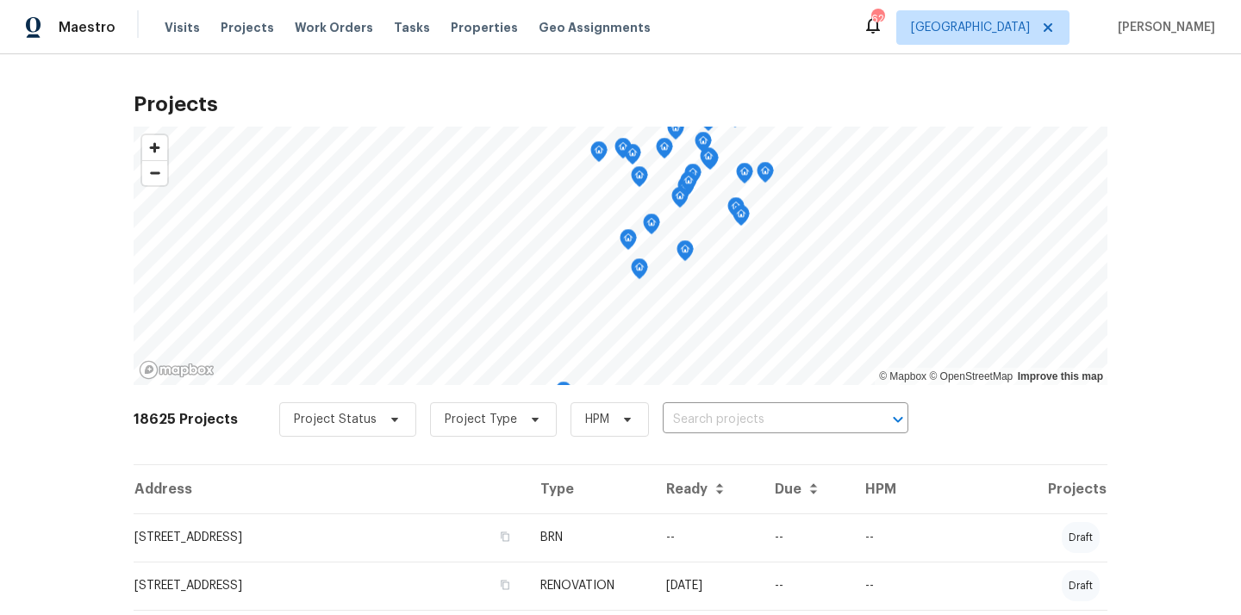
click at [742, 416] on input "text" at bounding box center [761, 420] width 197 height 27
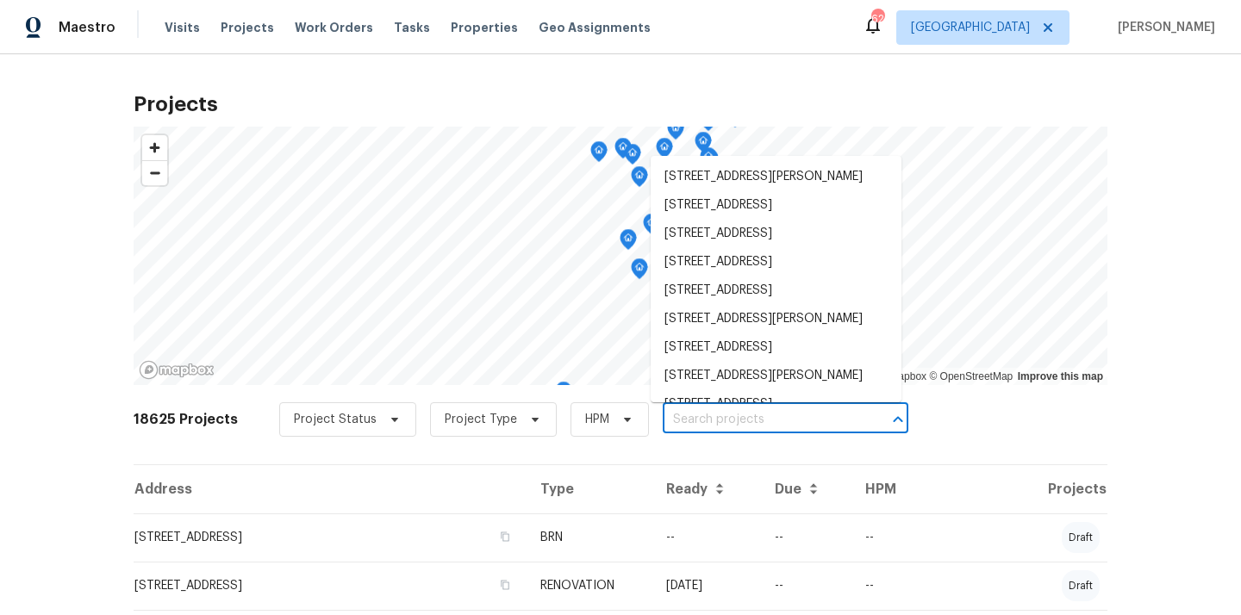
paste input "2901 Piney Ct, Raleigh, NC 27603"
type input "2901 Piney Ct, Raleigh, NC 27603"
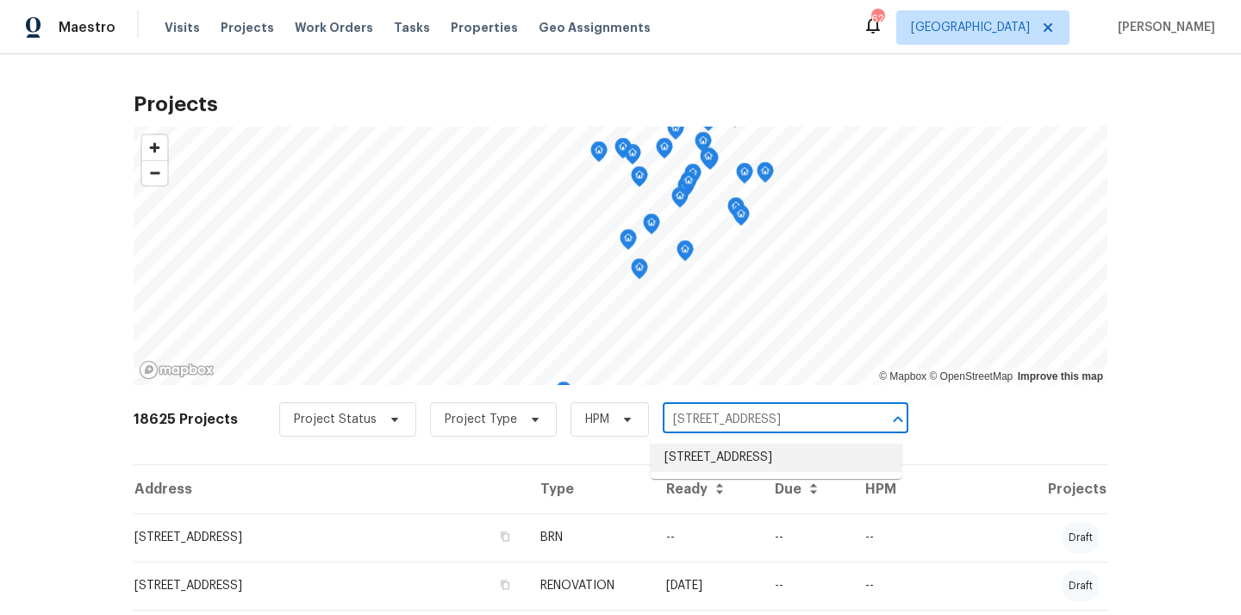
click at [740, 458] on li "2901 Piney Ct, Raleigh, NC 27603" at bounding box center [775, 458] width 251 height 28
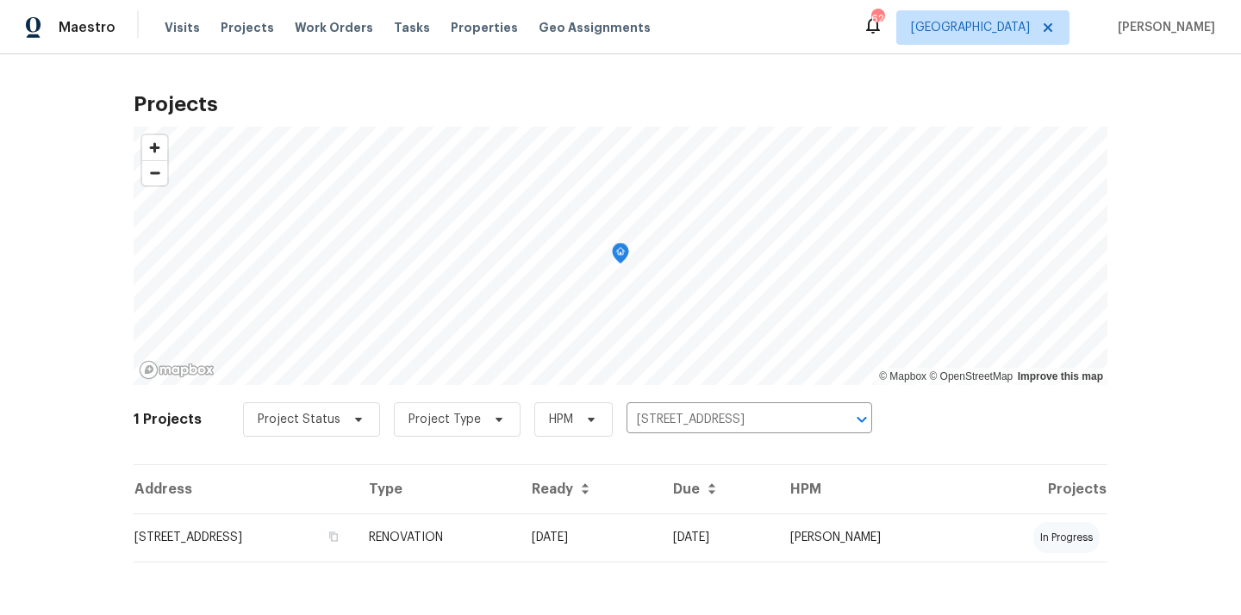
click at [659, 497] on th "Ready" at bounding box center [588, 489] width 141 height 48
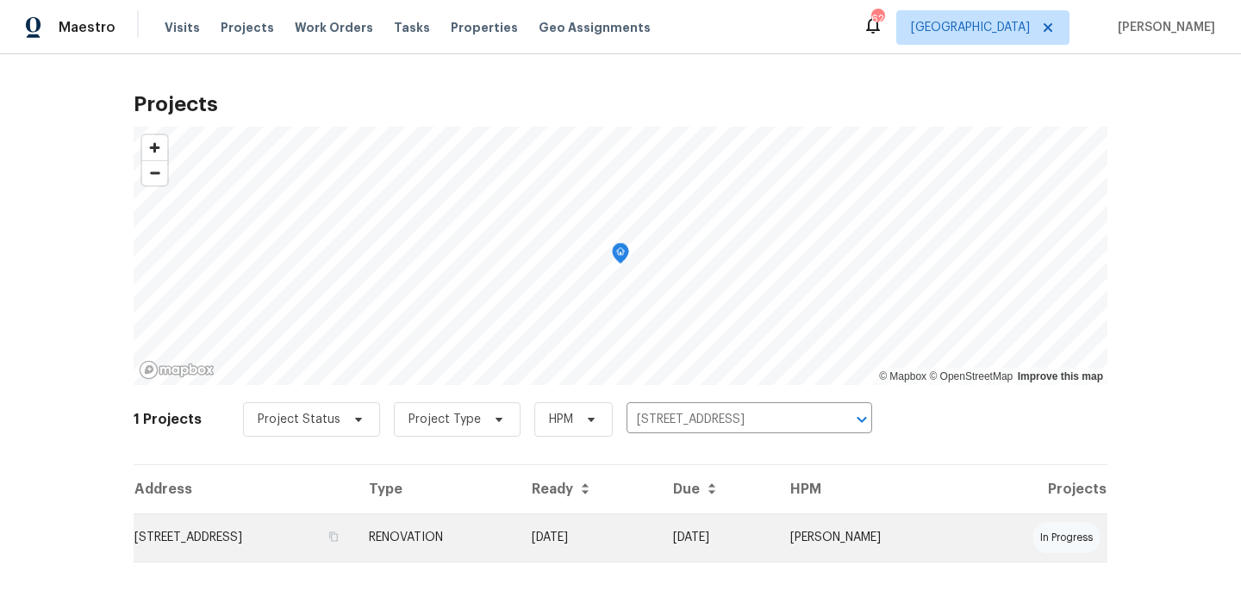
click at [659, 526] on td "09/19/25" at bounding box center [588, 538] width 141 height 48
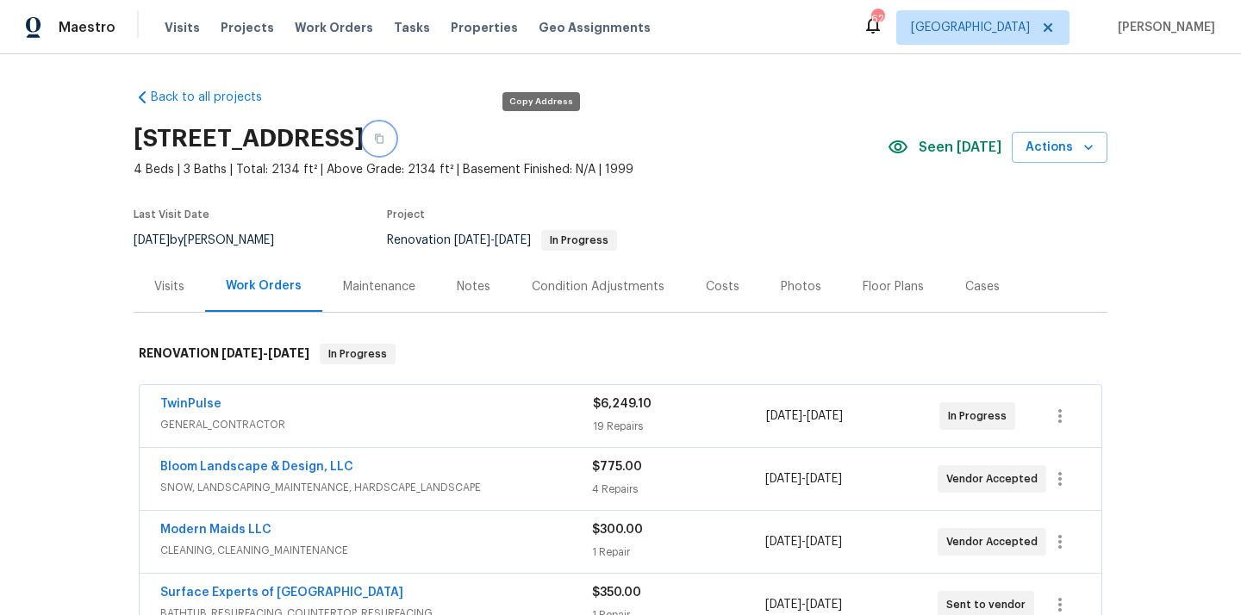
click at [395, 128] on button "button" at bounding box center [379, 138] width 31 height 31
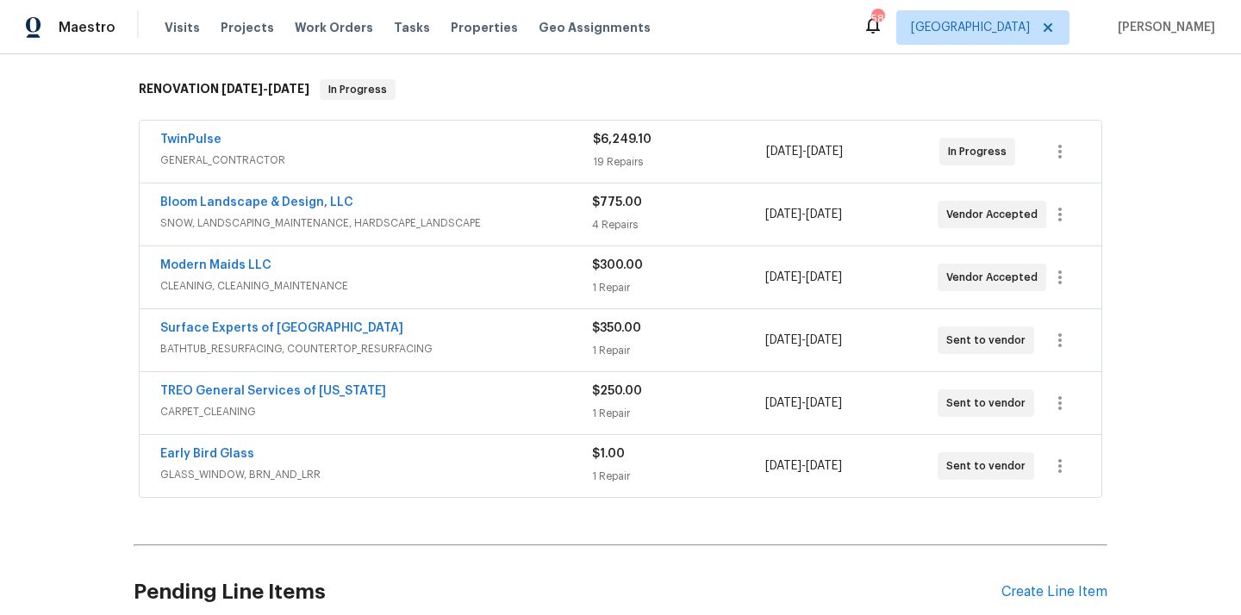
scroll to position [416, 0]
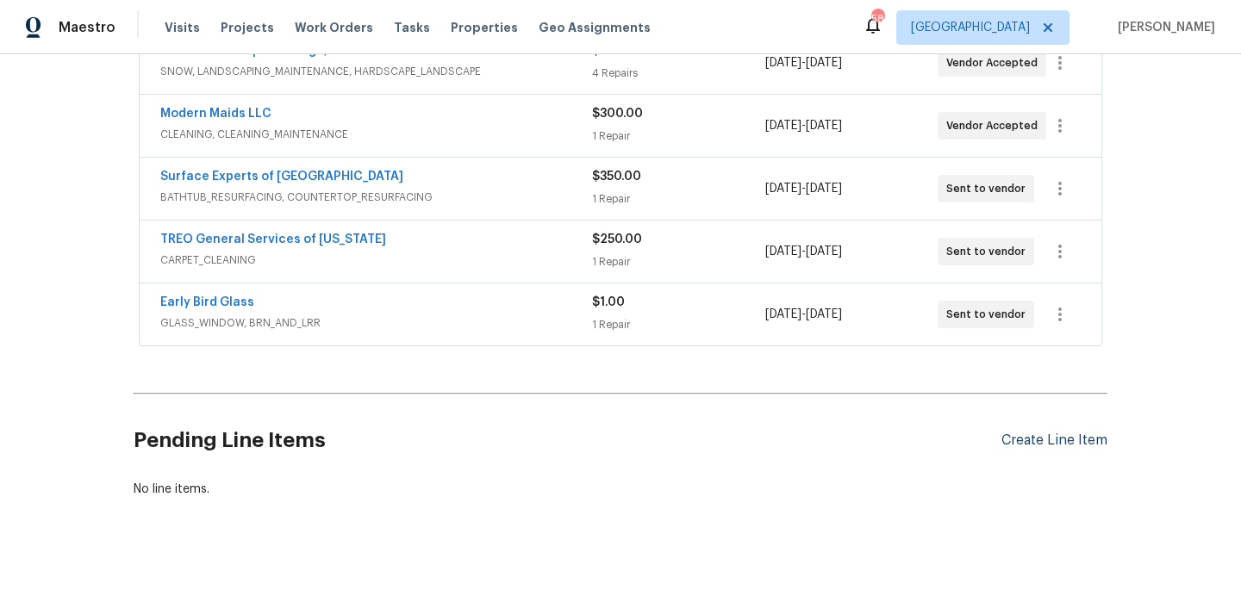
click at [1052, 433] on div "Create Line Item" at bounding box center [1054, 441] width 106 height 16
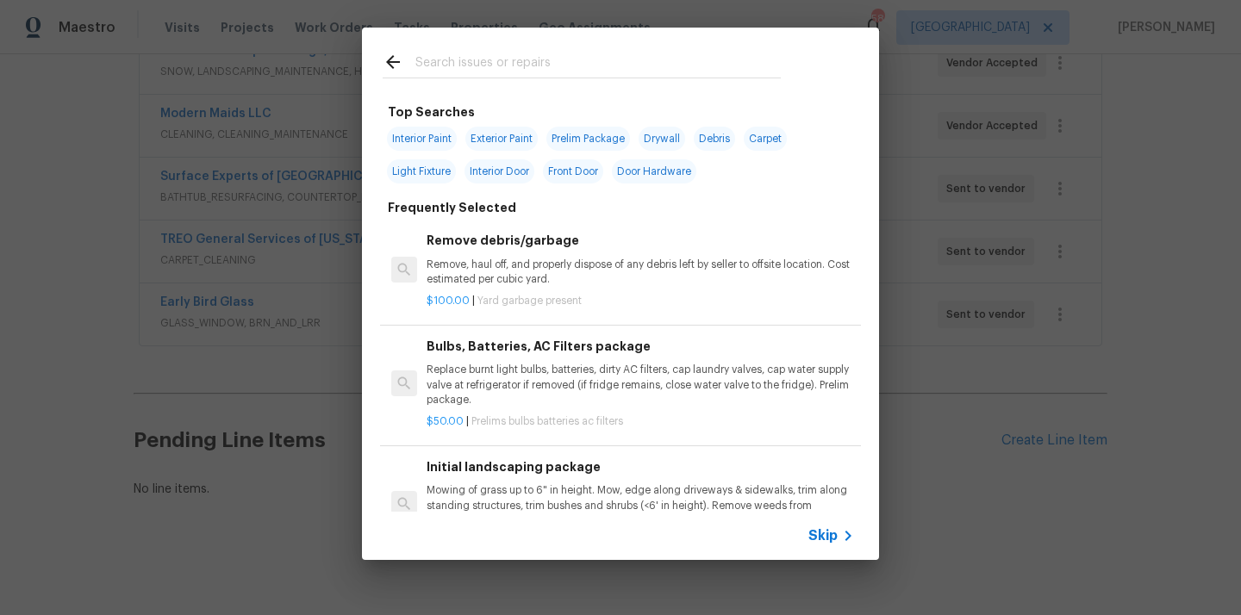
click at [625, 69] on input "text" at bounding box center [597, 65] width 365 height 26
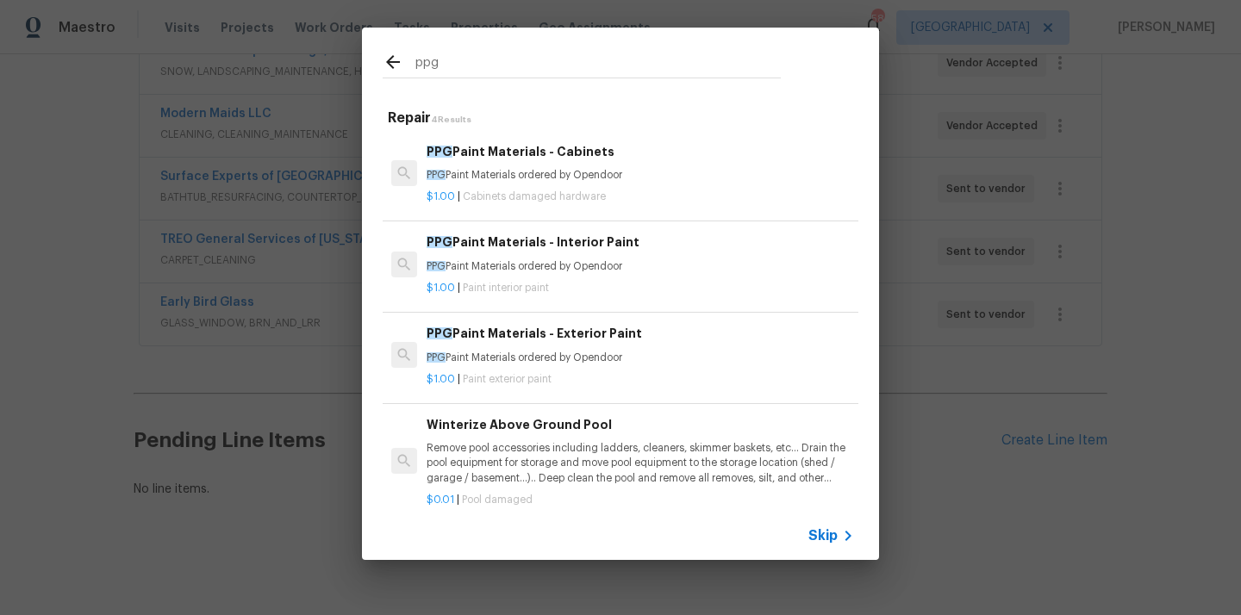
type input "ppg"
click at [570, 256] on div "PPG Paint Materials - Interior Paint PPG Paint Materials ordered by Opendoor" at bounding box center [639, 253] width 427 height 41
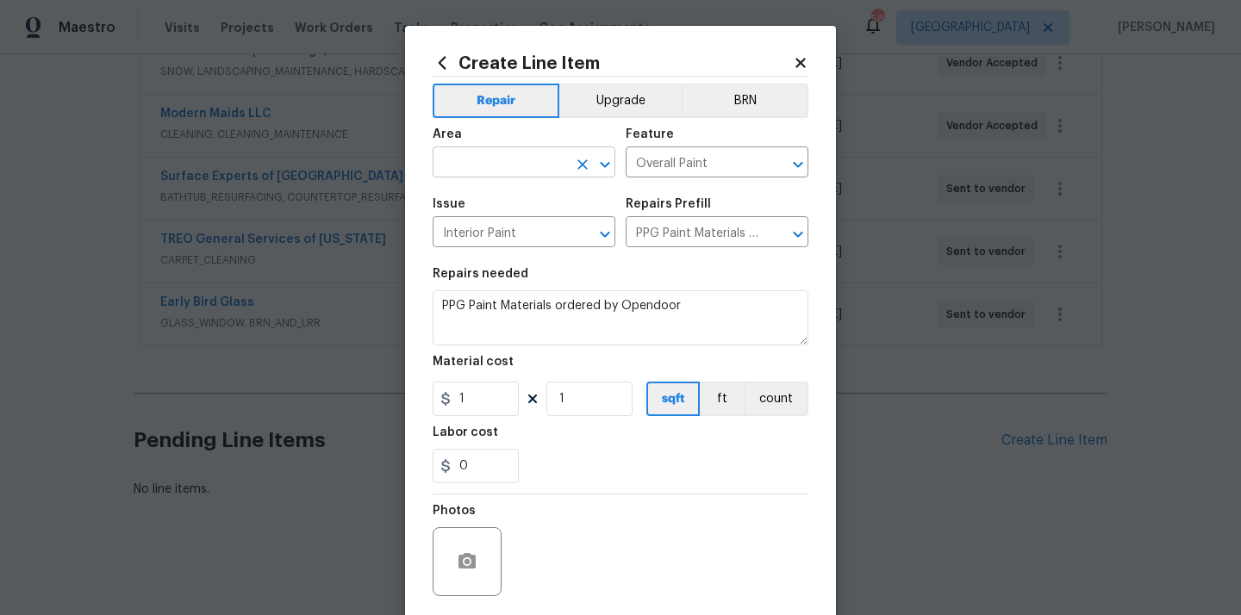
click at [481, 156] on input "text" at bounding box center [500, 164] width 134 height 27
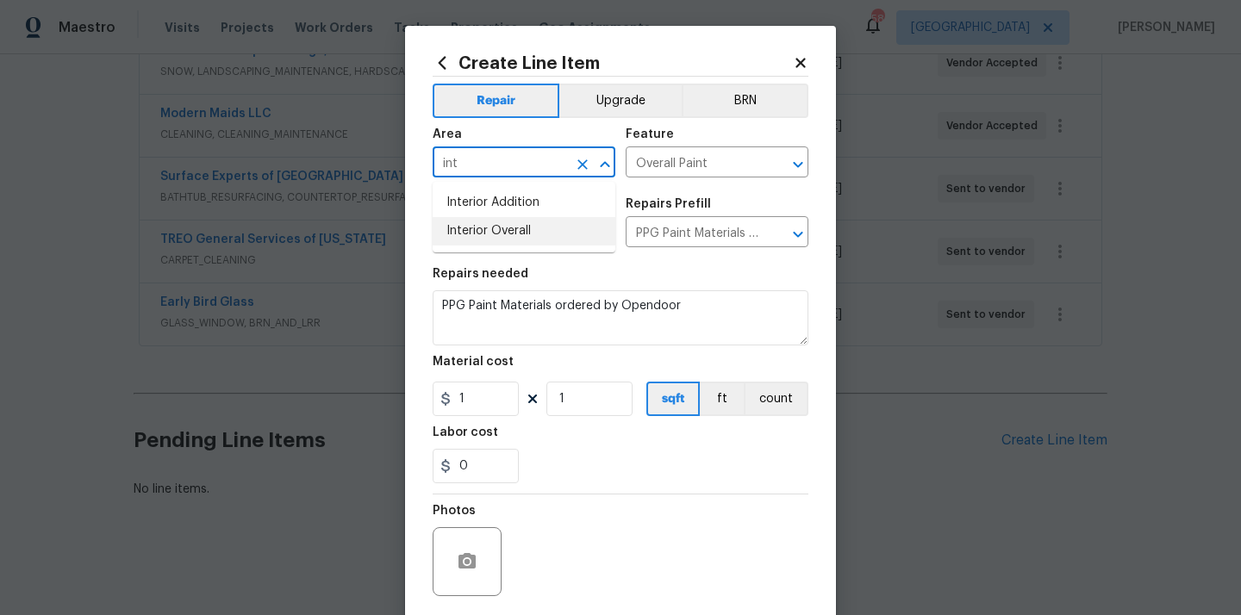
click at [476, 230] on li "Interior Overall" at bounding box center [524, 231] width 183 height 28
type input "Interior Overall"
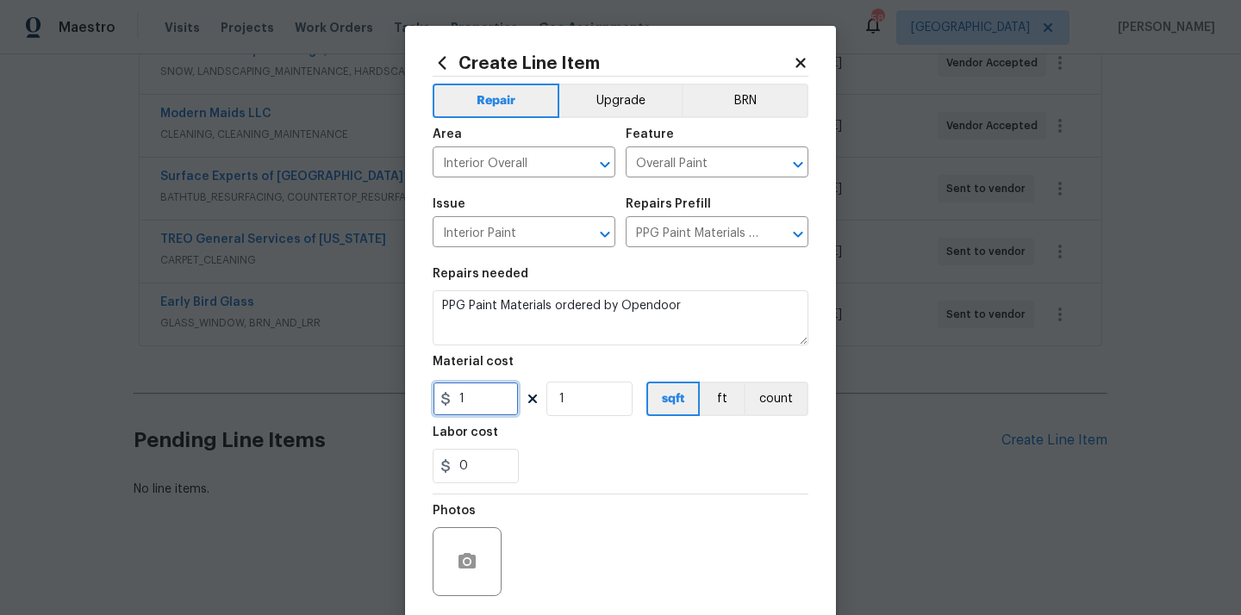
drag, startPoint x: 476, startPoint y: 402, endPoint x: 433, endPoint y: 402, distance: 43.9
click at [441, 402] on div "1" at bounding box center [476, 399] width 86 height 34
paste input "583.03"
type input "583.03"
click at [584, 456] on div "0" at bounding box center [621, 466] width 376 height 34
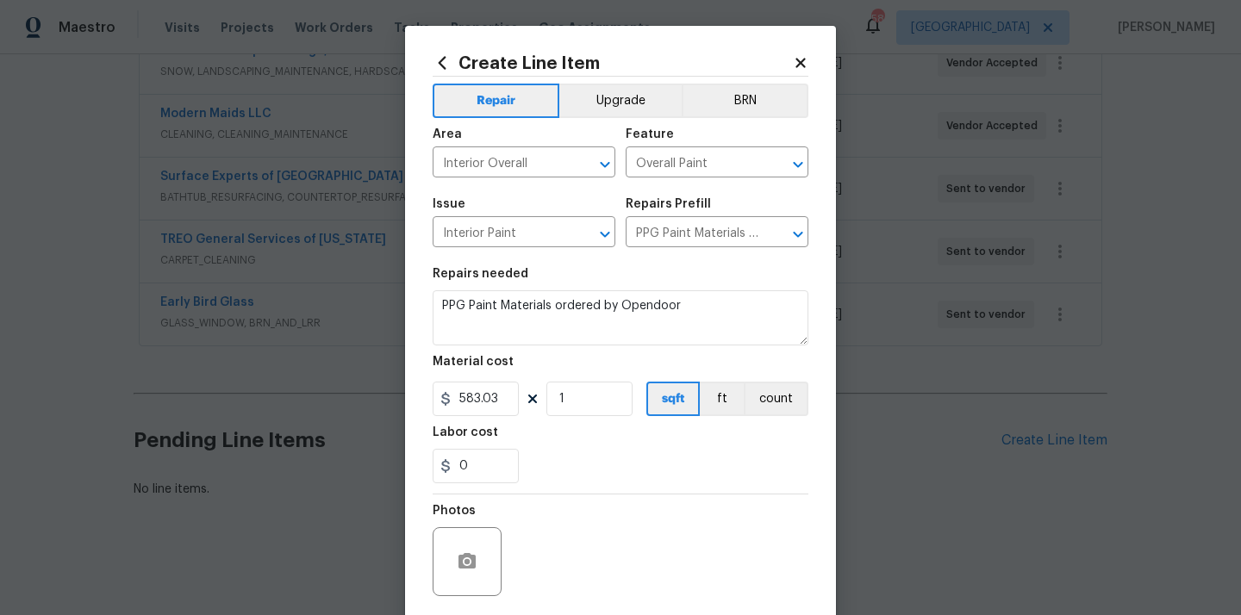
scroll to position [128, 0]
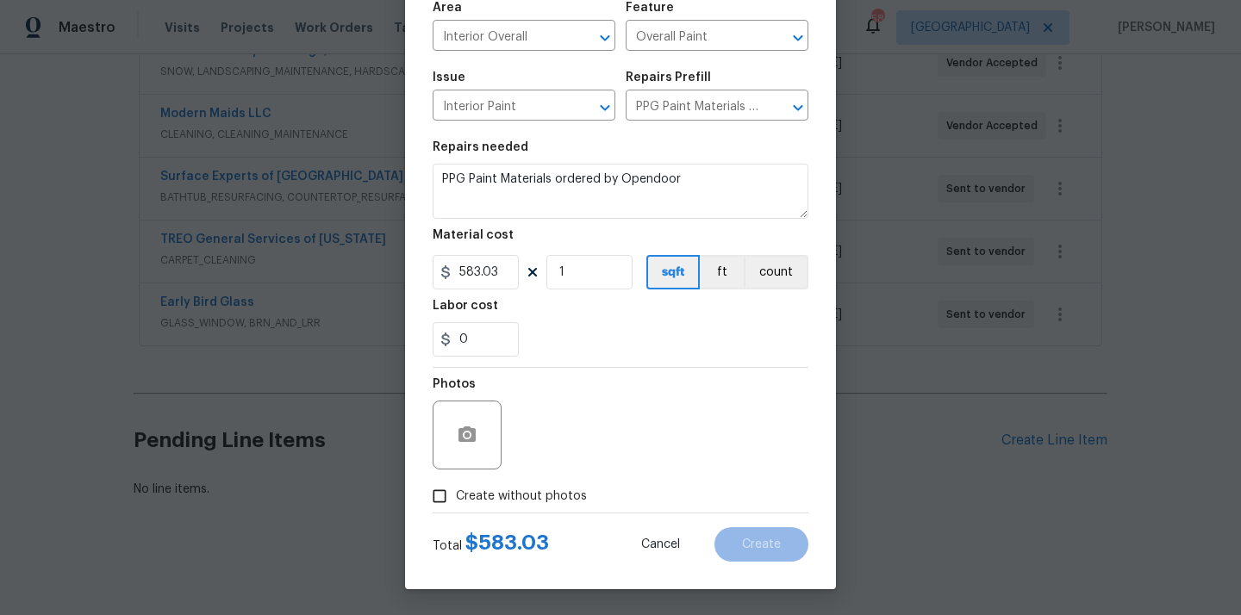
click at [551, 507] on label "Create without photos" at bounding box center [505, 496] width 164 height 33
click at [456, 507] on input "Create without photos" at bounding box center [439, 496] width 33 height 33
checkbox input "true"
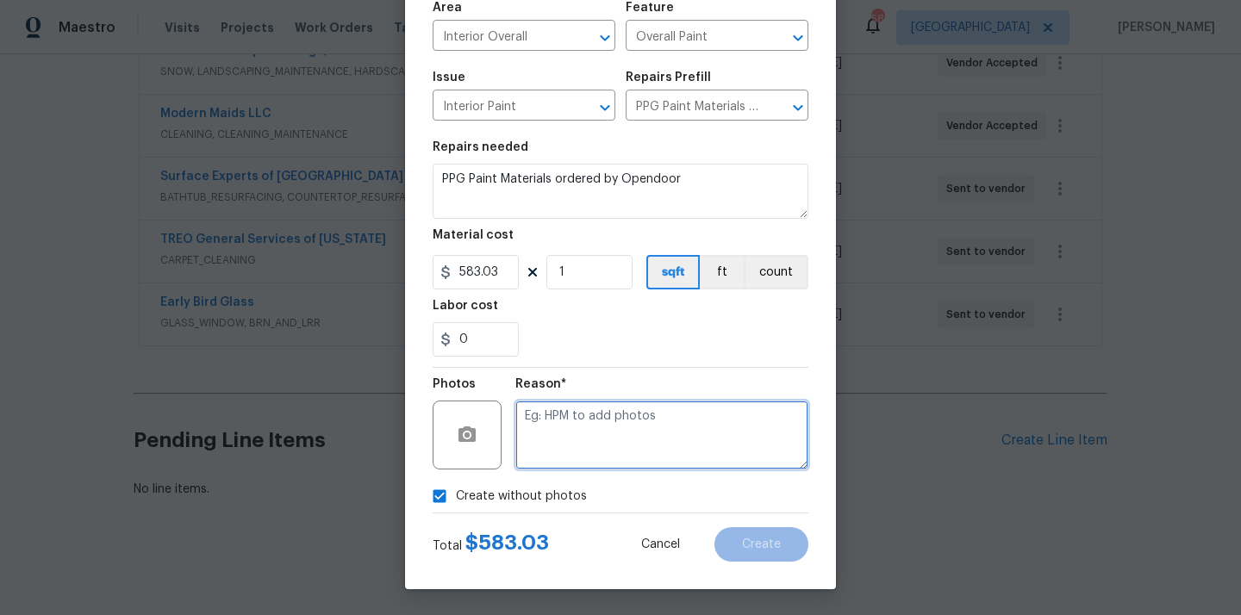
click at [588, 451] on textarea at bounding box center [661, 435] width 293 height 69
type textarea "N/A"
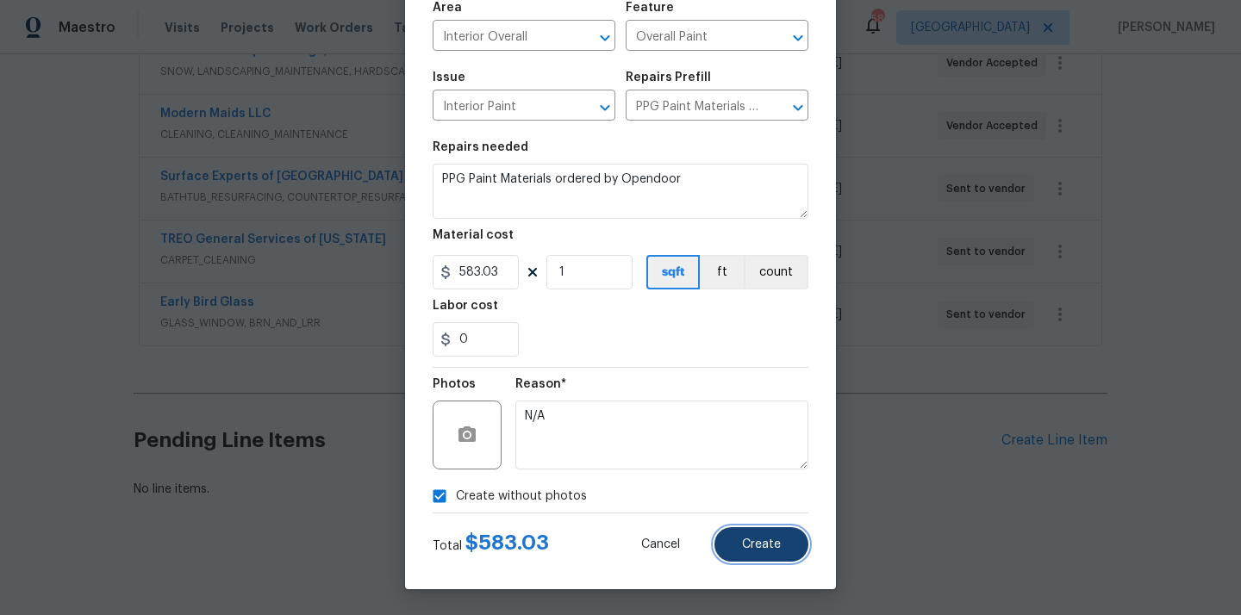
click at [770, 544] on span "Create" at bounding box center [761, 544] width 39 height 13
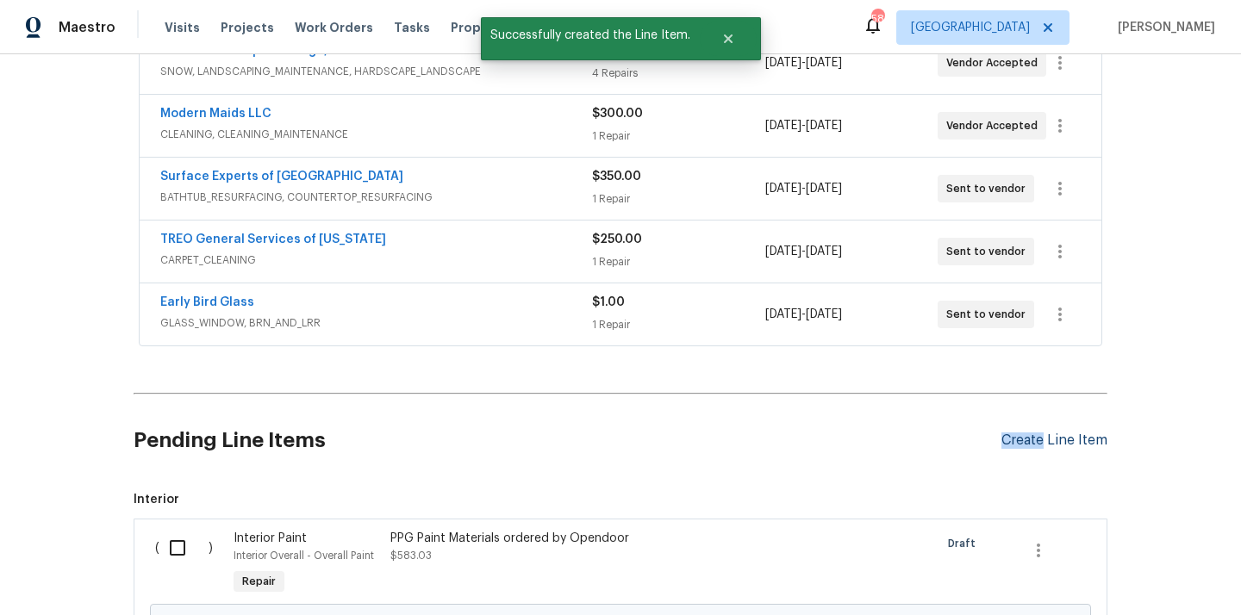
click at [1039, 442] on div "Create Line Item" at bounding box center [1054, 441] width 106 height 16
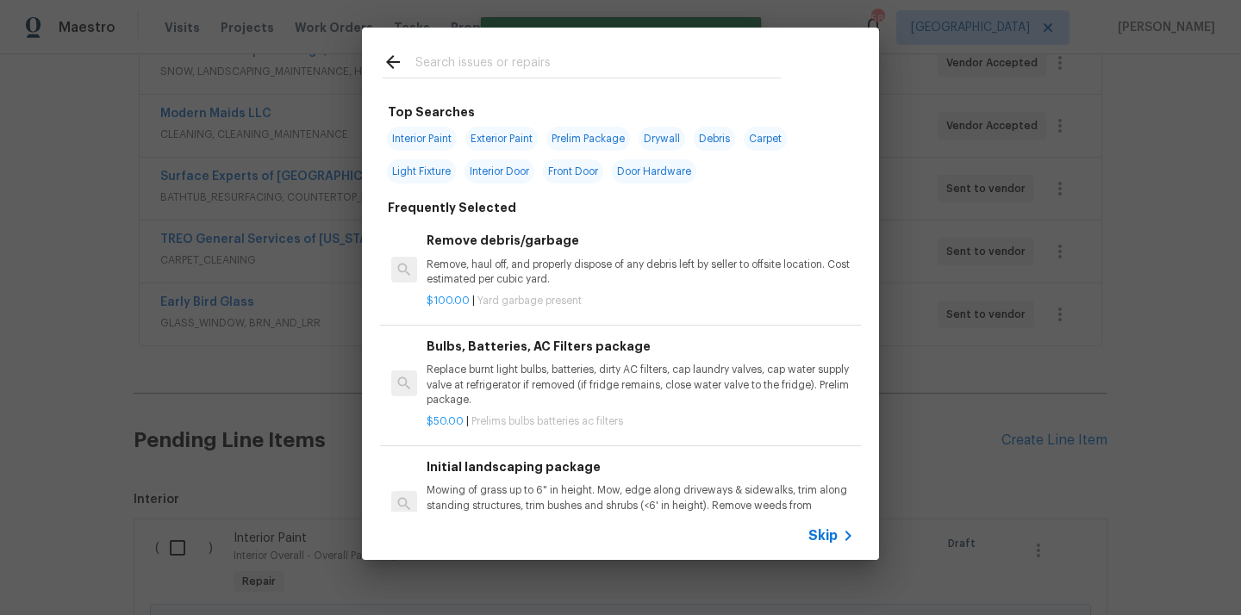
click at [703, 73] on input "text" at bounding box center [597, 65] width 365 height 26
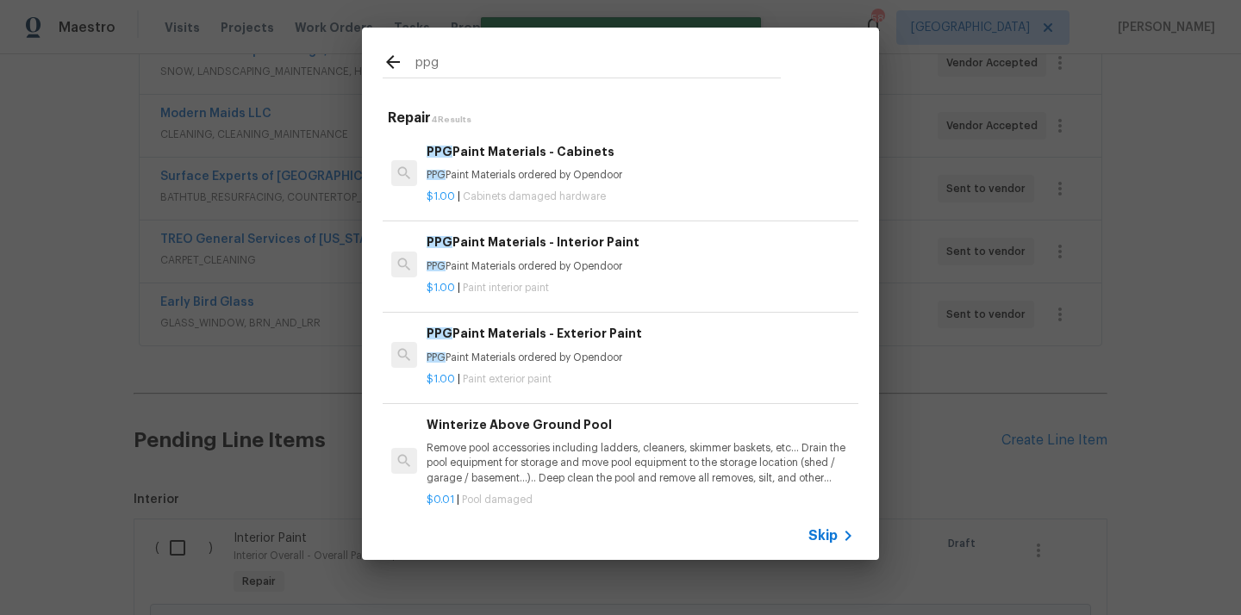
type input "ppg"
click at [609, 345] on div "PPG Paint Materials - Exterior Paint PPG Paint Materials ordered by Opendoor" at bounding box center [639, 344] width 427 height 41
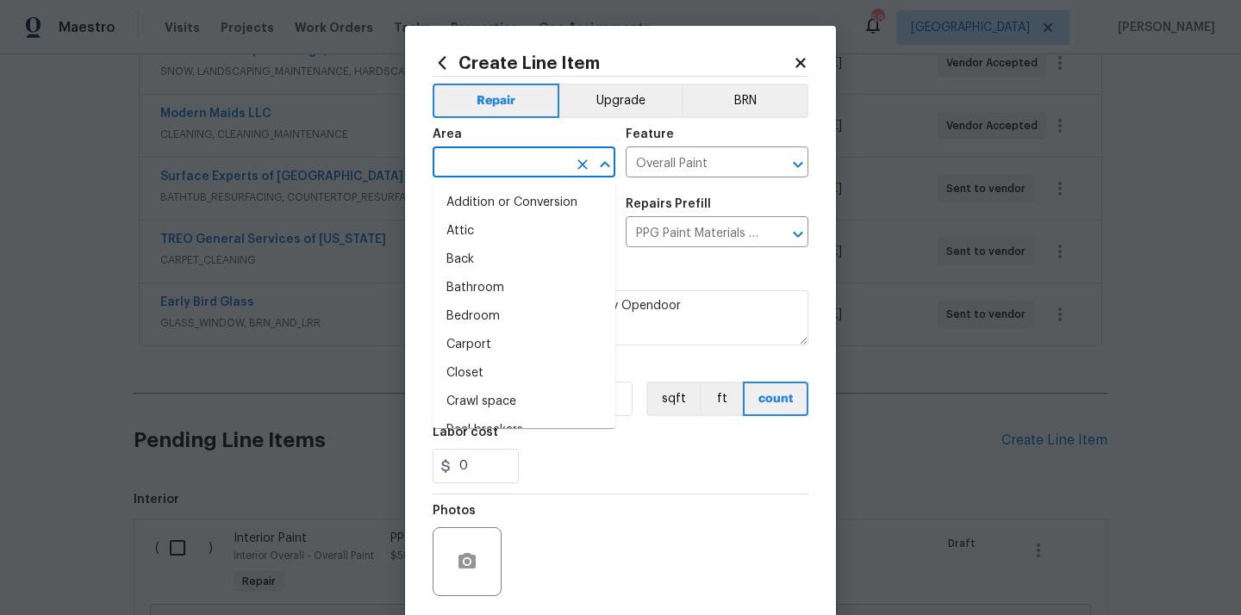
click at [548, 159] on input "text" at bounding box center [500, 164] width 134 height 27
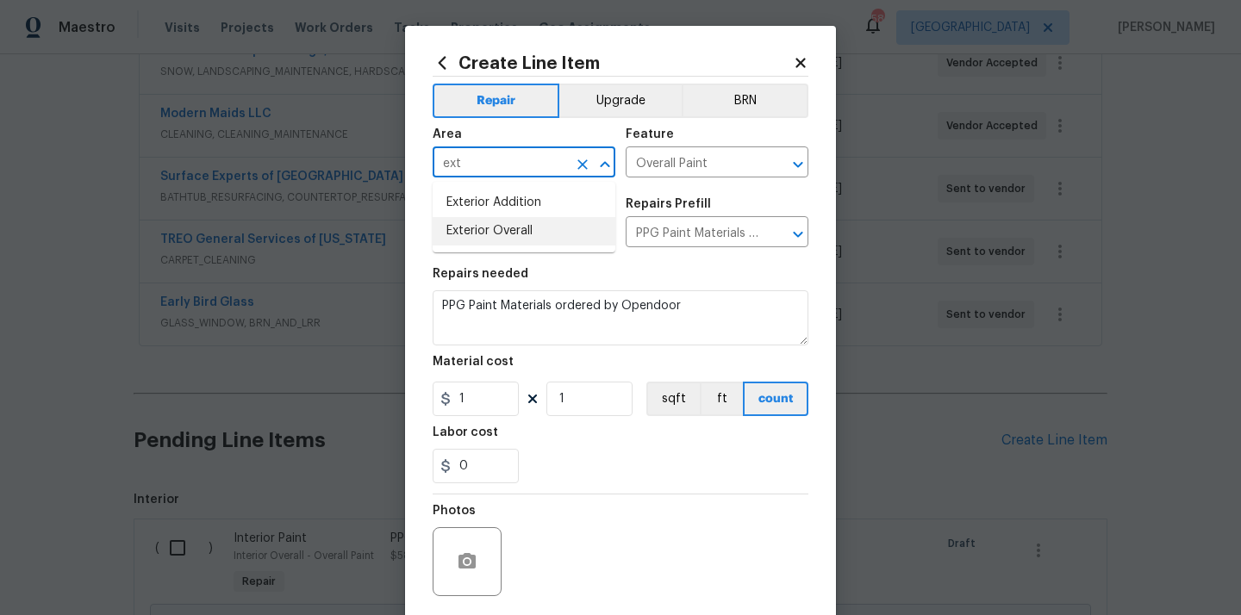
click at [510, 229] on li "Exterior Overall" at bounding box center [524, 231] width 183 height 28
type input "Exterior Overall"
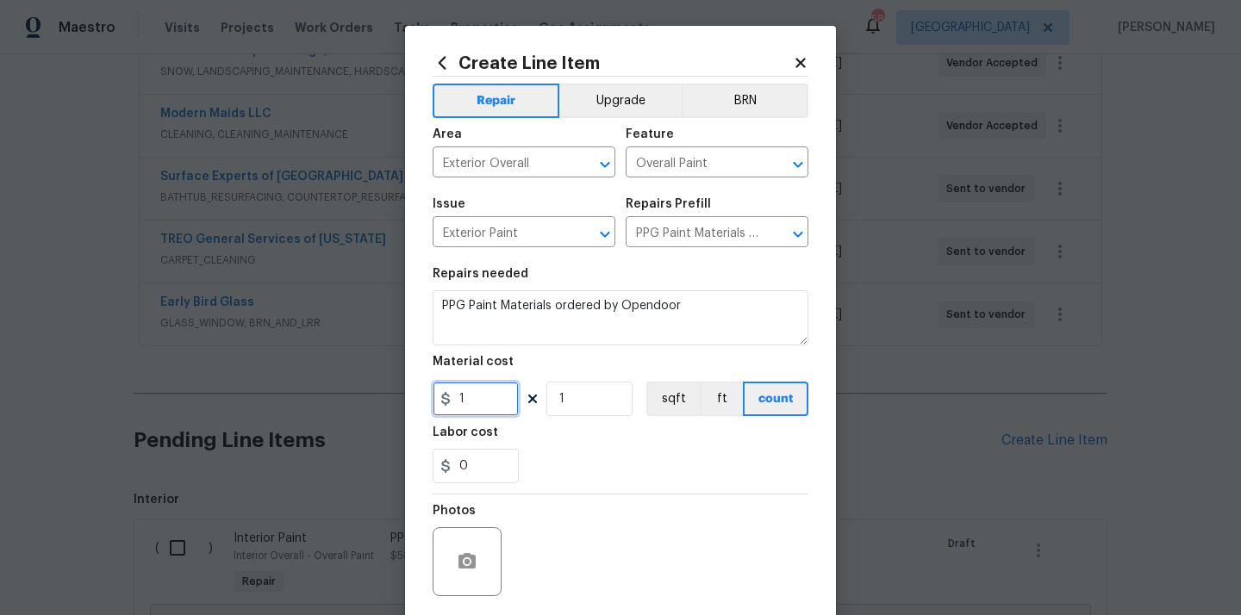
drag, startPoint x: 481, startPoint y: 391, endPoint x: 422, endPoint y: 390, distance: 58.6
click at [429, 391] on div "Create Line Item Repair Upgrade BRN Area Exterior Overall ​ Feature Overall Pai…" at bounding box center [620, 371] width 431 height 690
paste input "267.86"
type input "267.86"
click at [583, 455] on div "0" at bounding box center [621, 466] width 376 height 34
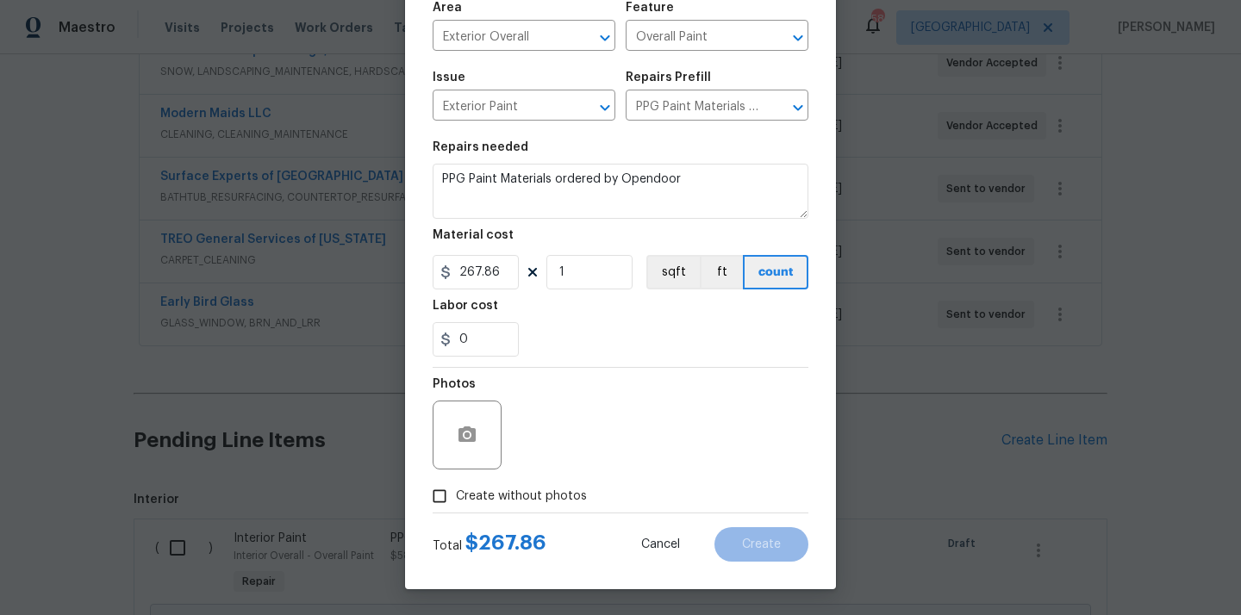
click at [556, 489] on span "Create without photos" at bounding box center [521, 497] width 131 height 18
click at [456, 489] on input "Create without photos" at bounding box center [439, 496] width 33 height 33
checkbox input "true"
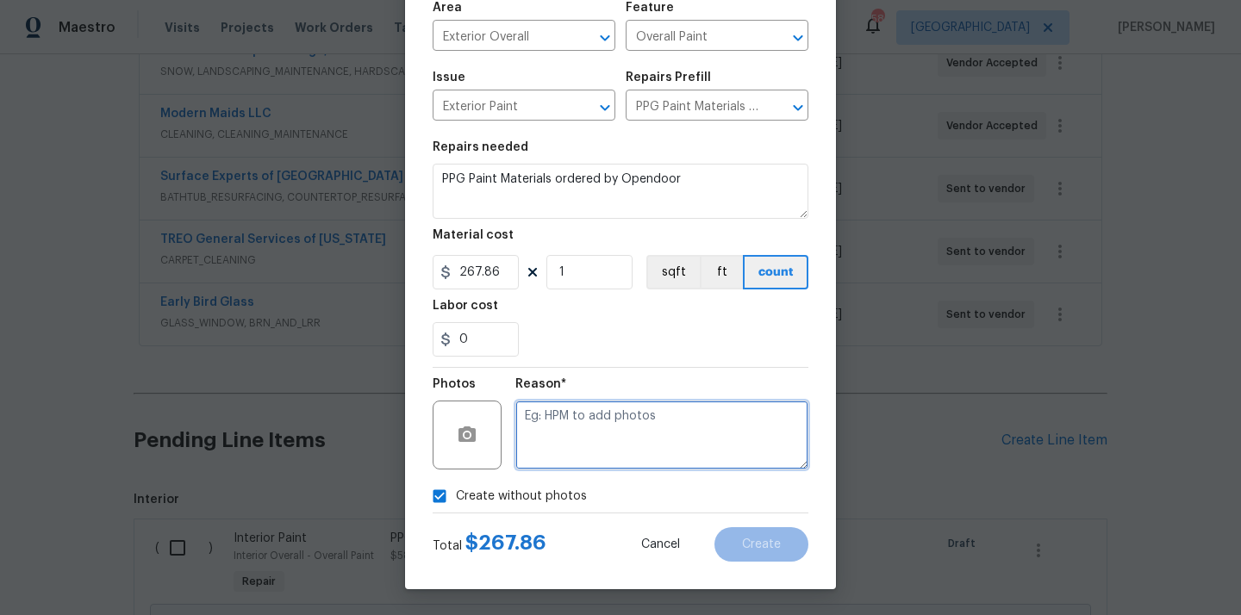
click at [581, 429] on textarea at bounding box center [661, 435] width 293 height 69
type textarea "N/A"
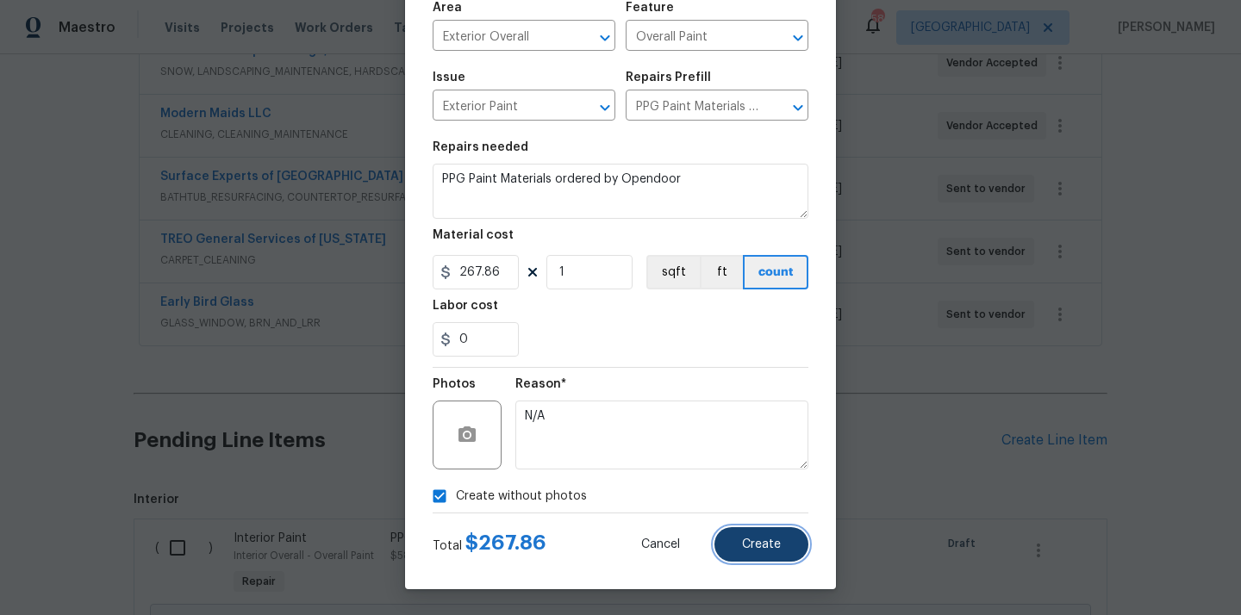
click at [771, 554] on button "Create" at bounding box center [761, 544] width 94 height 34
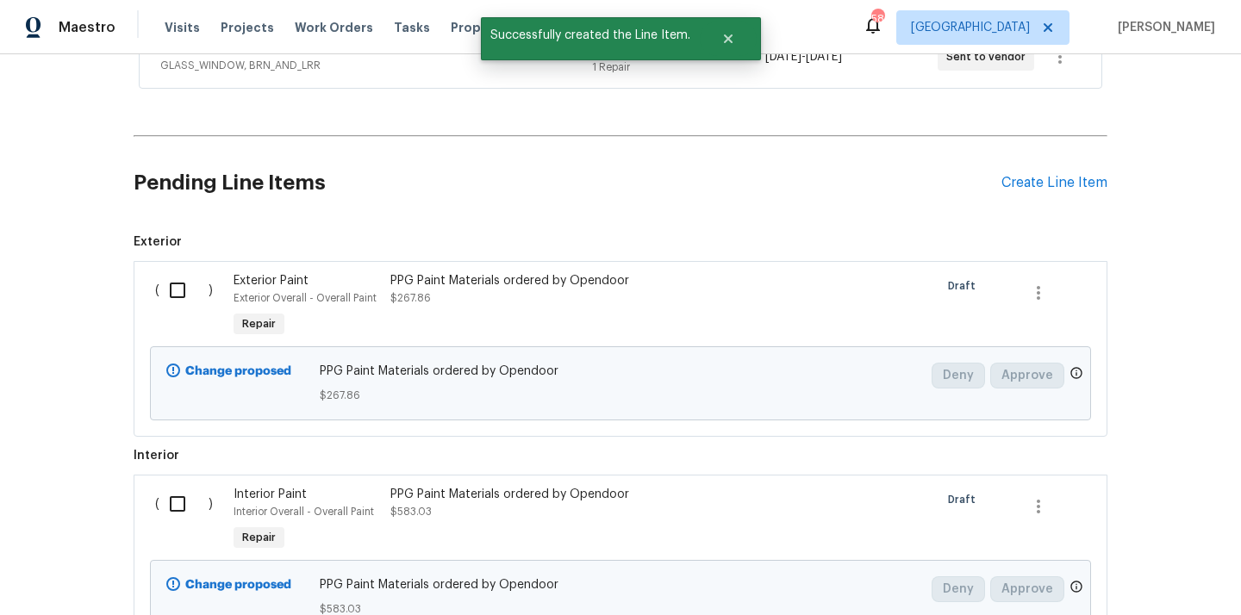
scroll to position [691, 0]
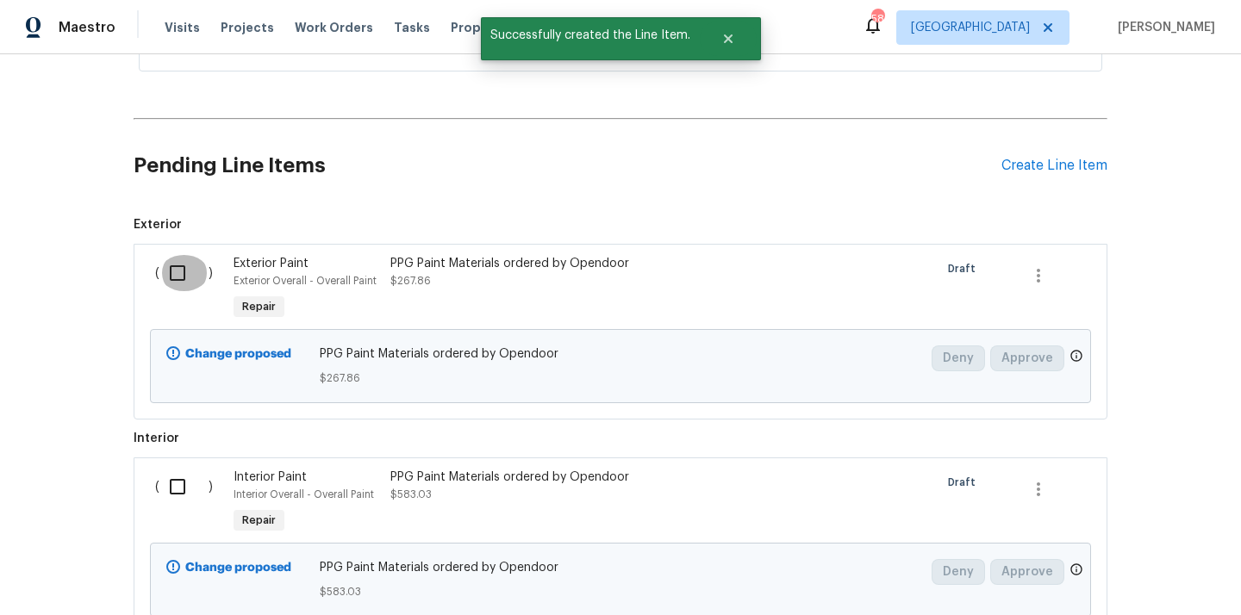
click at [189, 286] on input "checkbox" at bounding box center [183, 273] width 49 height 36
checkbox input "true"
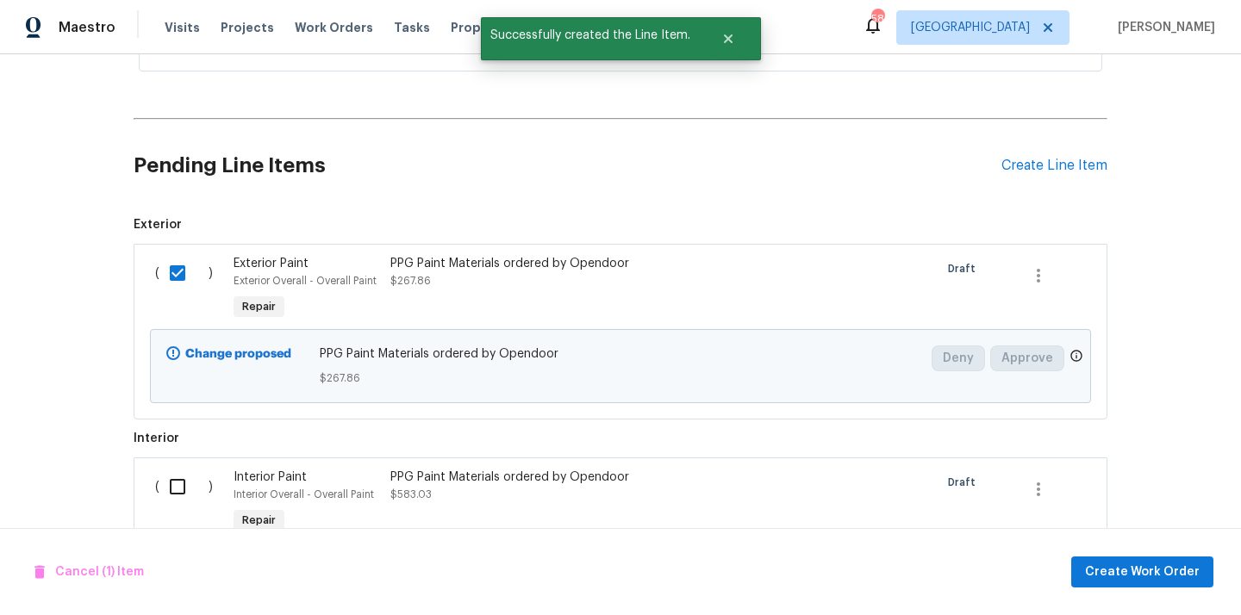
click at [167, 495] on input "checkbox" at bounding box center [183, 487] width 49 height 36
checkbox input "true"
click at [1131, 573] on span "Create Work Order" at bounding box center [1142, 573] width 115 height 22
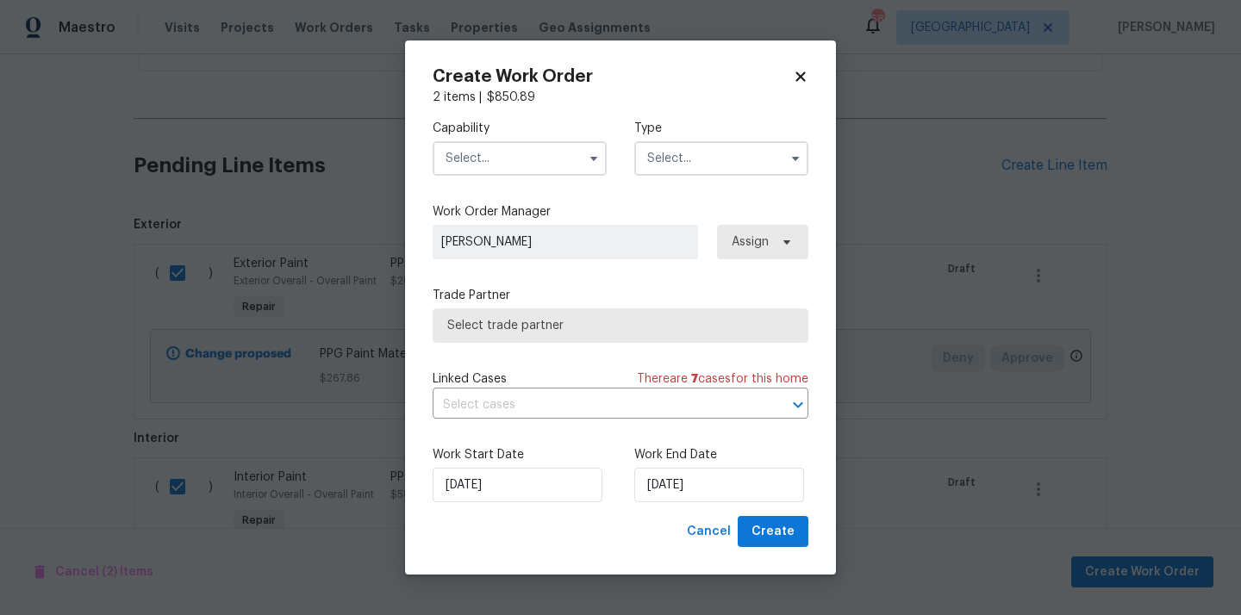
click at [526, 170] on input "text" at bounding box center [520, 158] width 174 height 34
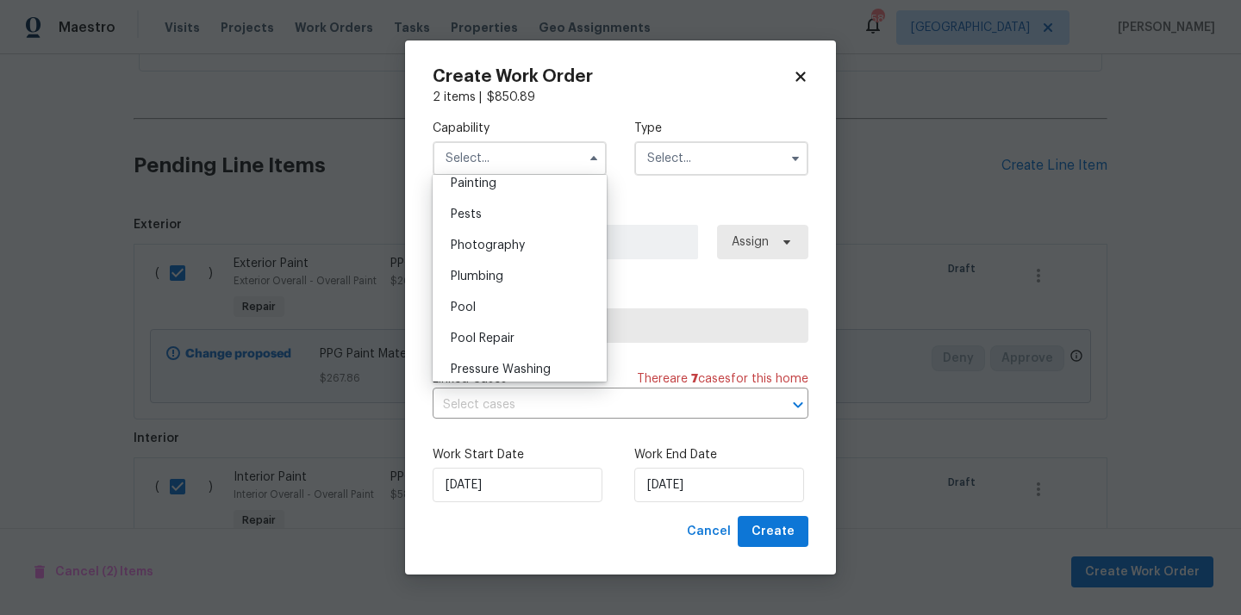
scroll to position [1380, 0]
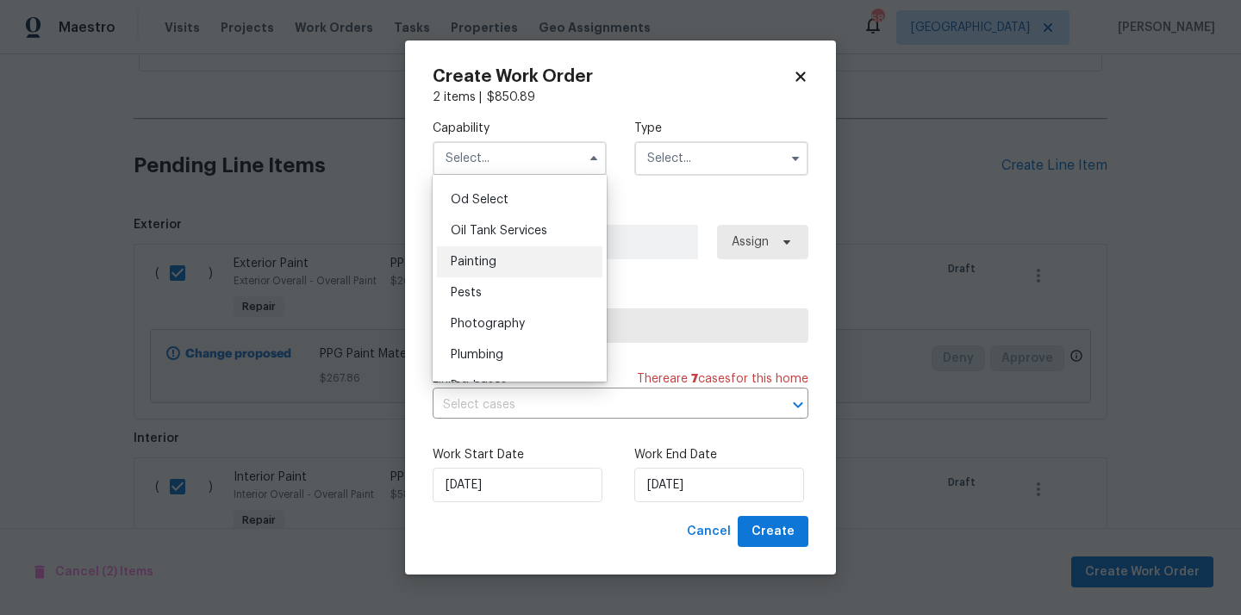
click at [523, 255] on div "Painting" at bounding box center [519, 261] width 165 height 31
type input "Painting"
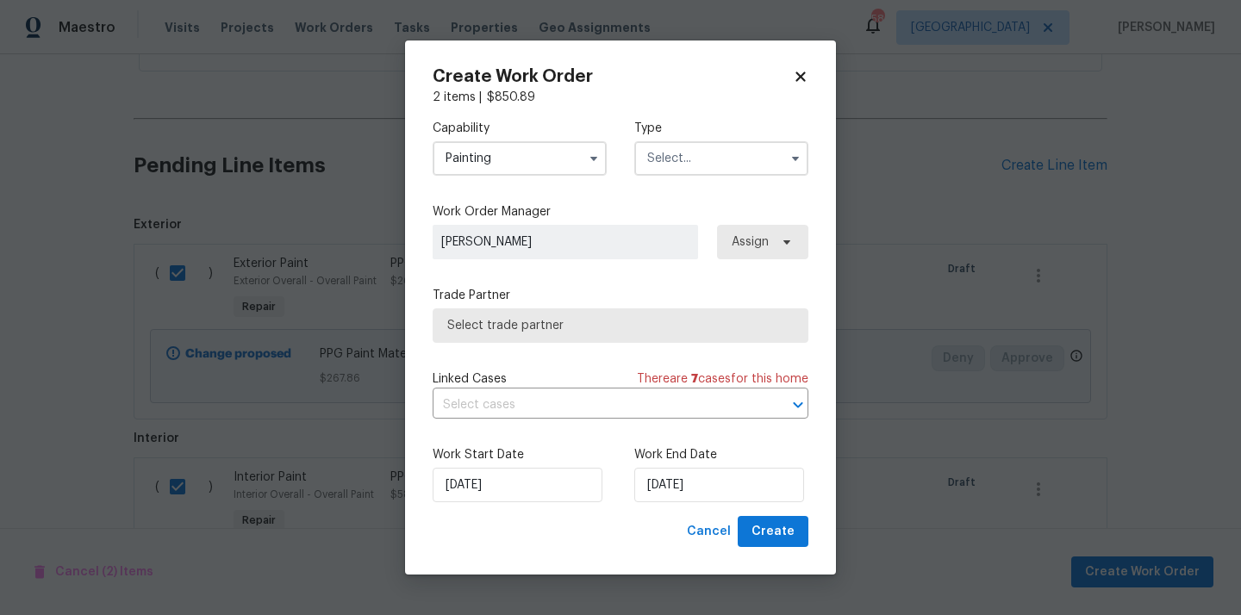
click at [696, 159] on input "text" at bounding box center [721, 158] width 174 height 34
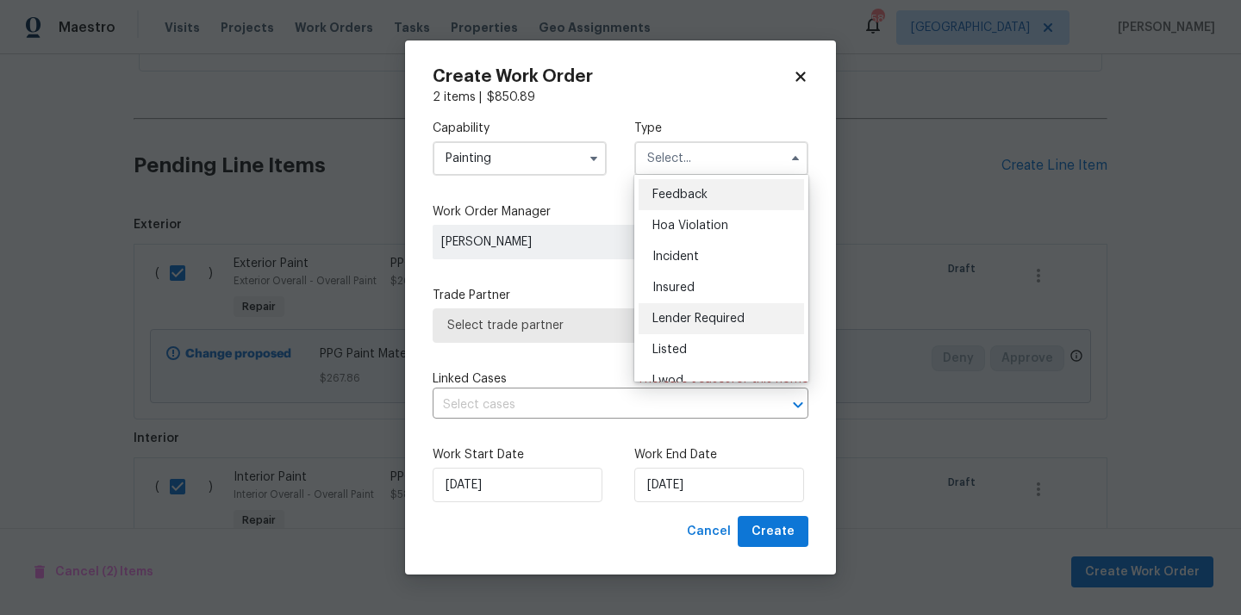
scroll to position [205, 0]
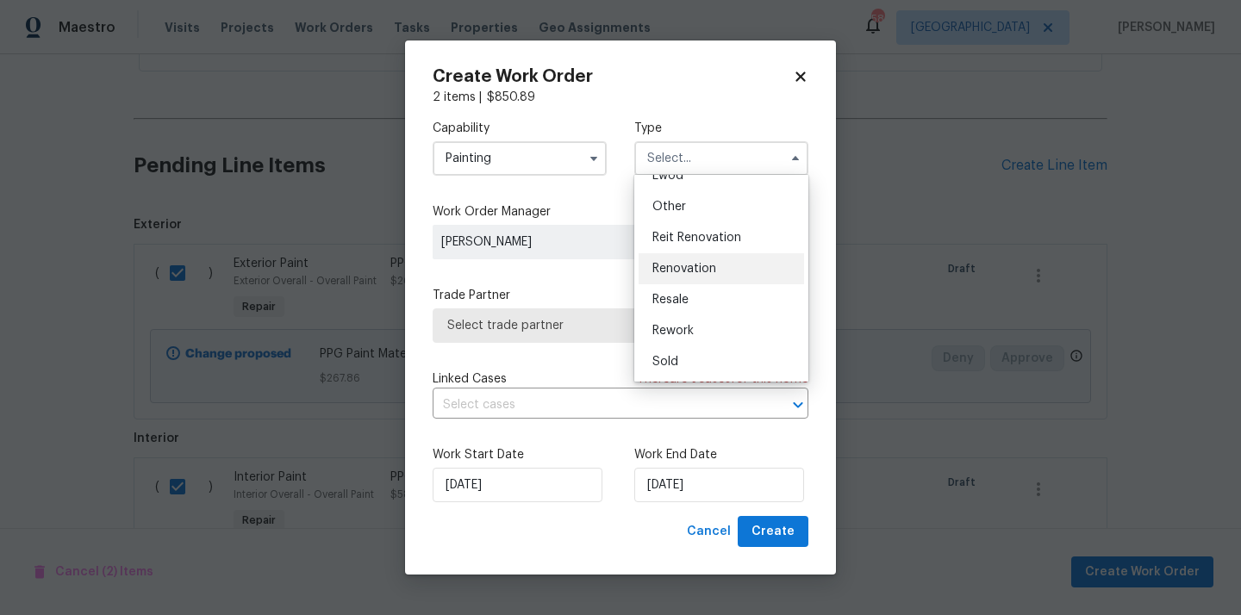
click at [702, 266] on span "Renovation" at bounding box center [684, 269] width 64 height 12
type input "Renovation"
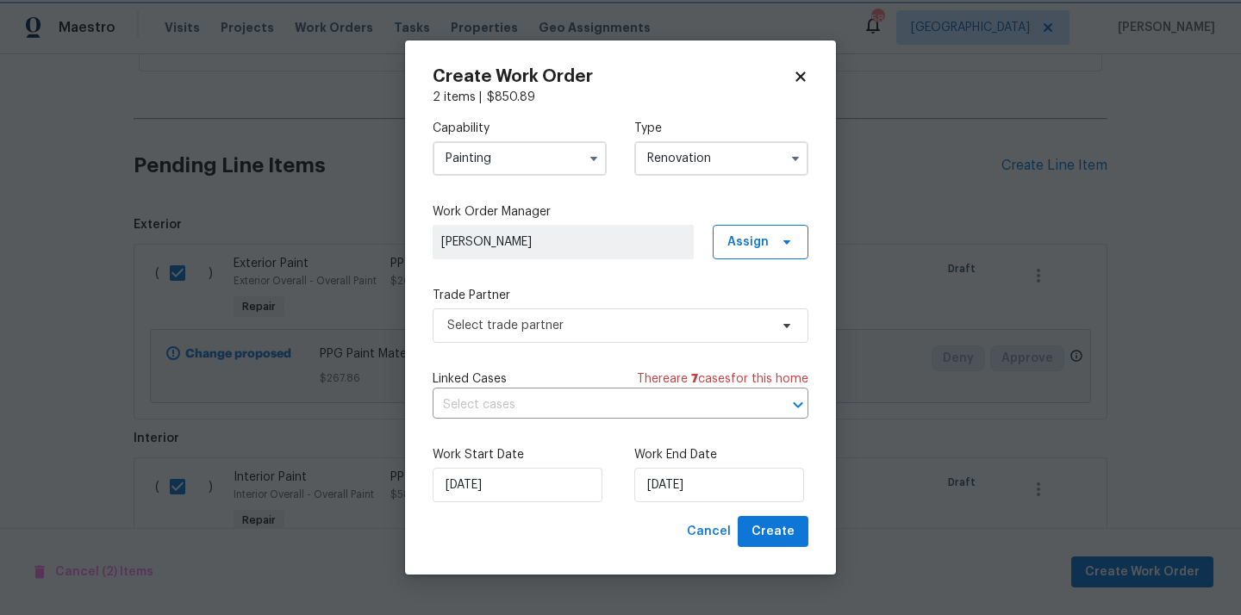
scroll to position [0, 0]
click at [753, 248] on span "Assign" at bounding box center [747, 241] width 41 height 17
click at [741, 310] on div "Assign to me" at bounding box center [762, 314] width 75 height 17
click at [629, 330] on span "Select trade partner" at bounding box center [607, 325] width 321 height 17
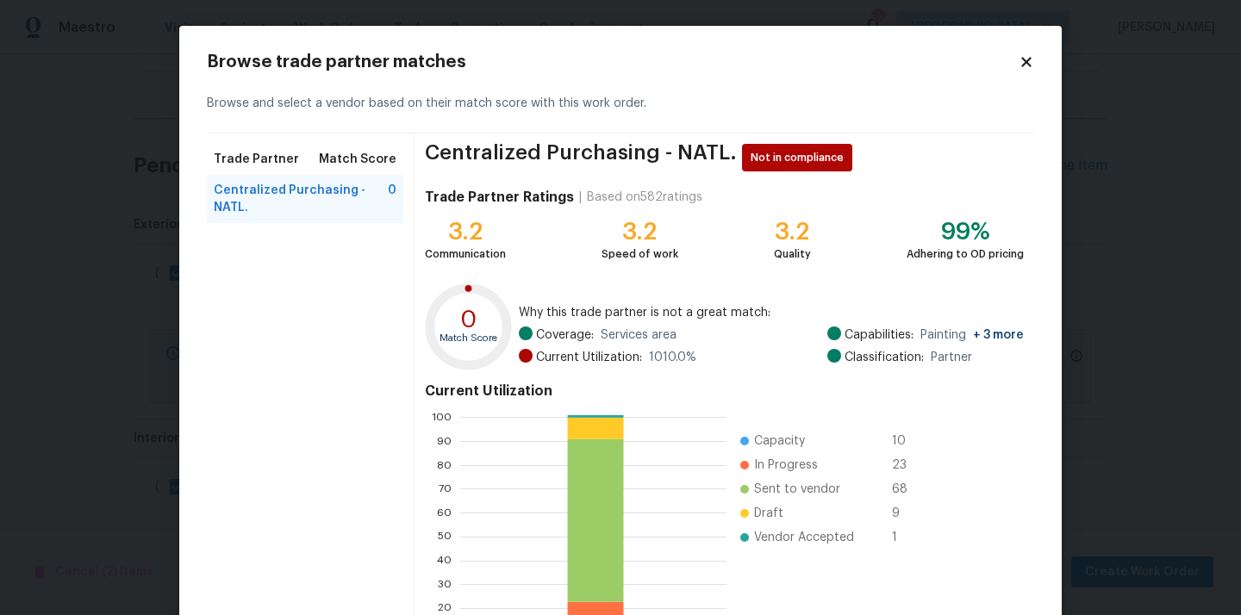
scroll to position [145, 0]
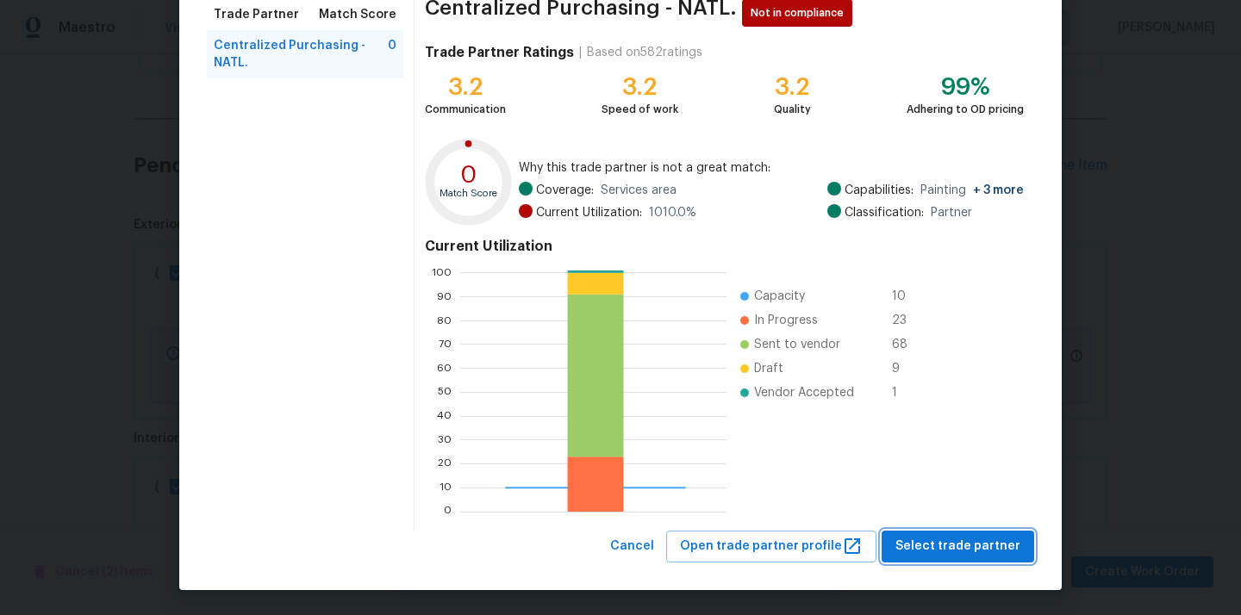
click at [933, 558] on button "Select trade partner" at bounding box center [957, 547] width 153 height 32
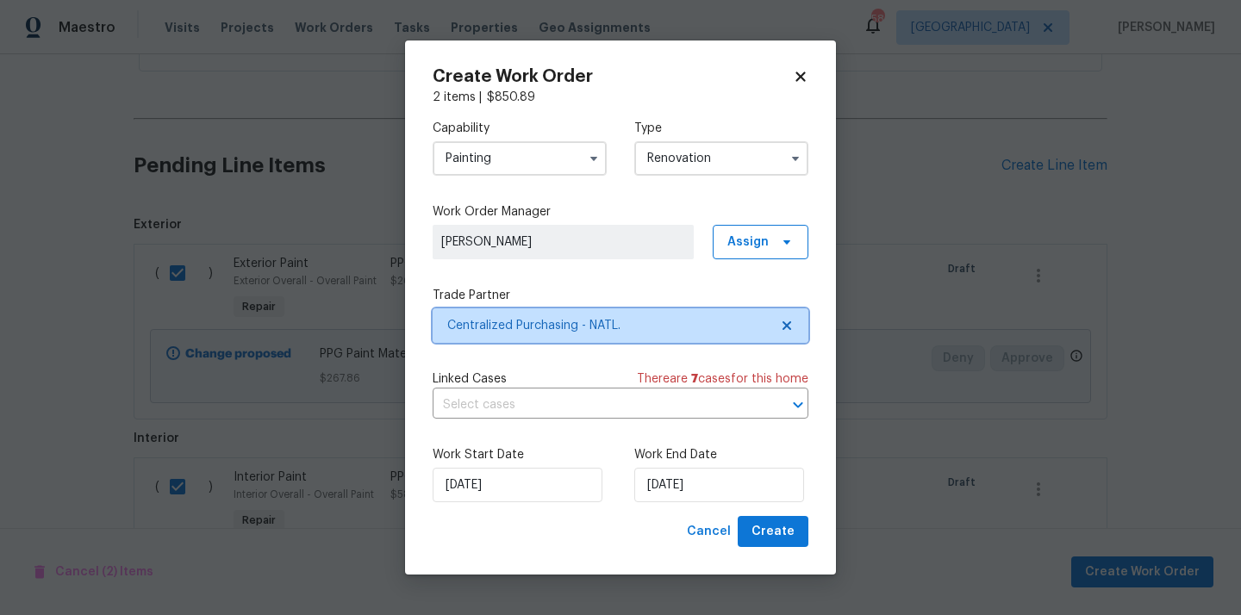
scroll to position [0, 0]
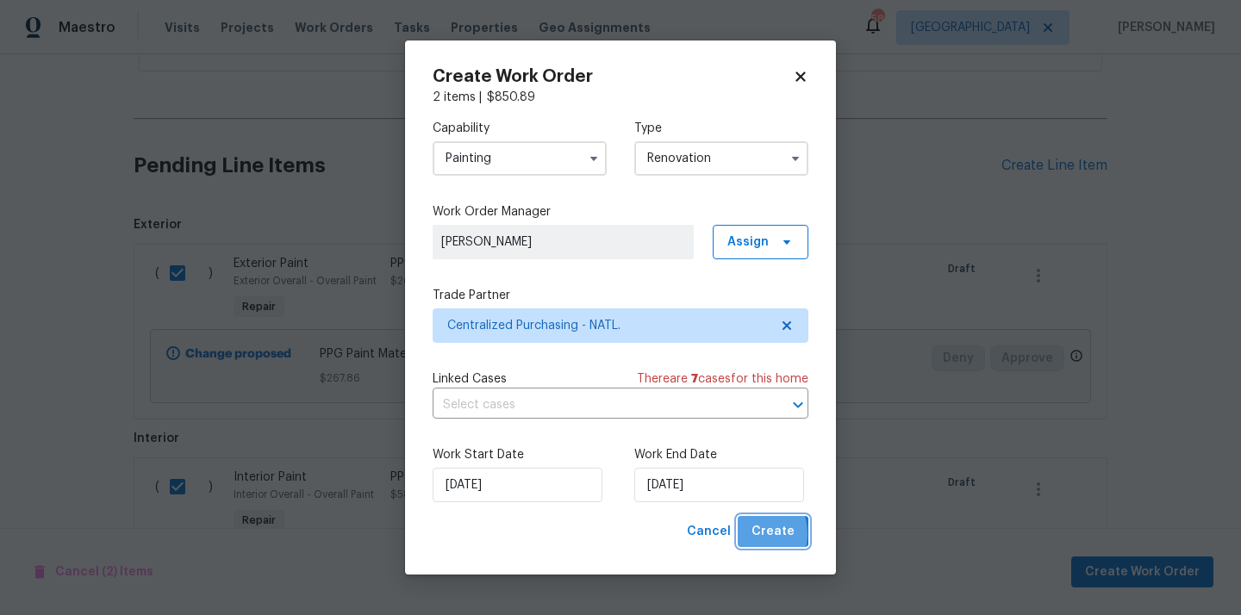
click at [750, 534] on button "Create" at bounding box center [773, 532] width 71 height 32
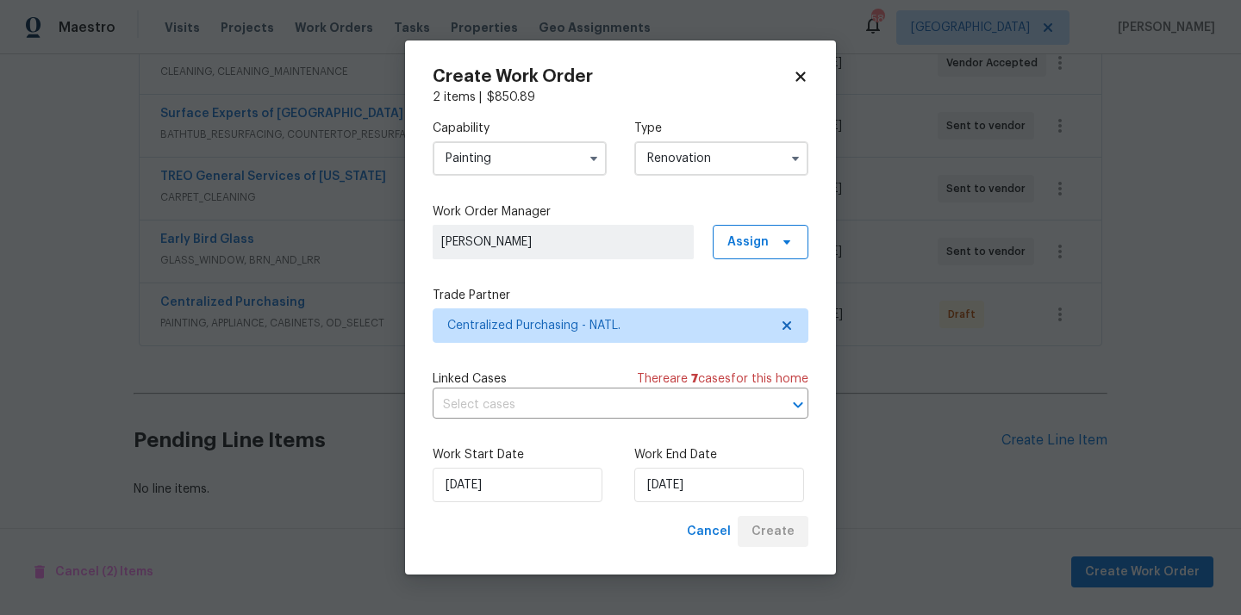
scroll to position [479, 0]
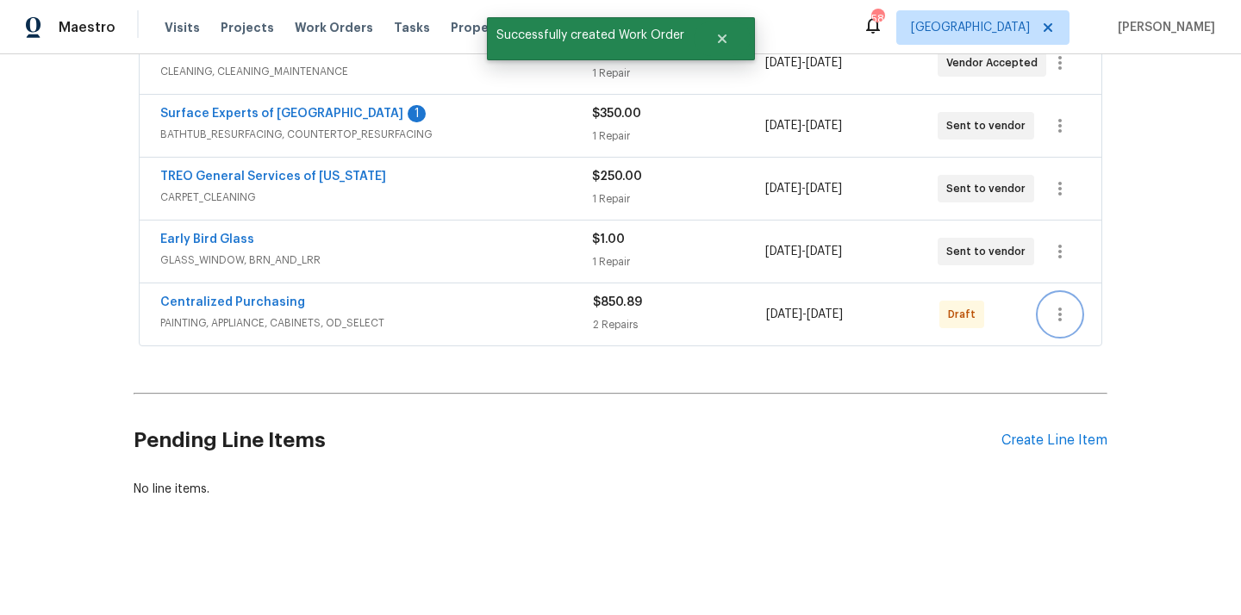
click at [1050, 321] on icon "button" at bounding box center [1059, 314] width 21 height 21
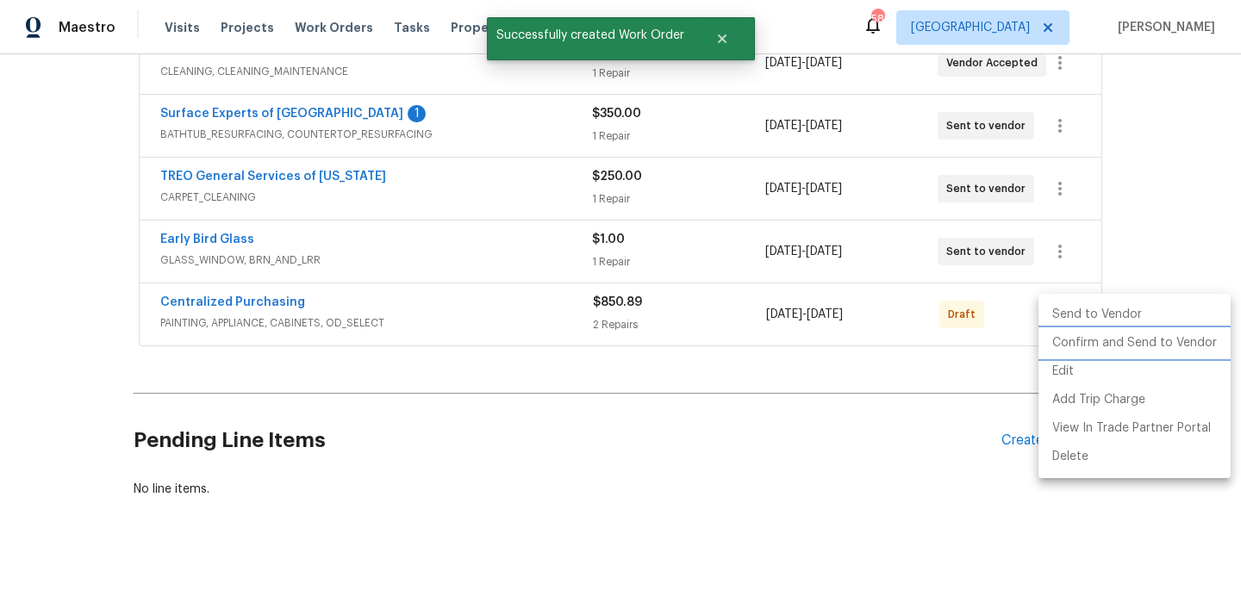
click at [1069, 342] on li "Confirm and Send to Vendor" at bounding box center [1134, 343] width 192 height 28
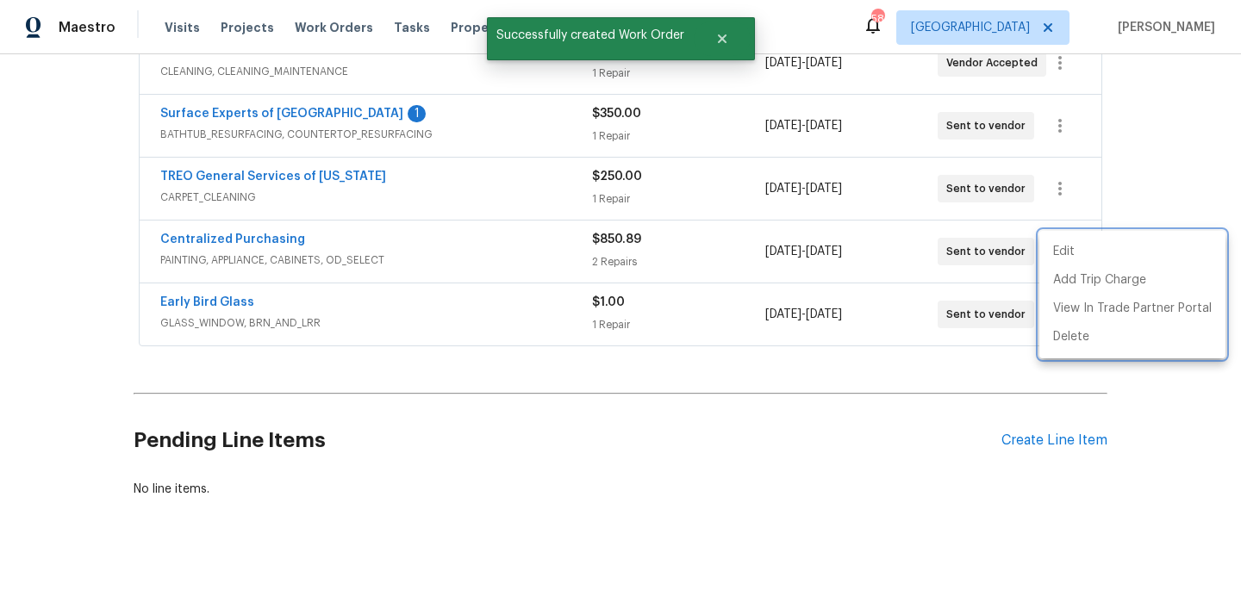
click at [301, 239] on div at bounding box center [620, 307] width 1241 height 615
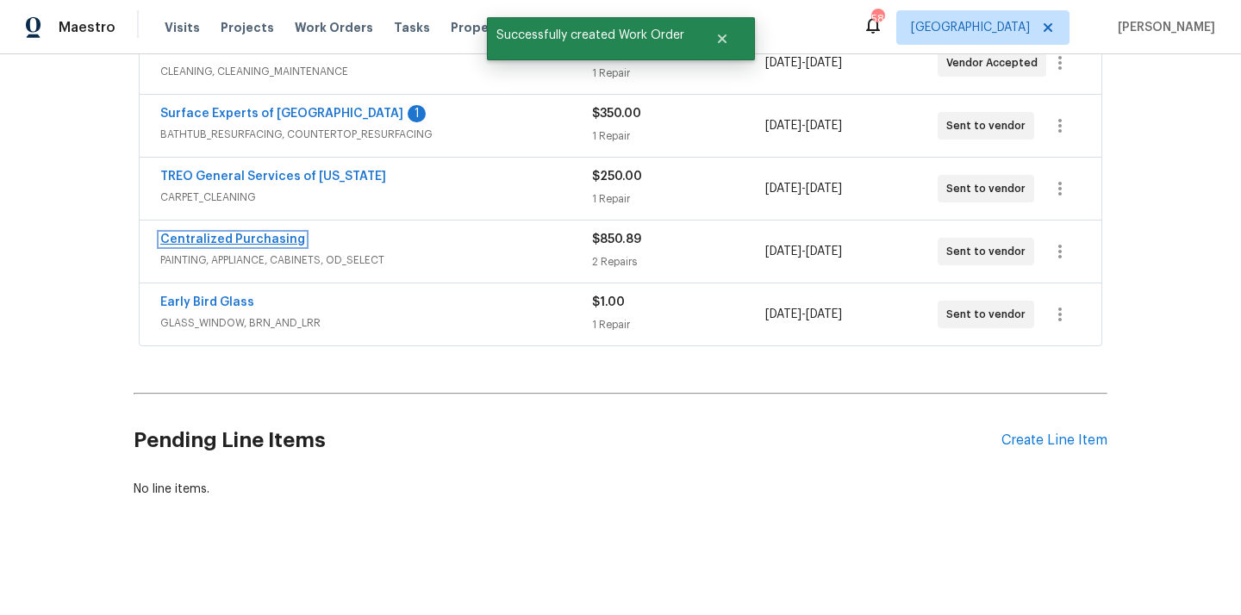
click at [271, 240] on link "Centralized Purchasing" at bounding box center [232, 239] width 145 height 12
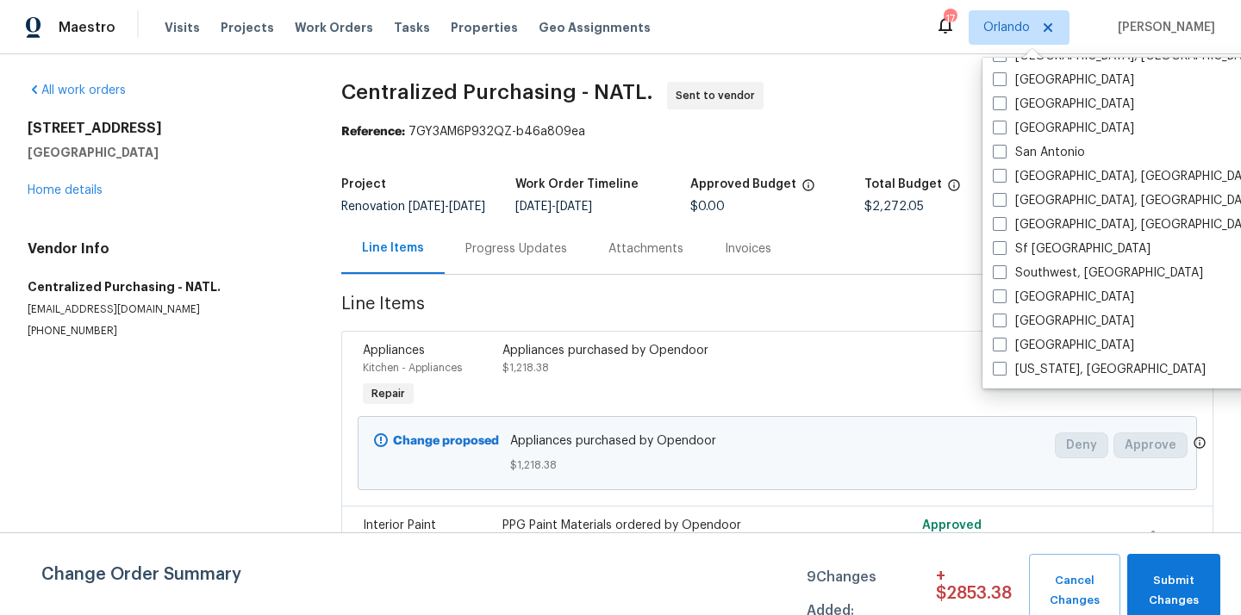
scroll to position [1152, 0]
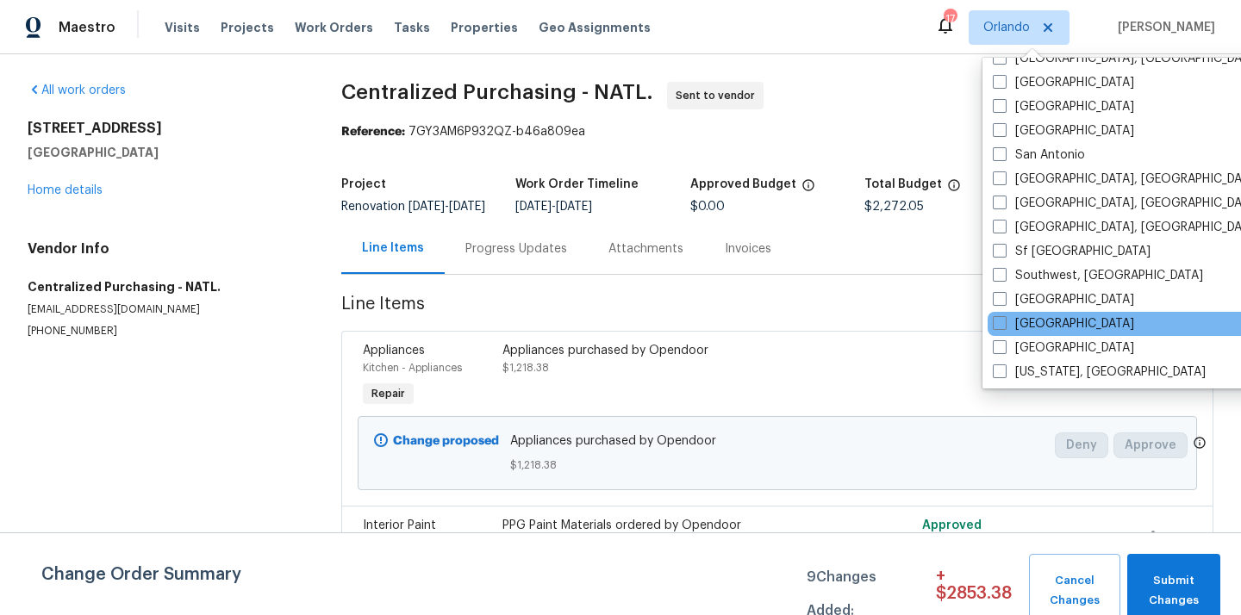
click at [1016, 334] on div "[GEOGRAPHIC_DATA]" at bounding box center [1160, 324] width 347 height 24
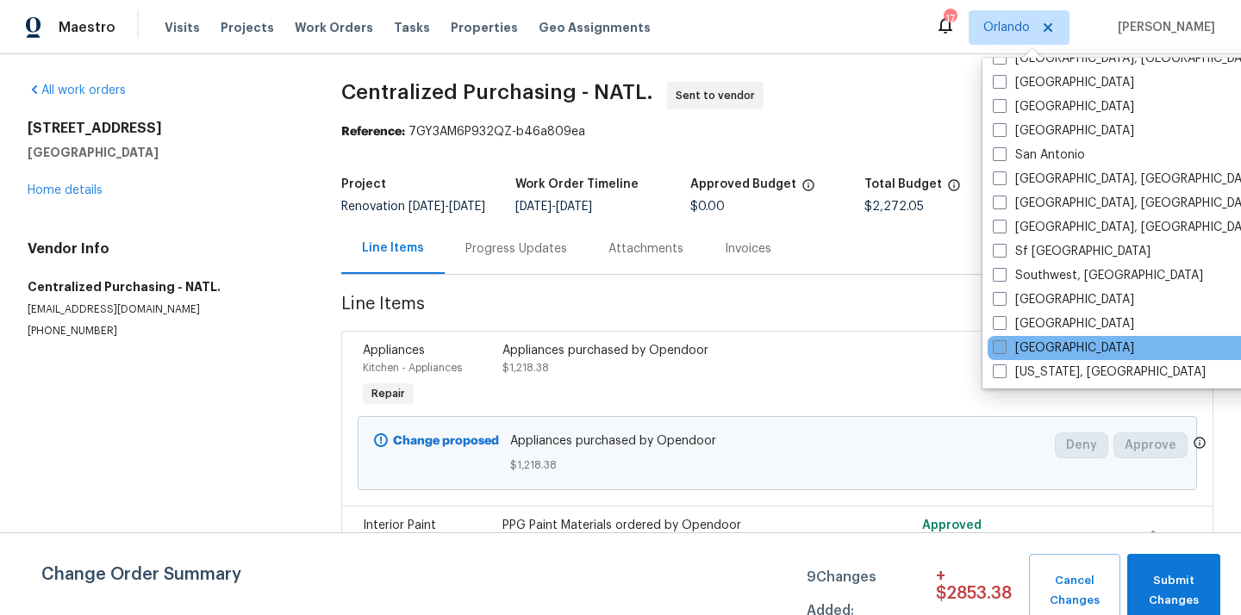
click at [1015, 348] on label "[GEOGRAPHIC_DATA]" at bounding box center [1063, 347] width 141 height 17
click at [1004, 348] on input "[GEOGRAPHIC_DATA]" at bounding box center [998, 344] width 11 height 11
checkbox input "true"
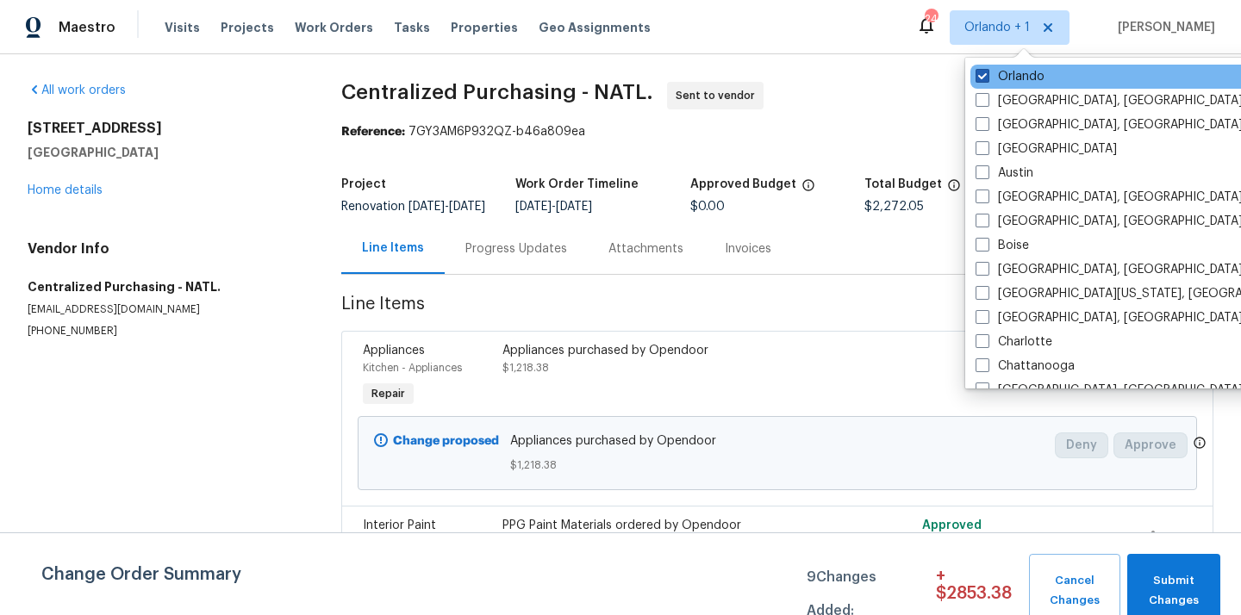
click at [995, 72] on label "Orlando" at bounding box center [1009, 76] width 69 height 17
click at [987, 72] on input "Orlando" at bounding box center [980, 73] width 11 height 11
checkbox input "false"
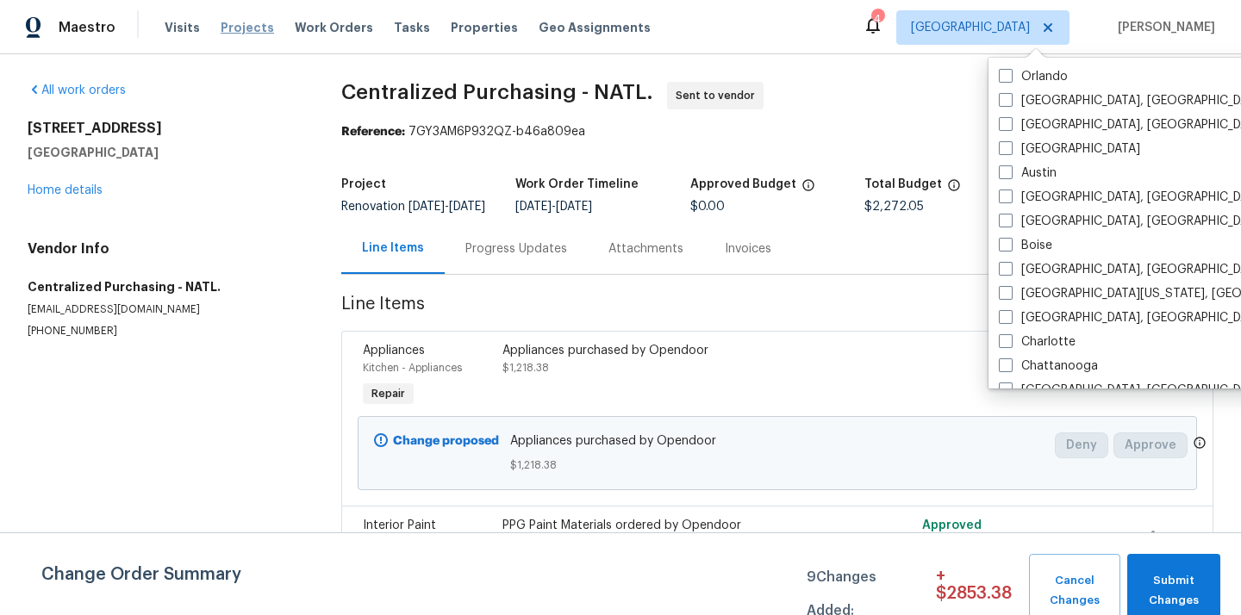
click at [226, 29] on span "Projects" at bounding box center [247, 27] width 53 height 17
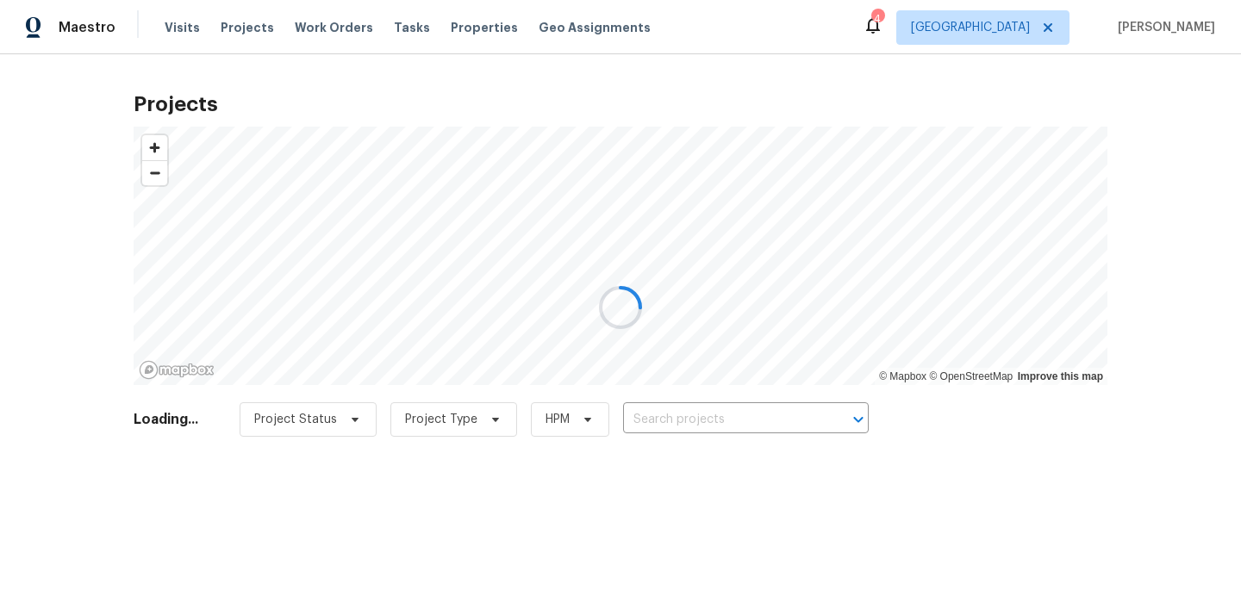
click at [763, 417] on div at bounding box center [620, 307] width 1241 height 615
click at [763, 414] on div at bounding box center [620, 307] width 1241 height 615
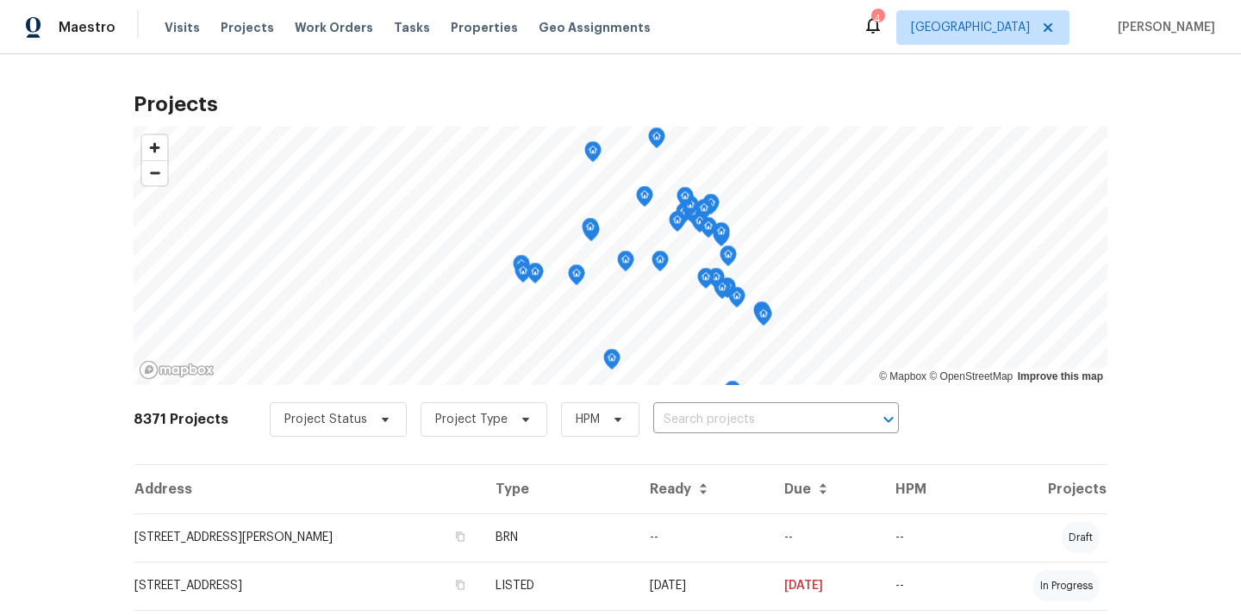
click at [760, 417] on input "text" at bounding box center [751, 420] width 197 height 27
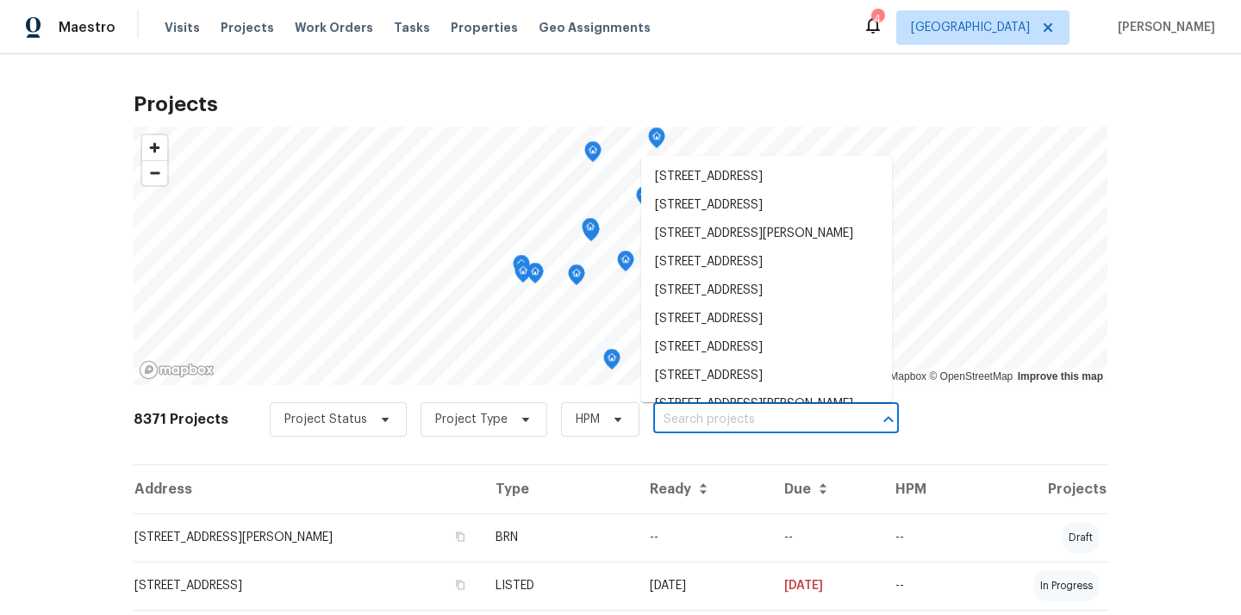
paste input "8558 E Ruby Dr, Tucson, AZ 85730"
type input "8558 E Ruby Dr, Tucson, AZ 85730"
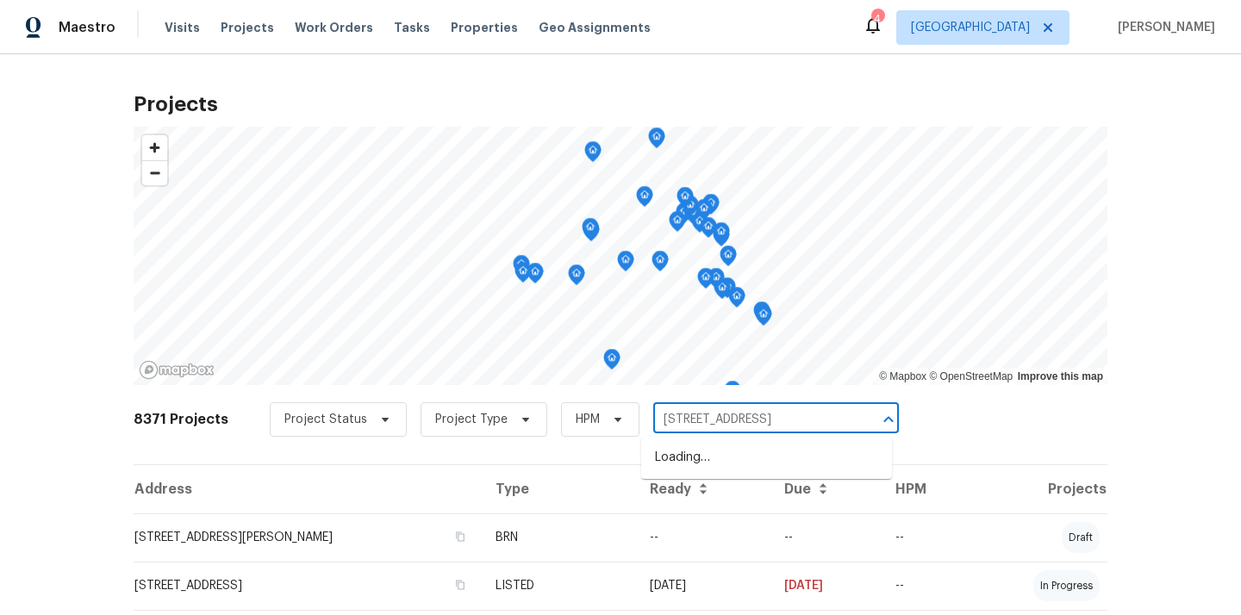
scroll to position [0, 1]
click at [737, 453] on li "8558 E Ruby Dr, Tucson, AZ 85730" at bounding box center [766, 458] width 251 height 28
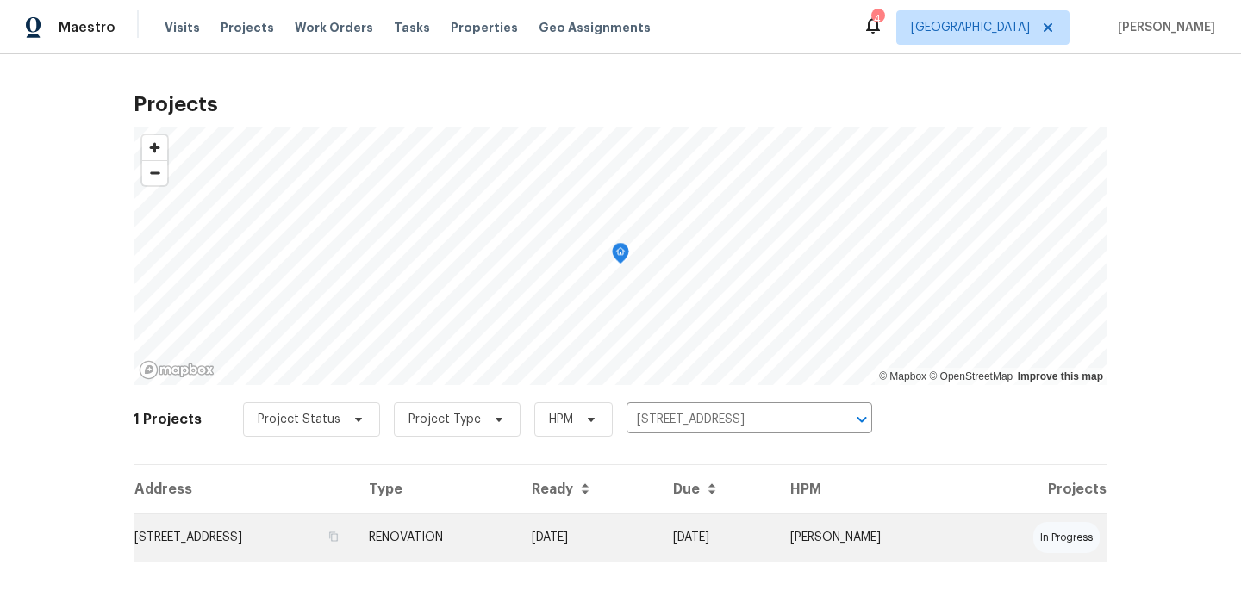
click at [355, 549] on td "8558 E Ruby Dr, Tucson, AZ 85730" at bounding box center [244, 538] width 221 height 48
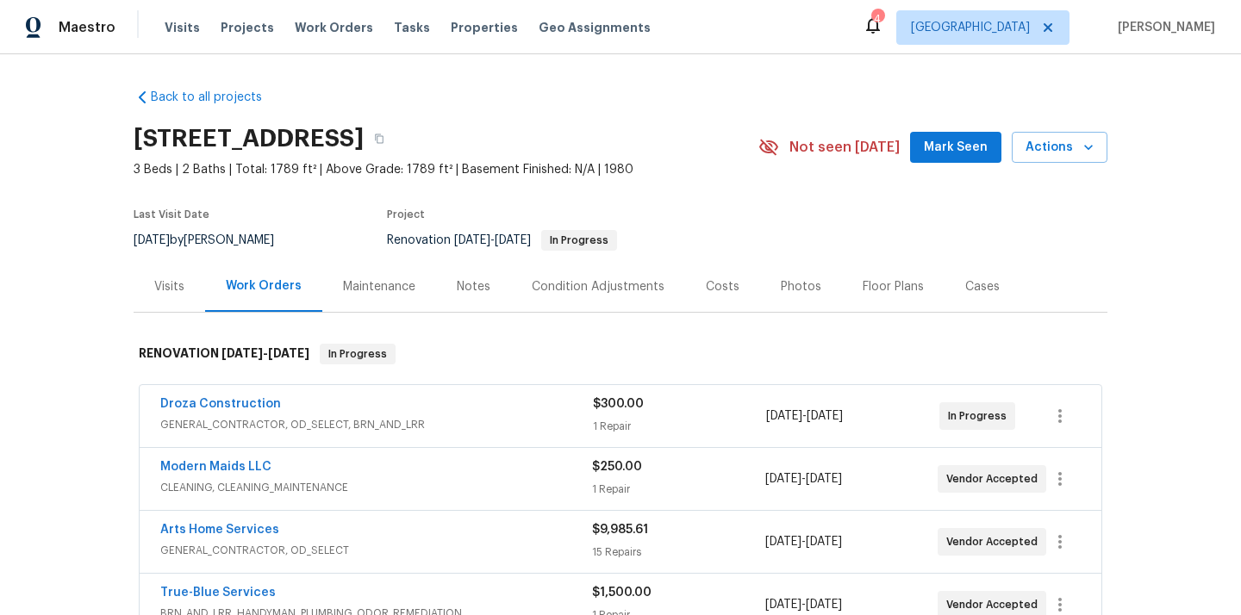
click at [494, 126] on div "8558 E Ruby Dr, Tucson, AZ 85730" at bounding box center [446, 138] width 625 height 45
click at [364, 130] on h2 "8558 E Ruby Dr, Tucson, AZ 85730" at bounding box center [249, 138] width 230 height 17
click at [364, 144] on h2 "8558 E Ruby Dr, Tucson, AZ 85730" at bounding box center [249, 138] width 230 height 17
copy h2 "85730"
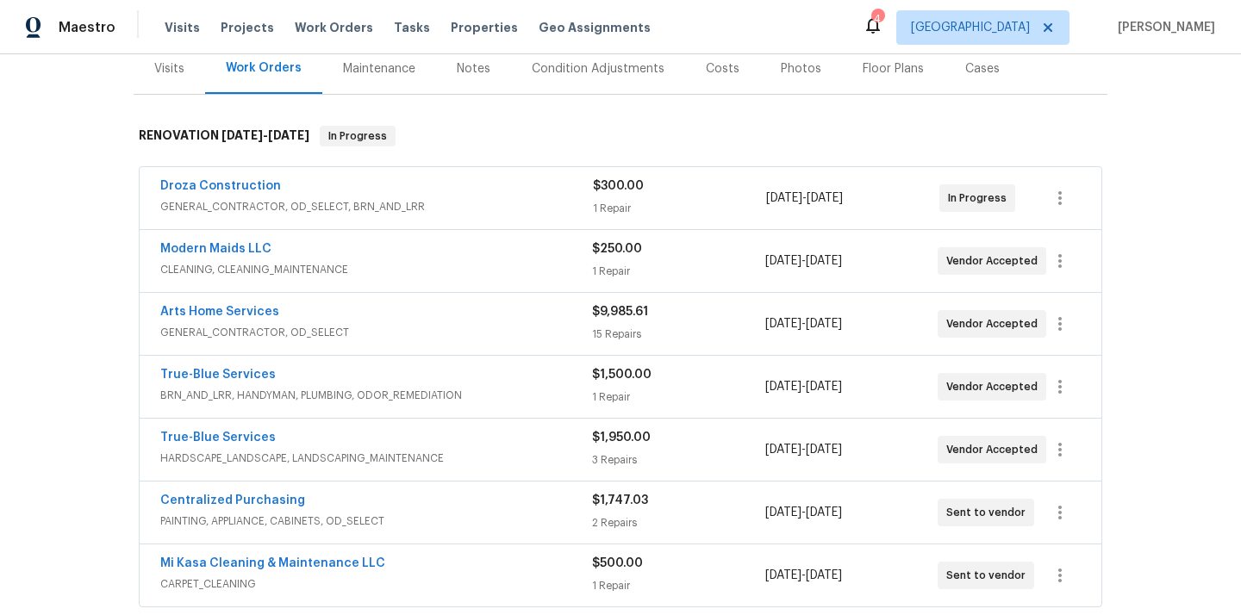
scroll to position [260, 0]
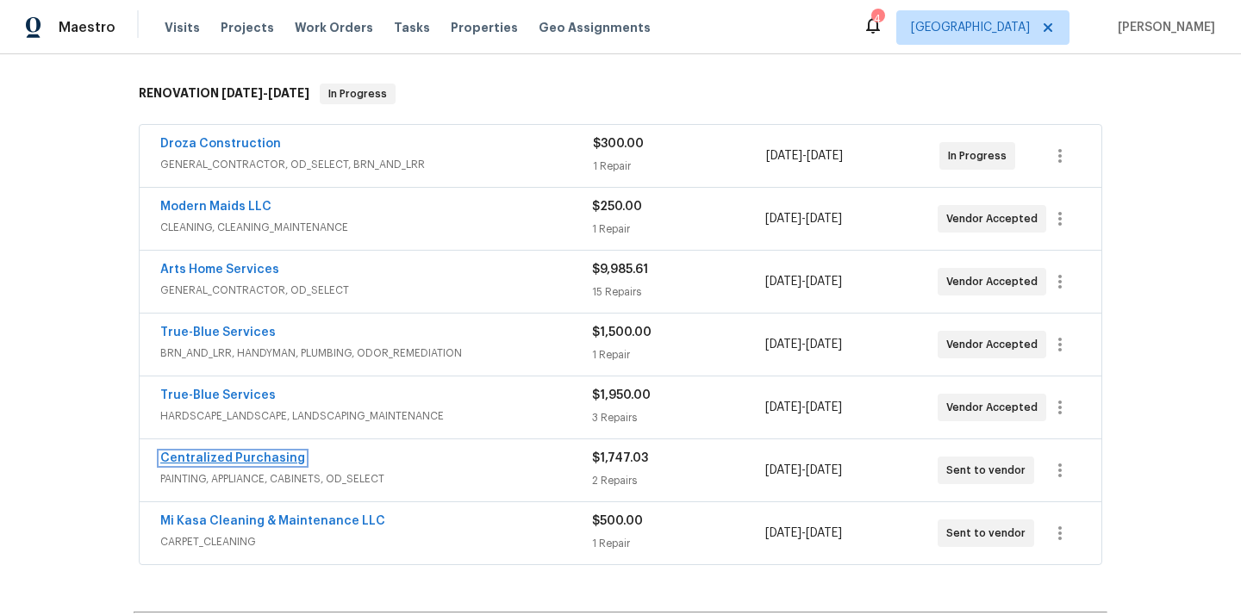
click at [237, 455] on link "Centralized Purchasing" at bounding box center [232, 458] width 145 height 12
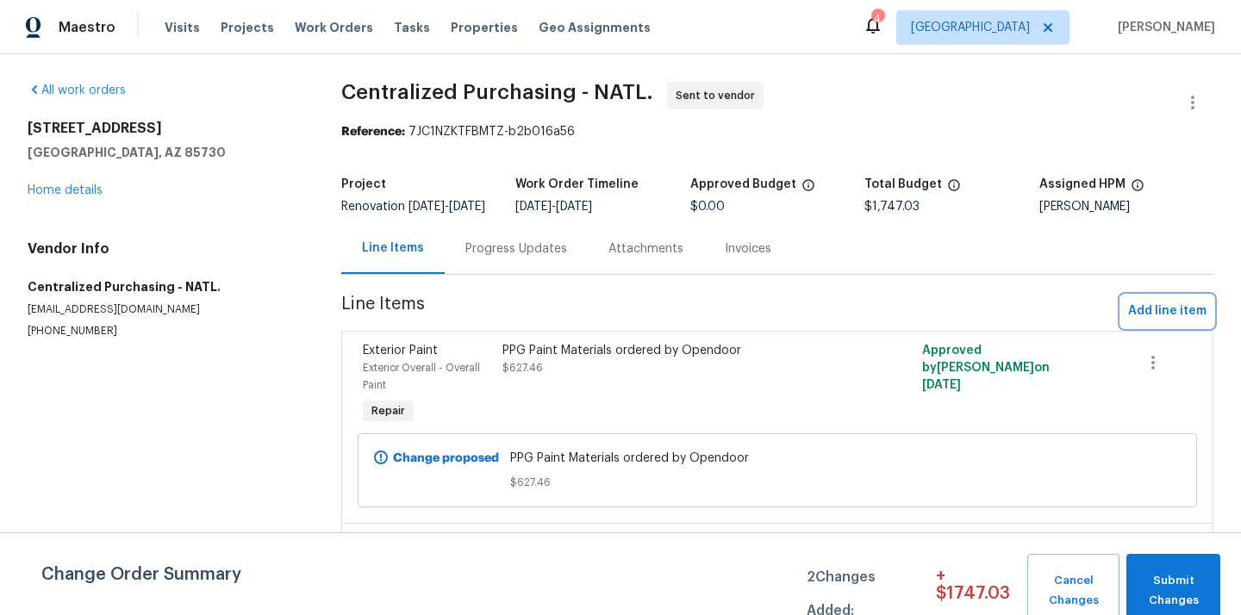
click at [1154, 317] on span "Add line item" at bounding box center [1167, 312] width 78 height 22
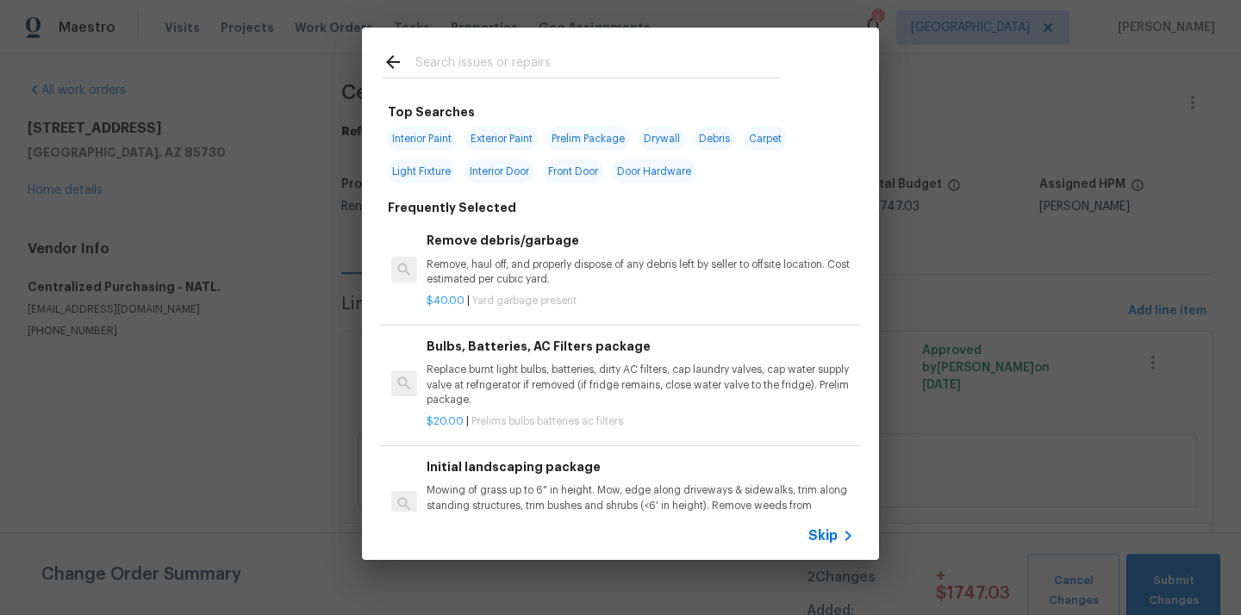
click at [607, 61] on input "text" at bounding box center [597, 65] width 365 height 26
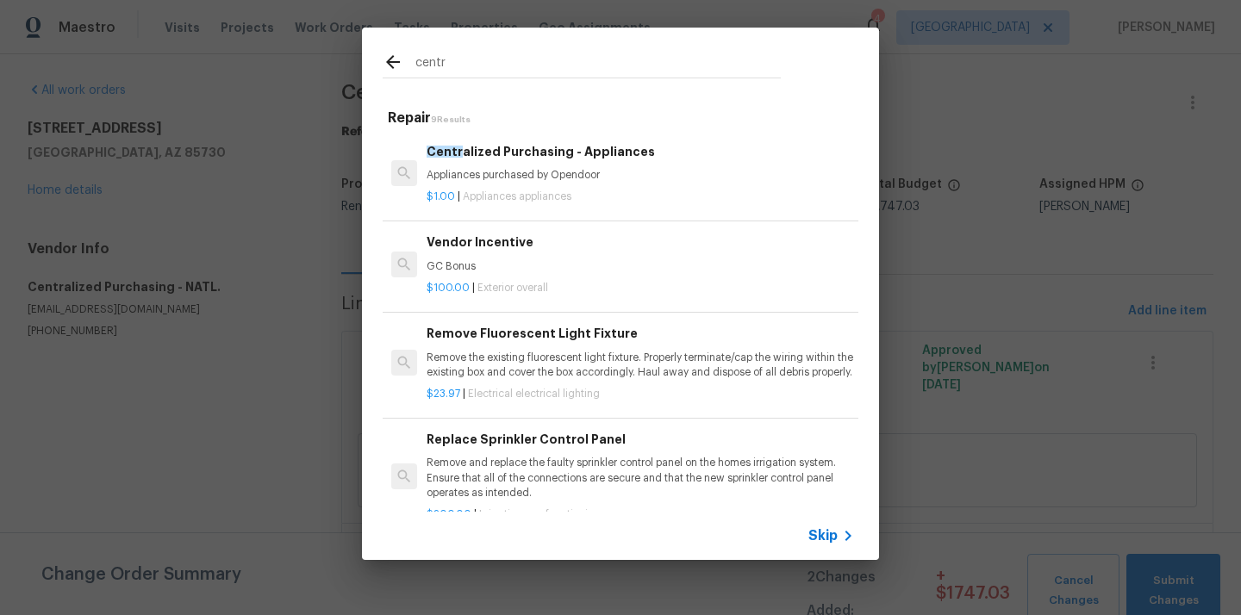
type input "centr"
click at [567, 189] on div "$1.00 | Appliances appliances" at bounding box center [639, 194] width 427 height 22
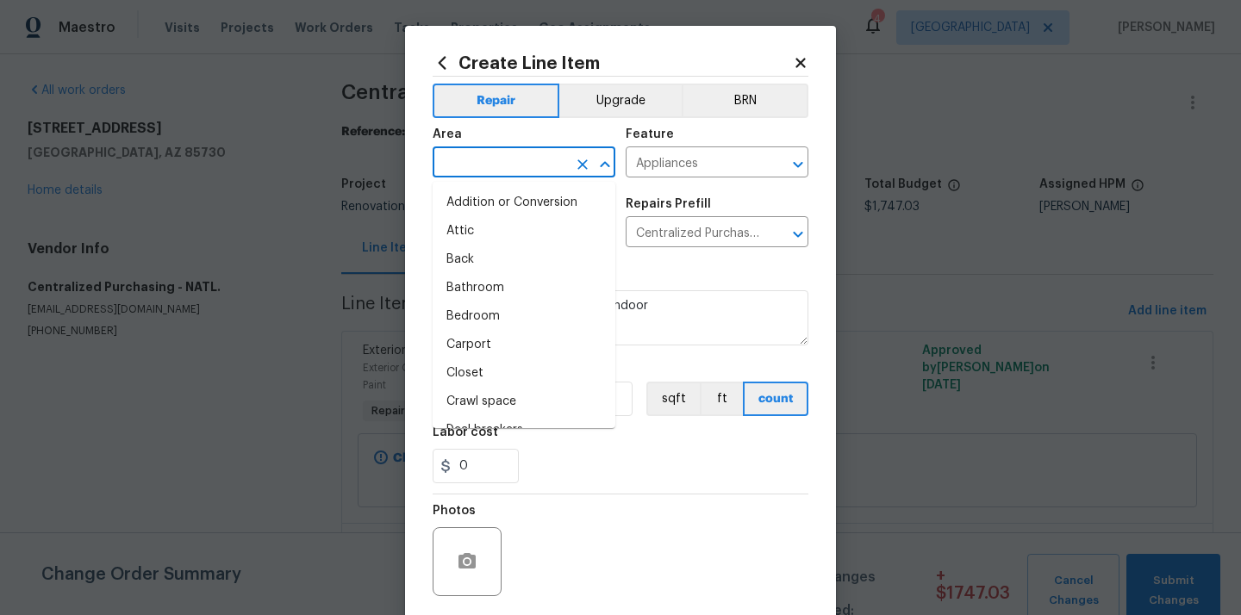
click at [538, 167] on input "text" at bounding box center [500, 164] width 134 height 27
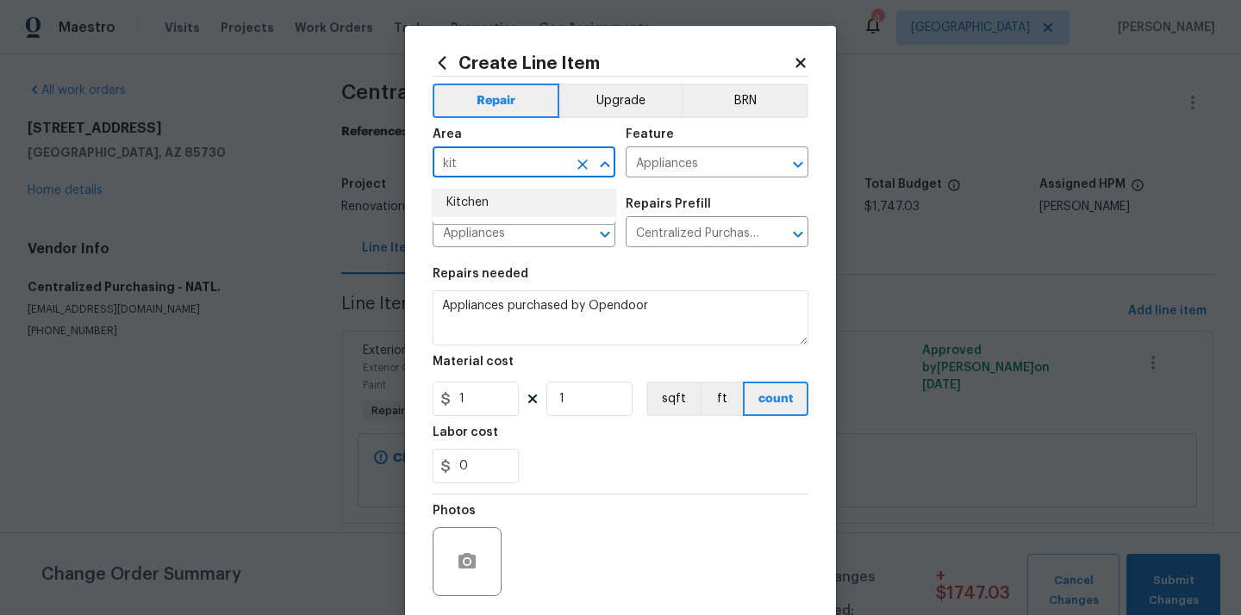
click at [520, 211] on li "Kitchen" at bounding box center [524, 203] width 183 height 28
type input "Kitchen"
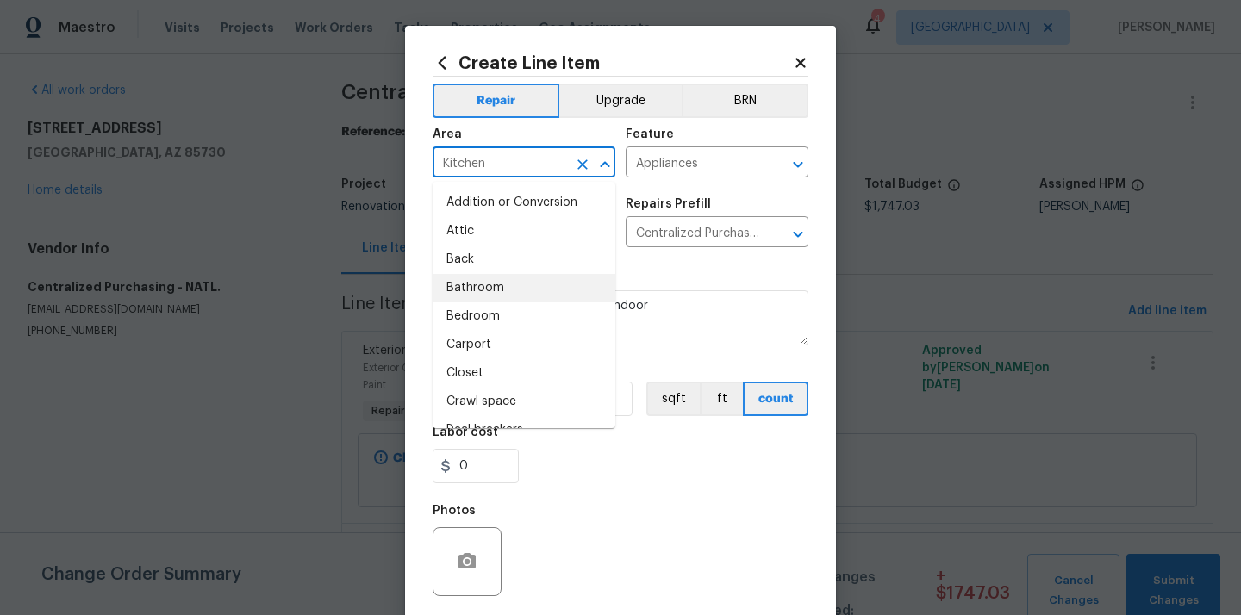
click at [658, 267] on section "Repairs needed Appliances purchased by Opendoor Material cost 1 1 sqft ft count…" at bounding box center [621, 376] width 376 height 236
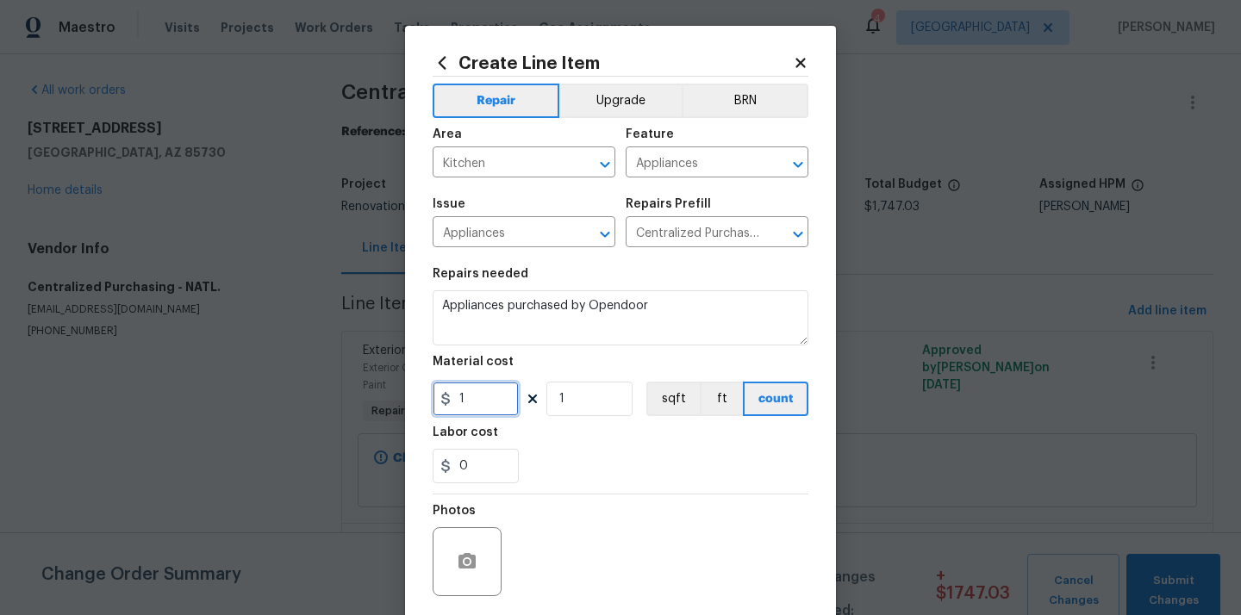
drag, startPoint x: 445, startPoint y: 401, endPoint x: 384, endPoint y: 397, distance: 61.3
click at [384, 397] on div "Create Line Item Repair Upgrade BRN Area Kitchen ​ Feature Appliances ​ Issue A…" at bounding box center [620, 307] width 1241 height 615
paste input "226.15"
type input "226.15"
click at [582, 458] on div "0" at bounding box center [621, 466] width 376 height 34
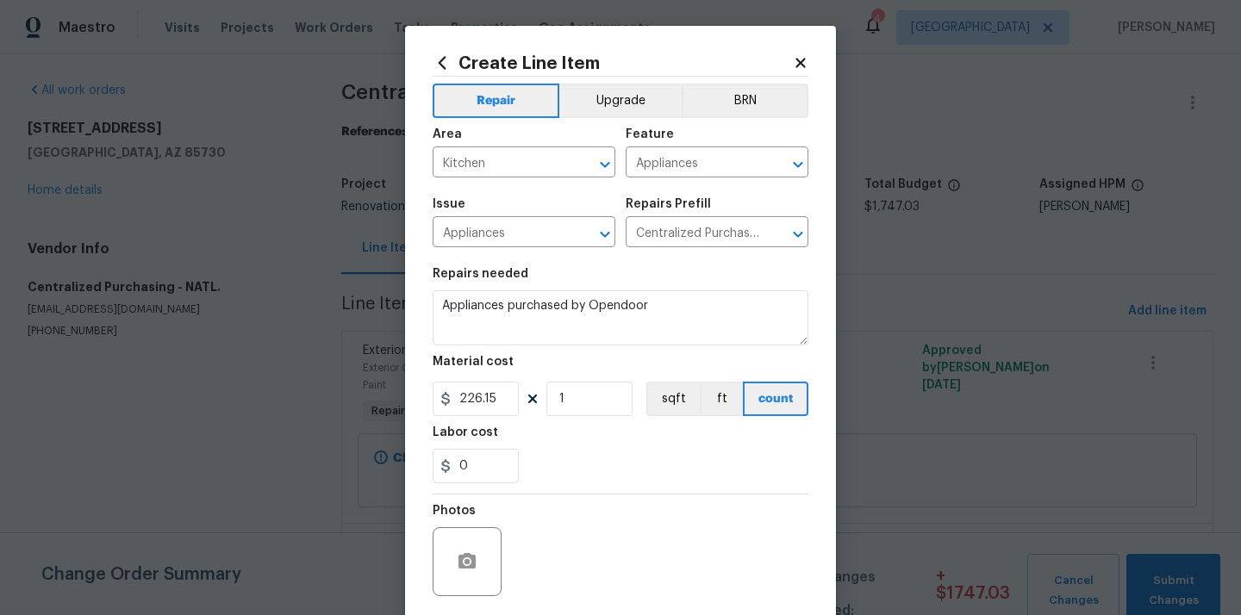
scroll to position [128, 0]
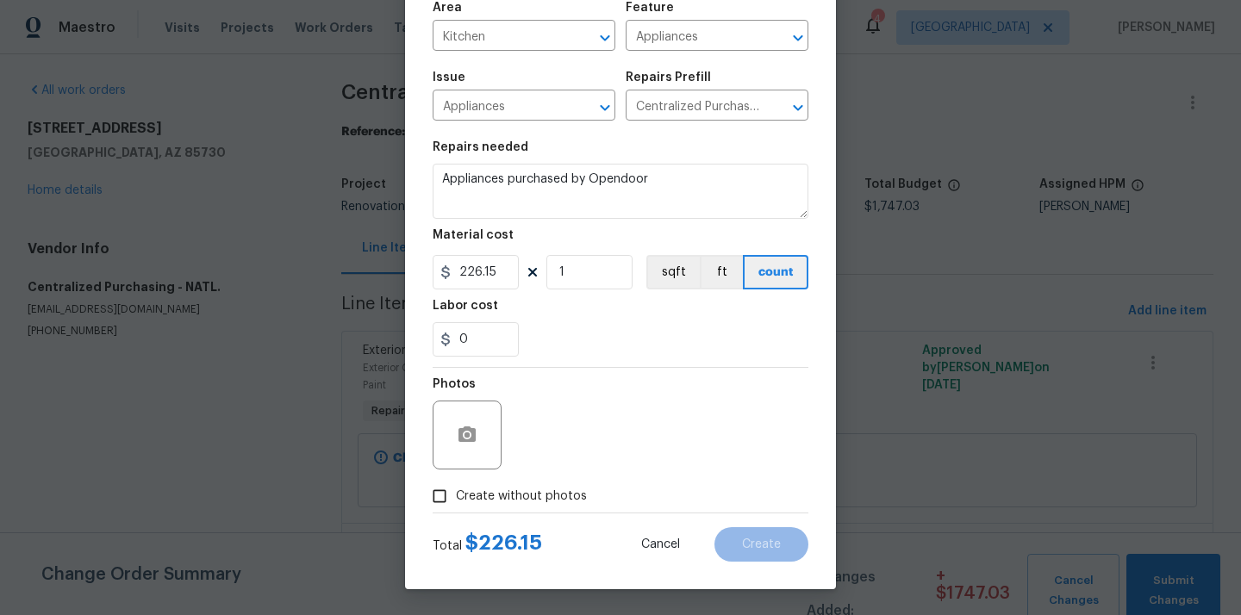
click at [531, 510] on label "Create without photos" at bounding box center [505, 496] width 164 height 33
click at [456, 510] on input "Create without photos" at bounding box center [439, 496] width 33 height 33
checkbox input "true"
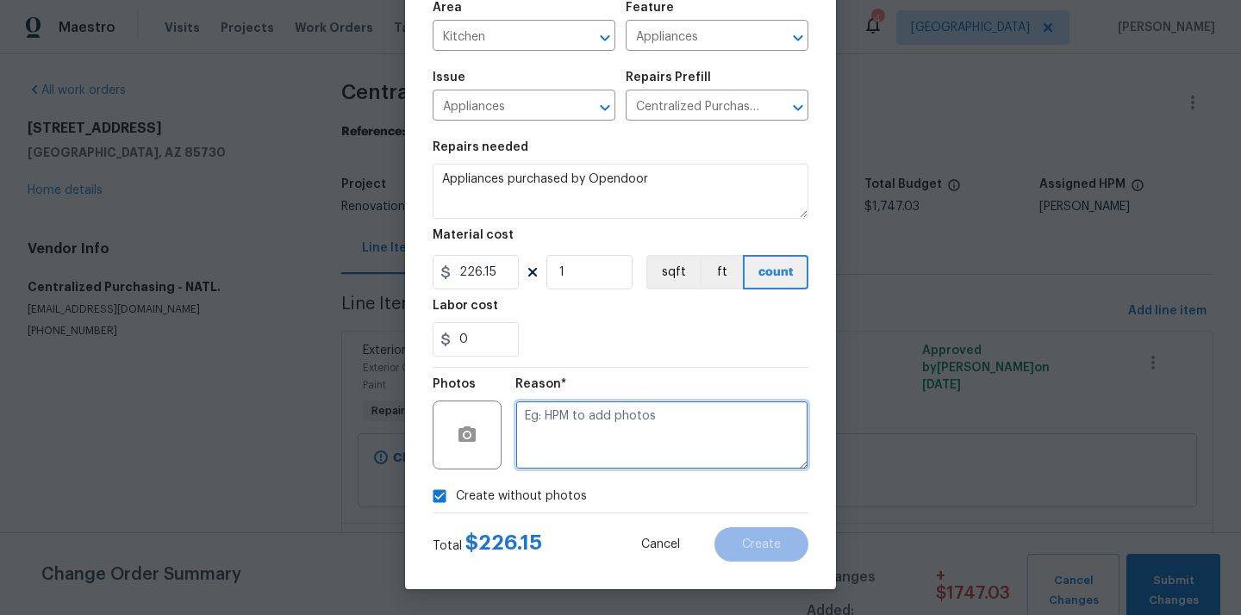
click at [582, 447] on textarea at bounding box center [661, 435] width 293 height 69
type textarea "N/A"
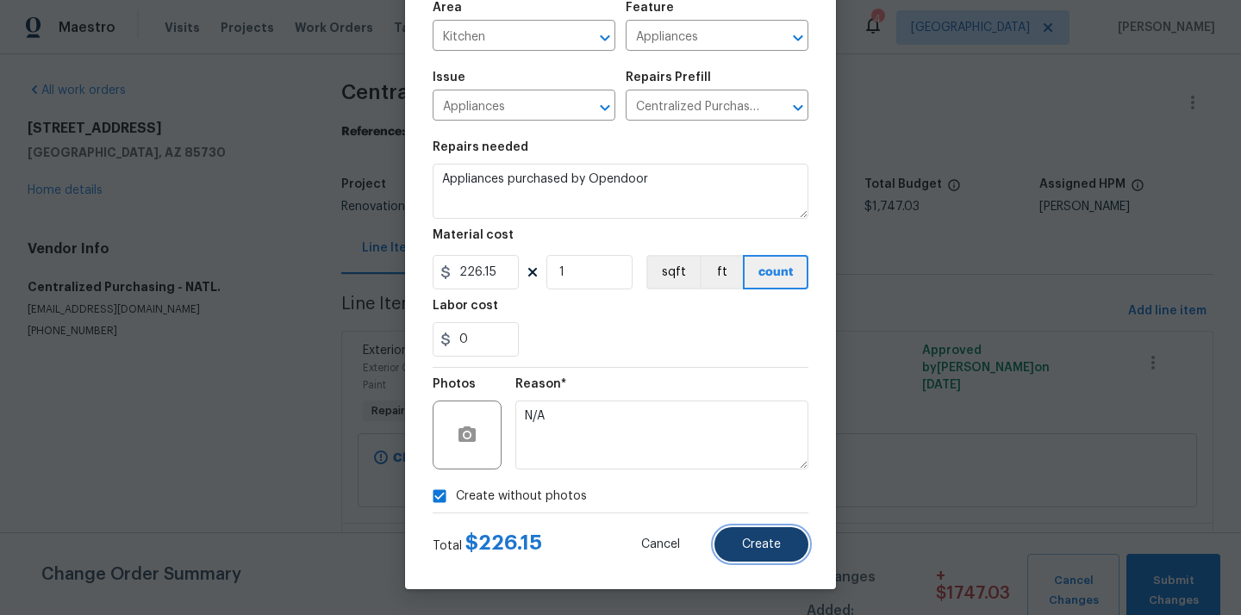
click at [771, 555] on button "Create" at bounding box center [761, 544] width 94 height 34
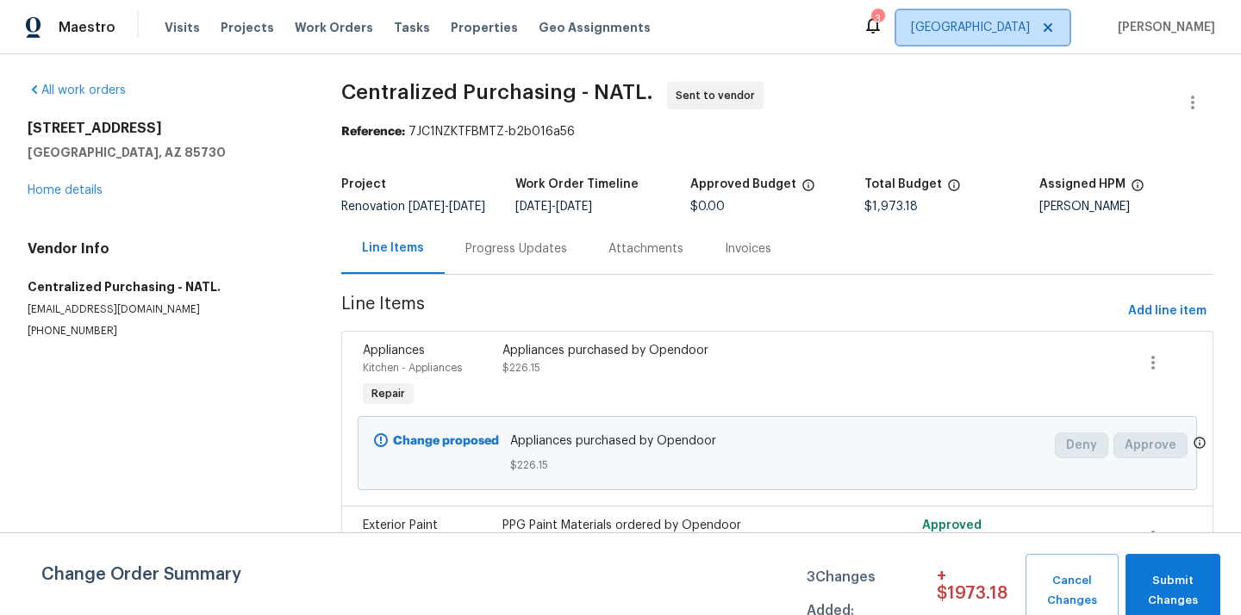
click at [1026, 25] on span "Tucson" at bounding box center [970, 27] width 119 height 17
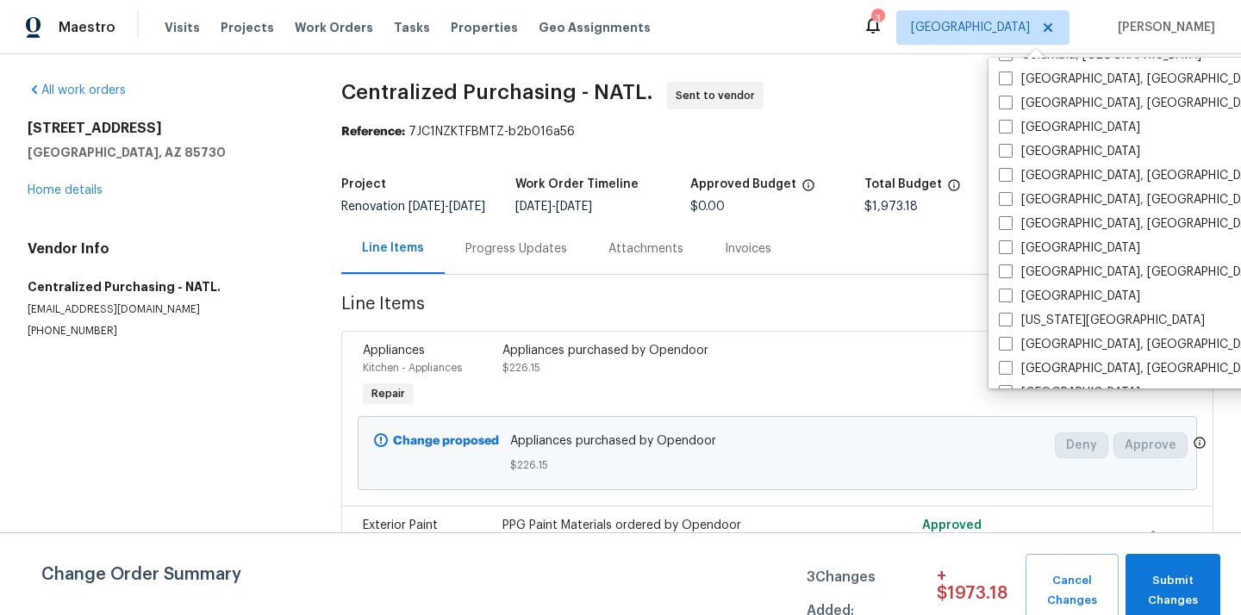
scroll to position [457, 0]
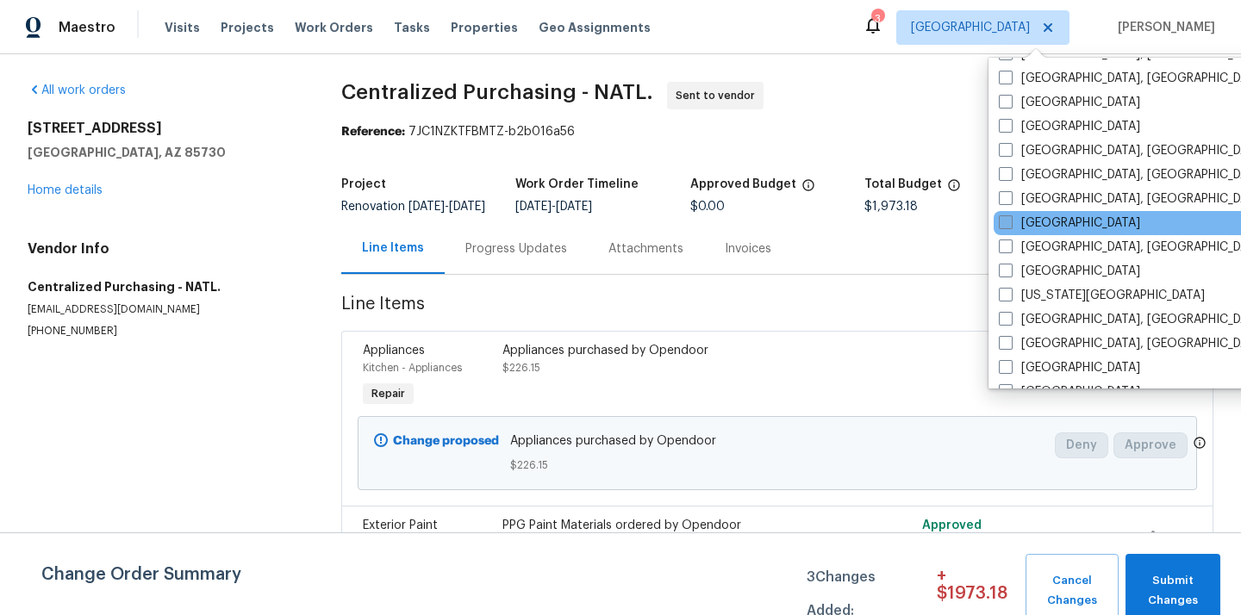
click at [1041, 224] on label "[GEOGRAPHIC_DATA]" at bounding box center [1069, 223] width 141 height 17
click at [1010, 224] on input "[GEOGRAPHIC_DATA]" at bounding box center [1004, 220] width 11 height 11
checkbox input "true"
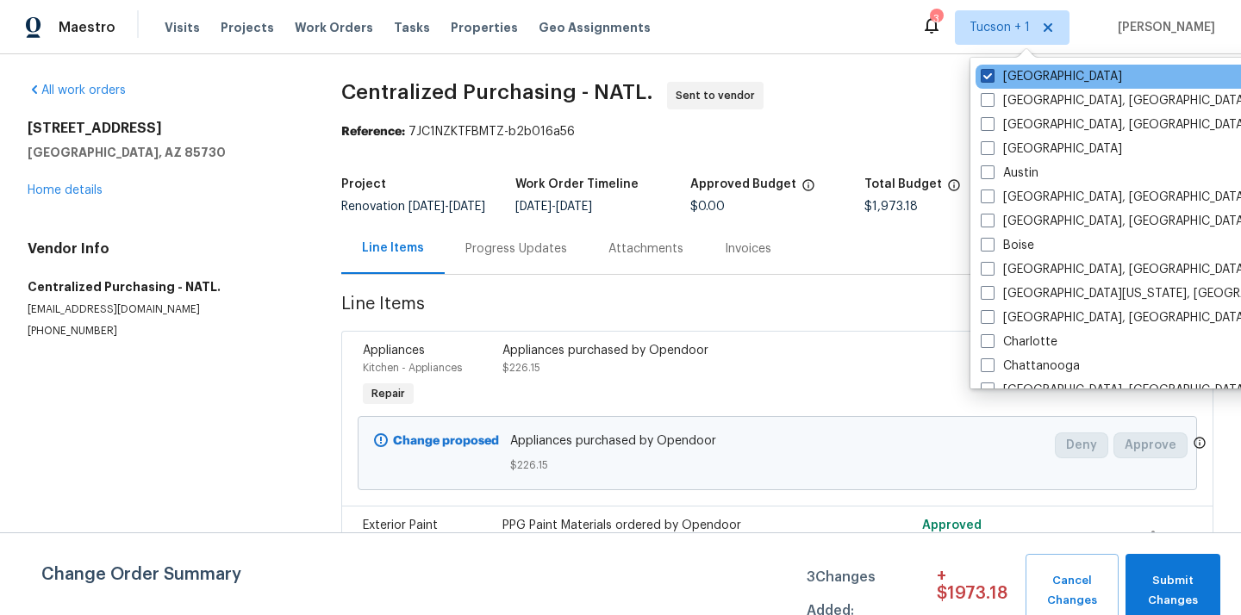
click at [1024, 82] on label "Tucson" at bounding box center [1050, 76] width 141 height 17
click at [992, 79] on input "Tucson" at bounding box center [985, 73] width 11 height 11
checkbox input "false"
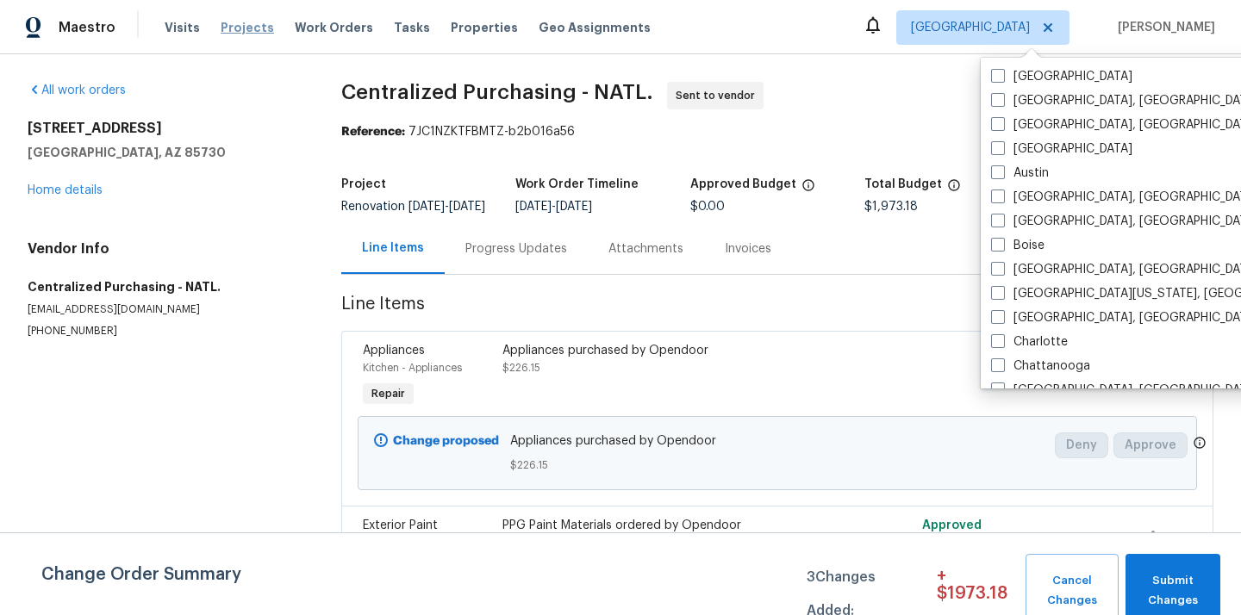
click at [221, 28] on span "Projects" at bounding box center [247, 27] width 53 height 17
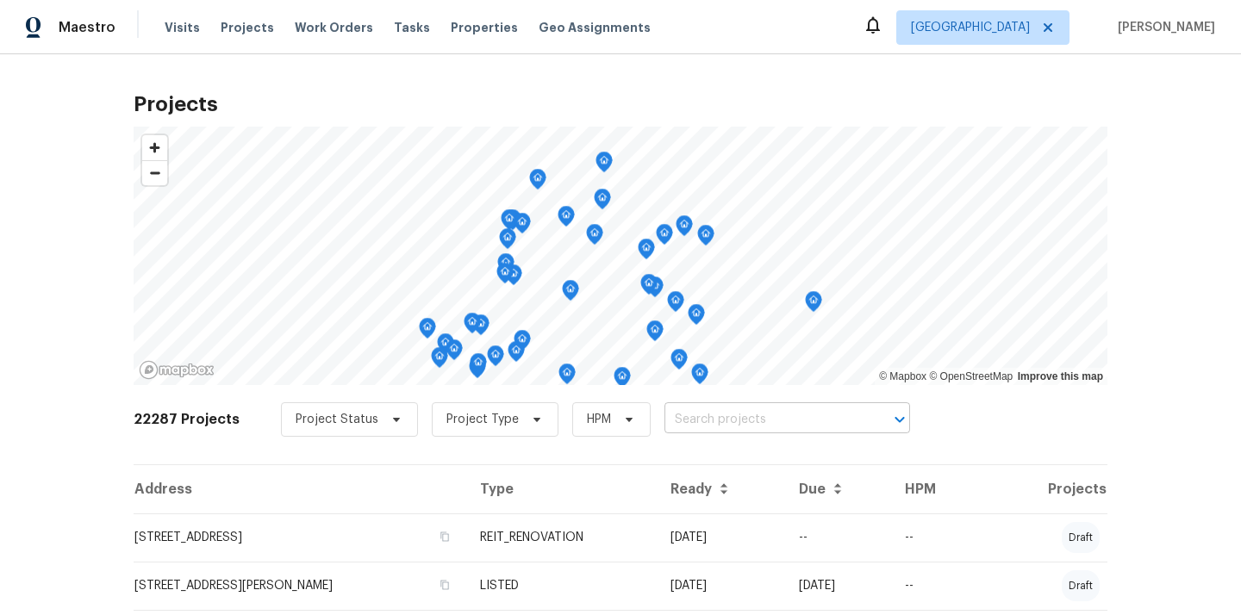
click at [759, 417] on input "text" at bounding box center [762, 420] width 197 height 27
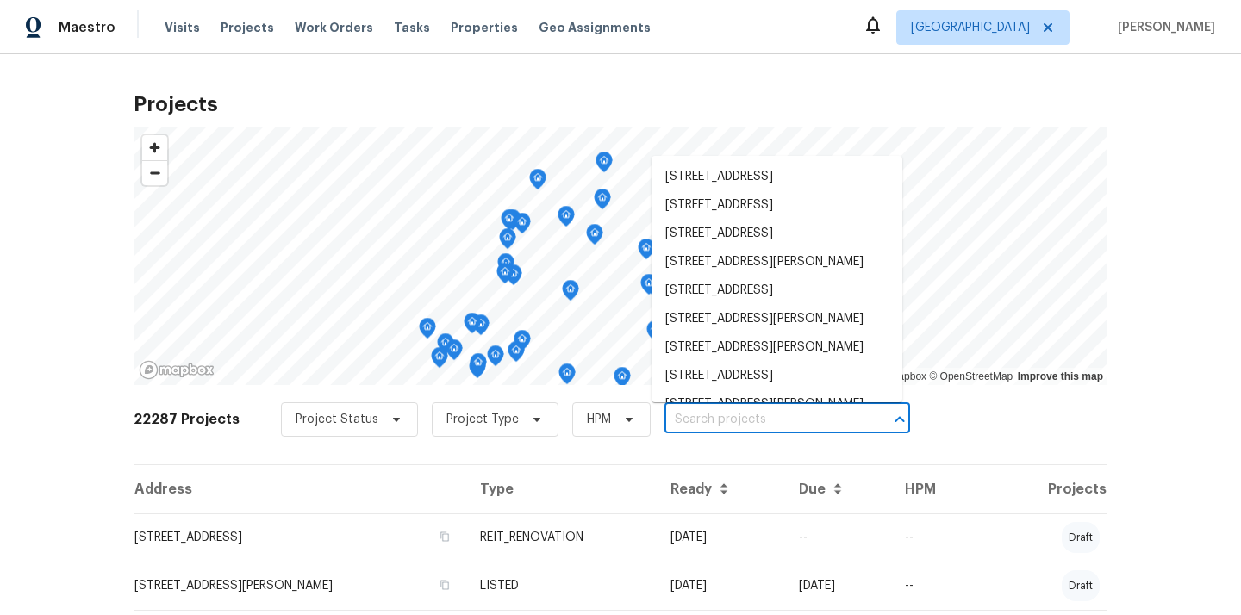
paste input "[STREET_ADDRESS]"
type input "[STREET_ADDRESS]"
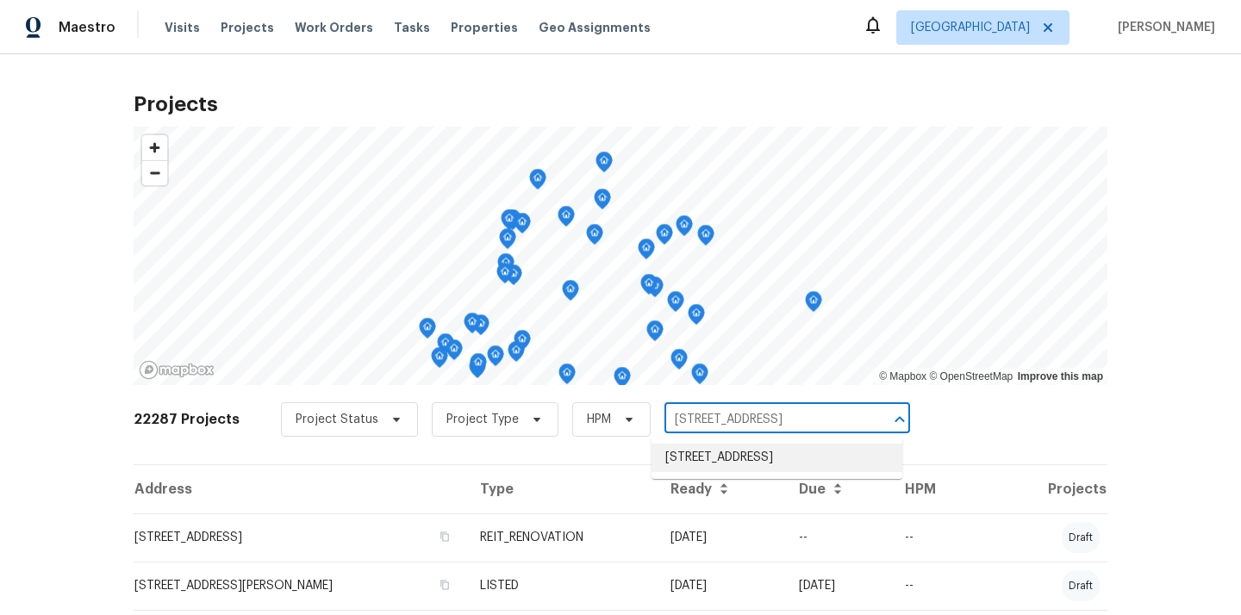
click at [738, 449] on li "[STREET_ADDRESS]" at bounding box center [776, 458] width 251 height 28
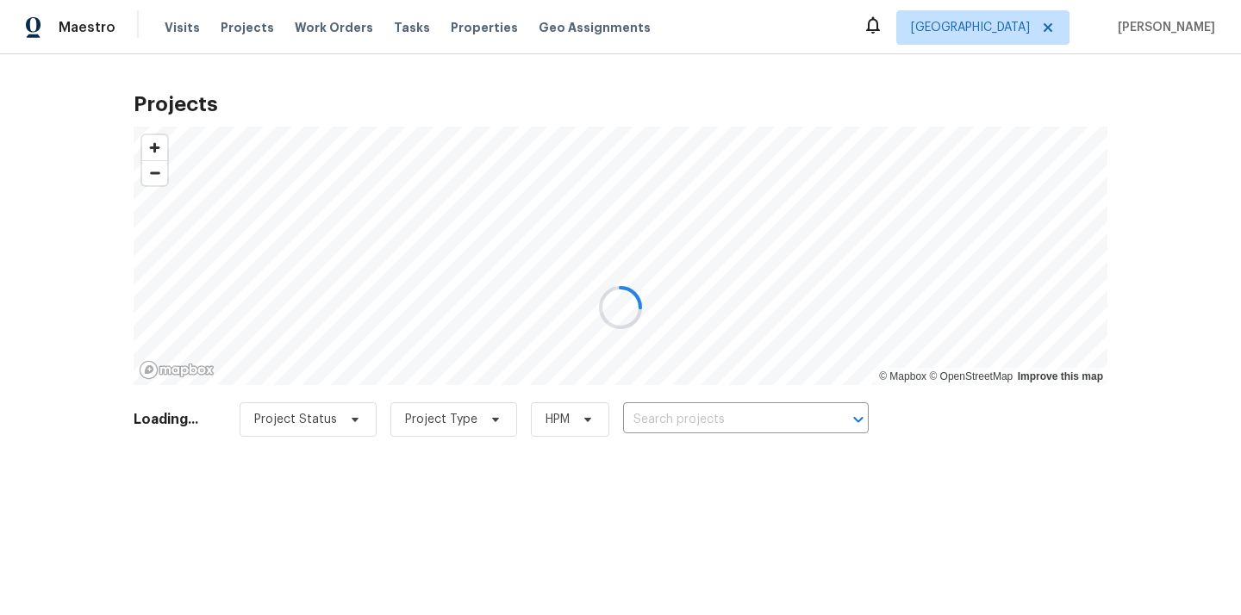
type input "[STREET_ADDRESS]"
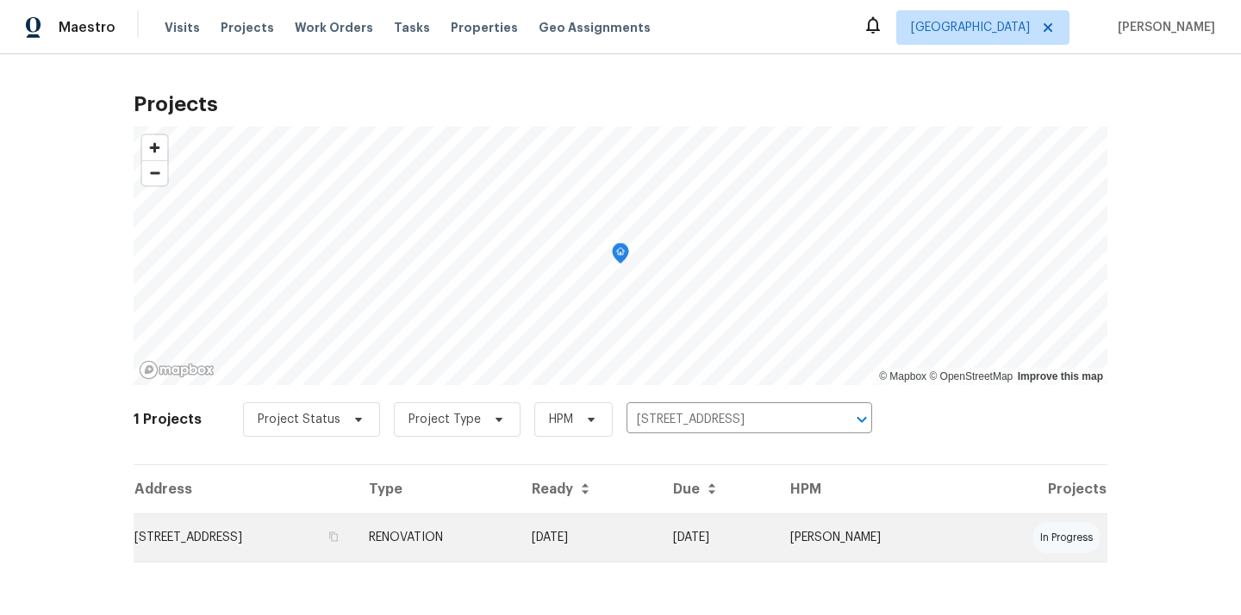
click at [348, 544] on td "[STREET_ADDRESS]" at bounding box center [244, 538] width 221 height 48
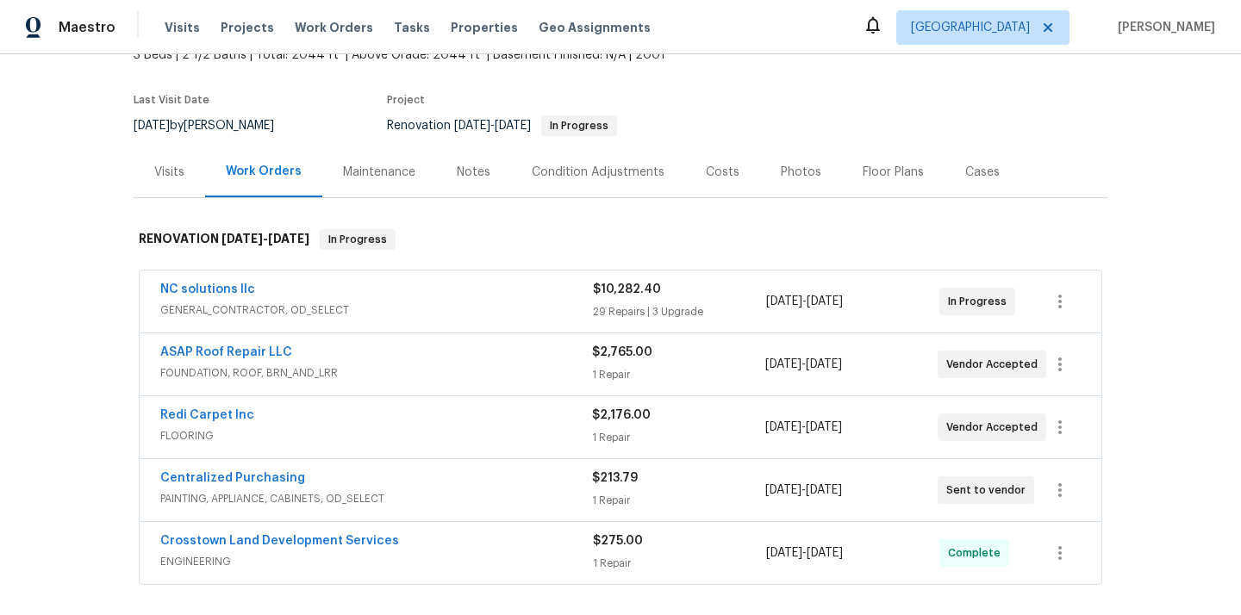
scroll to position [115, 0]
click at [247, 477] on link "Centralized Purchasing" at bounding box center [232, 477] width 145 height 12
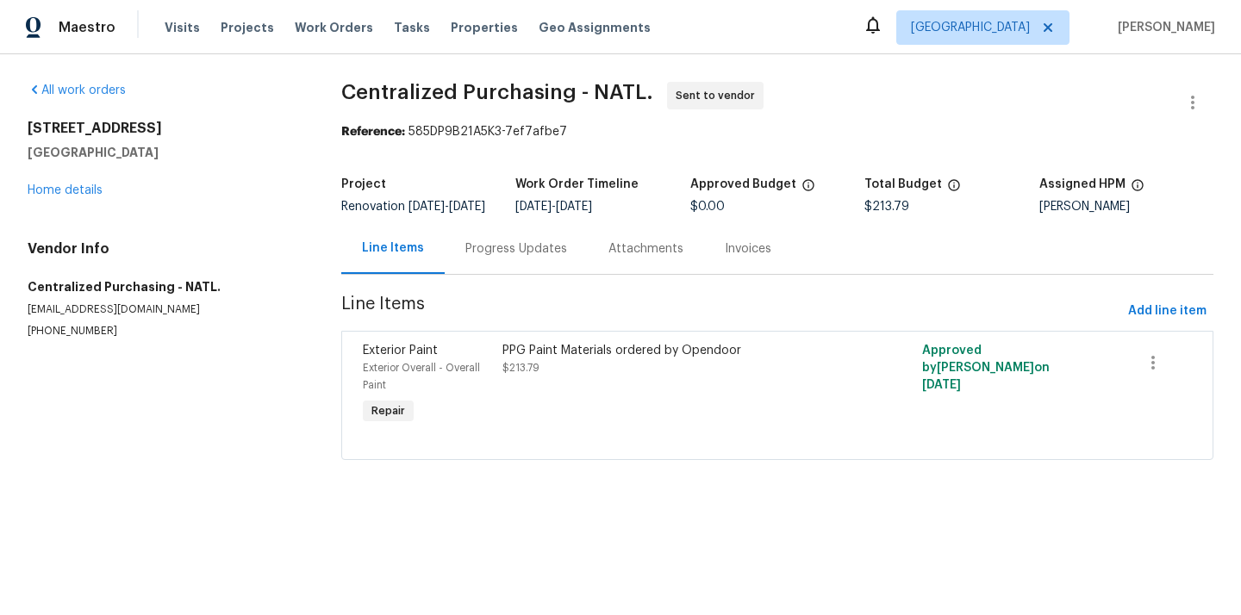
click at [90, 145] on h5 "[GEOGRAPHIC_DATA]" at bounding box center [164, 152] width 272 height 17
click at [91, 151] on h5 "[GEOGRAPHIC_DATA]" at bounding box center [164, 152] width 272 height 17
copy h5 "77449"
click at [75, 193] on link "Home details" at bounding box center [65, 190] width 75 height 12
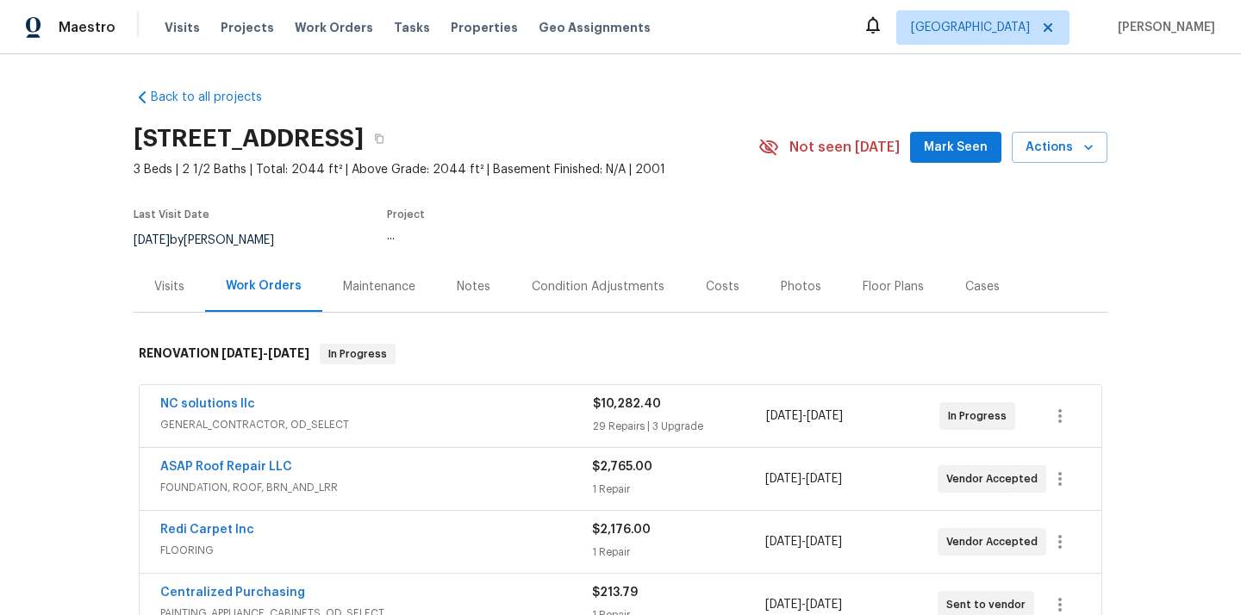
click at [191, 267] on div "Visits" at bounding box center [170, 286] width 72 height 51
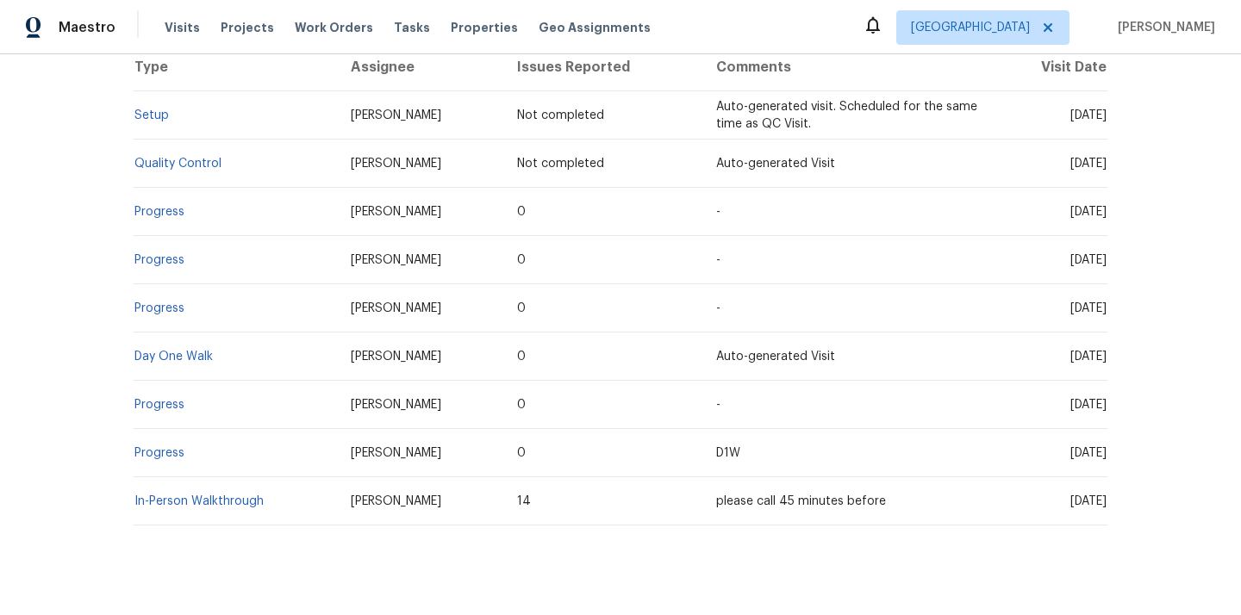
scroll to position [377, 0]
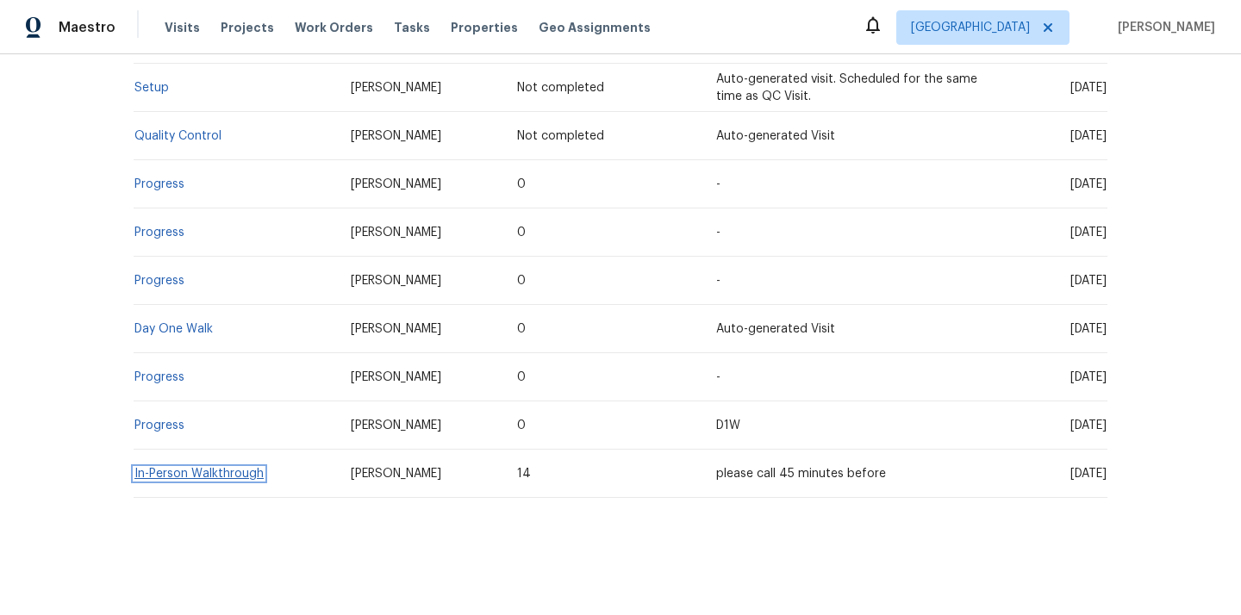
click at [214, 471] on link "In-Person Walkthrough" at bounding box center [198, 474] width 129 height 12
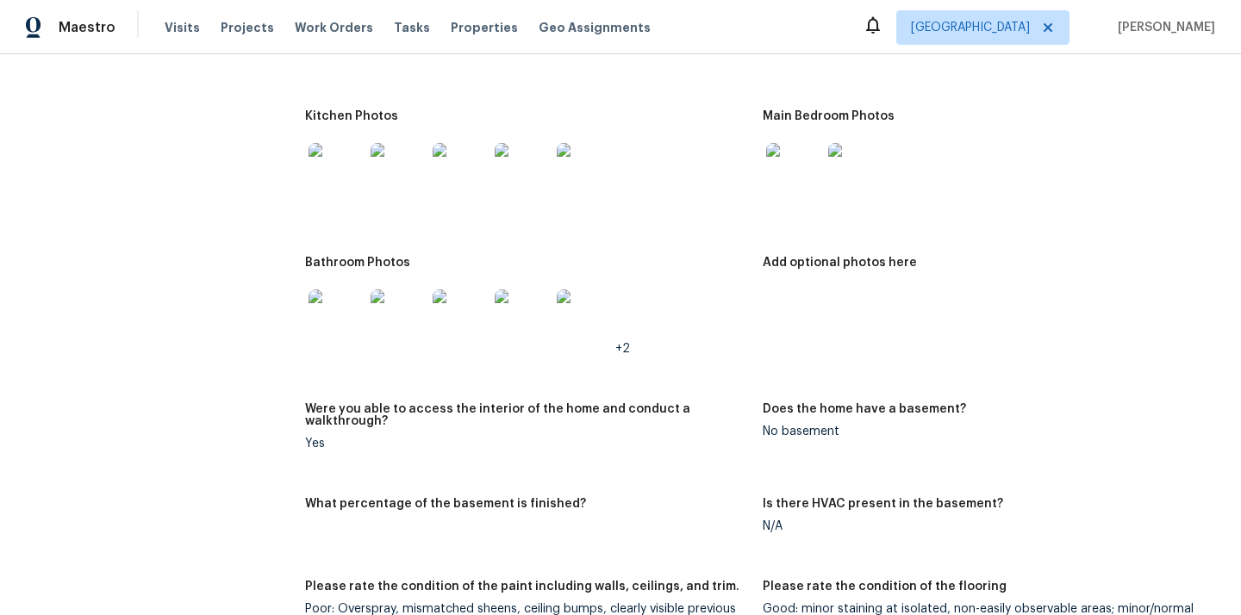
scroll to position [2207, 0]
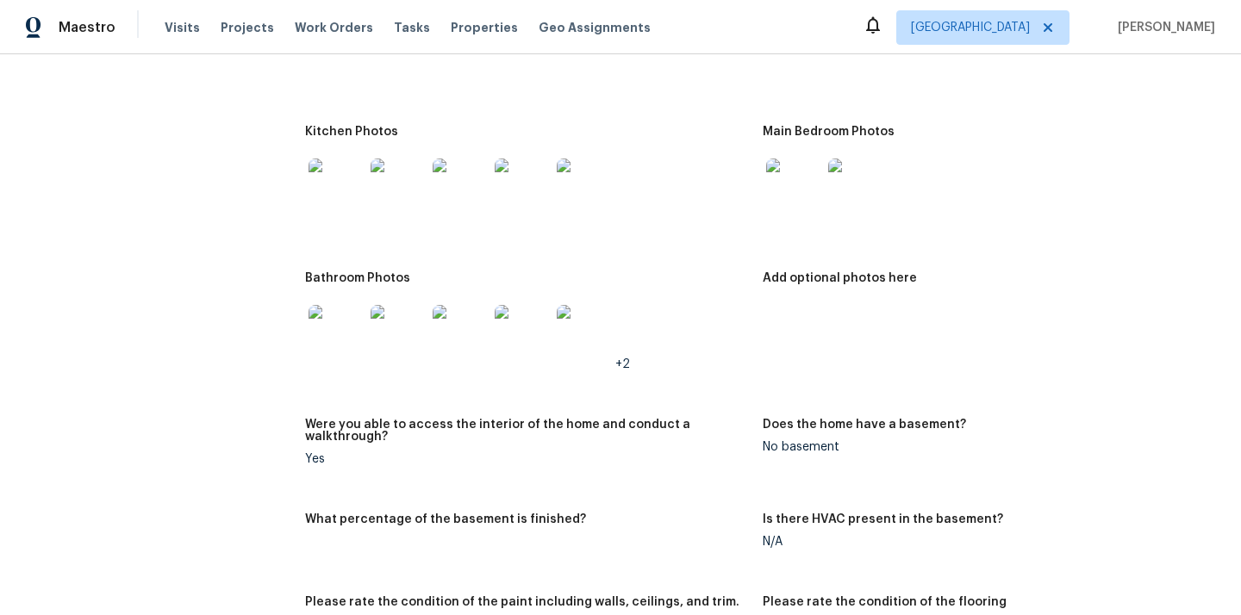
click at [345, 194] on img at bounding box center [335, 186] width 55 height 55
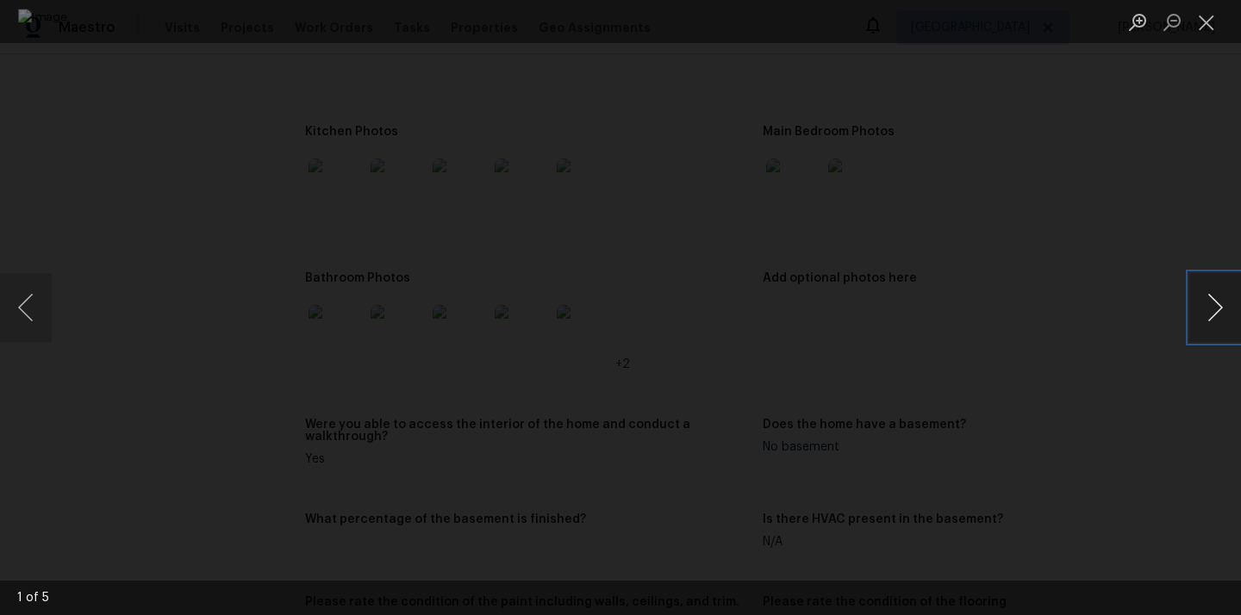
click at [1236, 302] on button "Next image" at bounding box center [1215, 307] width 52 height 69
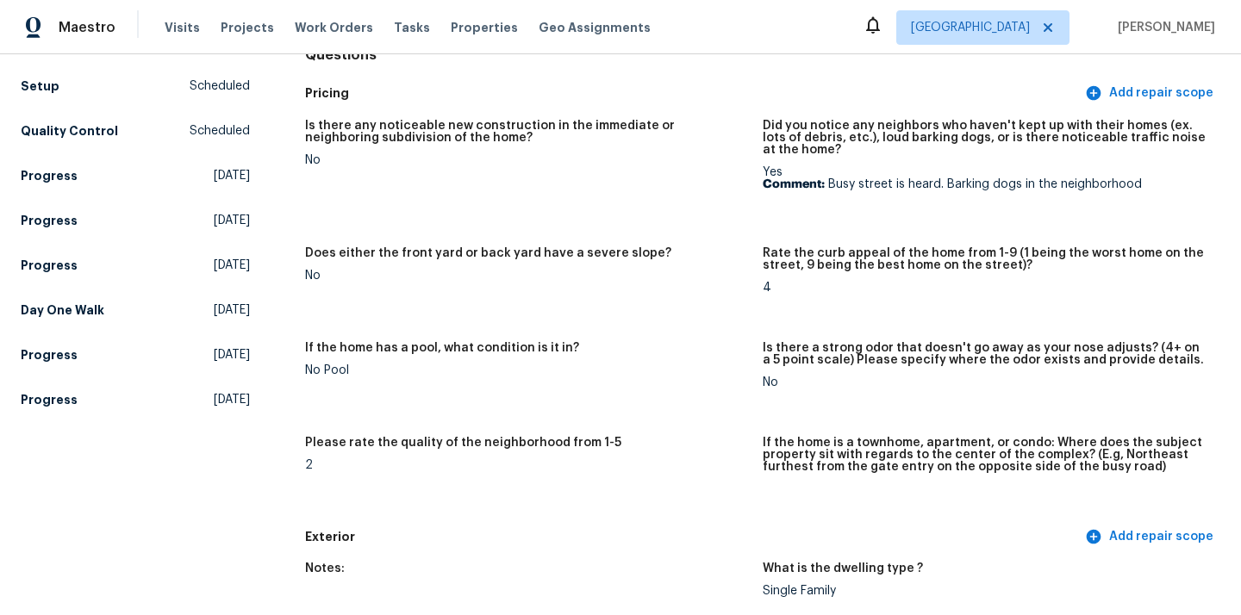
scroll to position [159, 0]
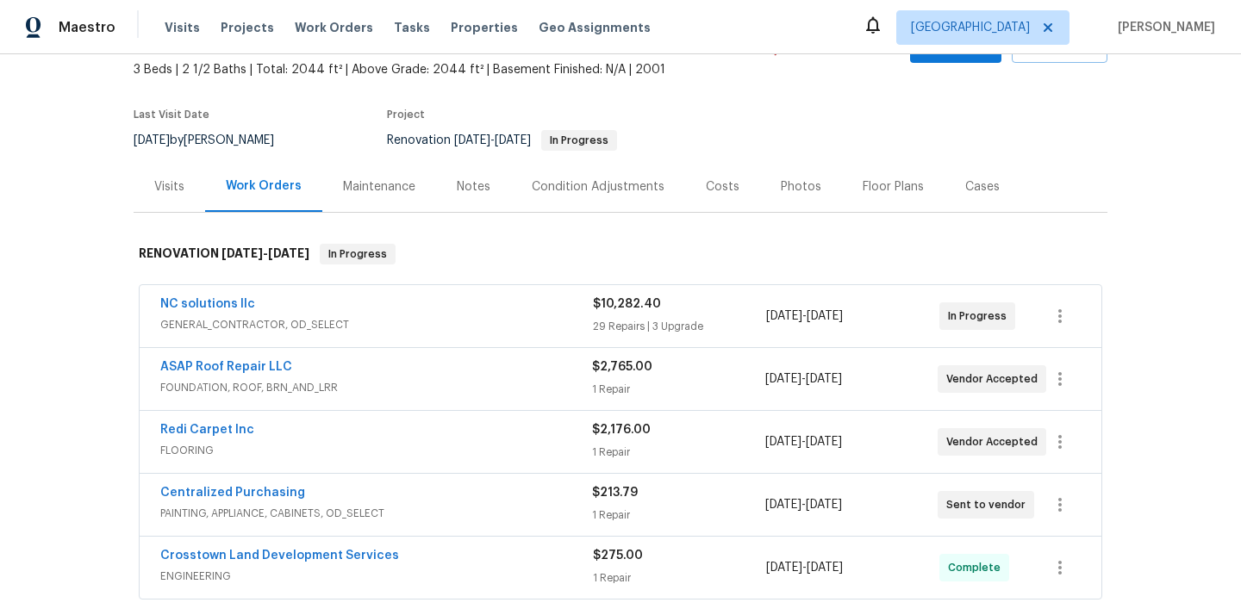
scroll to position [213, 0]
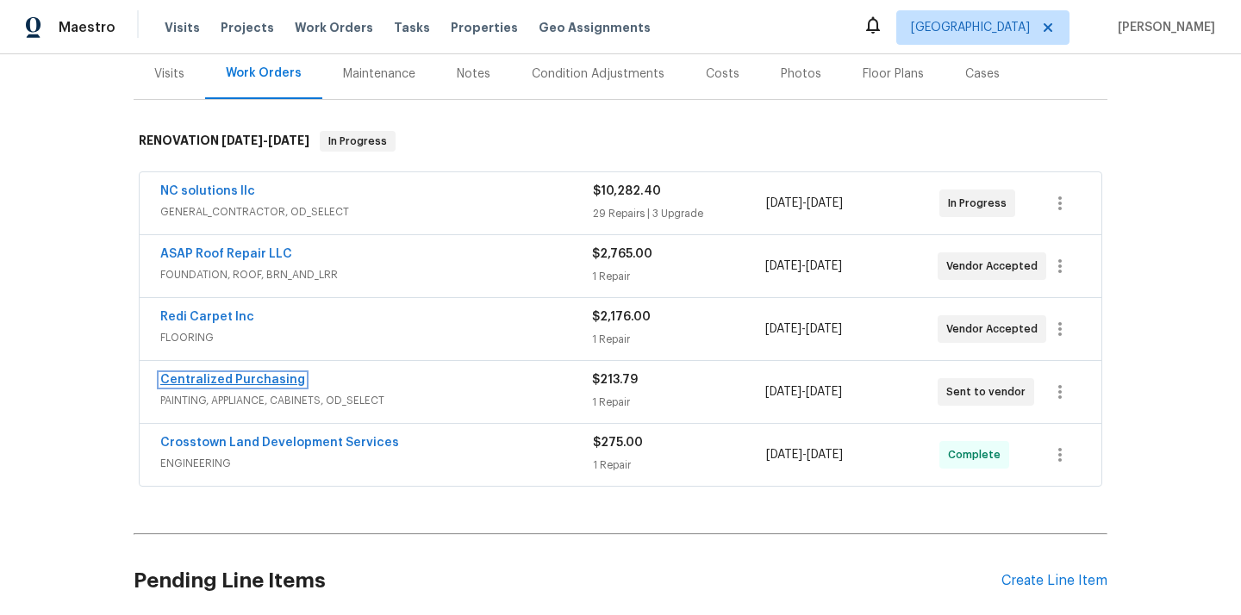
click at [278, 381] on link "Centralized Purchasing" at bounding box center [232, 380] width 145 height 12
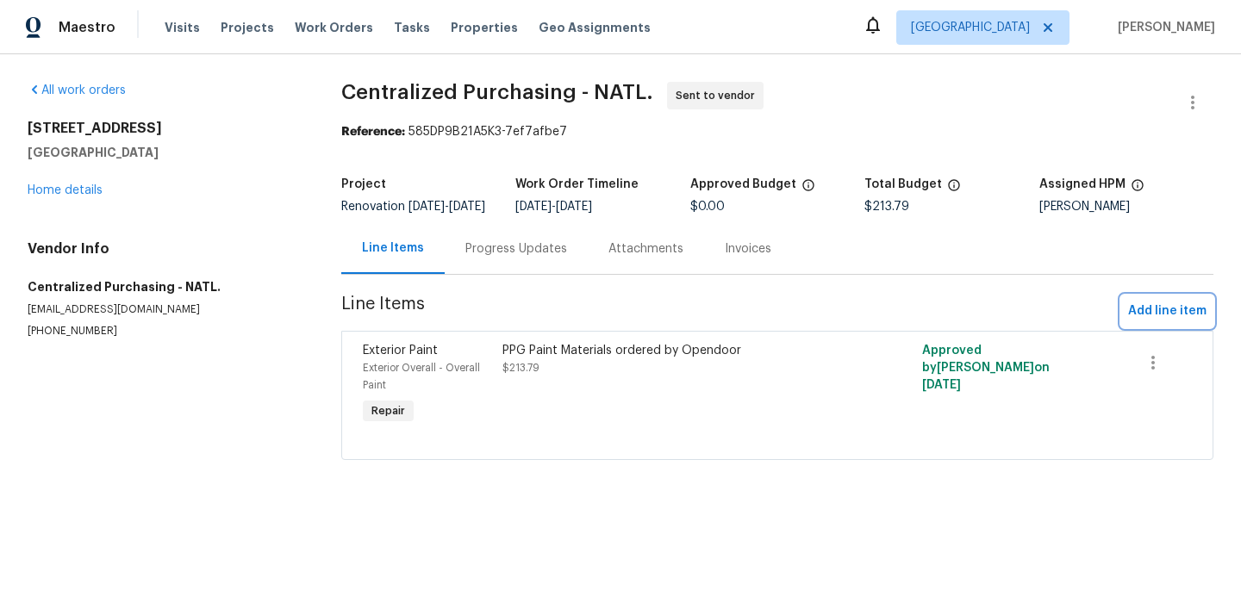
click at [1191, 318] on span "Add line item" at bounding box center [1167, 312] width 78 height 22
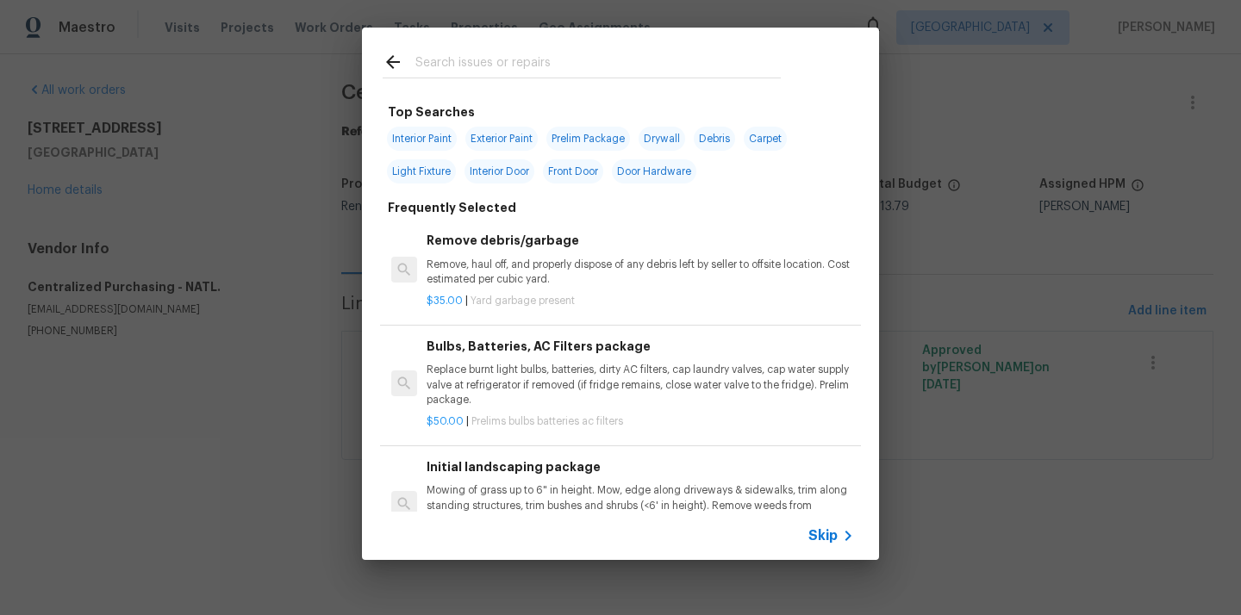
click at [579, 65] on input "text" at bounding box center [597, 65] width 365 height 26
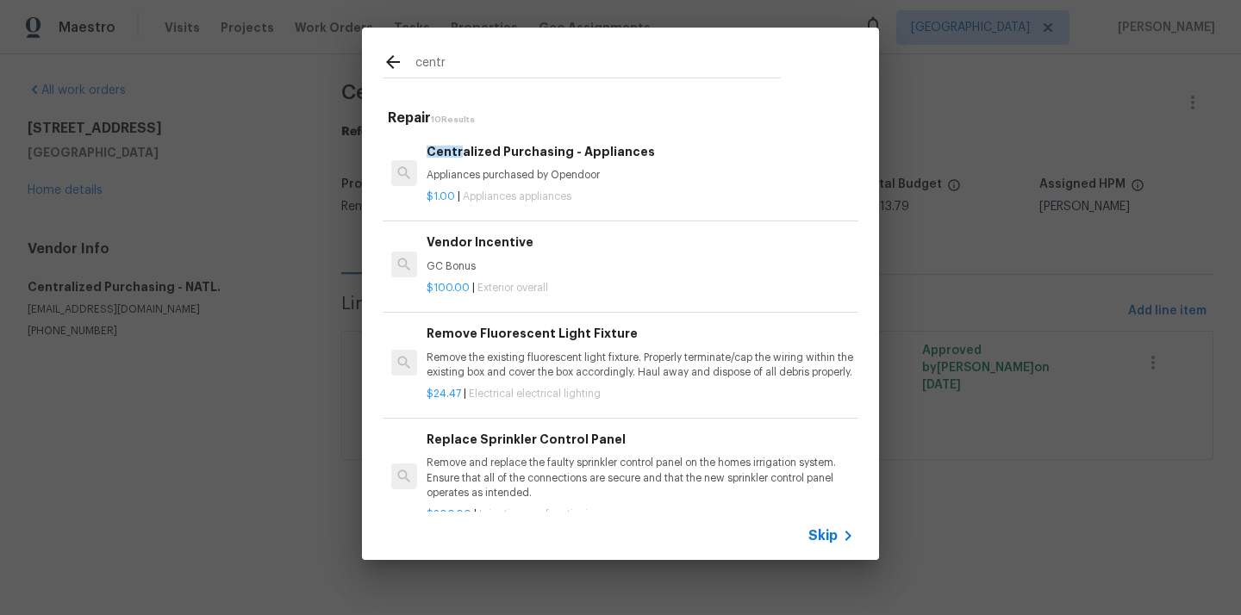
type input "centr"
click at [572, 140] on div "Centr alized Purchasing - Appliances Appliances purchased by Opendoor $1.00 | A…" at bounding box center [640, 174] width 433 height 68
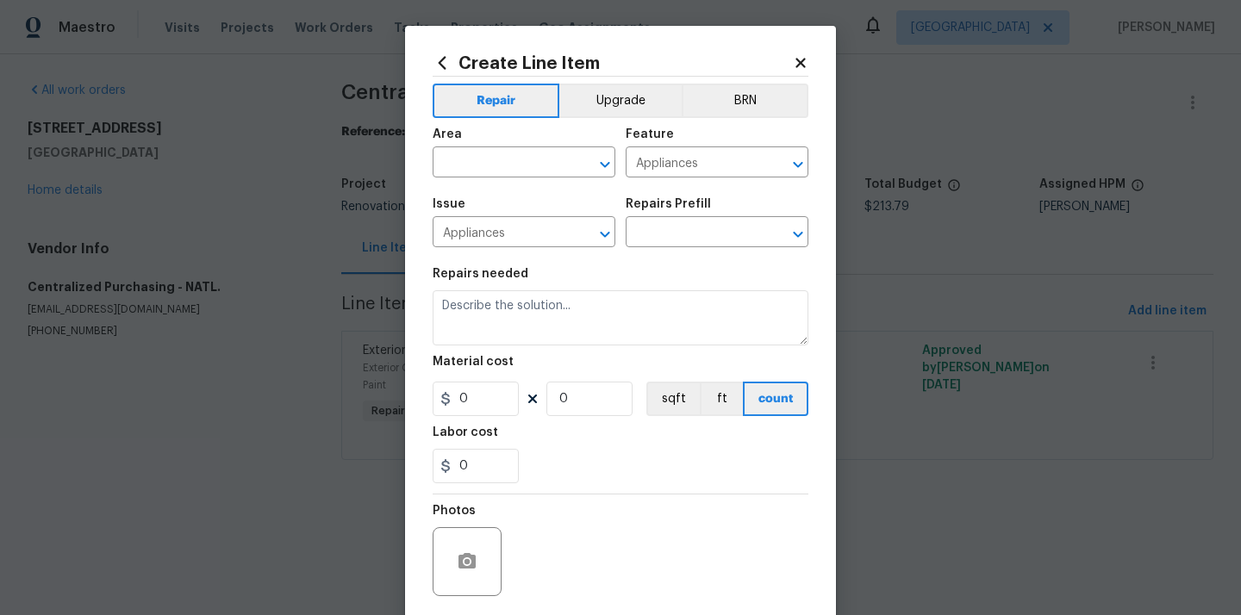
type input "Centralized Purchasing - Appliances $1.00"
type textarea "Appliances purchased by Opendoor"
type input "1"
click at [496, 168] on input "text" at bounding box center [500, 164] width 134 height 27
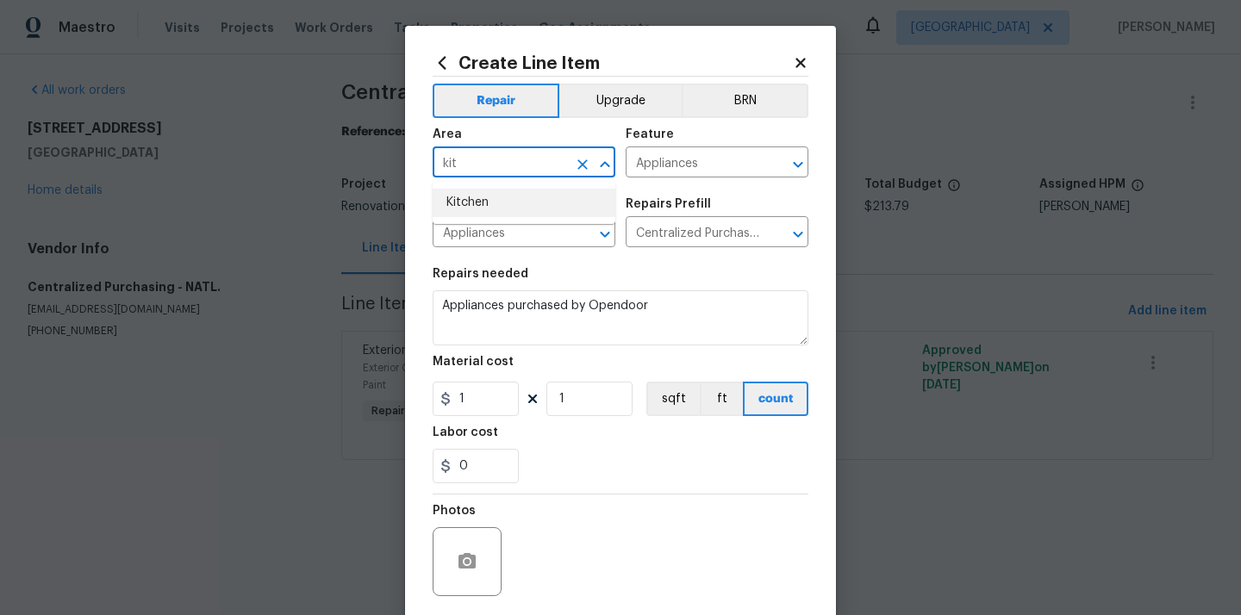
click at [501, 193] on li "Kitchen" at bounding box center [524, 203] width 183 height 28
type input "Kitchen"
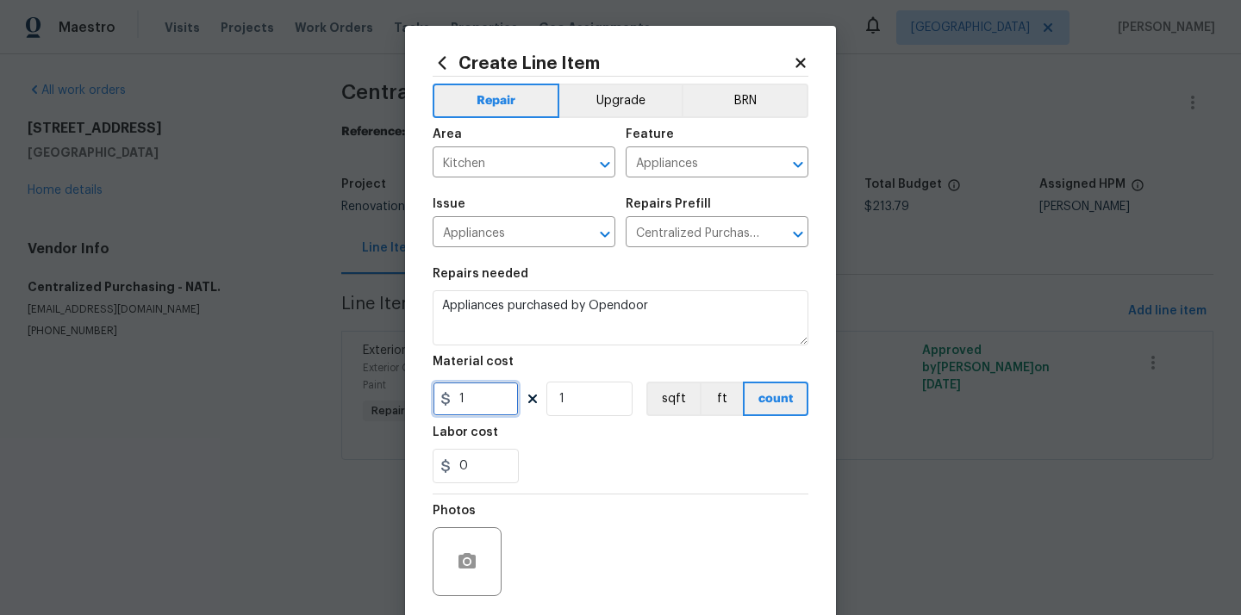
drag, startPoint x: 488, startPoint y: 401, endPoint x: 408, endPoint y: 378, distance: 82.4
click at [409, 378] on div "Create Line Item Repair Upgrade BRN Area Kitchen ​ Feature Appliances ​ Issue A…" at bounding box center [620, 371] width 431 height 690
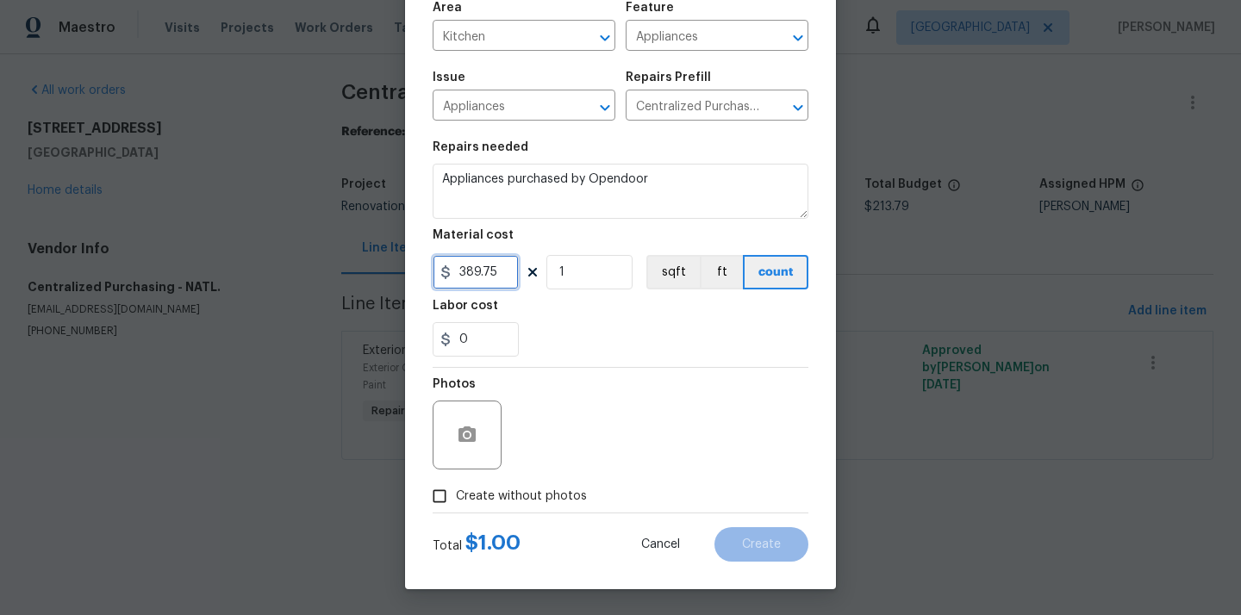
type input "389.75"
click at [570, 495] on span "Create without photos" at bounding box center [521, 497] width 131 height 18
click at [456, 495] on input "Create without photos" at bounding box center [439, 496] width 33 height 33
checkbox input "true"
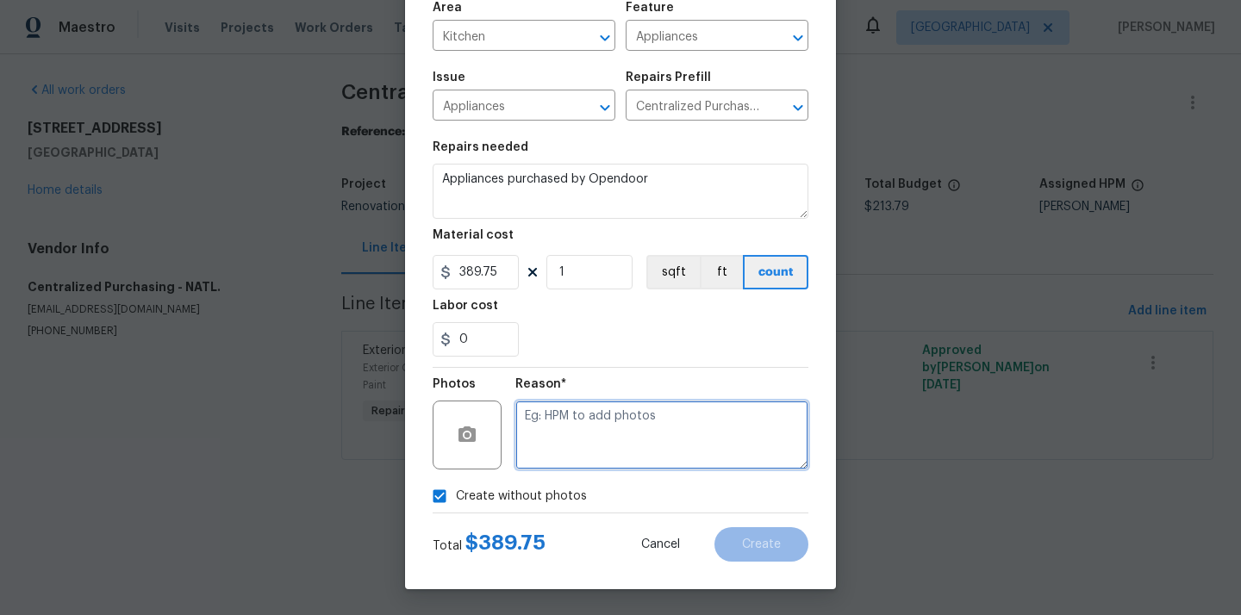
click at [592, 434] on textarea at bounding box center [661, 435] width 293 height 69
type textarea "N/A"
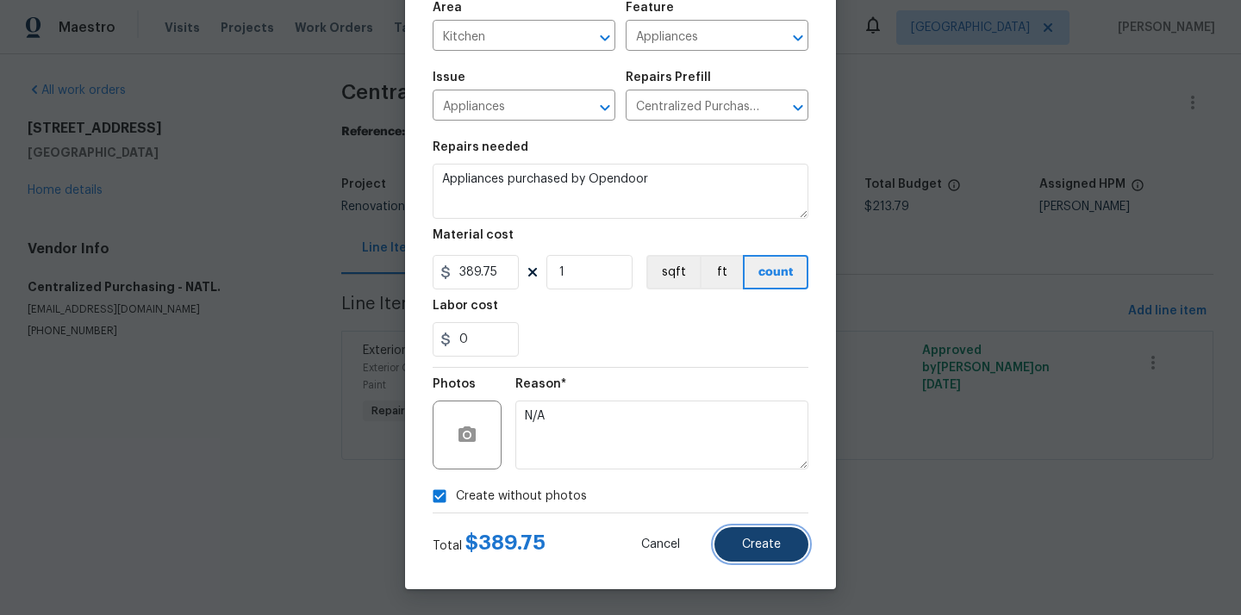
click at [751, 539] on span "Create" at bounding box center [761, 544] width 39 height 13
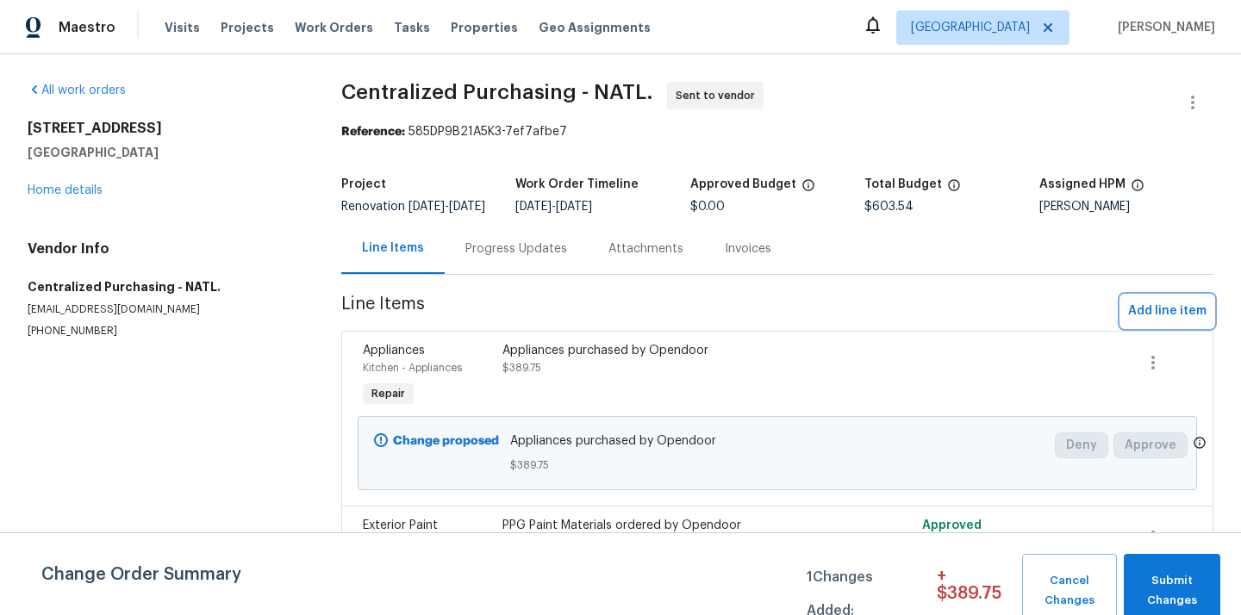
click at [1161, 320] on span "Add line item" at bounding box center [1167, 312] width 78 height 22
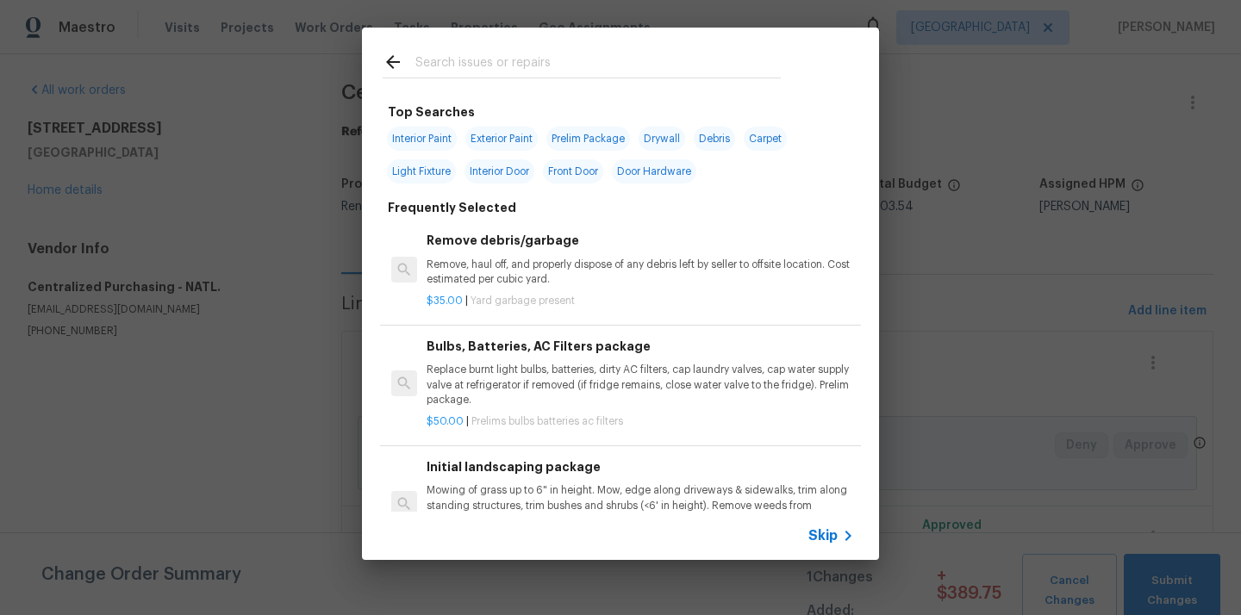
click at [723, 67] on input "text" at bounding box center [597, 65] width 365 height 26
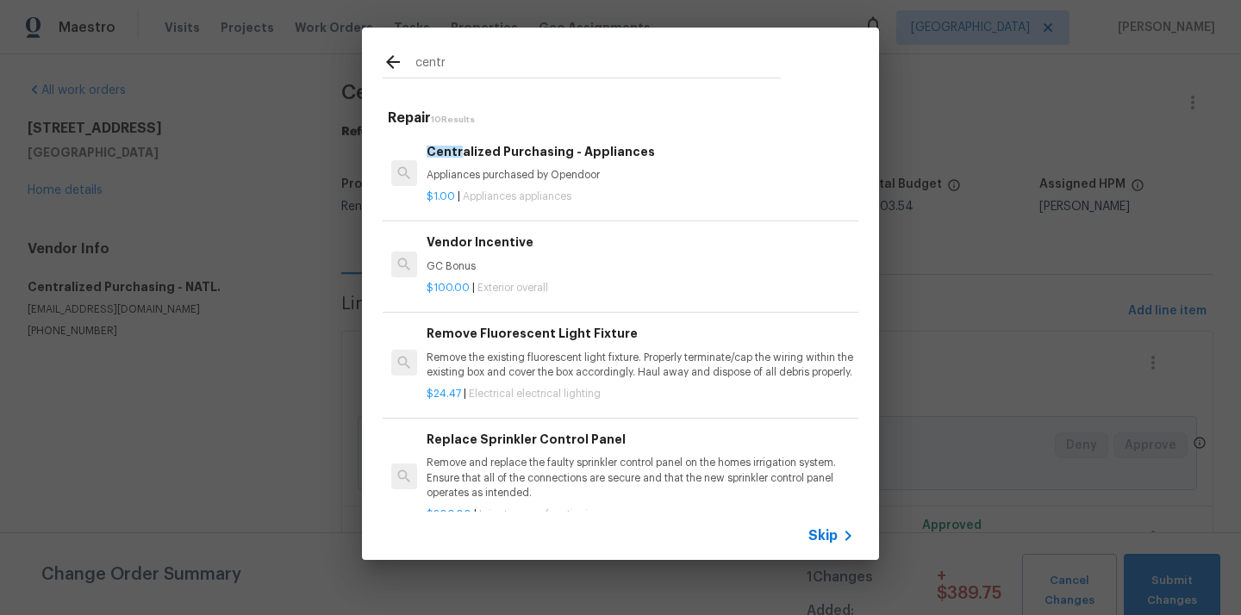
type input "centr"
click at [547, 157] on h6 "Centr alized Purchasing - Appliances" at bounding box center [639, 151] width 427 height 19
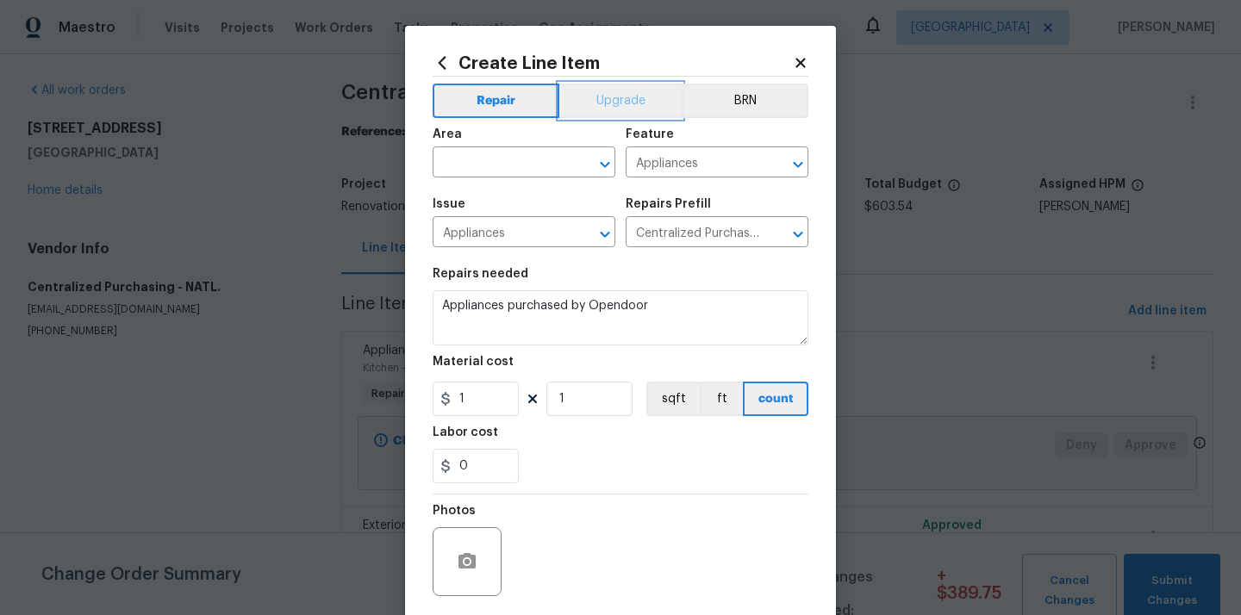
click at [600, 91] on button "Upgrade" at bounding box center [620, 101] width 123 height 34
click at [518, 165] on input "text" at bounding box center [500, 164] width 134 height 27
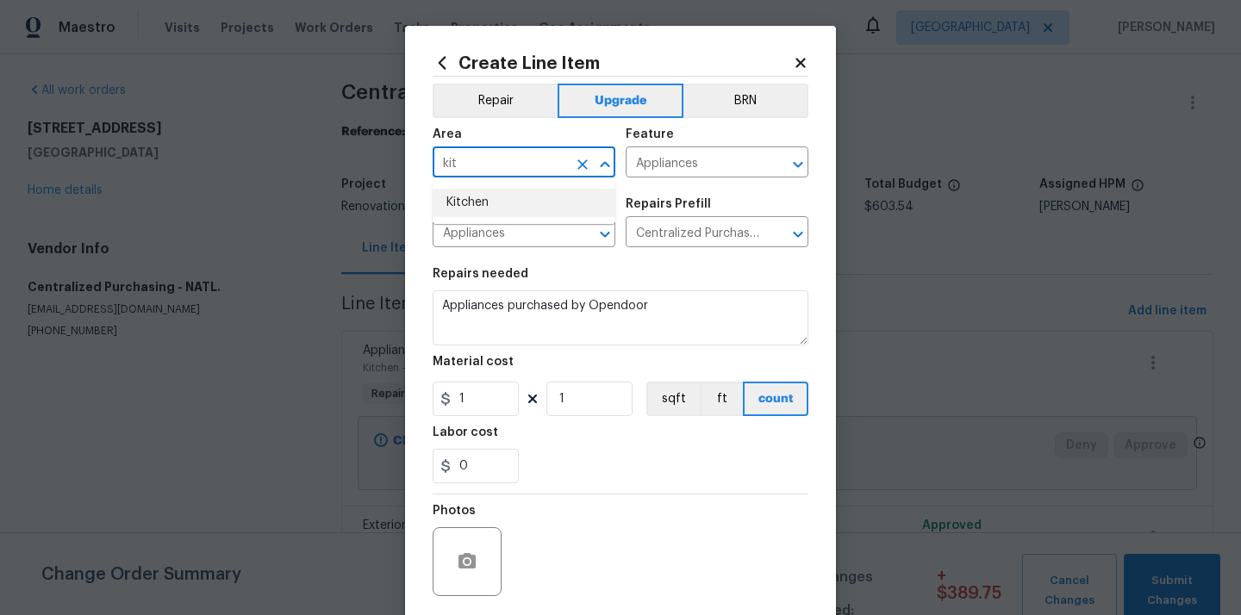
click at [504, 194] on li "Kitchen" at bounding box center [524, 203] width 183 height 28
type input "Kitchen"
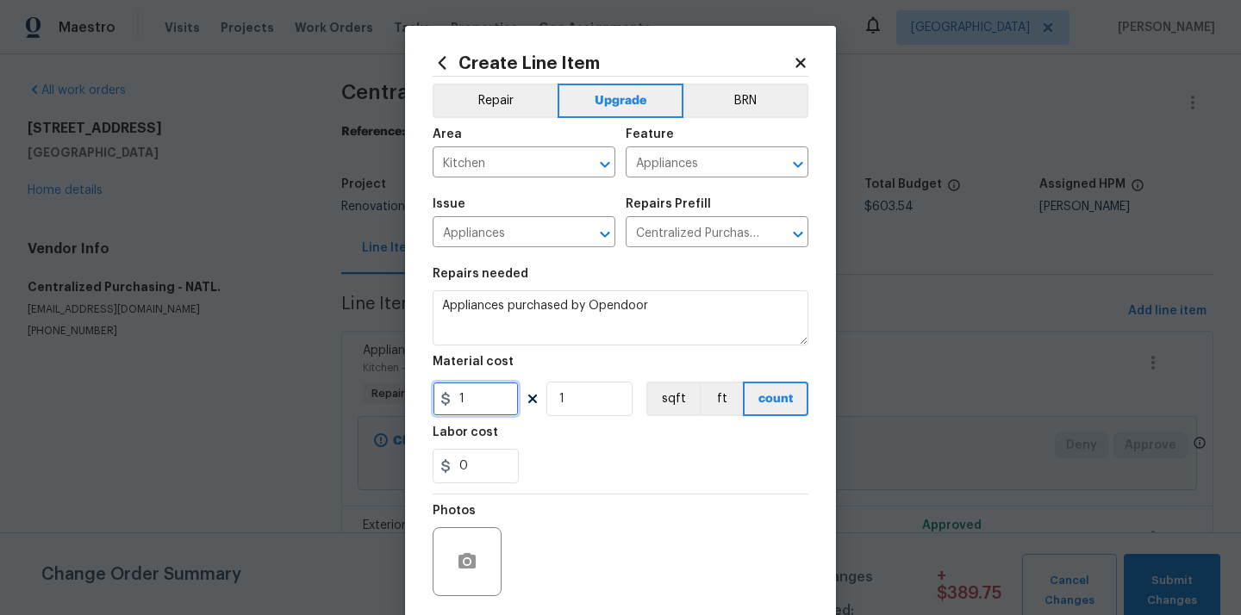
drag, startPoint x: 461, startPoint y: 395, endPoint x: 377, endPoint y: 384, distance: 84.2
click at [383, 390] on div "Create Line Item Repair Upgrade BRN Area Kitchen ​ Feature Appliances ​ Issue A…" at bounding box center [620, 307] width 1241 height 615
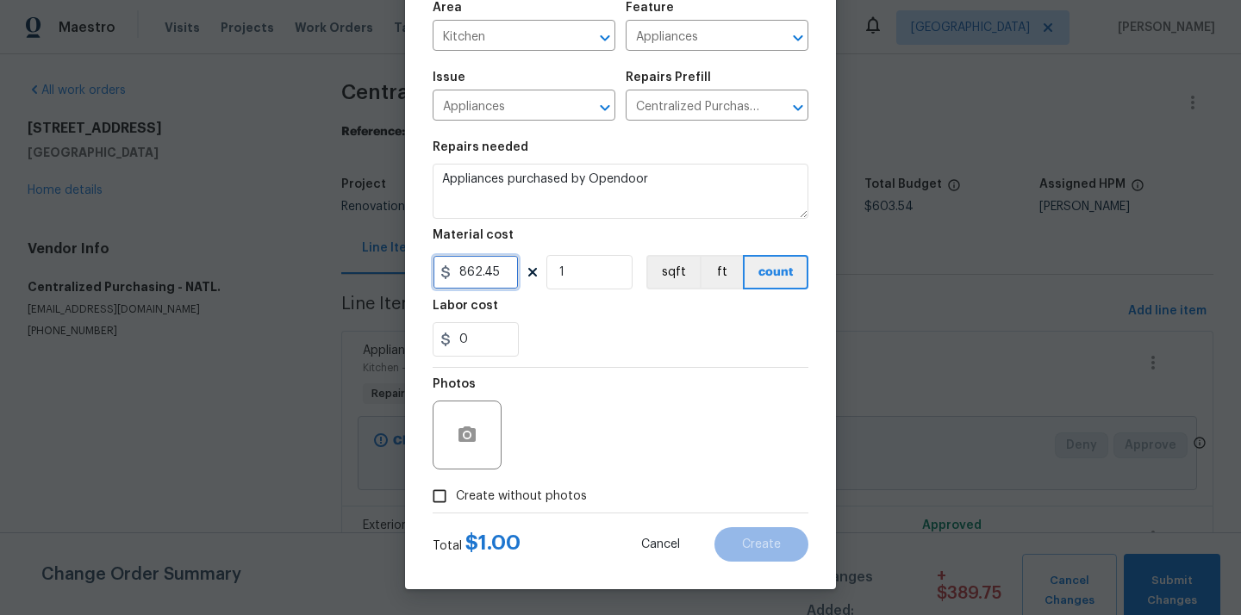
type input "862.45"
click at [501, 492] on span "Create without photos" at bounding box center [521, 497] width 131 height 18
click at [456, 492] on input "Create without photos" at bounding box center [439, 496] width 33 height 33
checkbox input "true"
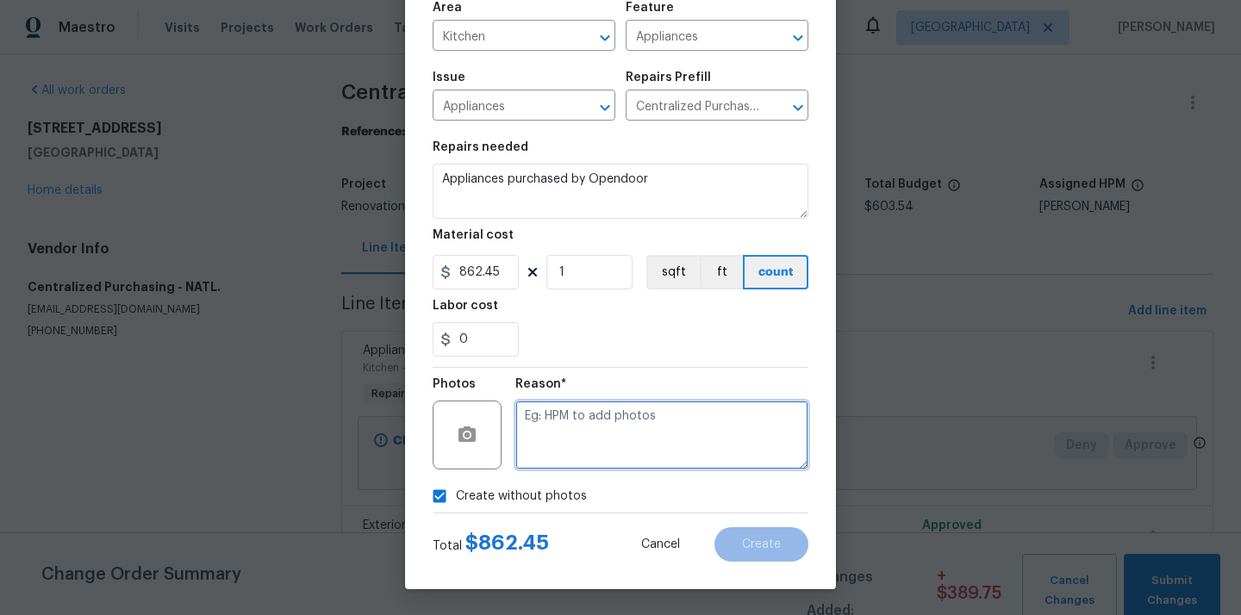
click at [576, 433] on textarea at bounding box center [661, 435] width 293 height 69
type textarea "N/A"
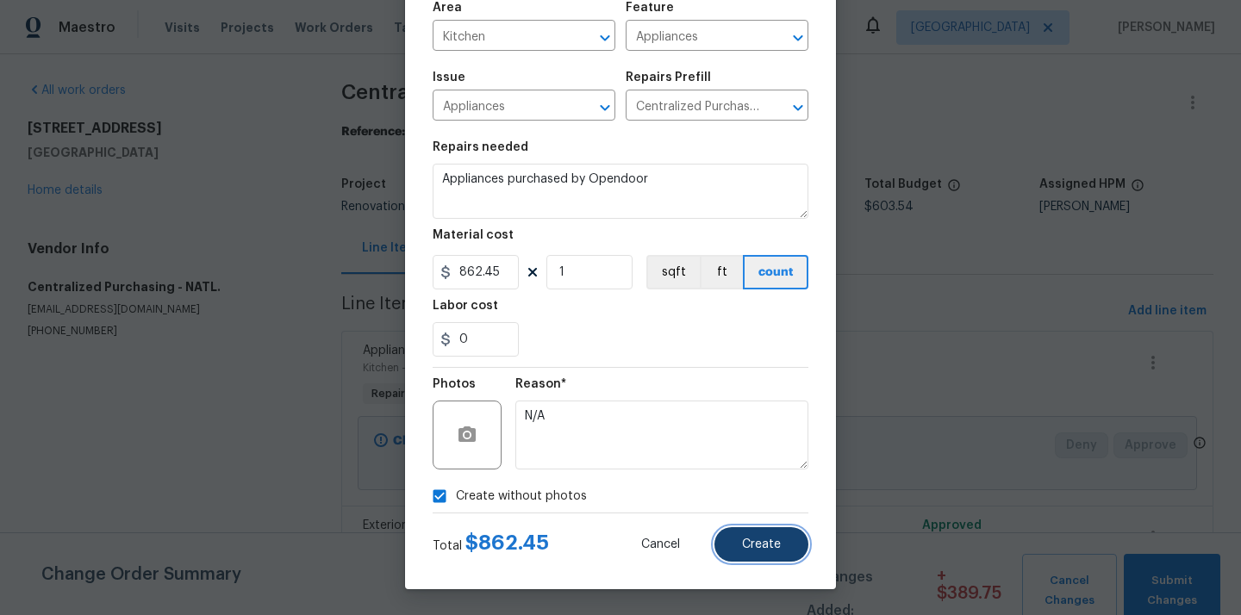
click at [744, 530] on button "Create" at bounding box center [761, 544] width 94 height 34
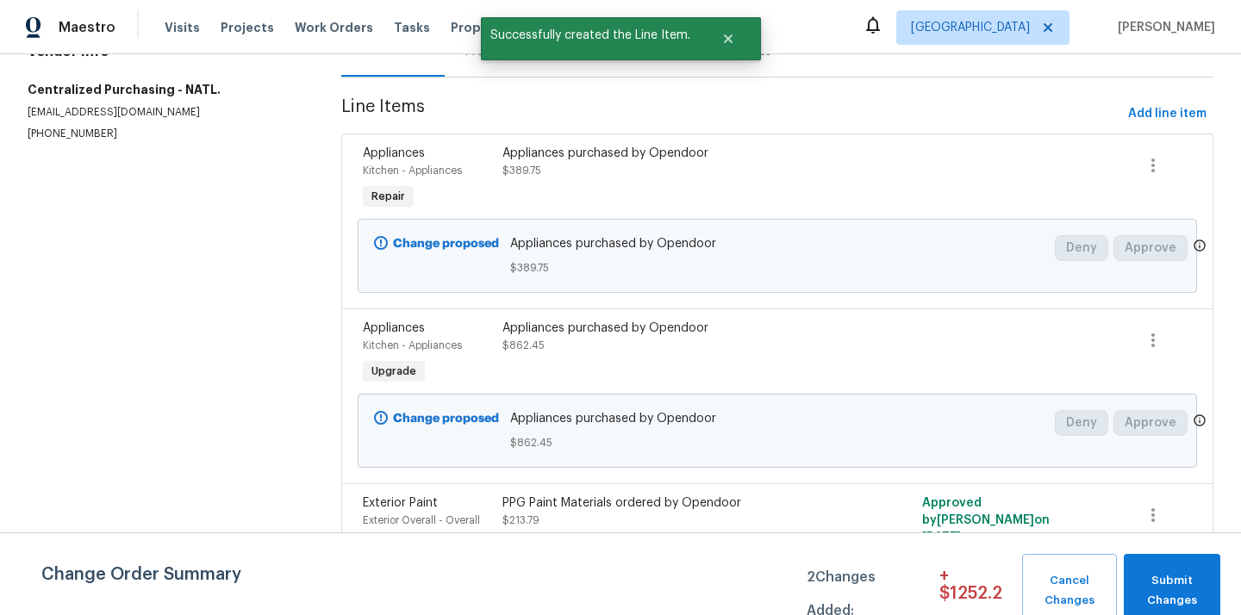
scroll to position [257, 0]
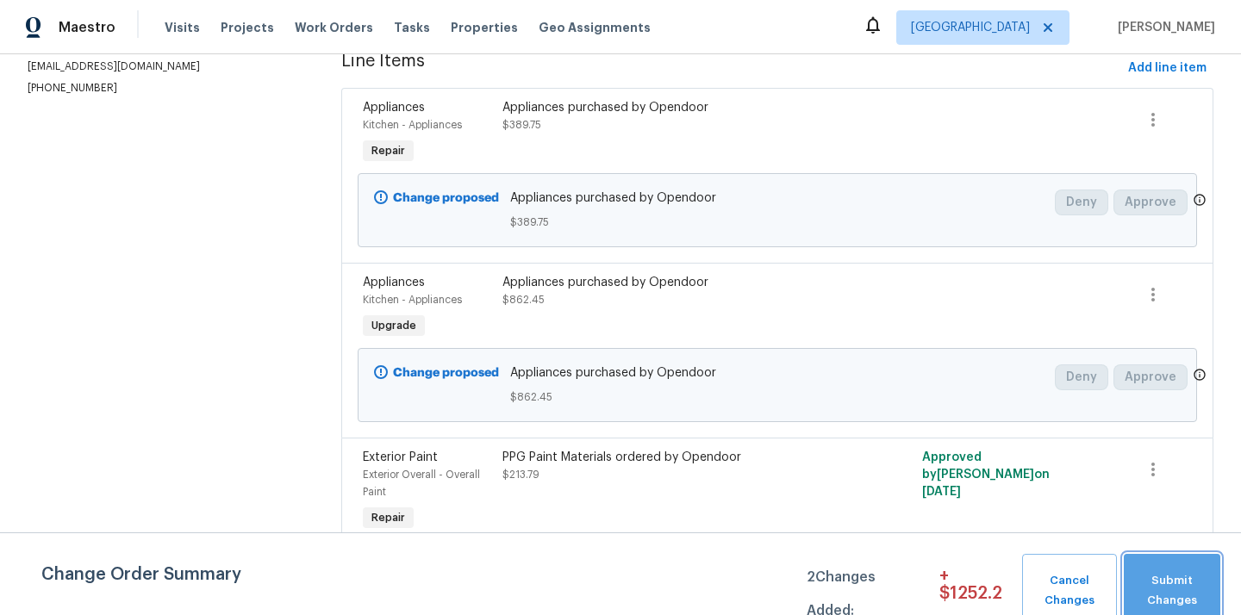
click at [1180, 584] on span "Submit Changes" at bounding box center [1171, 591] width 79 height 40
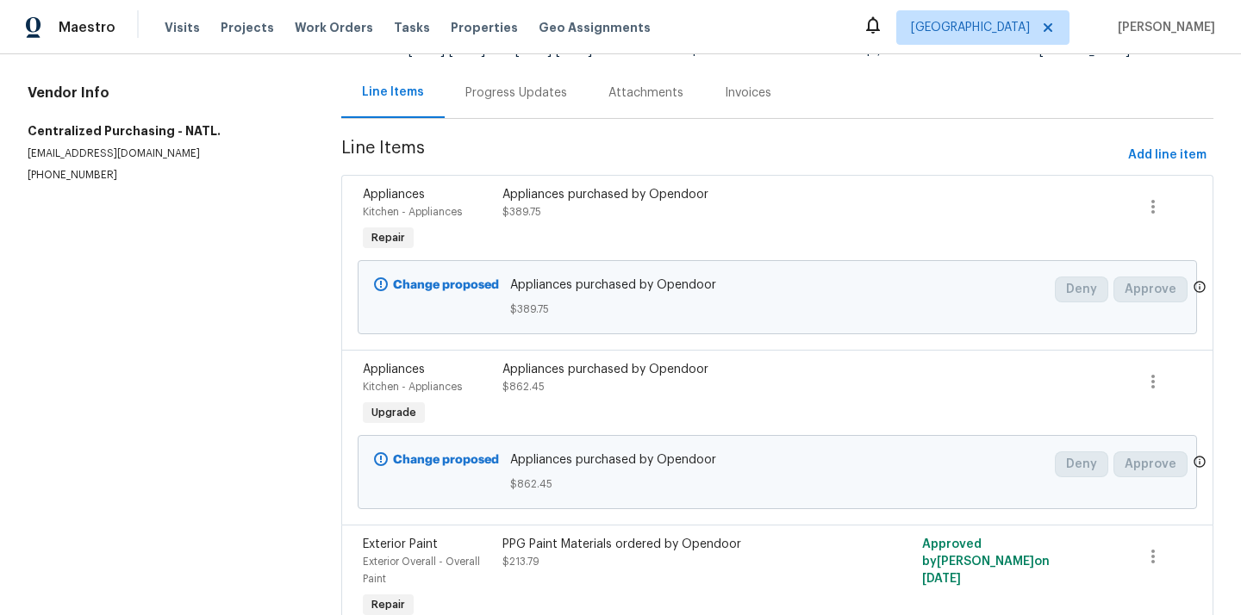
scroll to position [153, 0]
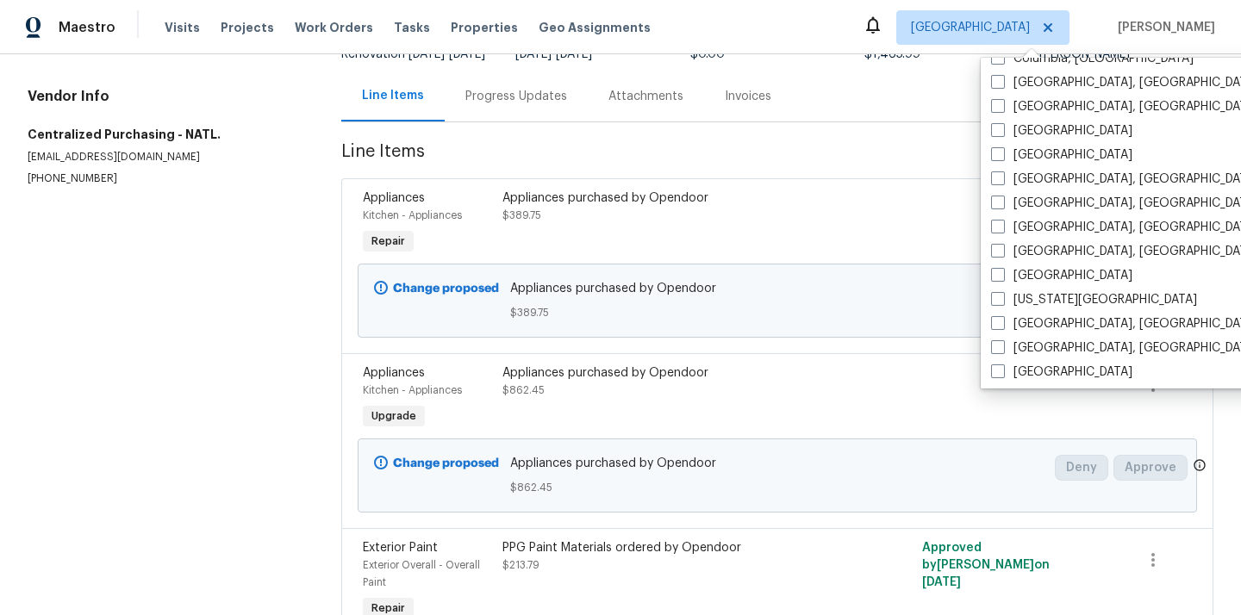
scroll to position [531, 0]
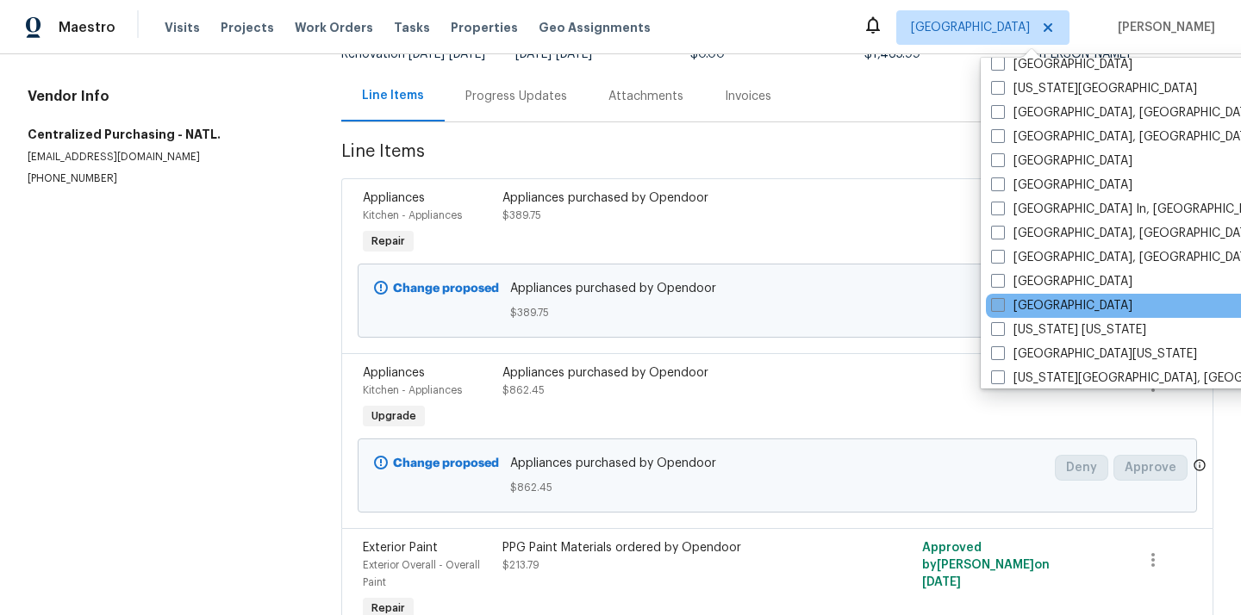
click at [1010, 306] on label "[GEOGRAPHIC_DATA]" at bounding box center [1061, 305] width 141 height 17
click at [1002, 306] on input "[GEOGRAPHIC_DATA]" at bounding box center [996, 302] width 11 height 11
checkbox input "true"
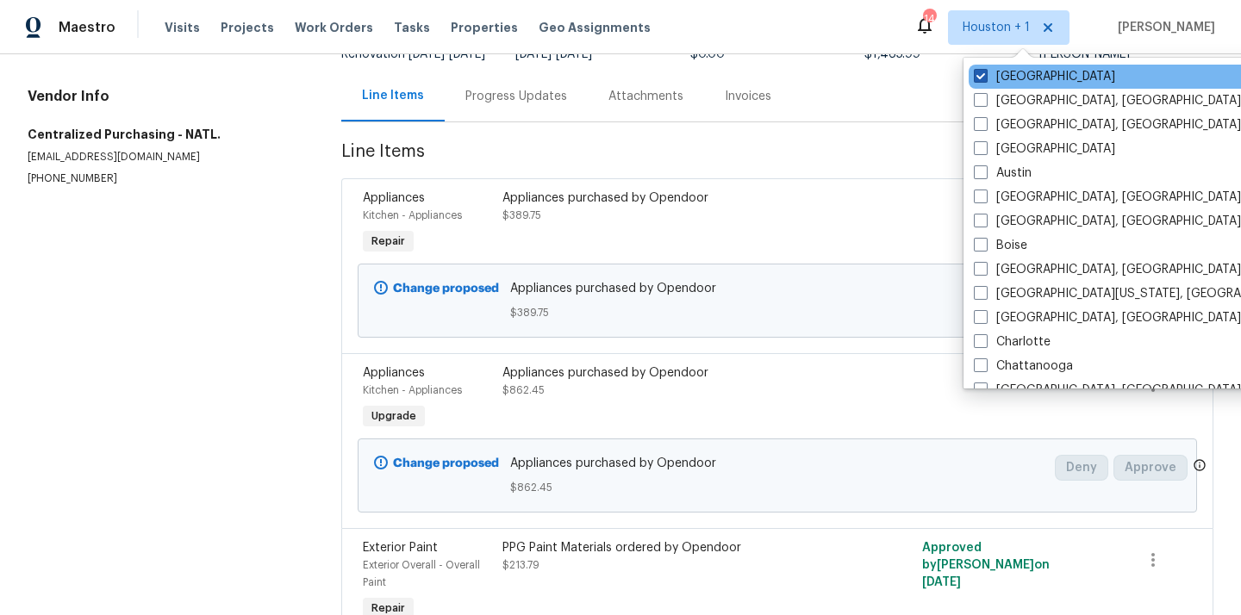
click at [998, 72] on label "[GEOGRAPHIC_DATA]" at bounding box center [1044, 76] width 141 height 17
click at [985, 72] on input "[GEOGRAPHIC_DATA]" at bounding box center [979, 73] width 11 height 11
checkbox input "false"
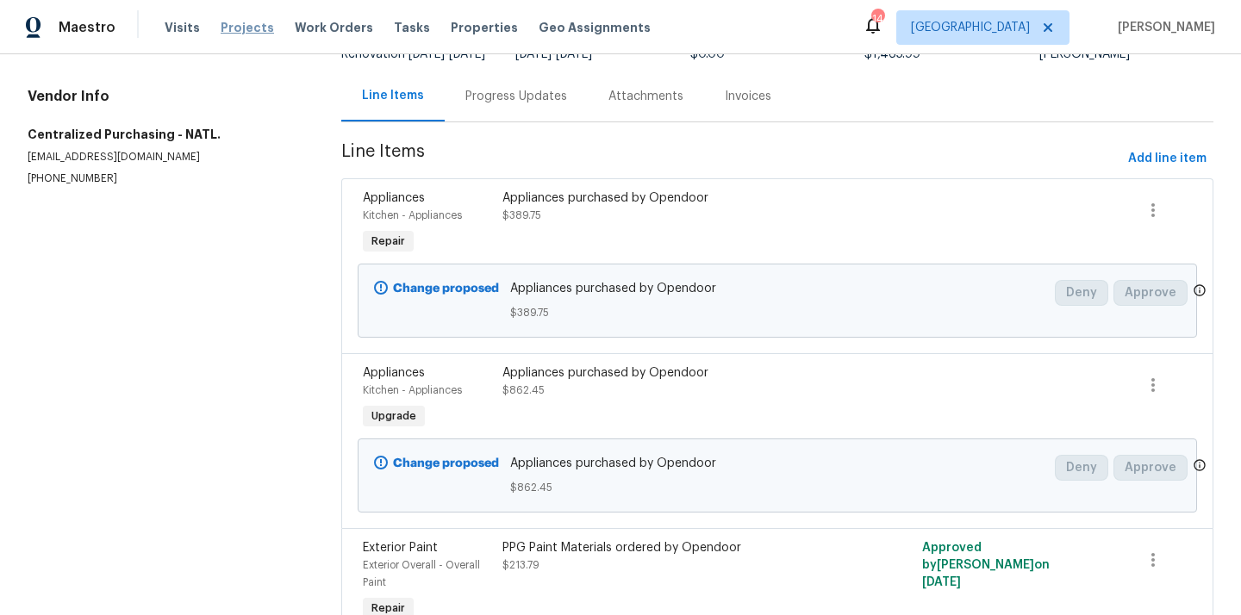
click at [244, 27] on span "Projects" at bounding box center [247, 27] width 53 height 17
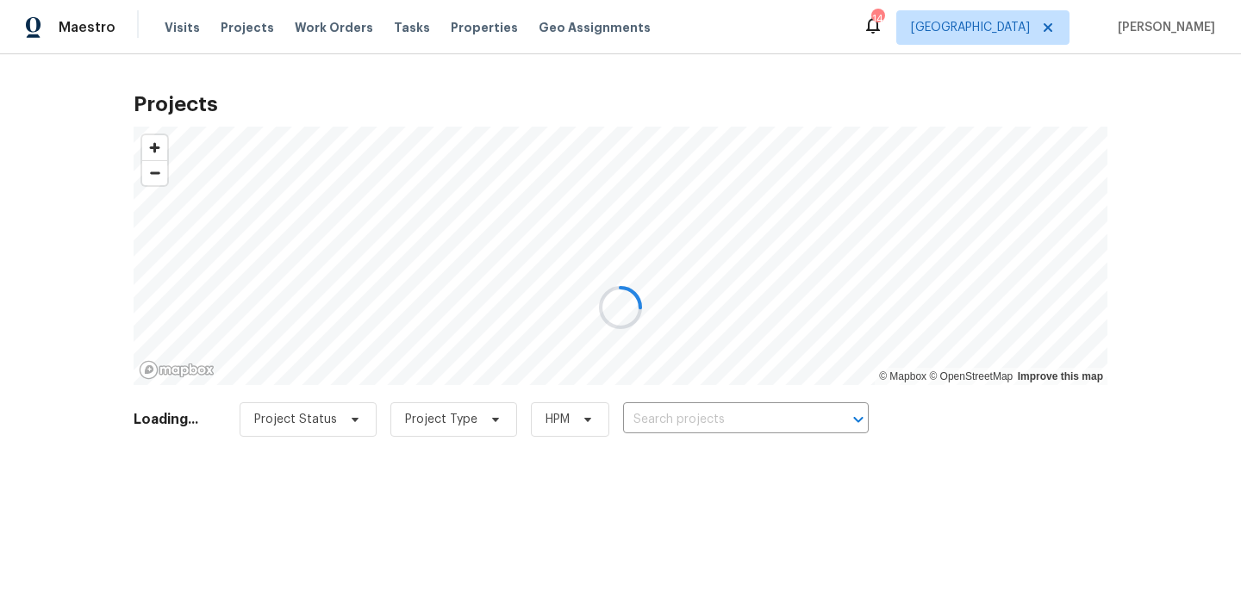
click at [739, 415] on div at bounding box center [620, 307] width 1241 height 615
click at [739, 414] on div at bounding box center [620, 307] width 1241 height 615
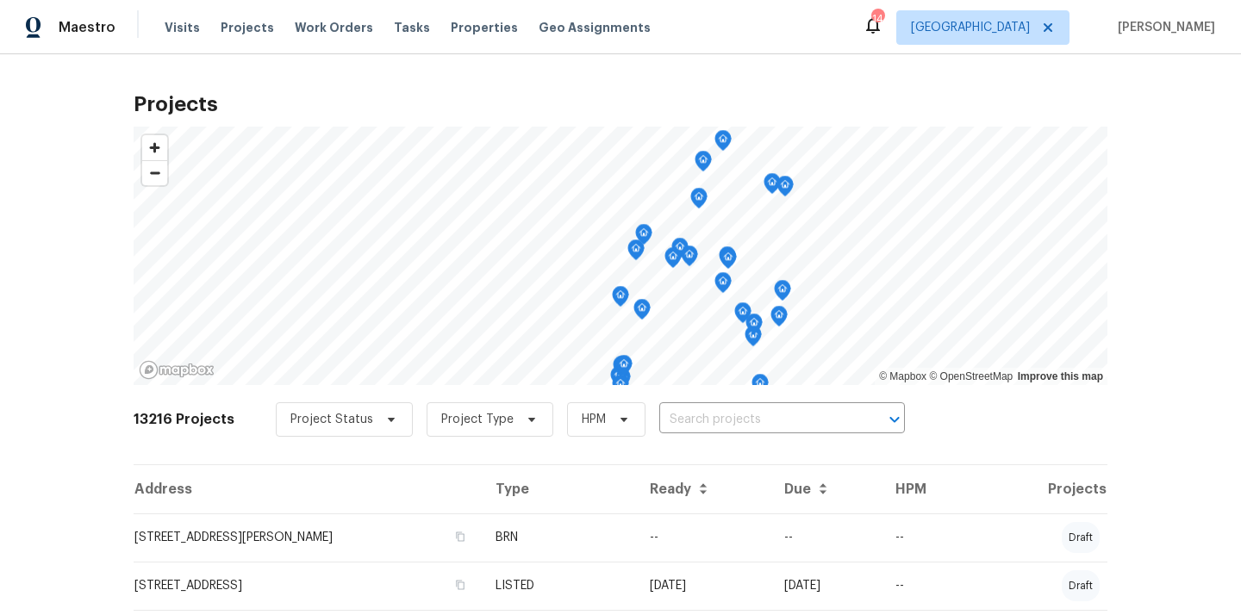
click at [739, 414] on input "text" at bounding box center [757, 420] width 197 height 27
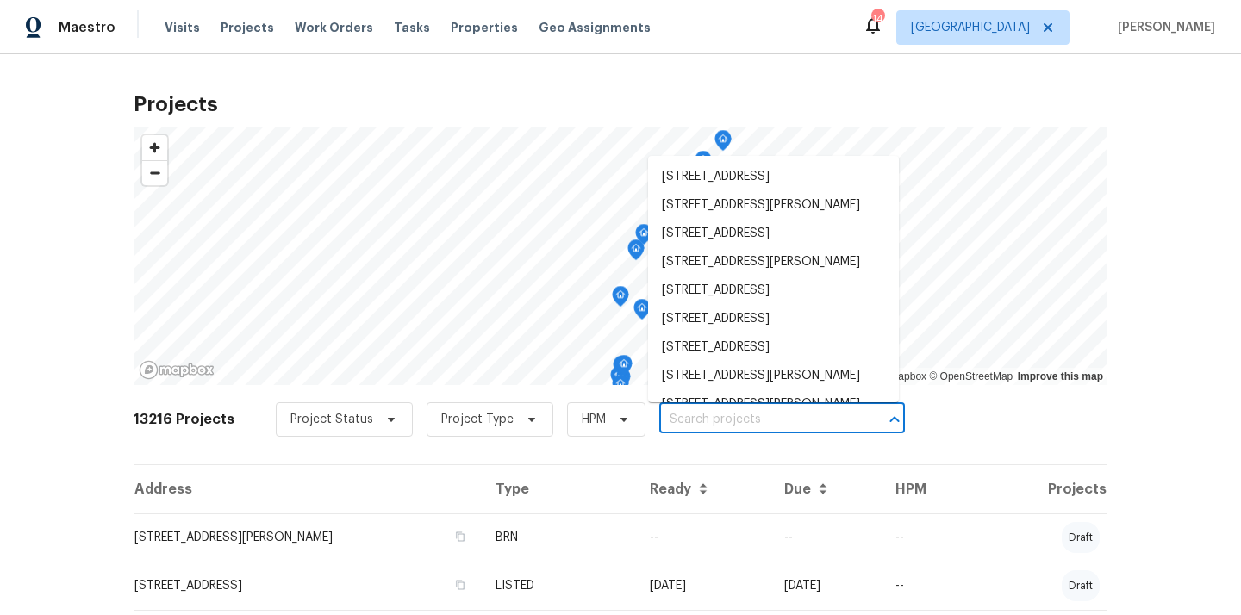
paste input "1201 Elisha Ct, La Vergne, TN 37086"
type input "1201 Elisha Ct, La Vergne, TN 37086"
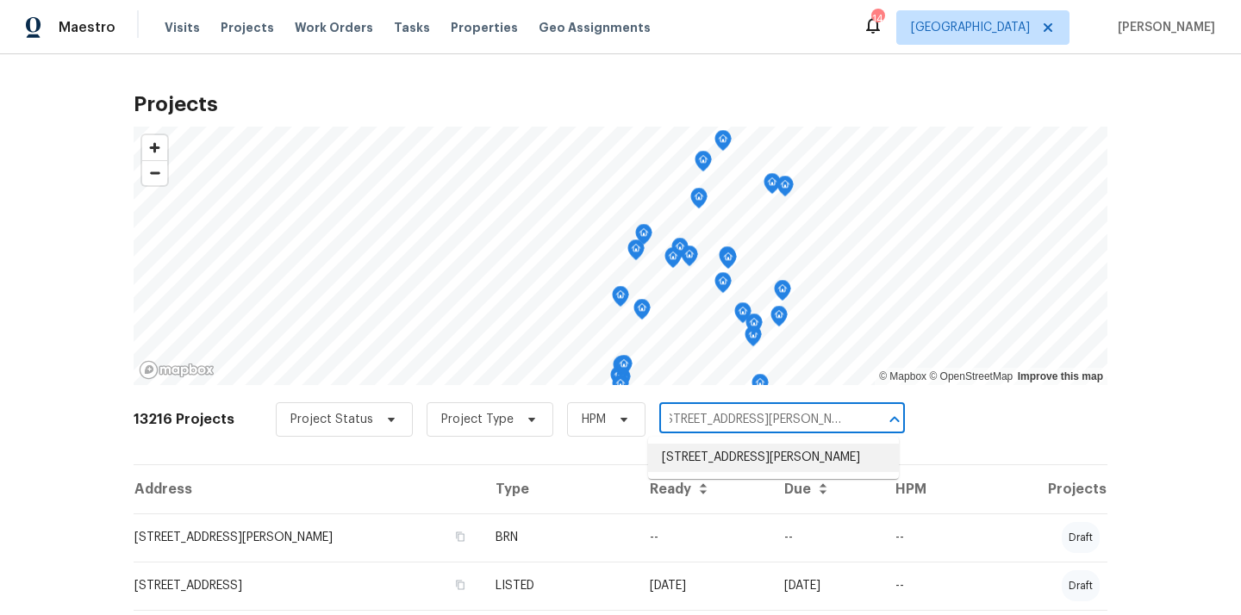
click at [723, 452] on li "1201 Elisha Ct, La Vergne, TN 37086" at bounding box center [773, 458] width 251 height 28
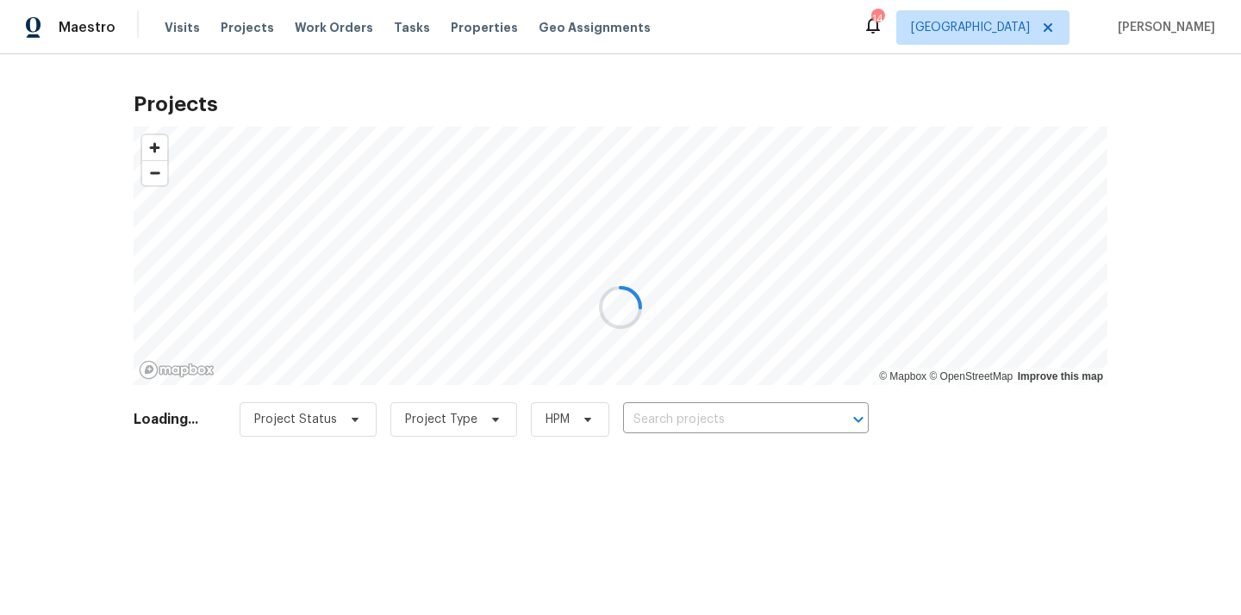
type input "1201 Elisha Ct, La Vergne, TN 37086"
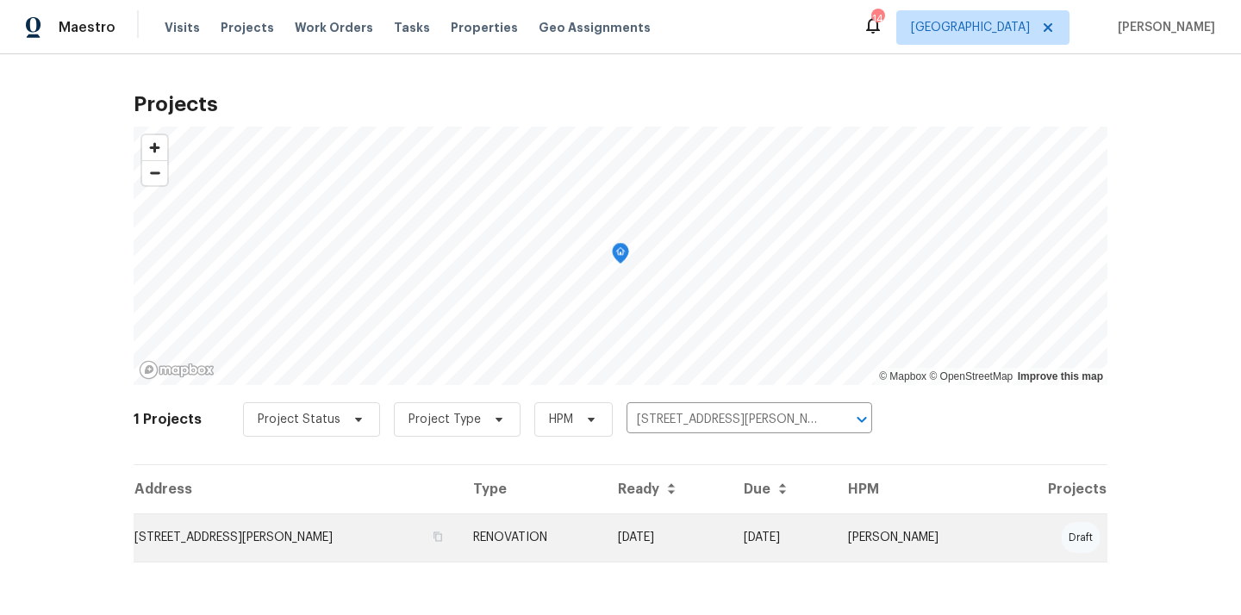
click at [324, 549] on td "1201 Elisha Ct, La Vergne, TN 37086" at bounding box center [297, 538] width 326 height 48
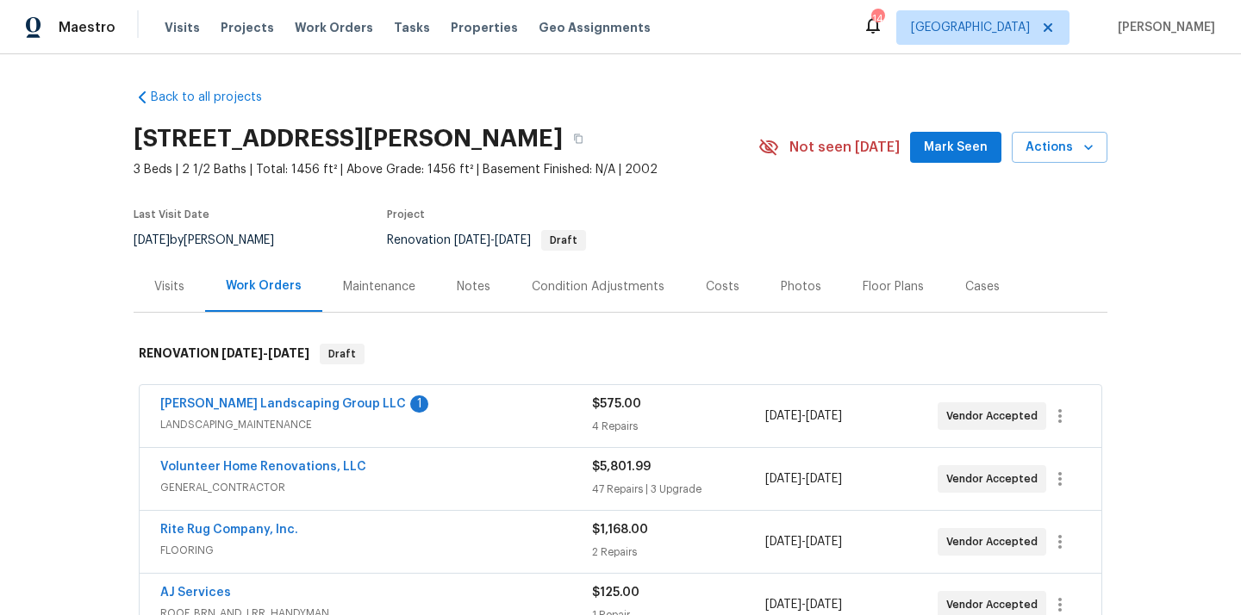
click at [501, 146] on h2 "1201 Elisha Ct, La Vergne, TN 37086" at bounding box center [348, 138] width 429 height 17
copy h2 "37086"
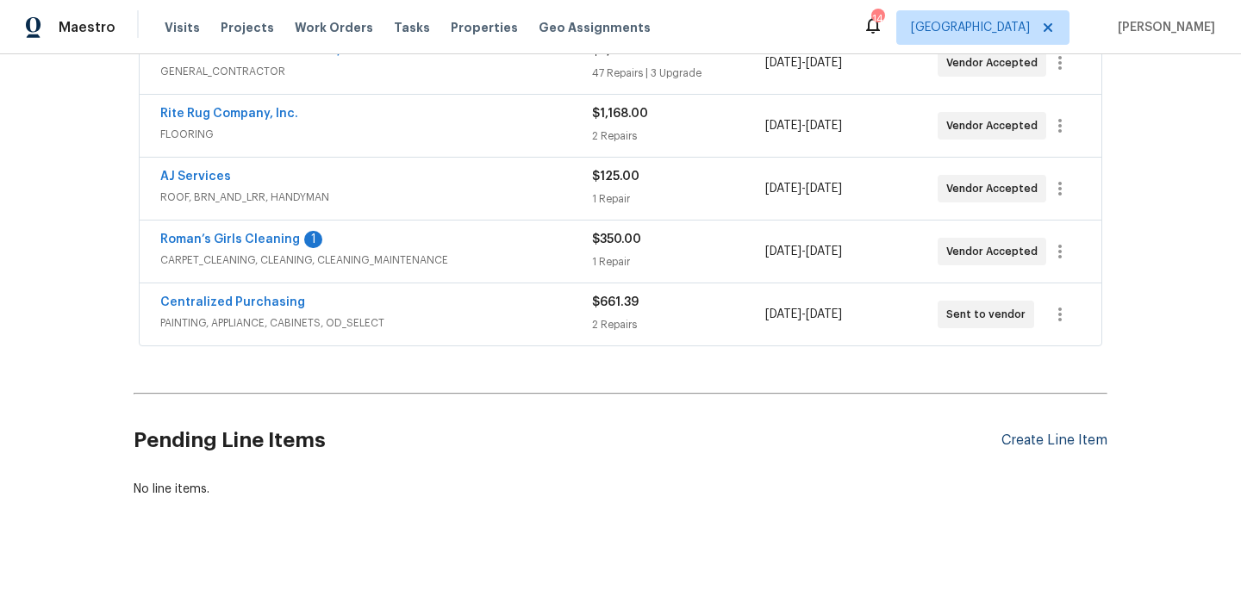
click at [1049, 435] on div "Create Line Item" at bounding box center [1054, 441] width 106 height 16
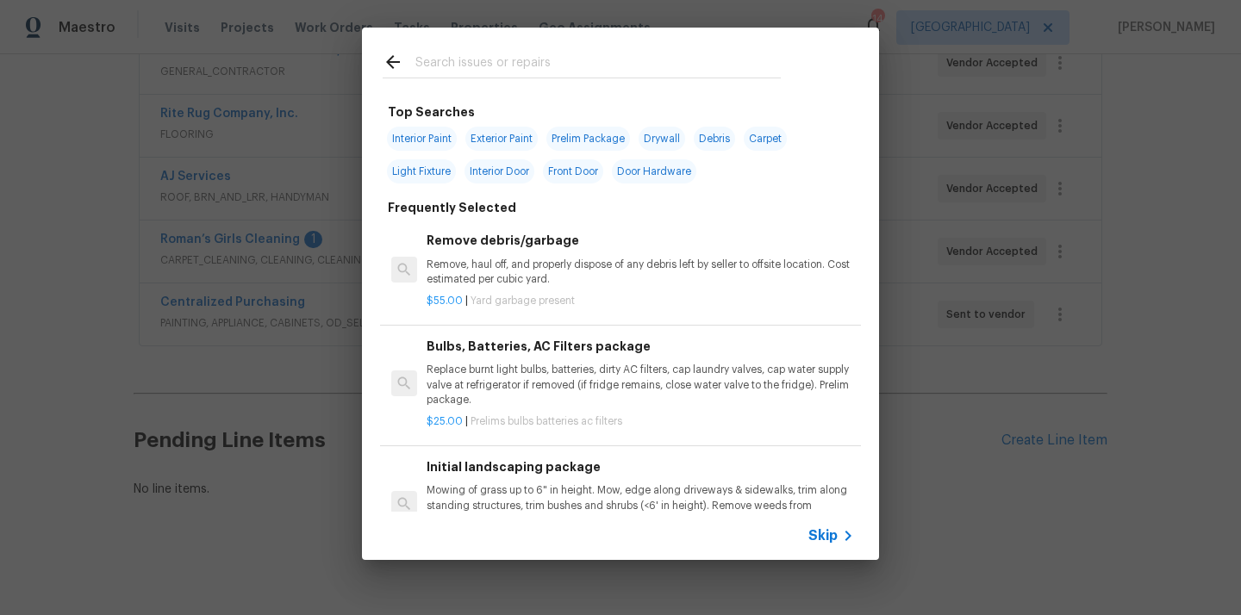
click at [289, 389] on div "Top Searches Interior Paint Exterior Paint Prelim Package Drywall Debris Carpet…" at bounding box center [620, 294] width 1241 height 588
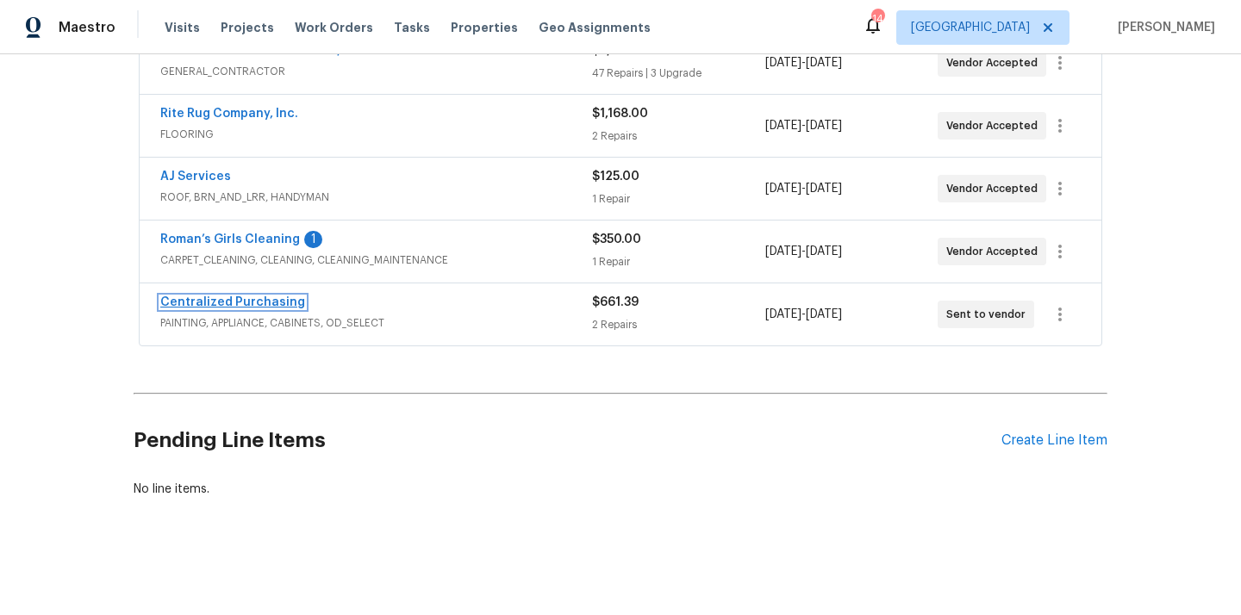
click at [260, 300] on link "Centralized Purchasing" at bounding box center [232, 302] width 145 height 12
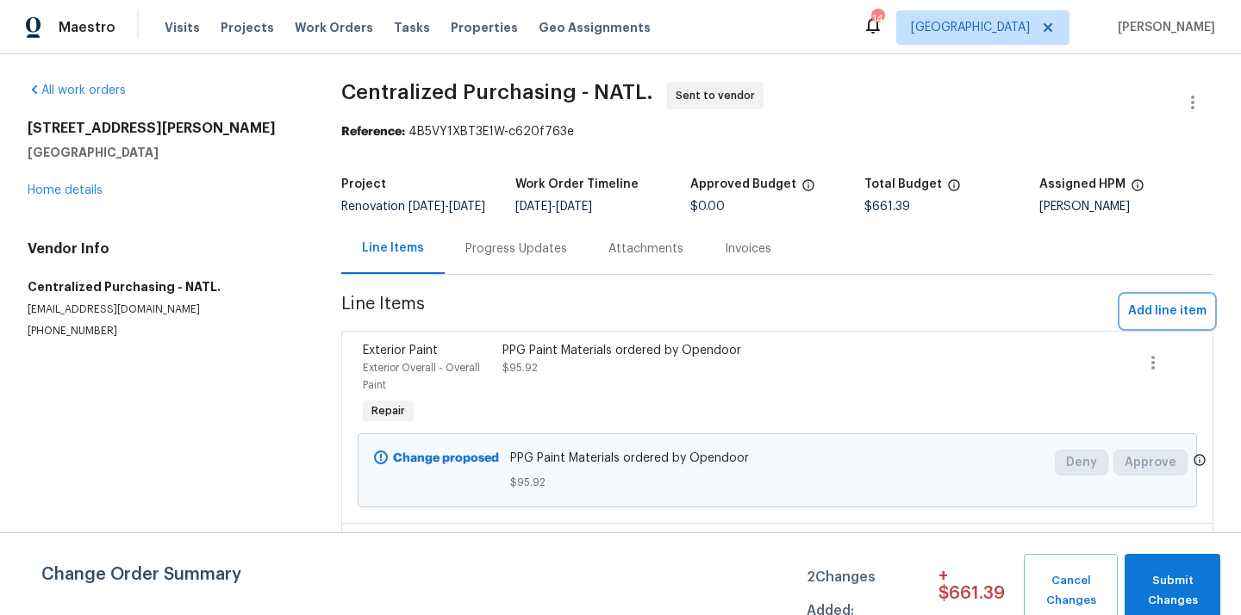
click at [1161, 322] on span "Add line item" at bounding box center [1167, 312] width 78 height 22
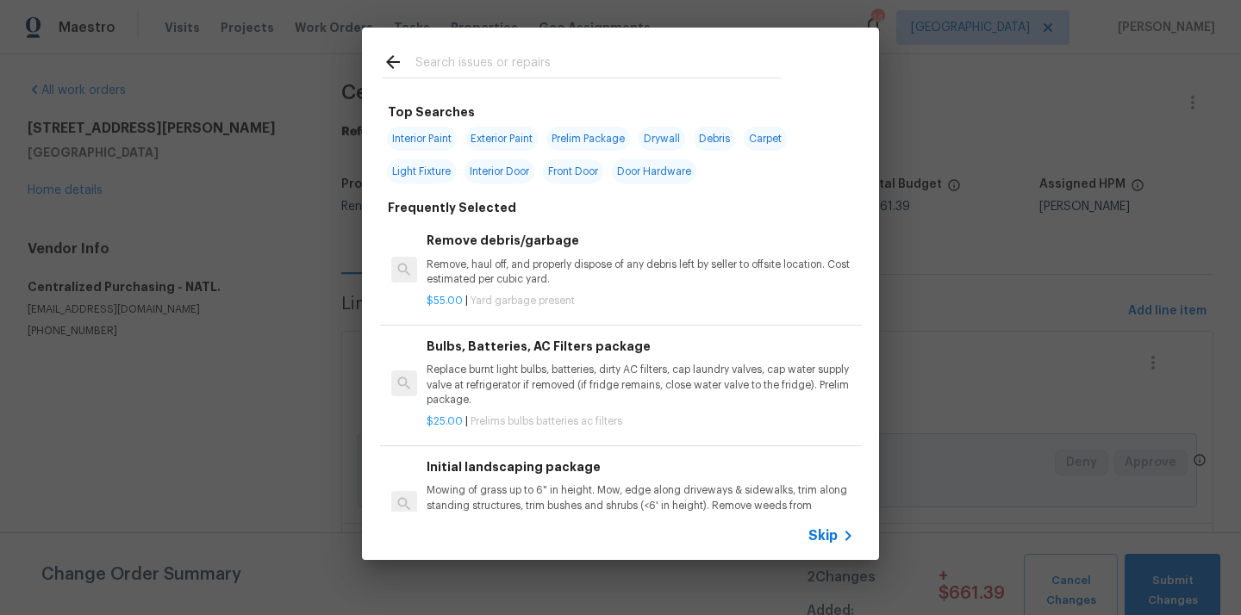
click at [740, 70] on input "text" at bounding box center [597, 65] width 365 height 26
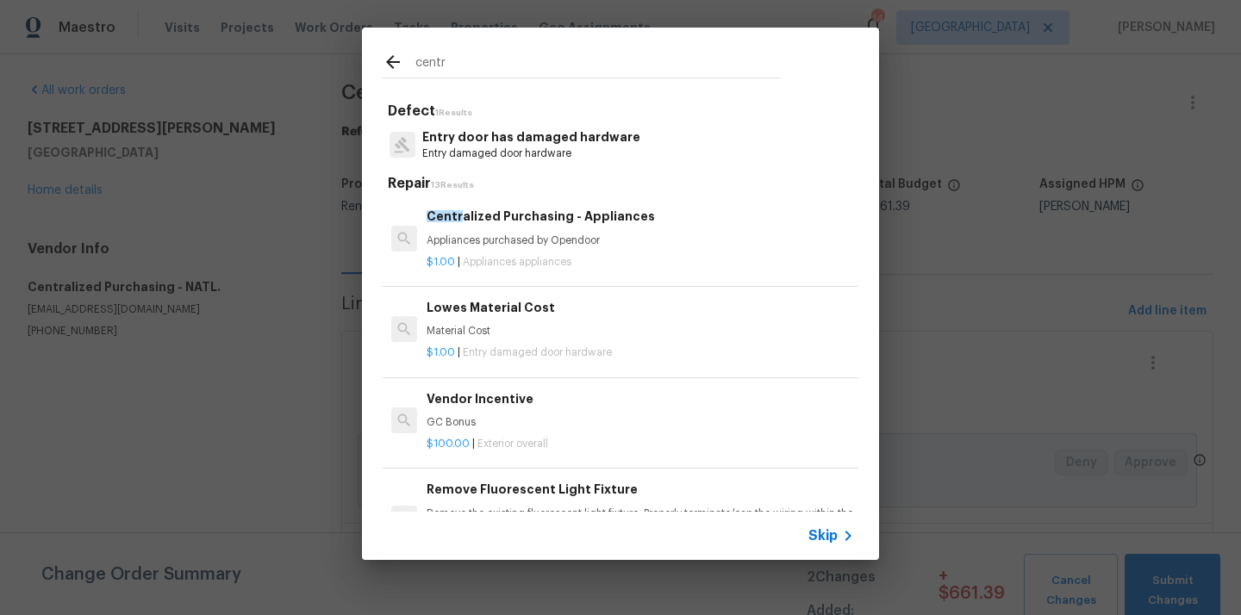
type input "centr"
click at [525, 241] on p "Appliances purchased by Opendoor" at bounding box center [639, 240] width 427 height 15
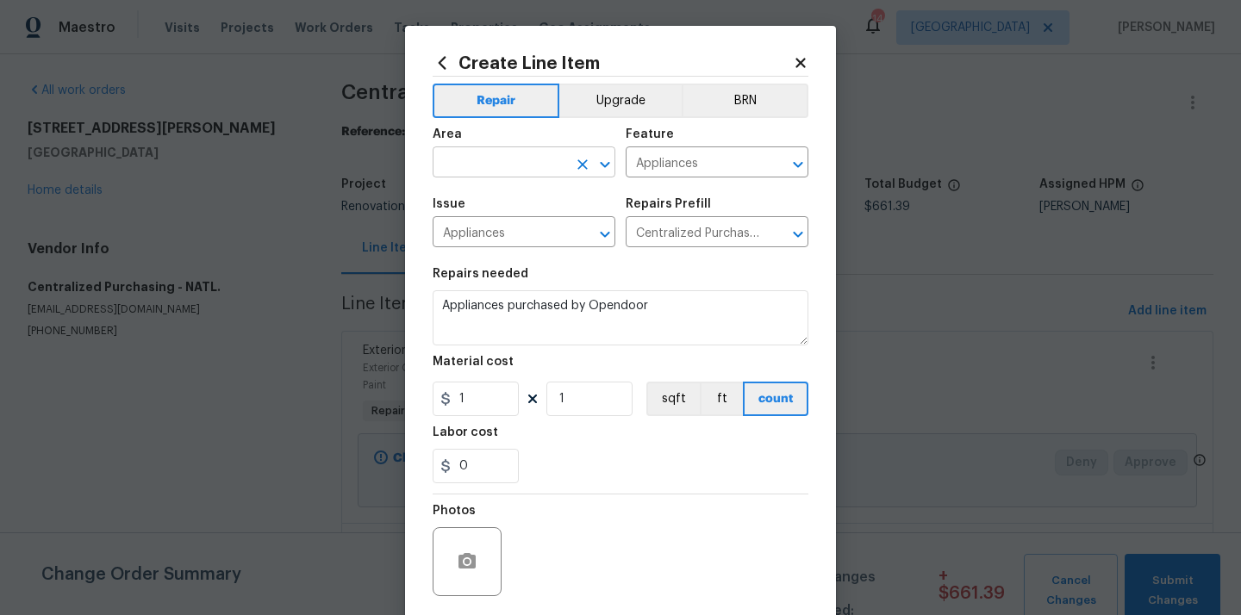
click at [489, 151] on input "text" at bounding box center [500, 164] width 134 height 27
click at [501, 205] on li "Kitchen" at bounding box center [524, 203] width 183 height 28
type input "Kitchen"
drag, startPoint x: 471, startPoint y: 406, endPoint x: 427, endPoint y: 406, distance: 43.9
click at [441, 406] on div "1" at bounding box center [476, 399] width 86 height 34
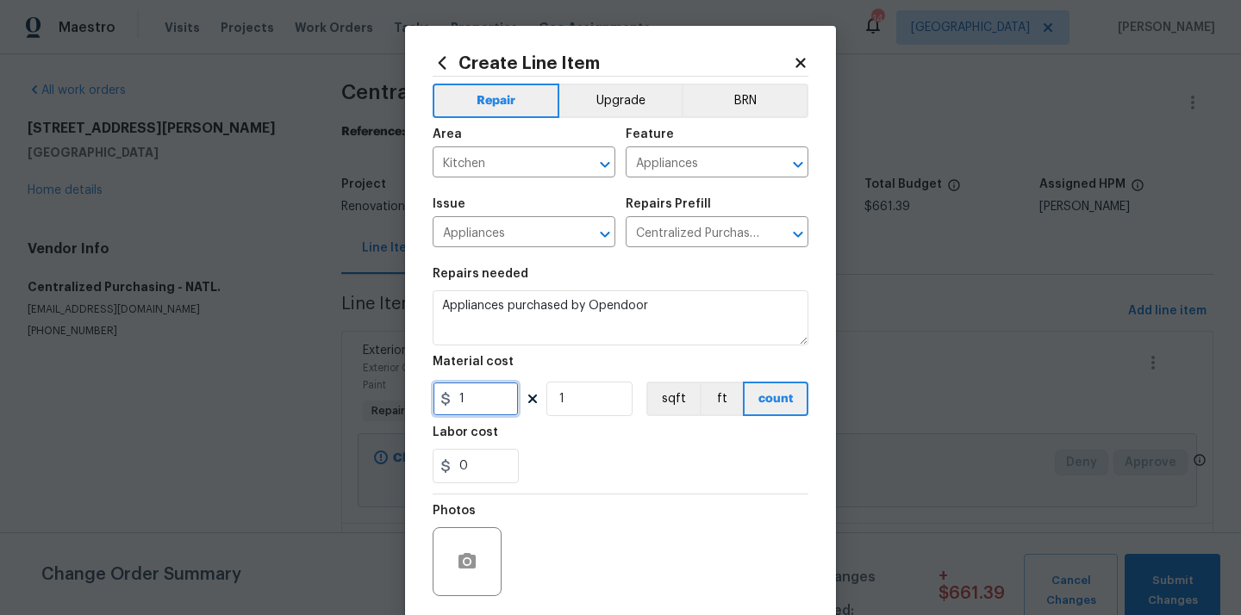
paste input "687.5"
type input "687.51"
click at [619, 442] on div "Labor cost" at bounding box center [621, 437] width 376 height 22
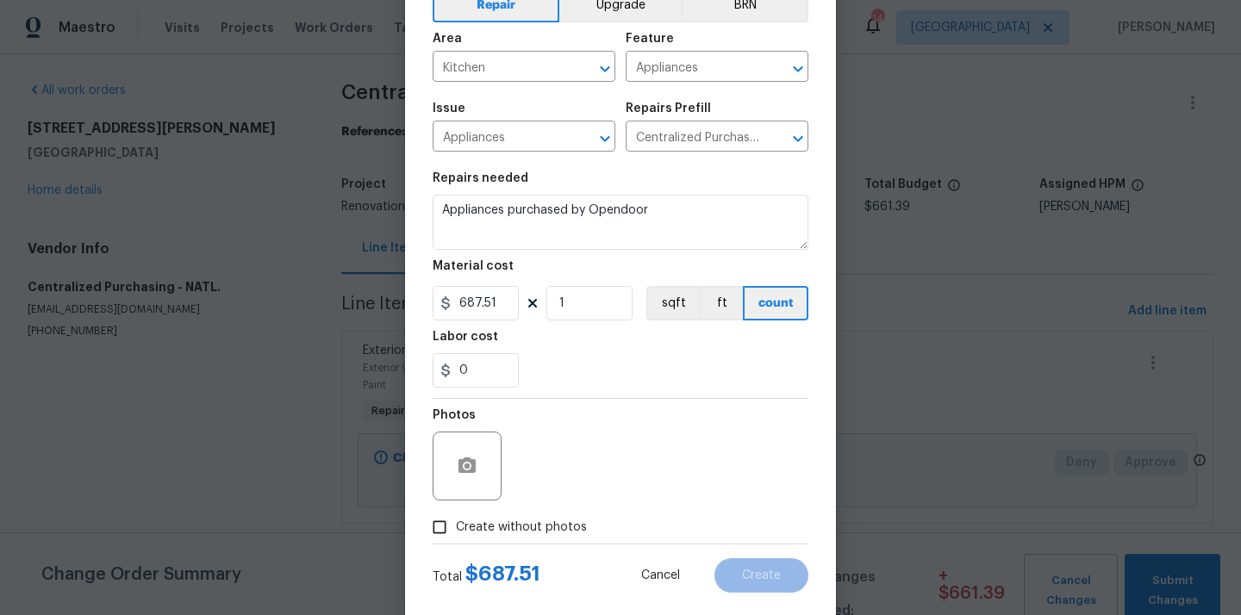
scroll to position [128, 0]
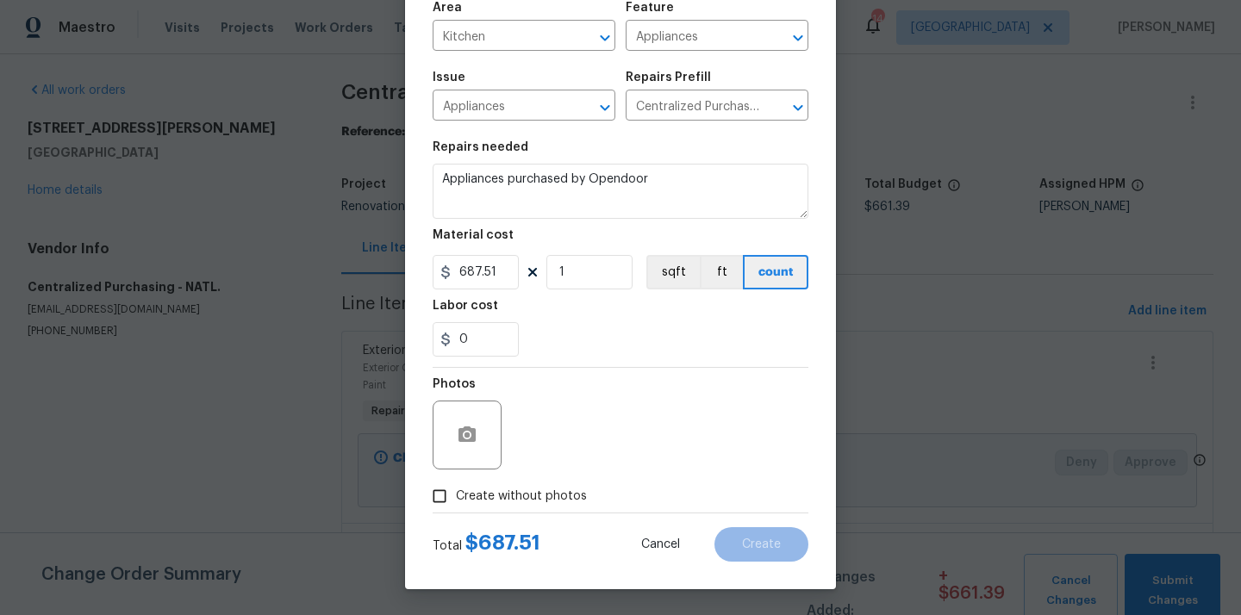
click at [524, 508] on label "Create without photos" at bounding box center [505, 496] width 164 height 33
click at [456, 508] on input "Create without photos" at bounding box center [439, 496] width 33 height 33
checkbox input "true"
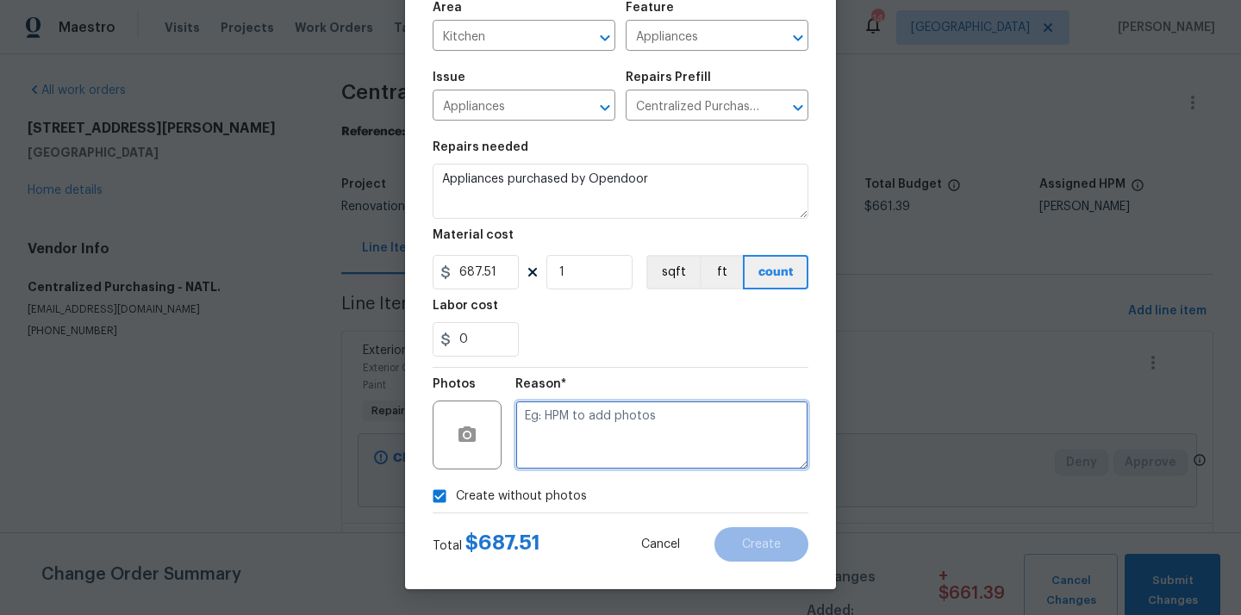
click at [565, 450] on textarea at bounding box center [661, 435] width 293 height 69
type textarea "N/A"
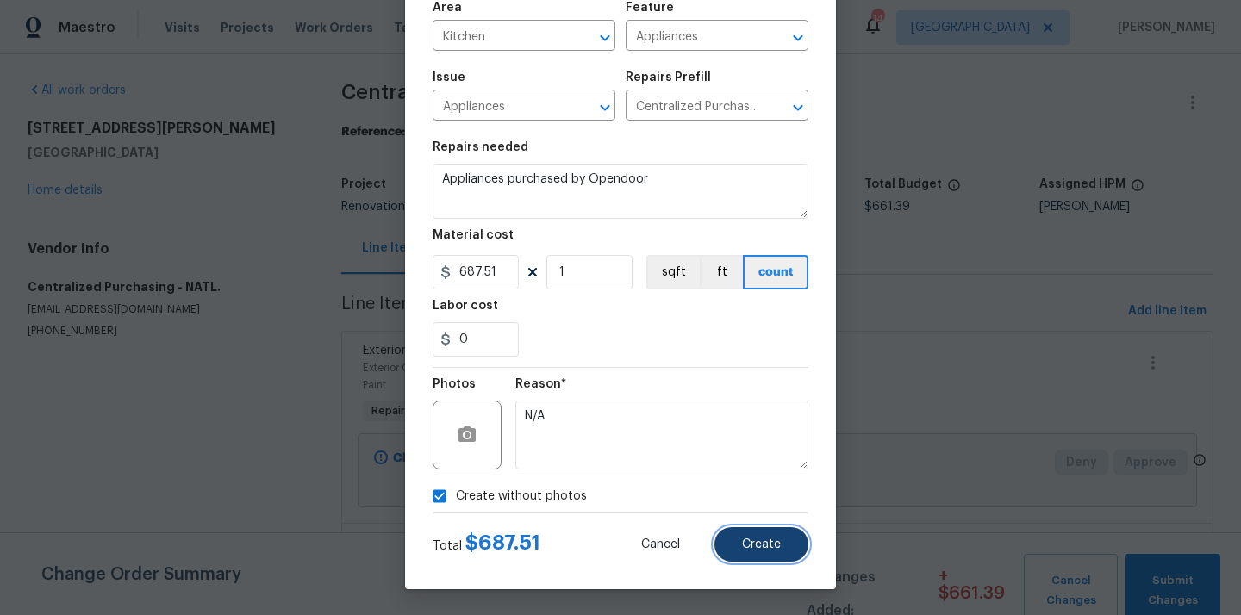
click at [763, 544] on span "Create" at bounding box center [761, 544] width 39 height 13
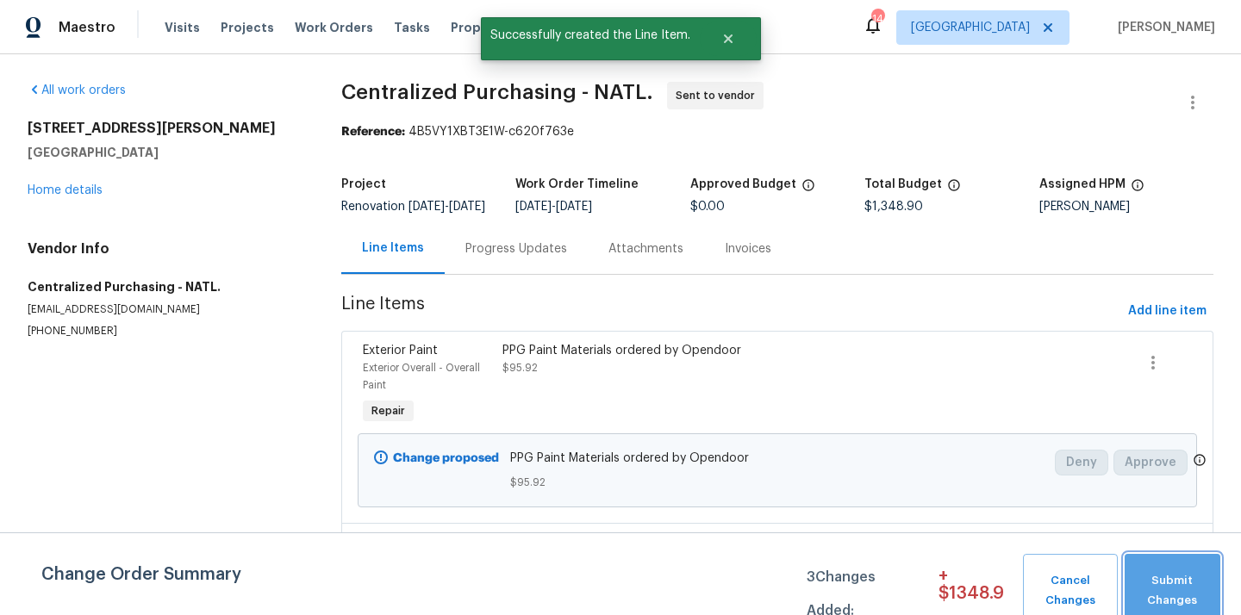
click at [1185, 589] on span "Submit Changes" at bounding box center [1172, 591] width 78 height 40
